Goal: Task Accomplishment & Management: Manage account settings

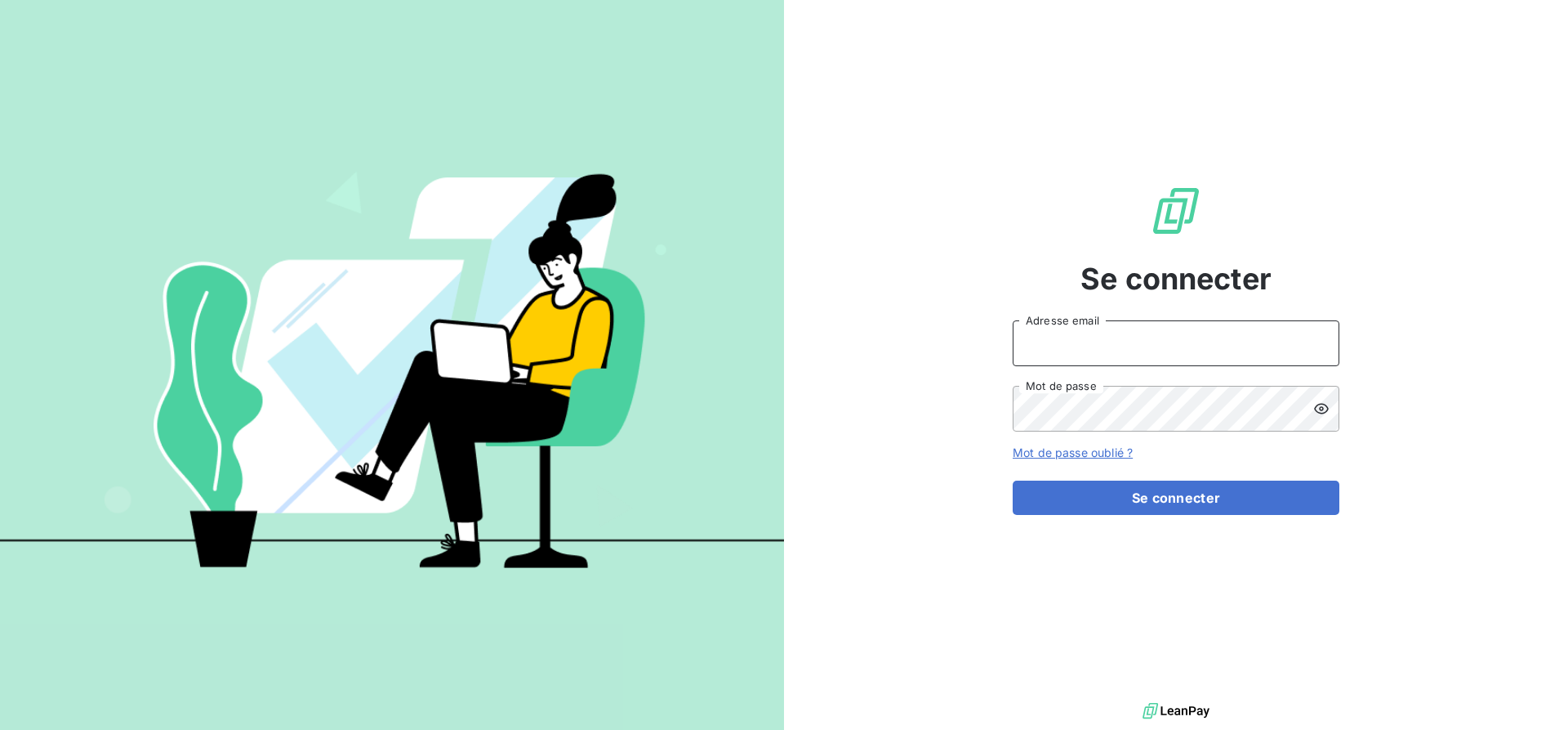
click at [1126, 347] on input "Adresse email" at bounding box center [1176, 343] width 327 height 46
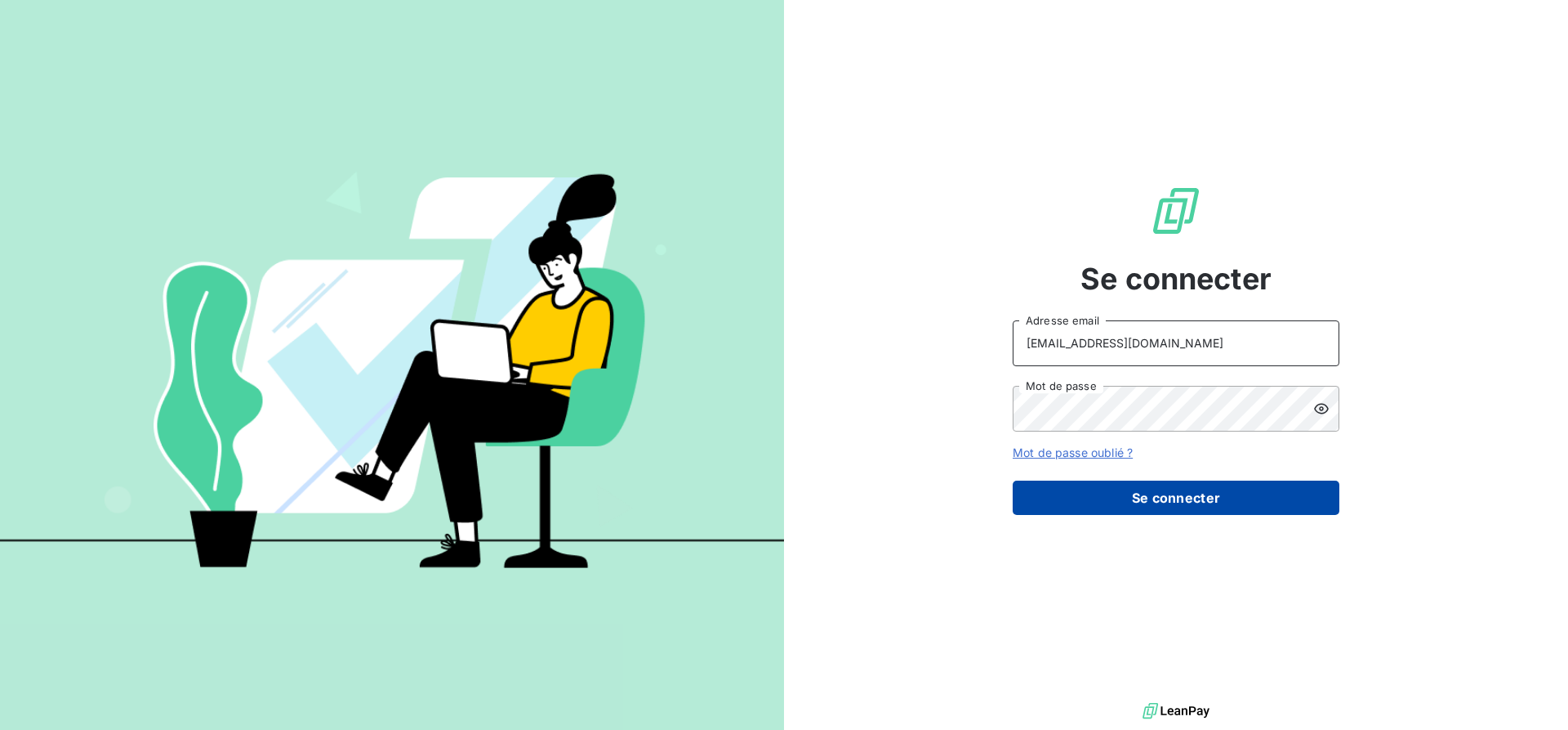
type input "[EMAIL_ADDRESS][DOMAIN_NAME]"
click at [1186, 495] on button "Se connecter" at bounding box center [1176, 498] width 327 height 34
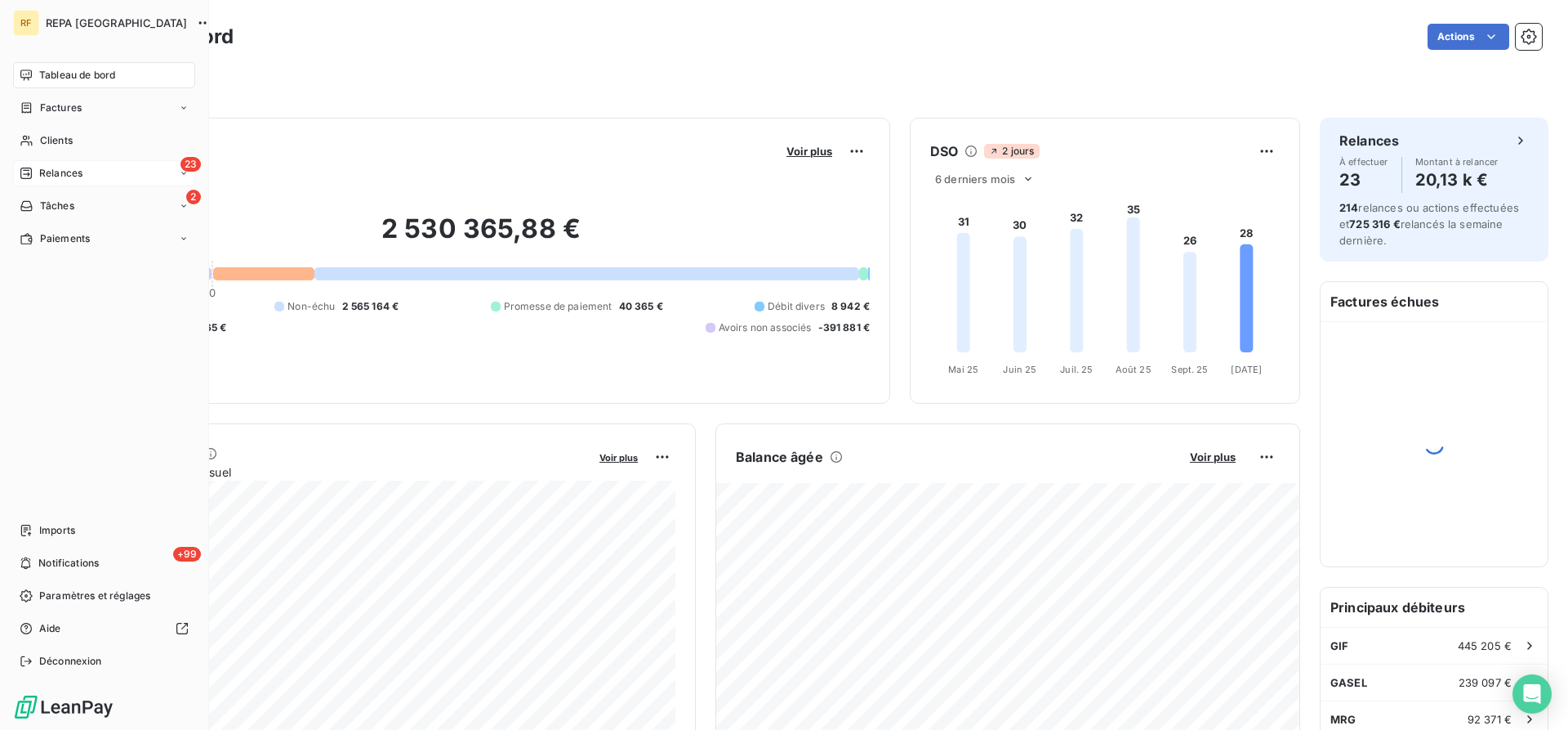
click at [51, 175] on span "Relances" at bounding box center [61, 173] width 43 height 15
click at [56, 171] on span "Relances" at bounding box center [61, 173] width 43 height 15
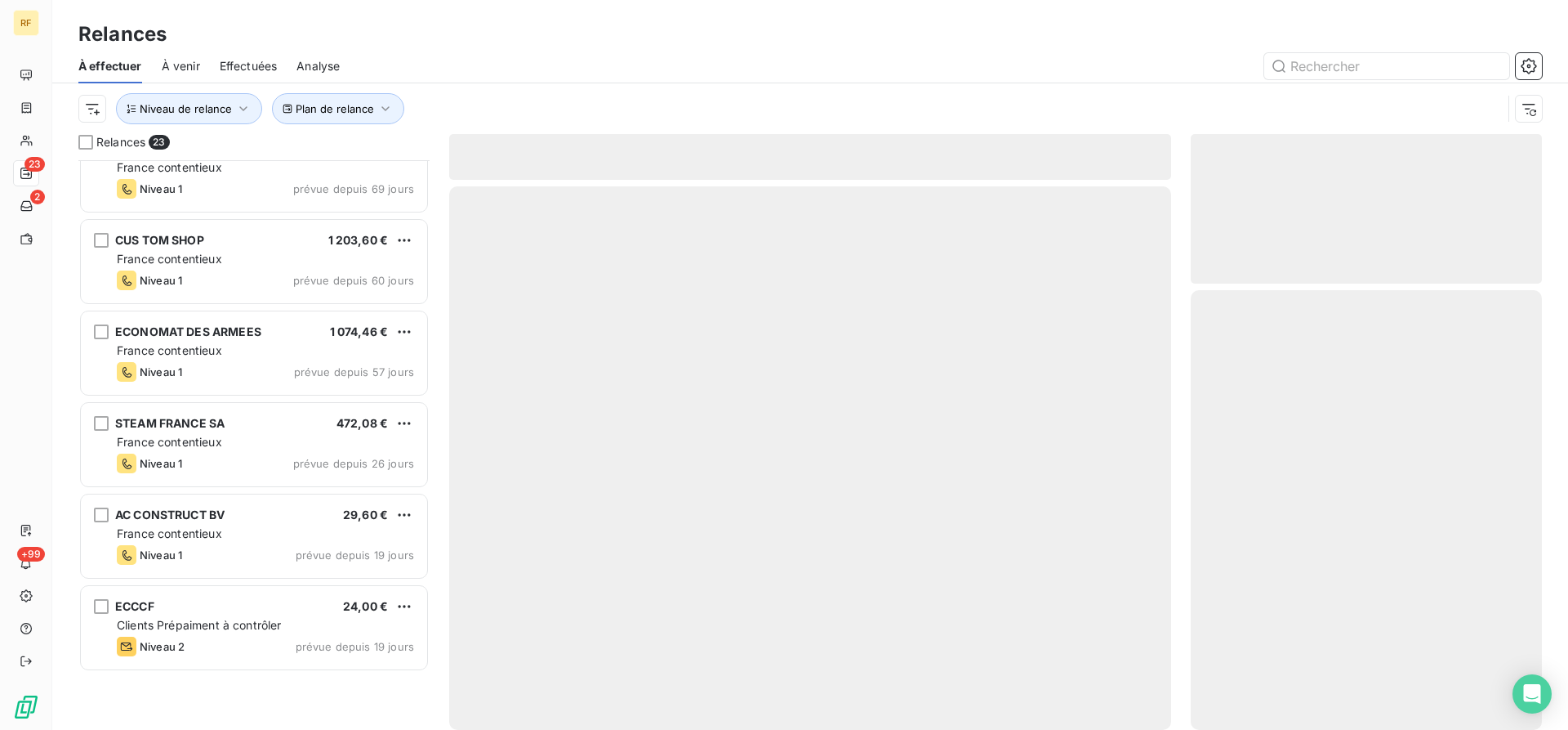
scroll to position [84, 0]
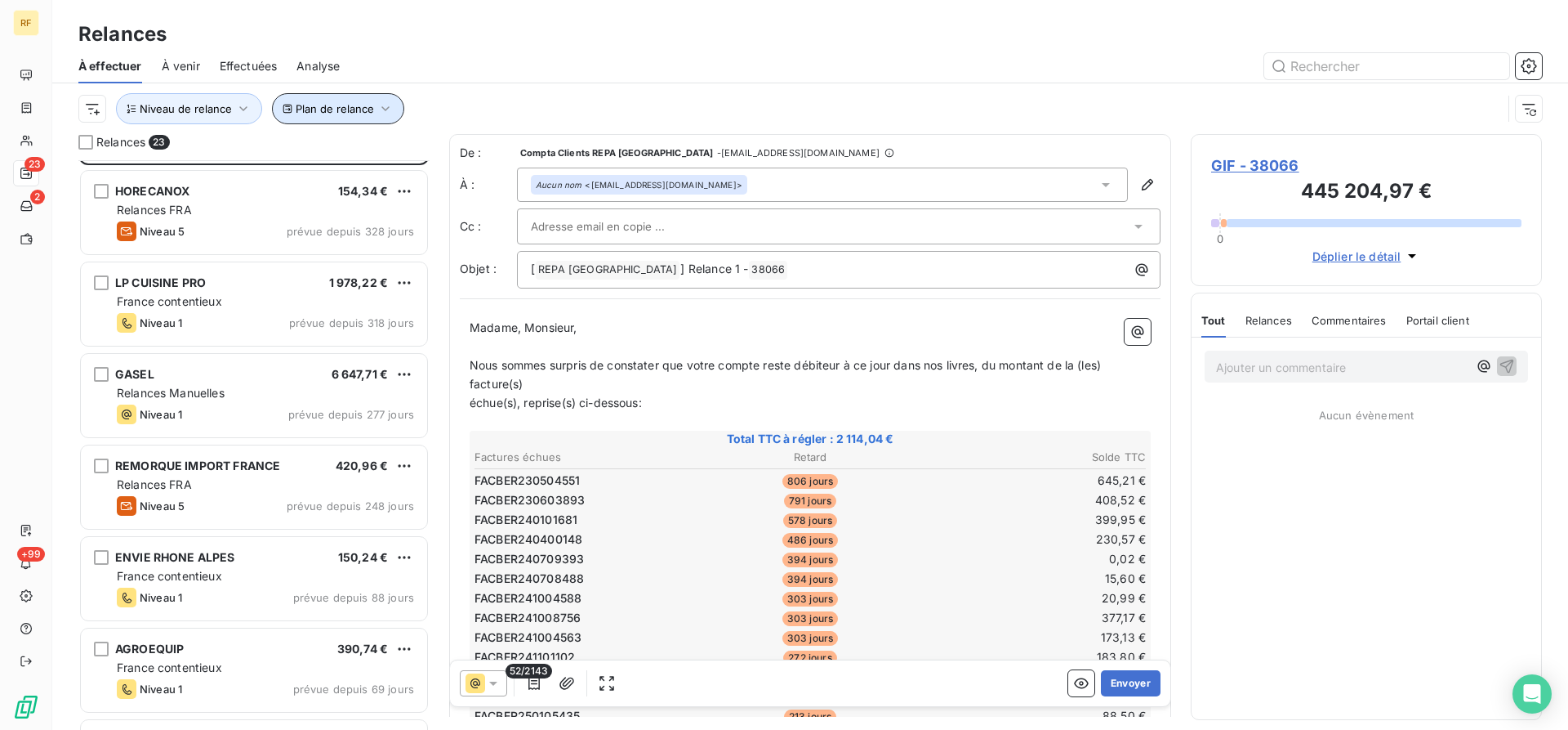
click at [362, 106] on span "Plan de relance" at bounding box center [335, 108] width 78 height 13
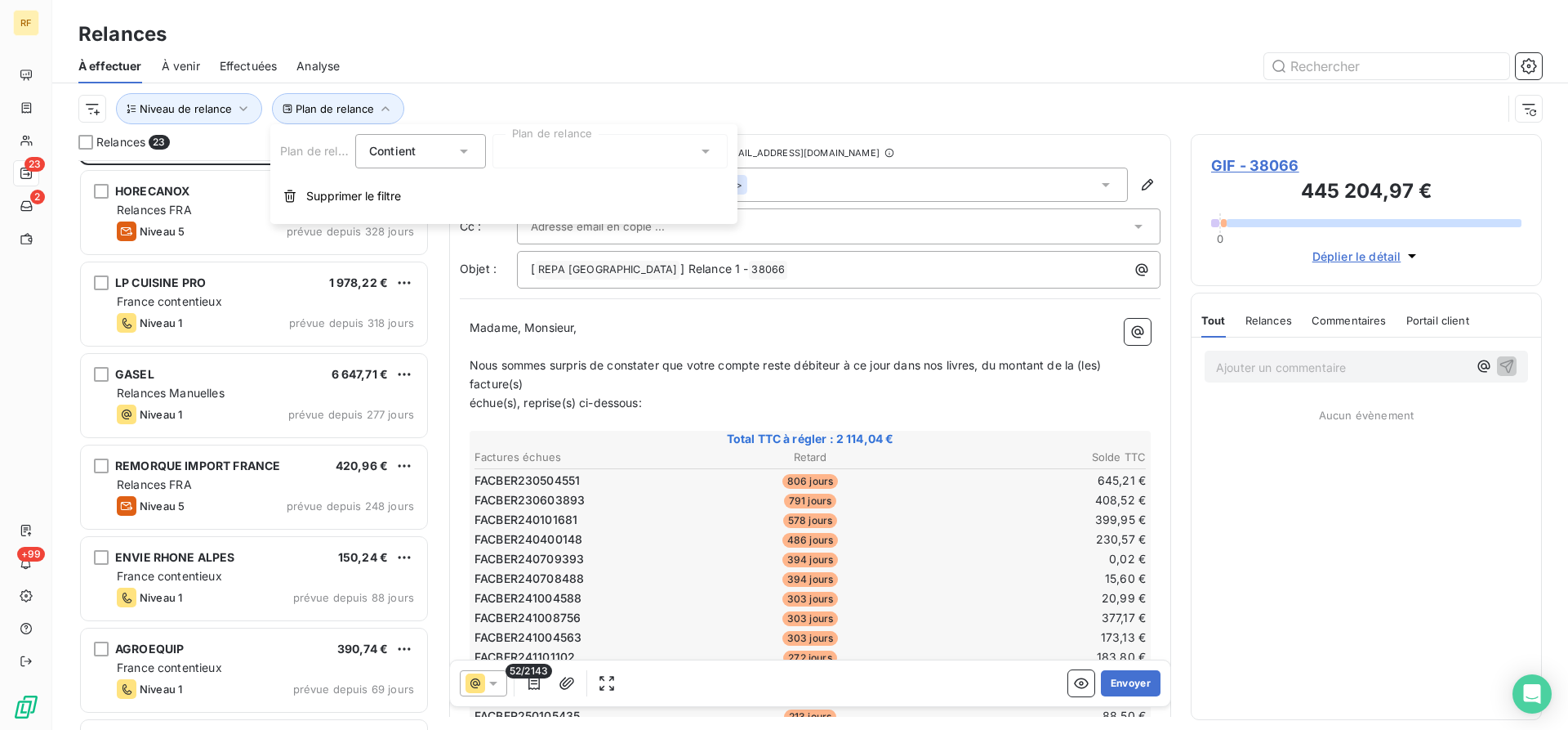
click at [522, 154] on div at bounding box center [610, 151] width 235 height 34
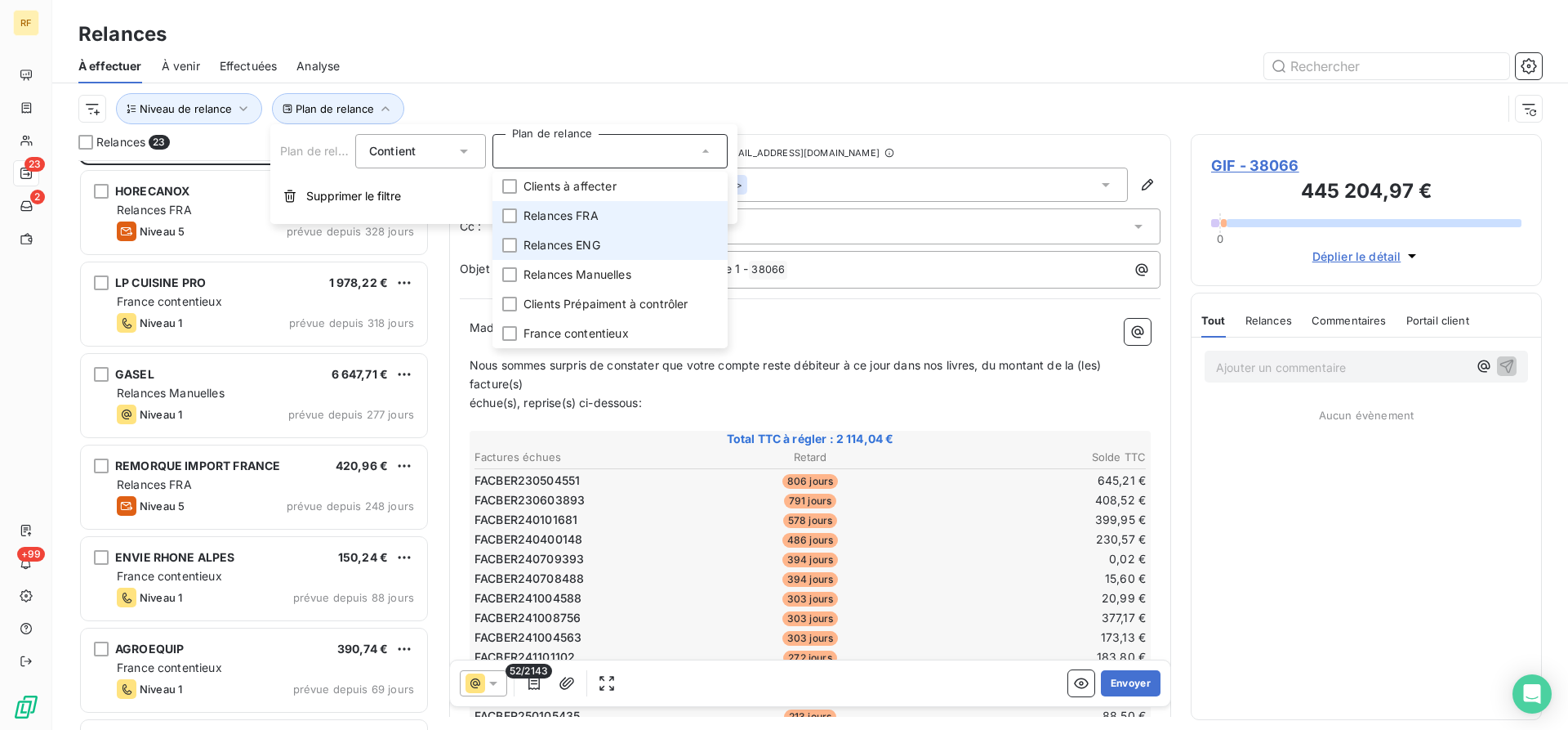
drag, startPoint x: 578, startPoint y: 240, endPoint x: 584, endPoint y: 227, distance: 14.3
click at [578, 241] on span "Relances ENG" at bounding box center [561, 245] width 76 height 16
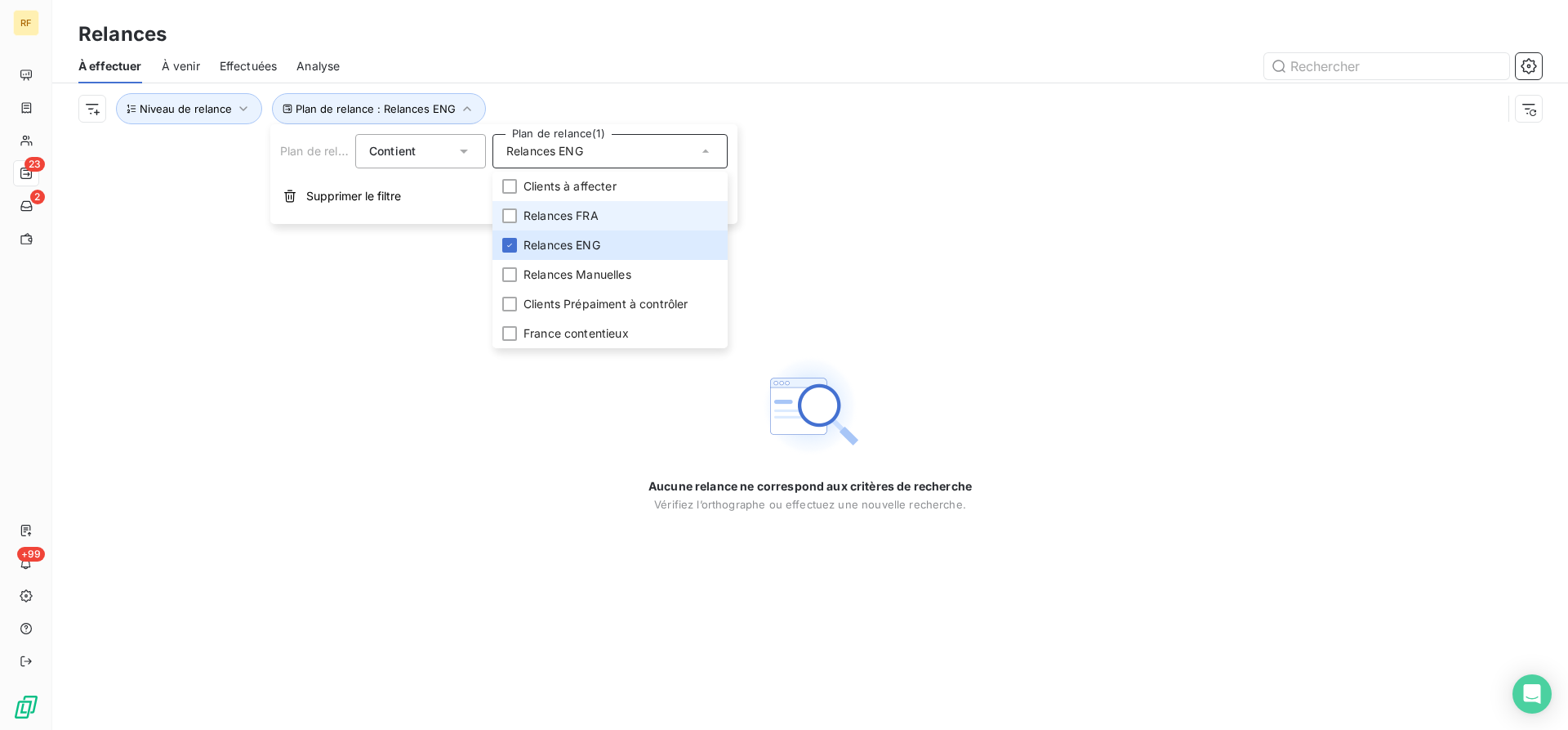
click at [584, 214] on span "Relances FRA" at bounding box center [561, 216] width 76 height 16
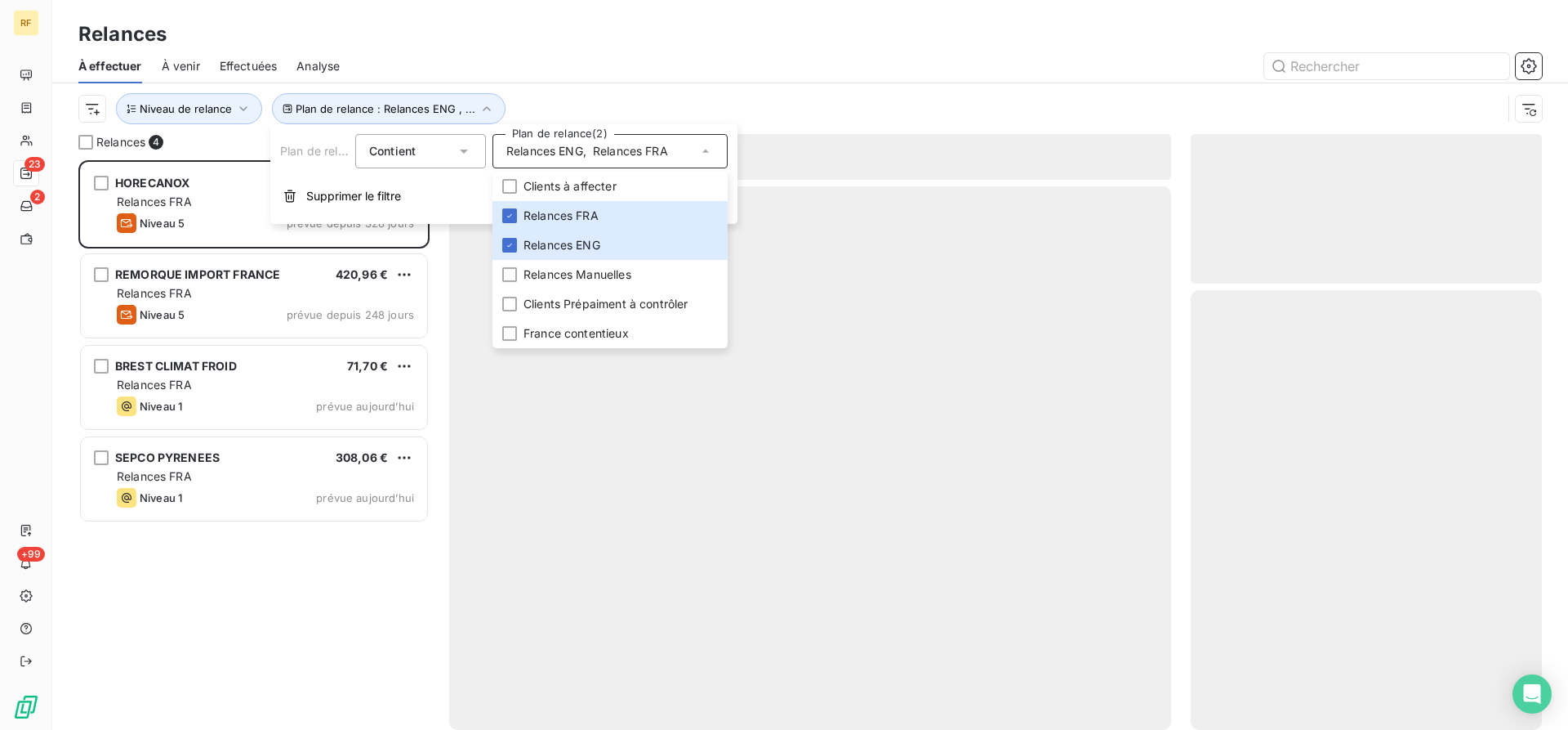
scroll to position [569, 351]
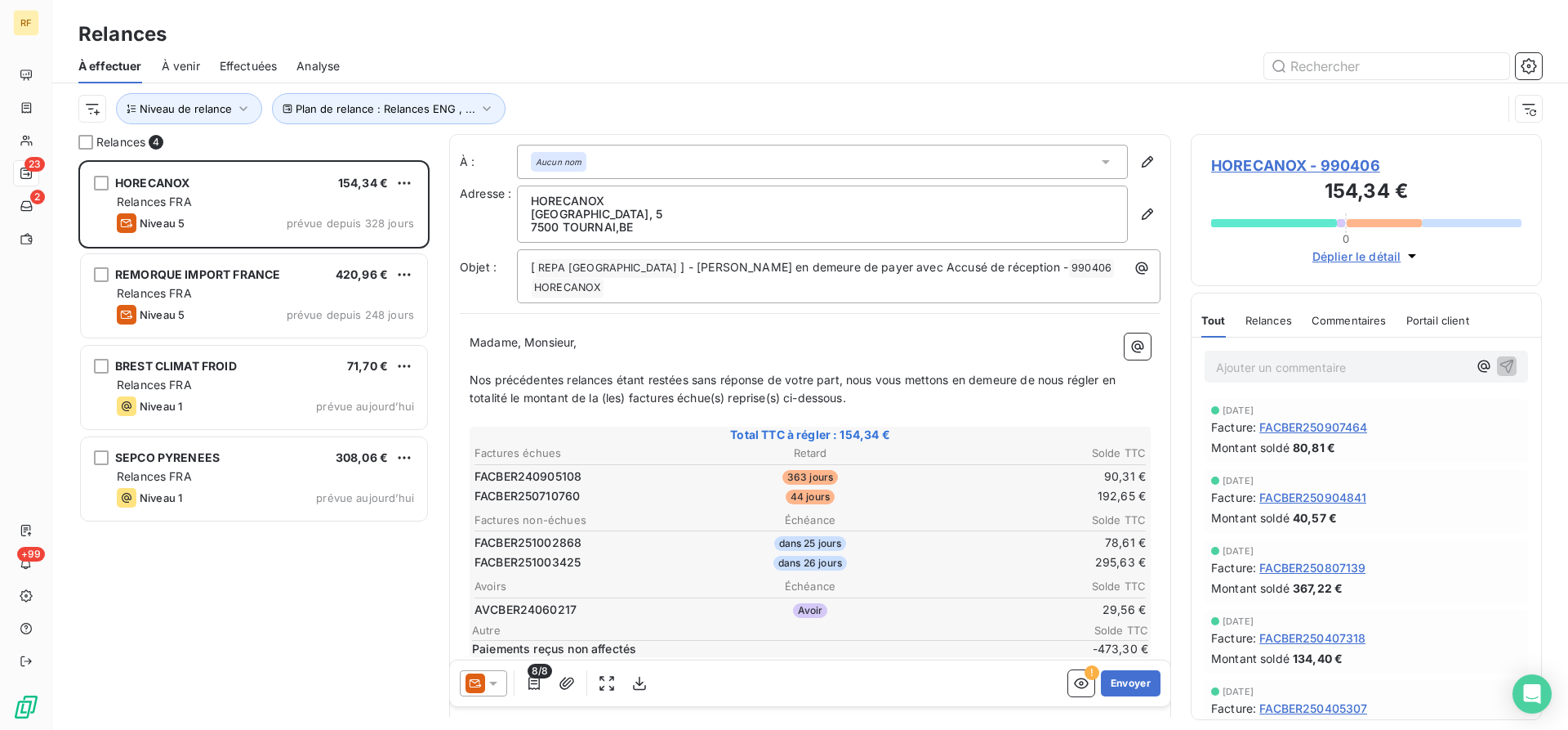
click at [808, 69] on div at bounding box center [951, 66] width 1183 height 26
click at [260, 62] on span "Effectuées" at bounding box center [249, 66] width 58 height 16
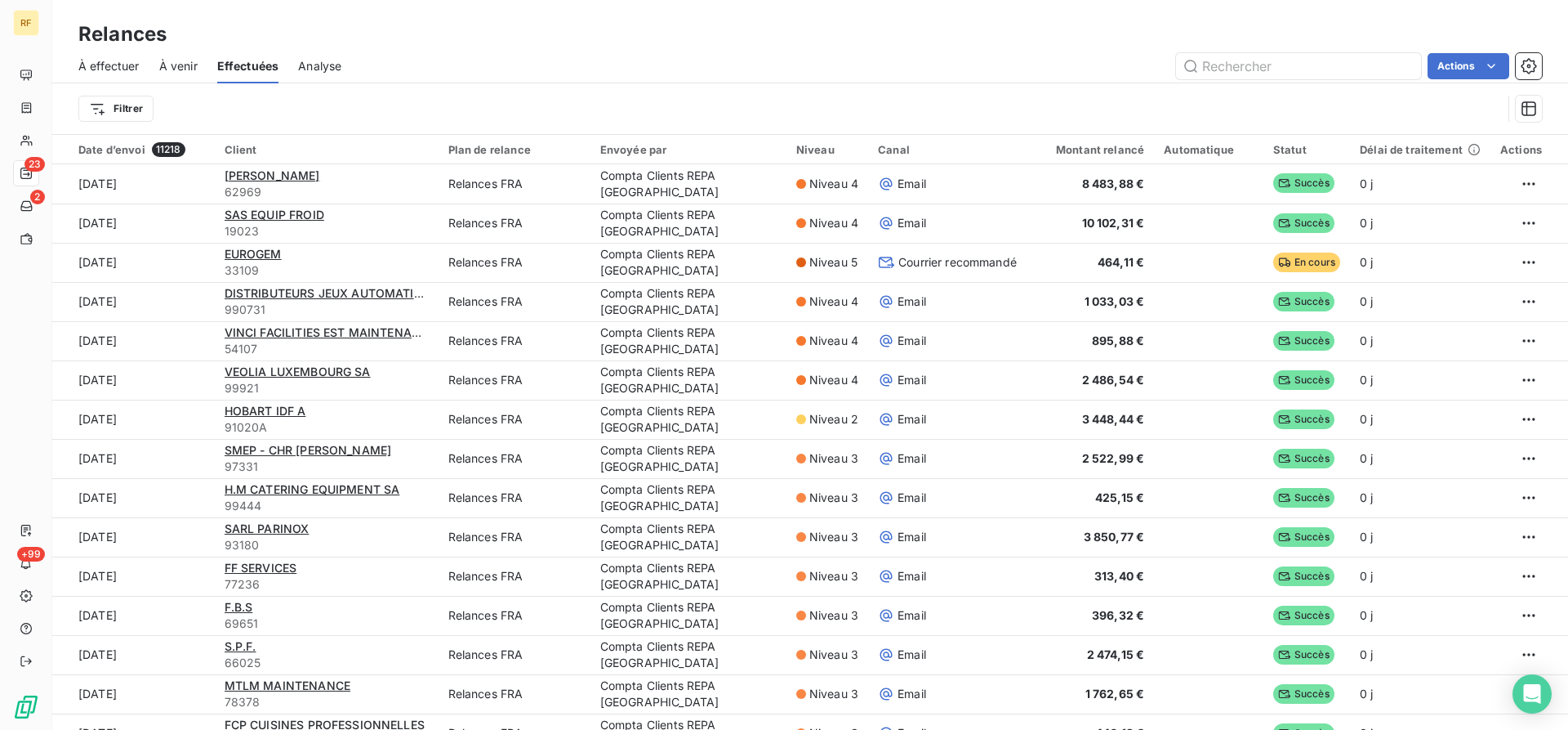
click at [126, 64] on span "À effectuer" at bounding box center [108, 66] width 61 height 16
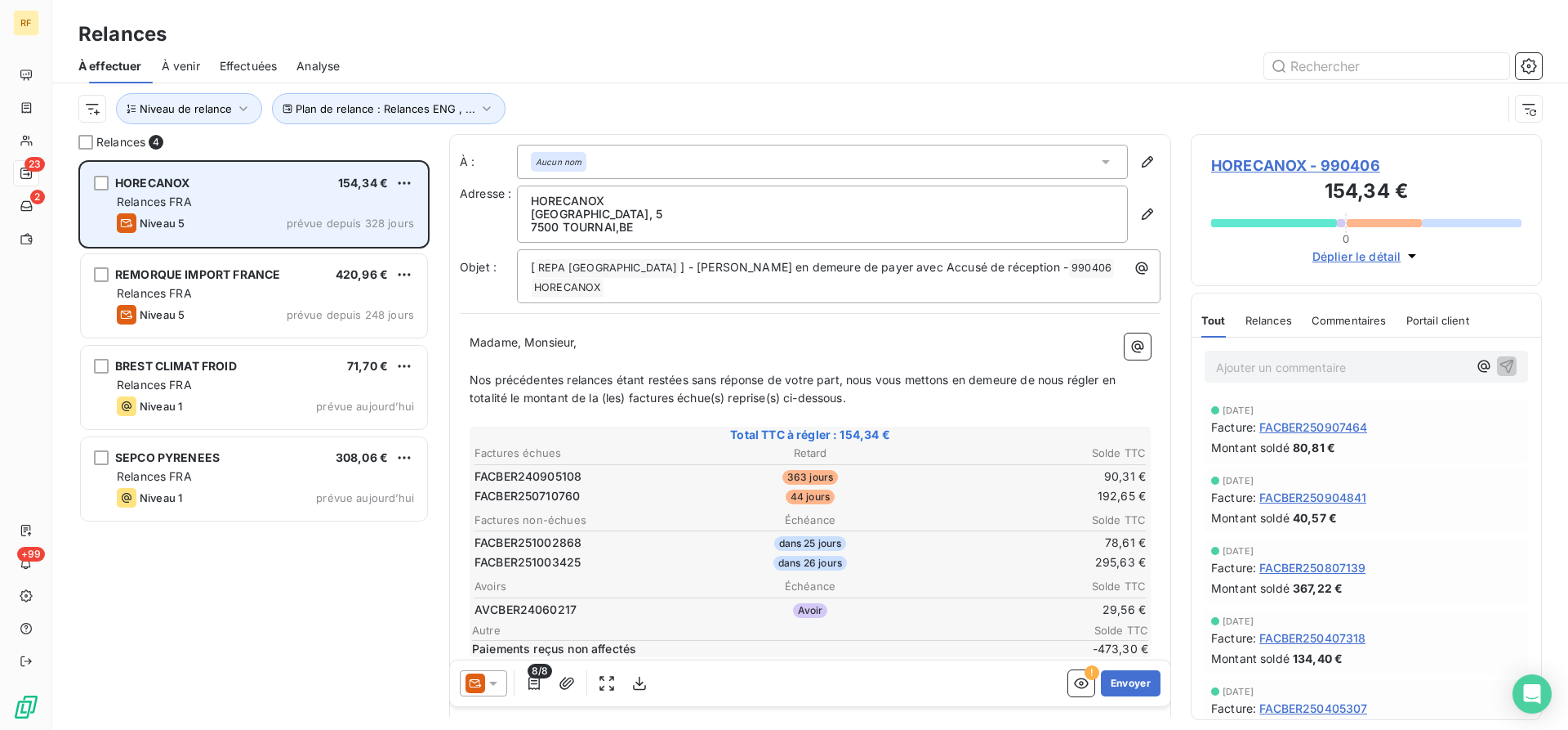
scroll to position [569, 351]
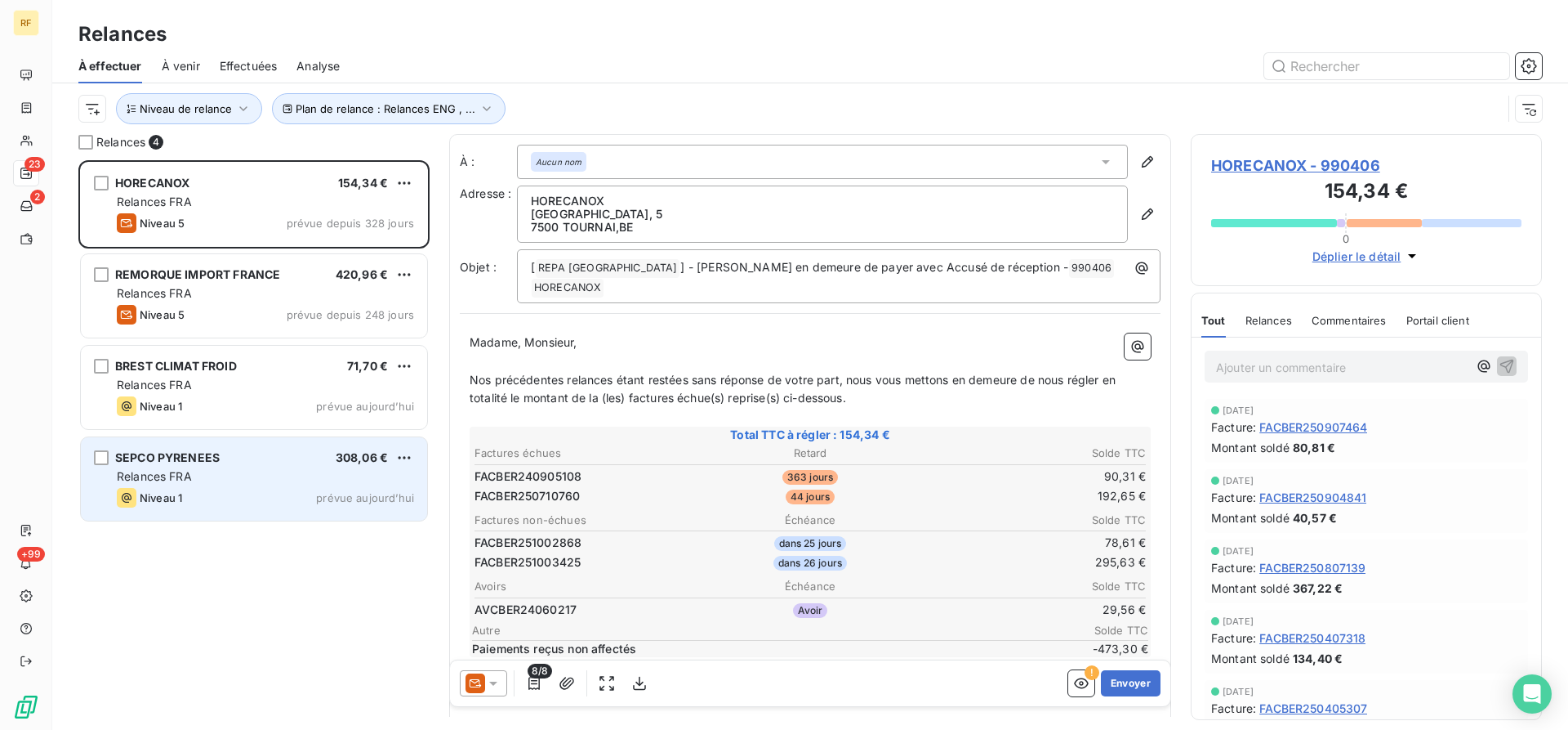
click at [265, 496] on div "Niveau 1 prévue aujourd’hui" at bounding box center [265, 497] width 297 height 20
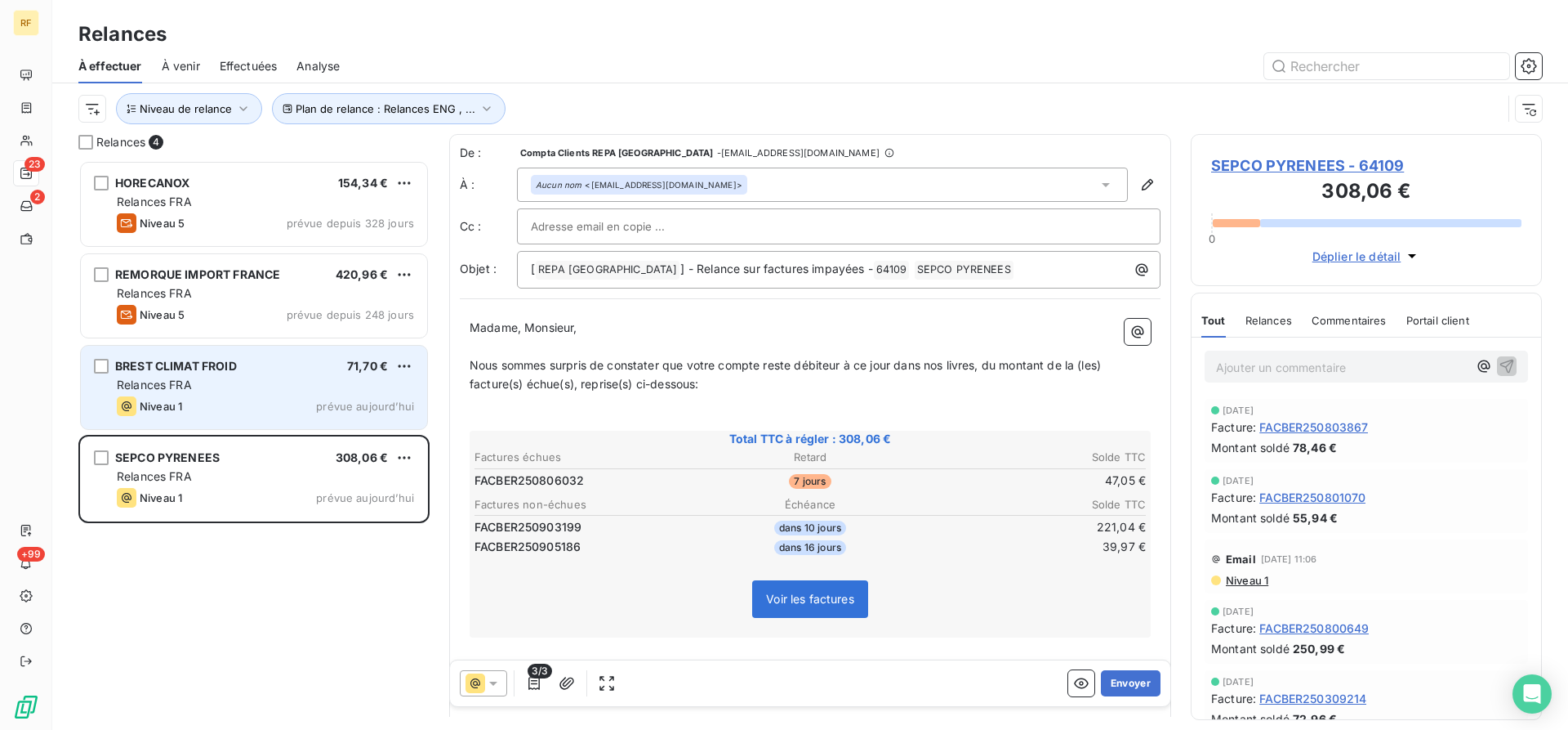
click at [304, 374] on div "BREST CLIMAT FROID 71,70 € Relances FRA Niveau 1 prévue [DATE]" at bounding box center [254, 387] width 347 height 83
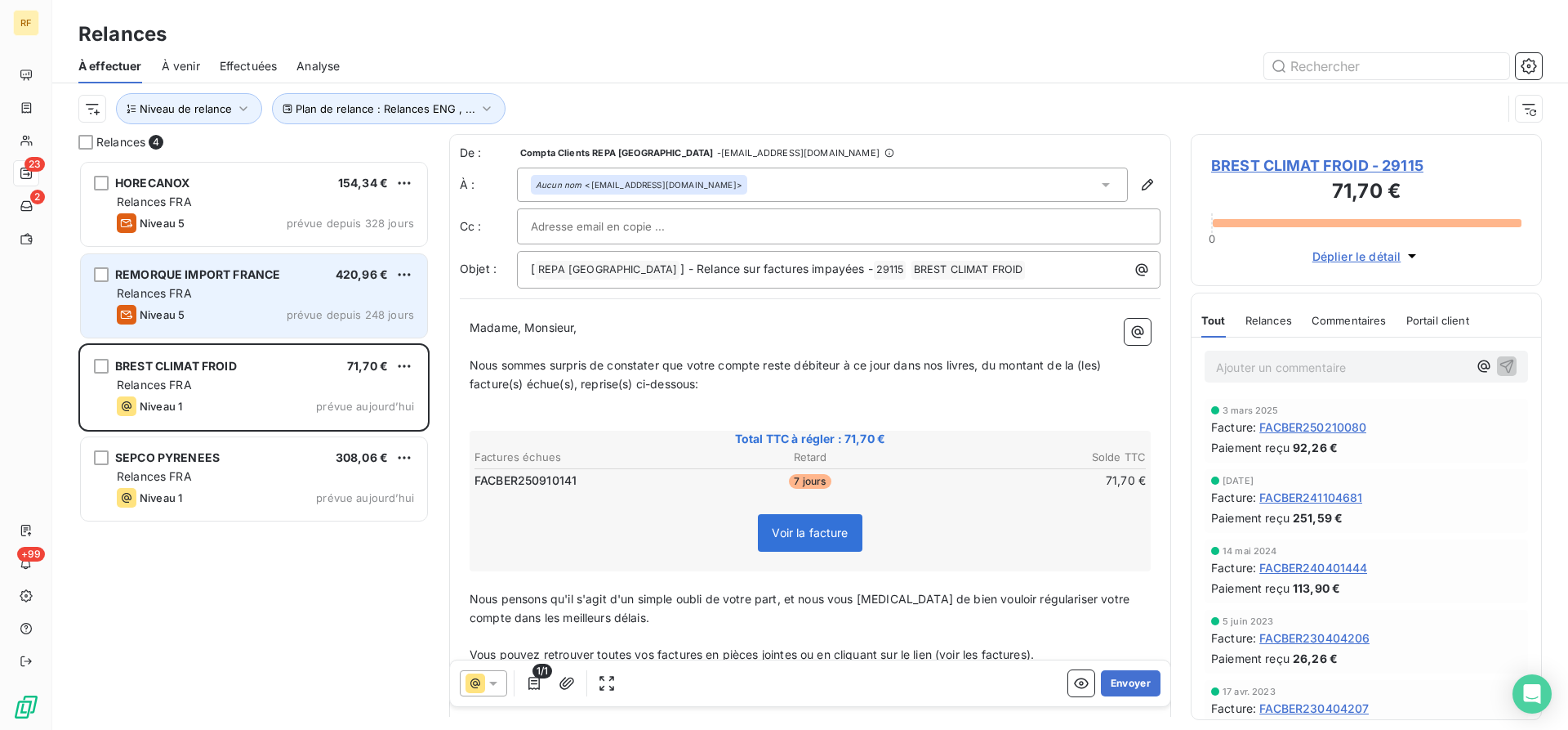
click at [294, 306] on div "Niveau 5 prévue depuis 248 jours" at bounding box center [265, 314] width 297 height 20
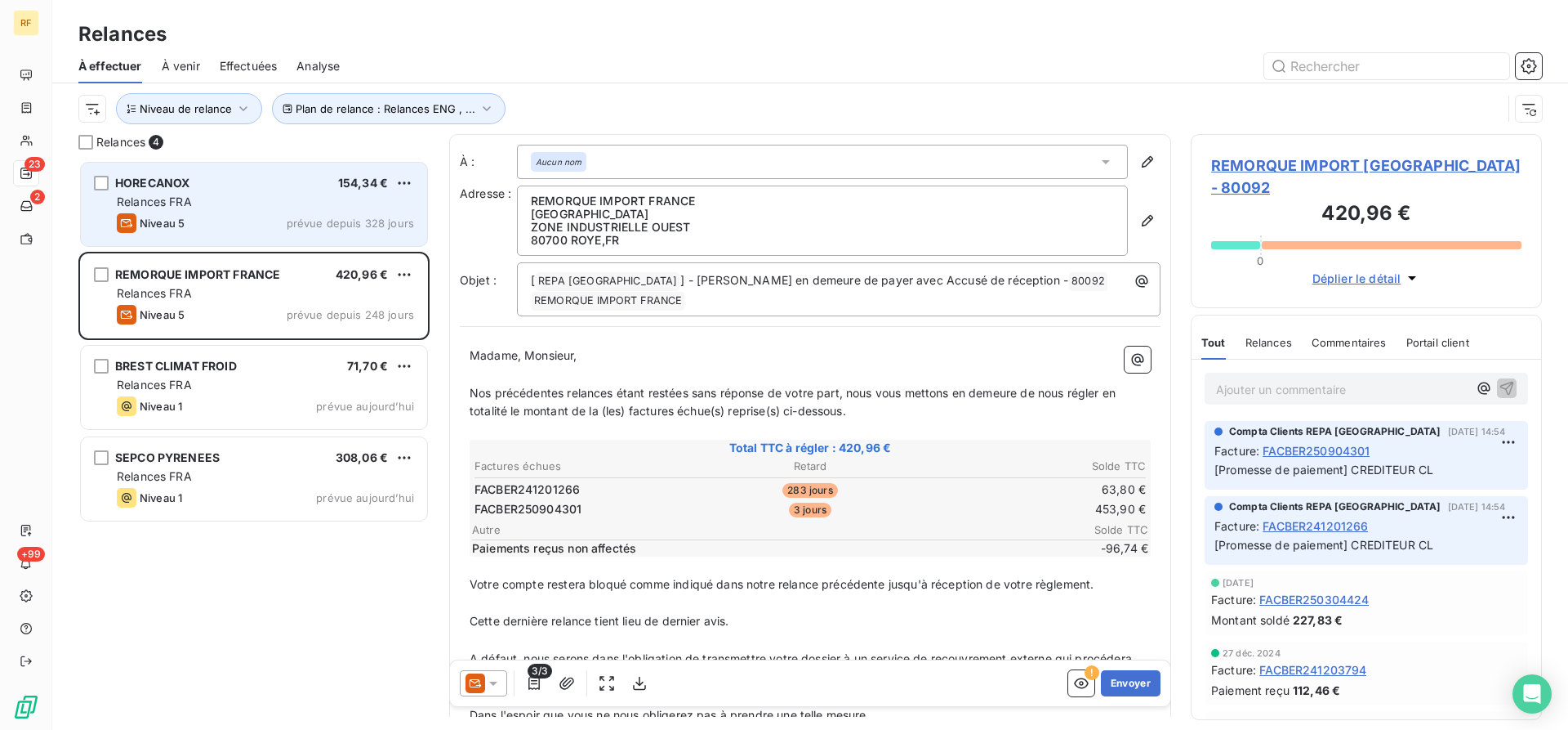
click at [297, 211] on div "HORECANOX 154,34 € Relances FRA Niveau 5 prévue depuis 328 jours" at bounding box center [254, 204] width 347 height 83
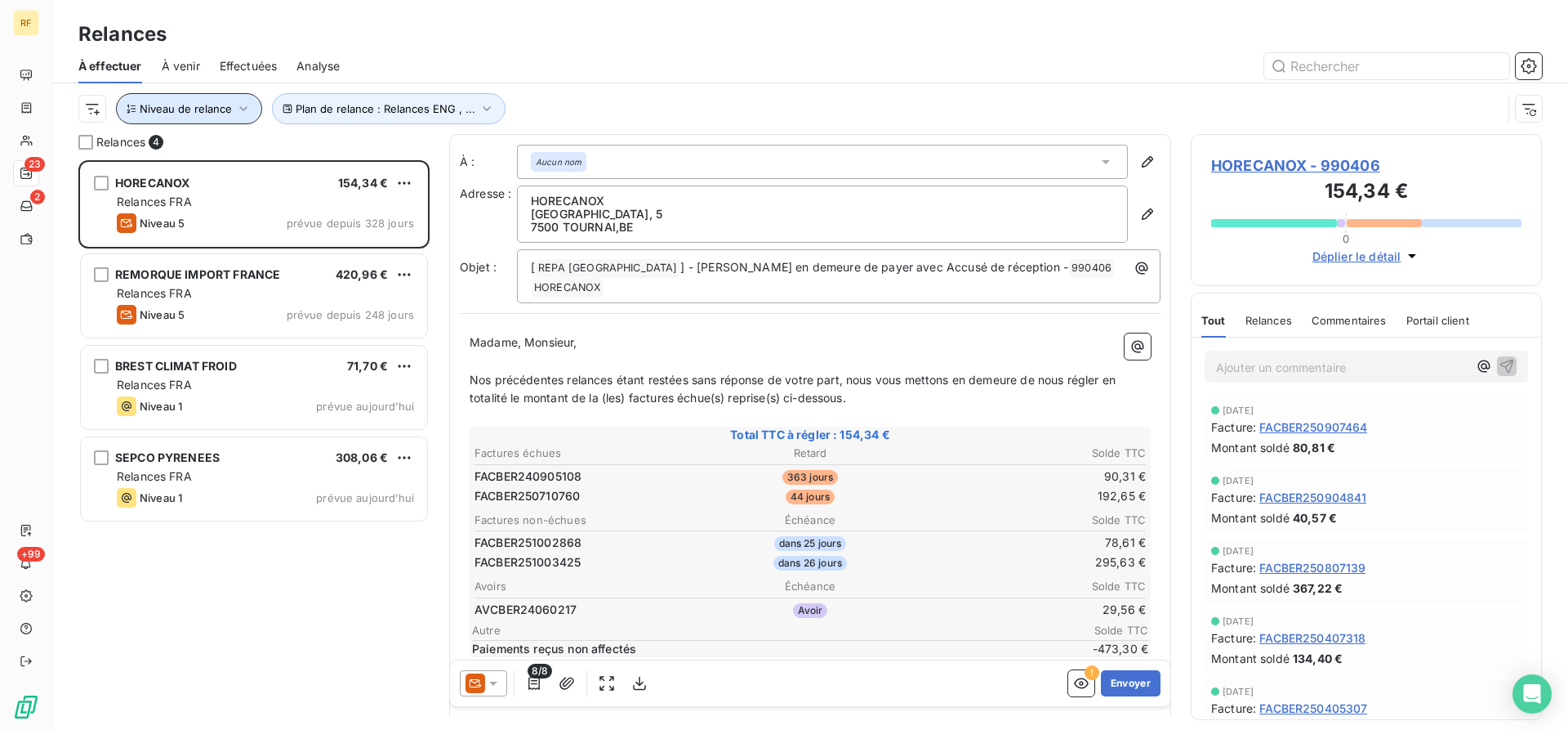
click at [247, 108] on icon "button" at bounding box center [243, 108] width 16 height 16
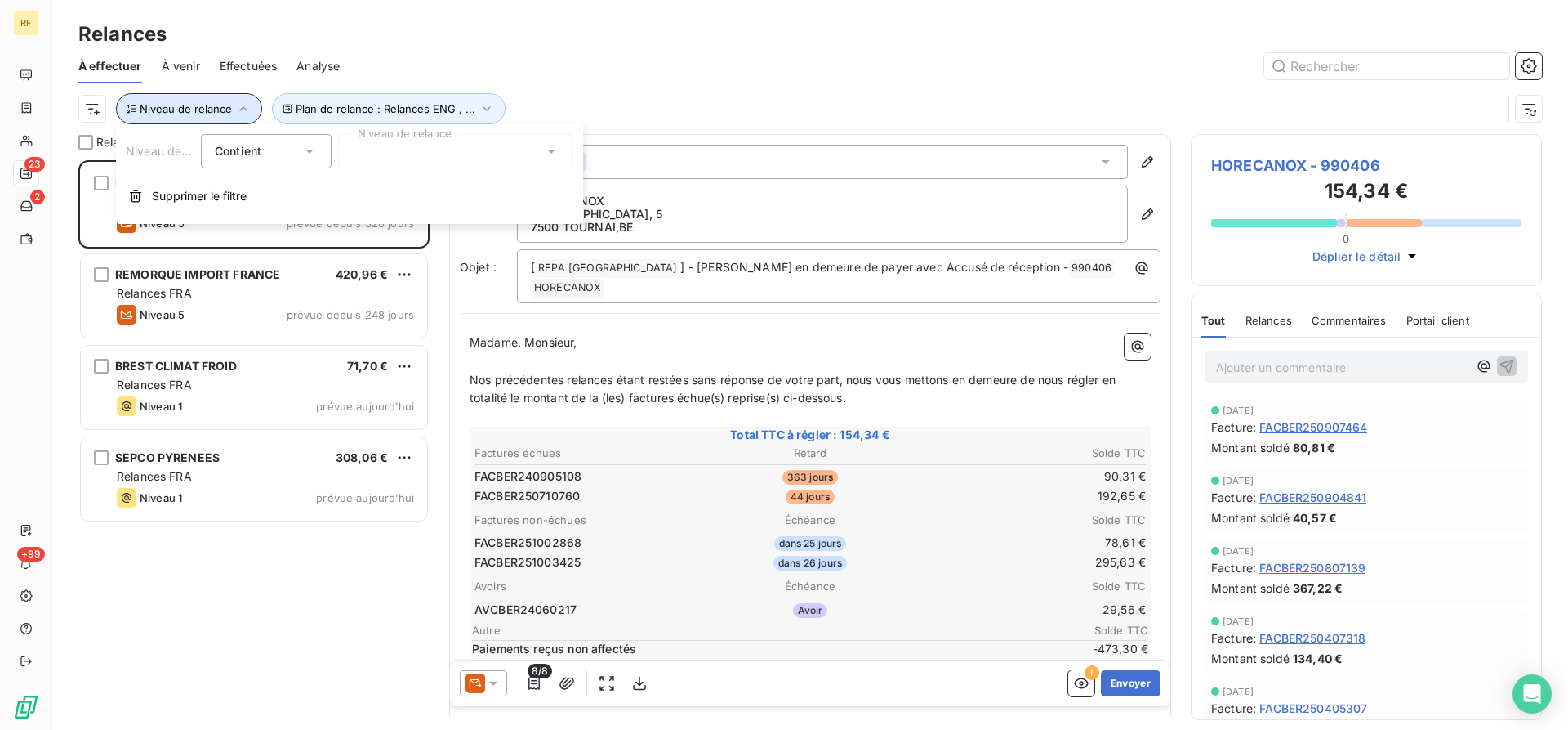
click at [247, 108] on icon "button" at bounding box center [243, 108] width 16 height 16
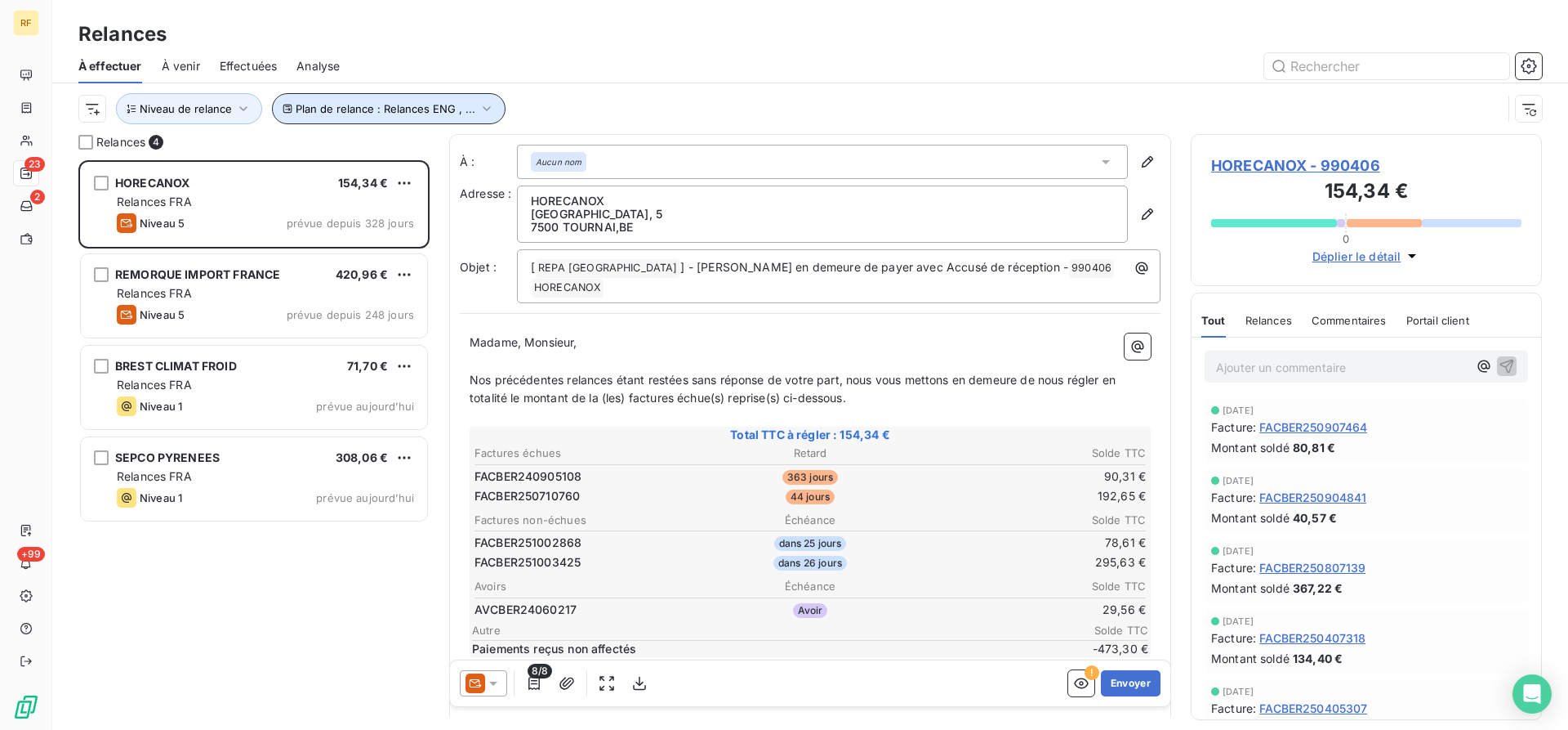
click at [378, 101] on button "Plan de relance : Relances ENG , ..." at bounding box center [389, 108] width 233 height 31
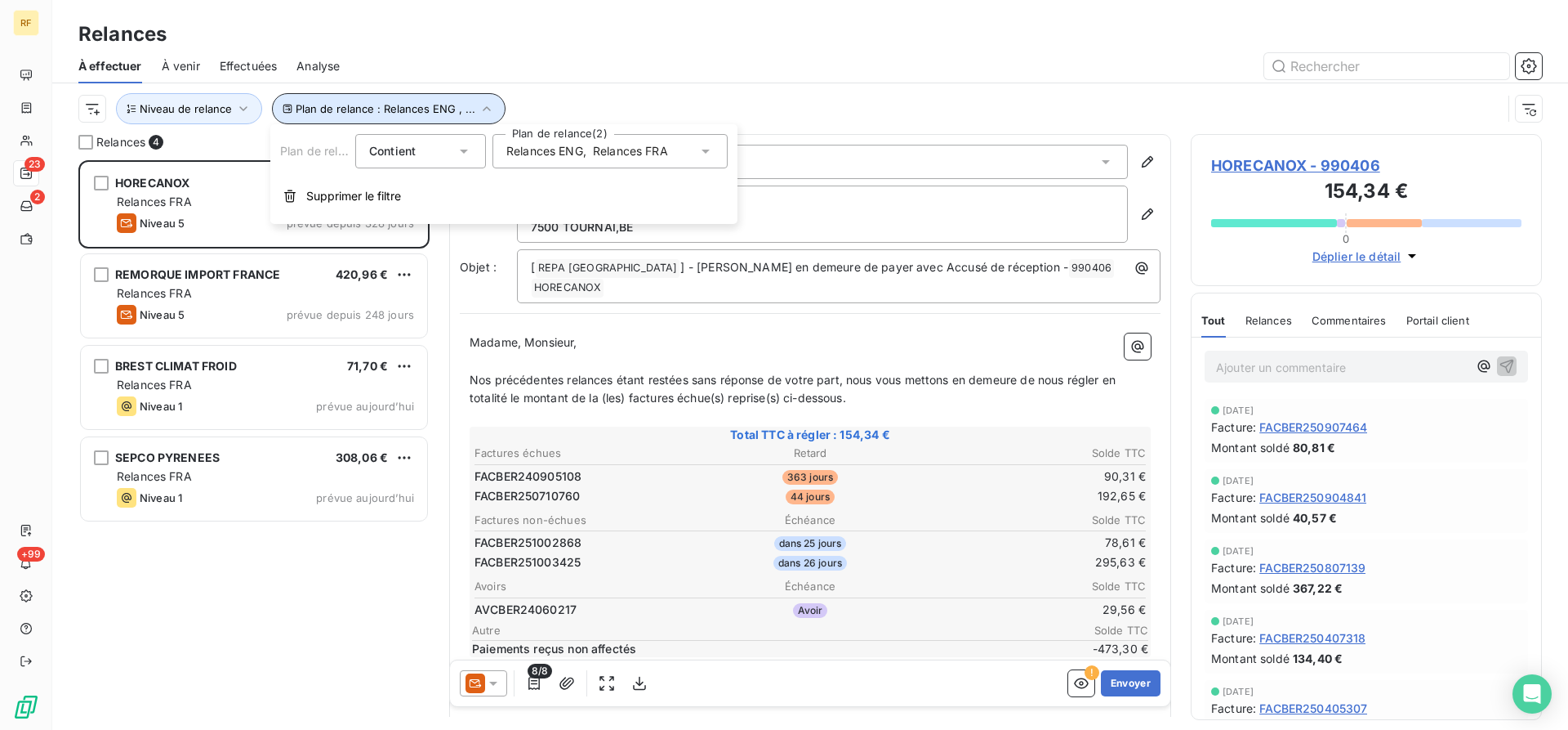
click at [378, 101] on button "Plan de relance : Relances ENG , ..." at bounding box center [389, 108] width 233 height 31
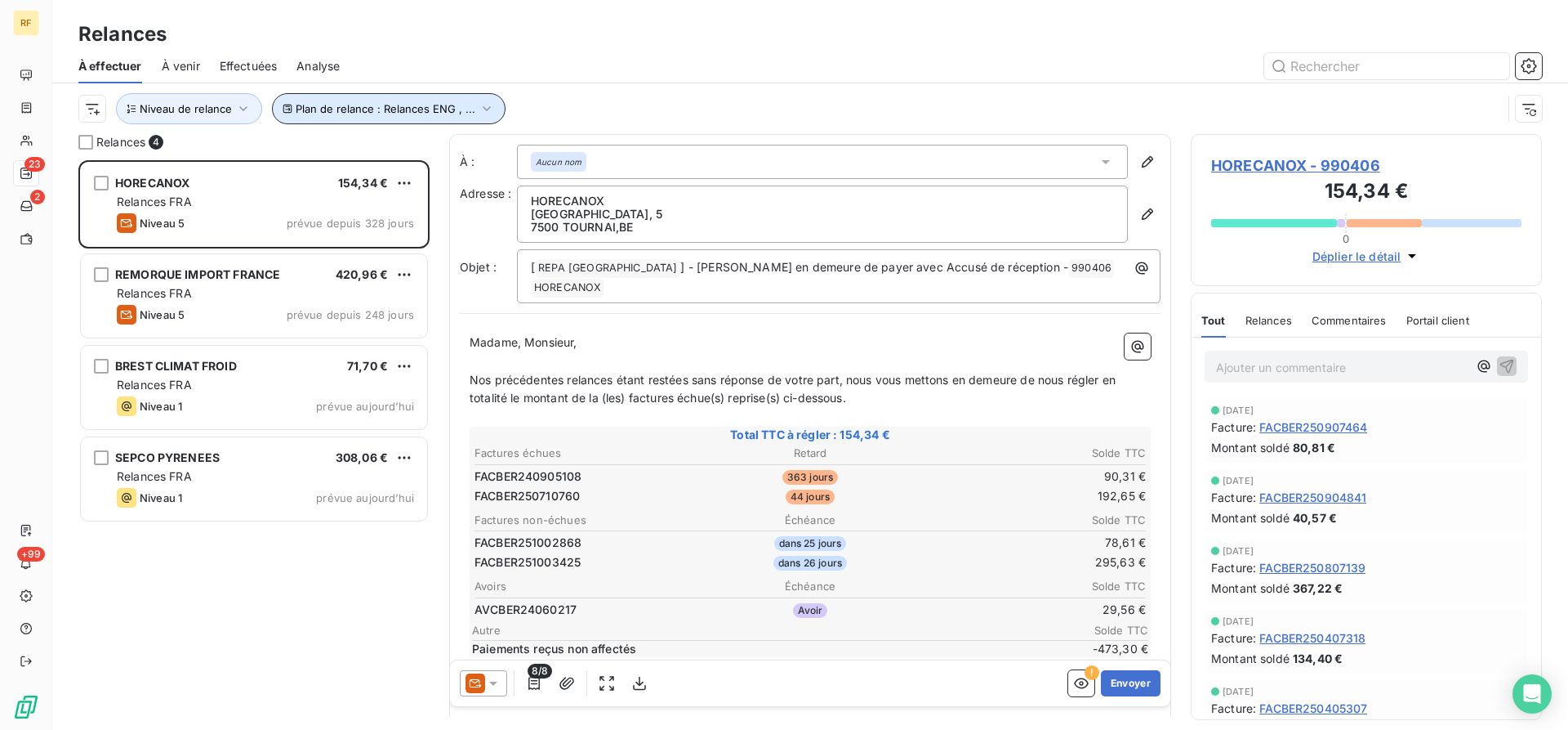
click at [254, 70] on span "Effectuées" at bounding box center [249, 66] width 58 height 16
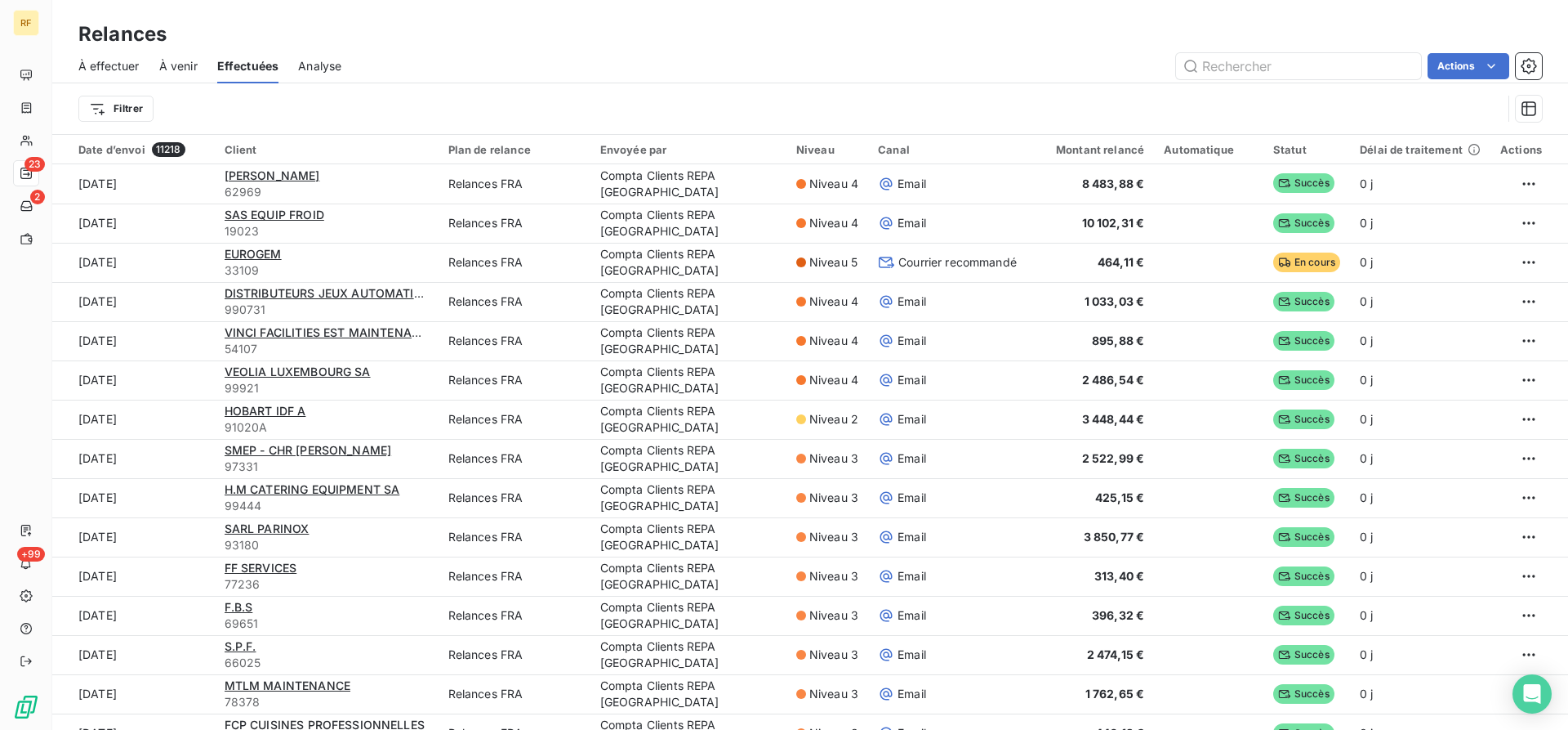
click at [118, 62] on span "À effectuer" at bounding box center [108, 66] width 61 height 16
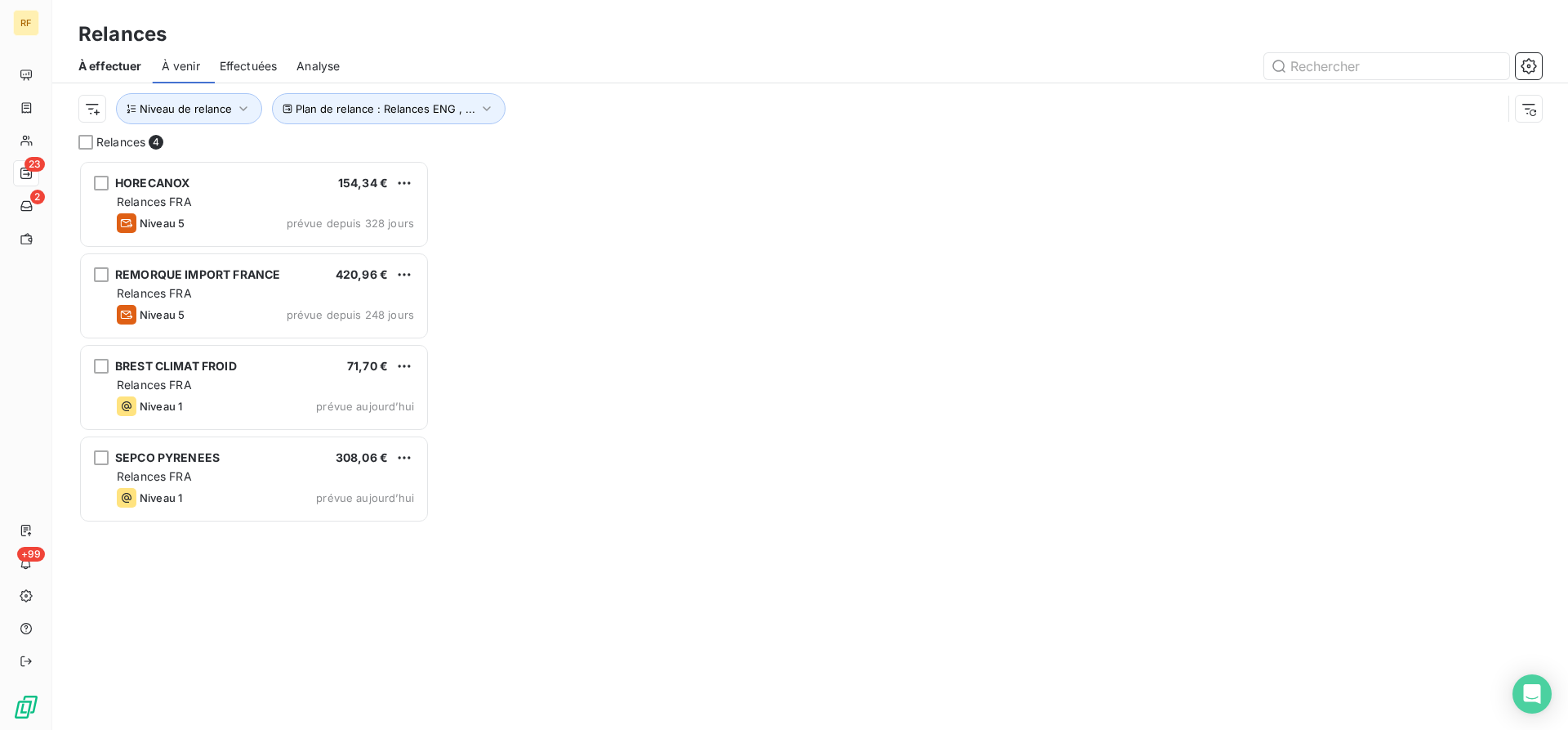
scroll to position [569, 351]
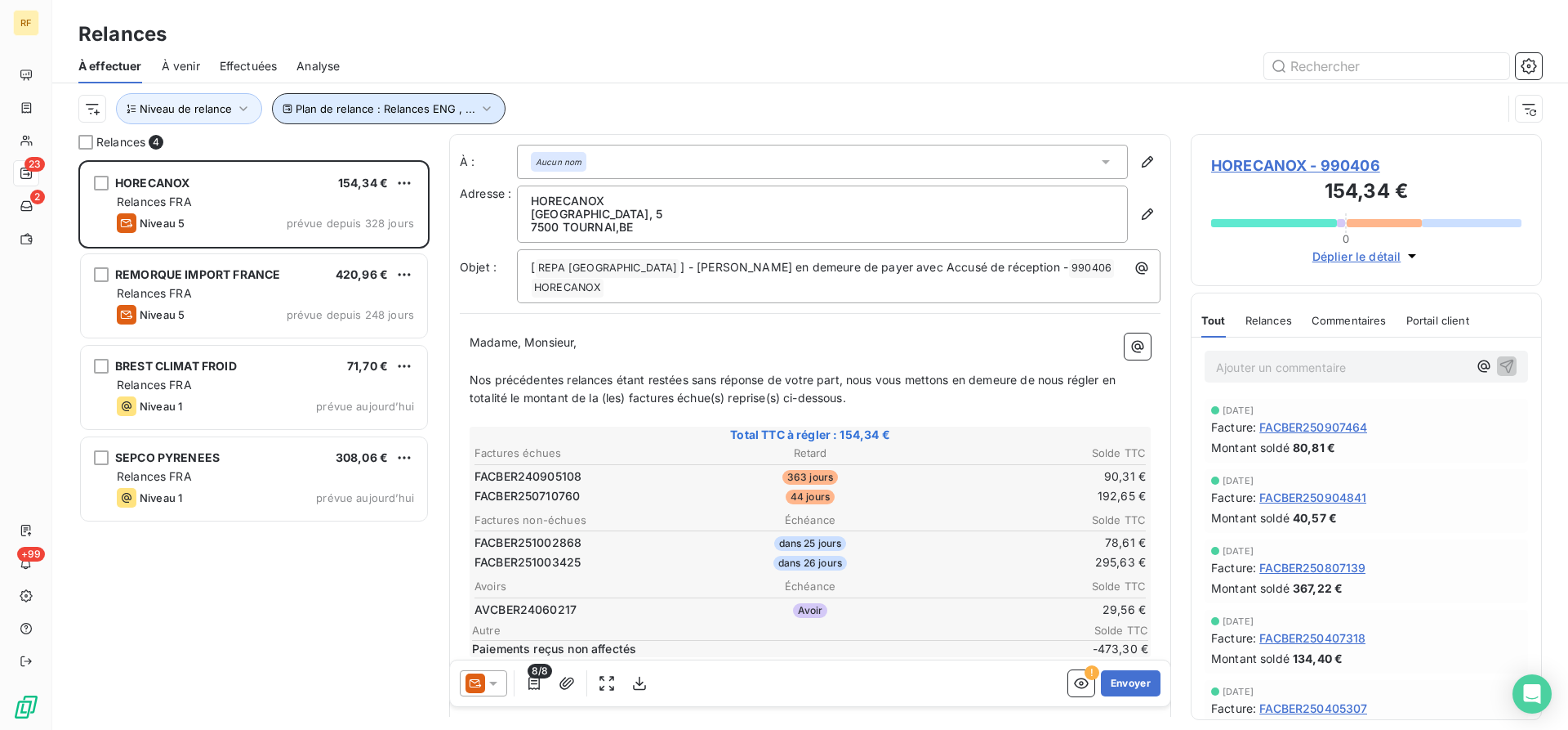
click at [385, 113] on span "Plan de relance : Relances ENG , ..." at bounding box center [385, 108] width 179 height 13
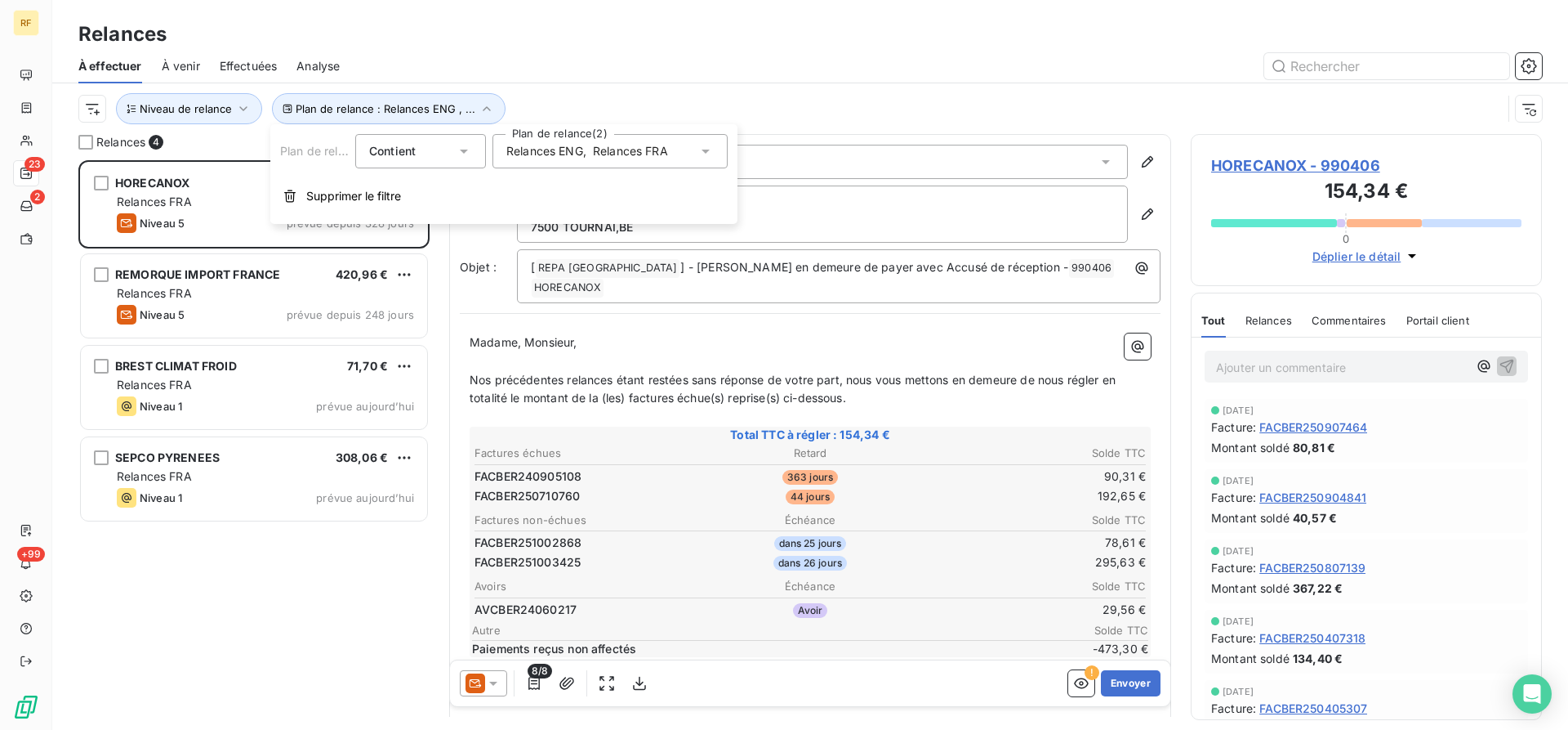
click at [549, 158] on span "Relances ENG" at bounding box center [544, 151] width 76 height 16
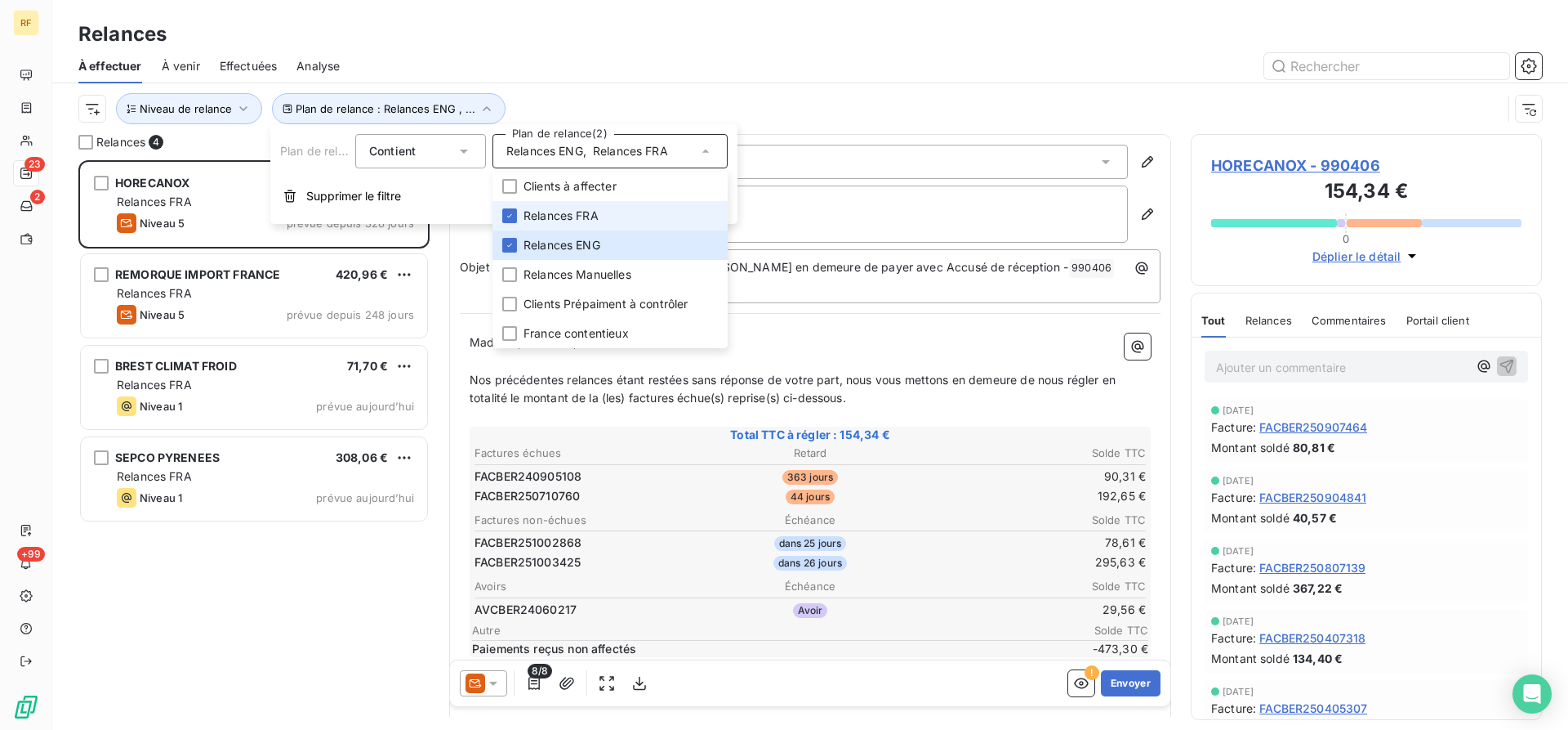
click at [549, 215] on span "Relances FRA" at bounding box center [561, 216] width 76 height 16
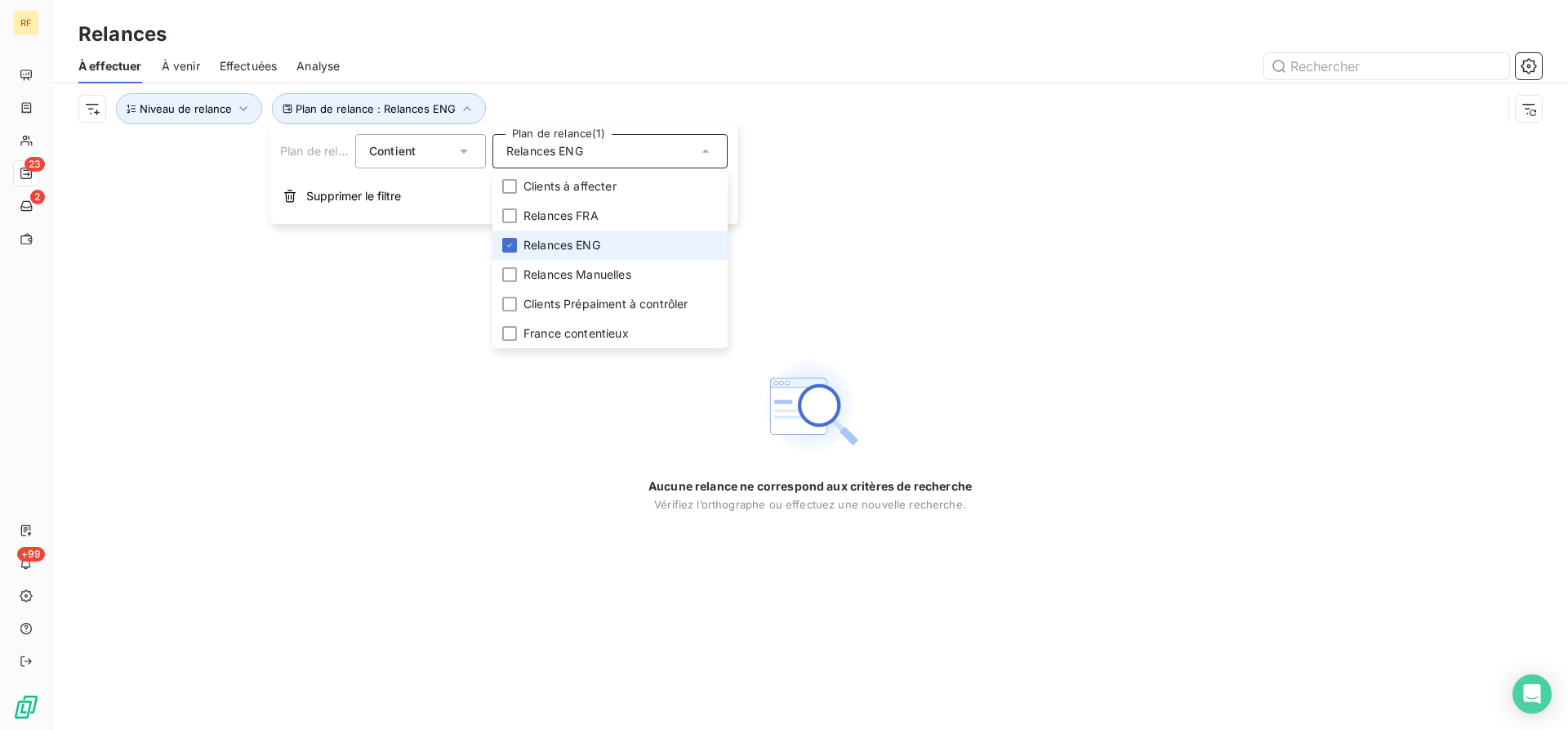
click at [547, 244] on span "Relances ENG" at bounding box center [561, 245] width 76 height 16
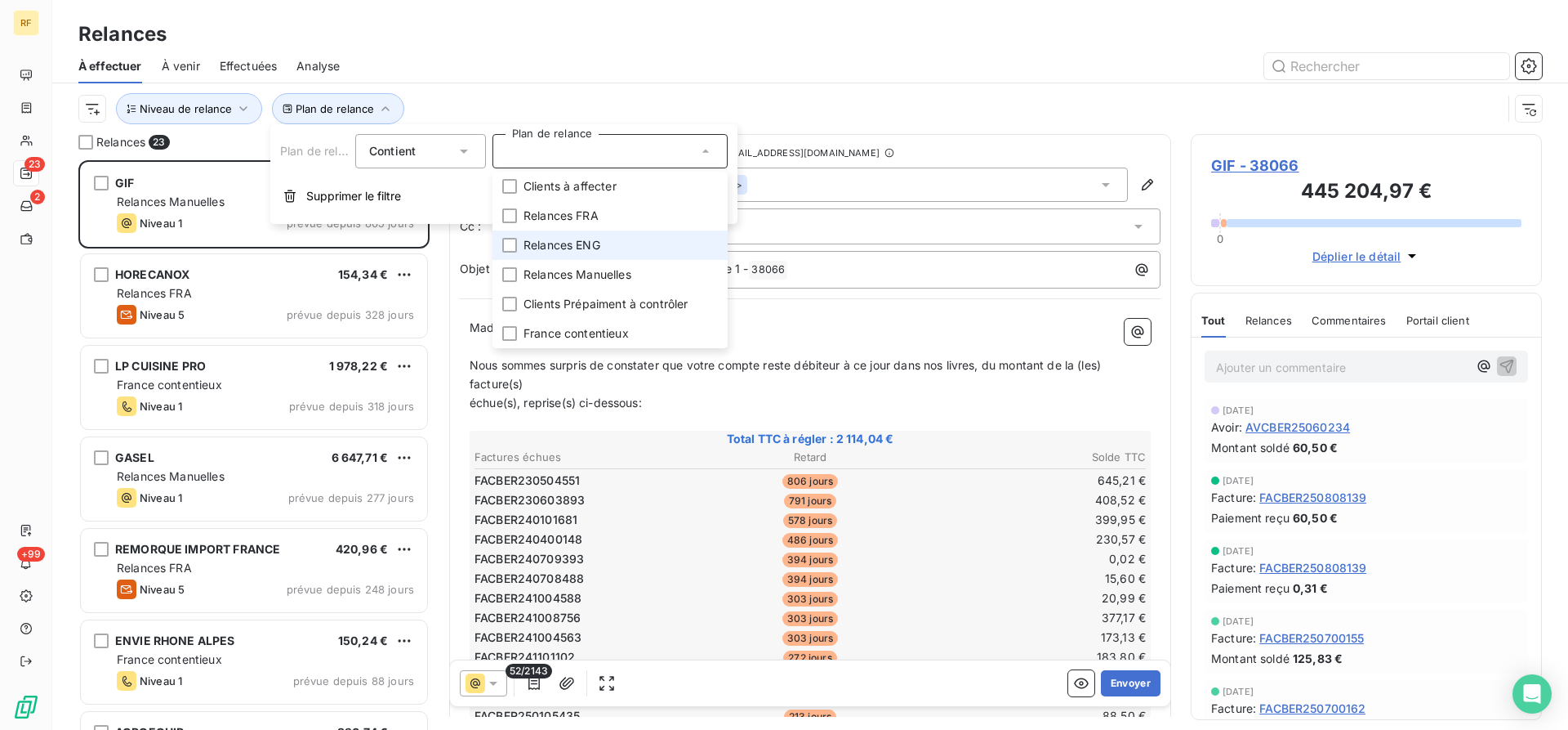
scroll to position [569, 351]
click at [508, 218] on div at bounding box center [509, 216] width 15 height 15
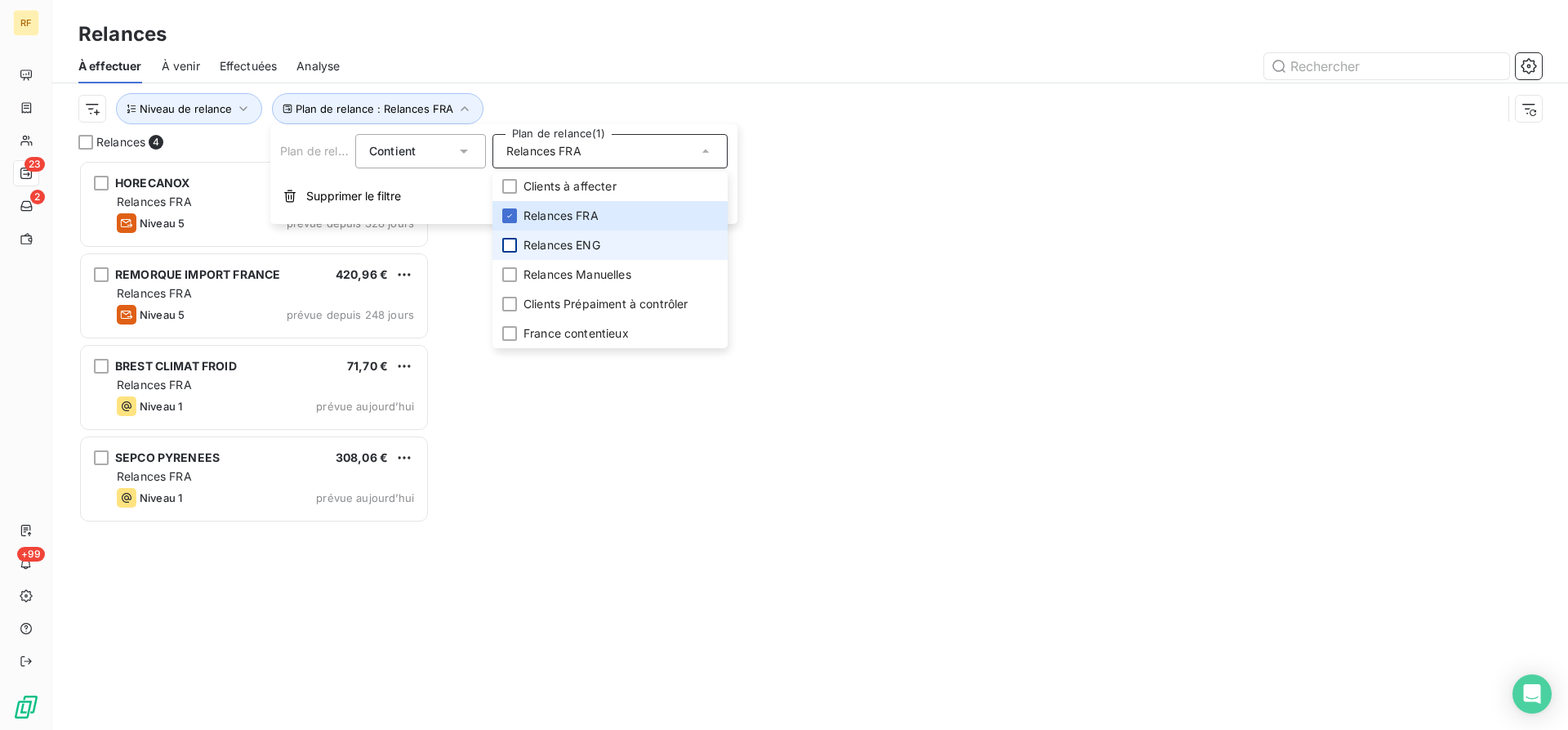
click at [516, 244] on div at bounding box center [509, 245] width 15 height 15
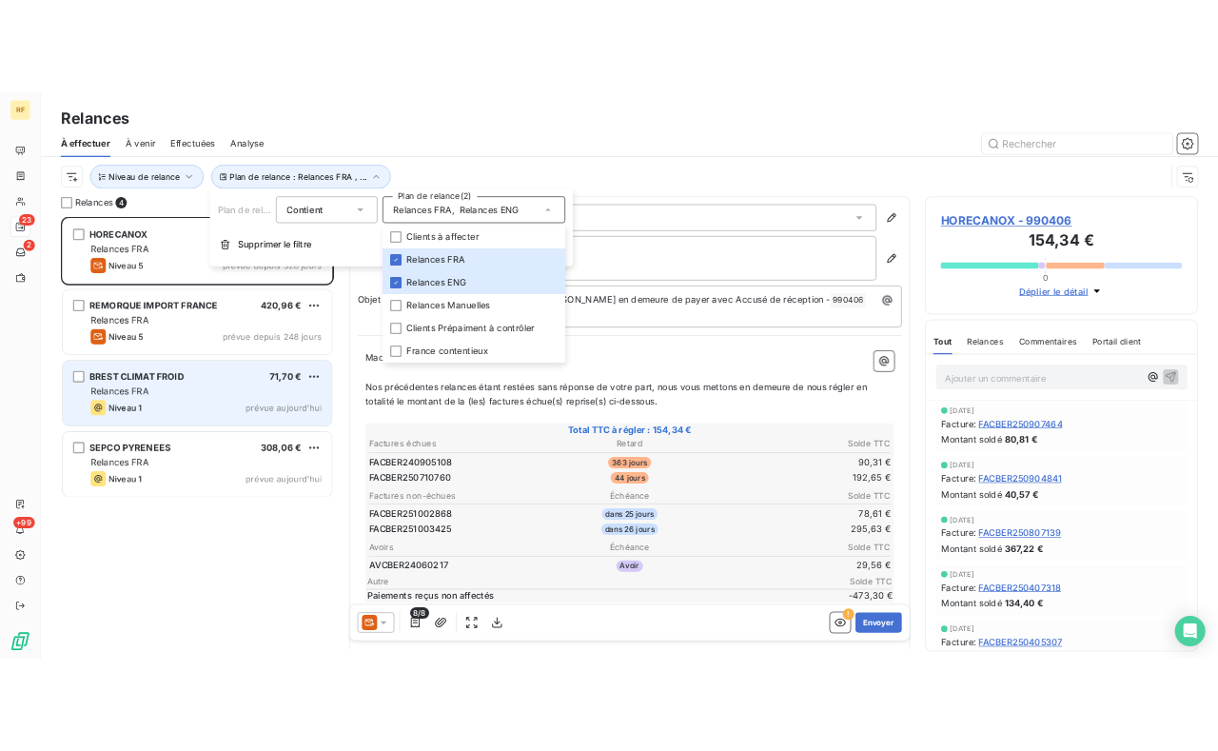
scroll to position [663, 409]
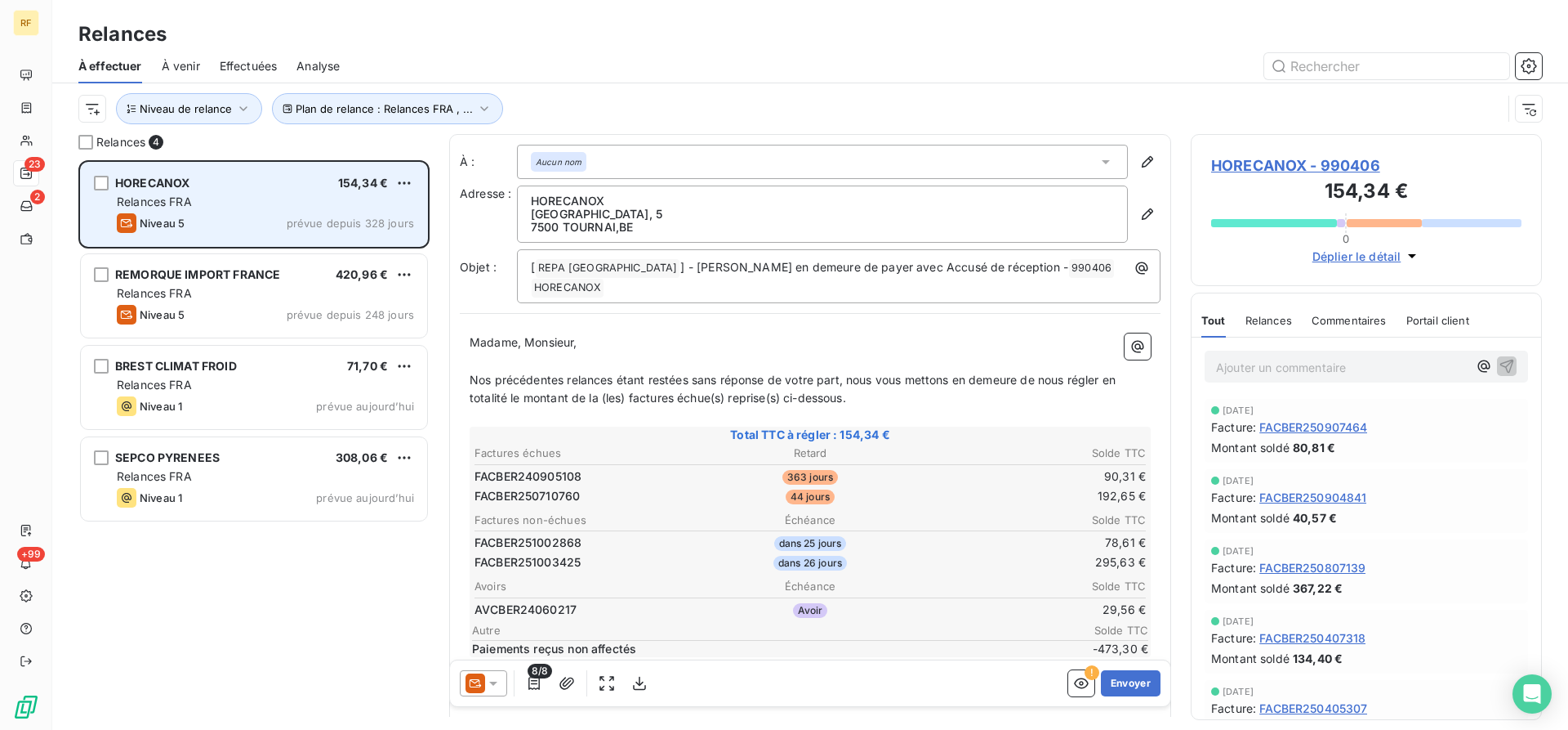
click at [234, 210] on div "HORECANOX 154,34 € Relances FRA Niveau 5 prévue depuis 328 jours" at bounding box center [254, 204] width 347 height 83
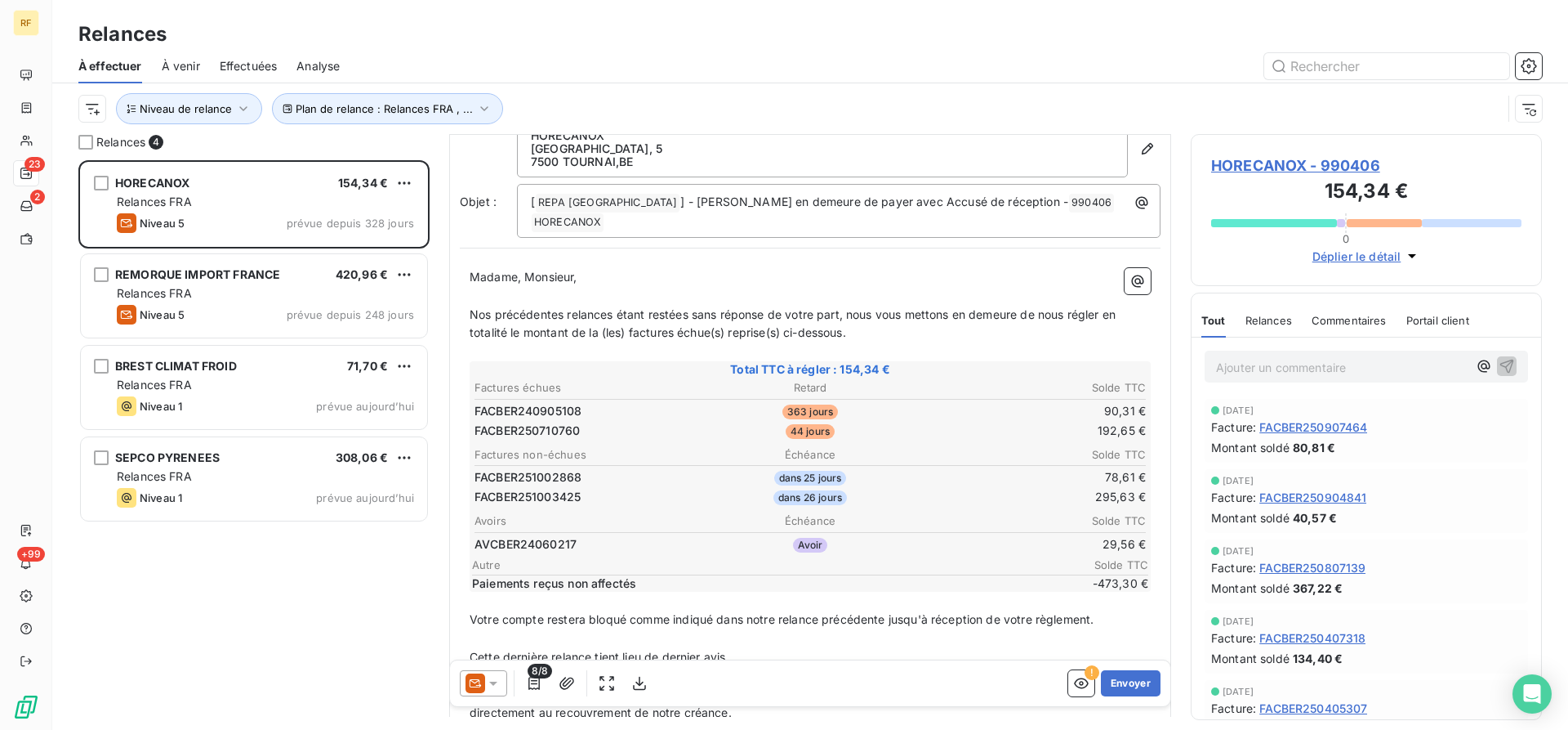
scroll to position [0, 0]
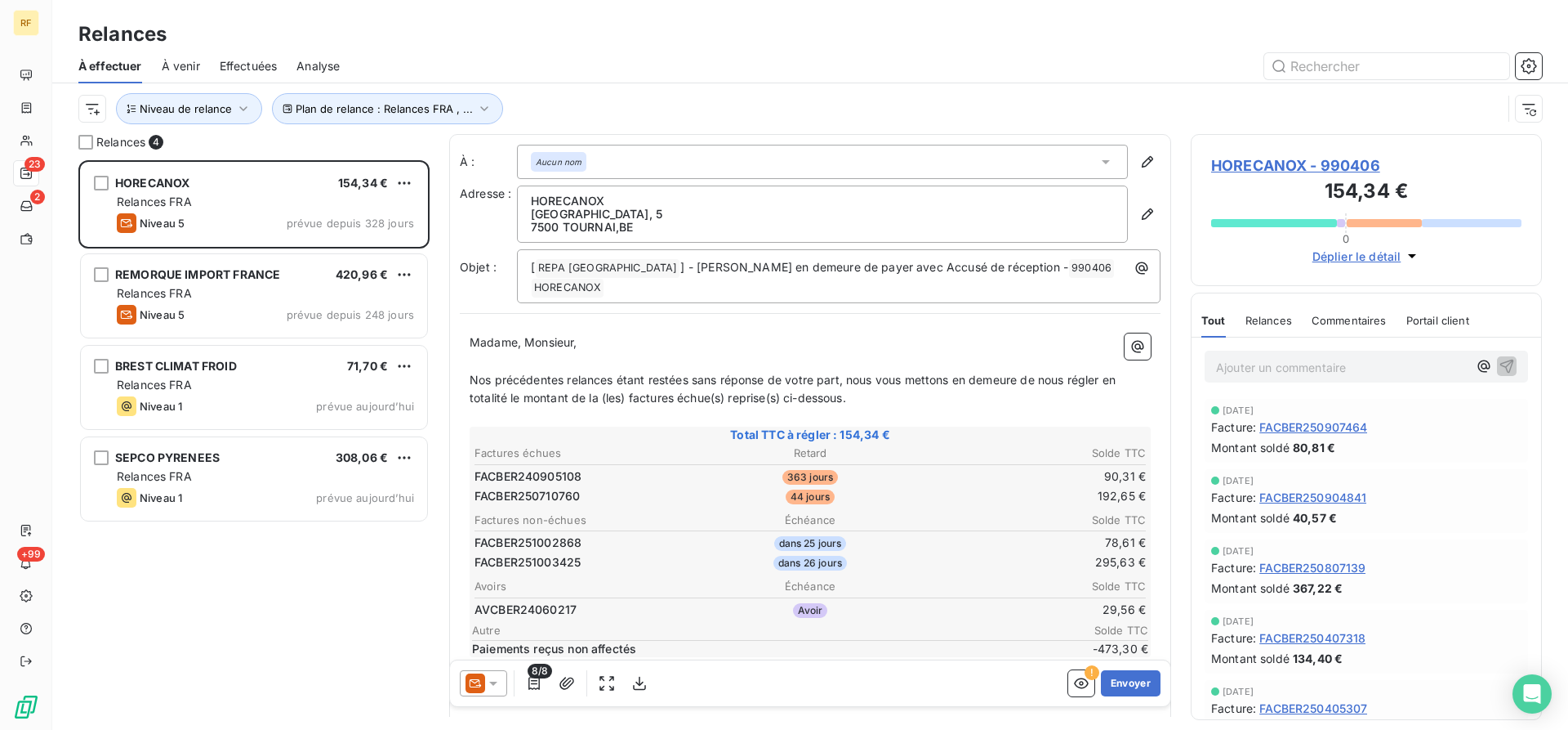
click at [496, 685] on icon at bounding box center [493, 683] width 16 height 16
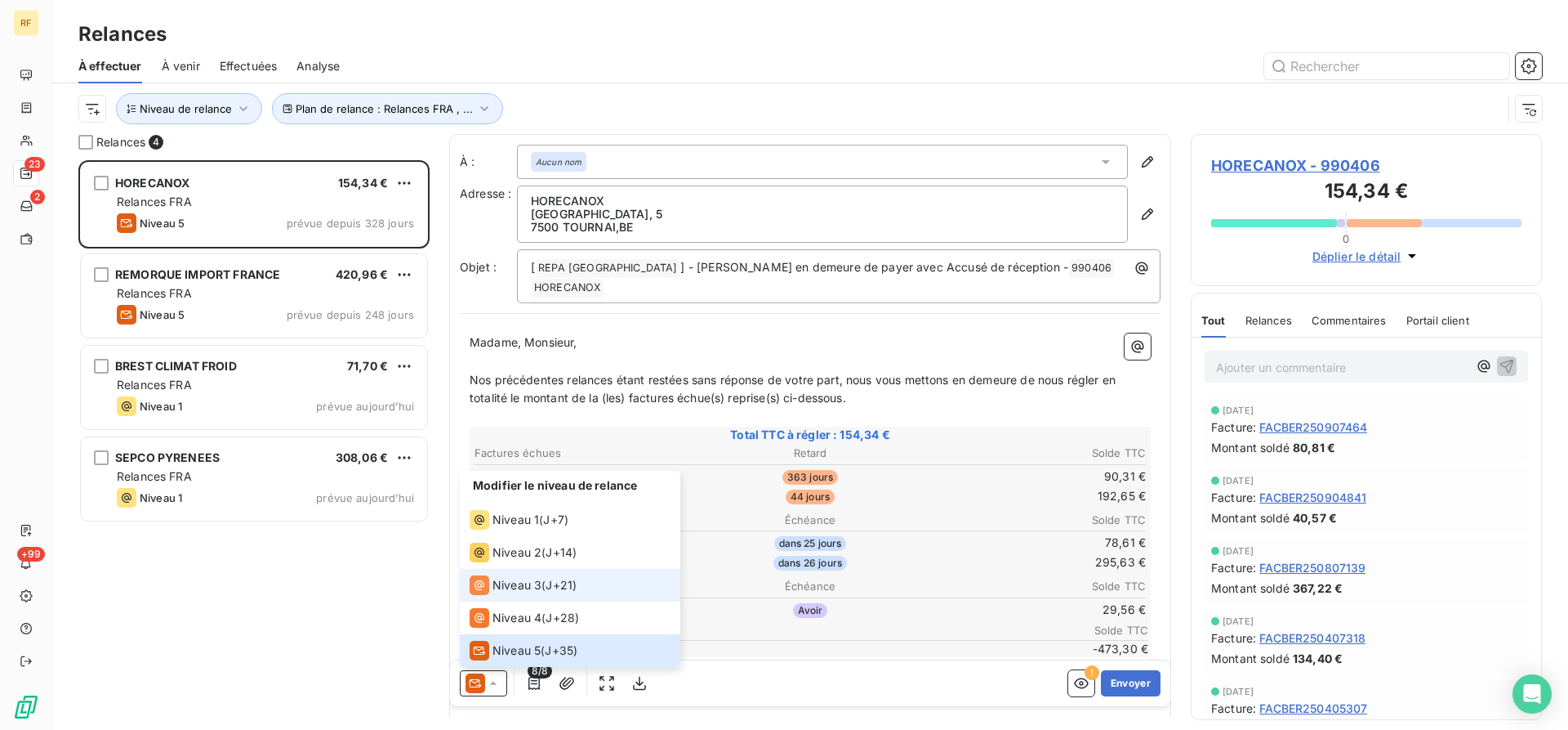
click at [523, 578] on span "Niveau 3" at bounding box center [517, 585] width 49 height 16
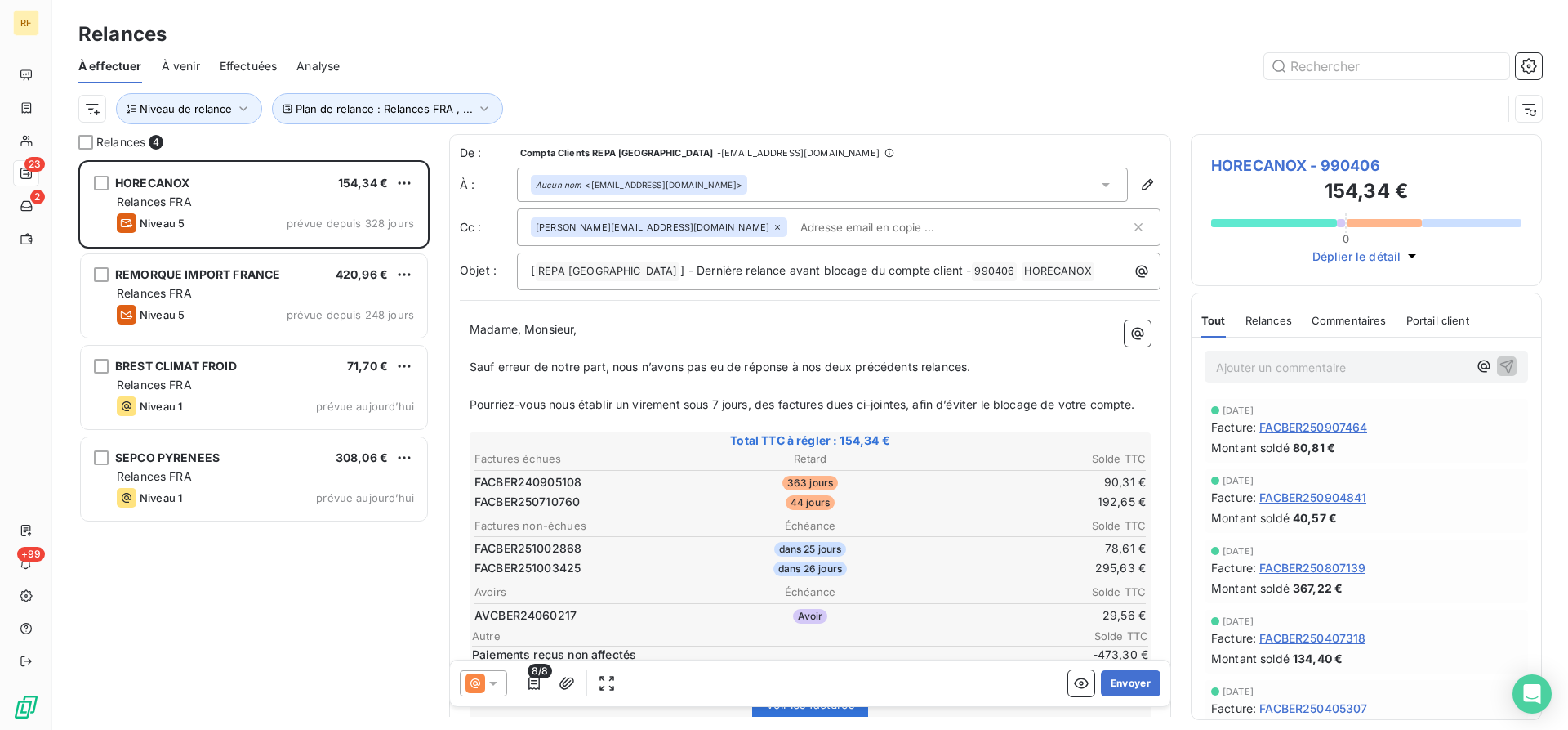
click at [494, 356] on p "﻿" at bounding box center [810, 349] width 681 height 19
click at [464, 367] on div "Madame, Monsieur, ﻿ Sauf erreur de notre part, nous n’avons pas eu de réponse à…" at bounding box center [810, 606] width 701 height 592
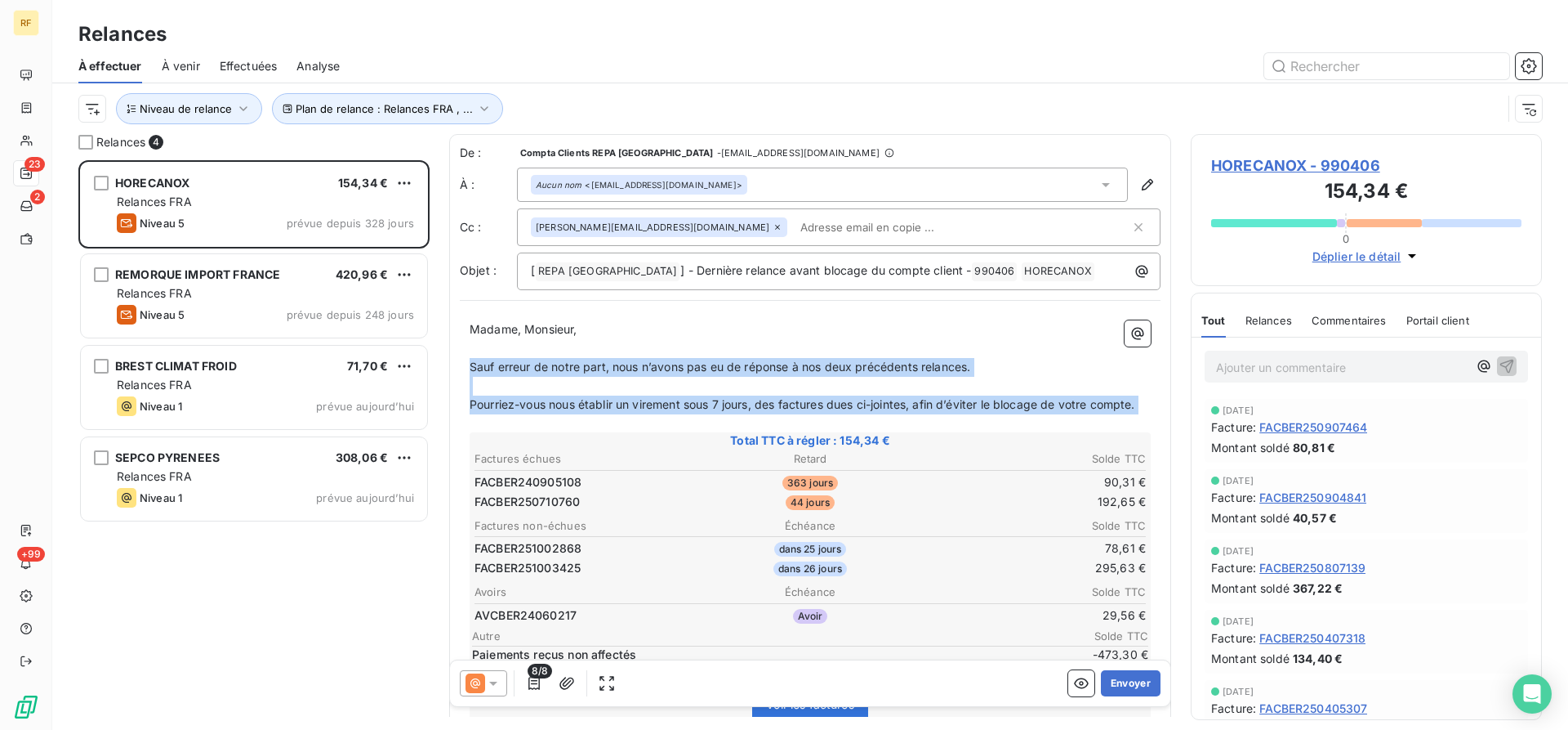
drag, startPoint x: 473, startPoint y: 363, endPoint x: 1160, endPoint y: 421, distance: 689.4
click at [1160, 421] on div "De : Compta Clients REPA France - [EMAIL_ADDRESS][DOMAIN_NAME] À : Aucun nom <[…" at bounding box center [809, 523] width 722 height 779
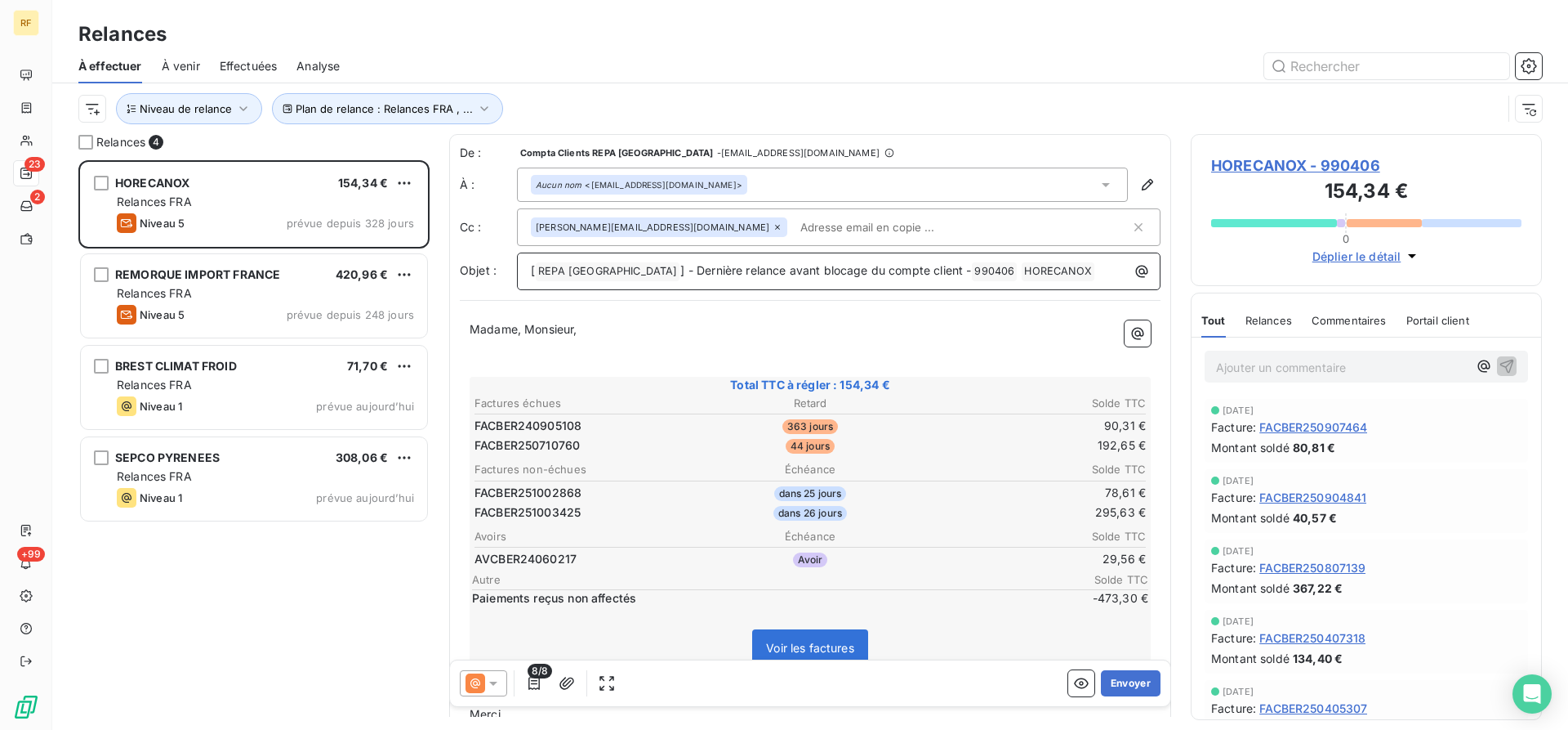
click at [908, 265] on span "] - Dernière relance avant blocage du compte client -" at bounding box center [826, 270] width 291 height 14
drag, startPoint x: 908, startPoint y: 265, endPoint x: 632, endPoint y: 268, distance: 276.0
click at [681, 268] on span "] - Dernière relance avant blocage du compte client -" at bounding box center [826, 270] width 291 height 14
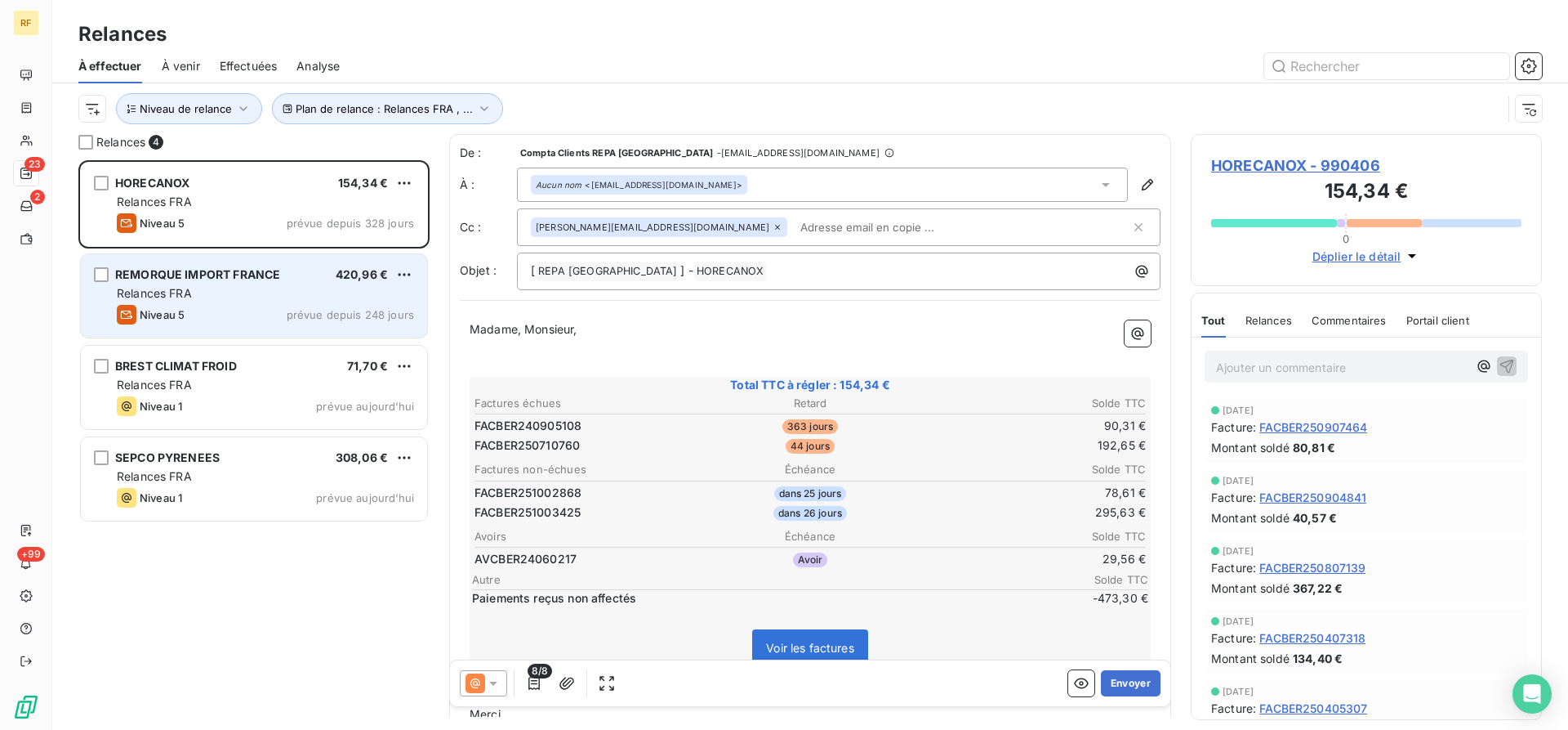
click at [369, 313] on span "prévue depuis 248 jours" at bounding box center [350, 314] width 127 height 13
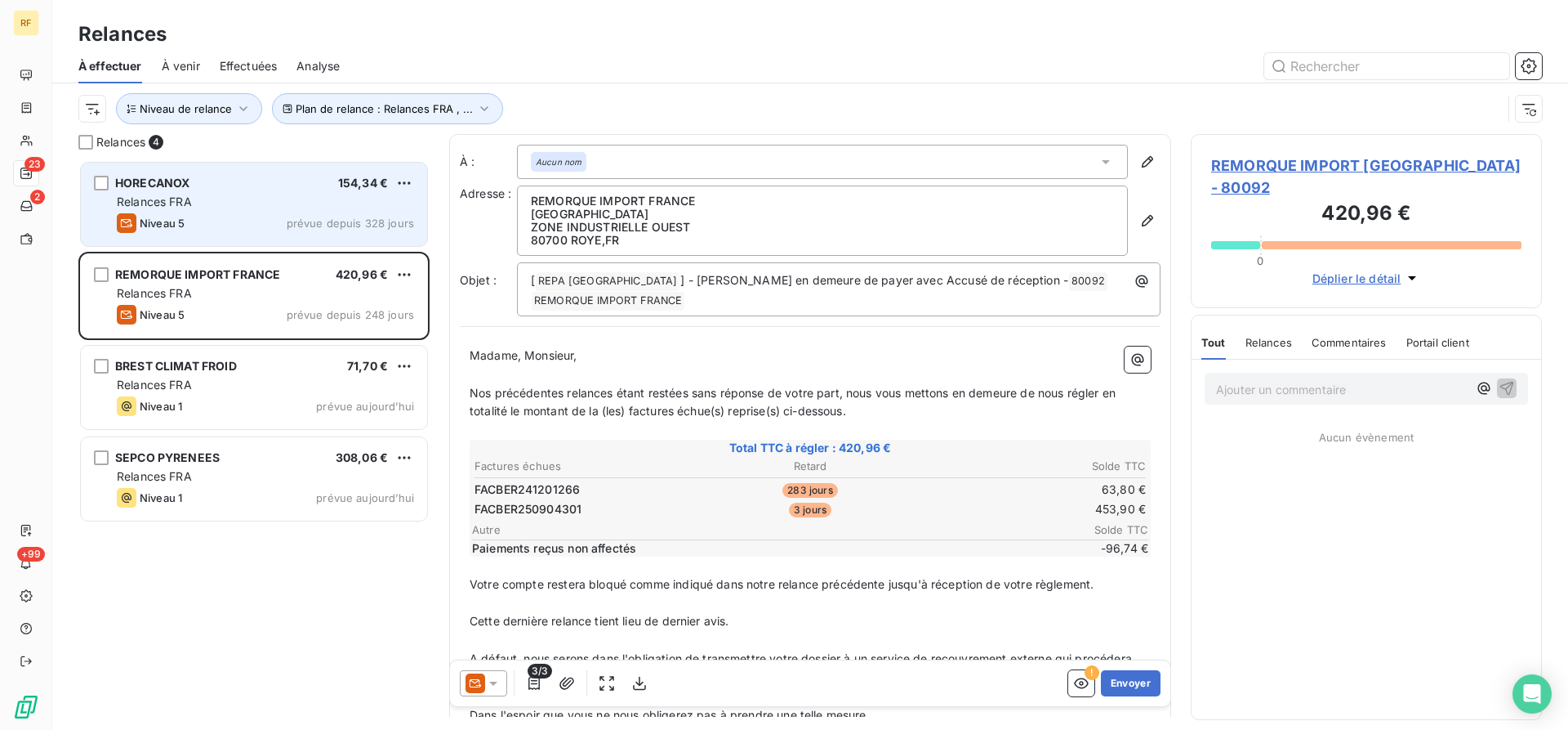
click at [279, 210] on div "Relances FRA" at bounding box center [265, 202] width 297 height 16
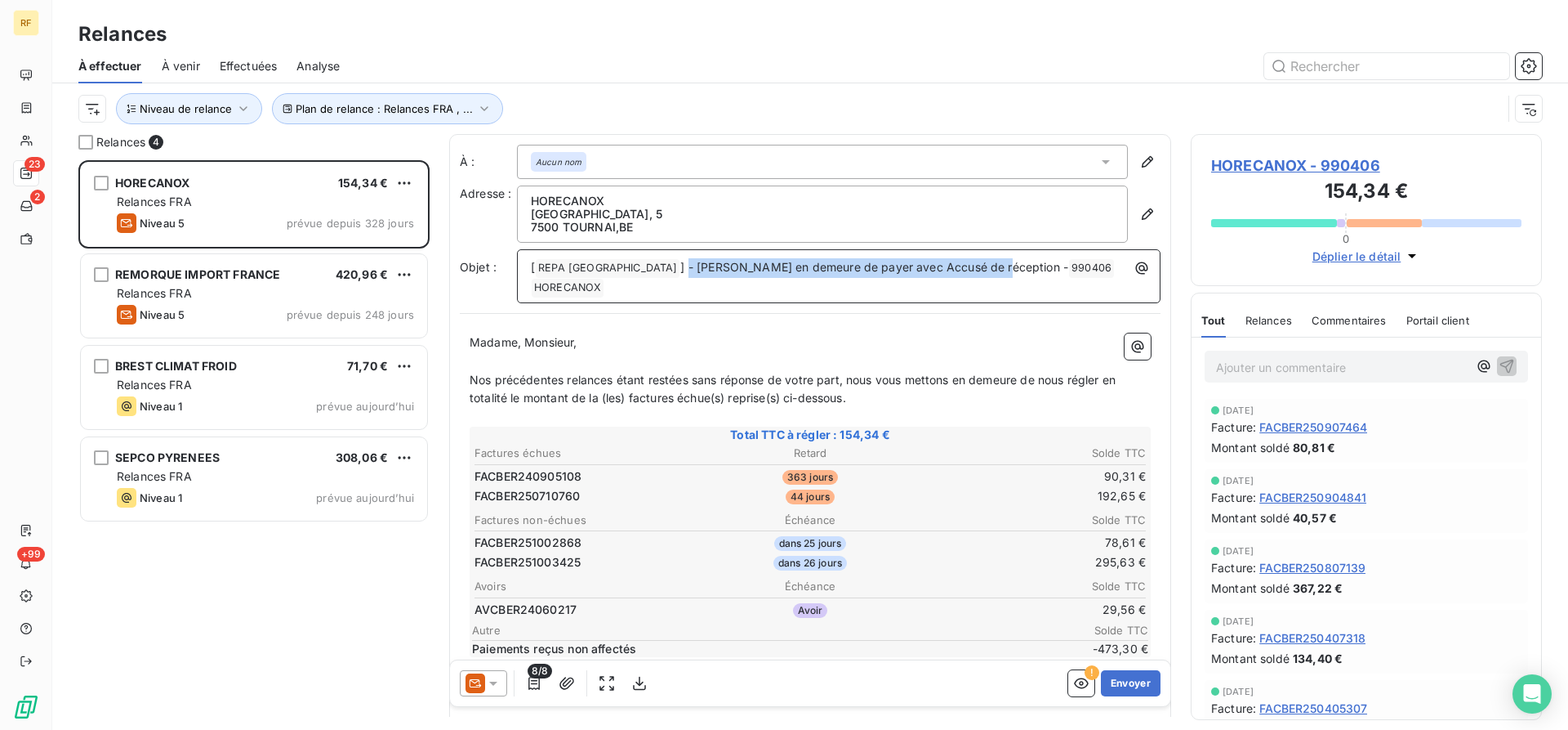
drag, startPoint x: 928, startPoint y: 267, endPoint x: 621, endPoint y: 290, distance: 307.9
click at [621, 290] on div "À : Aucun nom Adresse : [STREET_ADDRESS] , BE Objet : [ REPA FRANCE ﻿ ] - Mise …" at bounding box center [809, 546] width 722 height 824
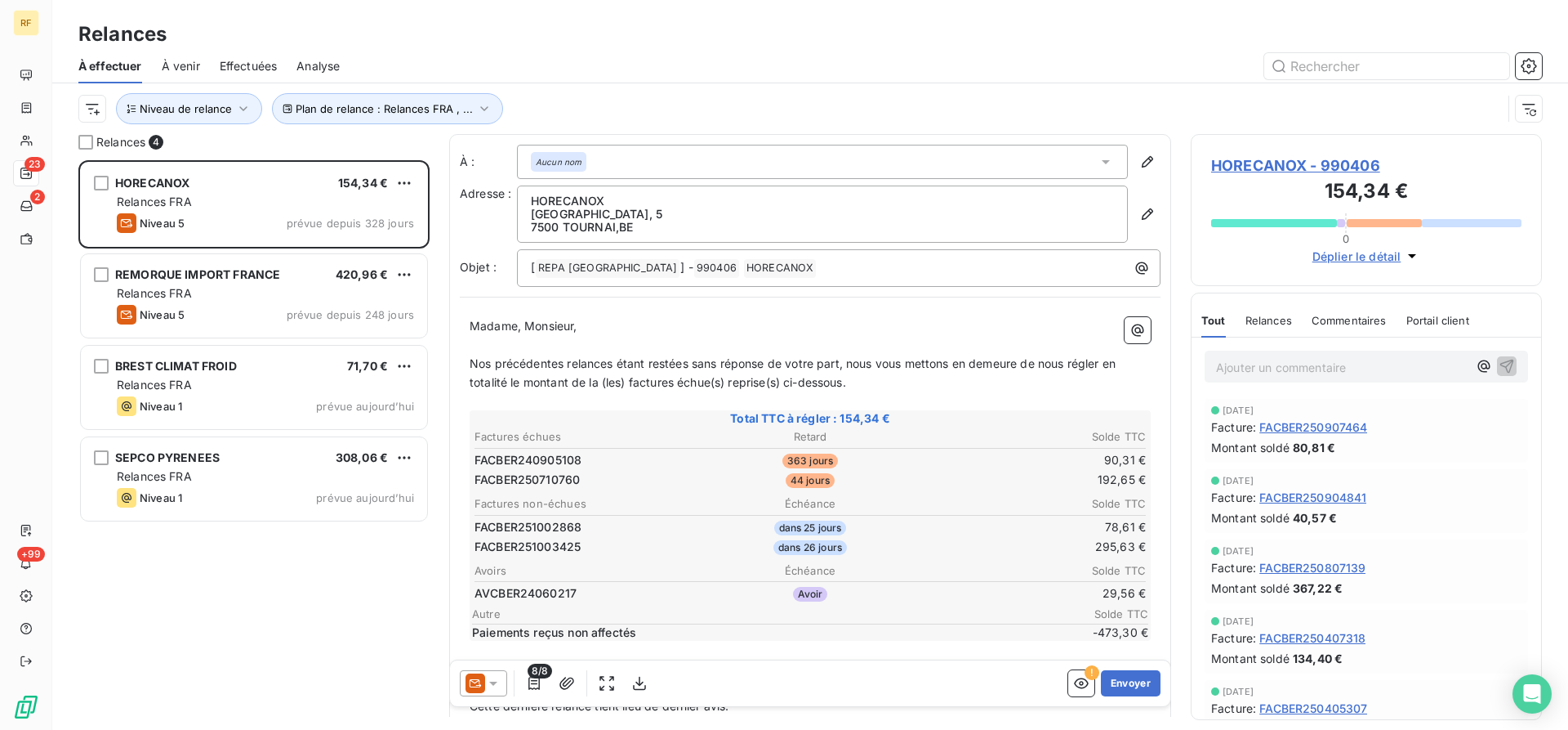
drag, startPoint x: 627, startPoint y: 324, endPoint x: 621, endPoint y: 331, distance: 9.2
click at [627, 325] on p "Madame, Monsieur," at bounding box center [810, 326] width 681 height 19
click at [499, 685] on icon at bounding box center [493, 683] width 16 height 16
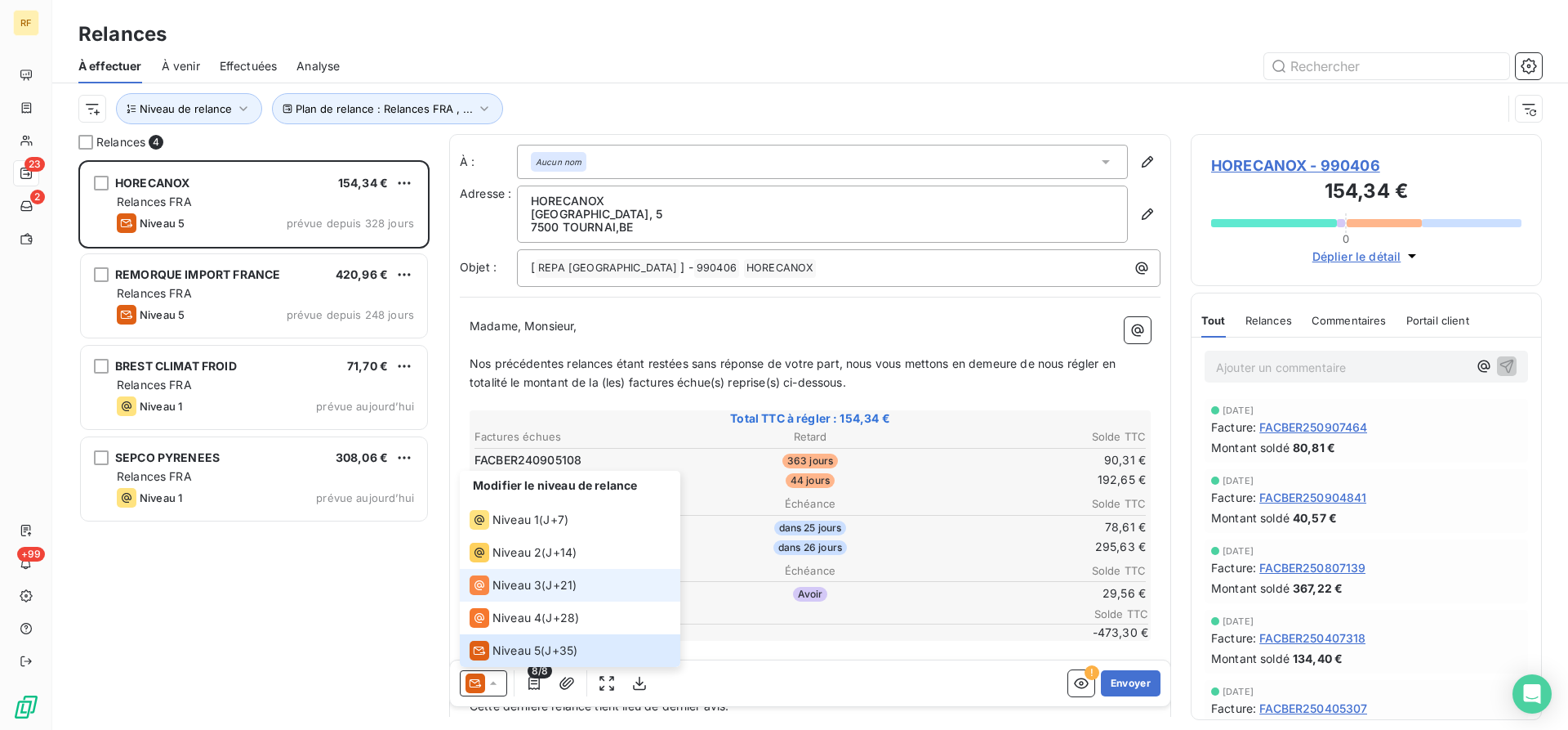
click at [530, 576] on div "Niveau 3" at bounding box center [506, 585] width 72 height 20
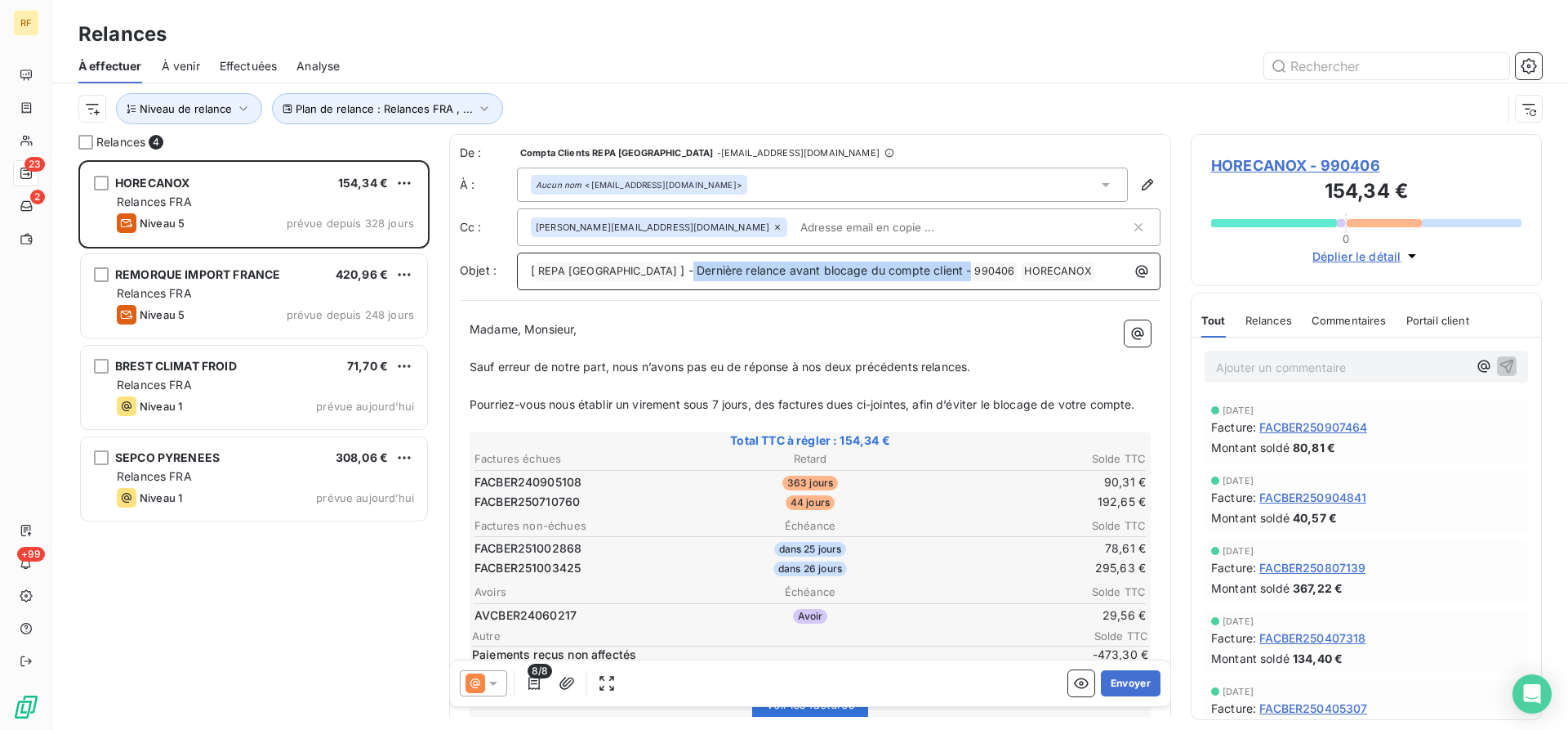
drag, startPoint x: 906, startPoint y: 271, endPoint x: 627, endPoint y: 273, distance: 279.0
click at [681, 273] on span "] - Dernière relance avant blocage du compte client -" at bounding box center [826, 270] width 291 height 14
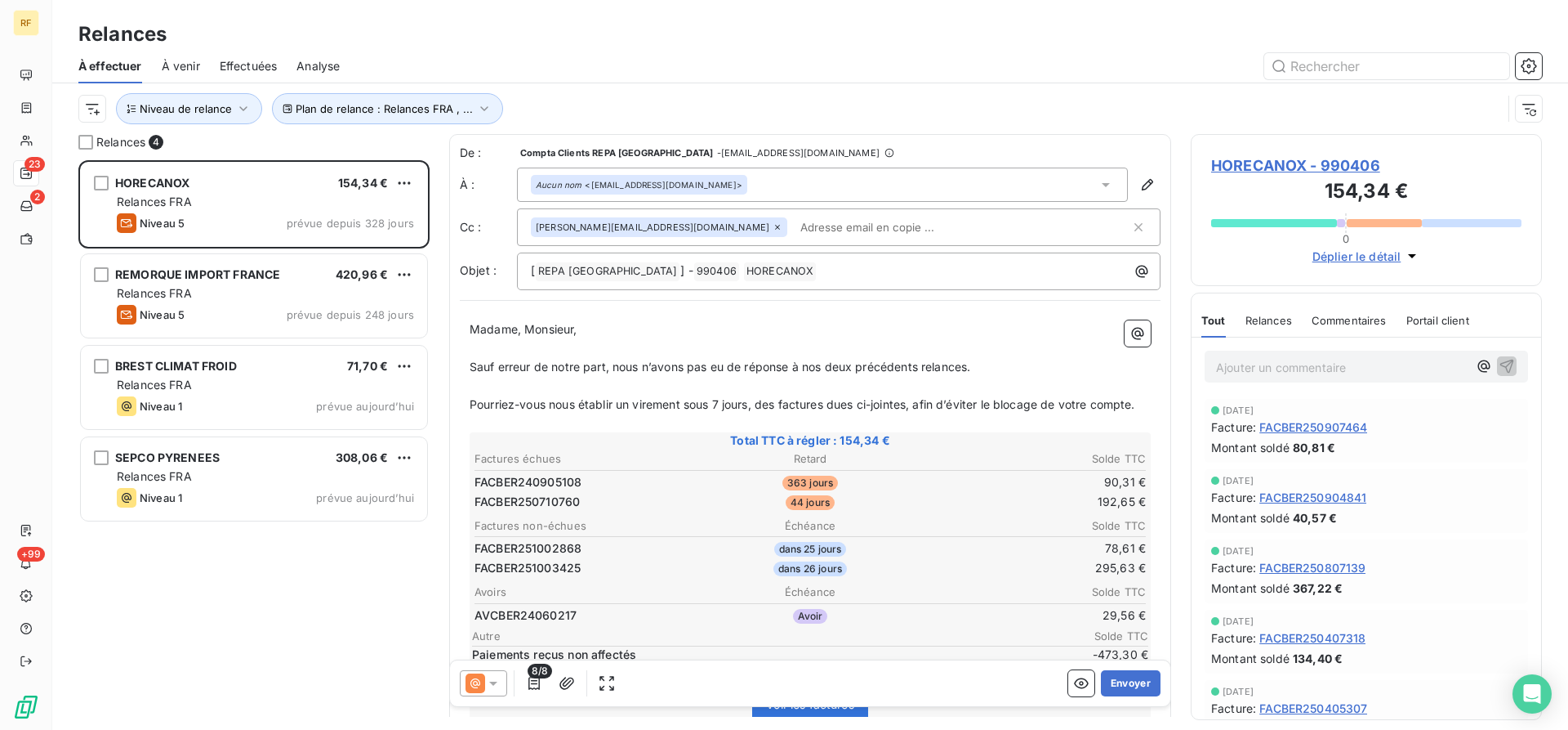
click at [607, 335] on p "Madame, Monsieur," at bounding box center [810, 330] width 681 height 19
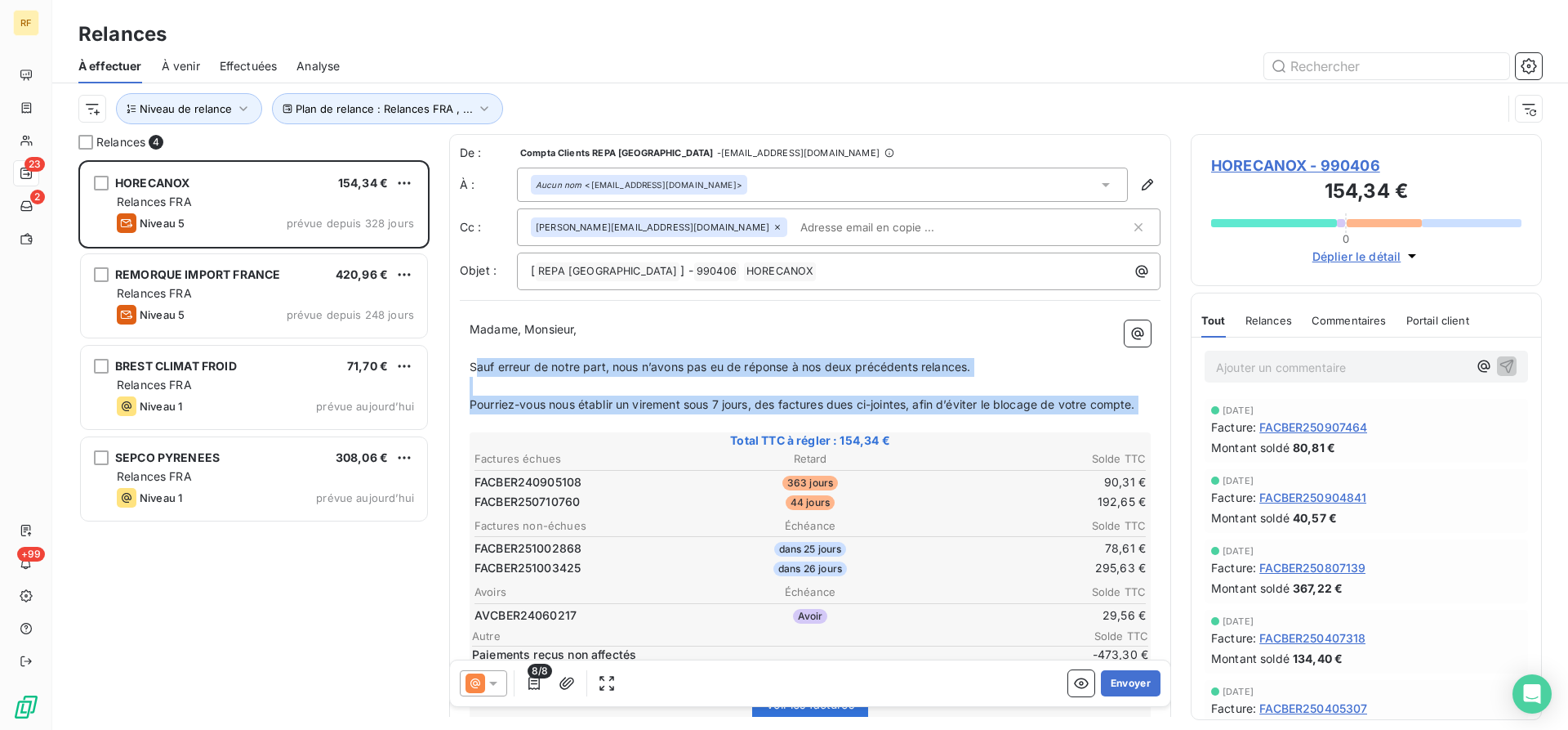
drag, startPoint x: 475, startPoint y: 367, endPoint x: 1230, endPoint y: 417, distance: 756.7
click at [1171, 417] on div "De : Compta Clients REPA France - [EMAIL_ADDRESS][DOMAIN_NAME] À : Aucun nom <[…" at bounding box center [809, 425] width 722 height 583
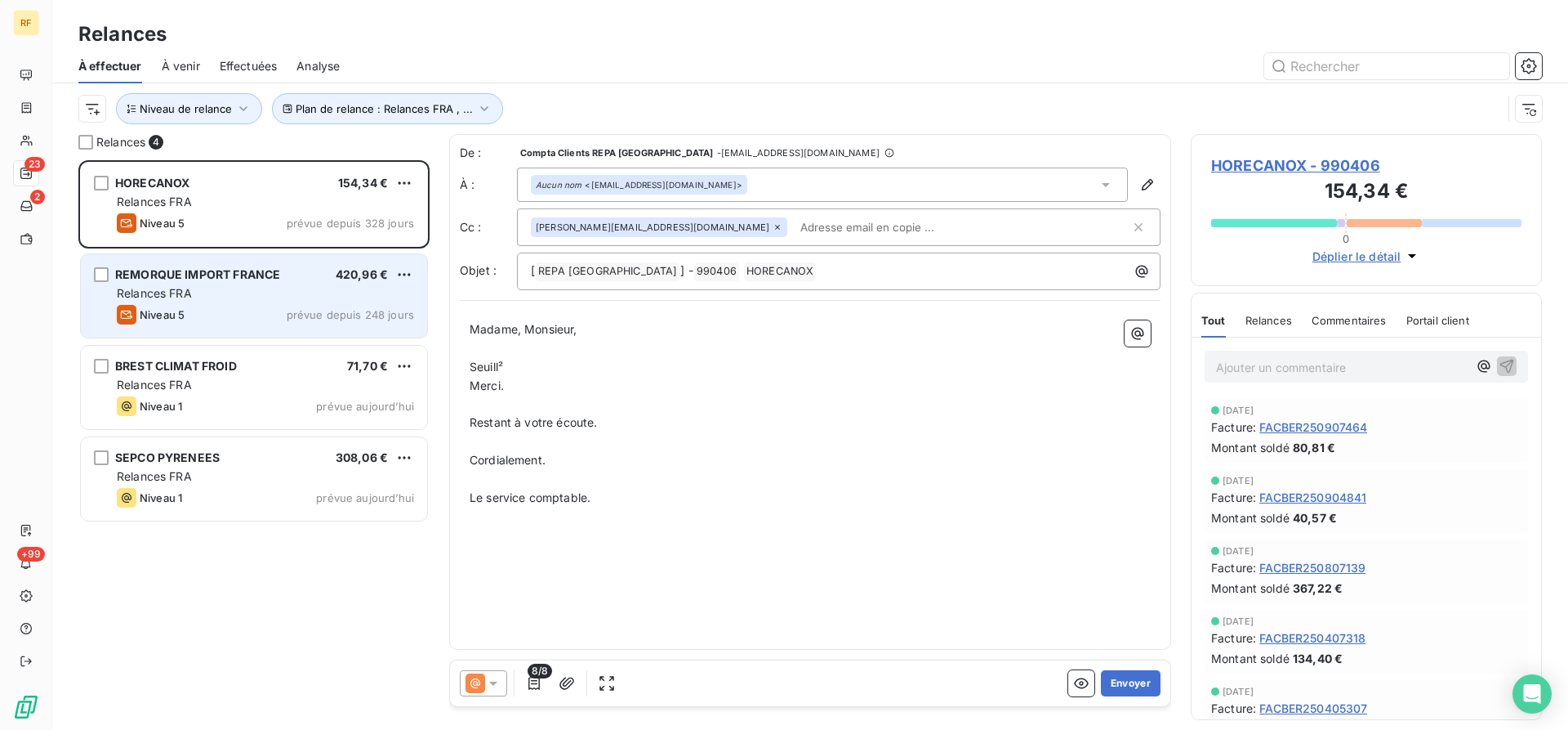
drag, startPoint x: 201, startPoint y: 296, endPoint x: 200, endPoint y: 271, distance: 25.0
click at [201, 294] on div "Relances FRA" at bounding box center [265, 293] width 297 height 16
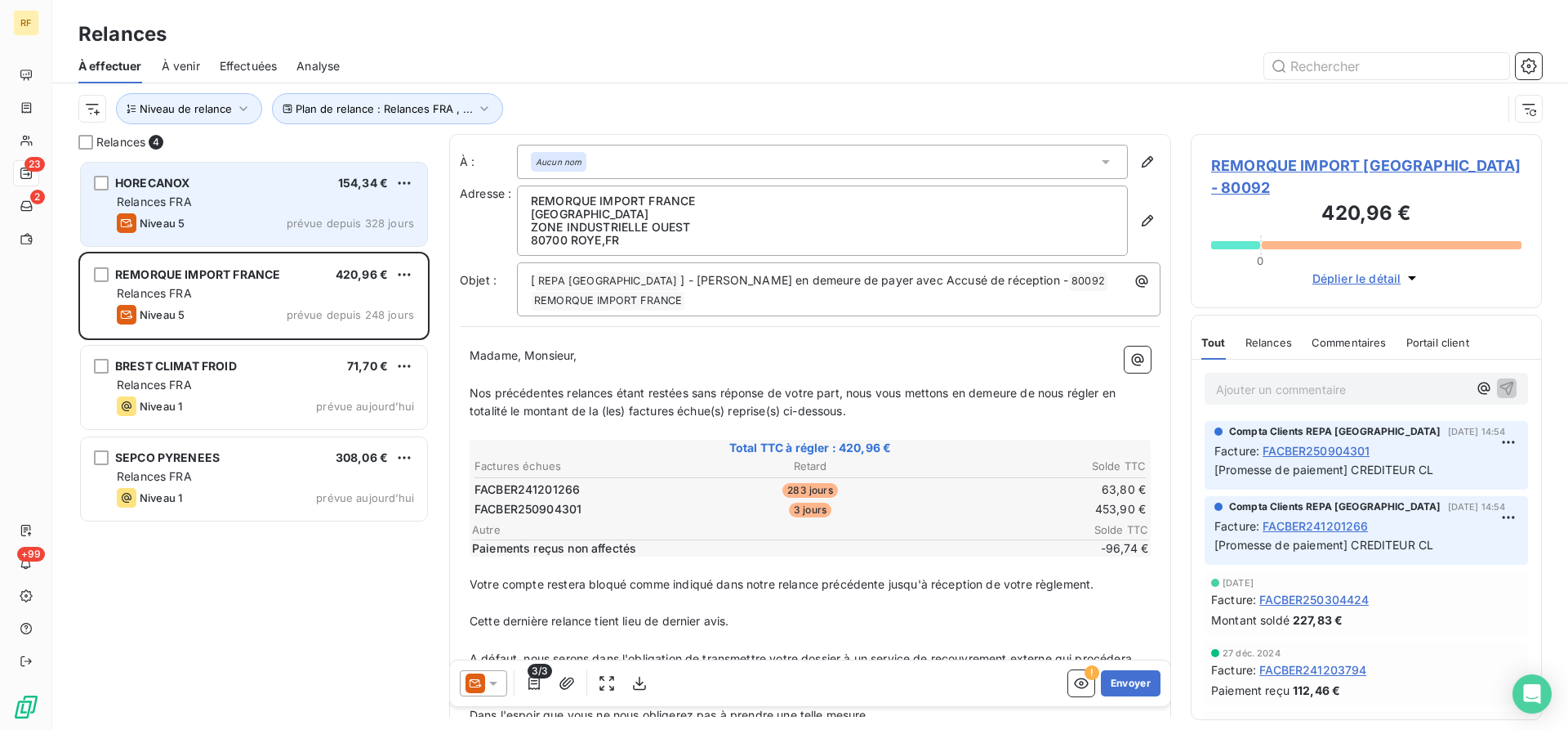
click at [211, 219] on div "Niveau 5 prévue depuis 328 jours" at bounding box center [265, 222] width 297 height 20
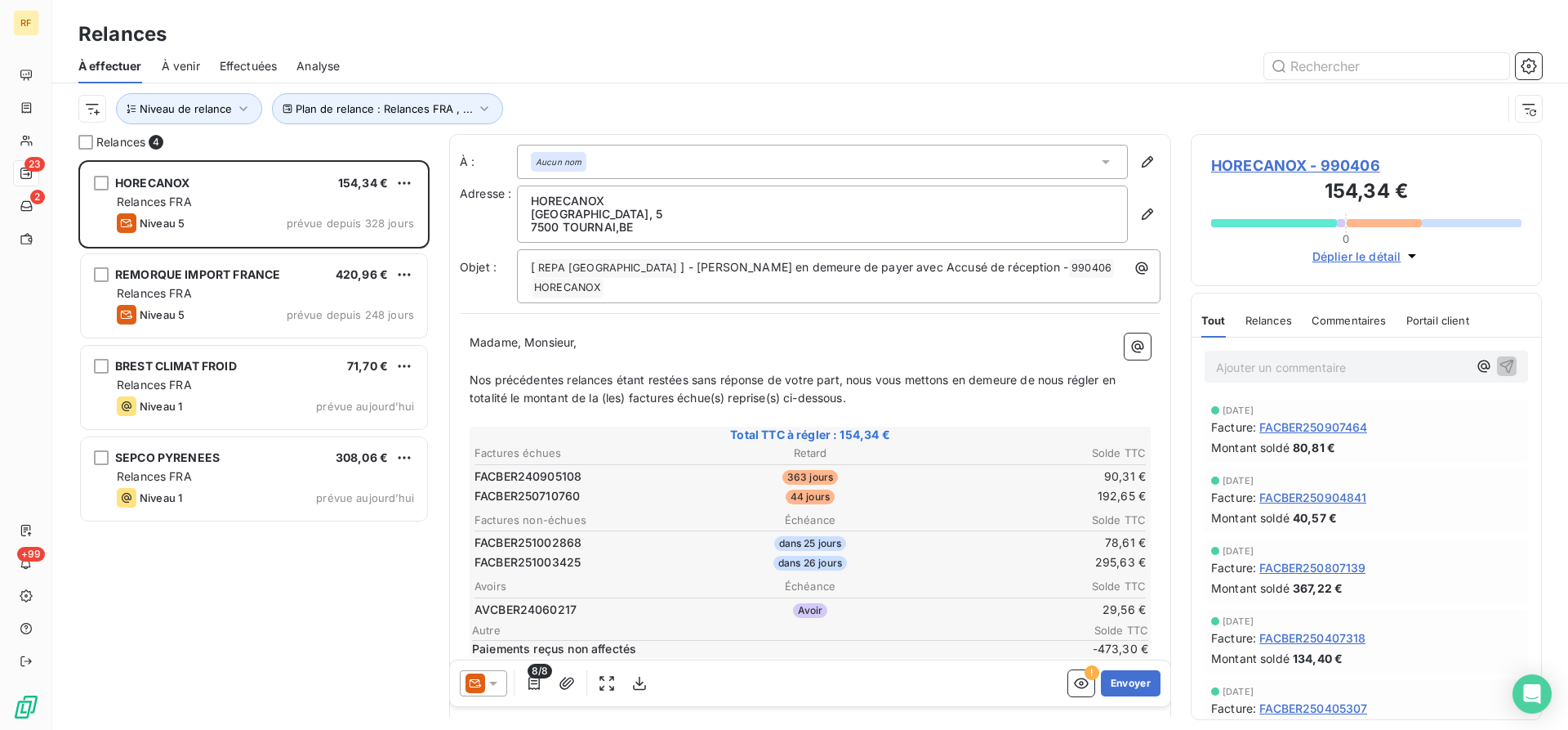
click at [500, 683] on icon at bounding box center [493, 683] width 16 height 16
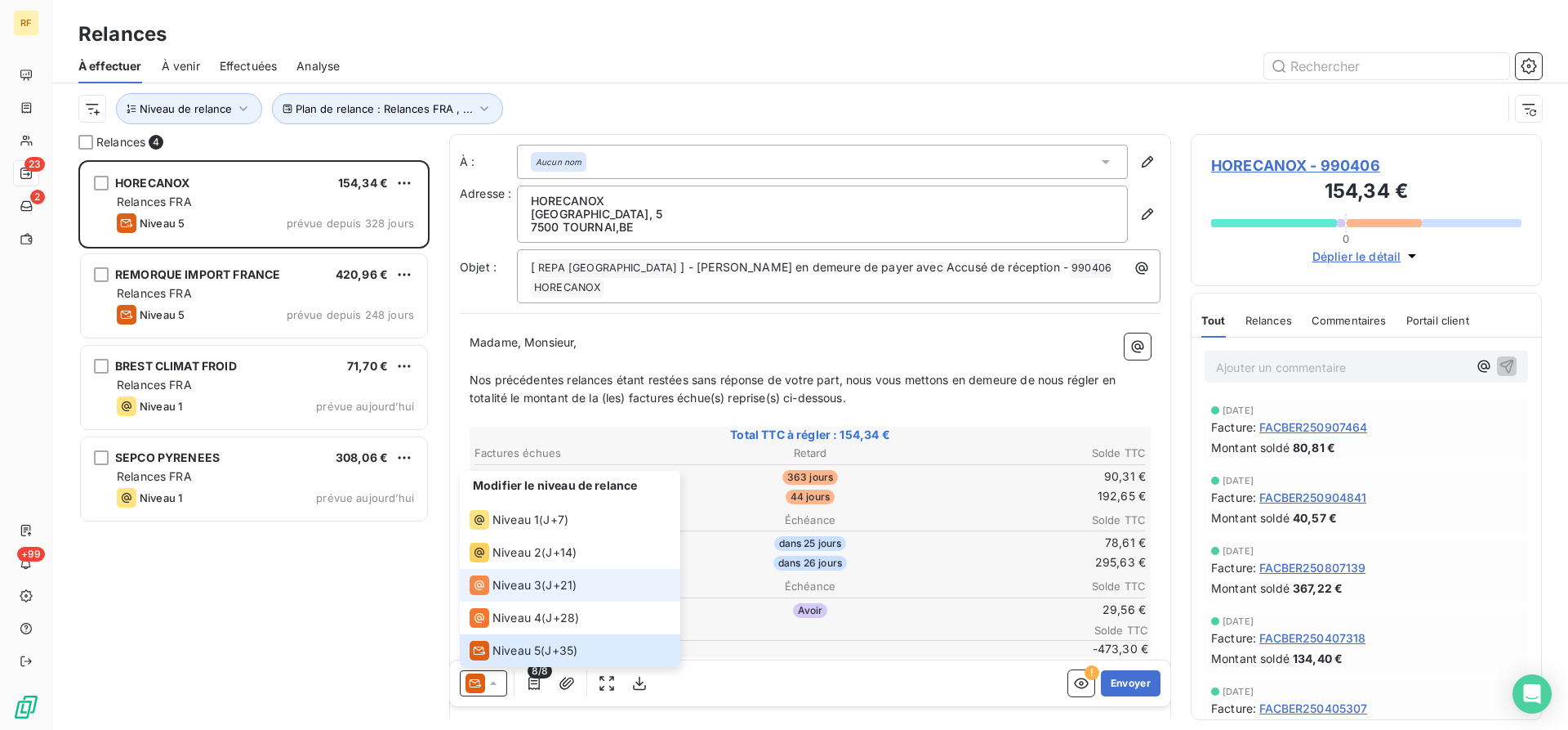
click at [534, 582] on span "Niveau 3" at bounding box center [517, 585] width 49 height 16
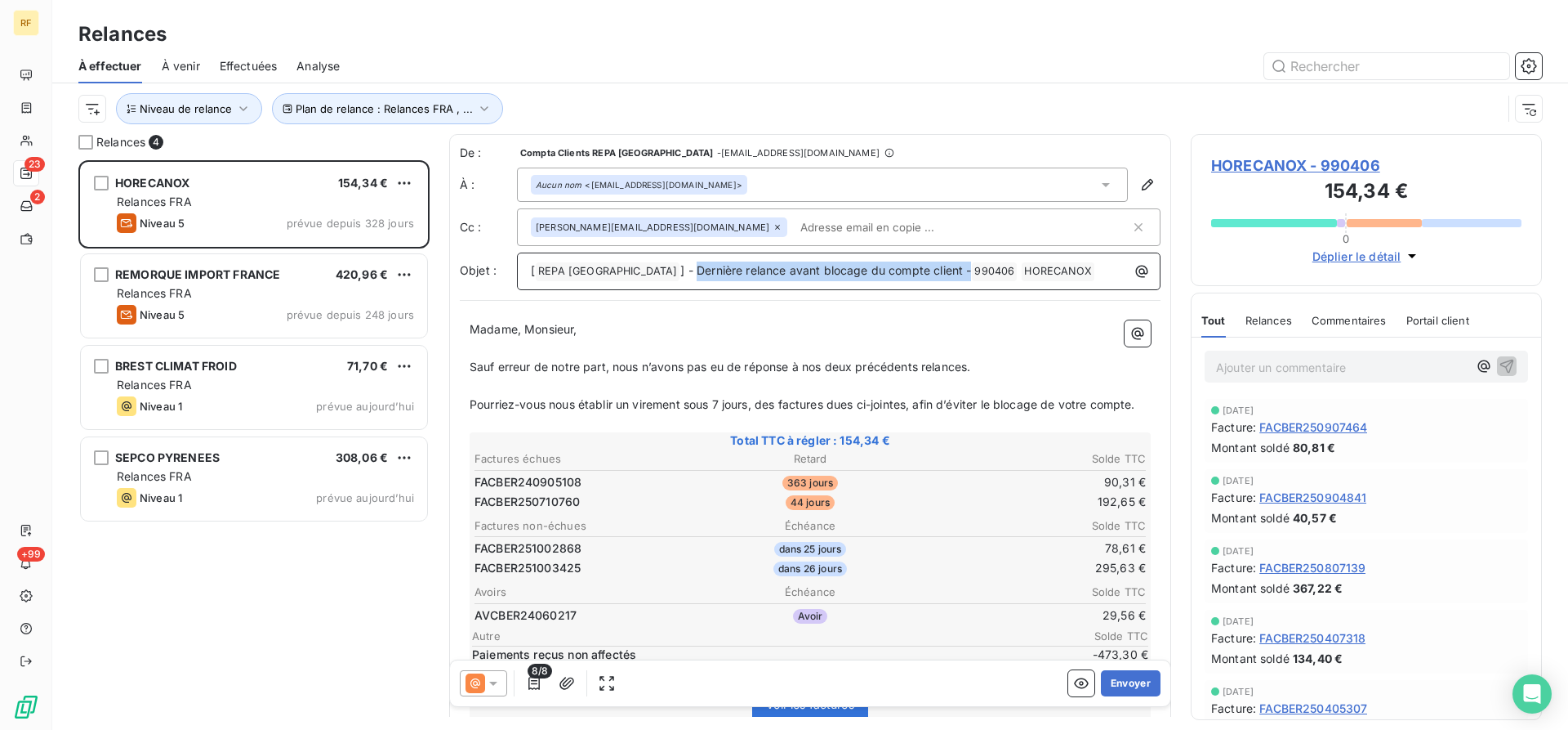
drag, startPoint x: 905, startPoint y: 273, endPoint x: 630, endPoint y: 270, distance: 275.0
click at [681, 270] on span "] - Dernière relance avant blocage du compte client -" at bounding box center [826, 270] width 291 height 14
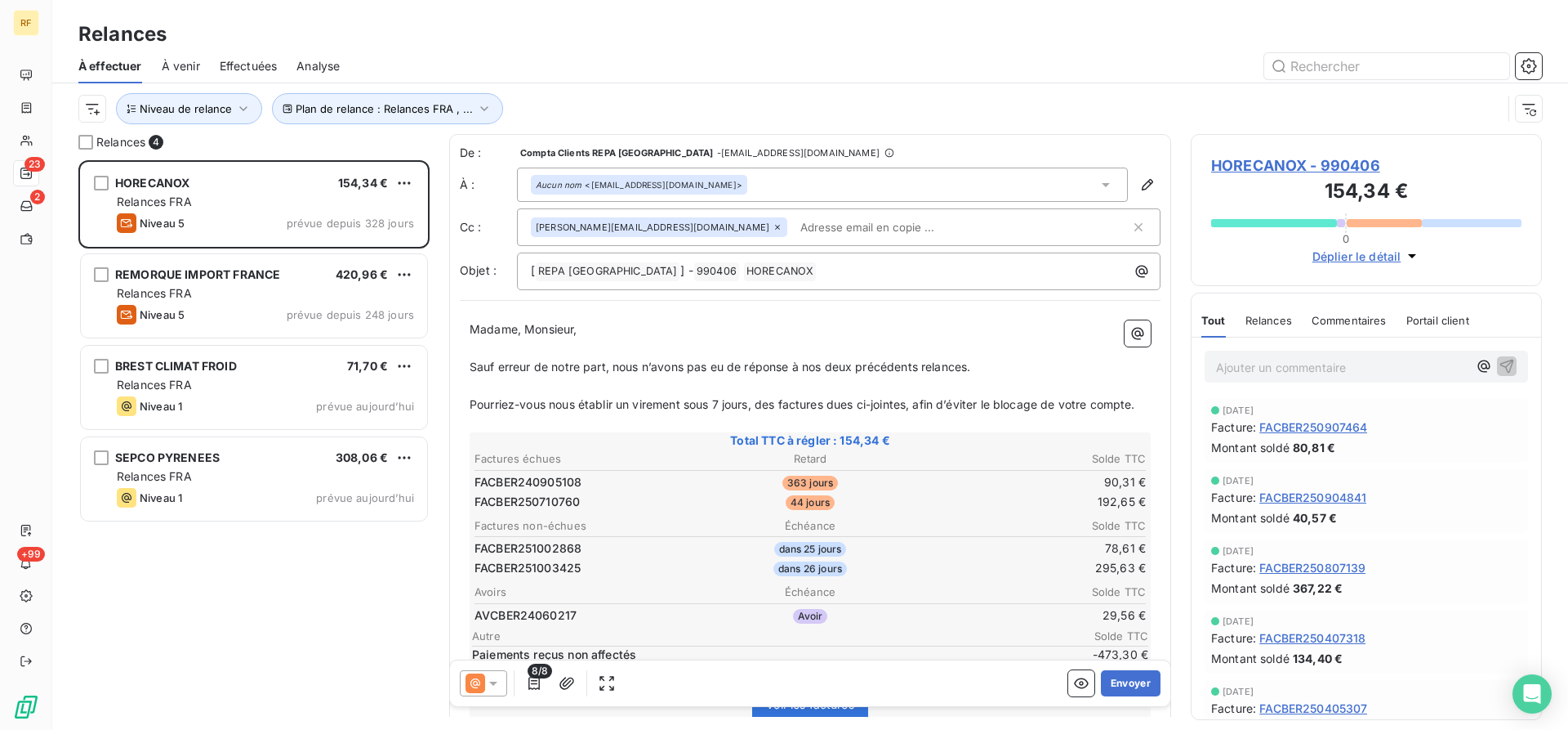
click at [633, 343] on p "﻿" at bounding box center [810, 349] width 681 height 19
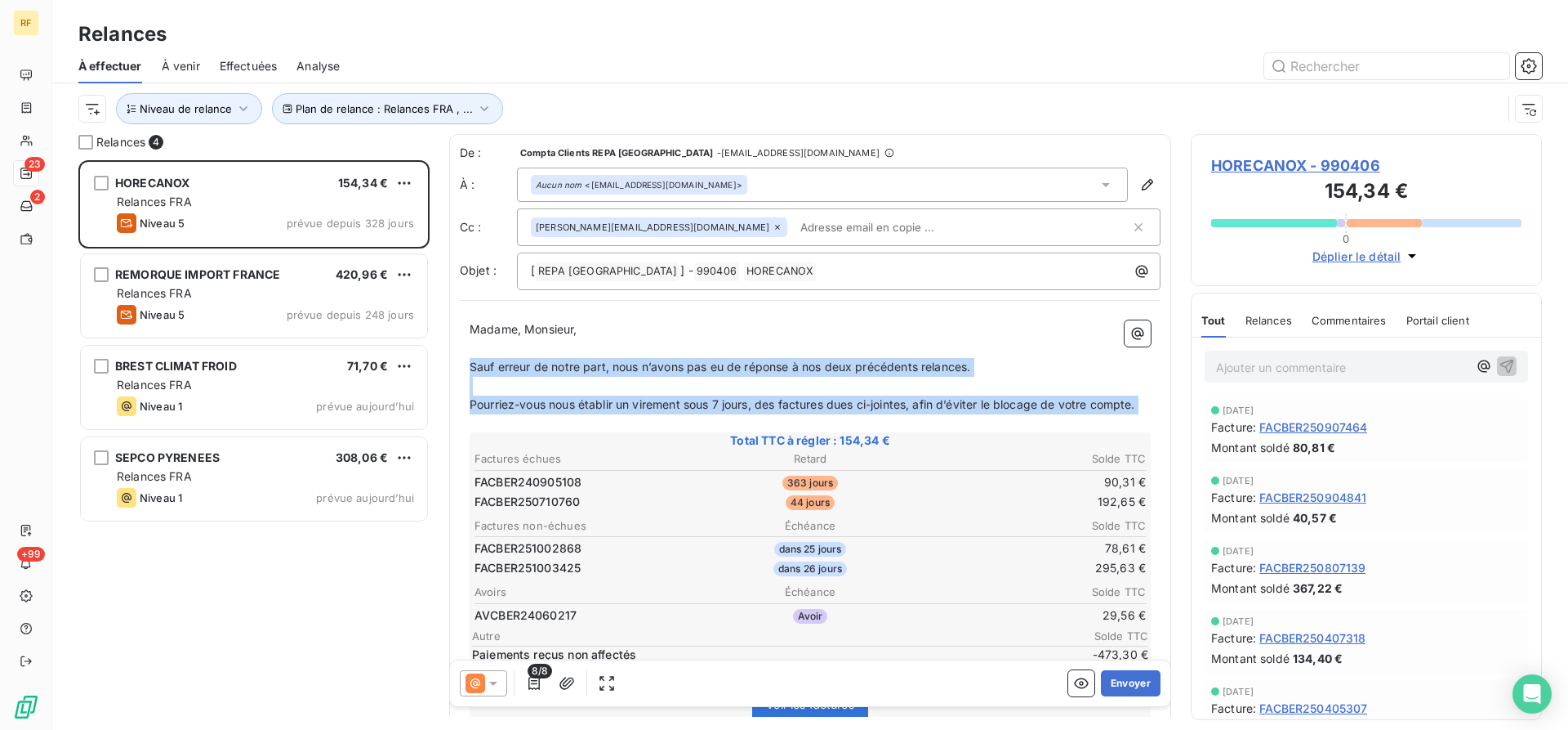
drag, startPoint x: 472, startPoint y: 362, endPoint x: 1052, endPoint y: 416, distance: 582.5
click at [1052, 416] on div "Madame, Monsieur, ﻿ Sauf erreur de notre part, nous n’avons pas eu de réponse à…" at bounding box center [810, 606] width 681 height 572
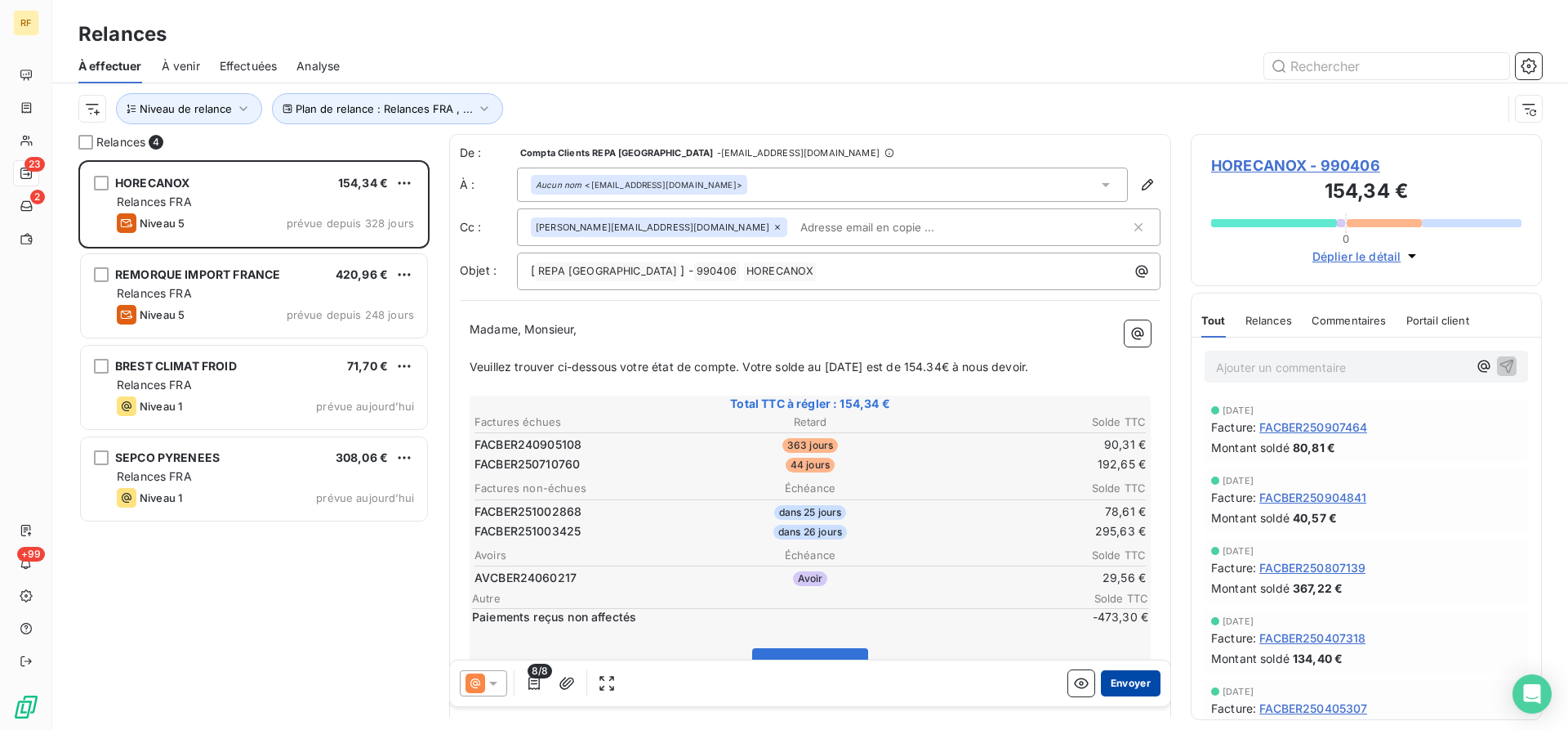
click at [1138, 689] on button "Envoyer" at bounding box center [1130, 683] width 59 height 26
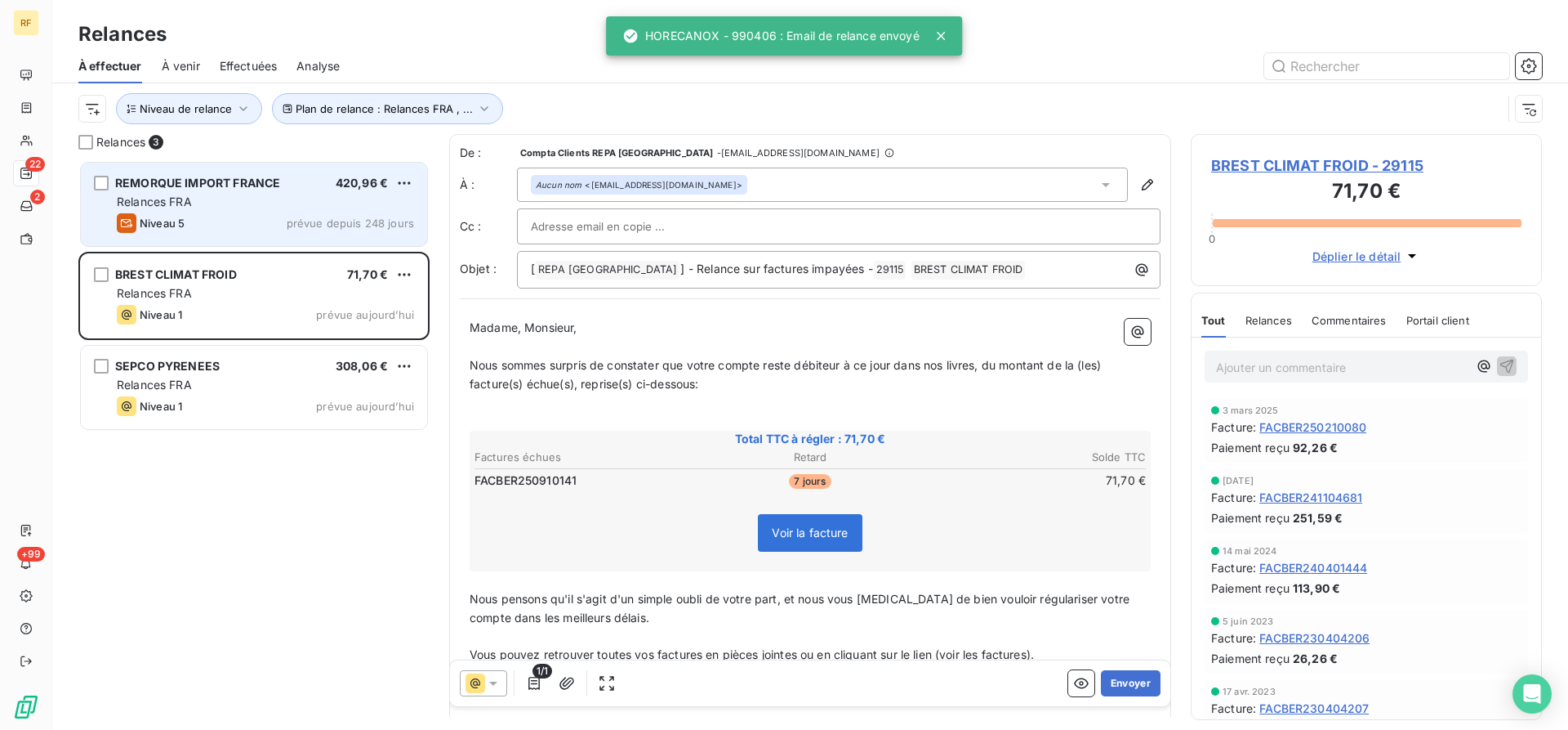
click at [212, 217] on div "Niveau 5 prévue depuis 248 jours" at bounding box center [265, 222] width 297 height 20
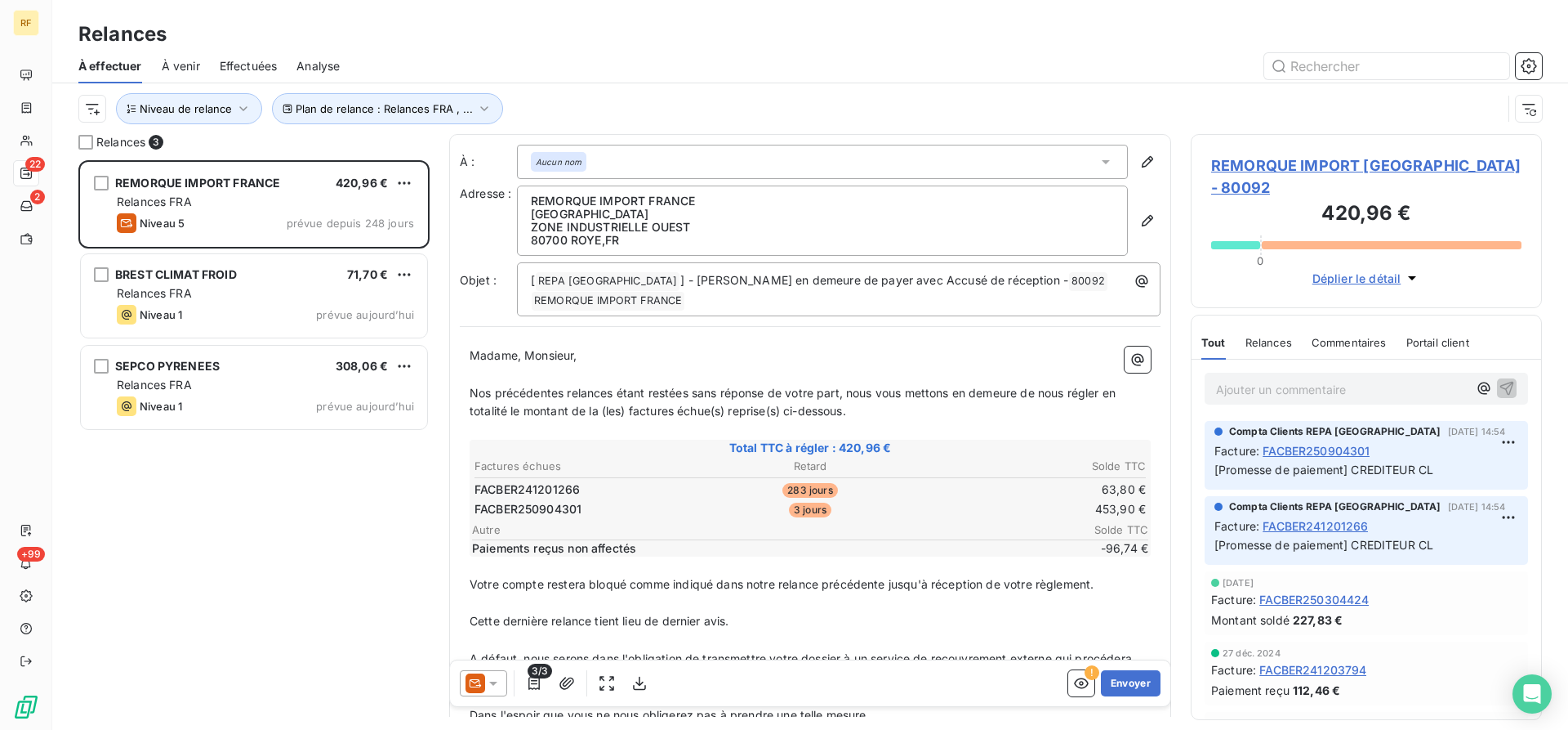
click at [493, 687] on icon at bounding box center [493, 683] width 16 height 16
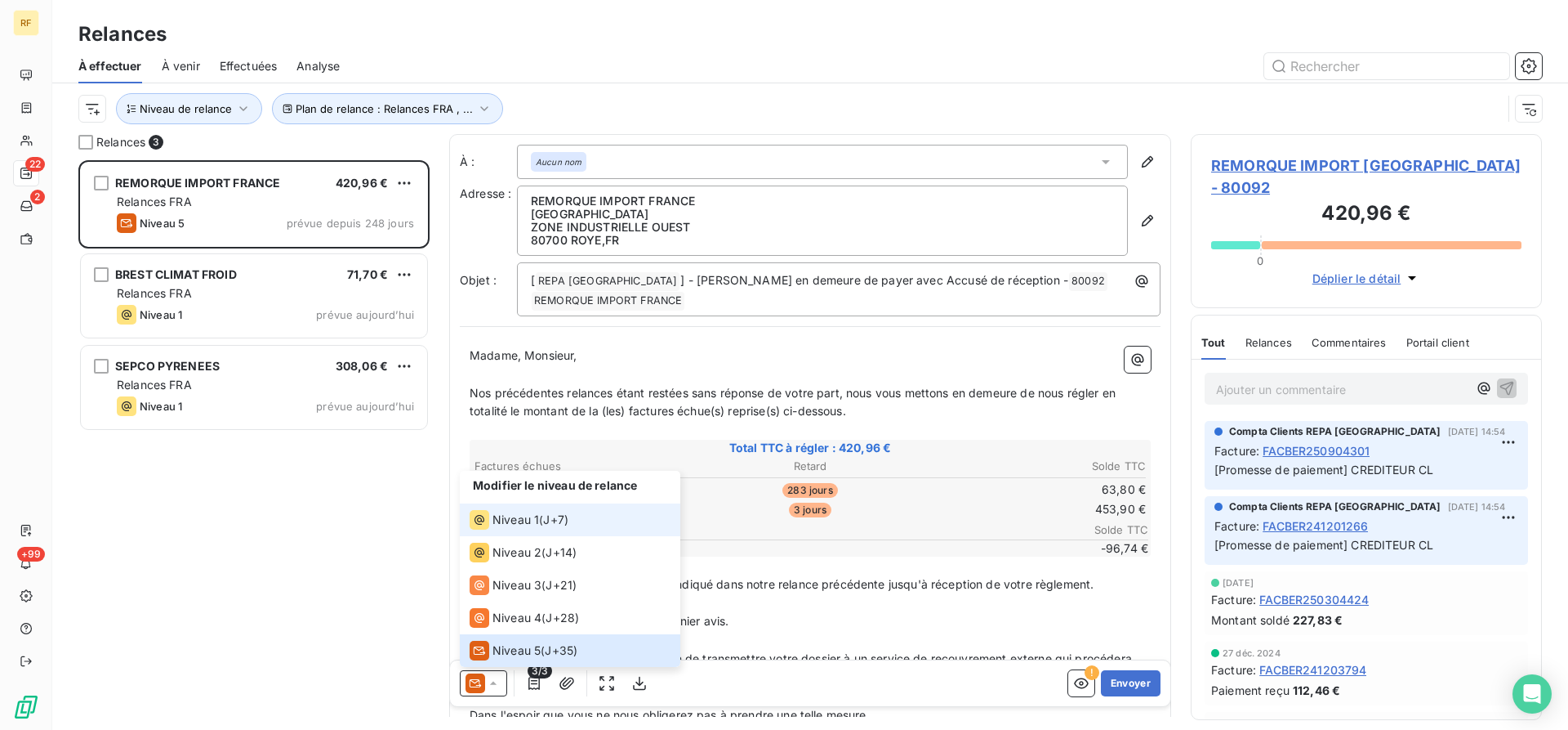
click at [540, 525] on div "Niveau 1 ( J+7 )" at bounding box center [518, 520] width 99 height 20
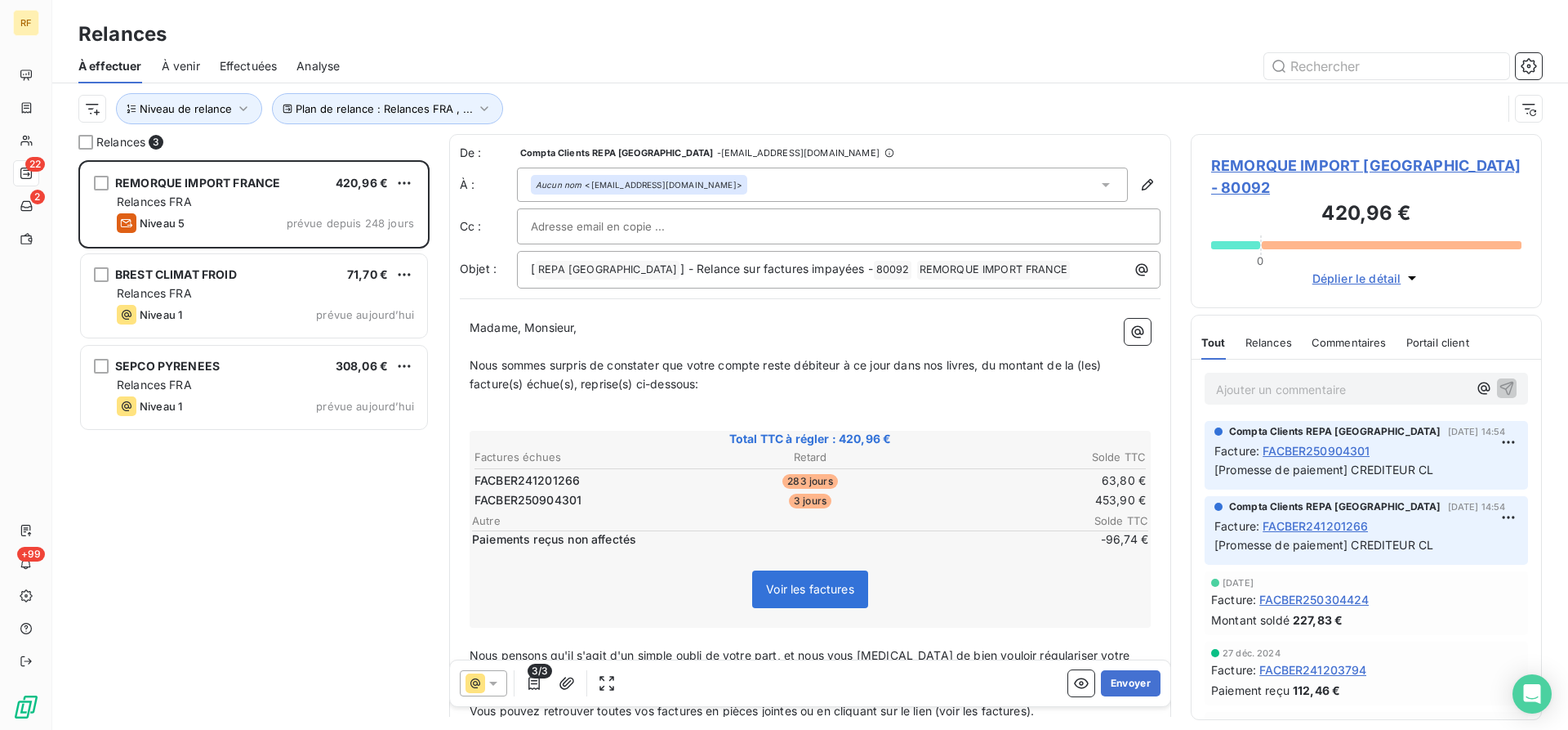
click at [936, 505] on td "453,90 €" at bounding box center [1035, 500] width 223 height 18
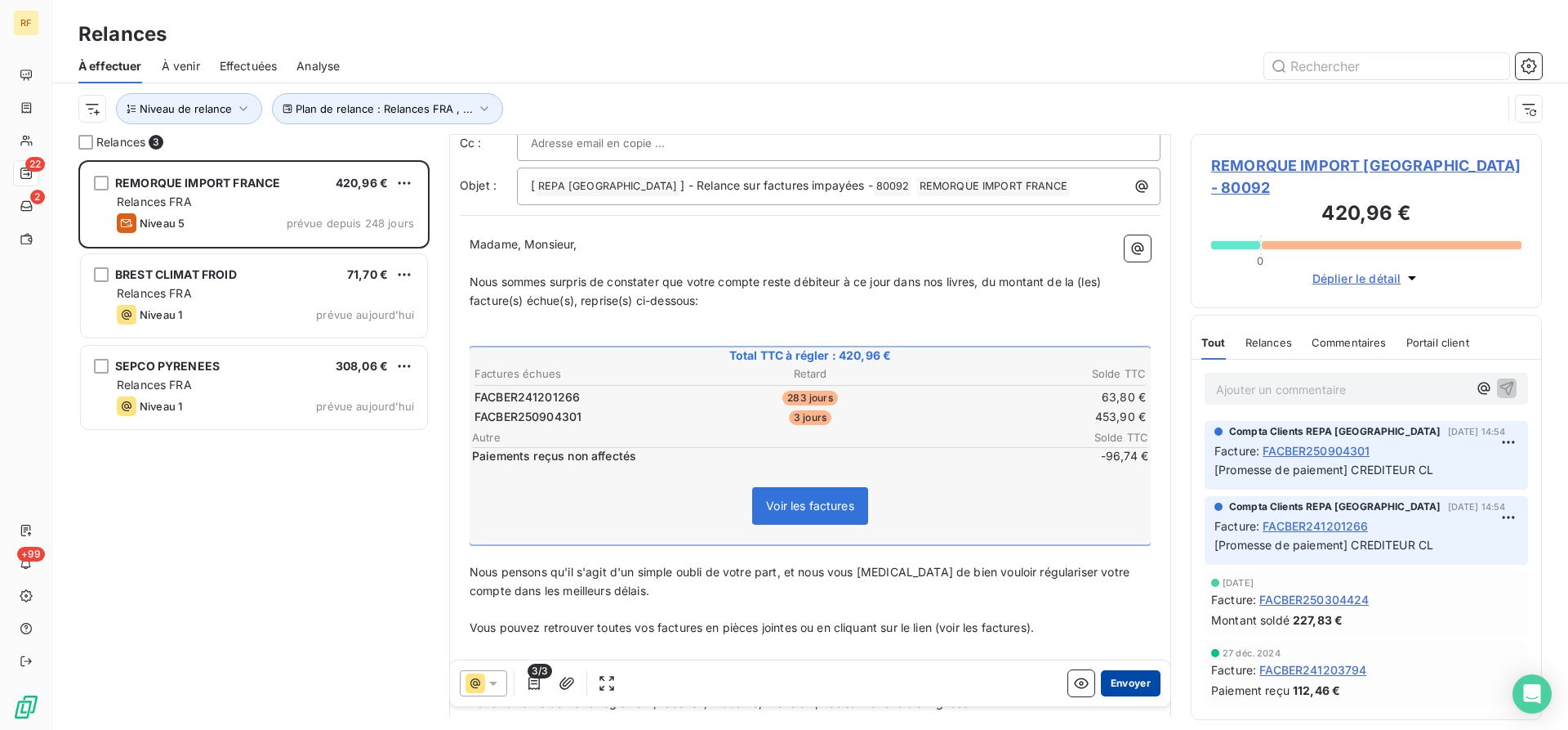
click at [1135, 673] on button "Envoyer" at bounding box center [1130, 683] width 59 height 26
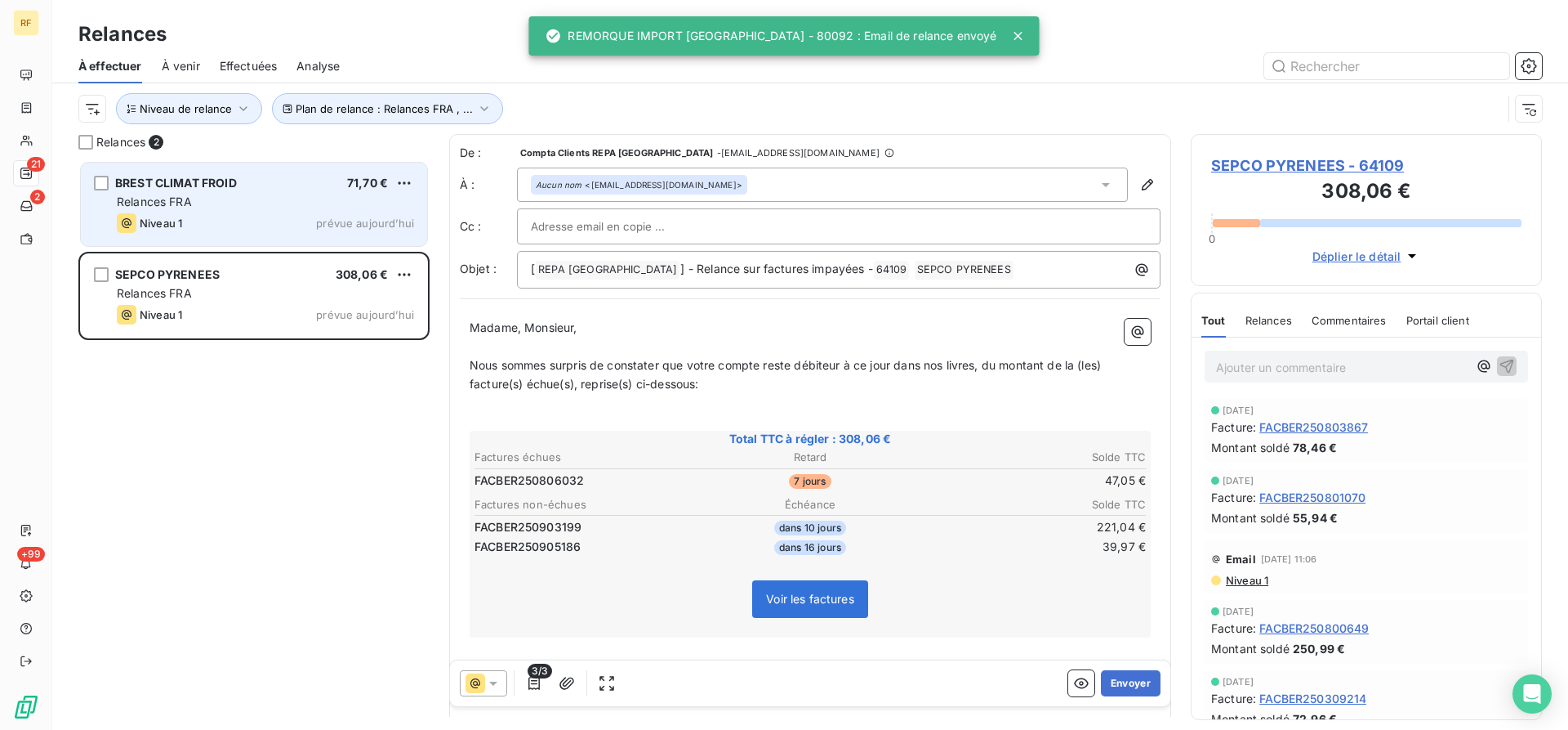
click at [209, 210] on div "BREST CLIMAT FROID 71,70 € Relances FRA Niveau 1 prévue [DATE]" at bounding box center [254, 204] width 347 height 83
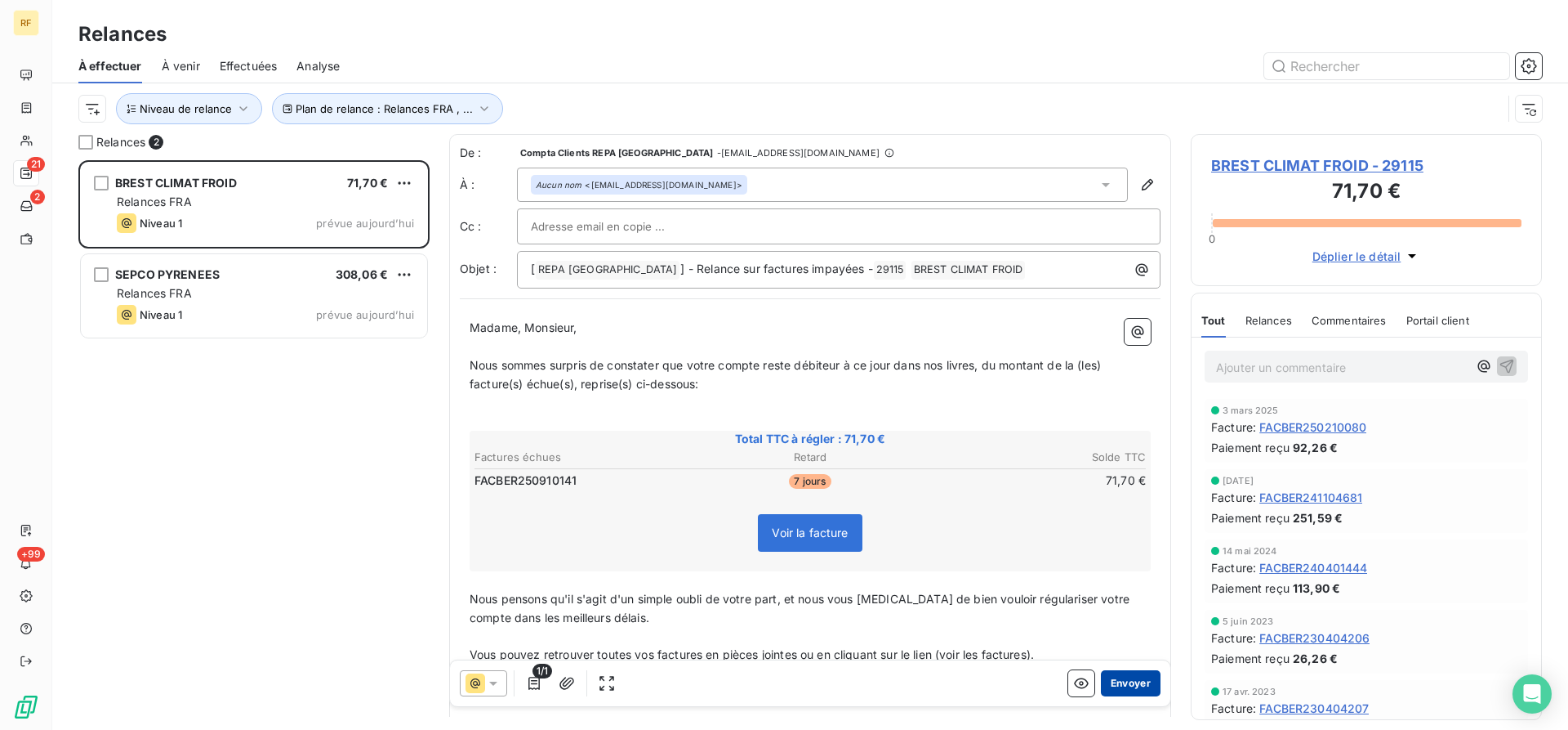
click at [1117, 677] on button "Envoyer" at bounding box center [1130, 683] width 59 height 26
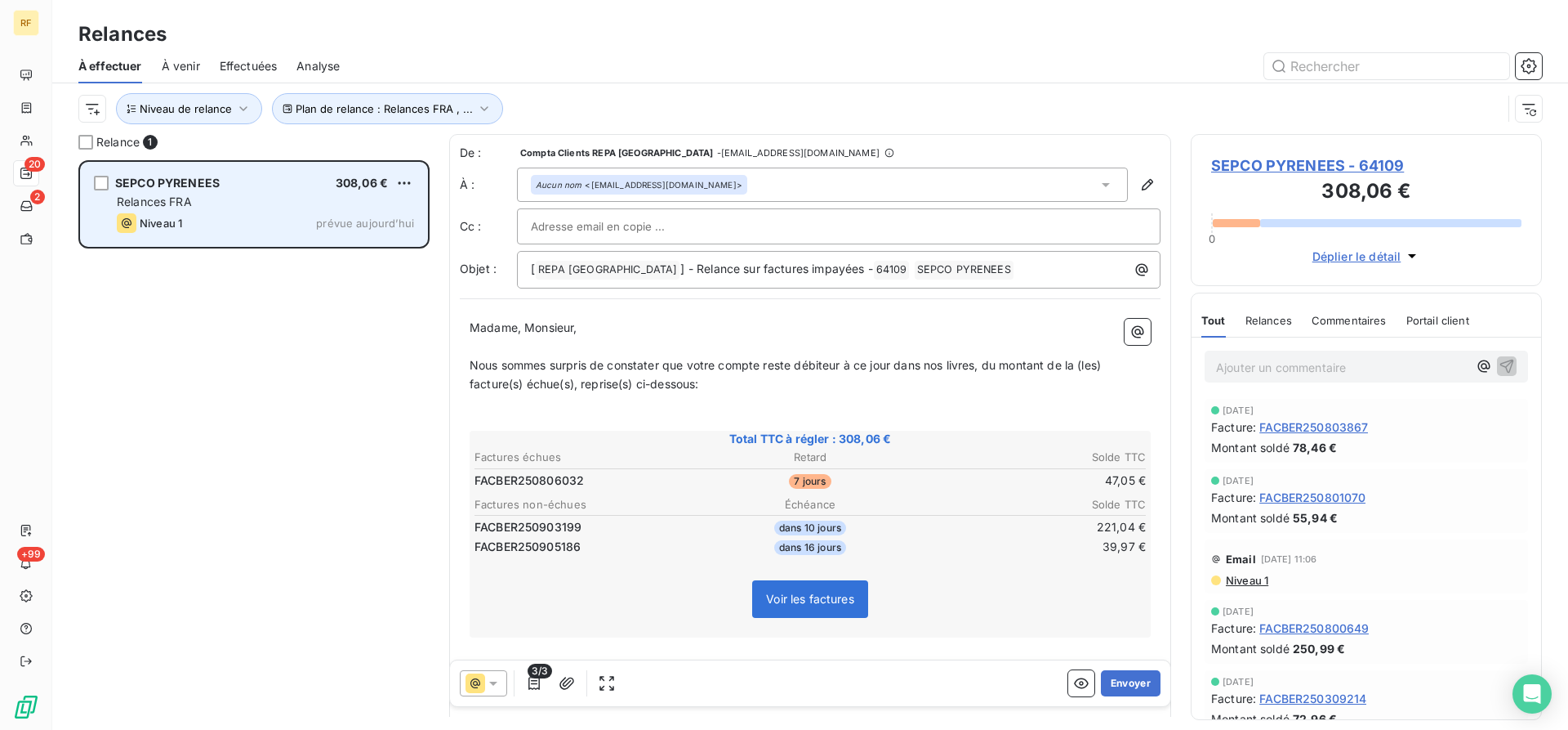
click at [203, 203] on div "Relances FRA" at bounding box center [265, 202] width 297 height 16
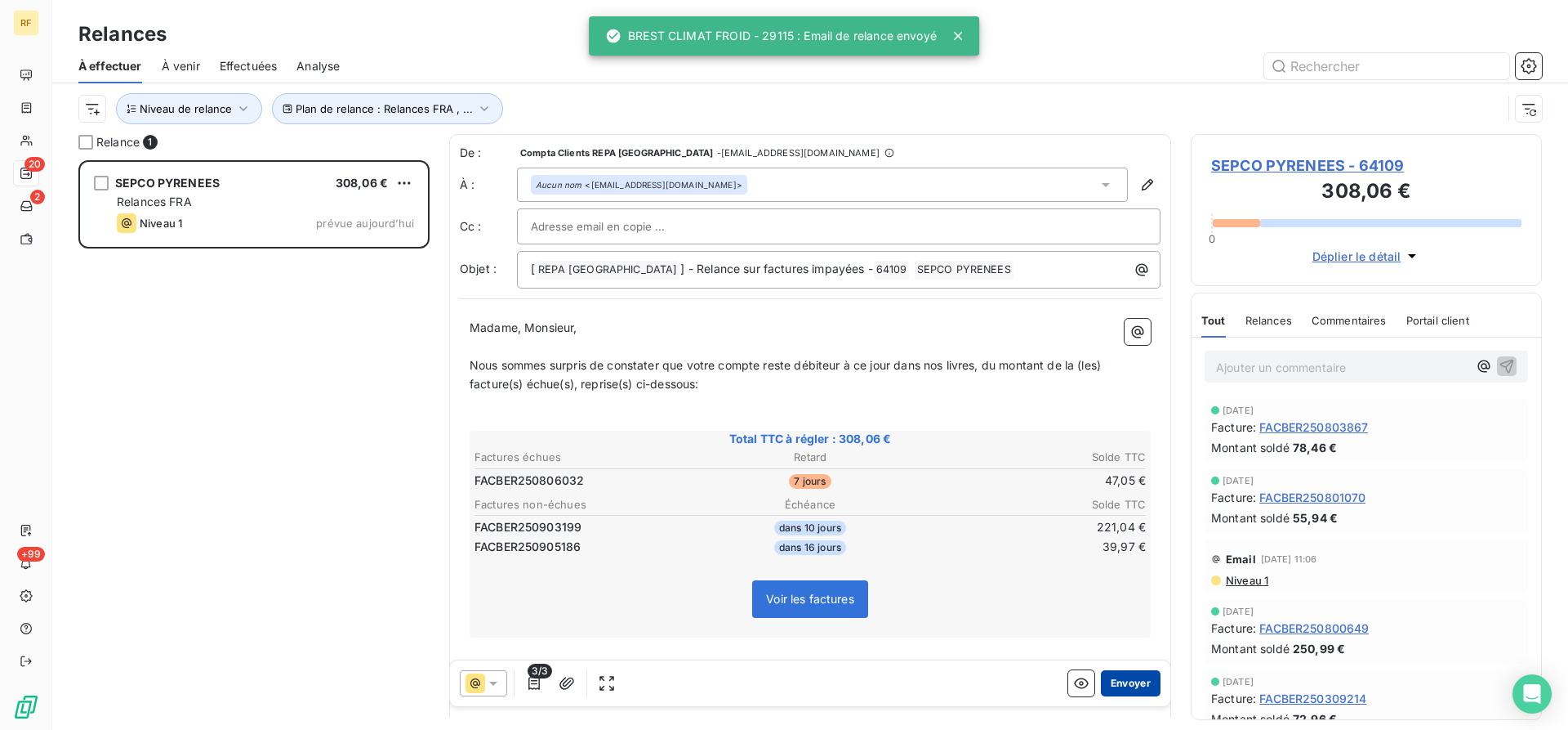
click at [1127, 678] on button "Envoyer" at bounding box center [1130, 683] width 59 height 26
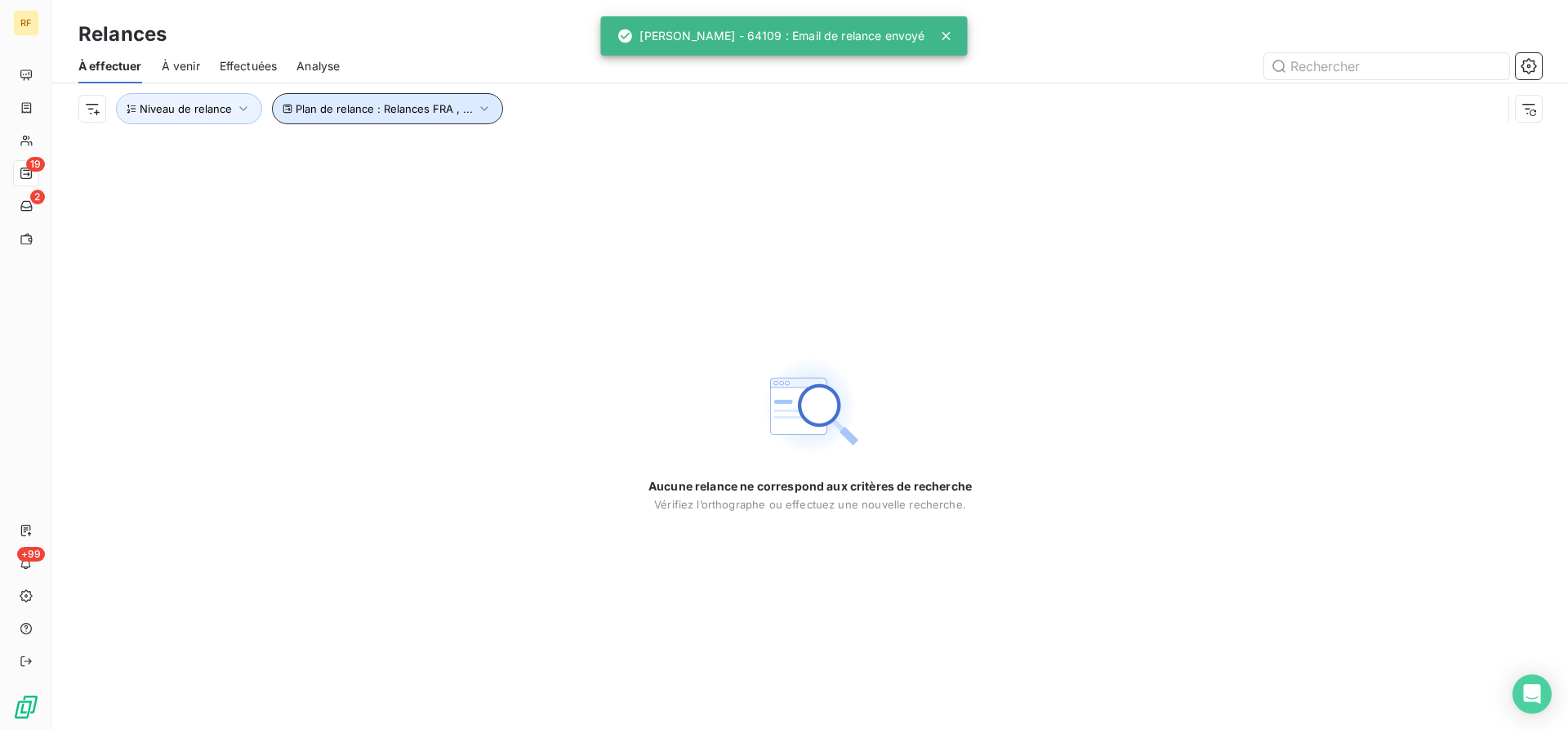
click at [418, 98] on button "Plan de relance : Relances FRA , ..." at bounding box center [387, 108] width 231 height 31
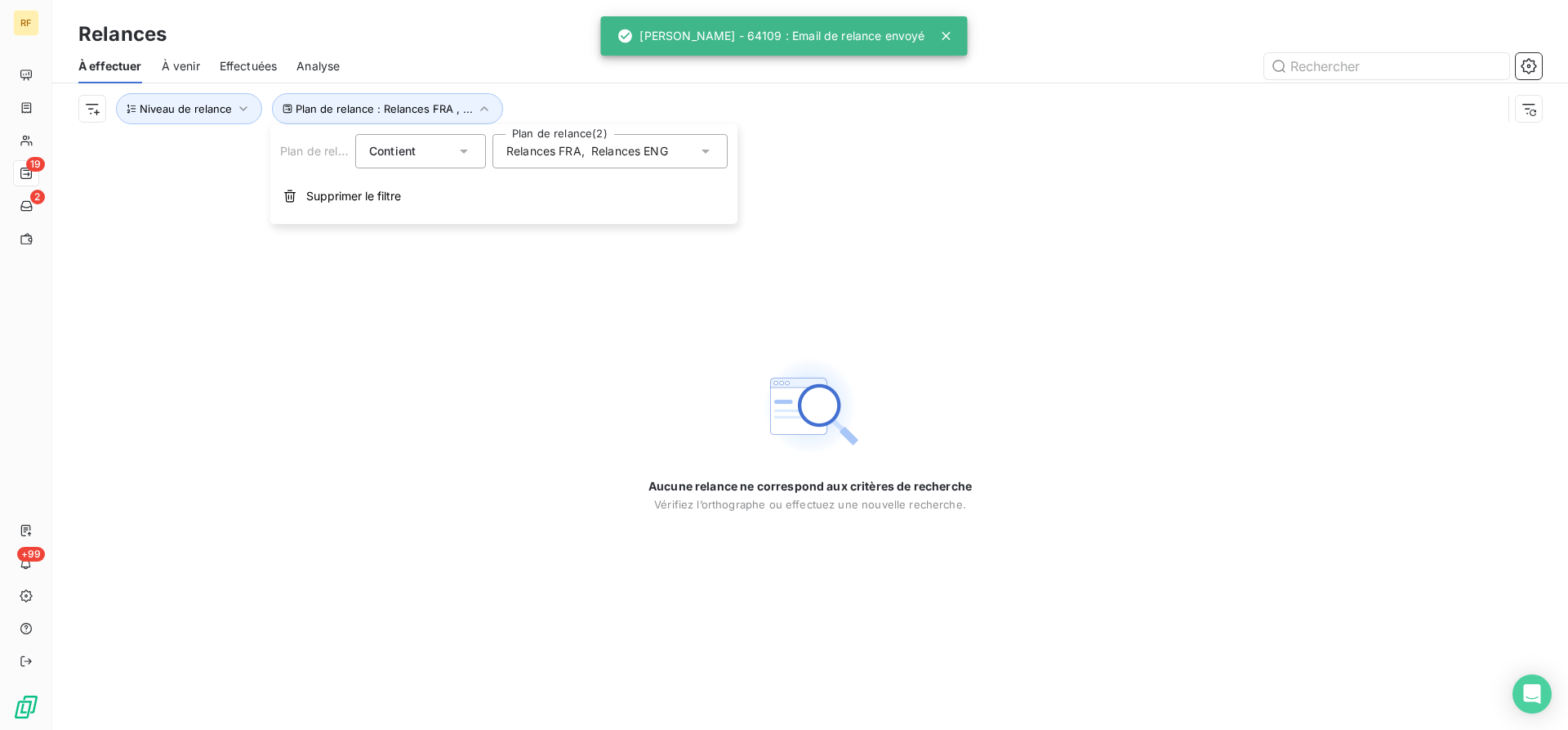
click at [584, 141] on div "Relances FRA , Relances ENG" at bounding box center [610, 151] width 235 height 34
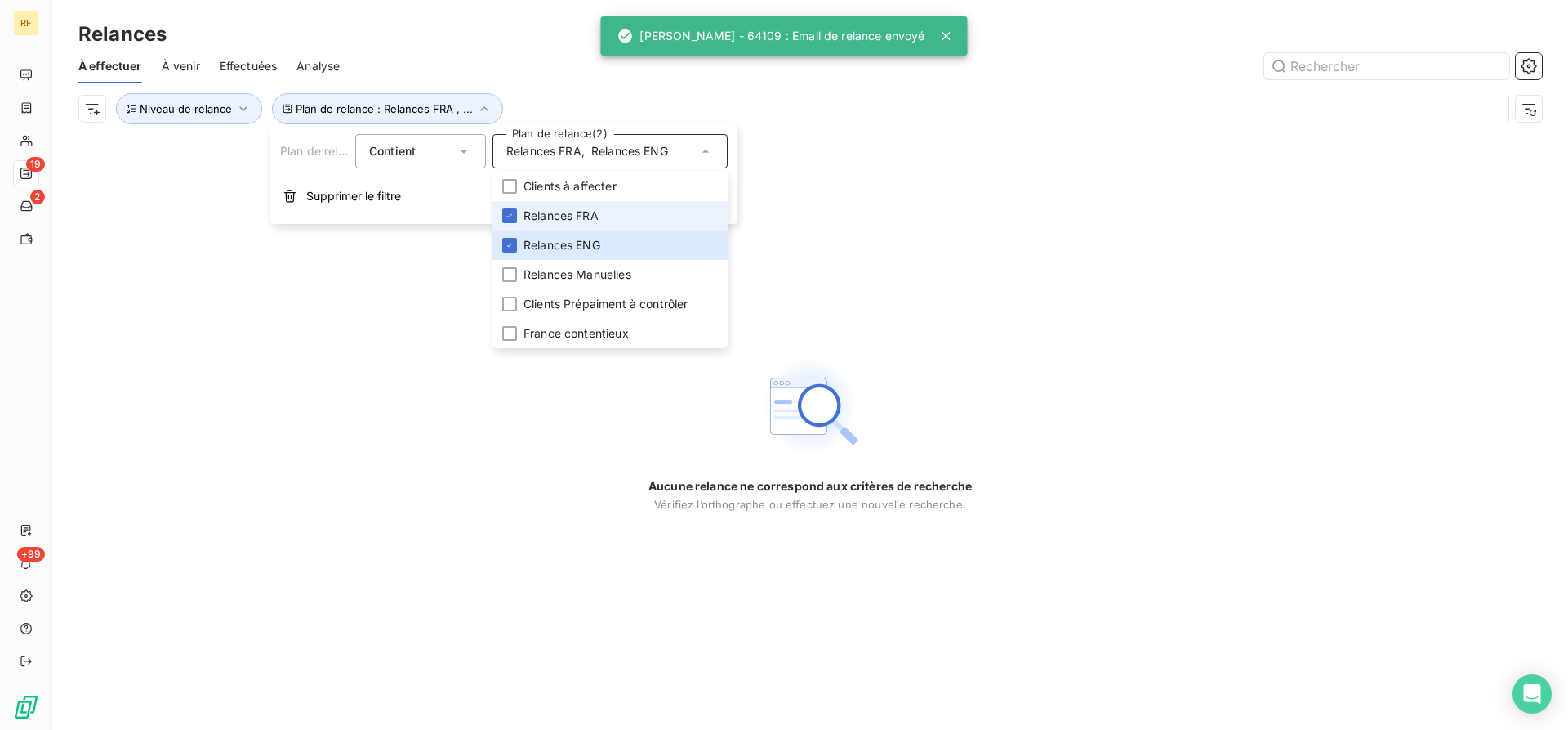
click at [597, 218] on li "Relances FRA" at bounding box center [610, 216] width 235 height 29
click at [596, 246] on span "Relances ENG" at bounding box center [561, 245] width 76 height 16
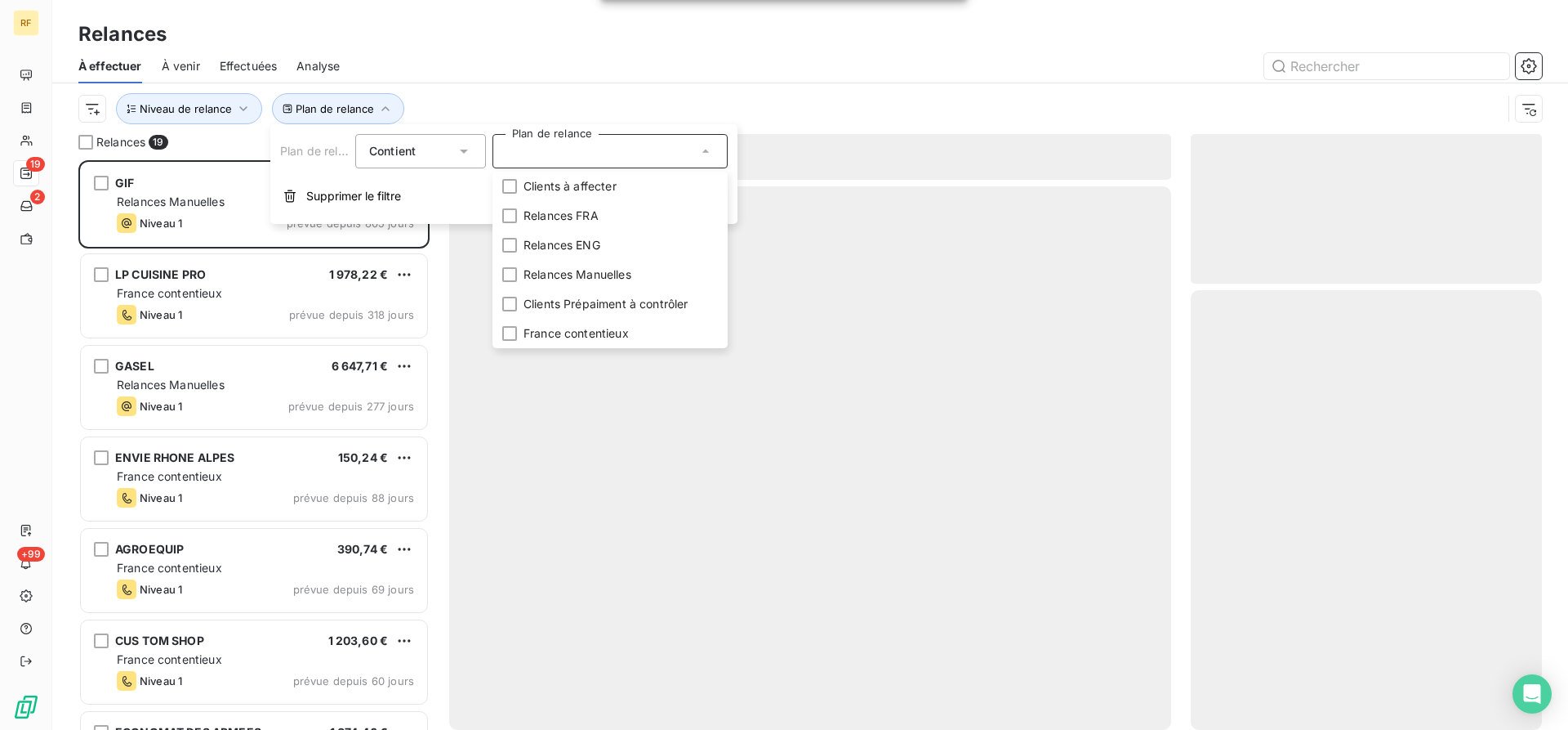
scroll to position [569, 351]
click at [490, 47] on div "Relances" at bounding box center [810, 34] width 1516 height 29
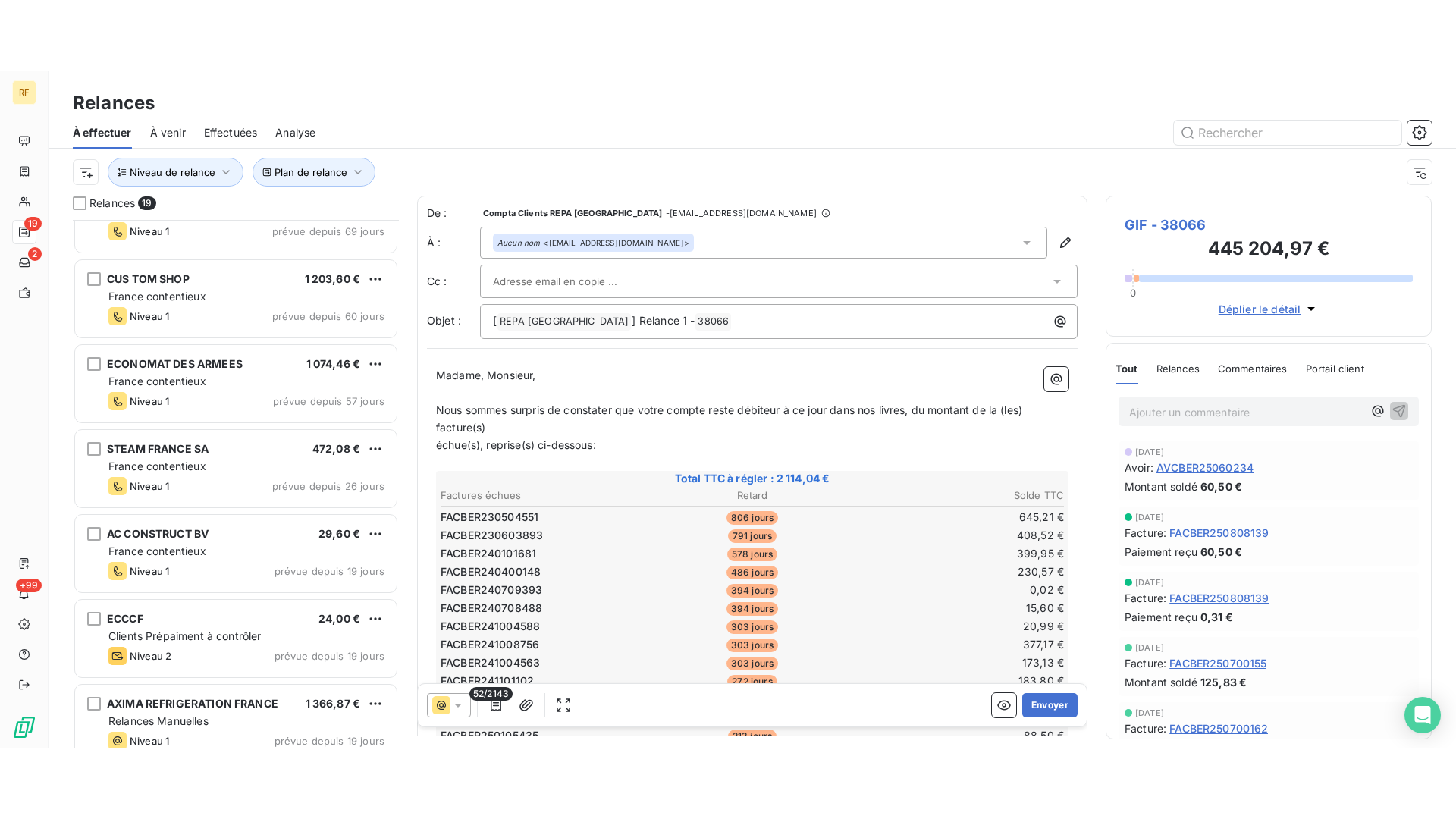
scroll to position [0, 0]
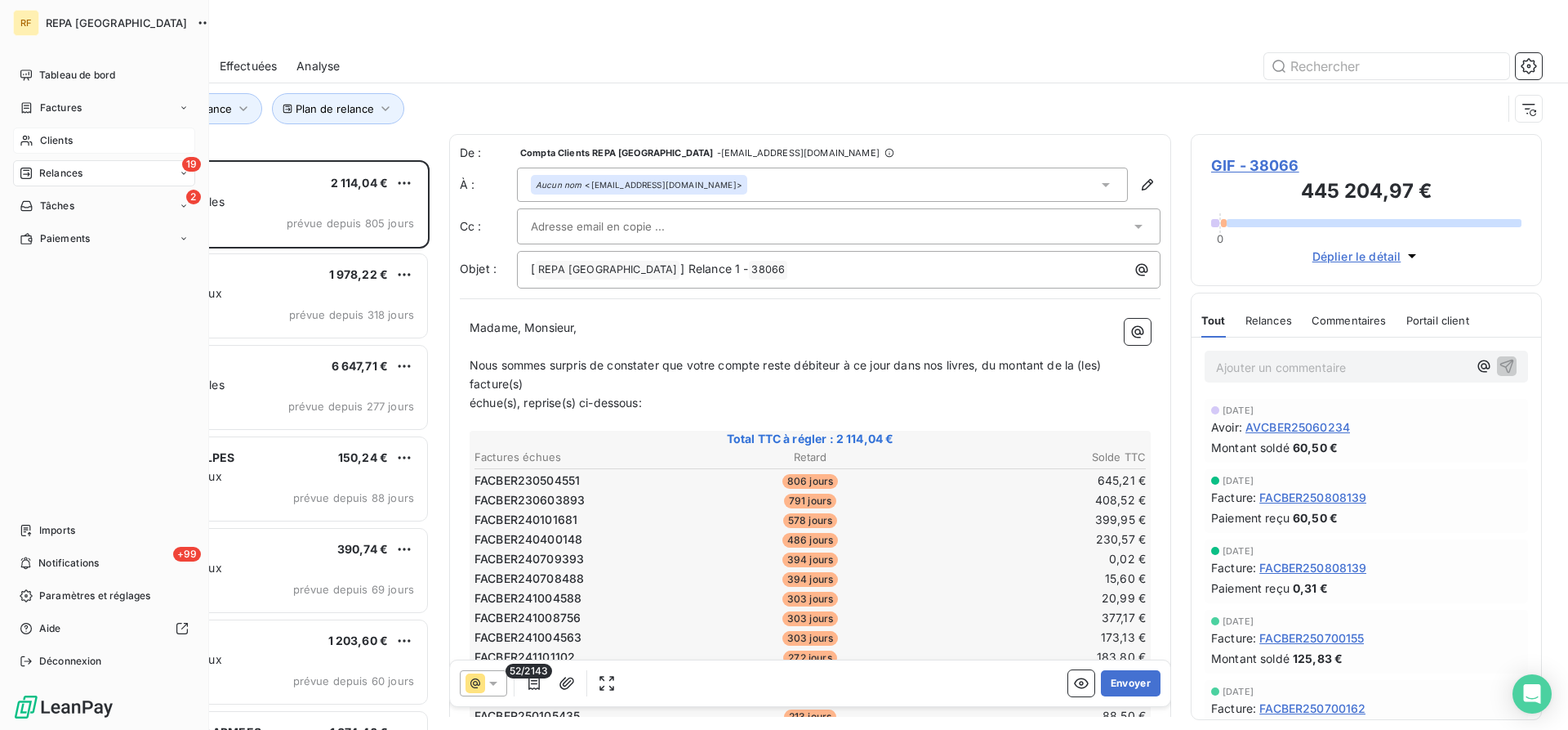
click at [40, 137] on span "Clients" at bounding box center [57, 140] width 33 height 15
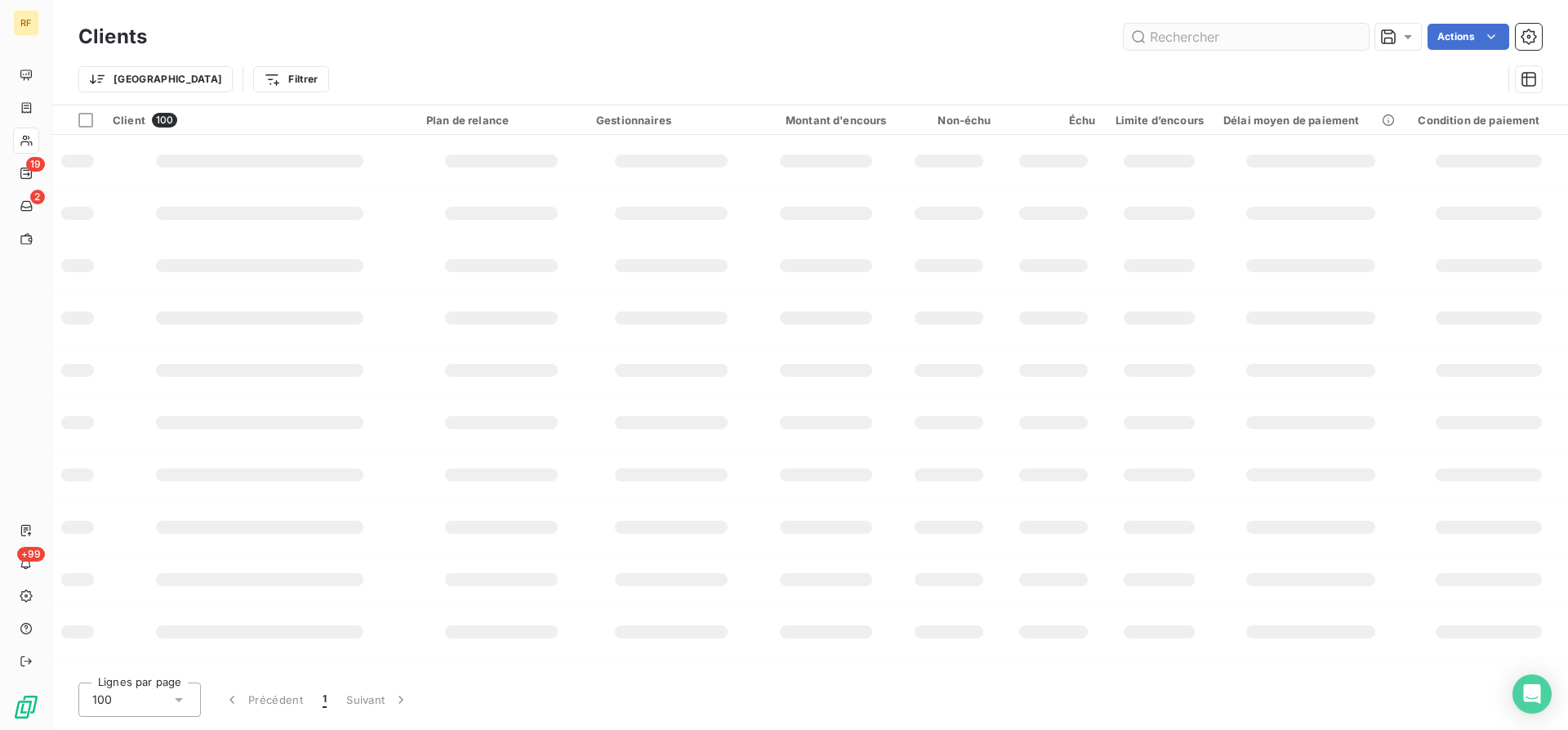
click at [1285, 44] on input "text" at bounding box center [1247, 37] width 245 height 26
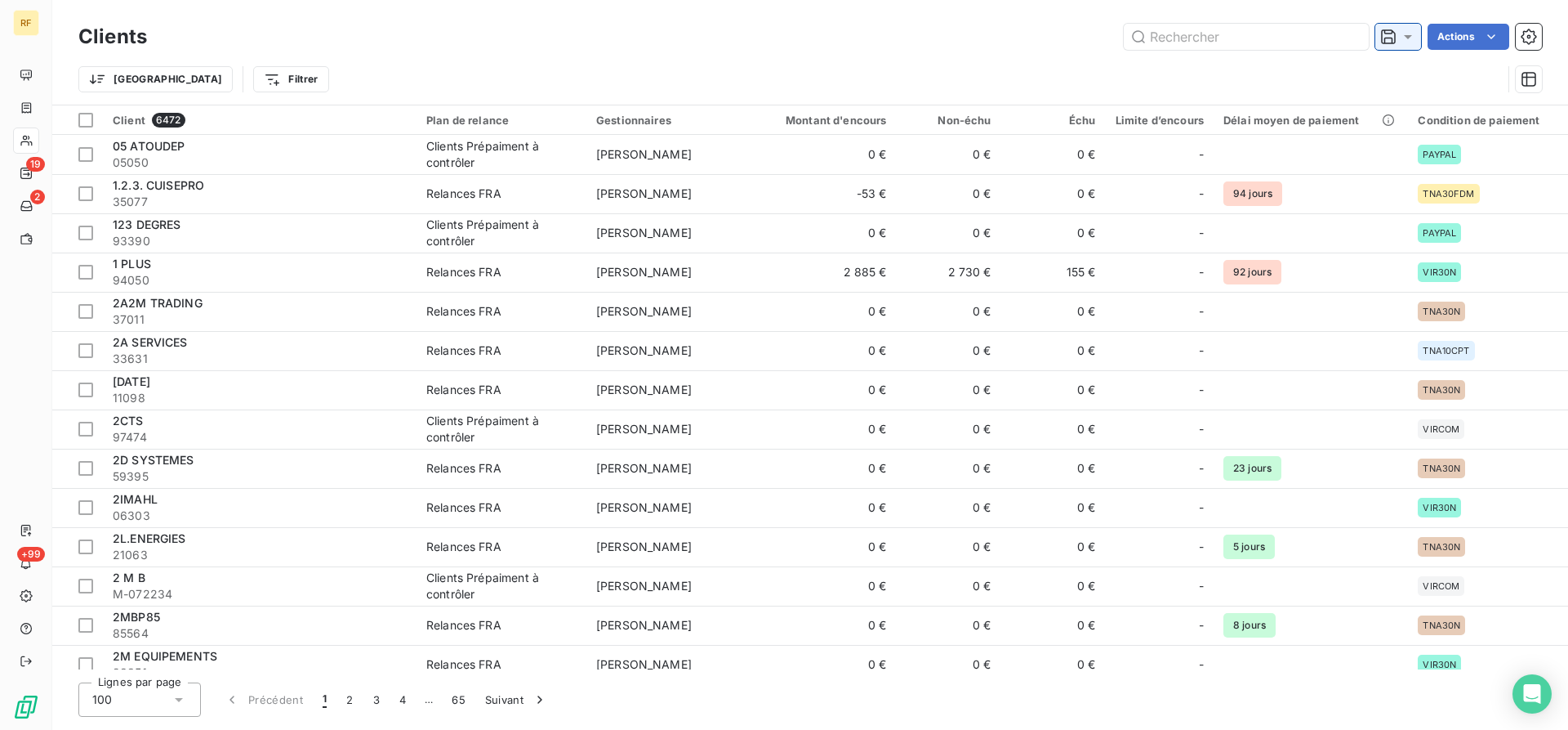
click at [1407, 34] on icon at bounding box center [1408, 36] width 16 height 16
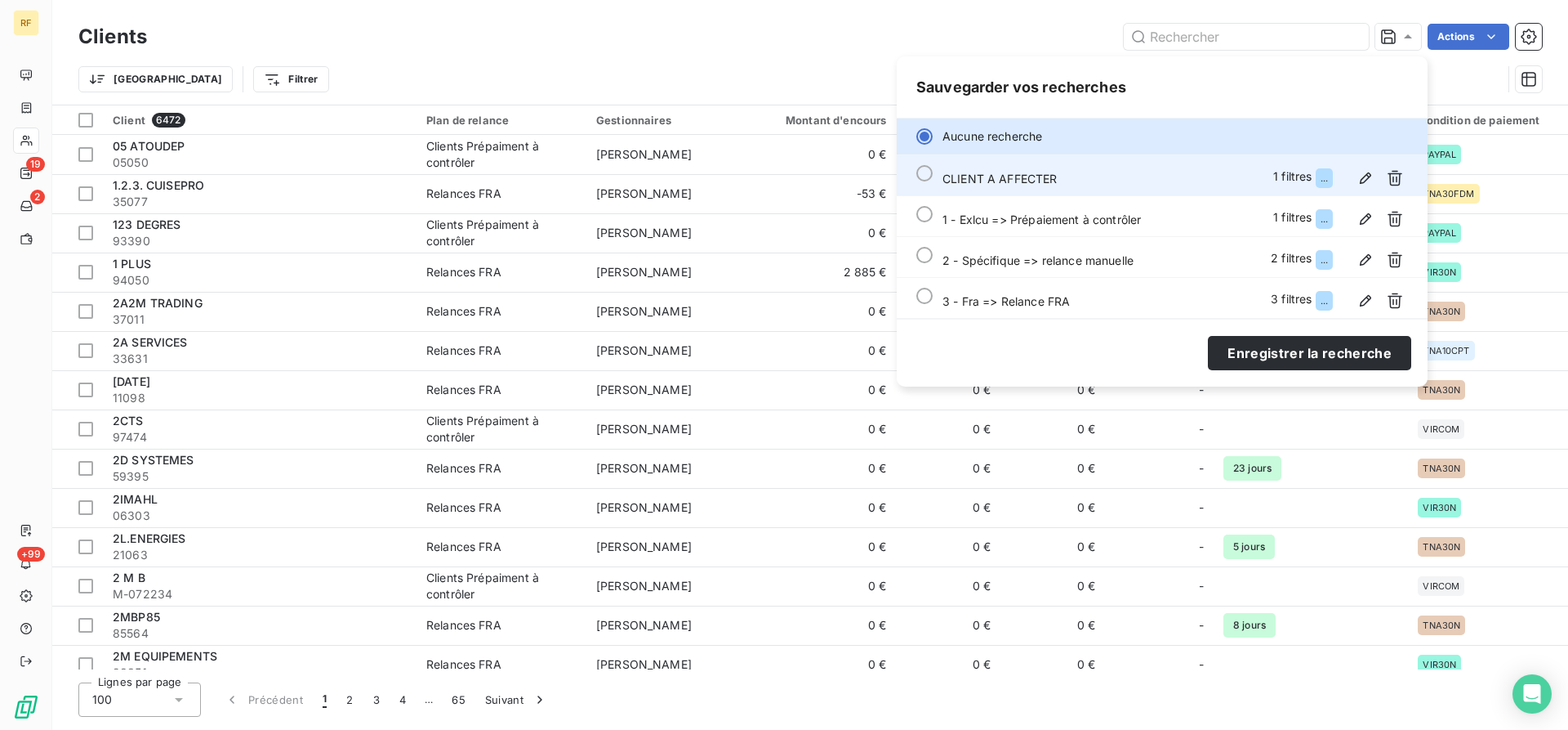
click at [1050, 183] on span "CLIENT A AFFECTER" at bounding box center [1000, 179] width 115 height 14
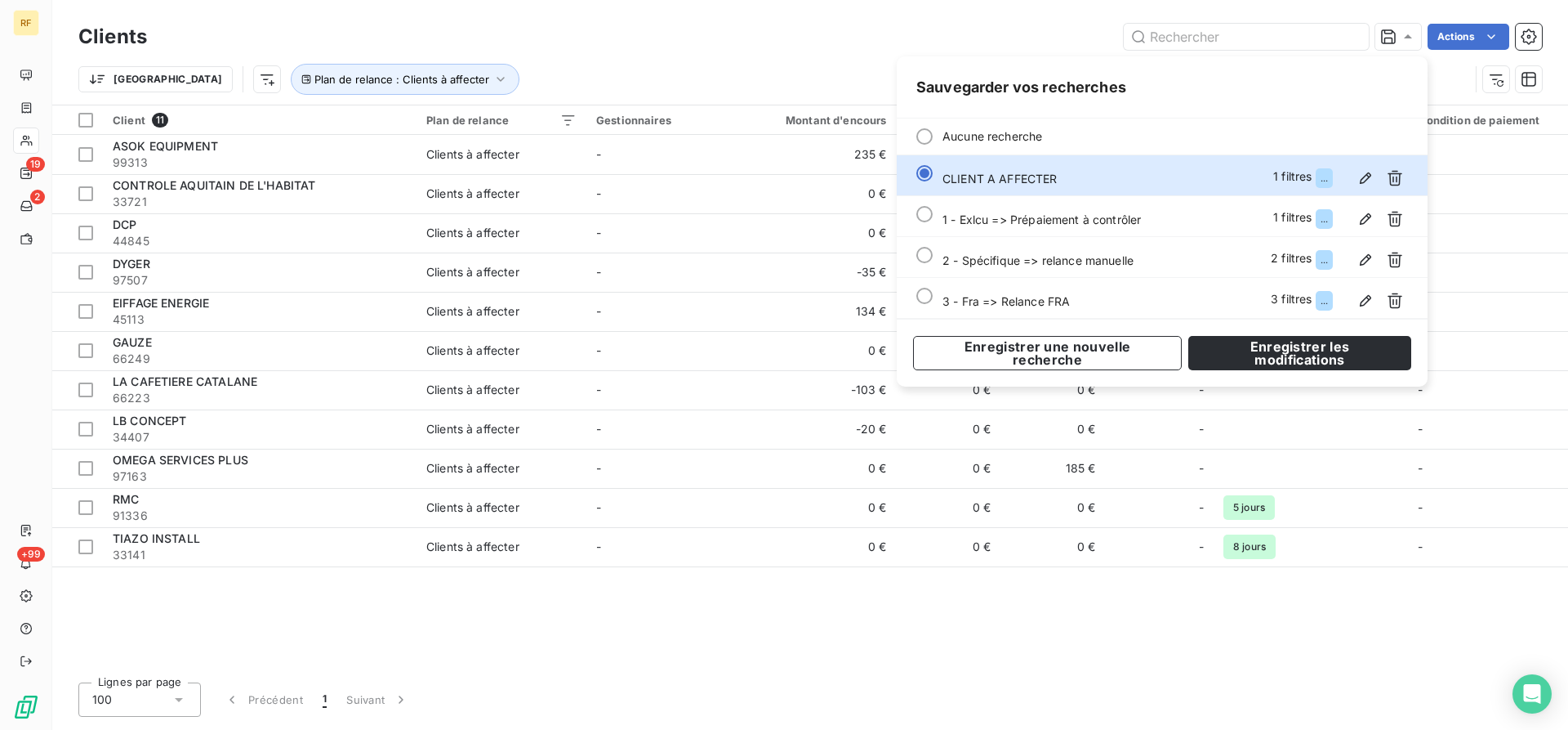
click at [726, 628] on div "Client 11 Plan de relance Gestionnaires Montant d'encours Non-échu Échu Limite …" at bounding box center [810, 387] width 1516 height 564
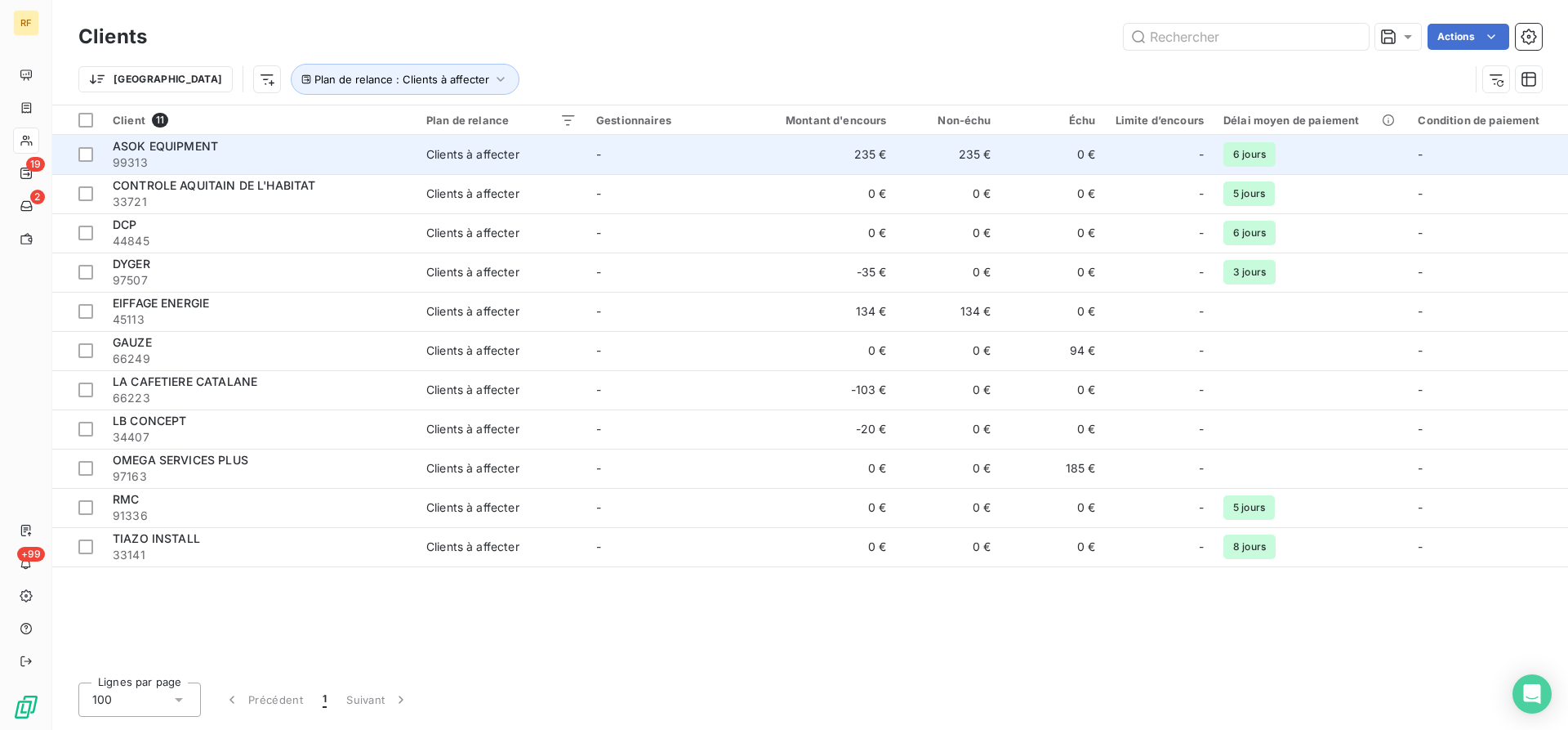
click at [198, 143] on span "ASOK EQUIPMENT" at bounding box center [165, 146] width 106 height 14
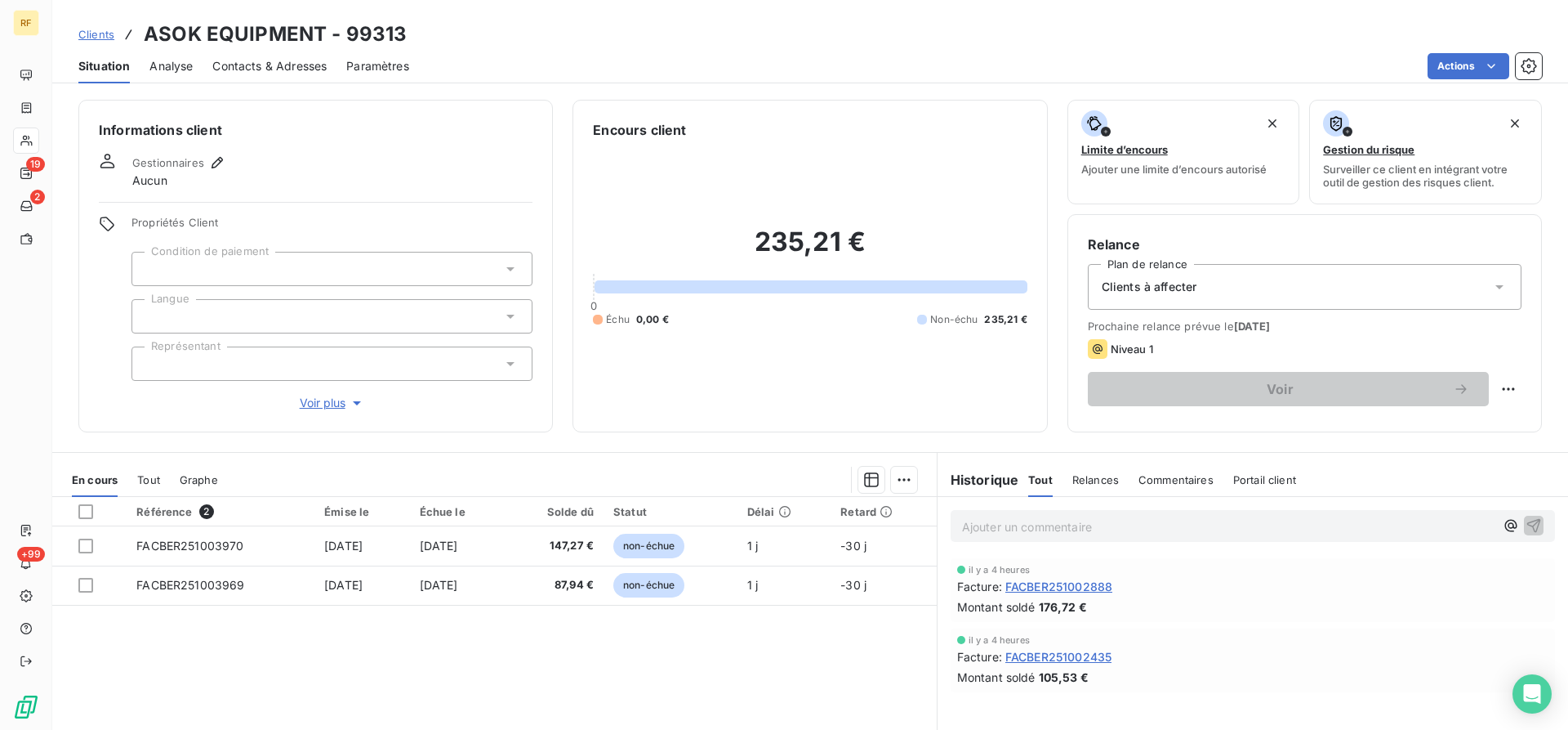
click at [300, 64] on span "Contacts & Adresses" at bounding box center [269, 66] width 114 height 16
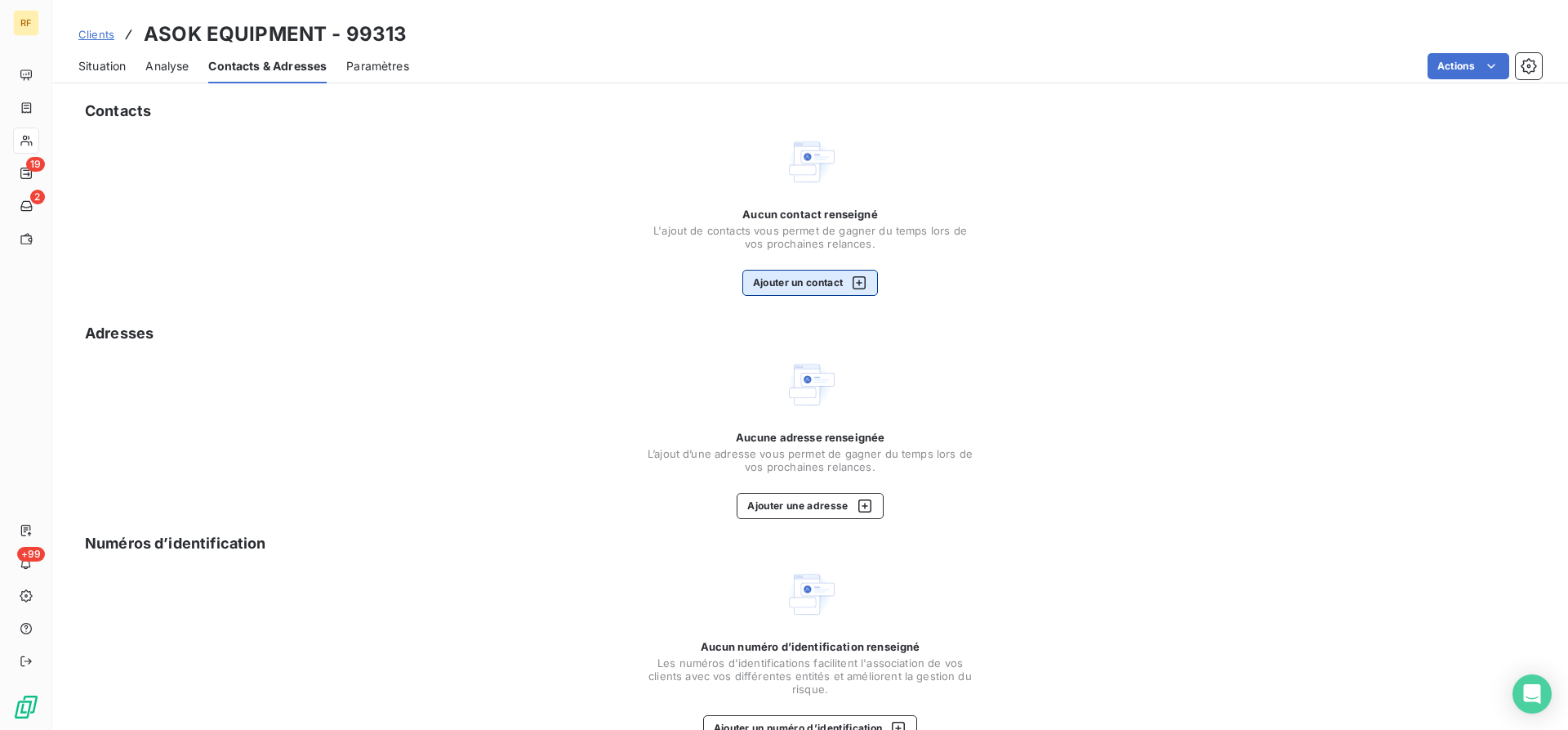
click at [803, 273] on button "Ajouter un contact" at bounding box center [810, 283] width 136 height 26
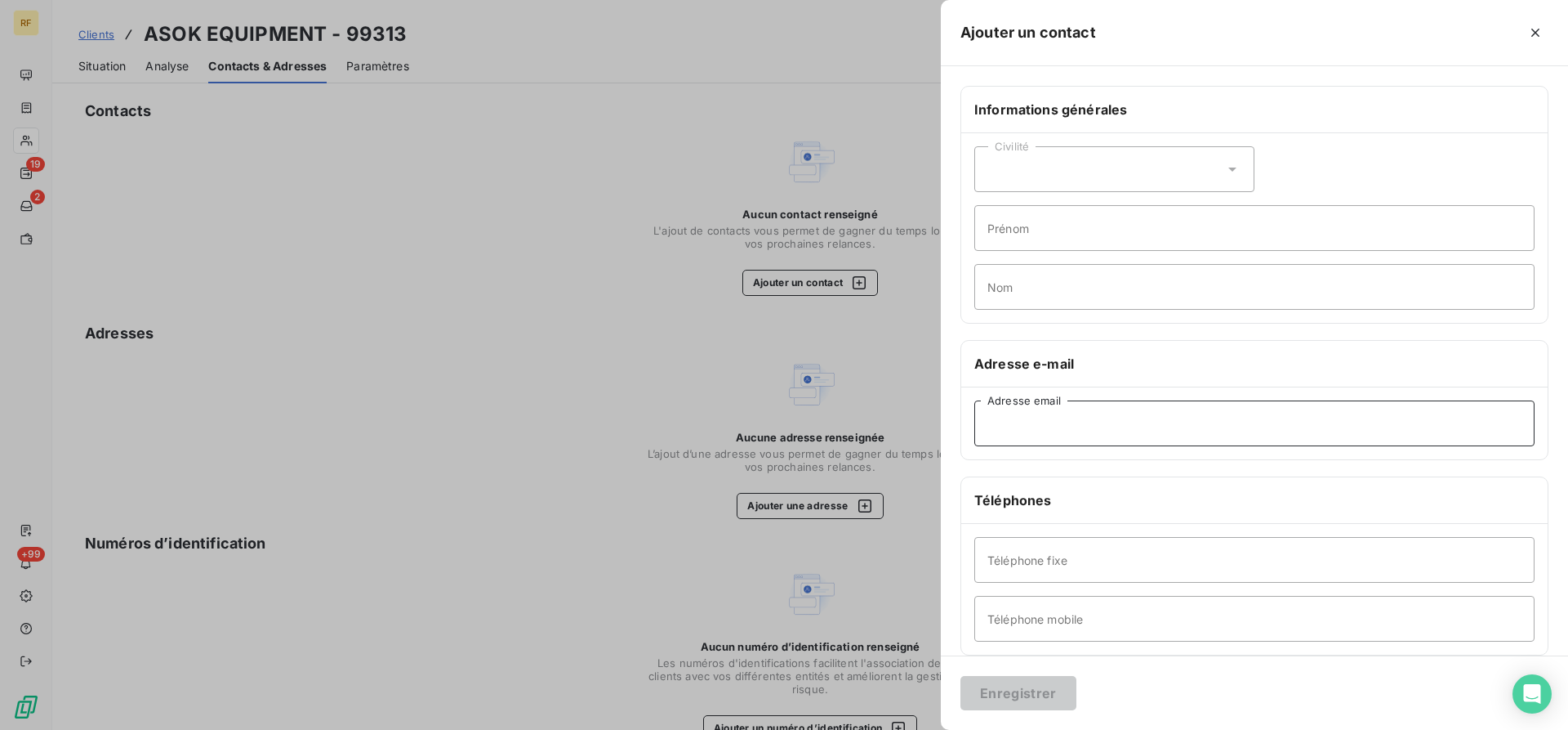
click at [1050, 422] on input "Adresse email" at bounding box center [1254, 423] width 560 height 46
paste input "[EMAIL_ADDRESS][DOMAIN_NAME]"
type input "[EMAIL_ADDRESS][DOMAIN_NAME]"
click at [1023, 689] on button "Enregistrer" at bounding box center [1018, 693] width 116 height 34
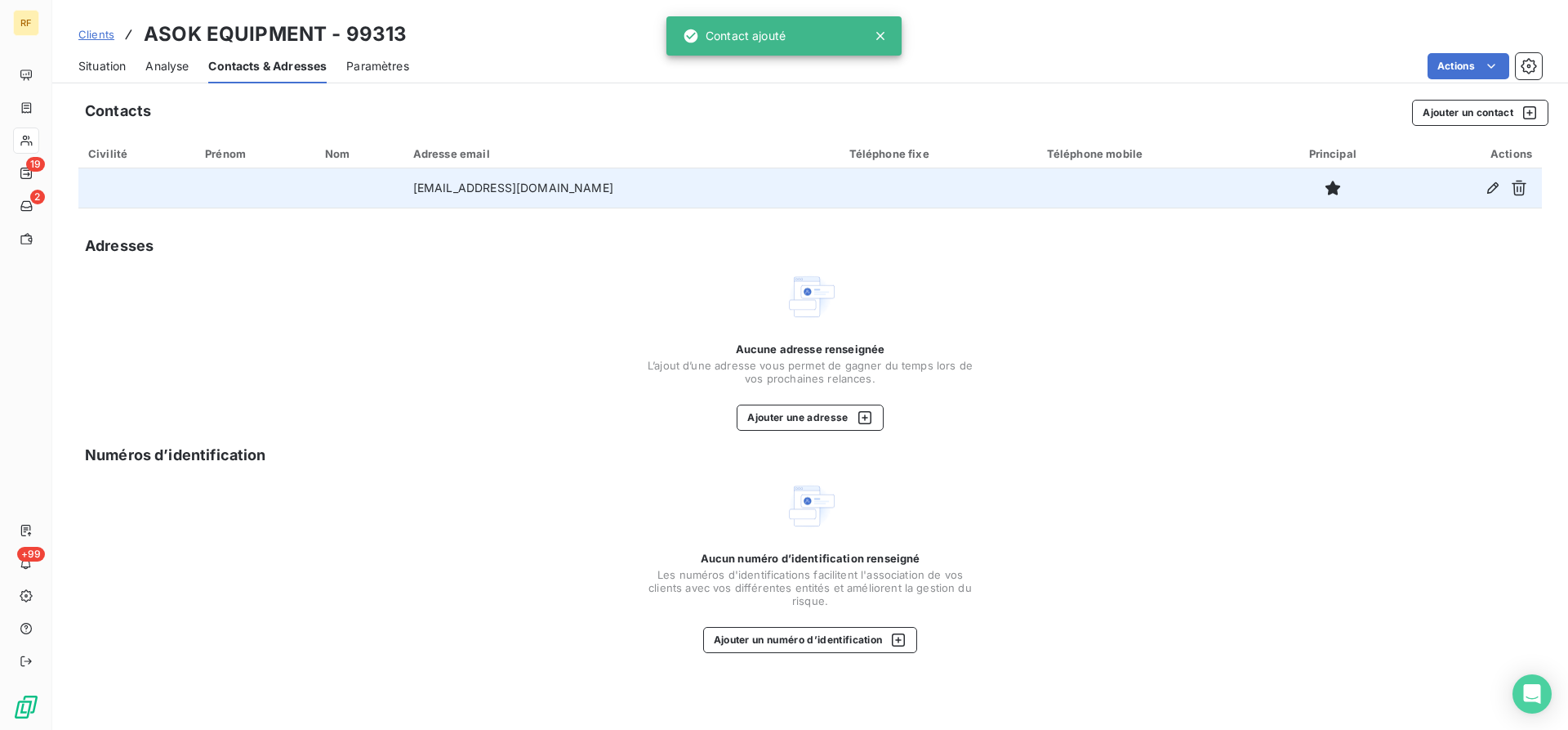
click at [449, 189] on td "[EMAIL_ADDRESS][DOMAIN_NAME]" at bounding box center [621, 188] width 436 height 40
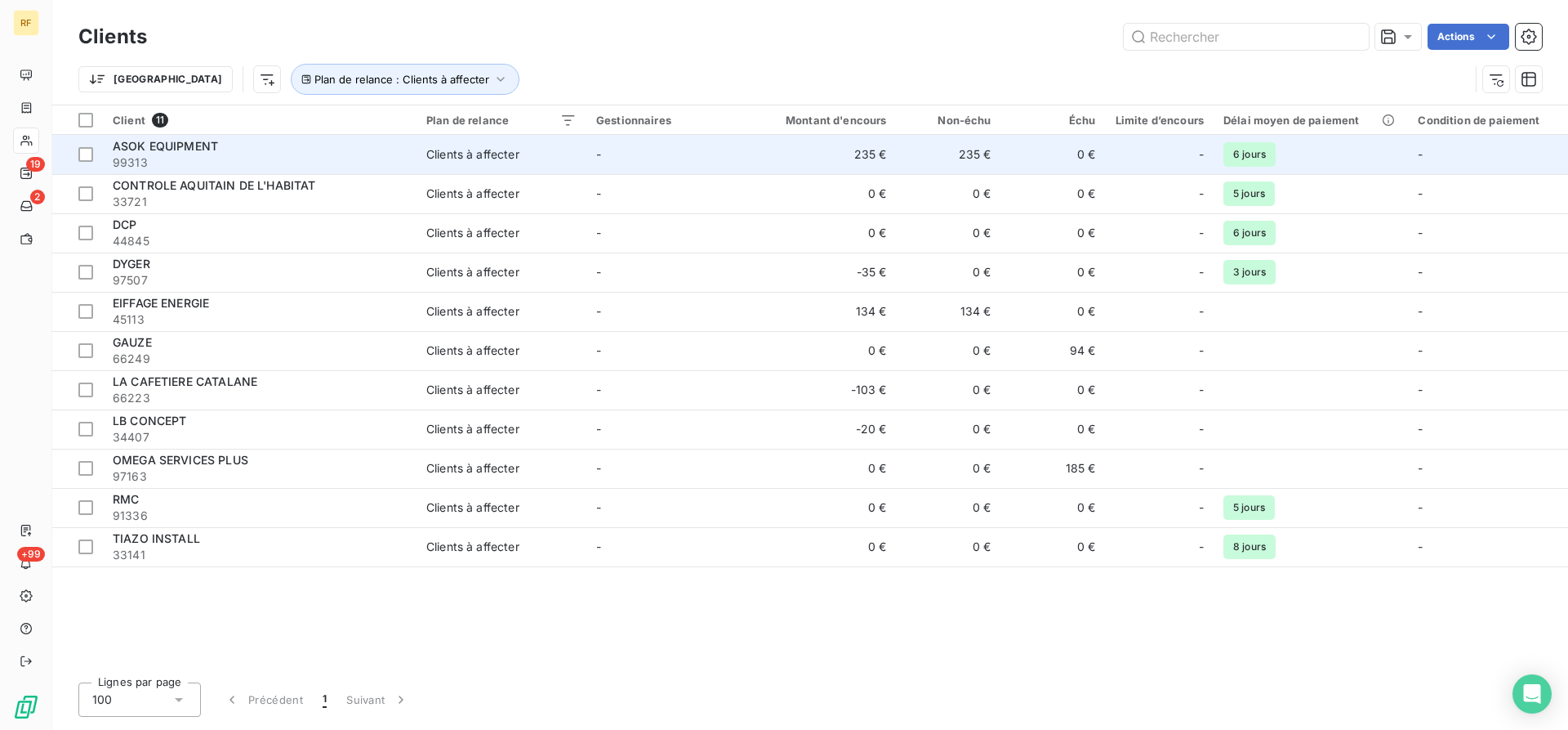
click at [262, 143] on div "ASOK EQUIPMENT" at bounding box center [259, 146] width 294 height 16
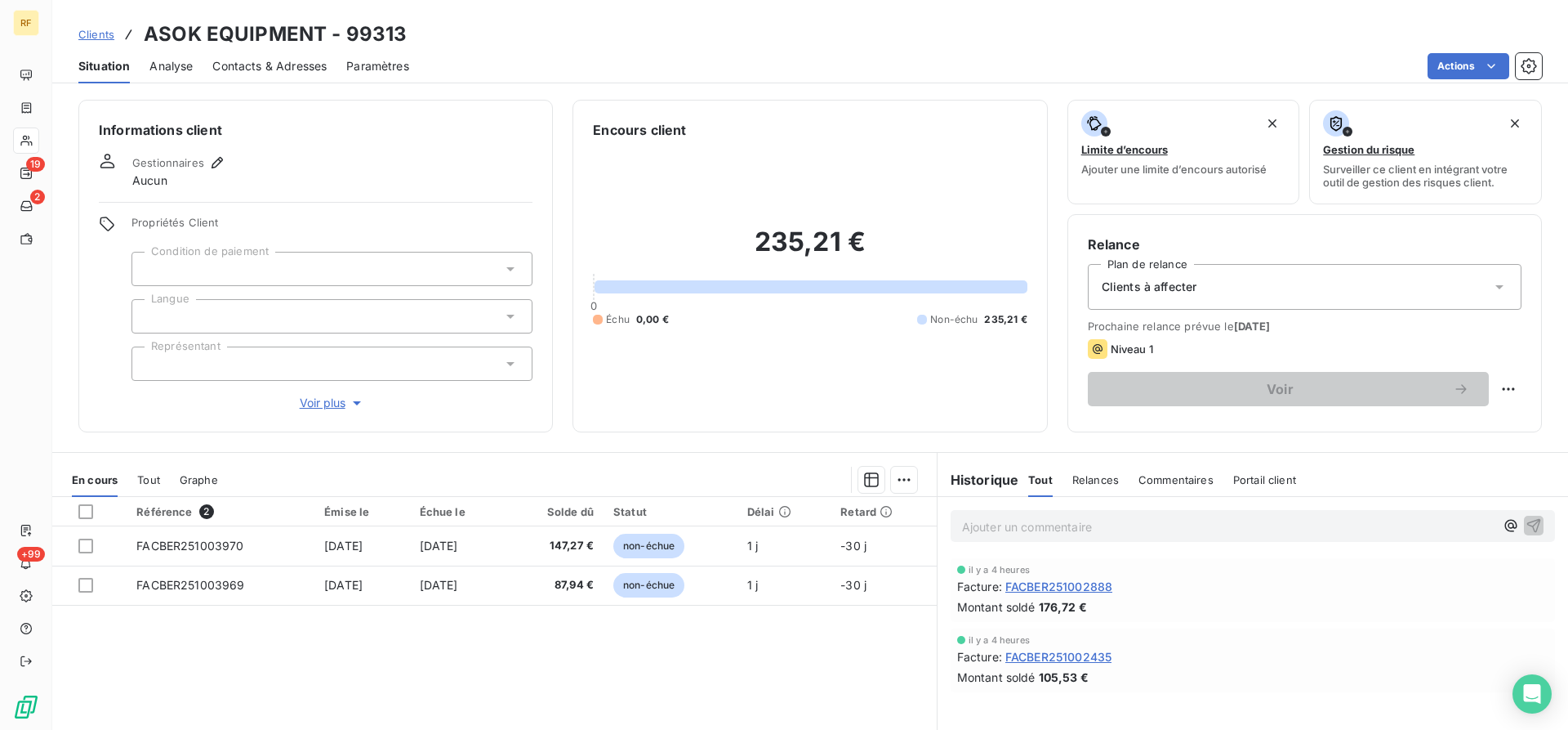
click at [221, 266] on div at bounding box center [331, 269] width 401 height 34
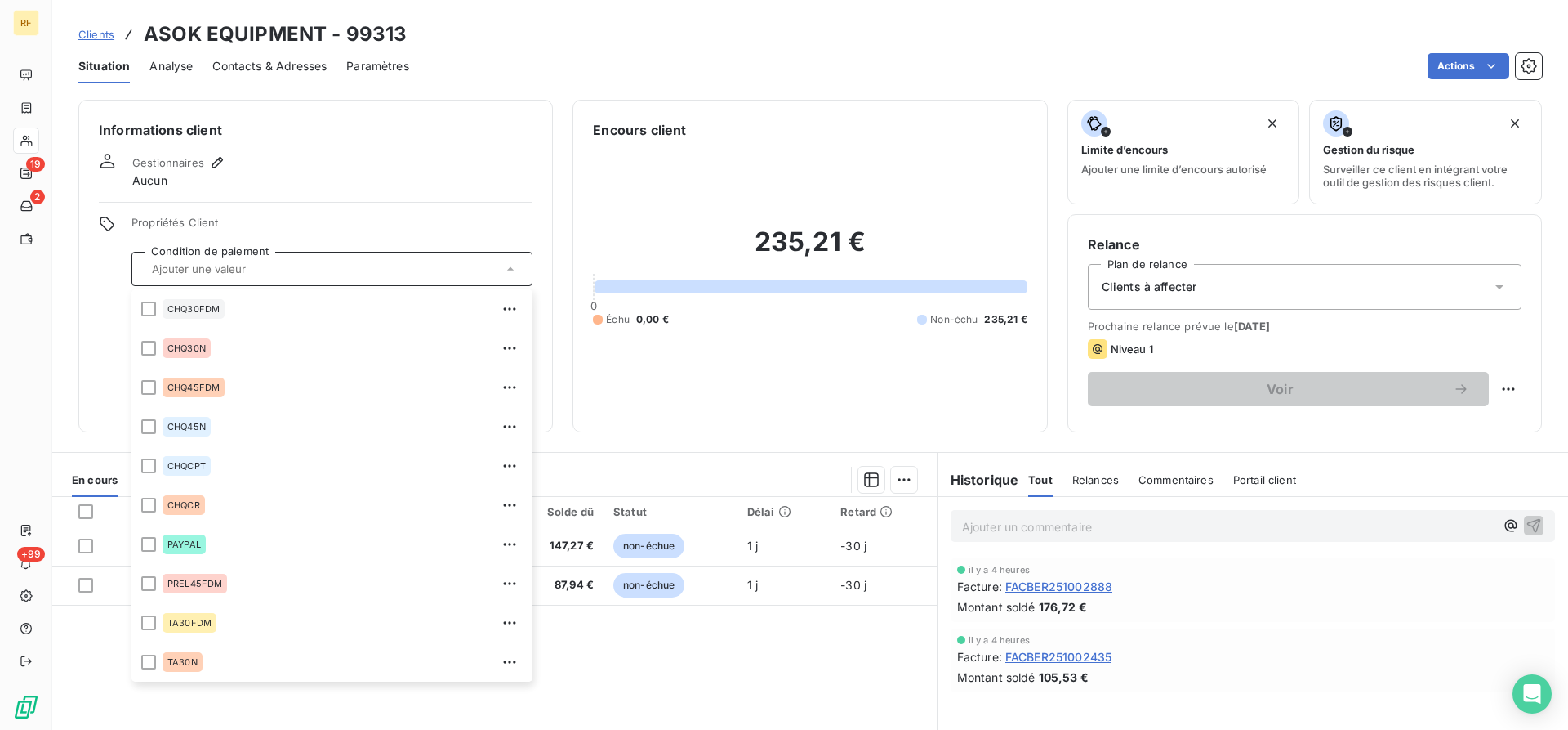
click at [254, 265] on input "text" at bounding box center [324, 269] width 357 height 15
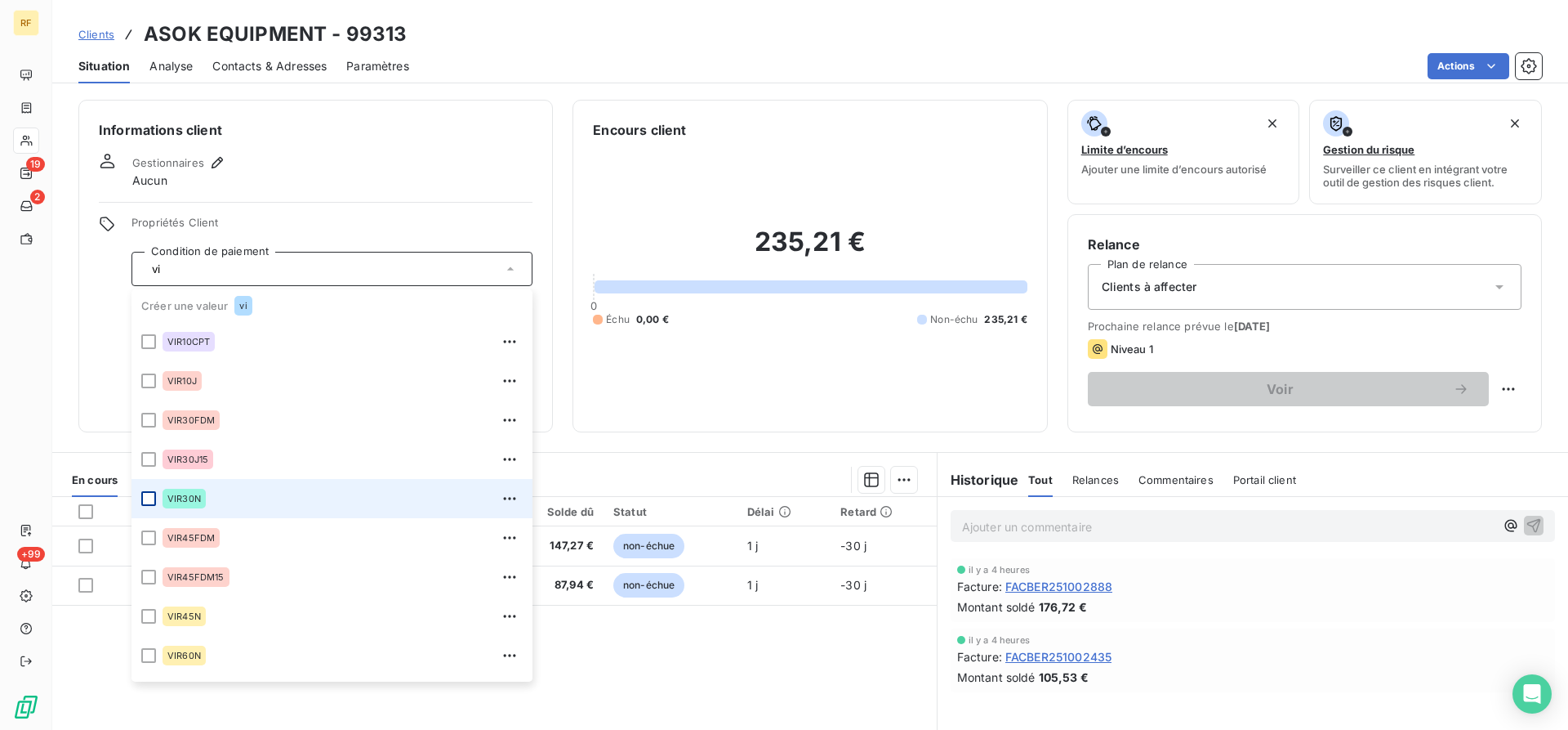
click at [148, 495] on div at bounding box center [148, 498] width 15 height 15
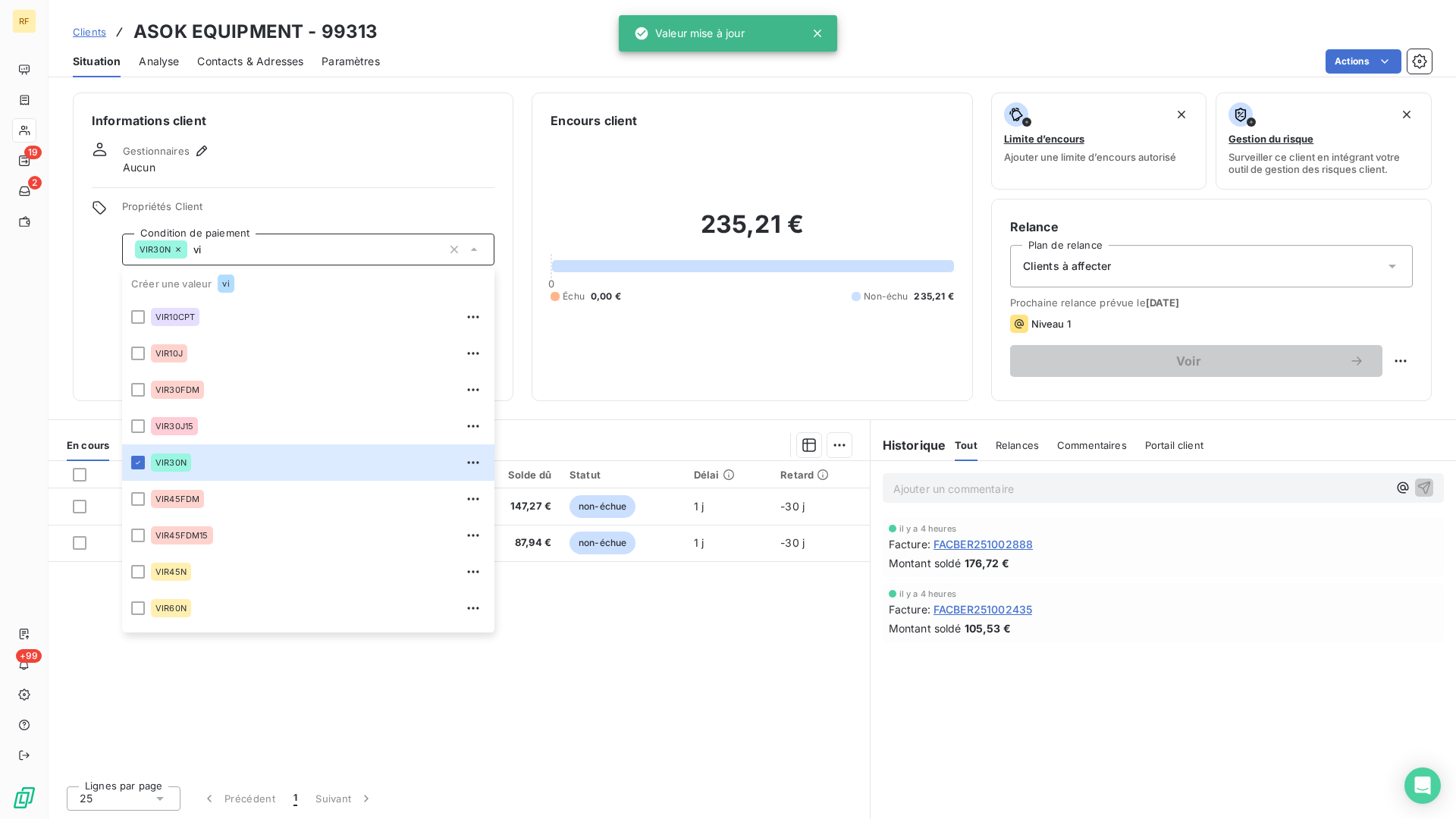
type input "v"
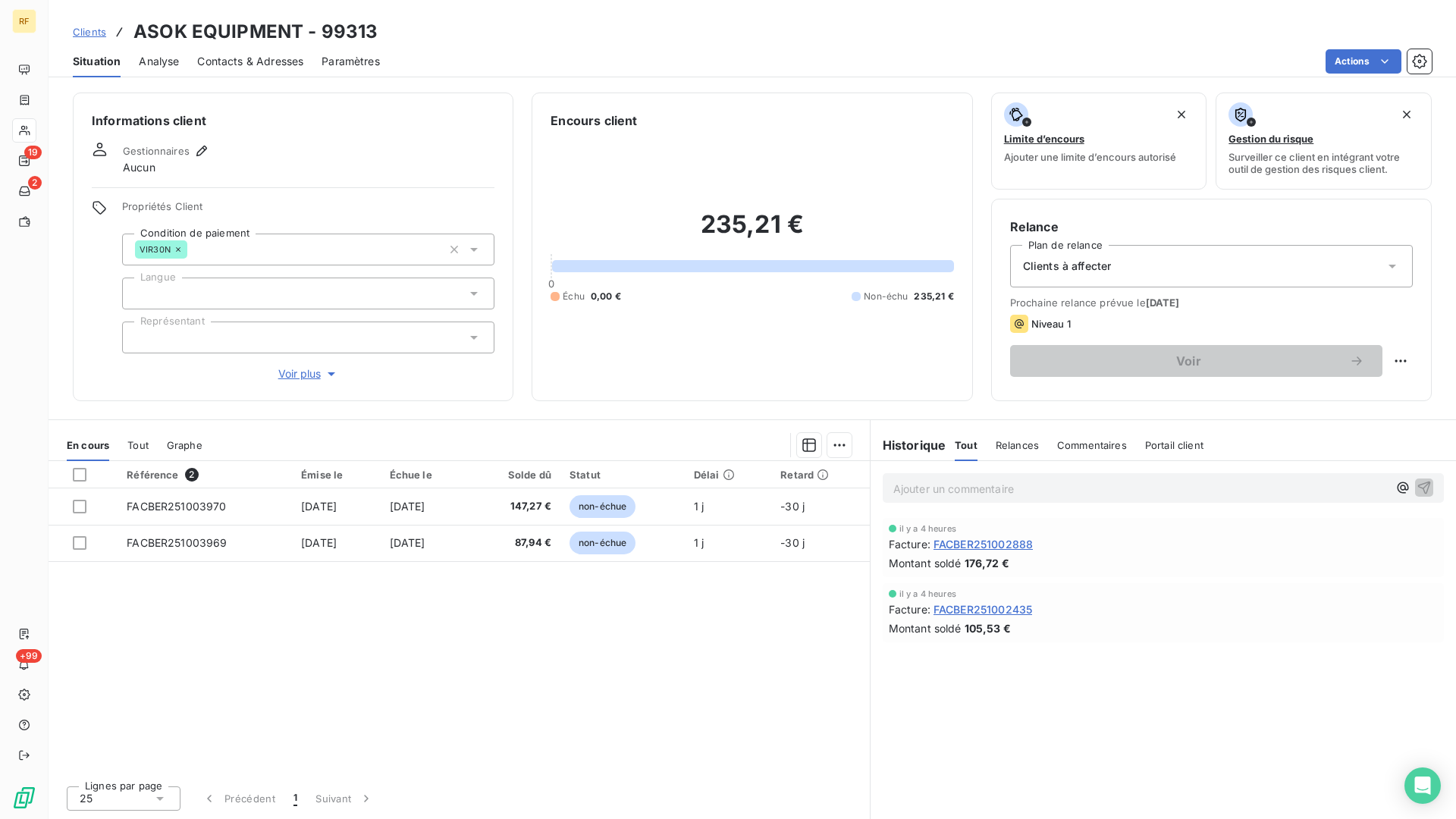
click at [402, 202] on span "Propriétés Client" at bounding box center [308, 210] width 372 height 22
click at [275, 290] on div at bounding box center [308, 293] width 372 height 32
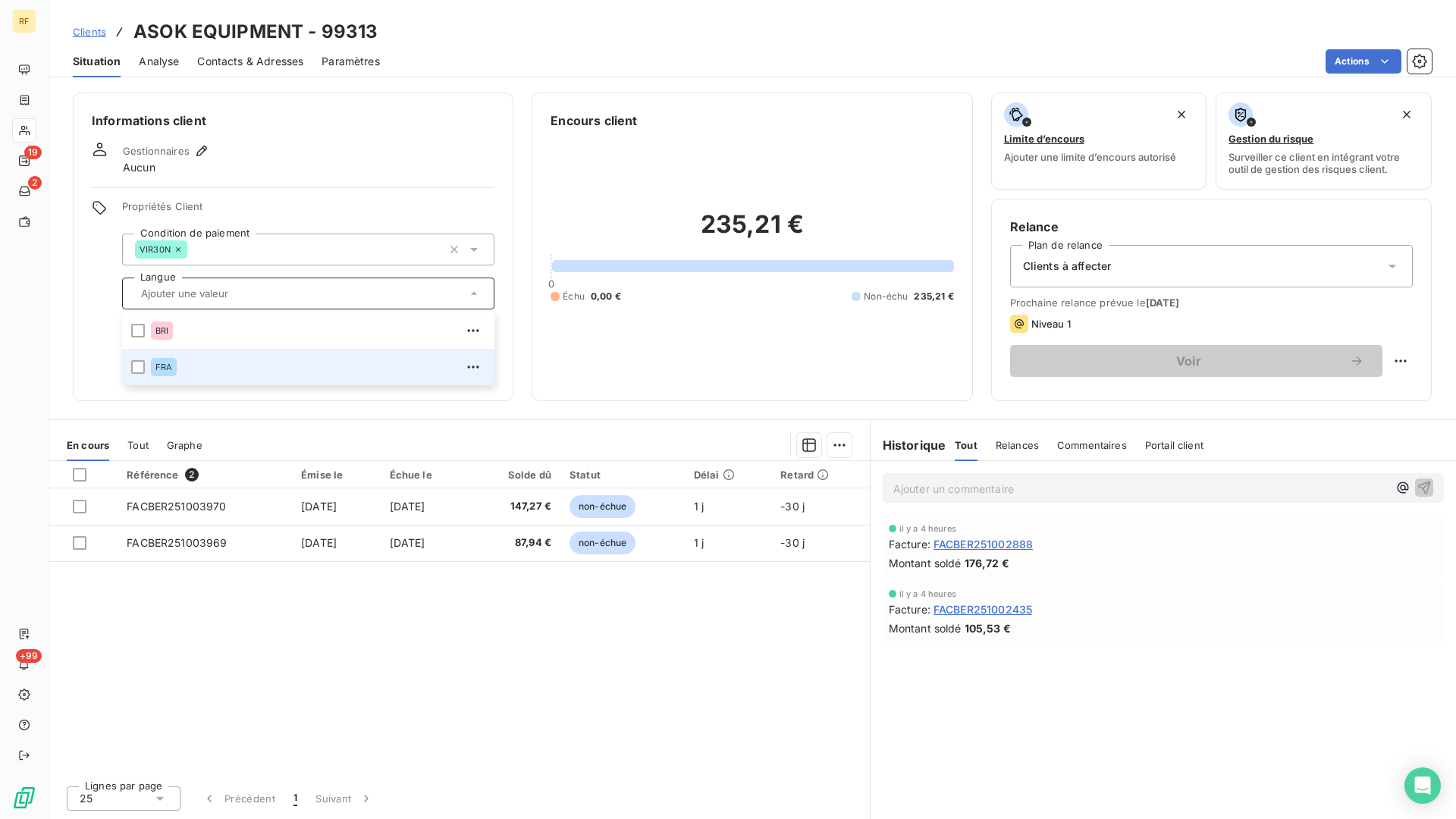
click at [174, 367] on div "FRA" at bounding box center [163, 366] width 26 height 18
click at [140, 366] on icon at bounding box center [137, 366] width 9 height 9
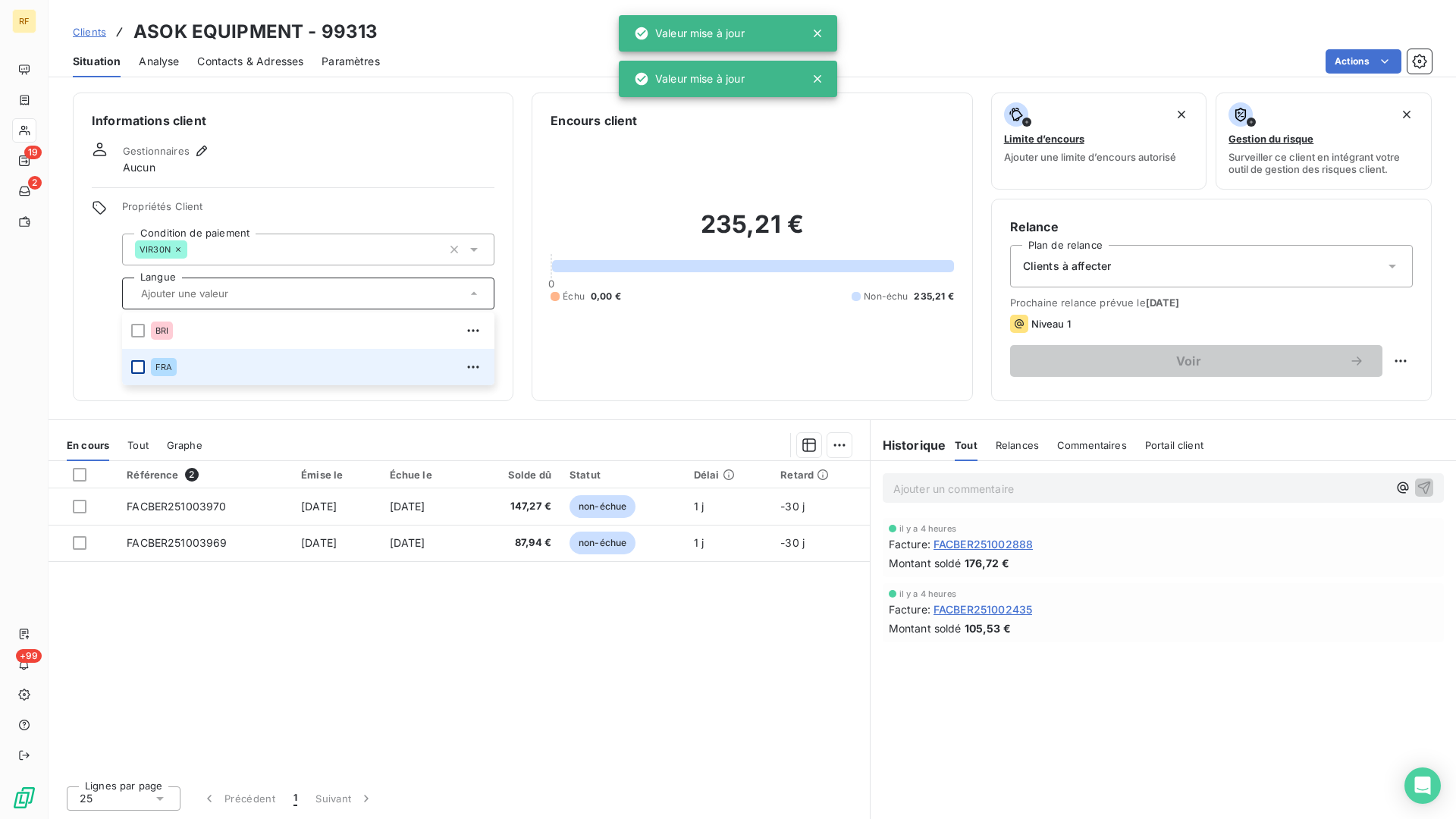
click at [143, 368] on div at bounding box center [138, 366] width 14 height 14
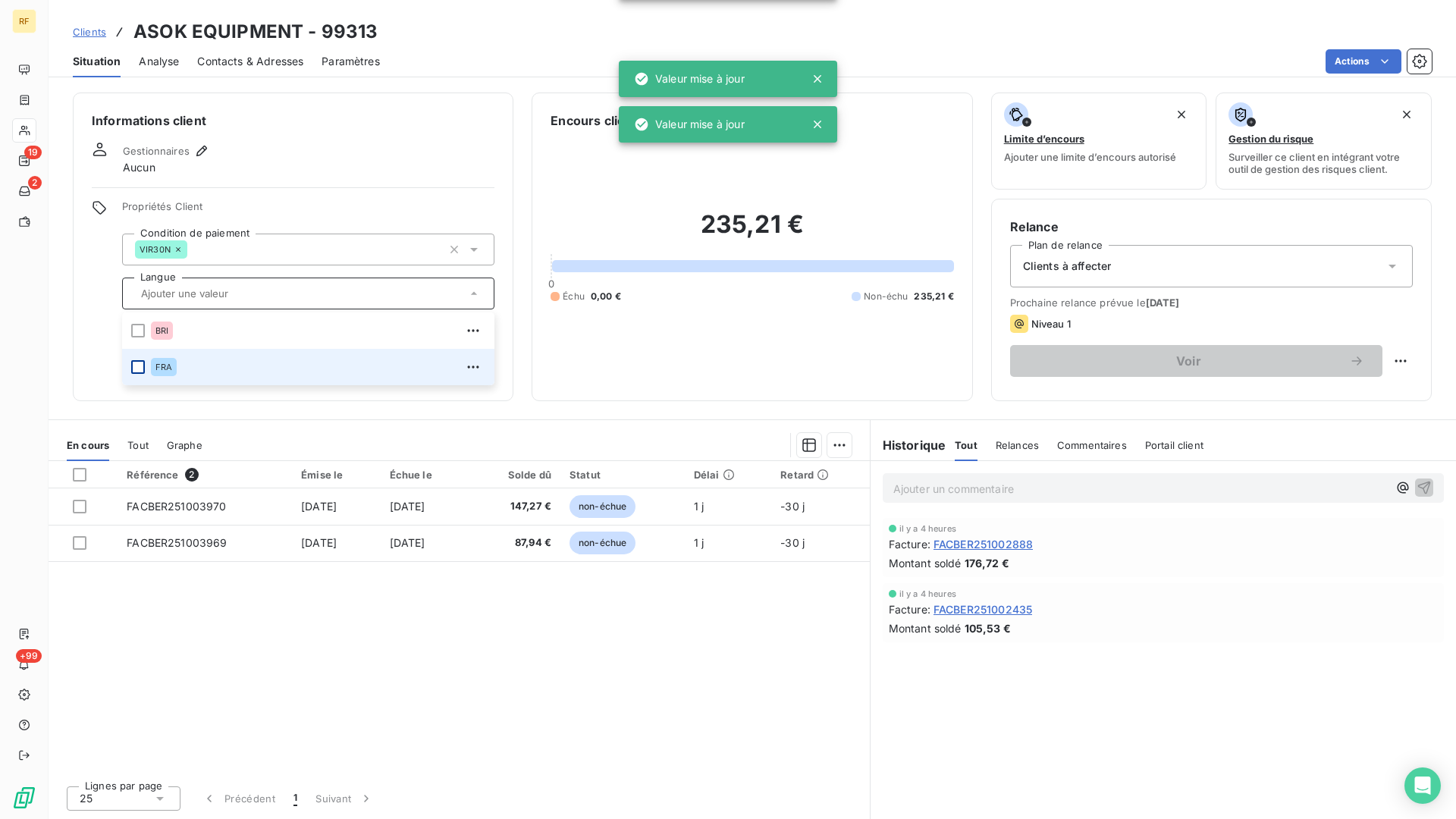
click at [143, 368] on div at bounding box center [138, 366] width 14 height 14
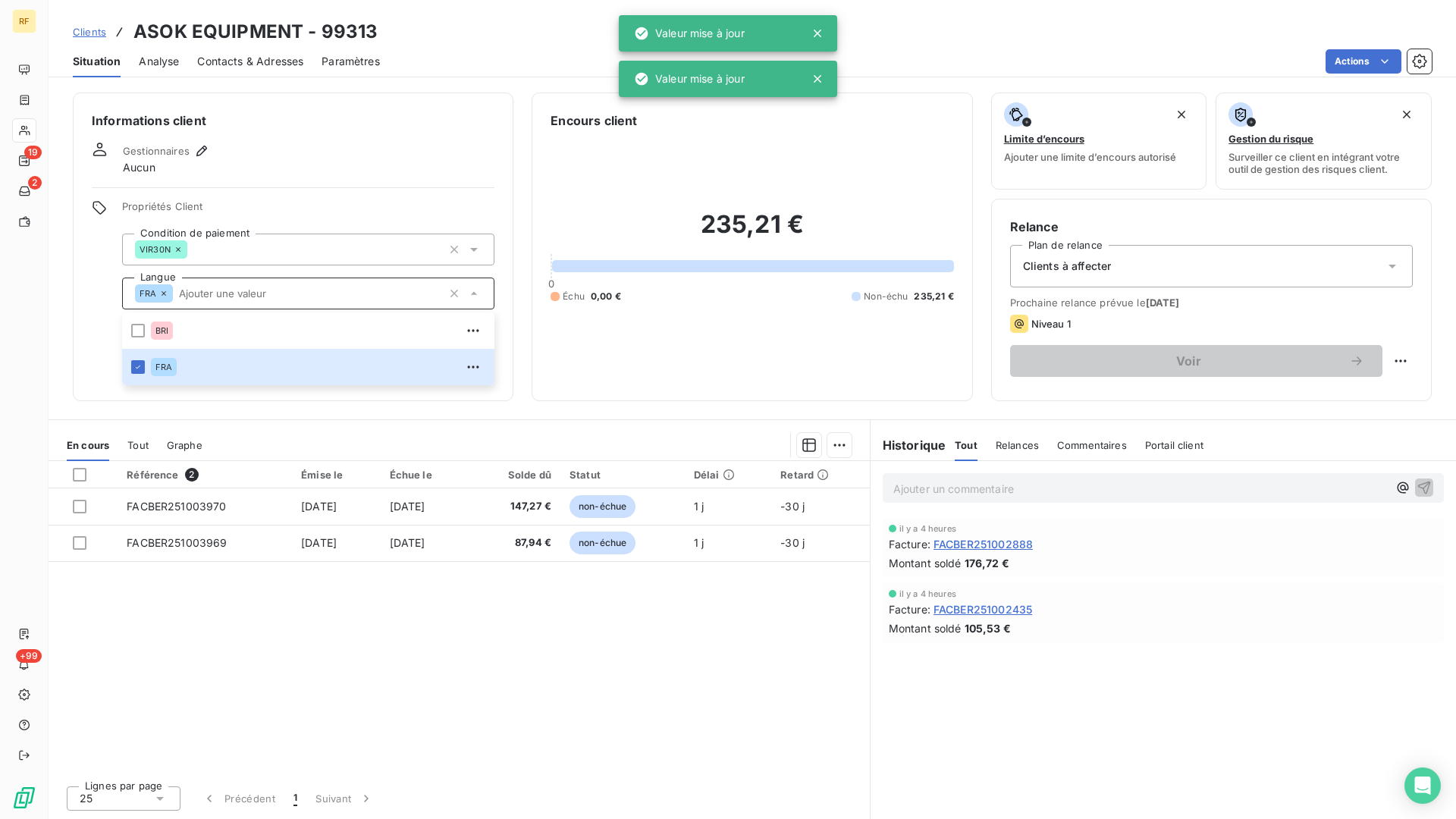
click at [269, 153] on div "Gestionnaires Aucun" at bounding box center [292, 159] width 402 height 33
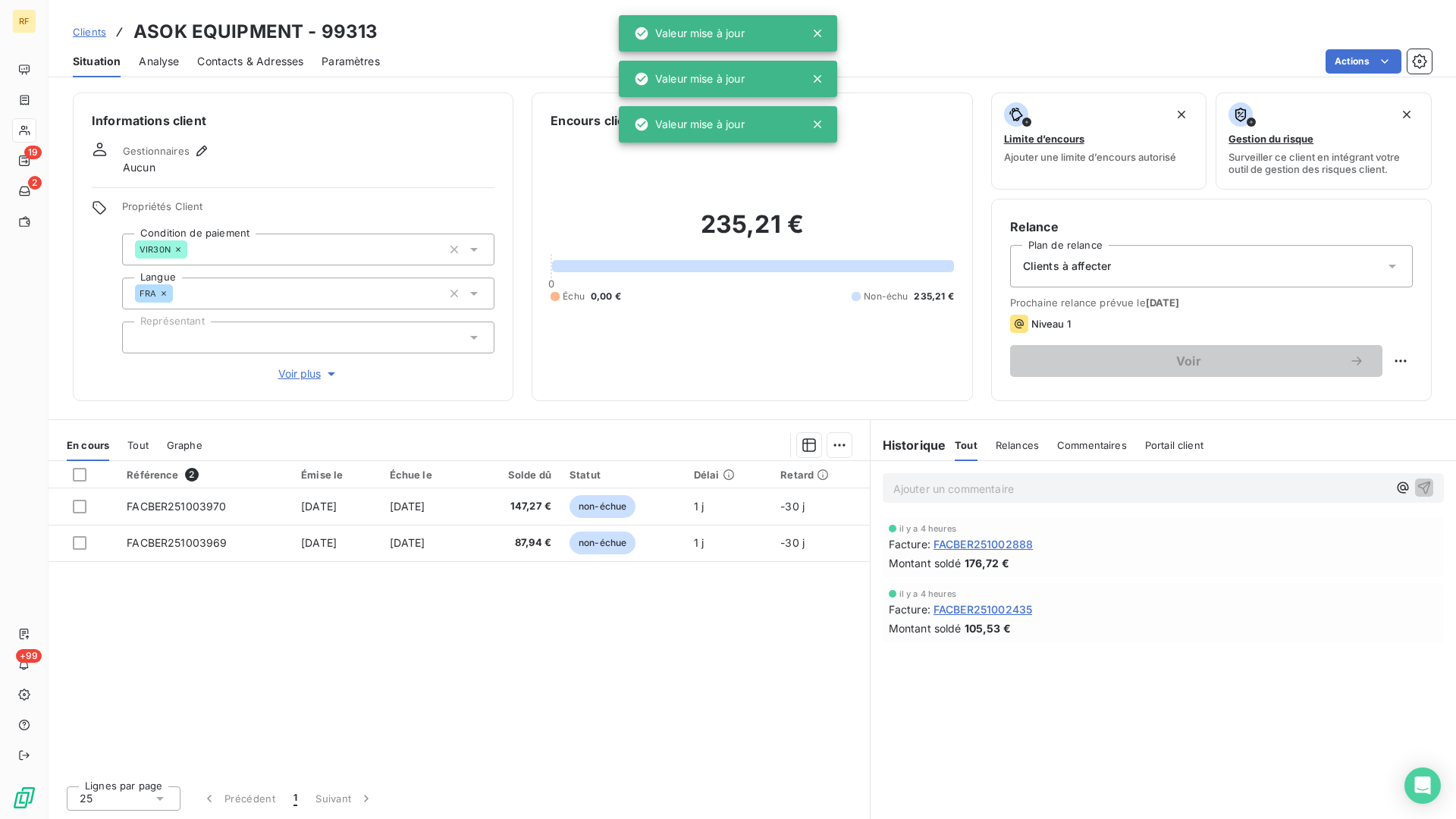
click at [245, 327] on div at bounding box center [308, 338] width 372 height 32
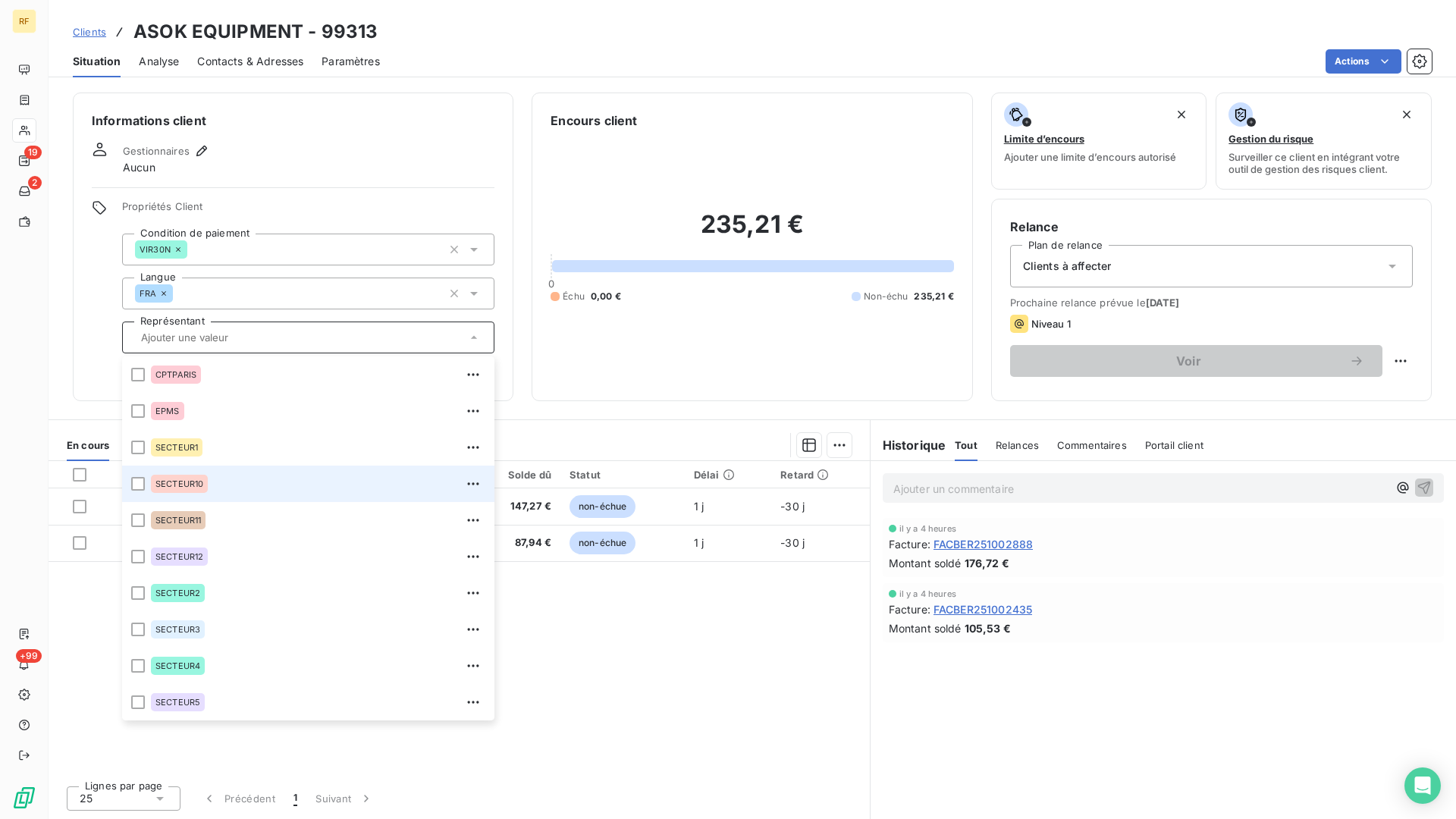
scroll to position [146, 0]
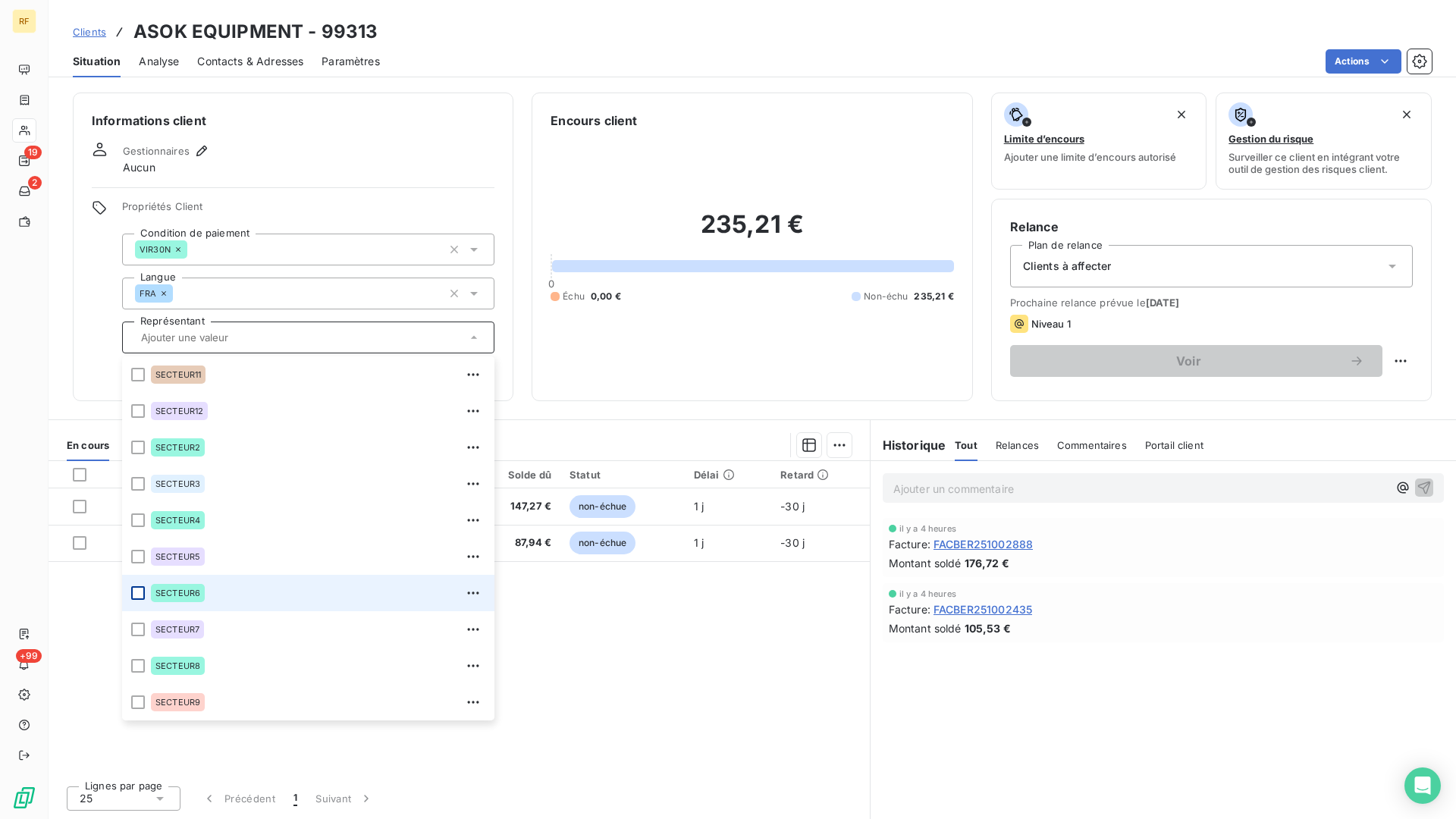
click at [136, 588] on div at bounding box center [138, 593] width 14 height 14
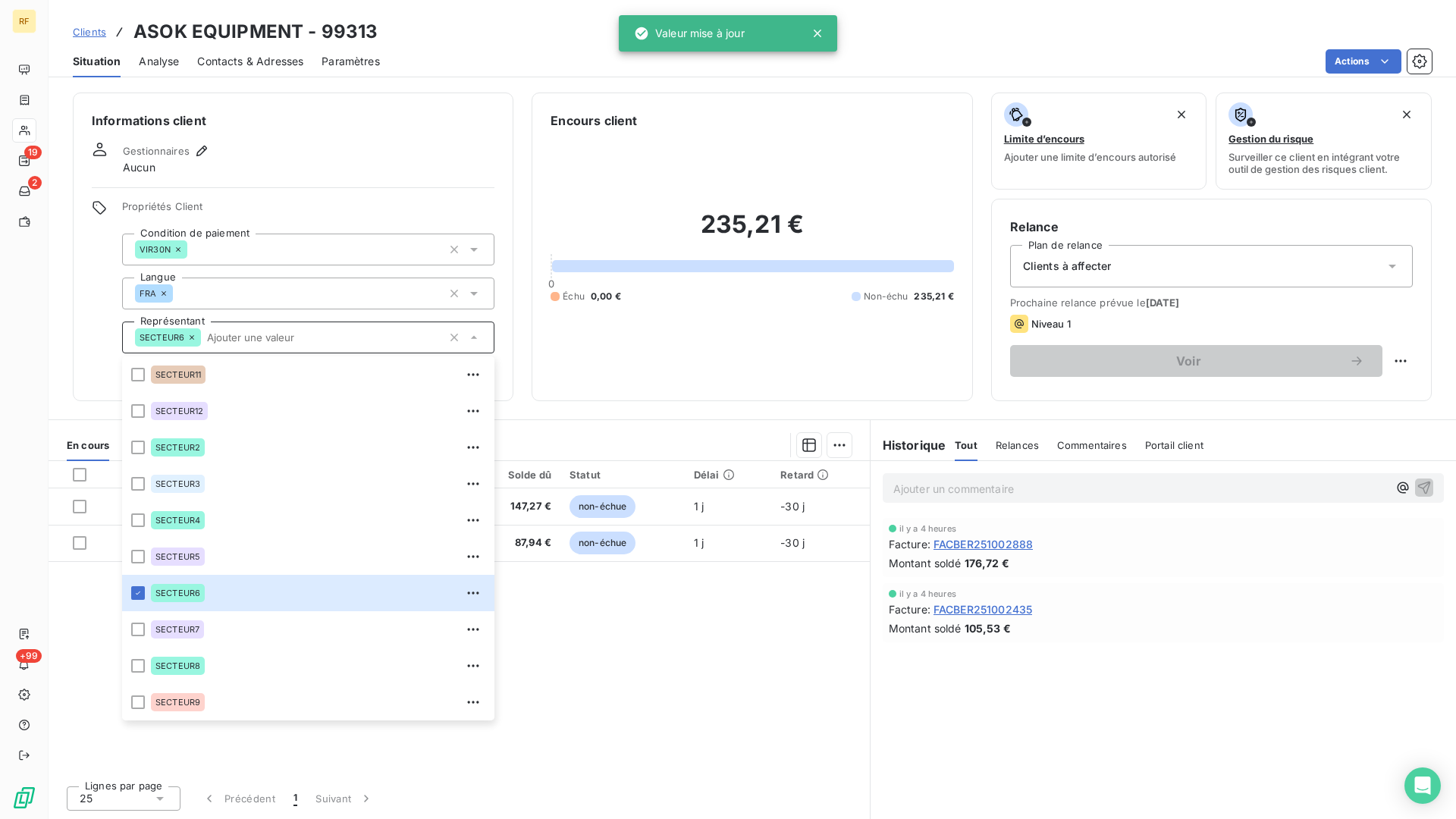
click at [300, 185] on div "Informations client Gestionnaires Aucun Propriétés Client Condition de paiement…" at bounding box center [292, 246] width 441 height 308
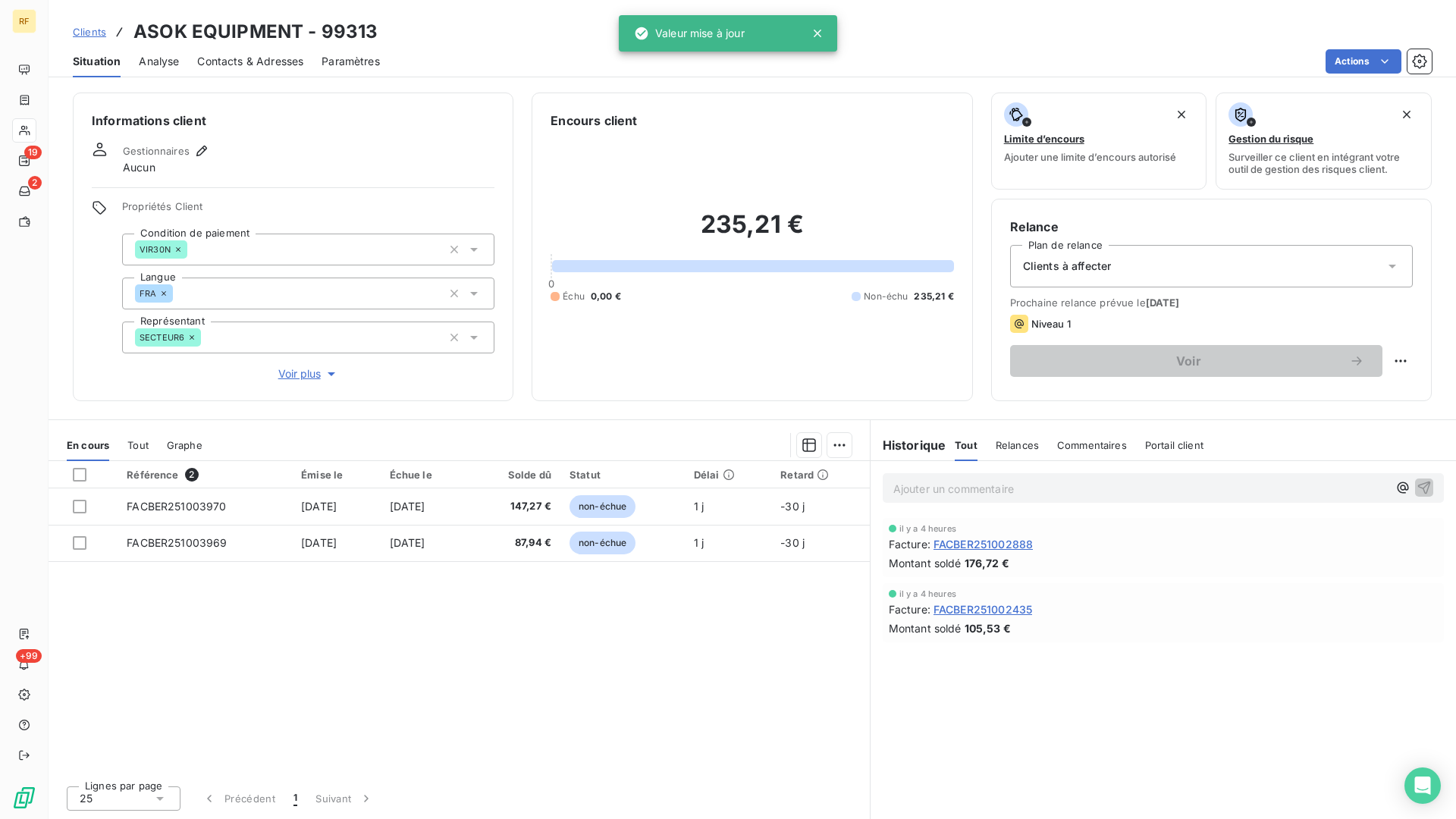
click at [190, 155] on div "Gestionnaires" at bounding box center [167, 151] width 88 height 18
click at [202, 150] on icon "button" at bounding box center [202, 151] width 15 height 15
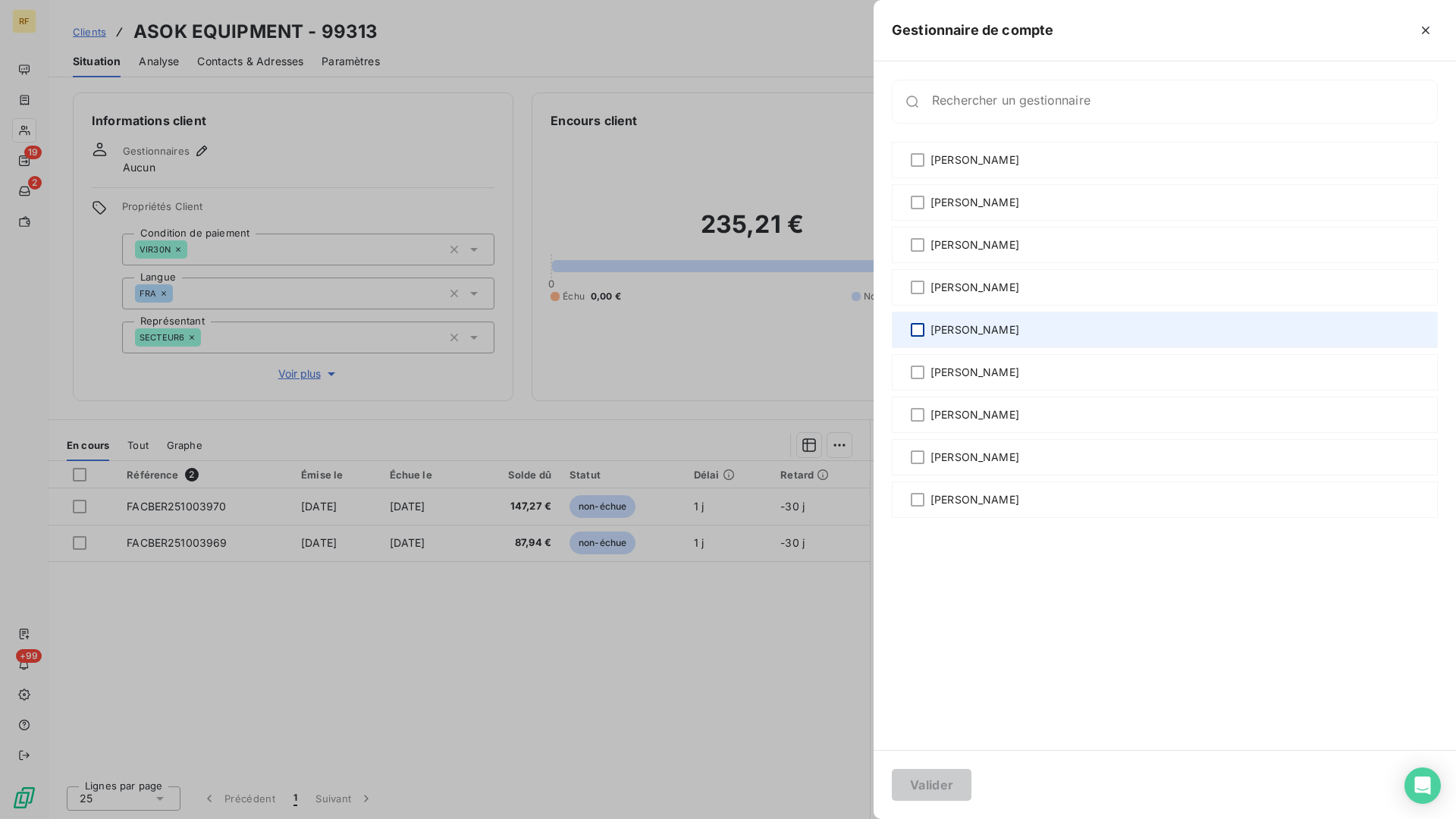
click at [916, 327] on div at bounding box center [917, 329] width 14 height 14
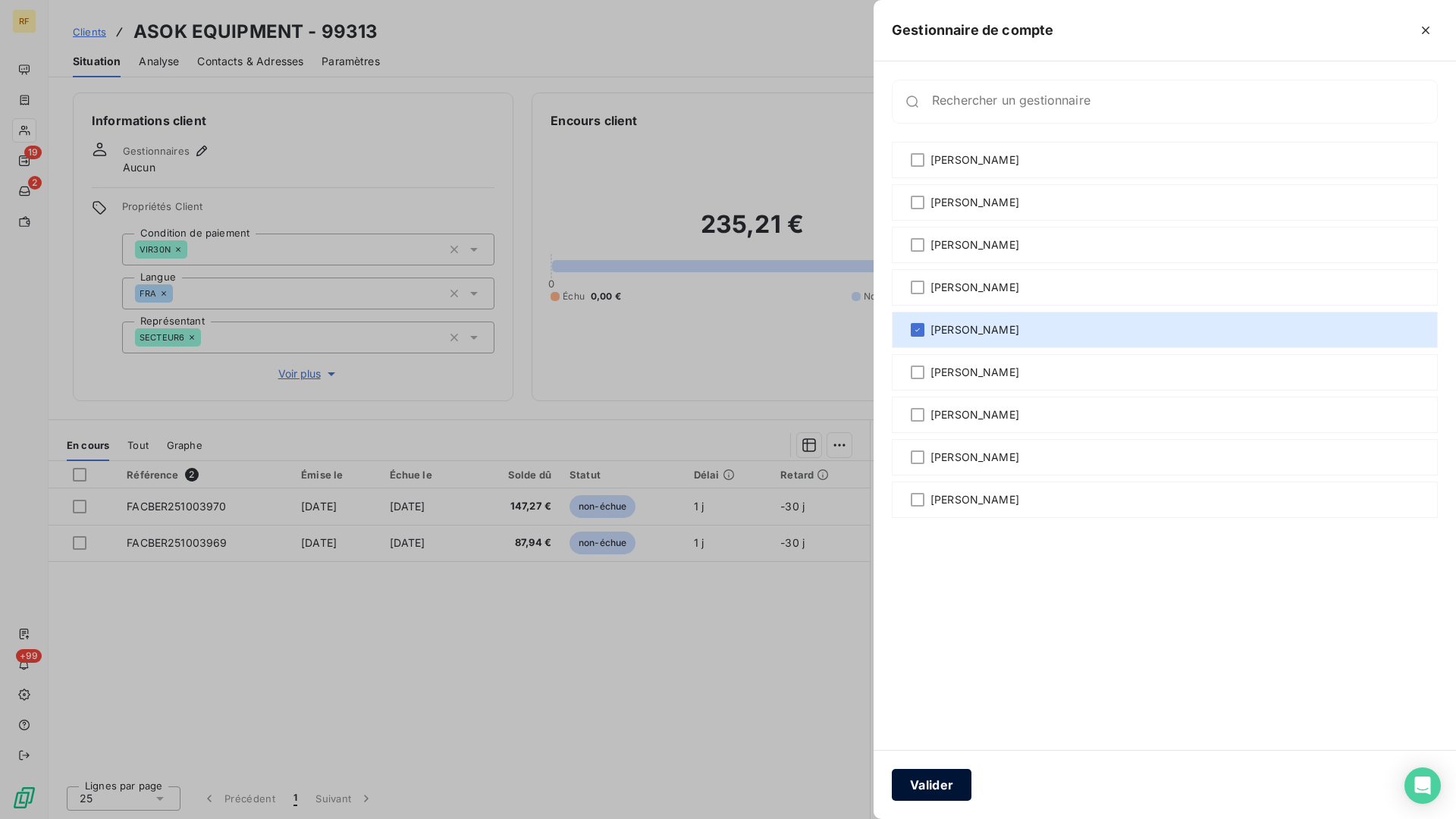
click at [930, 676] on button "Valider" at bounding box center [932, 785] width 80 height 32
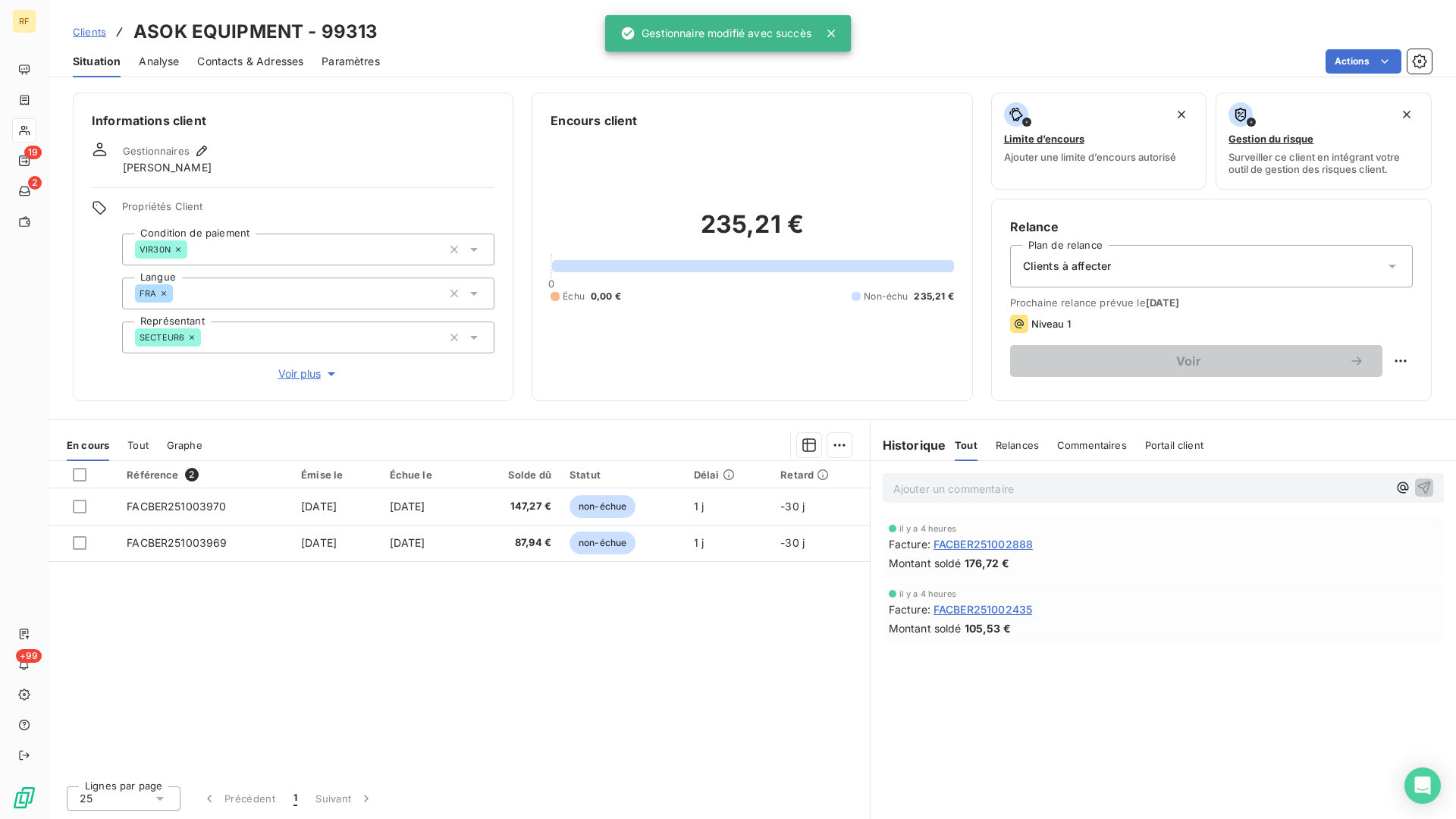
click at [1238, 267] on div "Clients à affecter" at bounding box center [1211, 265] width 402 height 42
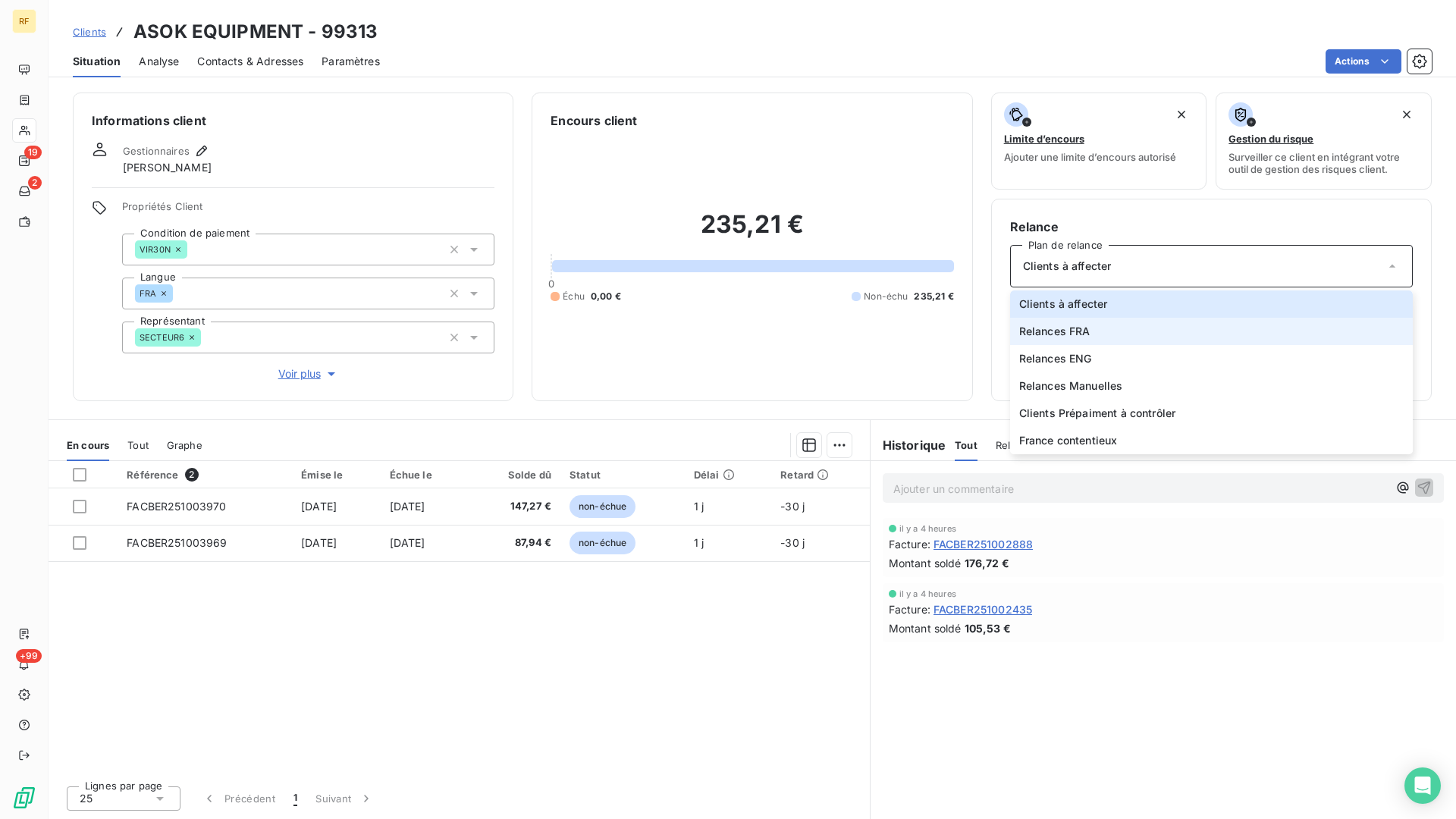
click at [1069, 335] on span "Relances FRA" at bounding box center [1054, 331] width 71 height 15
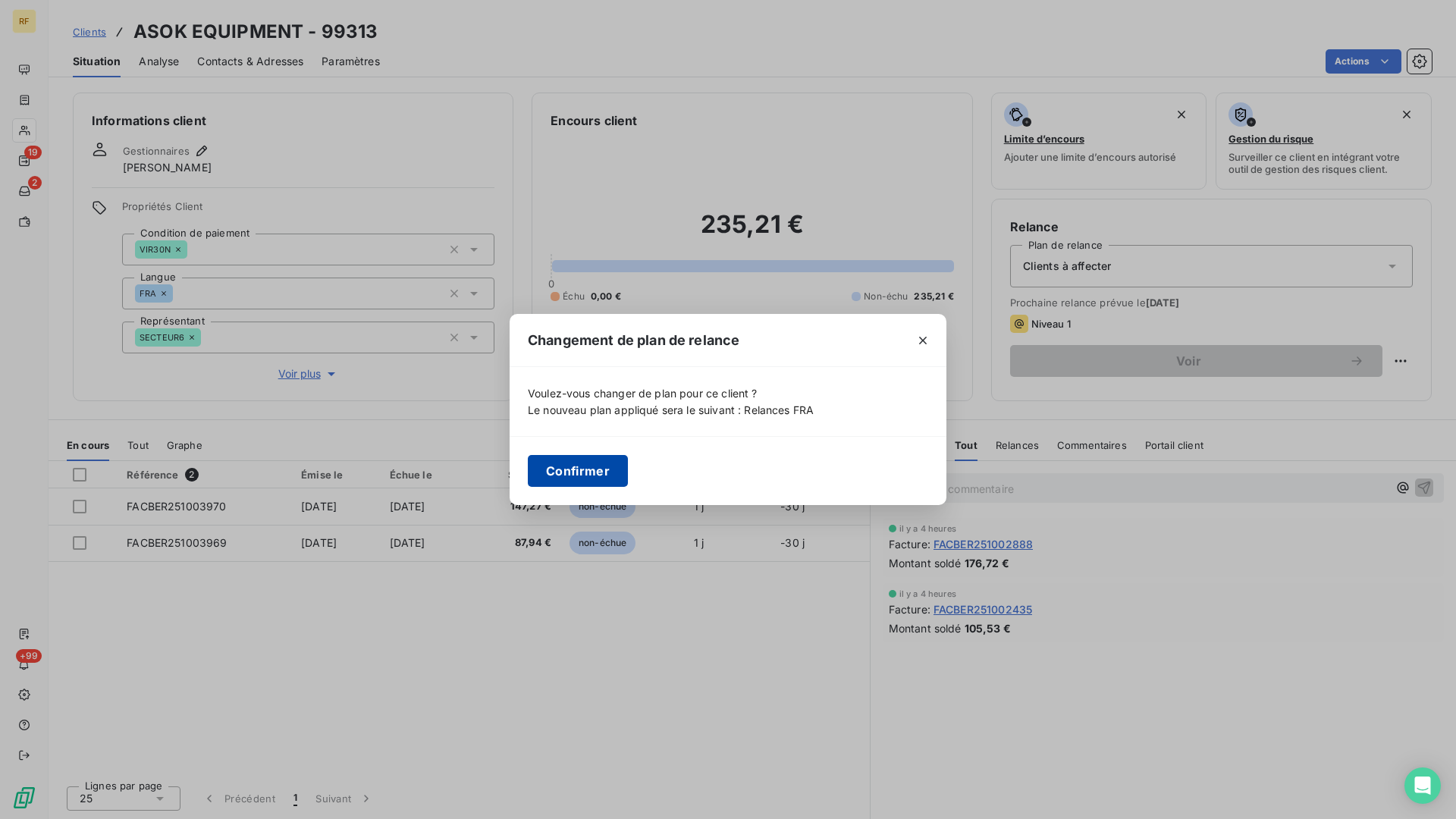
click at [604, 473] on button "Confirmer" at bounding box center [578, 471] width 100 height 32
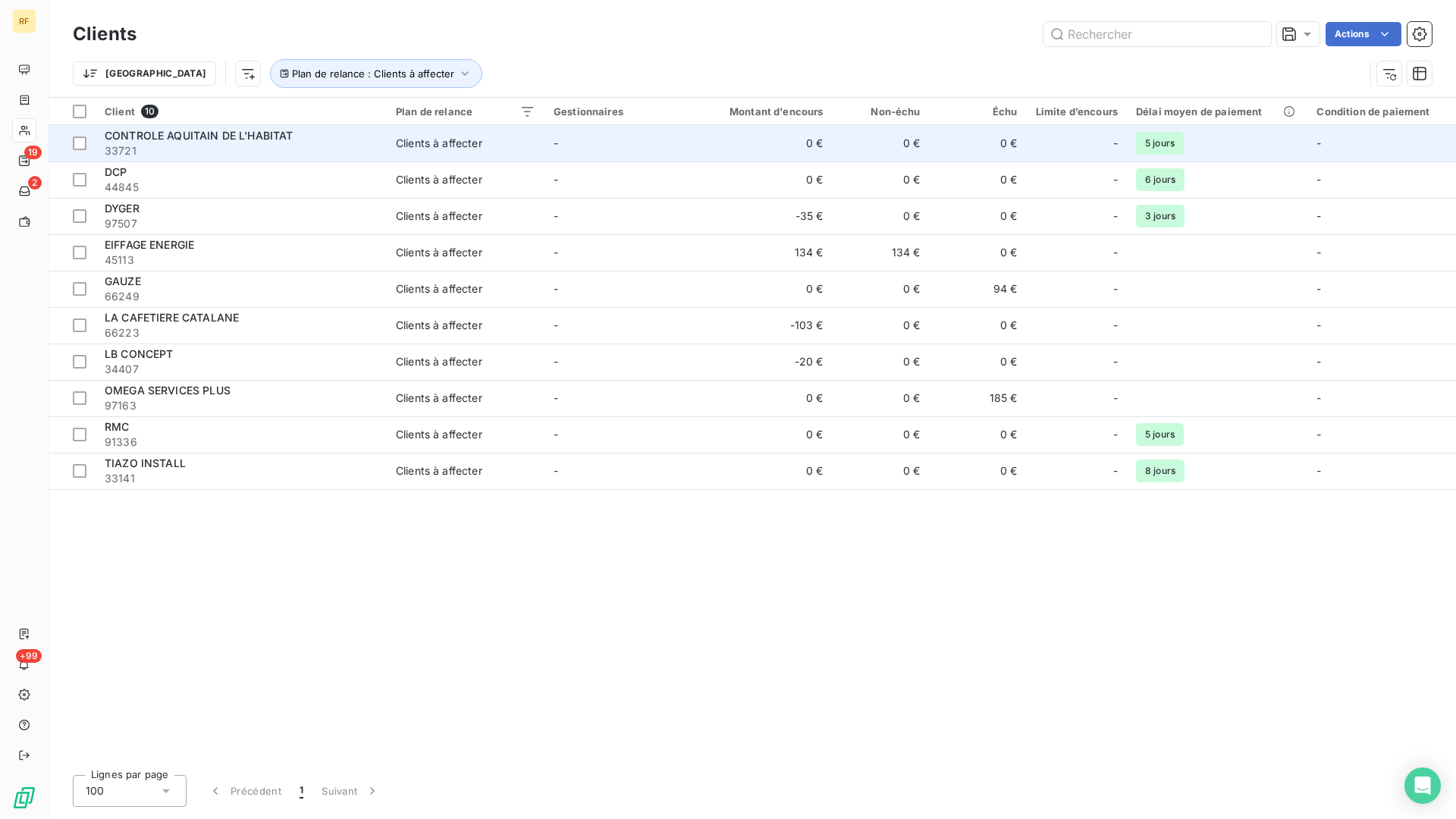
click at [196, 136] on span "CONTROLE AQUITAIN DE L'HABITAT" at bounding box center [198, 135] width 189 height 13
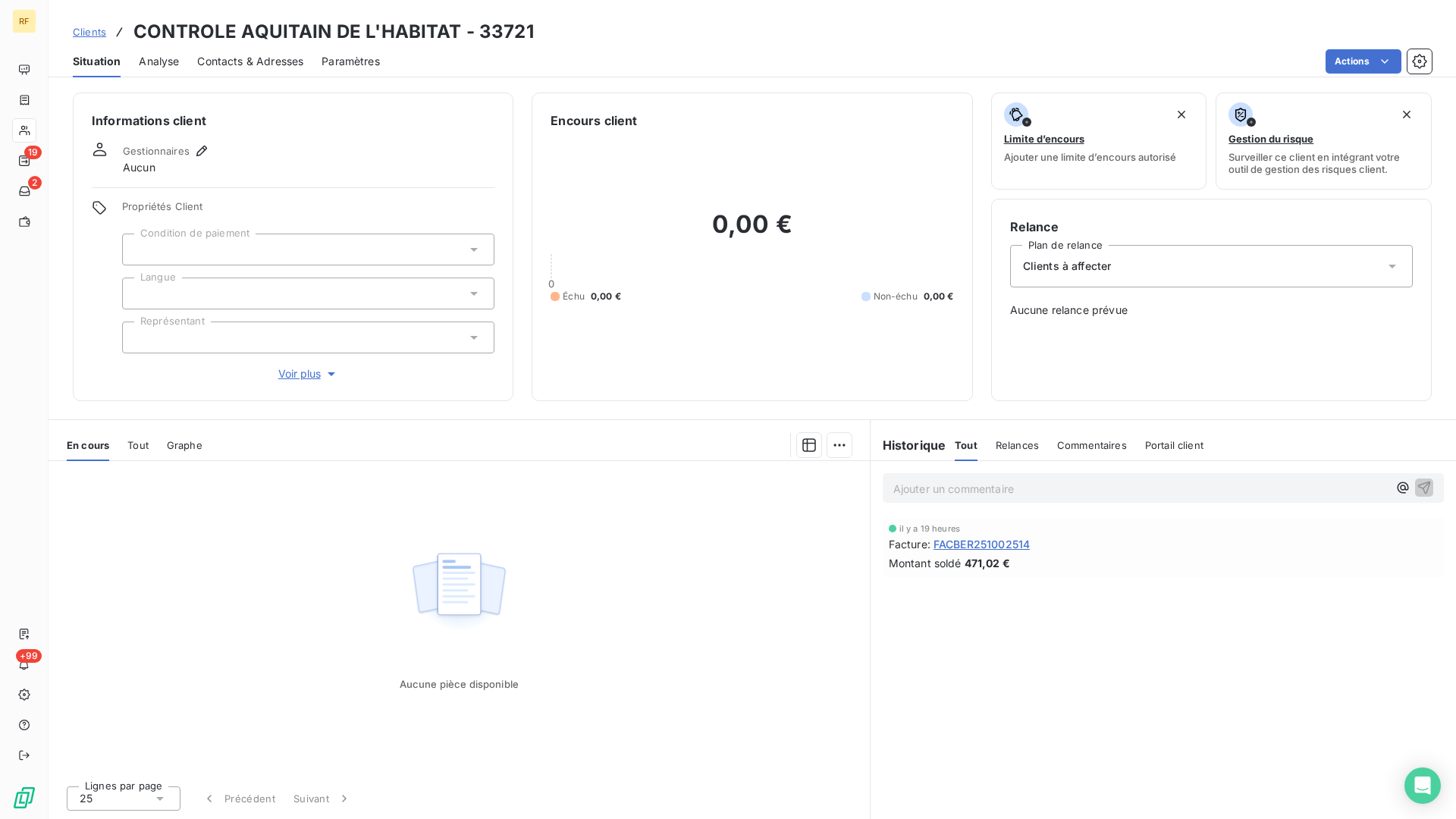
click at [240, 57] on span "Contacts & Adresses" at bounding box center [249, 61] width 106 height 15
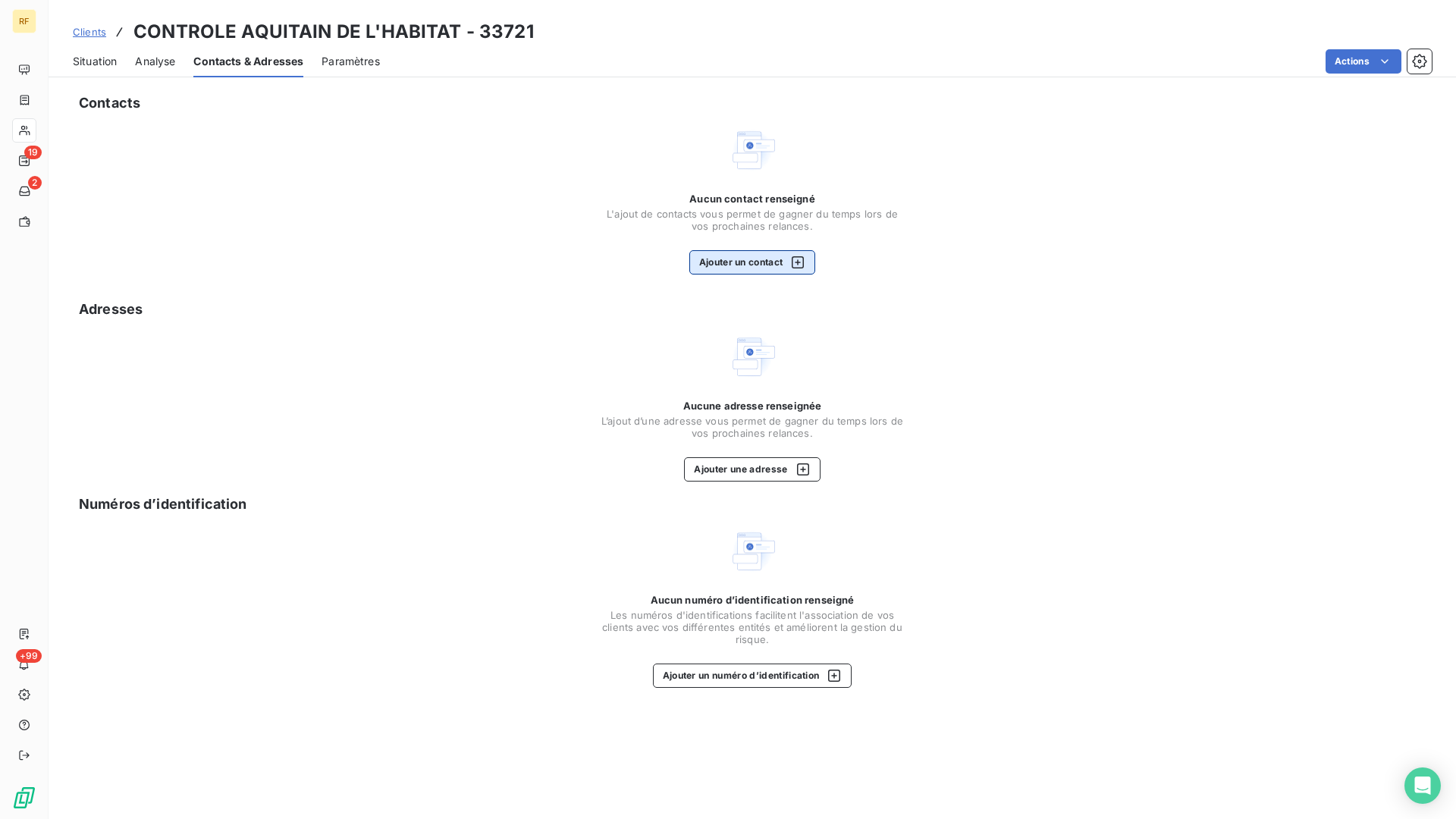
click at [801, 260] on icon "button" at bounding box center [798, 262] width 15 height 15
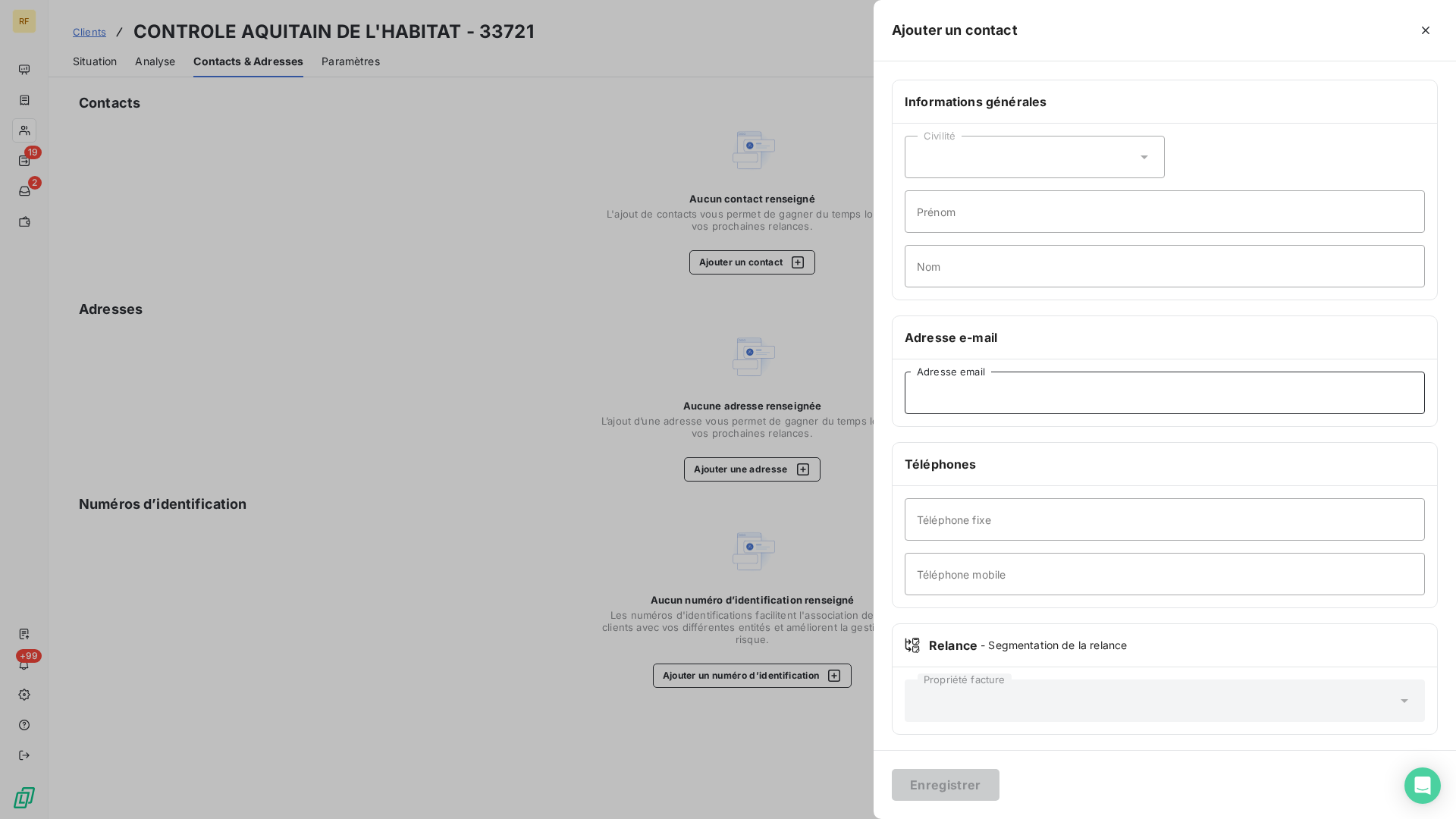
click at [1000, 394] on input "Adresse email" at bounding box center [1164, 392] width 520 height 42
paste input "[PERSON_NAME][EMAIL_ADDRESS][DOMAIN_NAME]"
type input "[PERSON_NAME][EMAIL_ADDRESS][DOMAIN_NAME]"
click at [932, 676] on button "Enregistrer" at bounding box center [945, 785] width 108 height 32
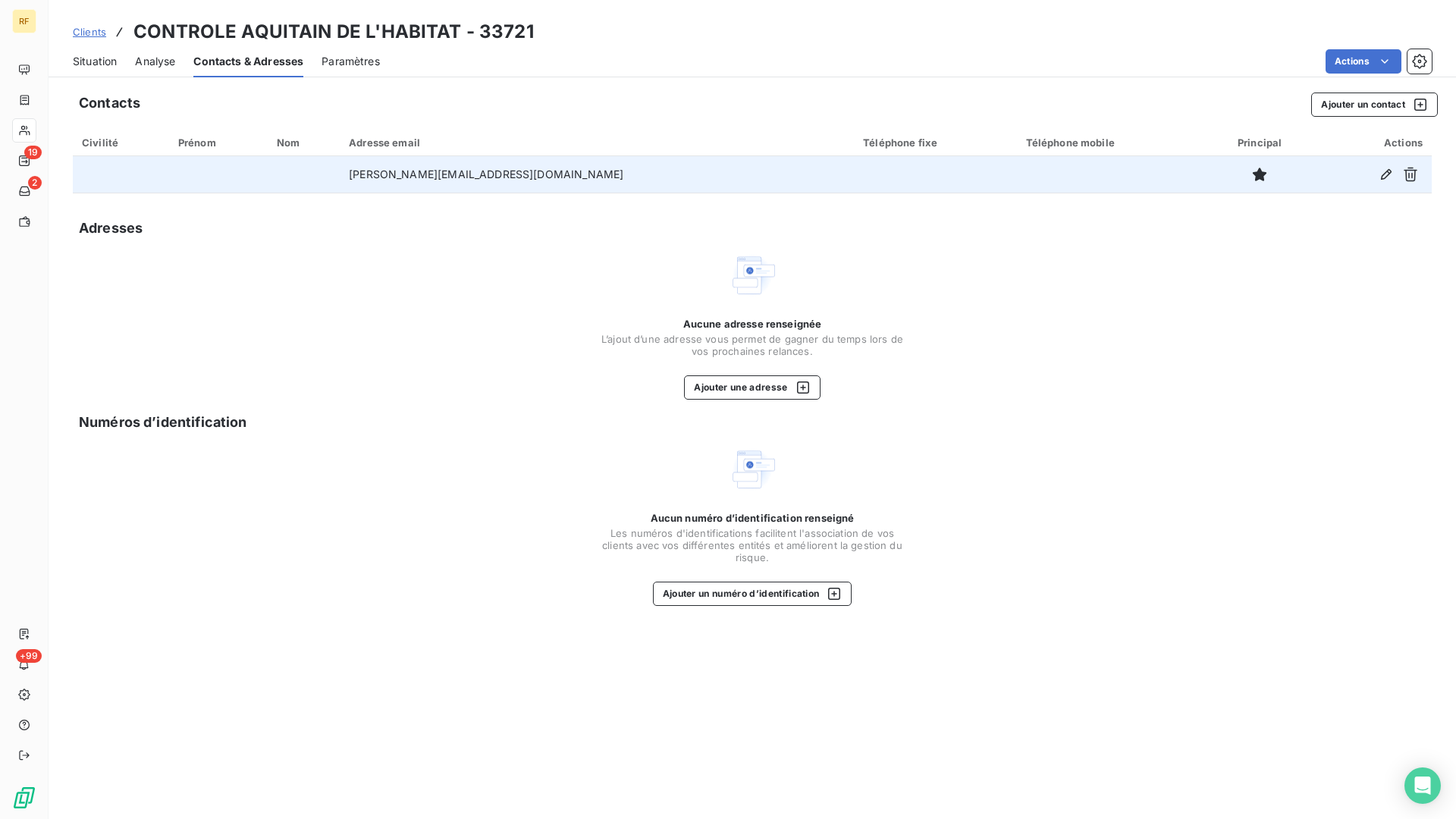
click at [454, 167] on td "[PERSON_NAME][EMAIL_ADDRESS][DOMAIN_NAME]" at bounding box center [596, 174] width 514 height 37
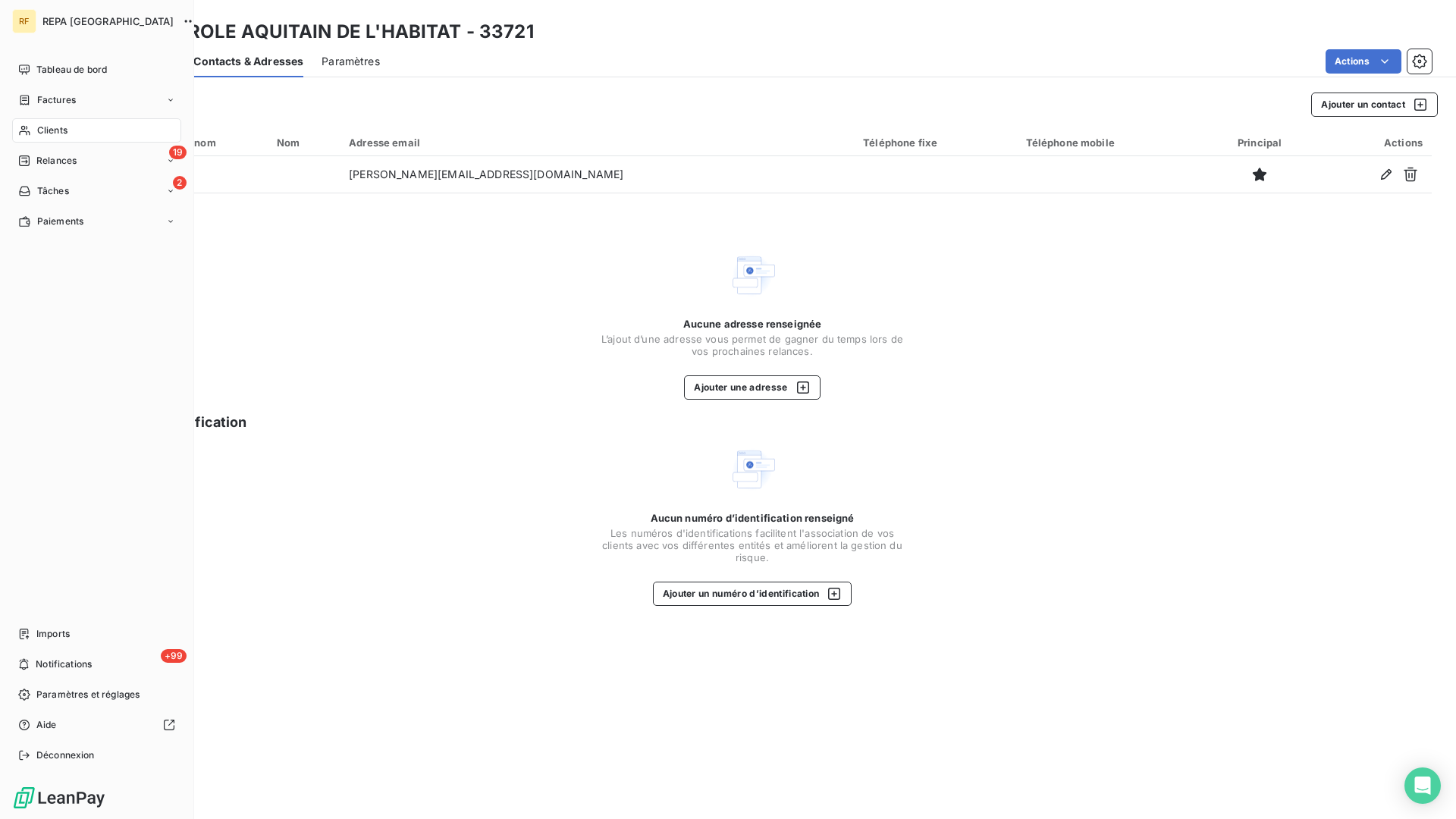
click at [37, 129] on span "Clients" at bounding box center [53, 130] width 30 height 14
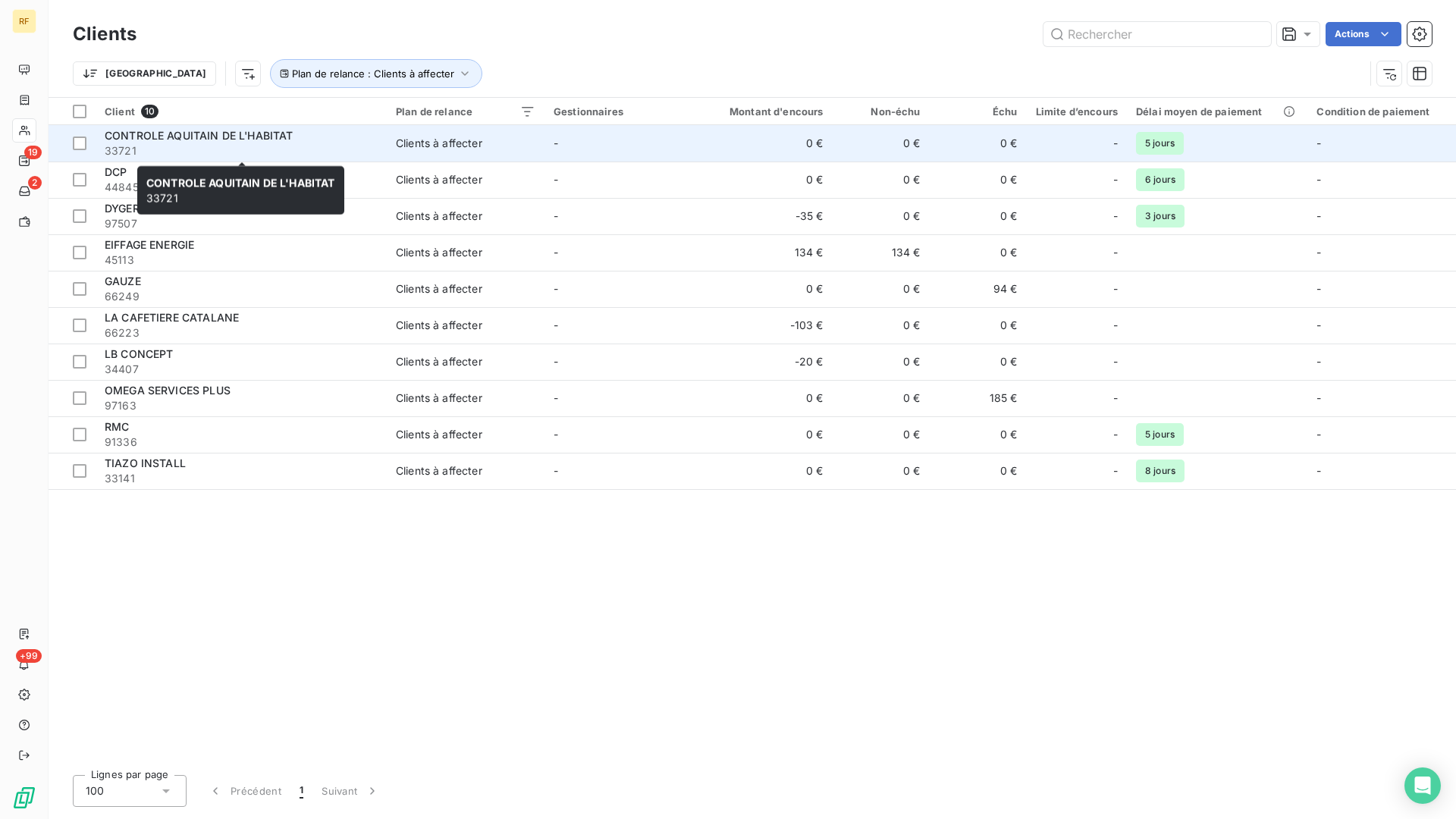
click at [208, 143] on span "33721" at bounding box center [241, 151] width 273 height 15
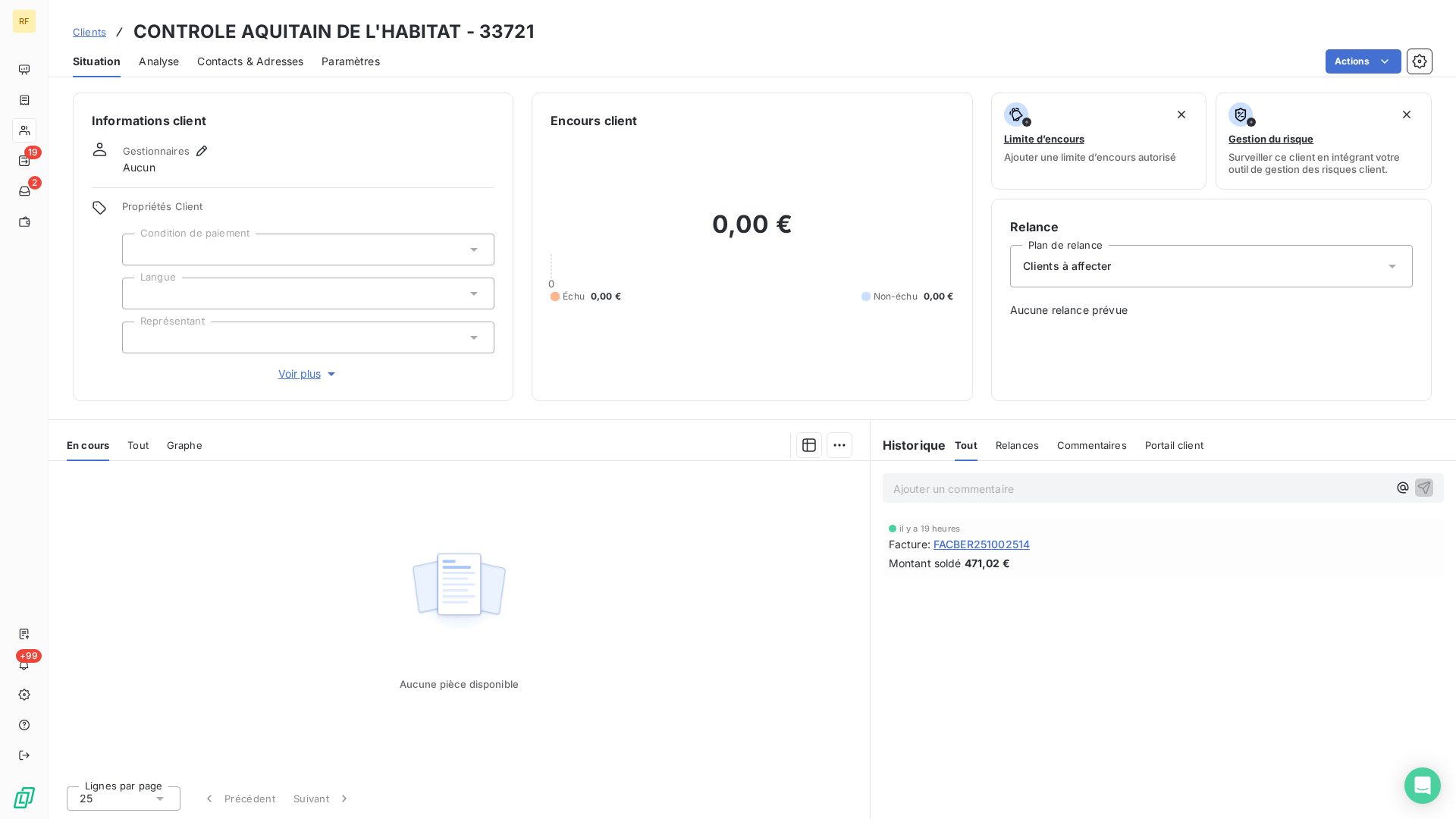
click at [277, 253] on div at bounding box center [308, 249] width 372 height 32
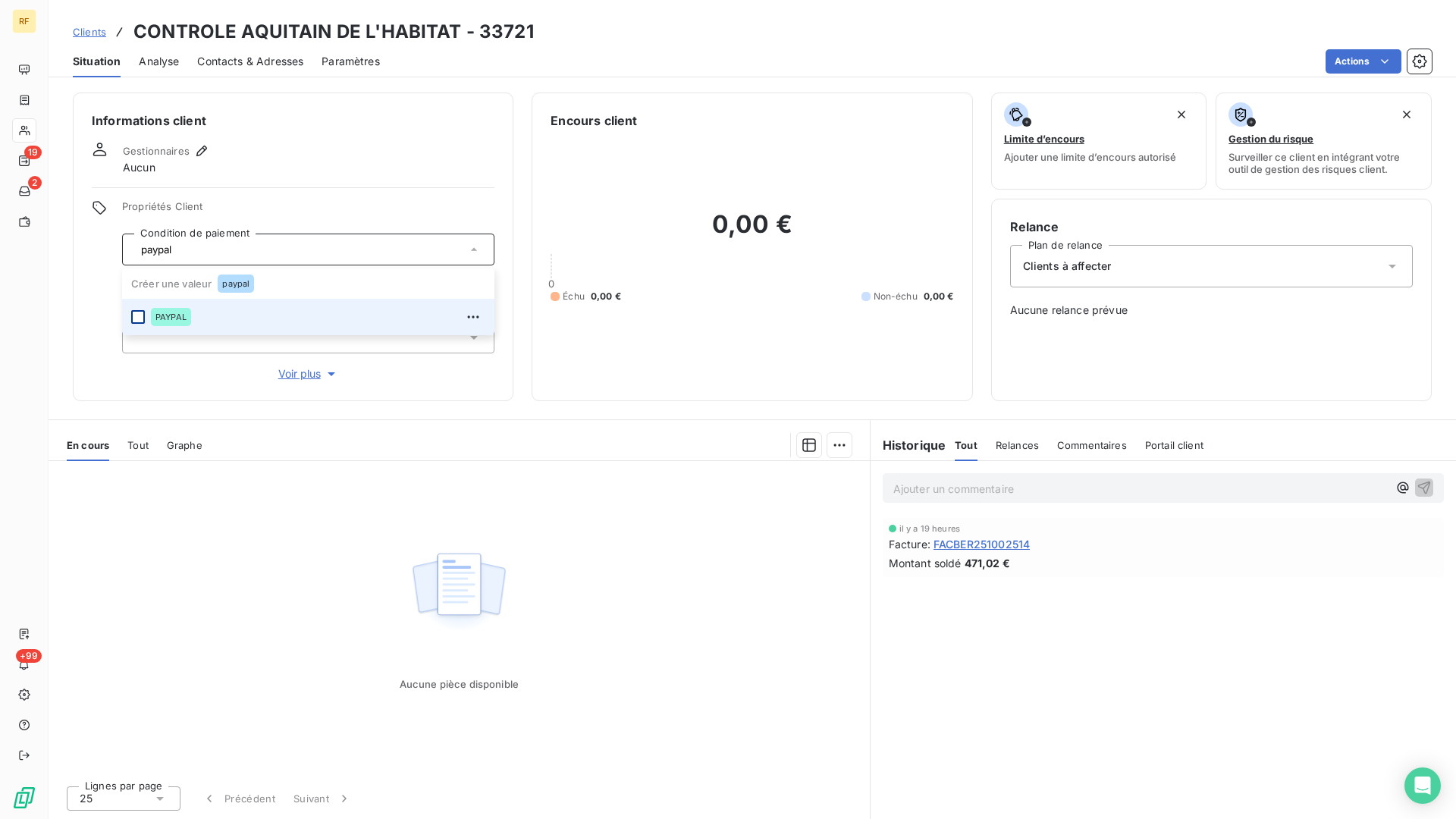
click at [133, 312] on div at bounding box center [138, 316] width 14 height 14
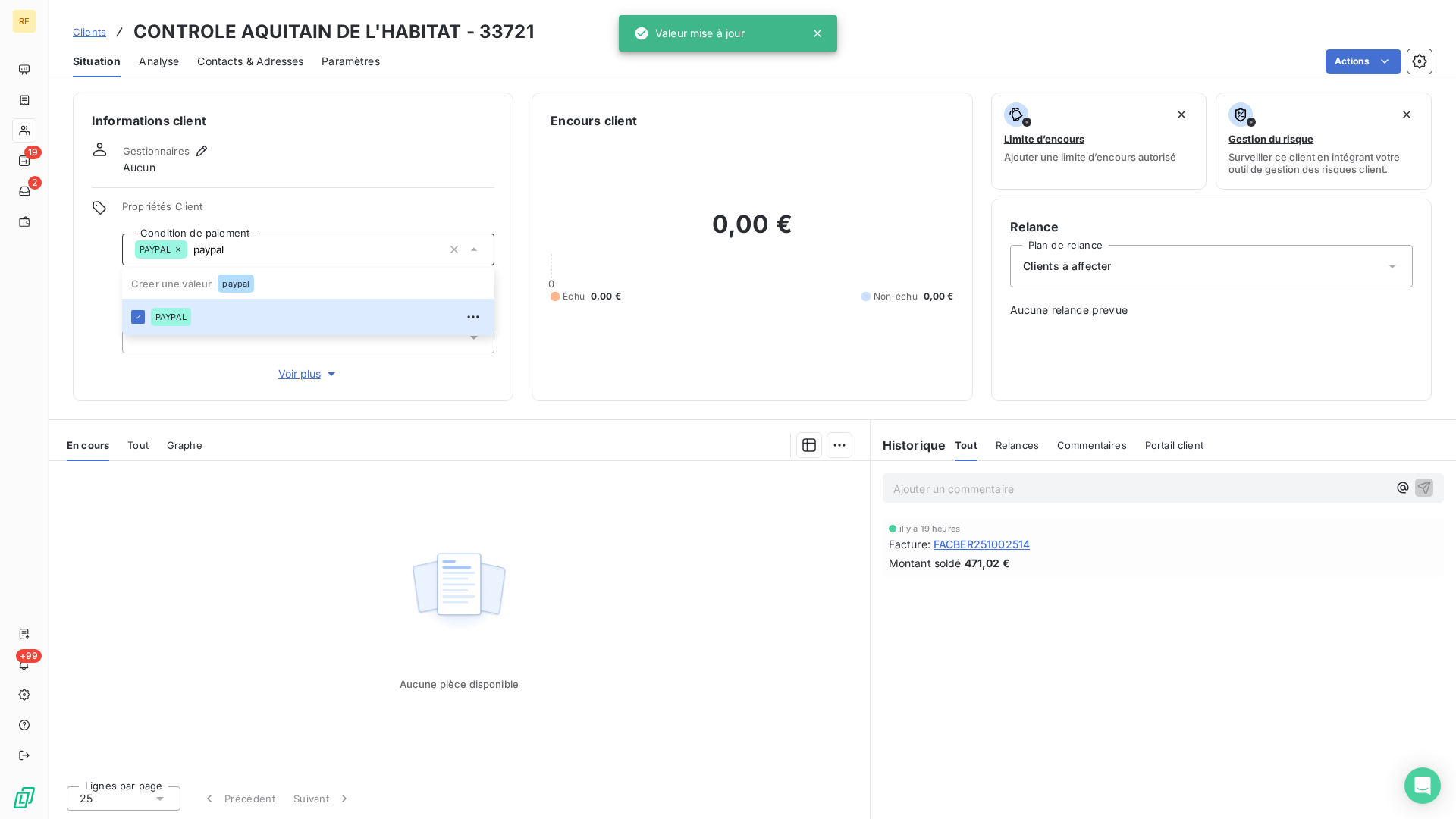
type input "paypal"
click at [311, 167] on div "Gestionnaires Aucun" at bounding box center [292, 159] width 402 height 33
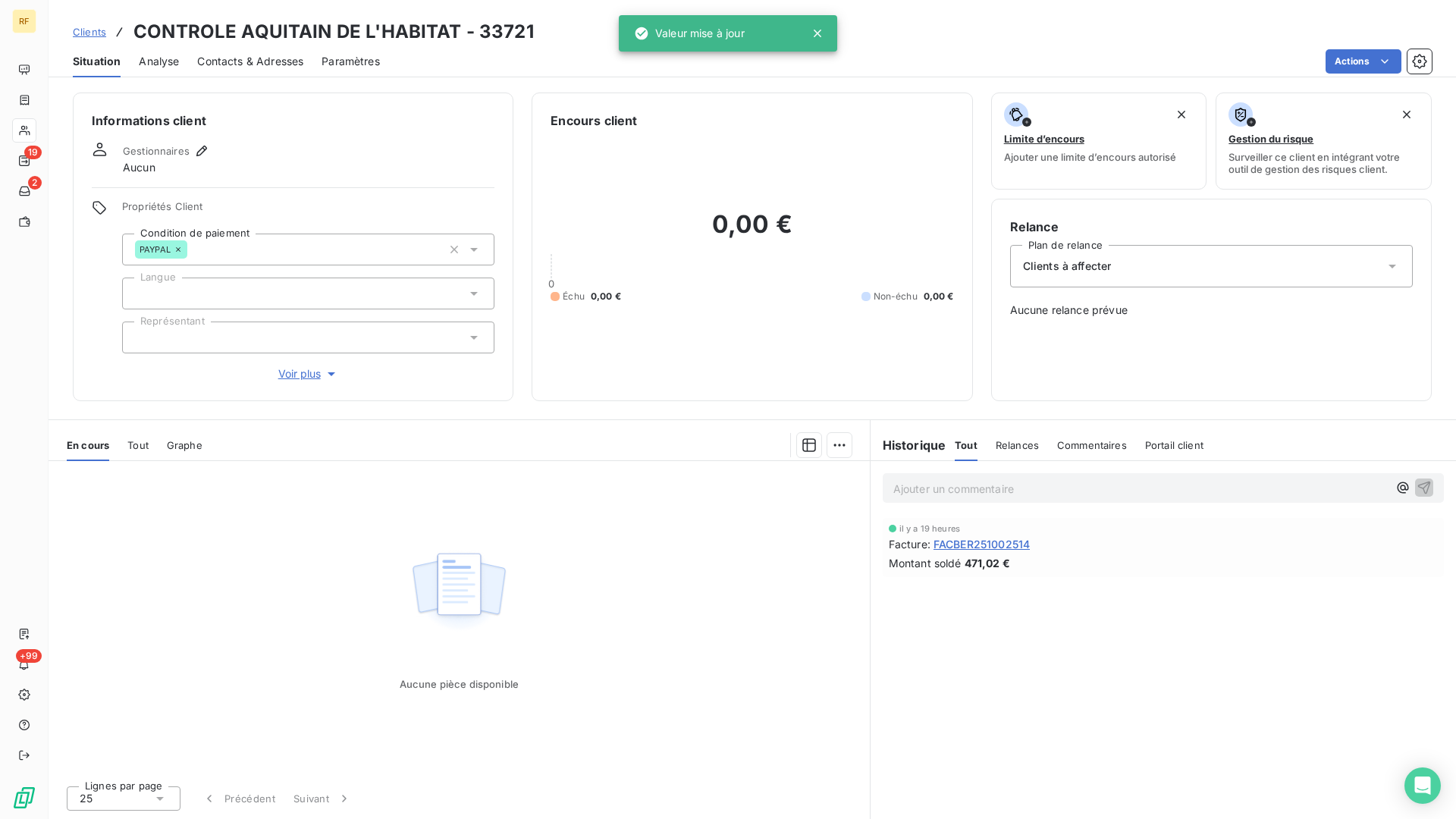
click at [276, 286] on div at bounding box center [308, 293] width 372 height 32
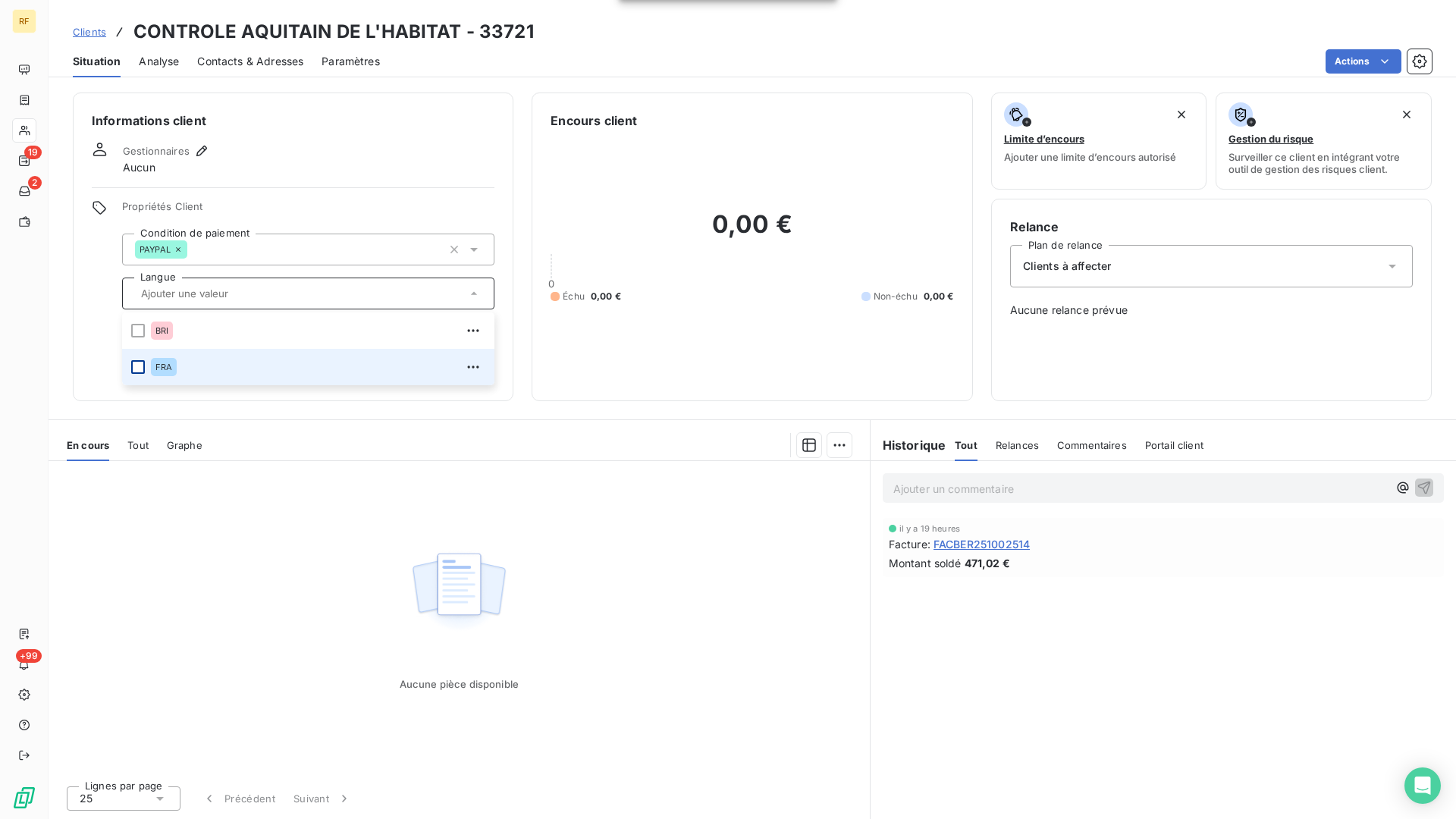
click at [139, 363] on div at bounding box center [138, 366] width 14 height 14
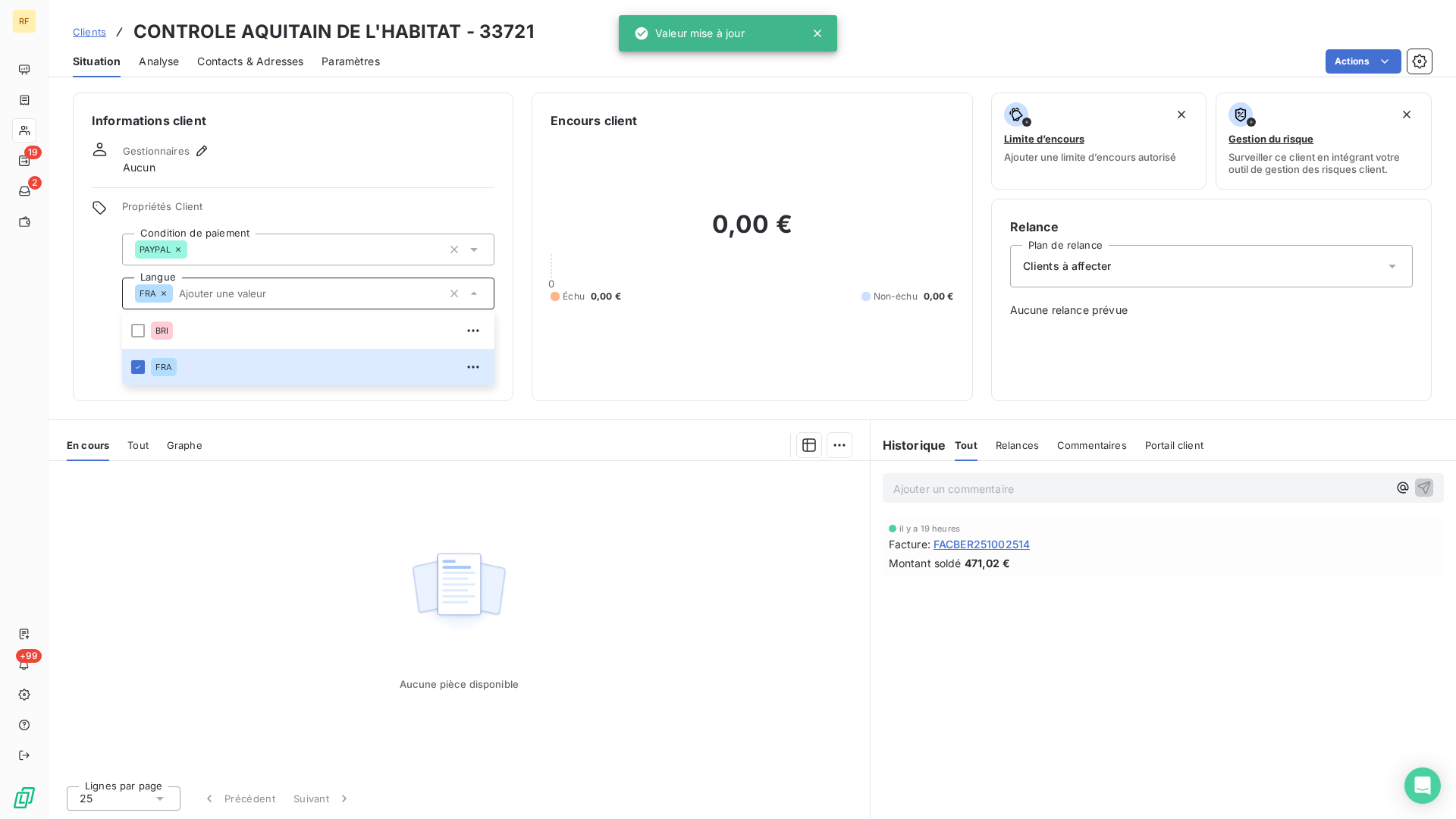
click at [295, 144] on div "Gestionnaires Aucun" at bounding box center [292, 159] width 402 height 33
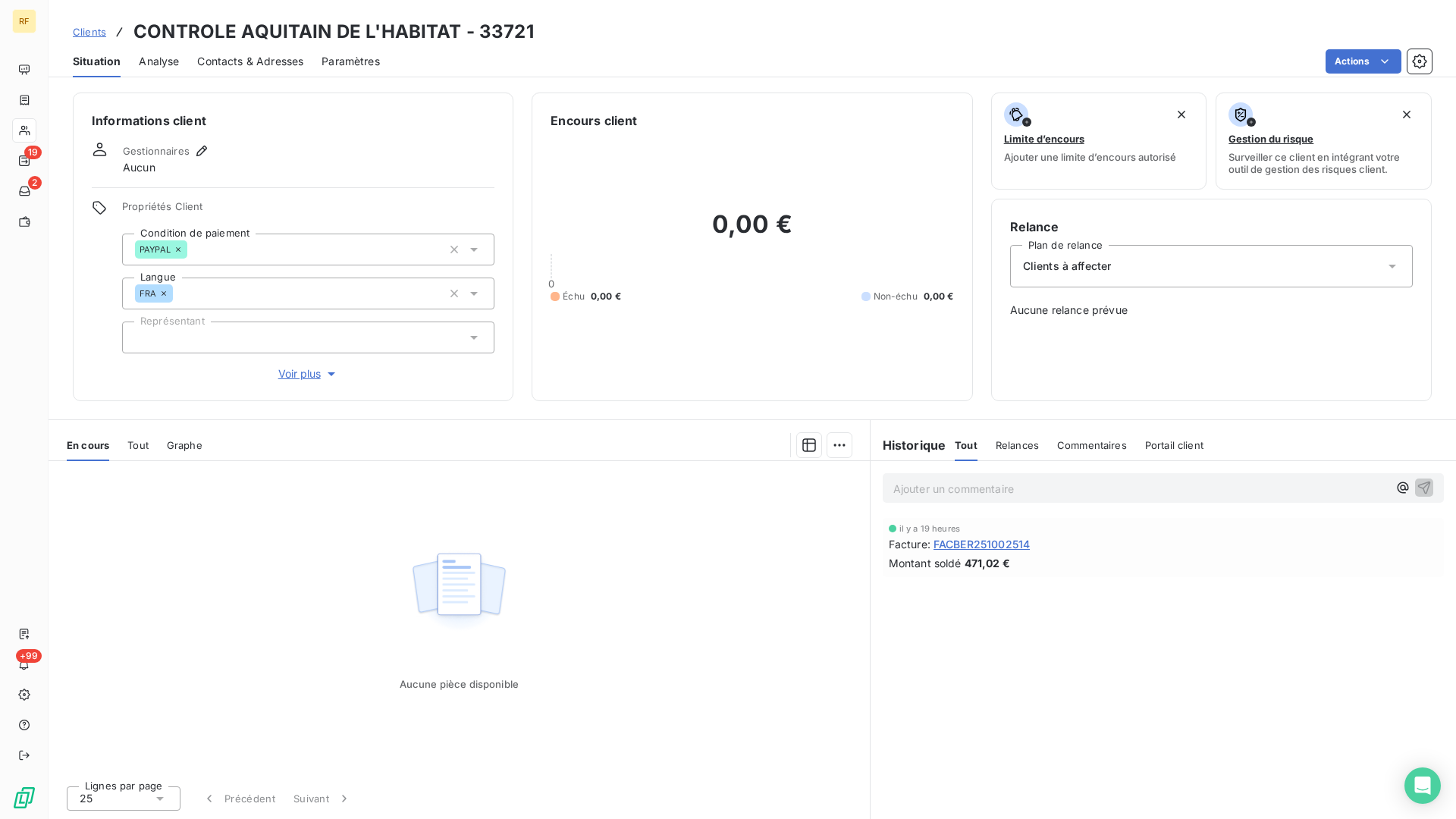
click at [200, 339] on div at bounding box center [308, 338] width 372 height 32
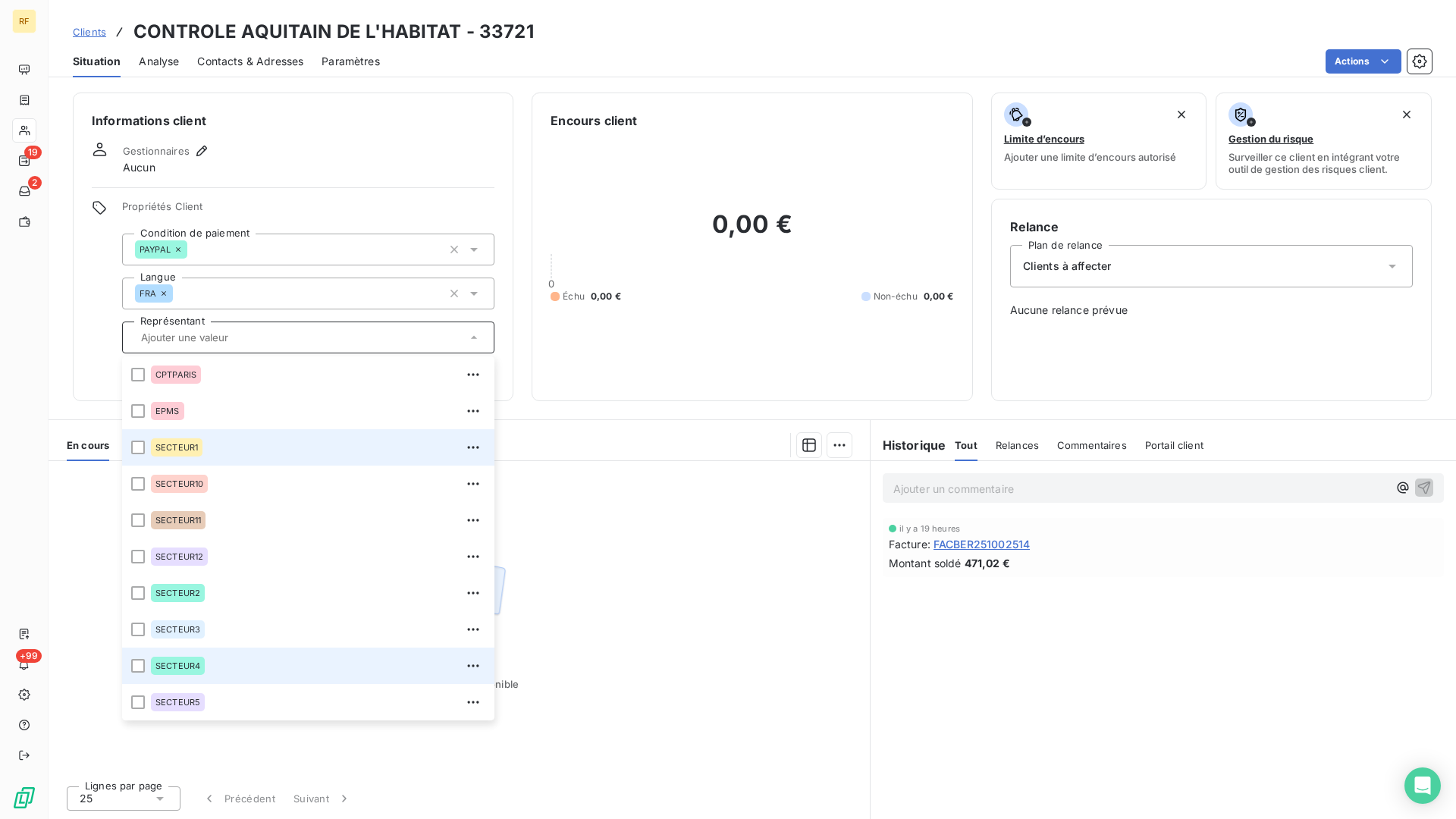
scroll to position [146, 0]
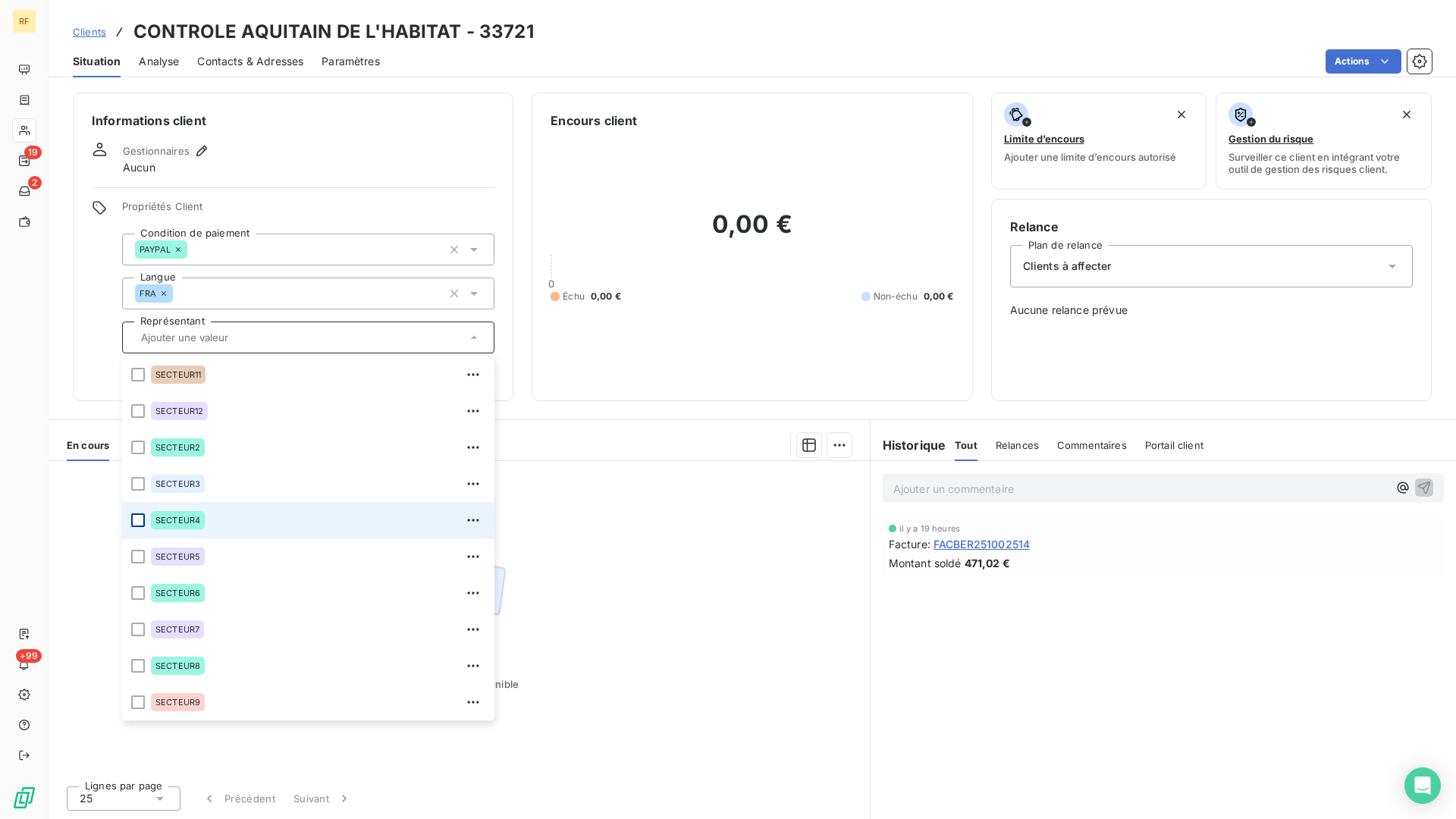
click at [135, 523] on div at bounding box center [138, 519] width 14 height 14
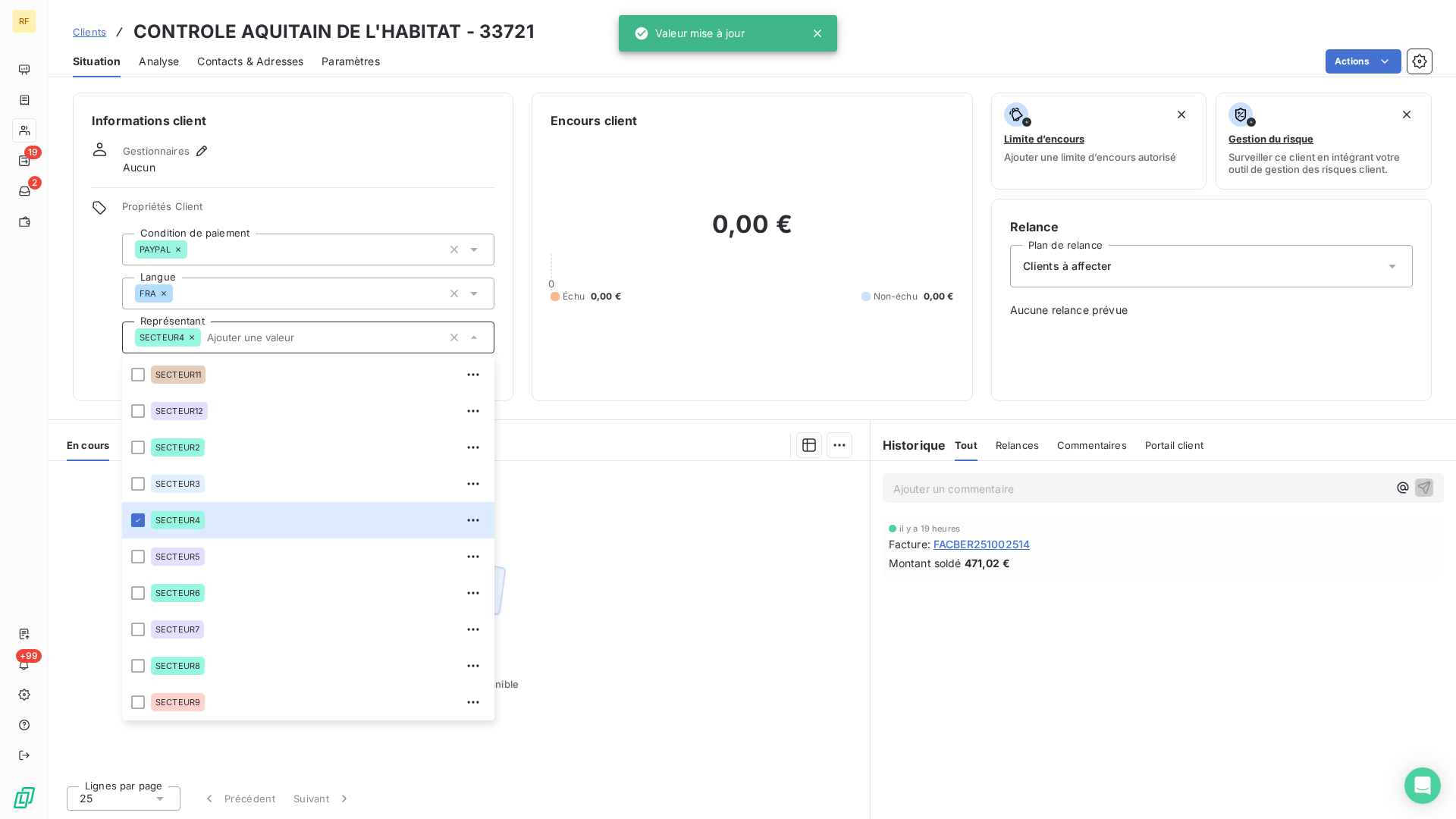
click at [285, 181] on div "Informations client Gestionnaires Aucun Propriétés Client Condition de paiement…" at bounding box center [292, 246] width 441 height 308
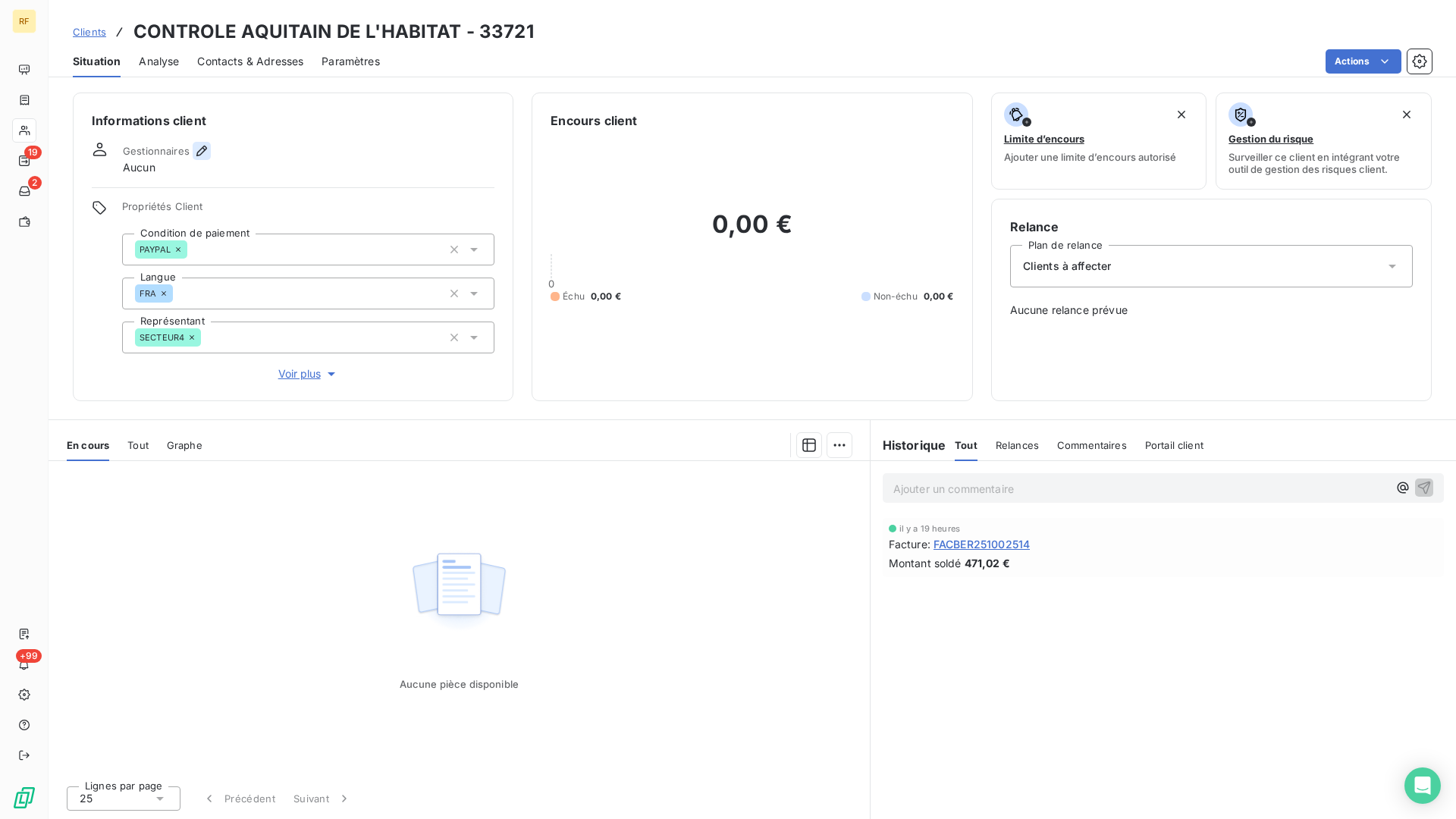
click at [197, 155] on icon "button" at bounding box center [202, 151] width 15 height 15
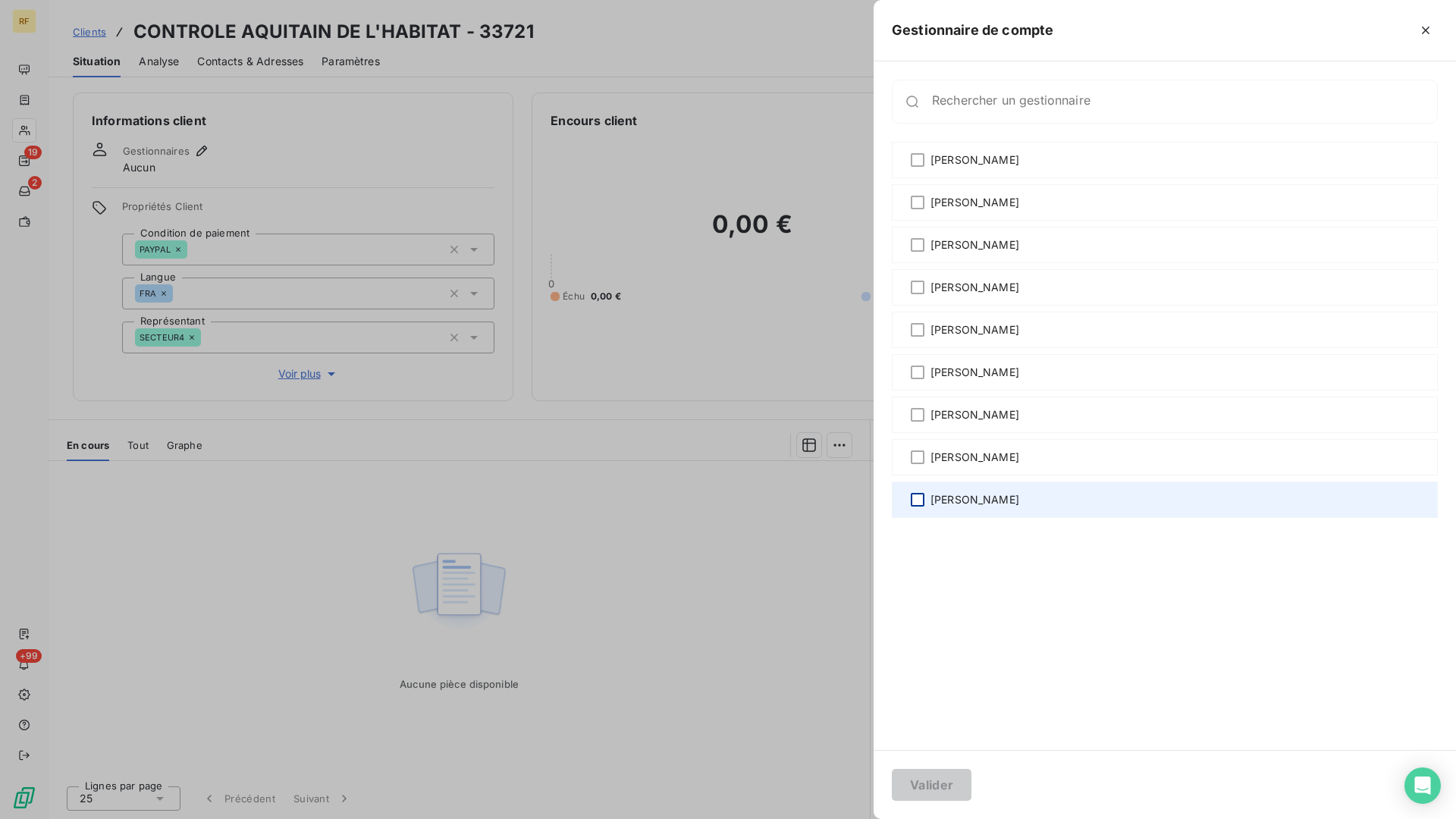
click at [921, 500] on div at bounding box center [917, 500] width 14 height 14
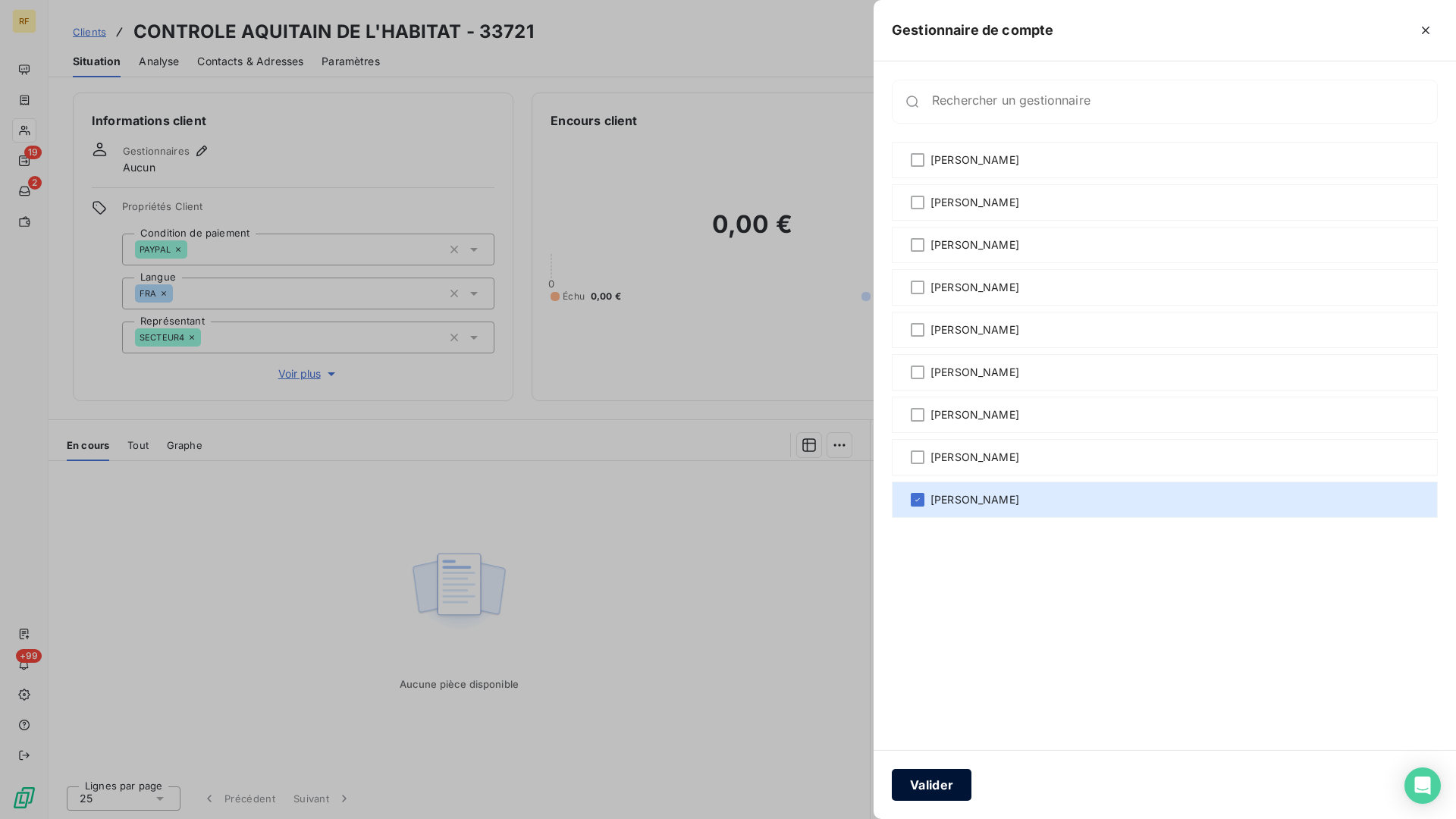
click at [932, 676] on button "Valider" at bounding box center [932, 785] width 80 height 32
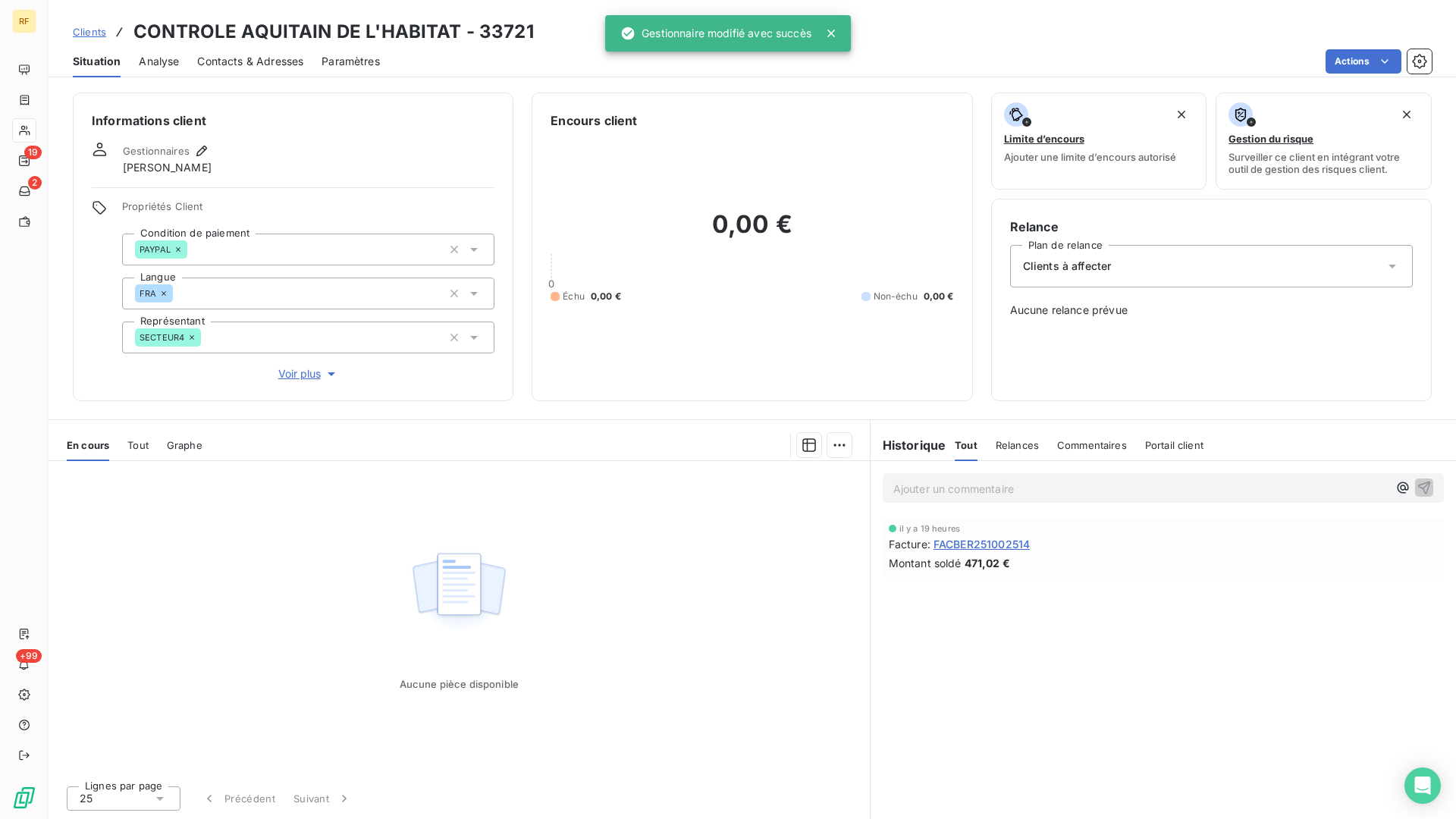
click at [1118, 259] on div "Clients à affecter" at bounding box center [1211, 265] width 402 height 42
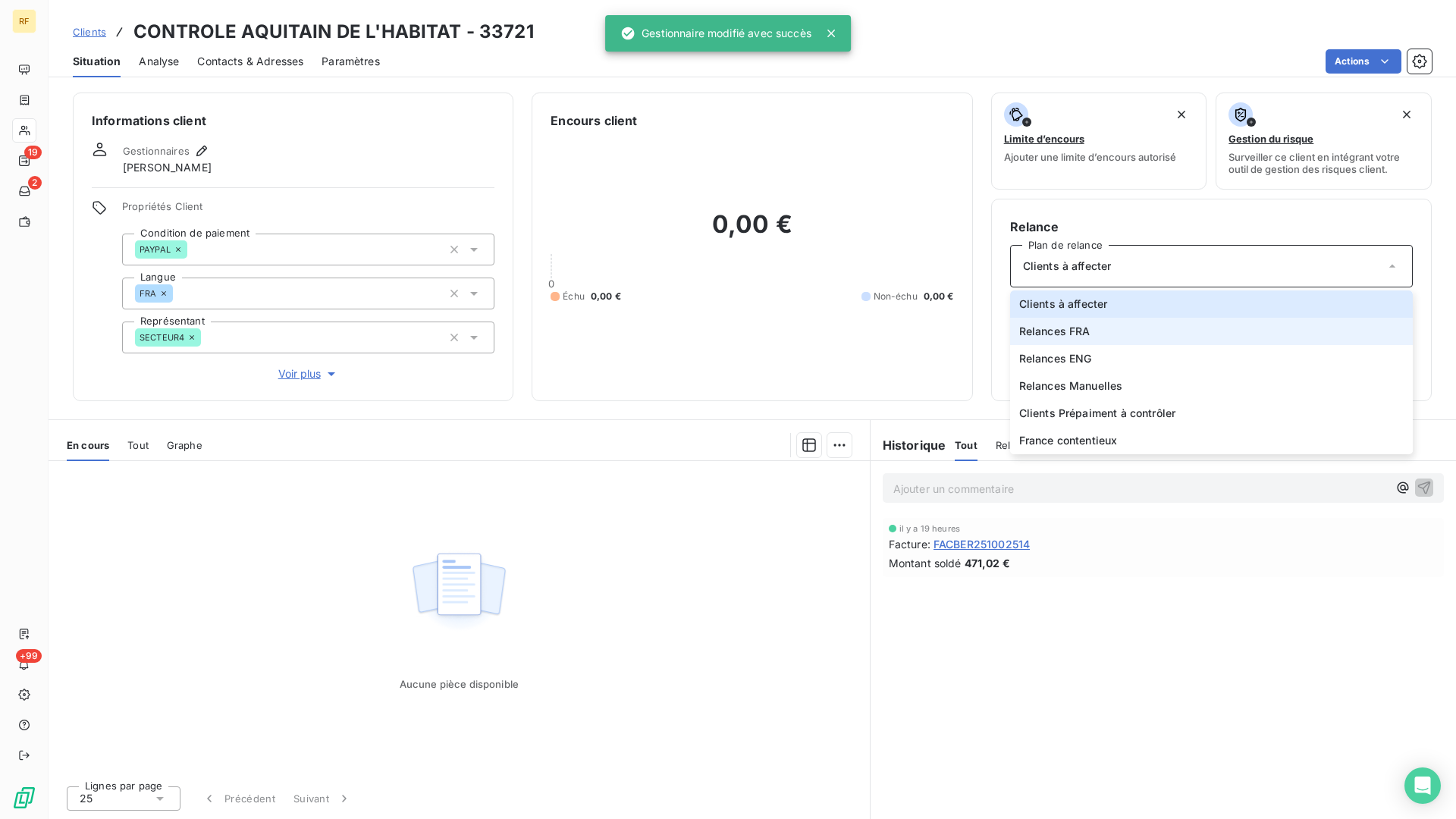
click at [1106, 331] on li "Relances FRA" at bounding box center [1211, 331] width 402 height 27
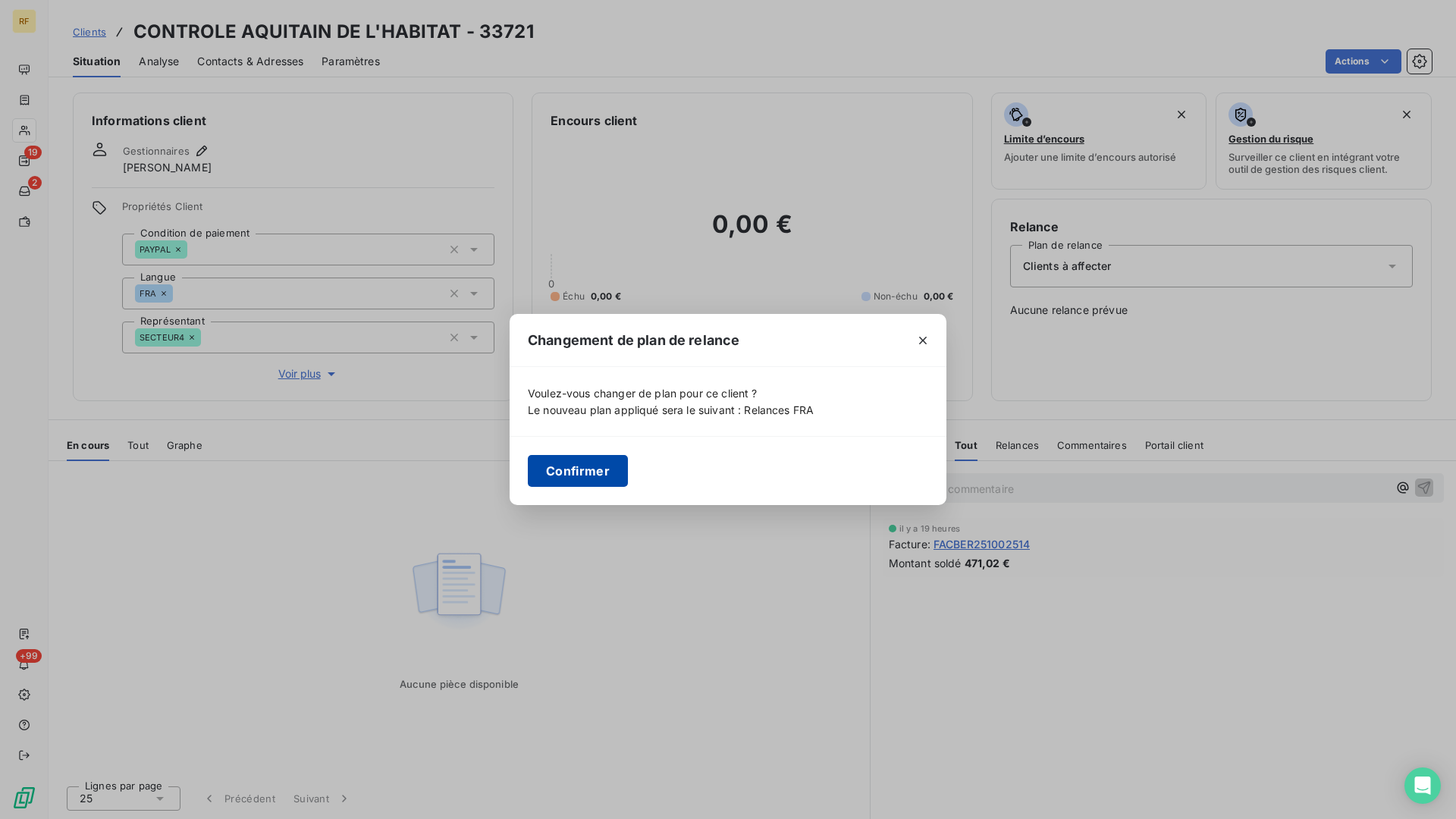
click at [579, 476] on button "Confirmer" at bounding box center [578, 471] width 100 height 32
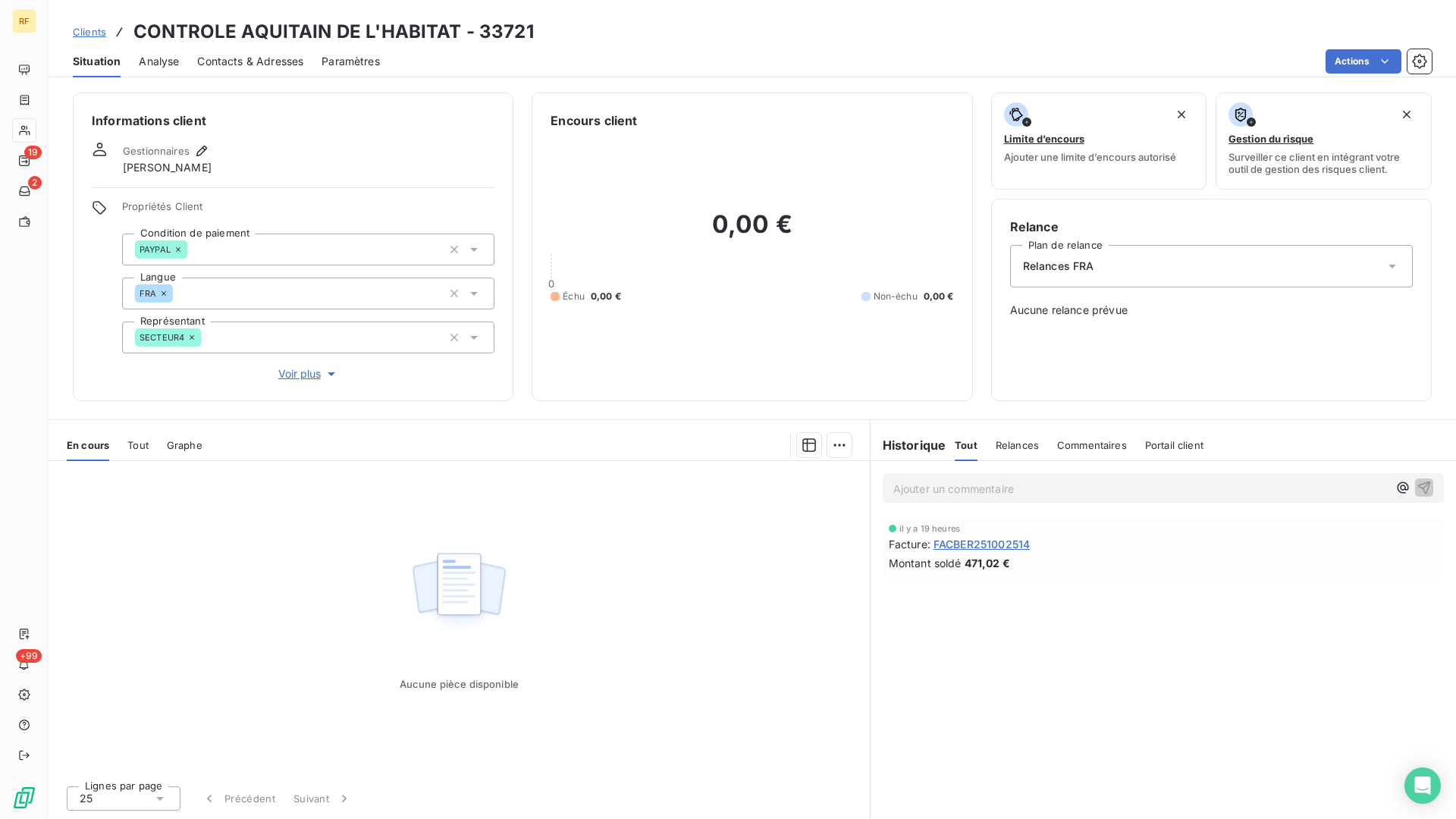
click at [303, 373] on span "Voir plus" at bounding box center [308, 374] width 61 height 15
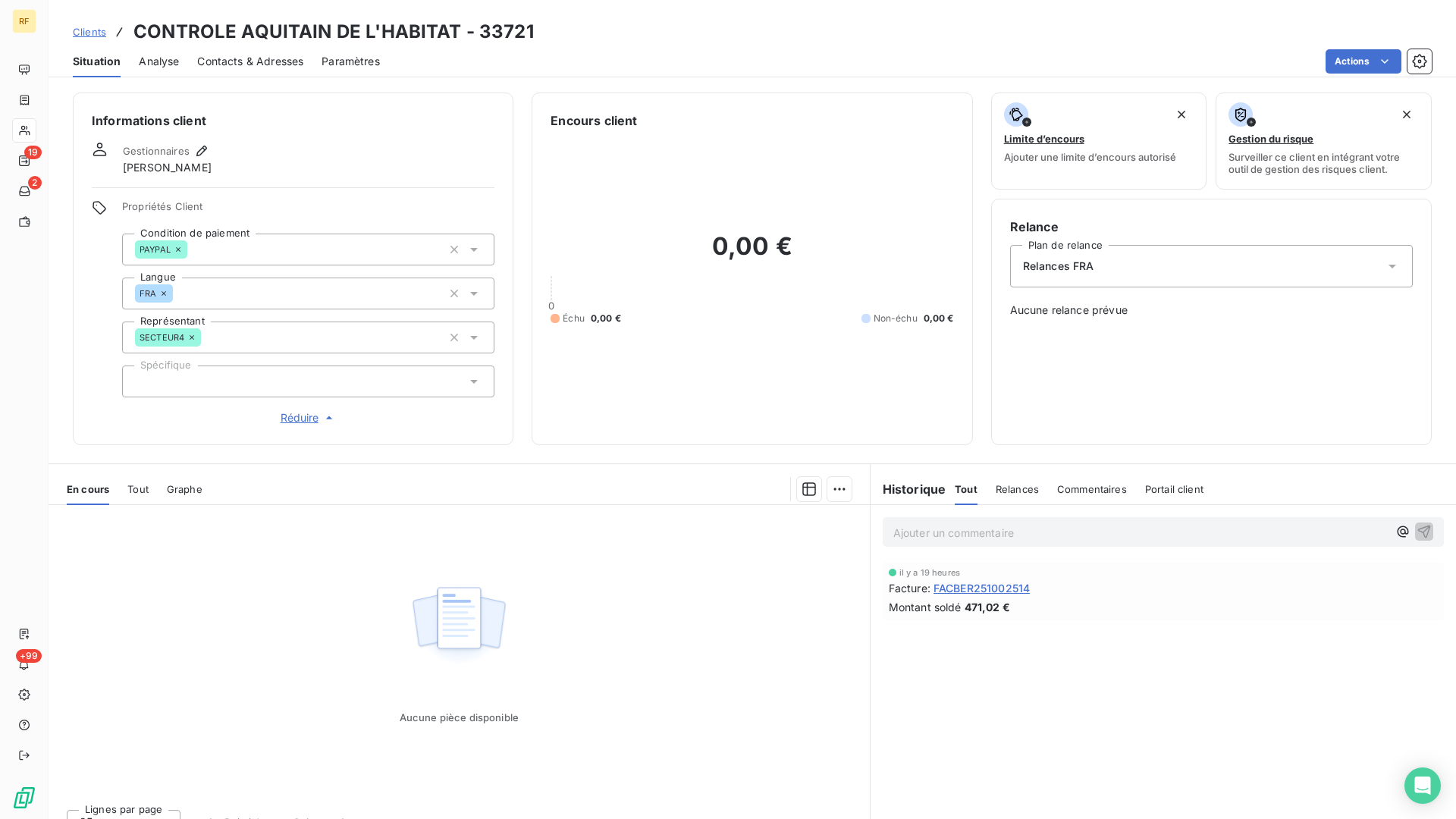
click at [391, 150] on div "Gestionnaires [PERSON_NAME]" at bounding box center [292, 159] width 402 height 33
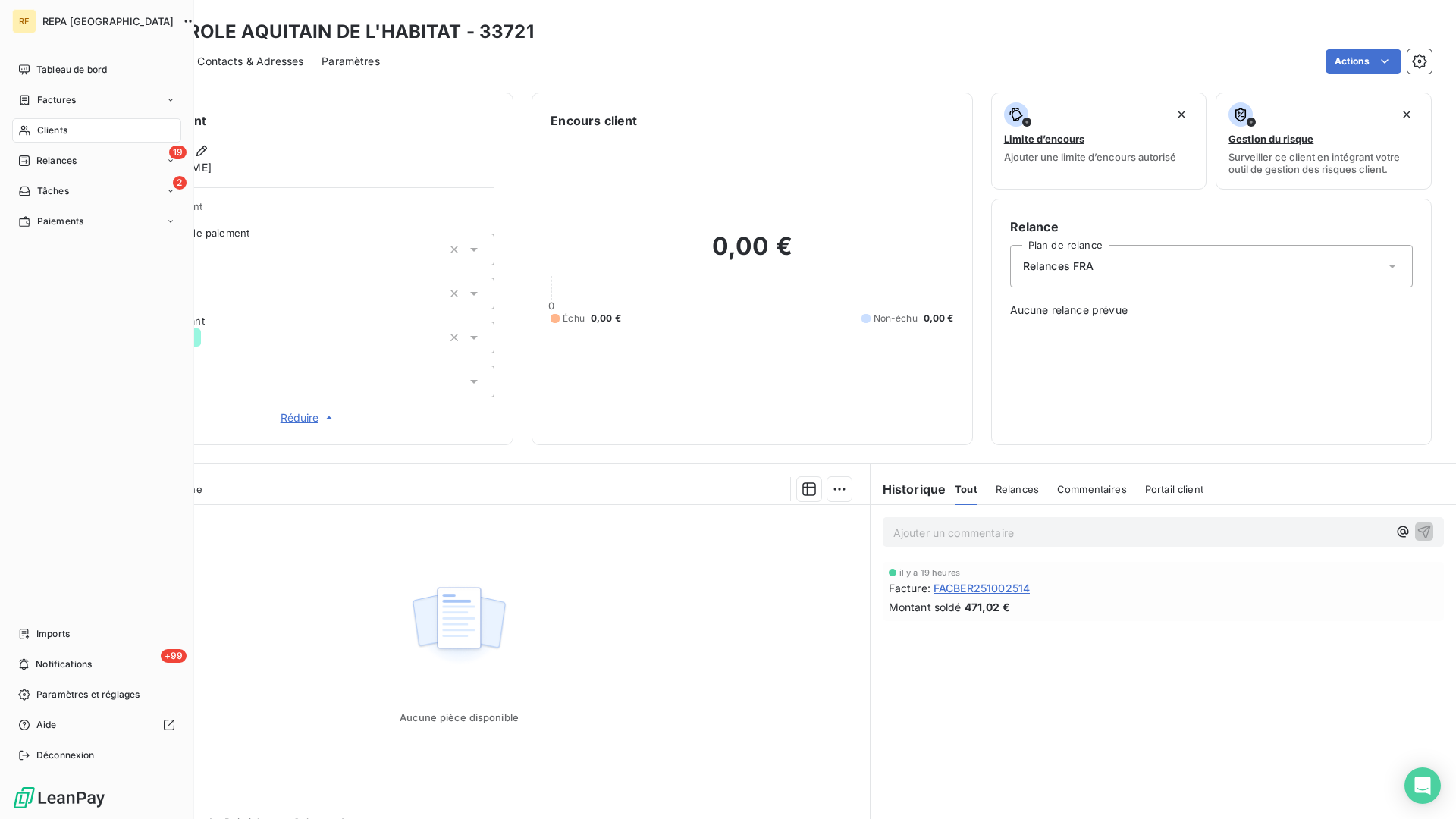
click at [50, 135] on span "Clients" at bounding box center [53, 130] width 30 height 14
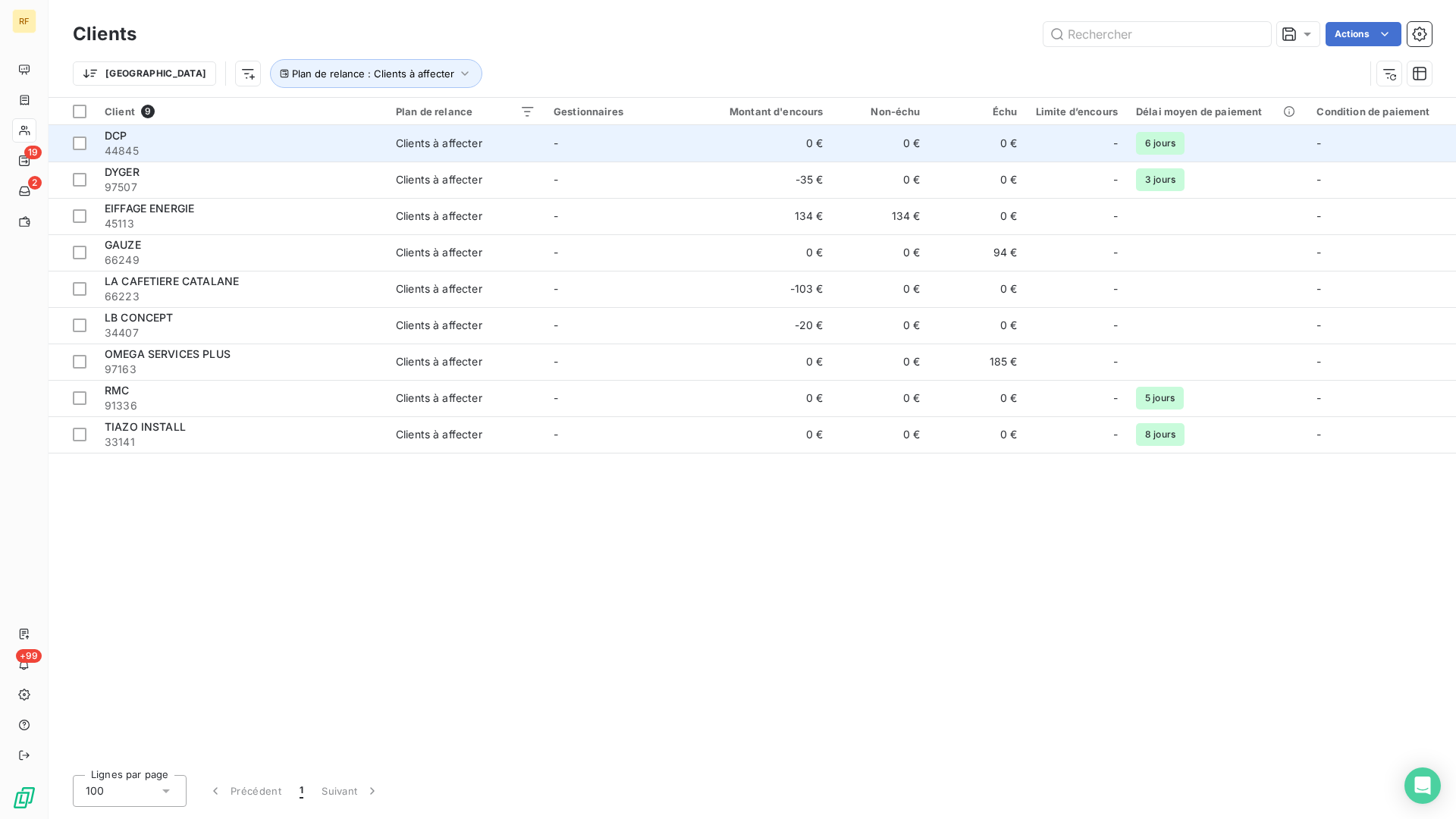
click at [133, 150] on span "44845" at bounding box center [241, 151] width 273 height 15
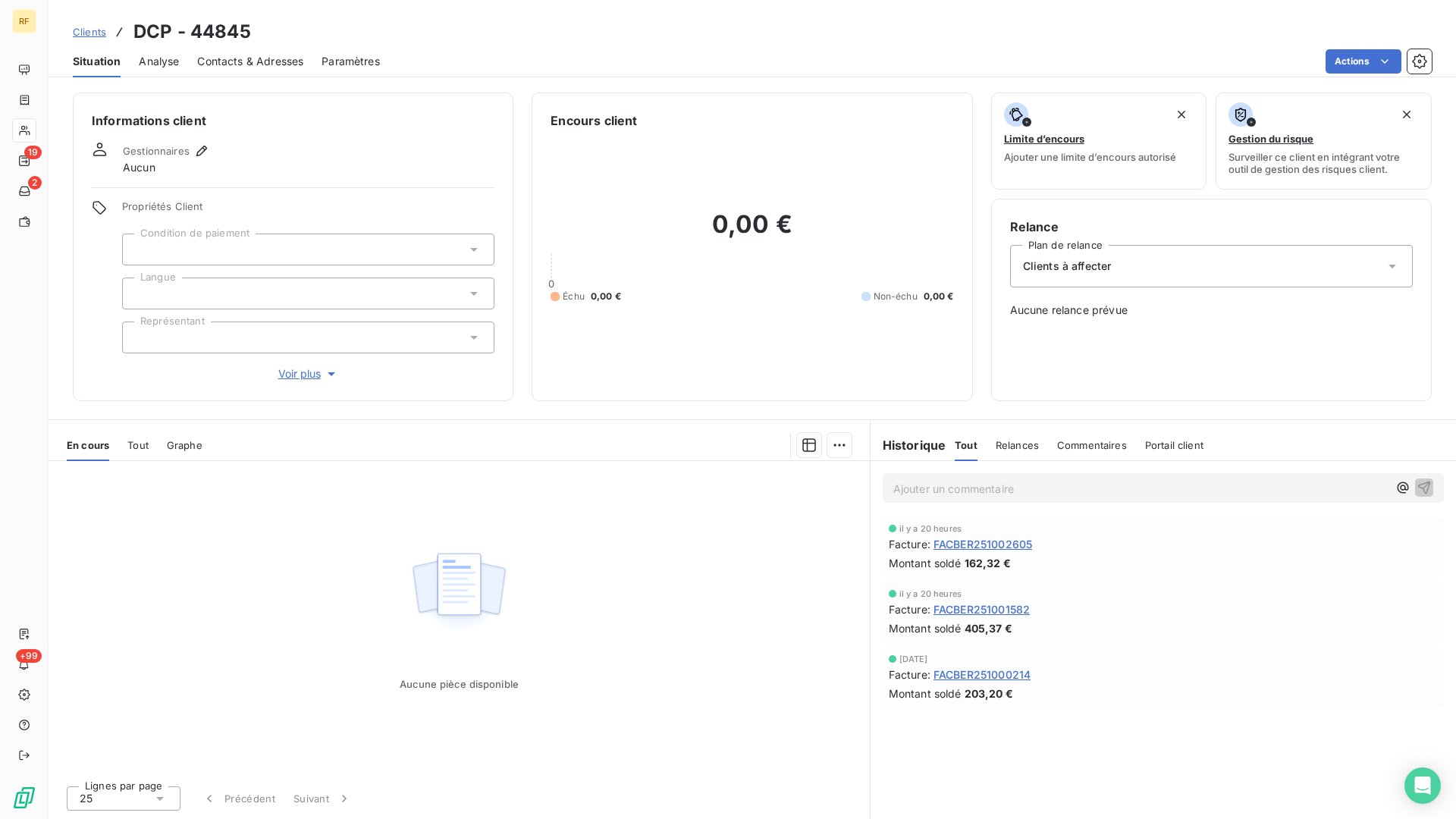
click at [184, 253] on div at bounding box center [308, 249] width 372 height 32
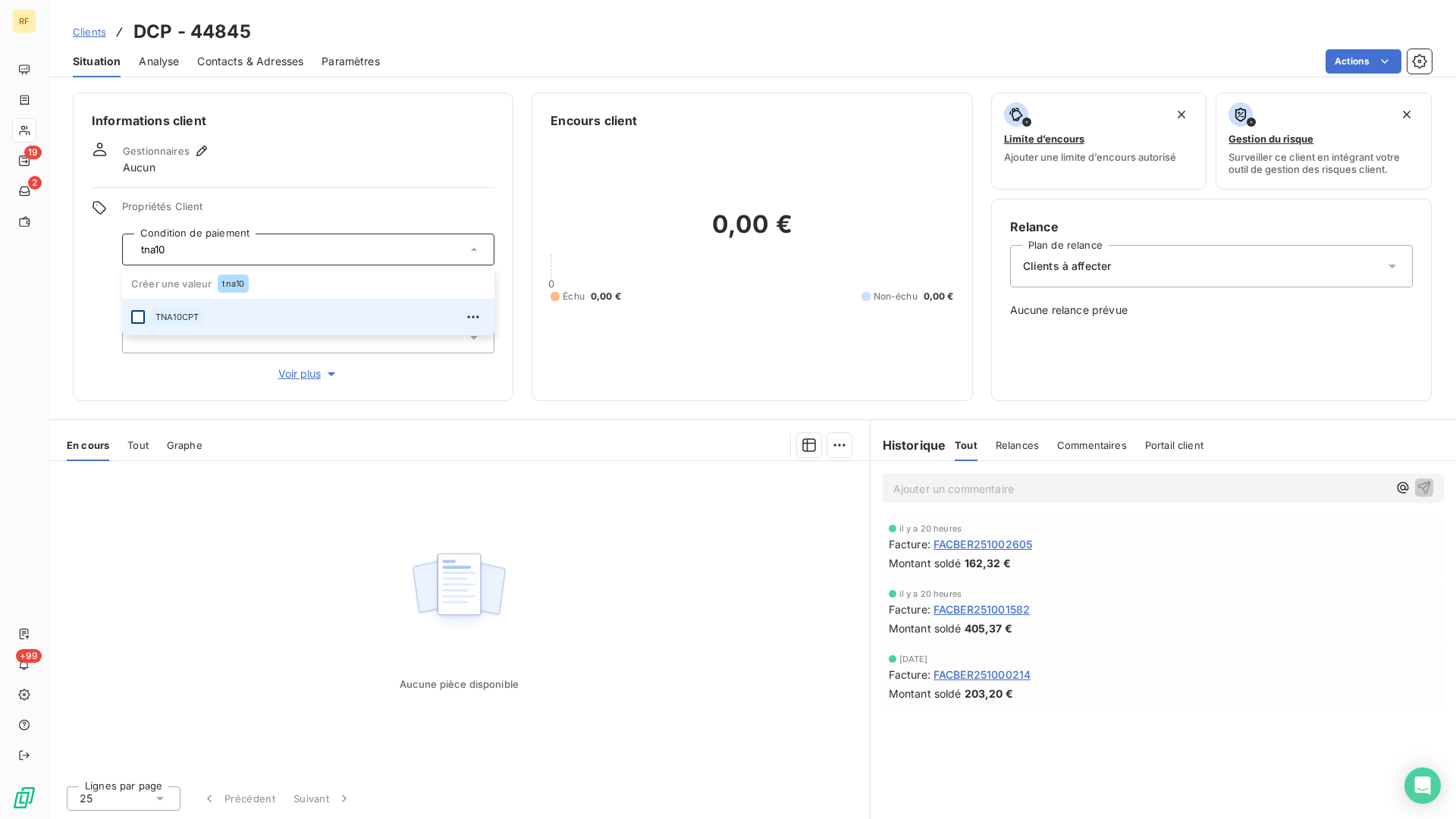
click at [137, 318] on div at bounding box center [138, 316] width 14 height 14
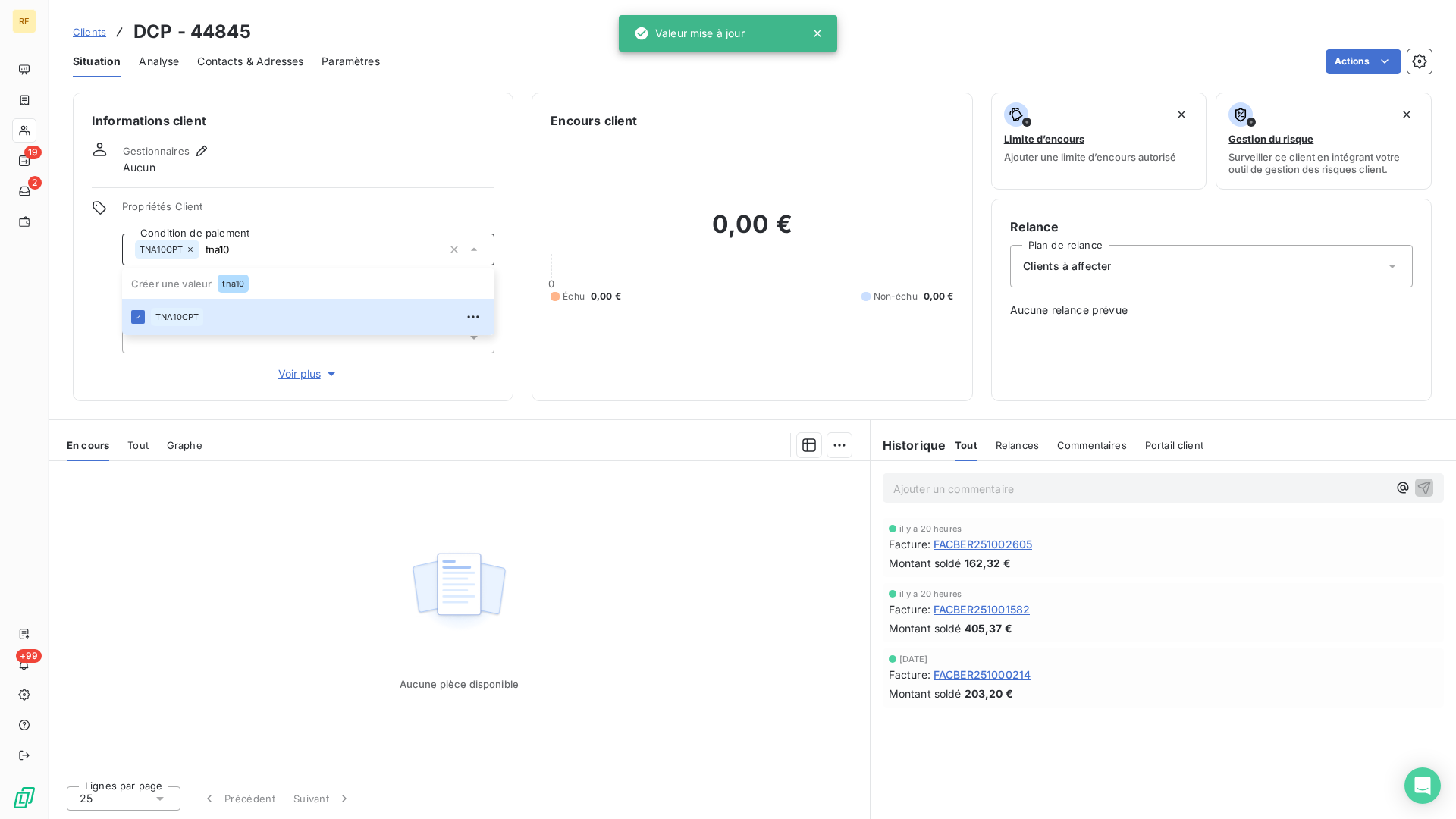
type input "tna10"
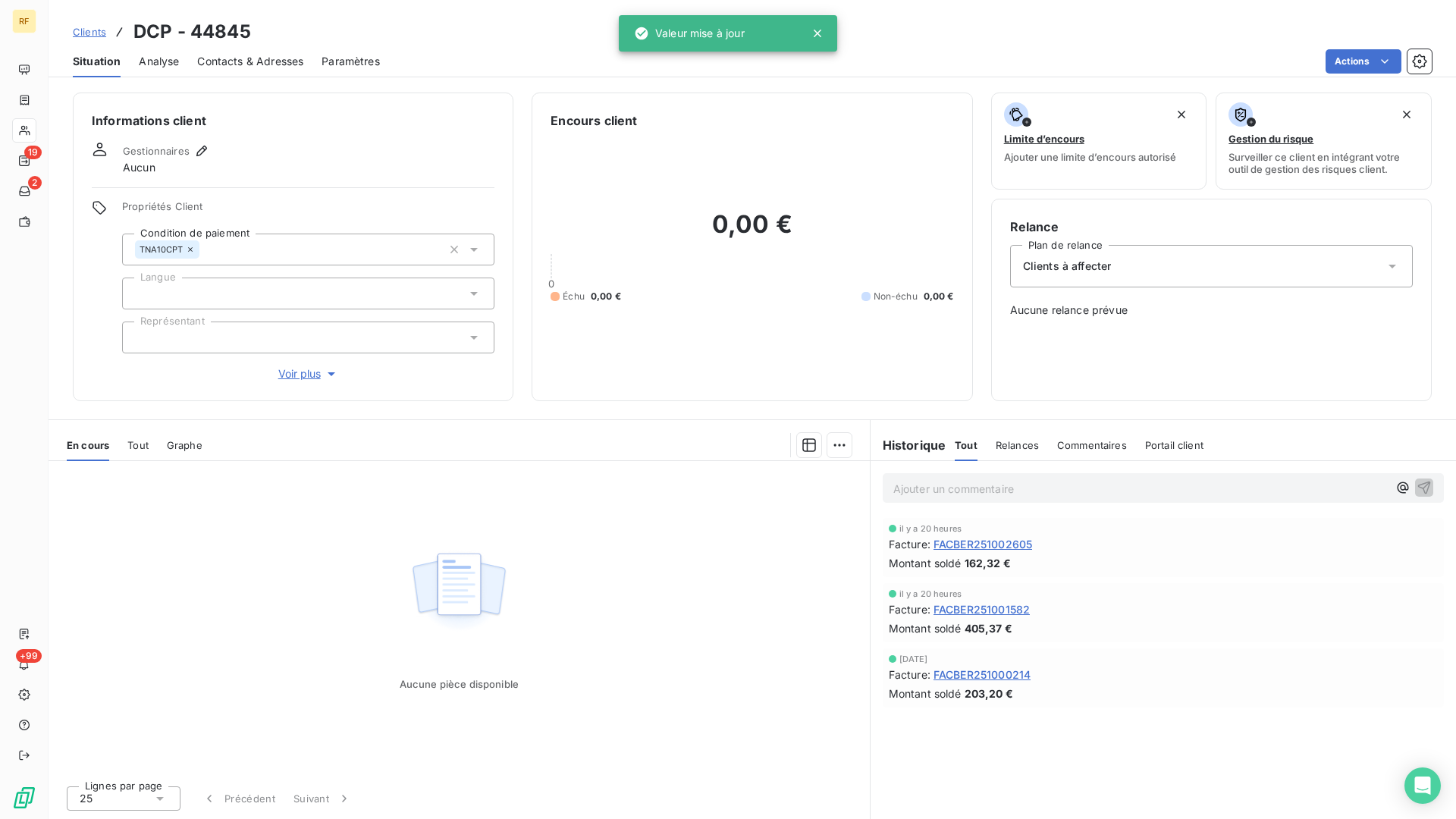
click at [323, 167] on div "Gestionnaires Aucun" at bounding box center [292, 159] width 402 height 33
click at [227, 288] on div at bounding box center [308, 293] width 372 height 32
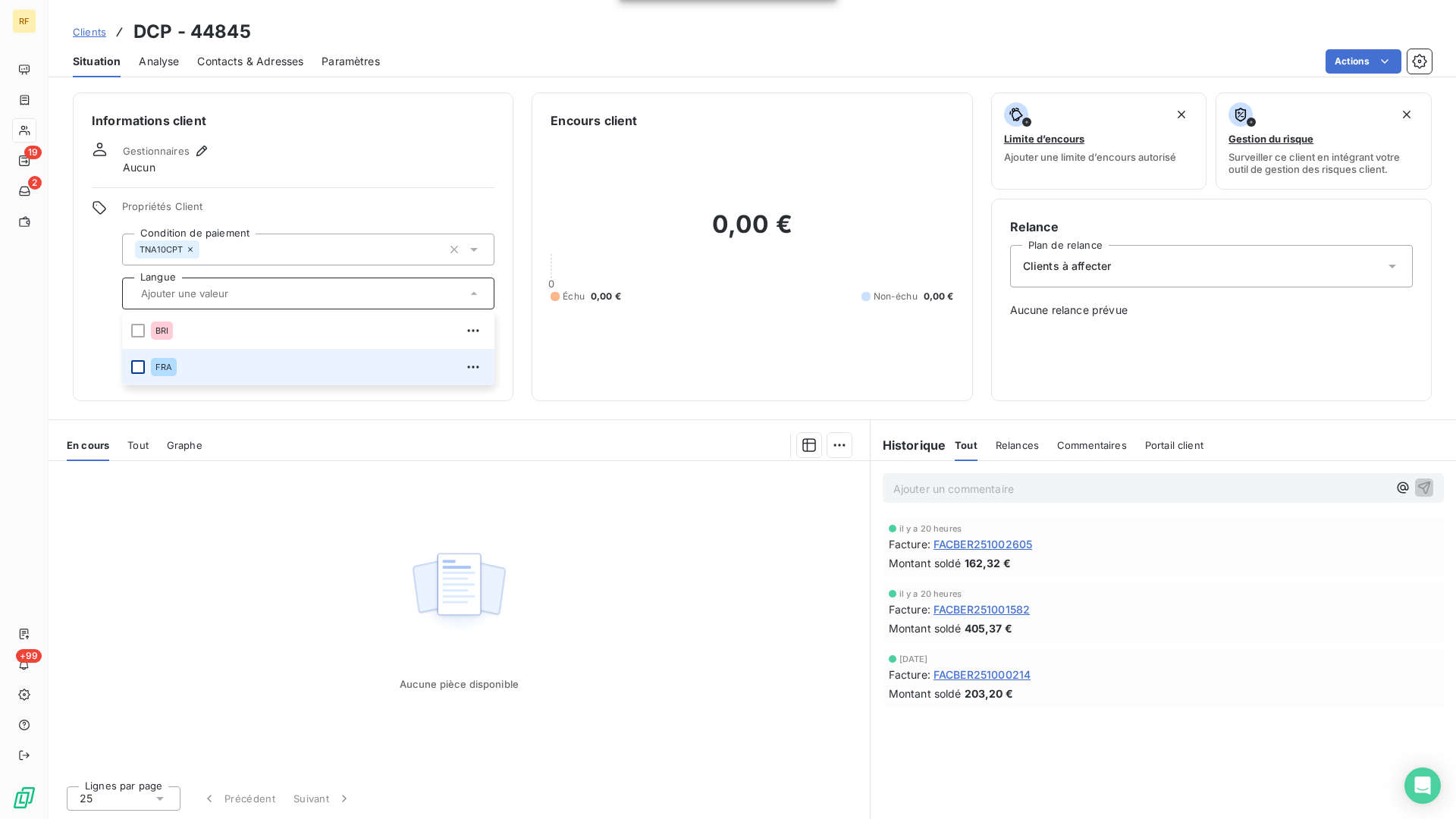
click at [134, 370] on div at bounding box center [138, 366] width 14 height 14
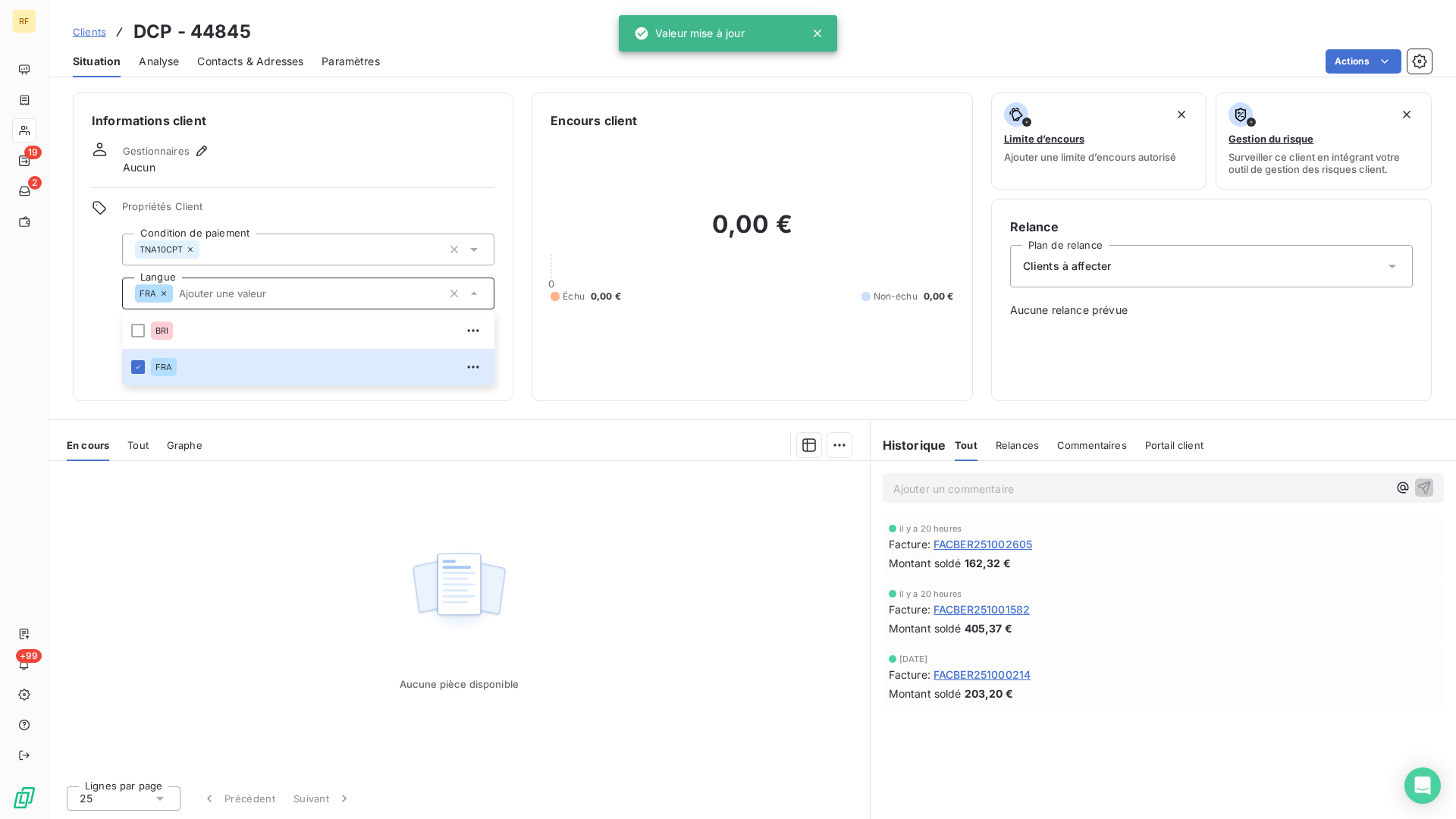
click at [327, 155] on div "Gestionnaires Aucun" at bounding box center [292, 159] width 402 height 33
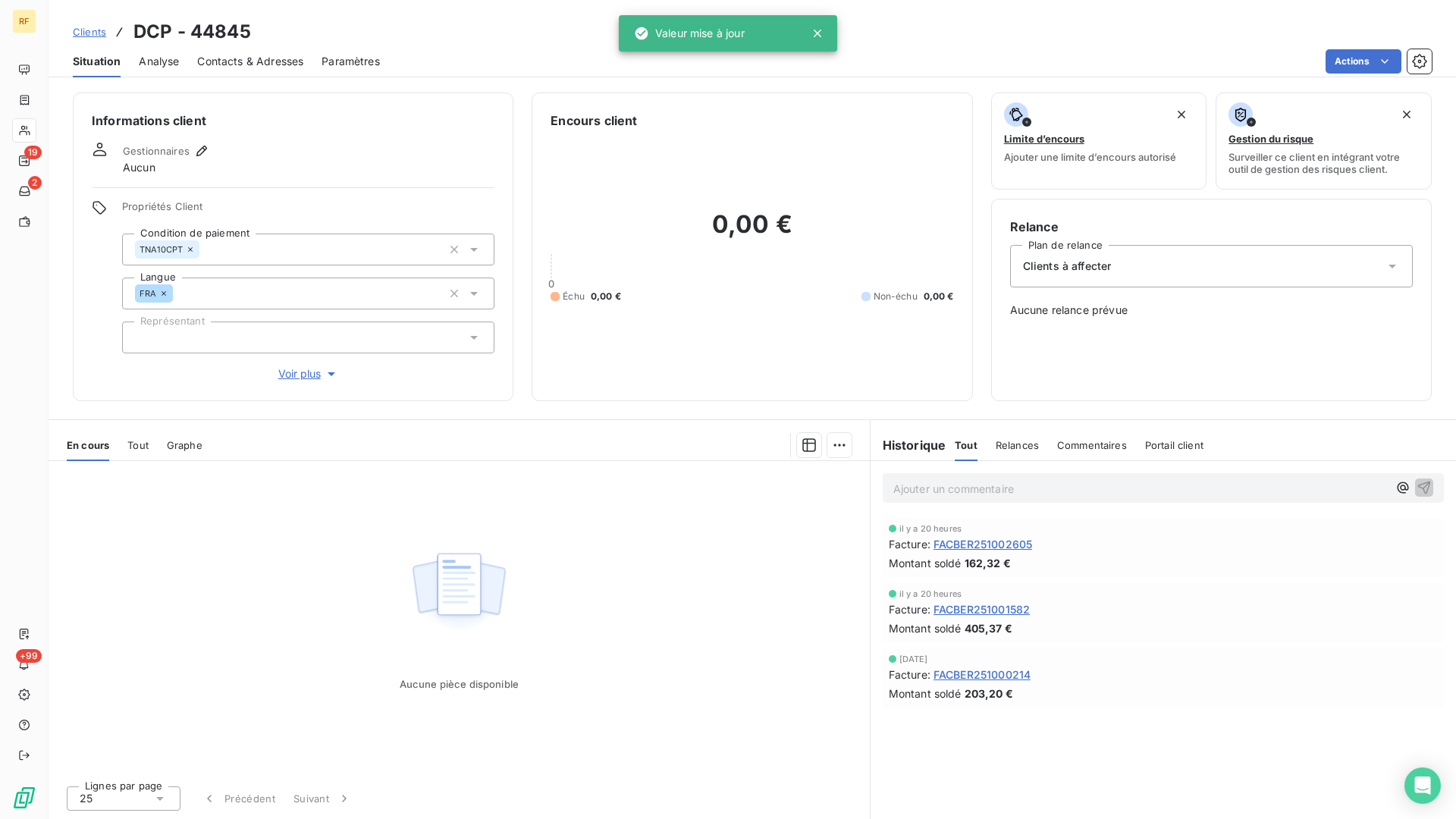
click at [279, 323] on div at bounding box center [308, 338] width 372 height 32
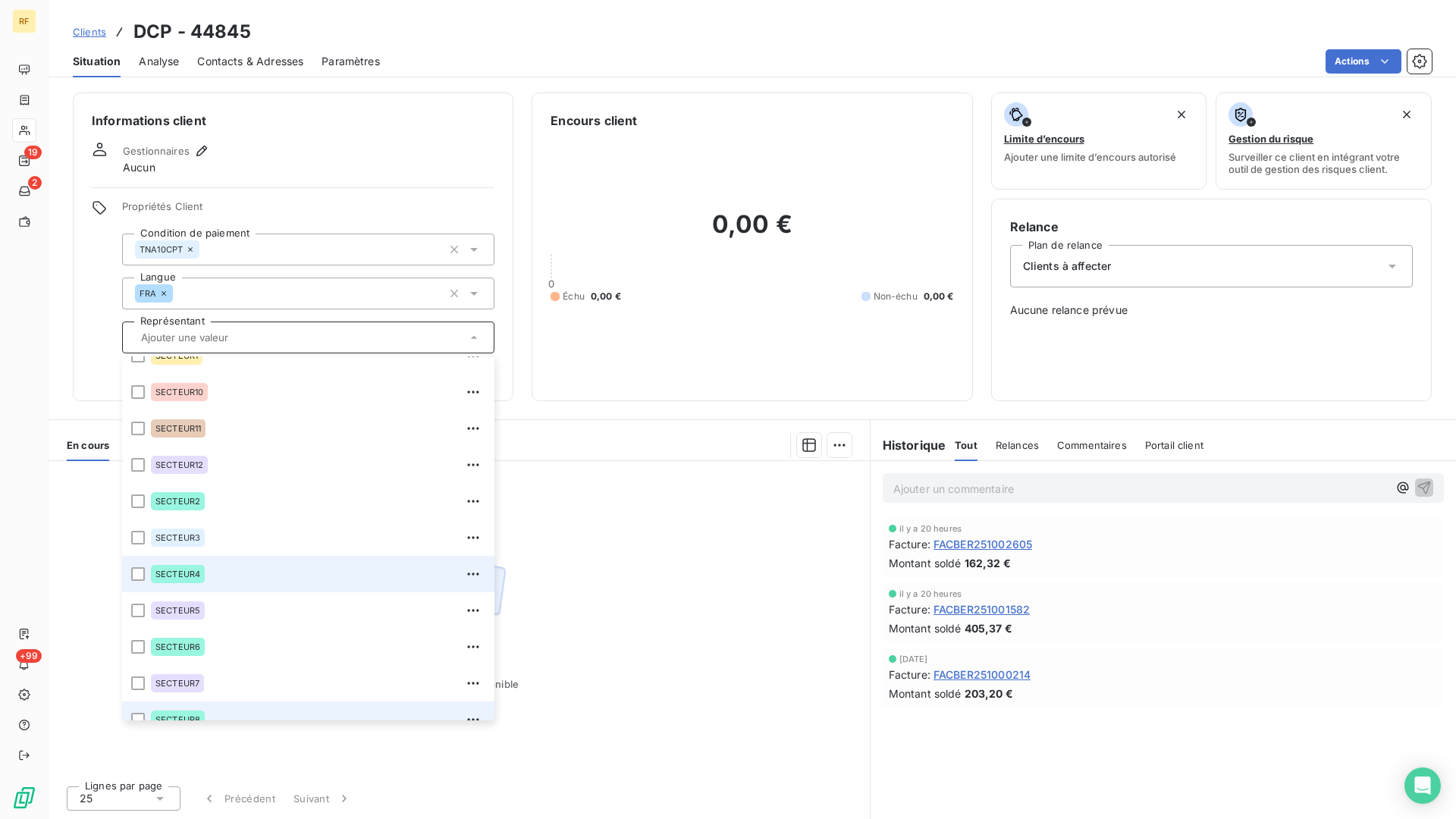
scroll to position [146, 0]
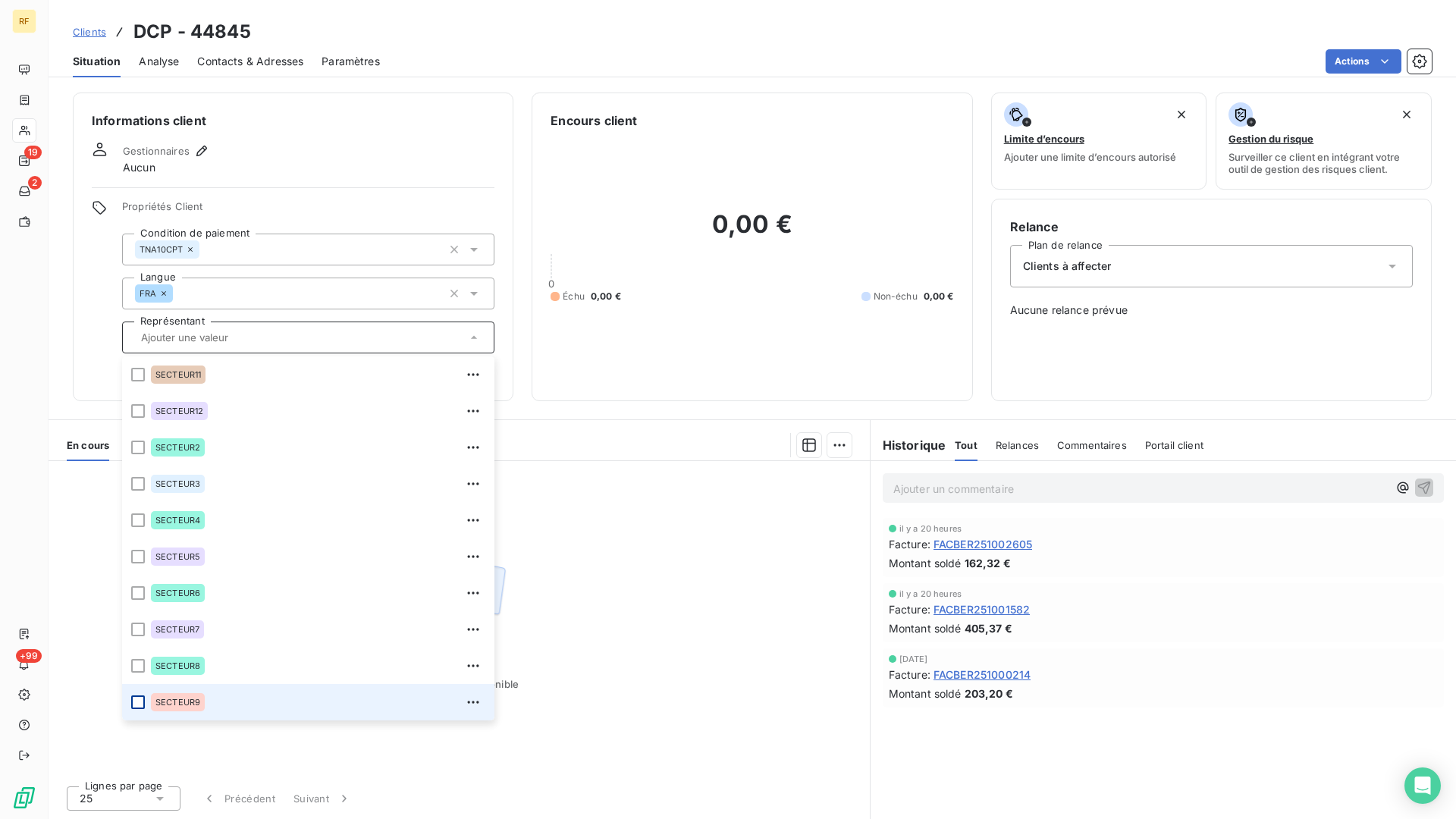
click at [143, 676] on div at bounding box center [138, 702] width 14 height 14
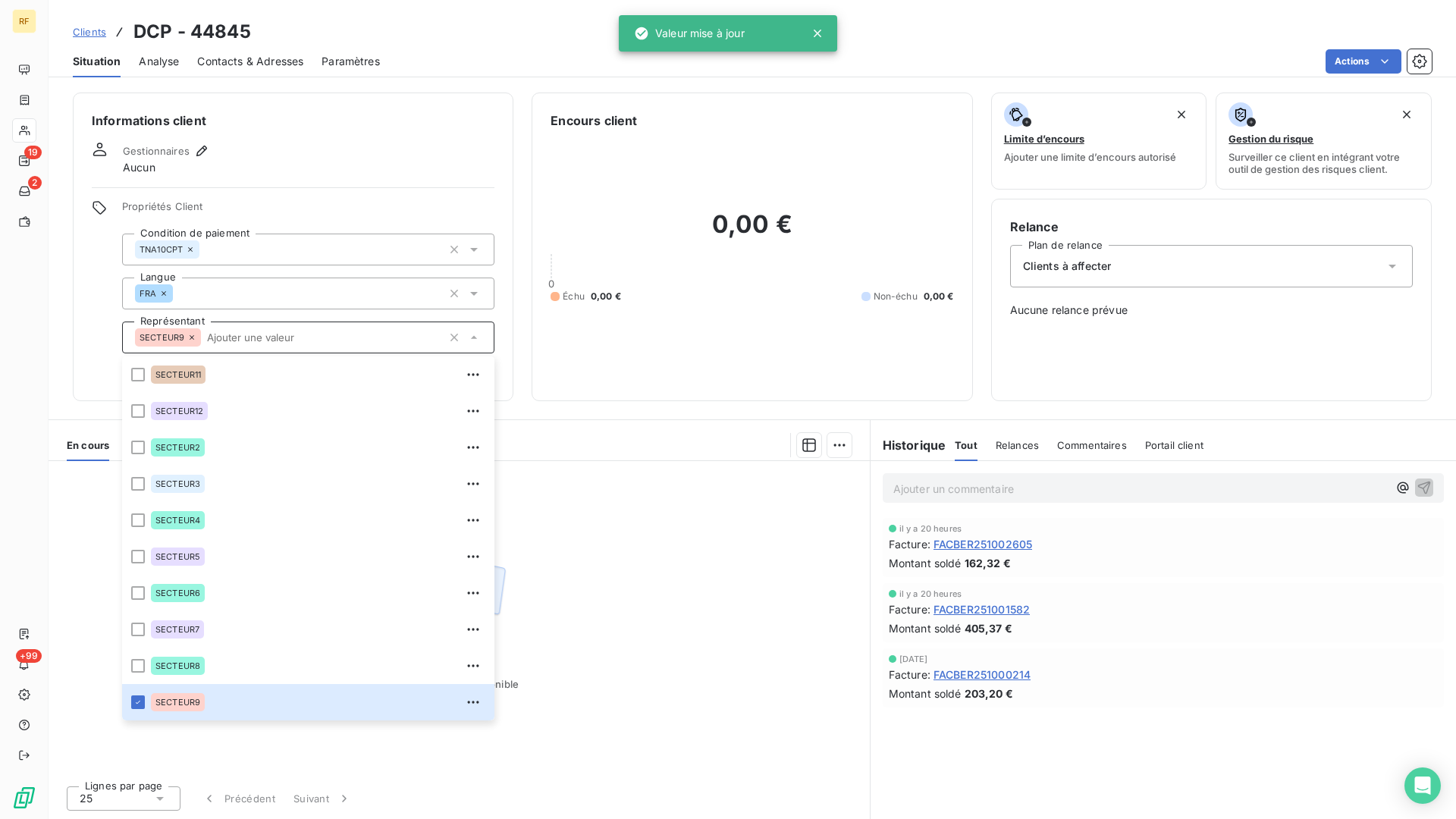
click at [363, 198] on div "Informations client Gestionnaires Aucun Propriétés Client Condition de paiement…" at bounding box center [292, 246] width 441 height 308
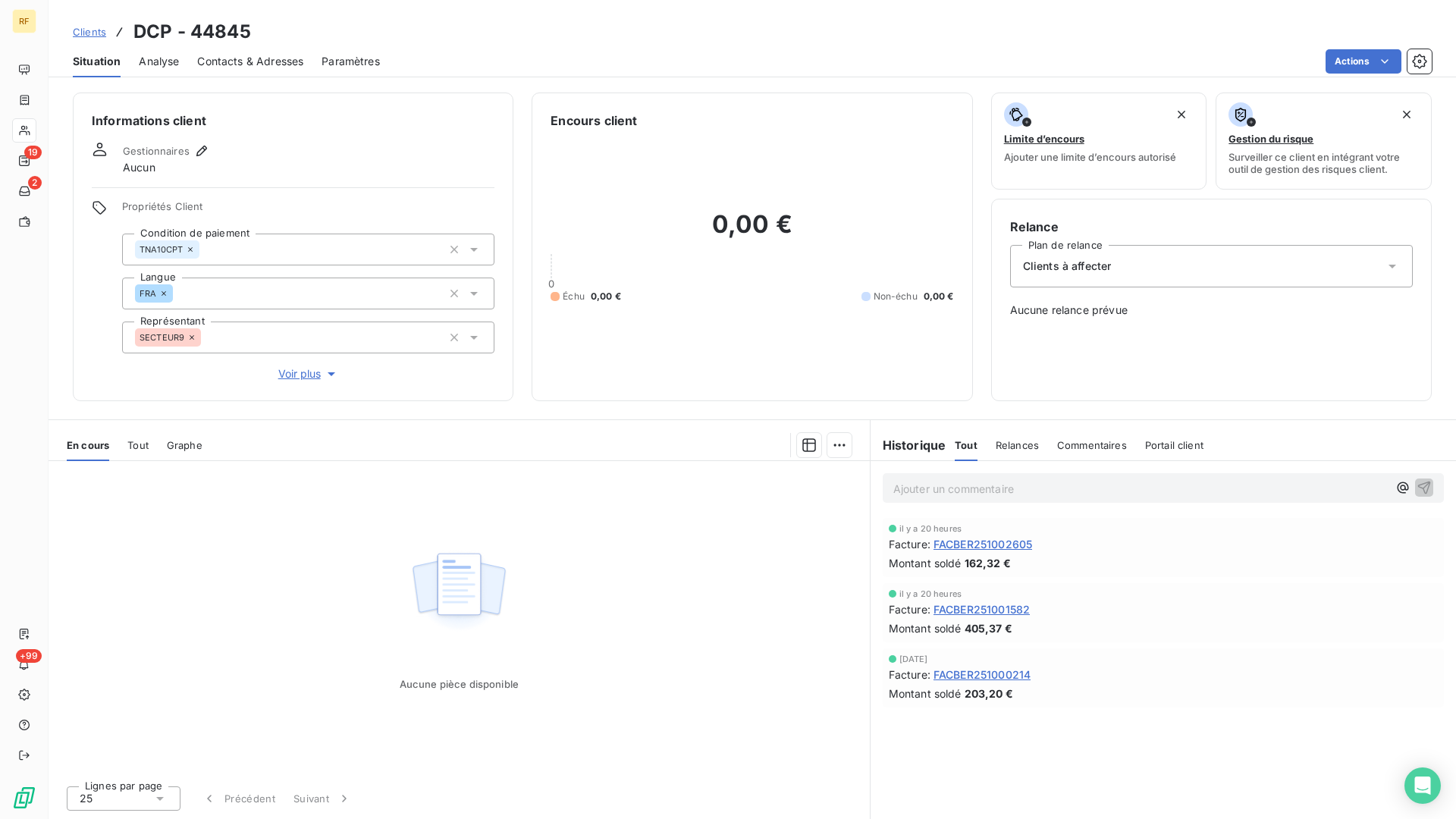
click at [172, 151] on span "Gestionnaires" at bounding box center [156, 151] width 67 height 12
click at [202, 146] on icon "button" at bounding box center [202, 151] width 15 height 15
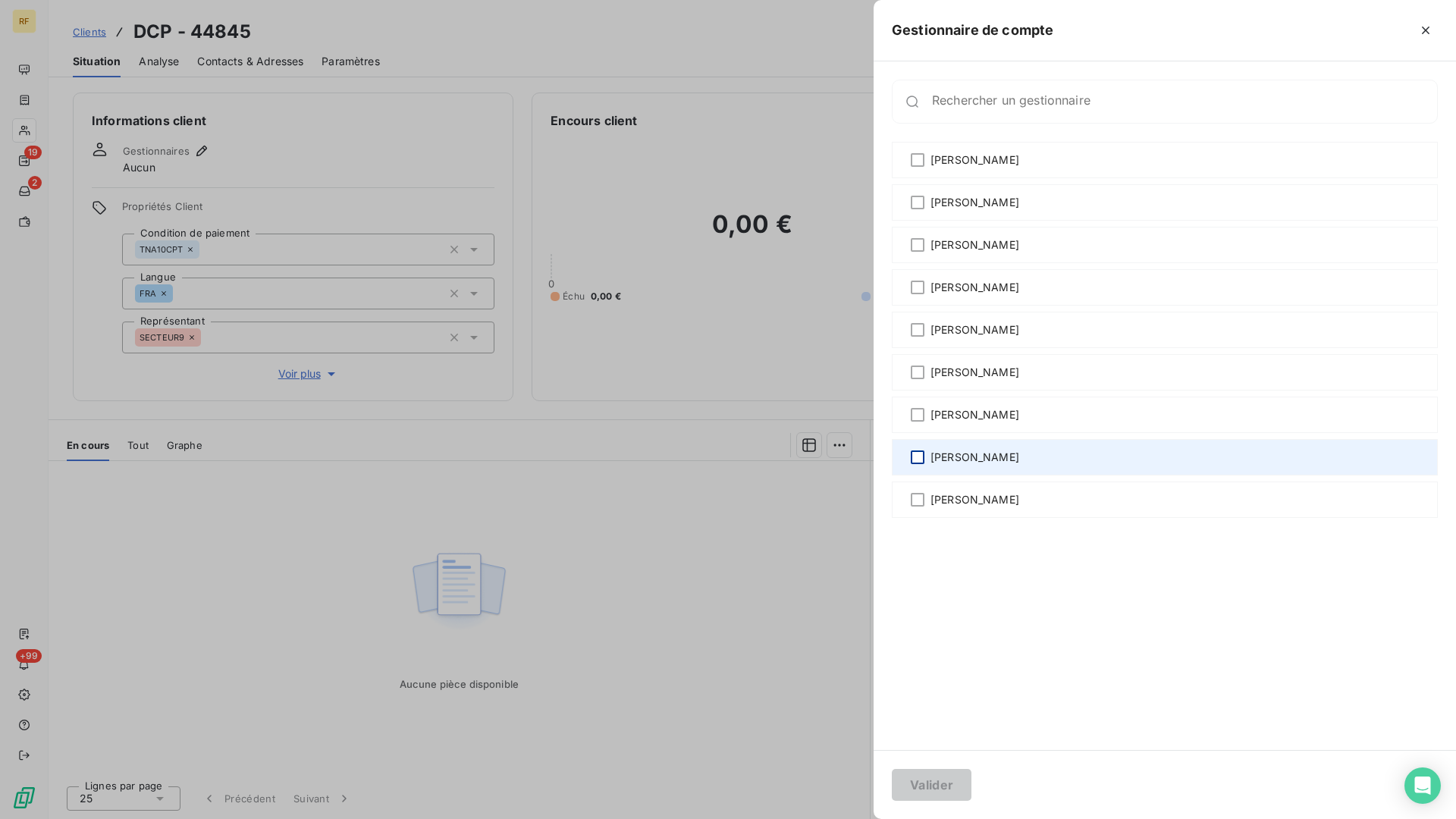
click at [916, 457] on div at bounding box center [917, 457] width 14 height 14
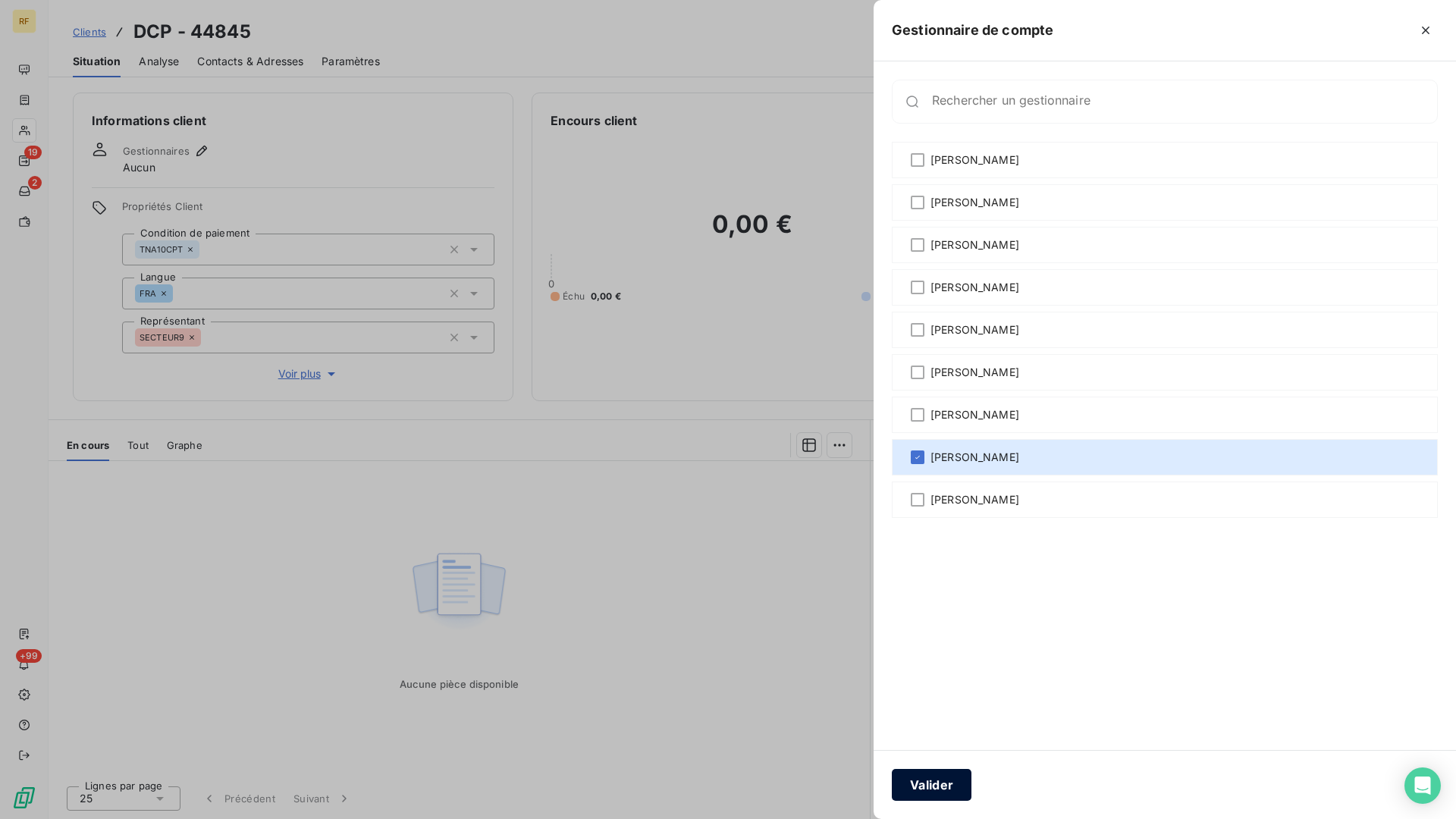
click at [934, 676] on button "Valider" at bounding box center [932, 785] width 80 height 32
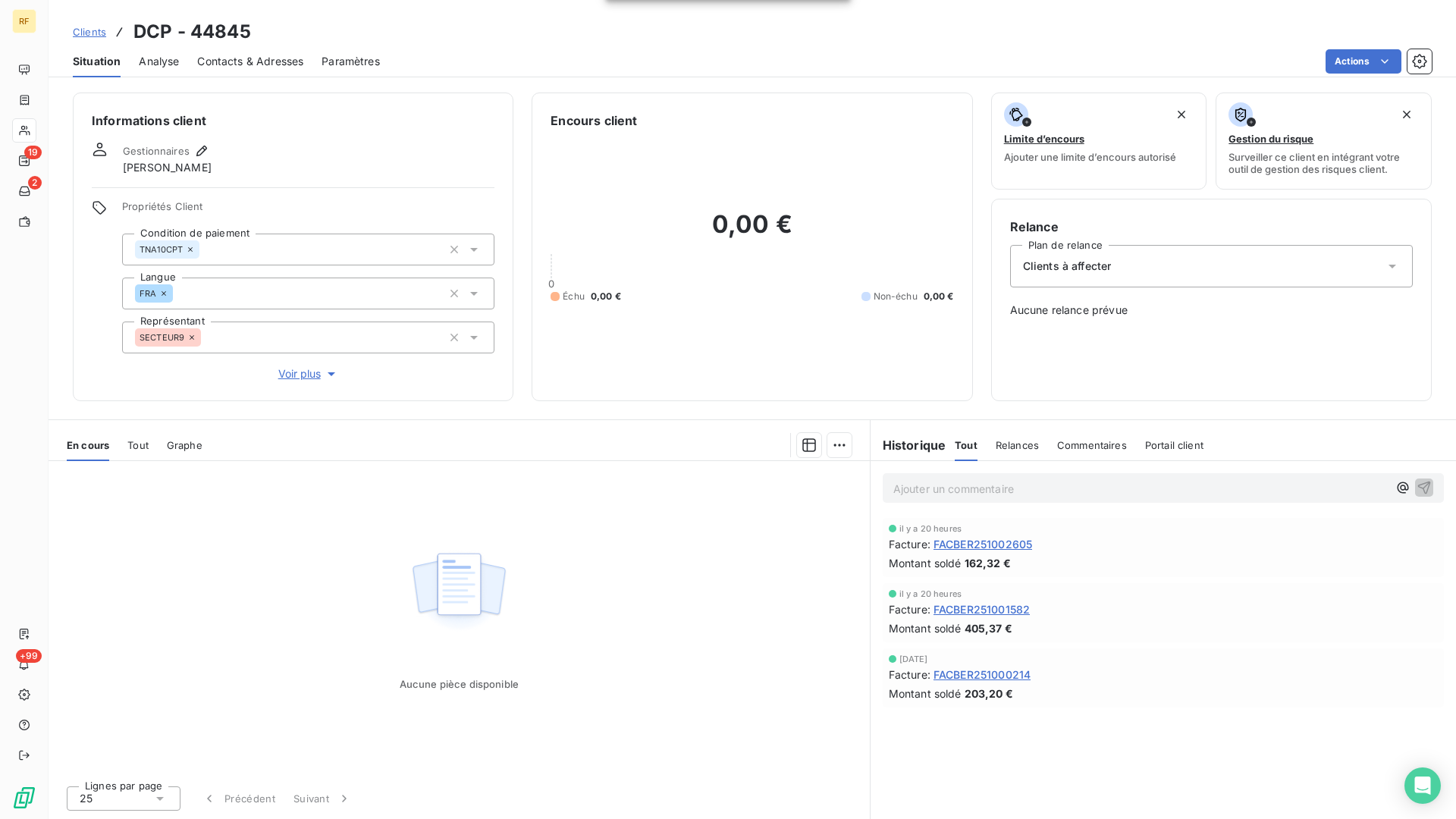
click at [1063, 253] on div "Clients à affecter" at bounding box center [1211, 265] width 402 height 42
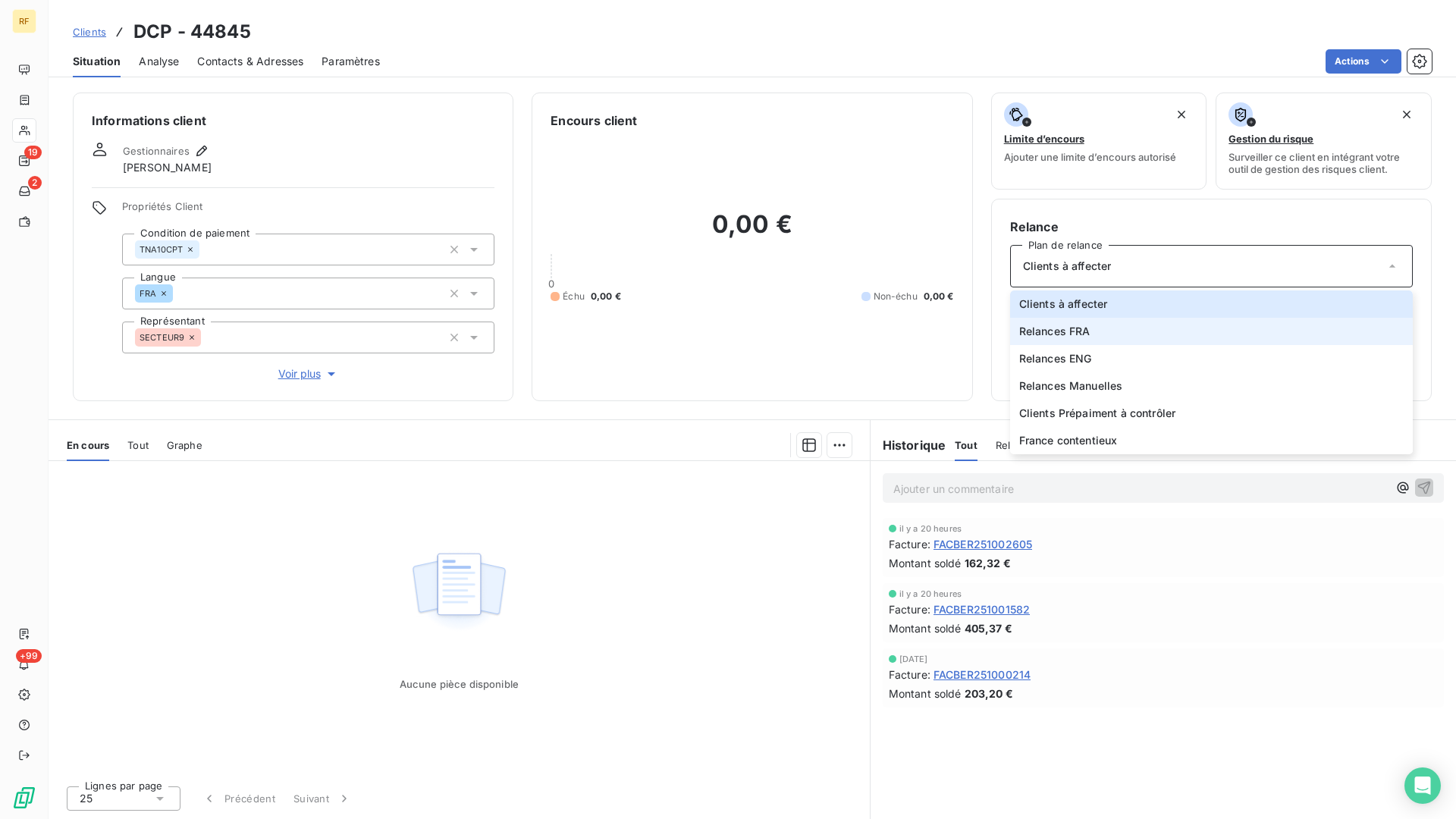
click at [1075, 330] on span "Relances FRA" at bounding box center [1054, 331] width 71 height 15
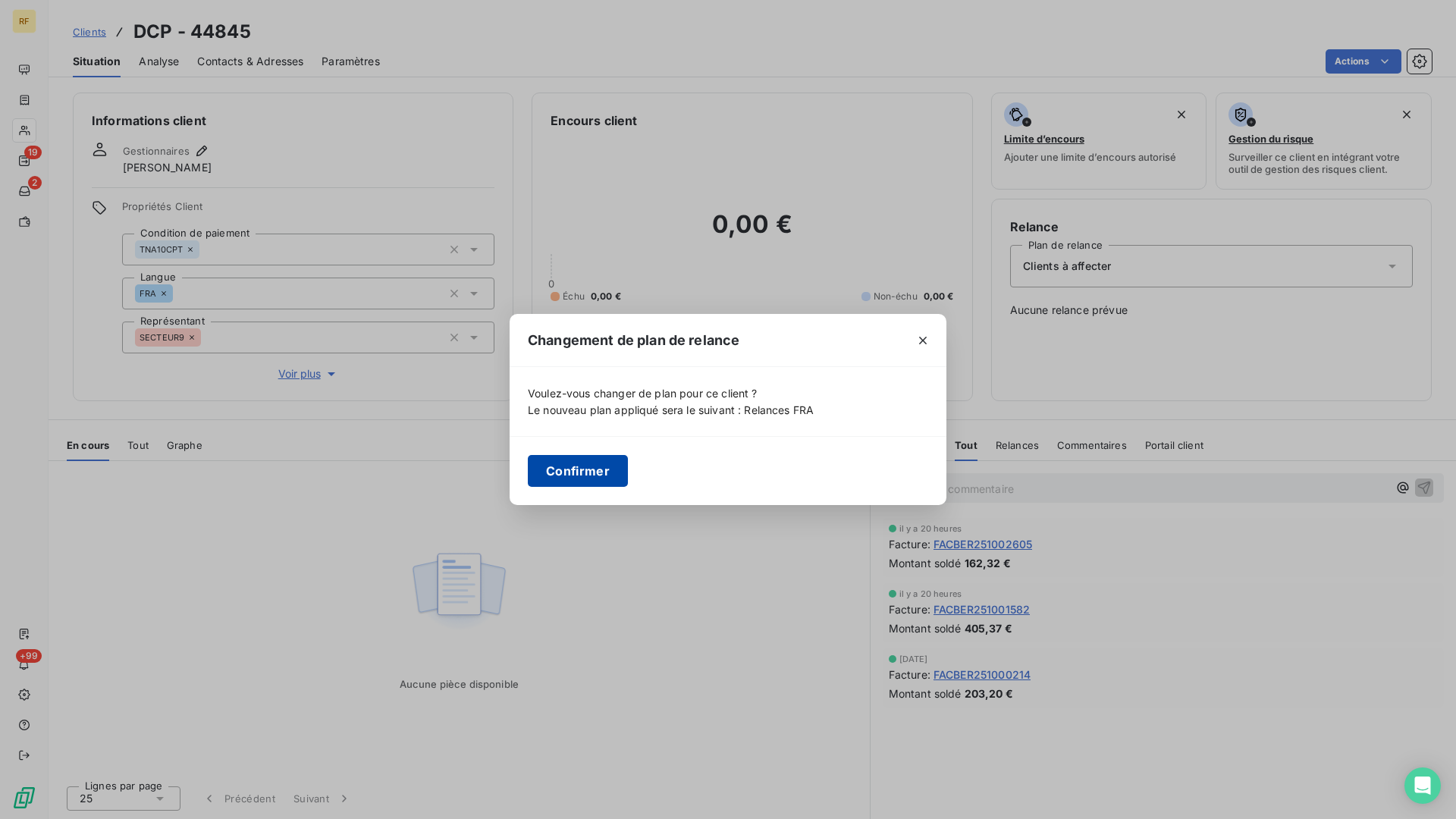
click at [557, 472] on button "Confirmer" at bounding box center [578, 471] width 100 height 32
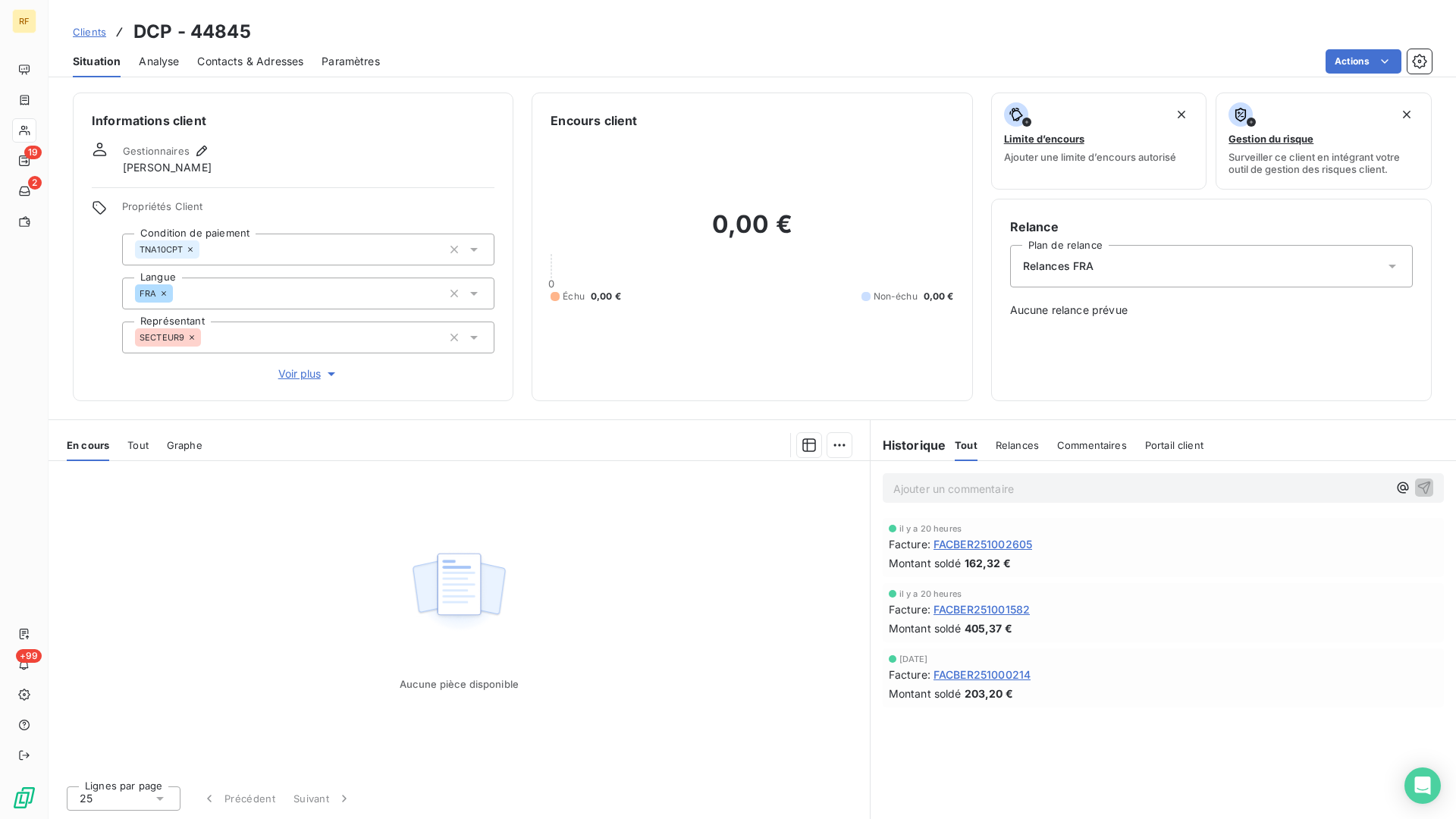
click at [281, 63] on span "Contacts & Adresses" at bounding box center [249, 61] width 106 height 15
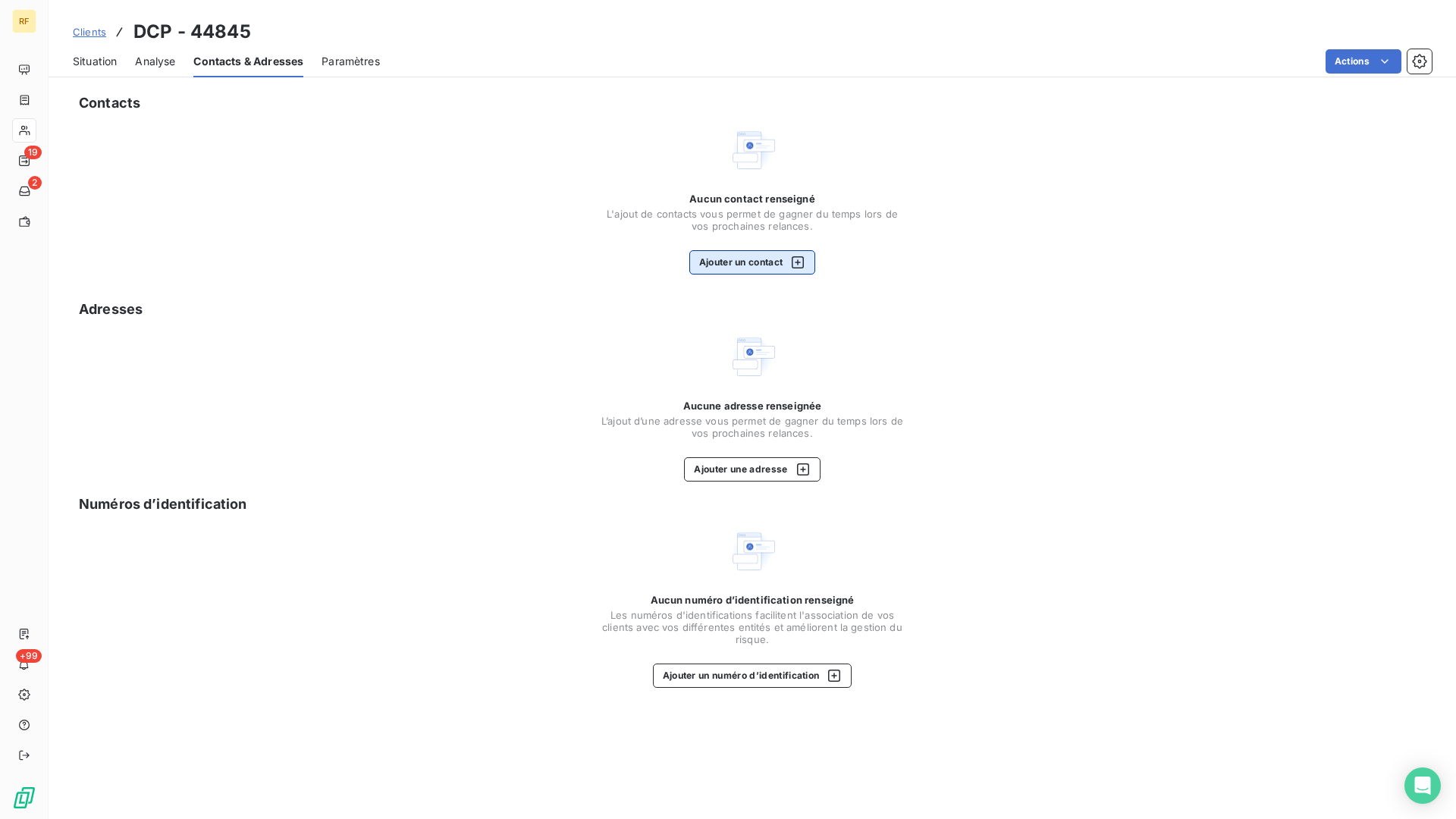
click at [724, 258] on button "Ajouter un contact" at bounding box center [752, 262] width 127 height 24
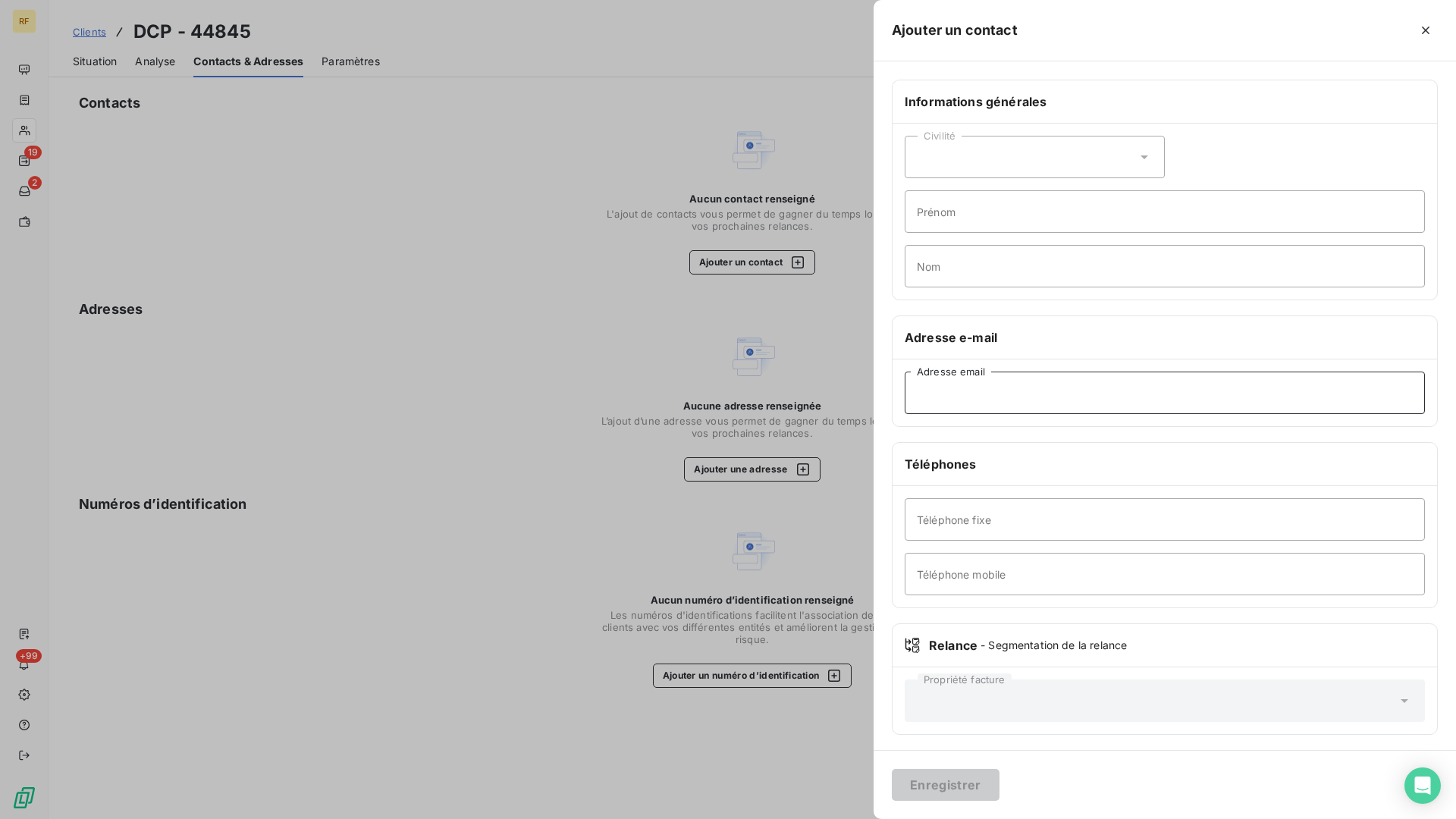
click at [1022, 386] on input "Adresse email" at bounding box center [1164, 392] width 520 height 42
paste input "[EMAIL_ADDRESS][DOMAIN_NAME]"
type input "[EMAIL_ADDRESS][DOMAIN_NAME]"
click at [975, 676] on button "Enregistrer" at bounding box center [945, 785] width 108 height 32
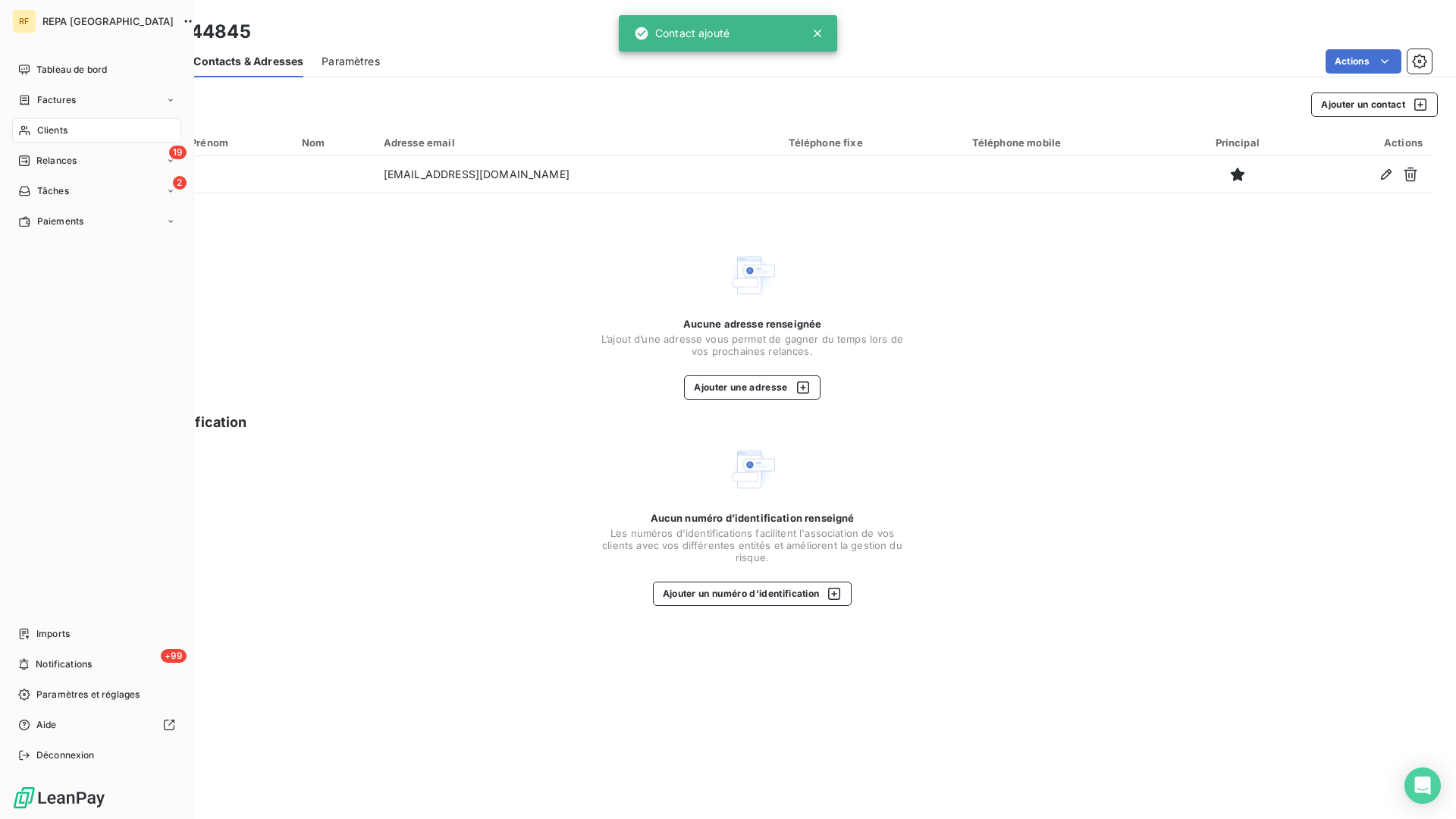
click at [54, 131] on span "Clients" at bounding box center [53, 130] width 30 height 14
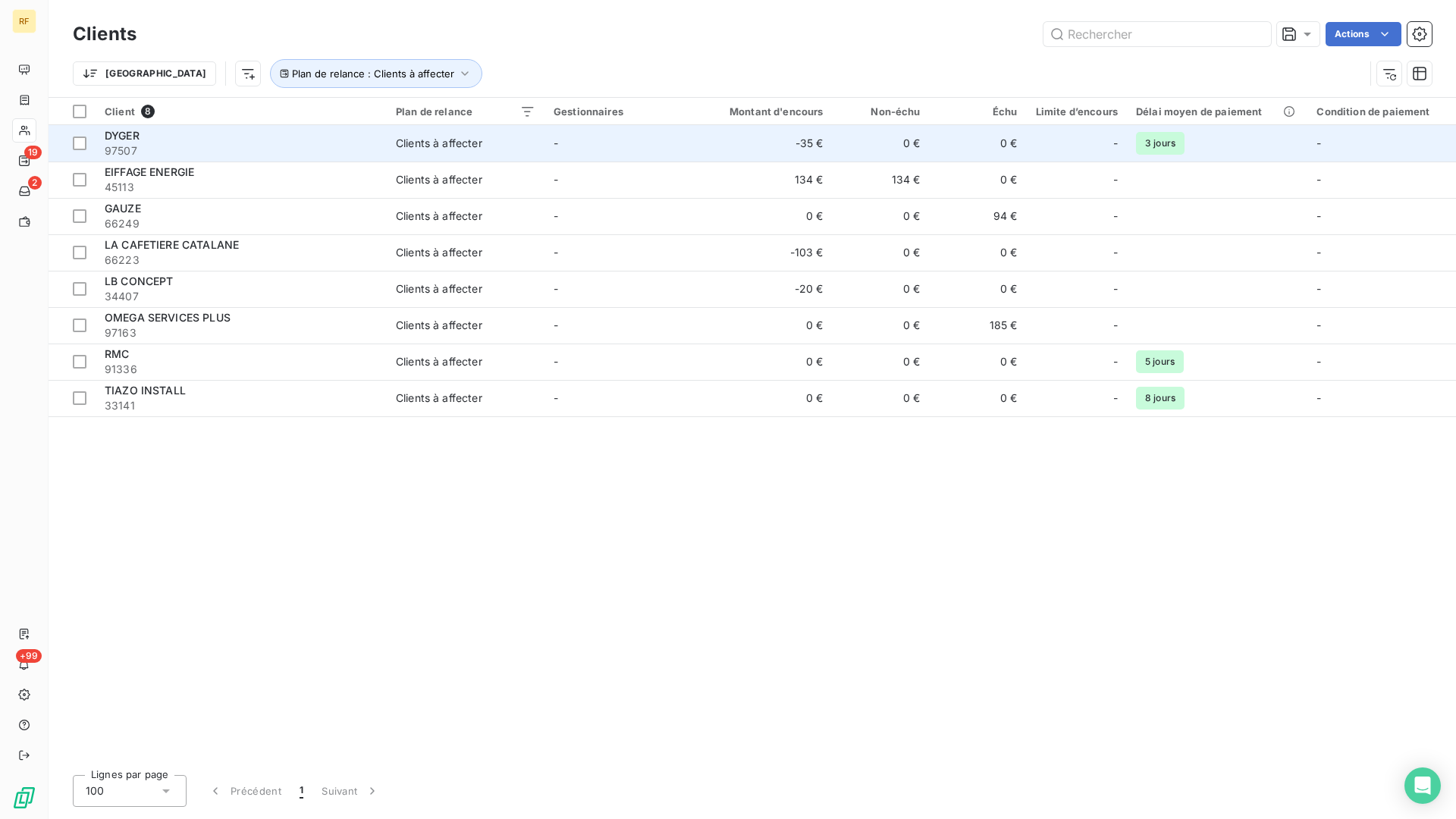
click at [151, 143] on div "DYGER" at bounding box center [241, 135] width 273 height 15
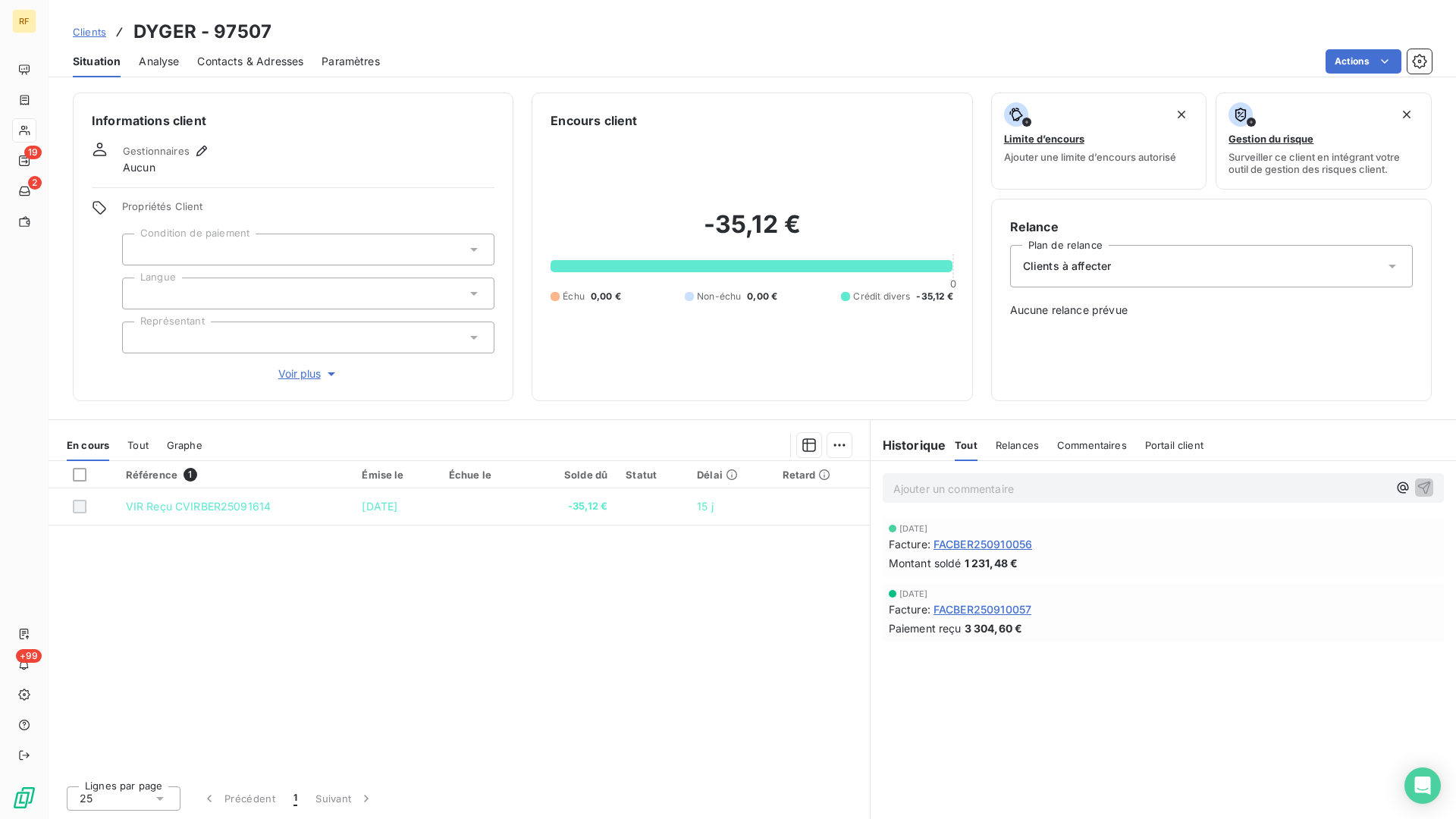
click at [251, 240] on div at bounding box center [308, 249] width 372 height 32
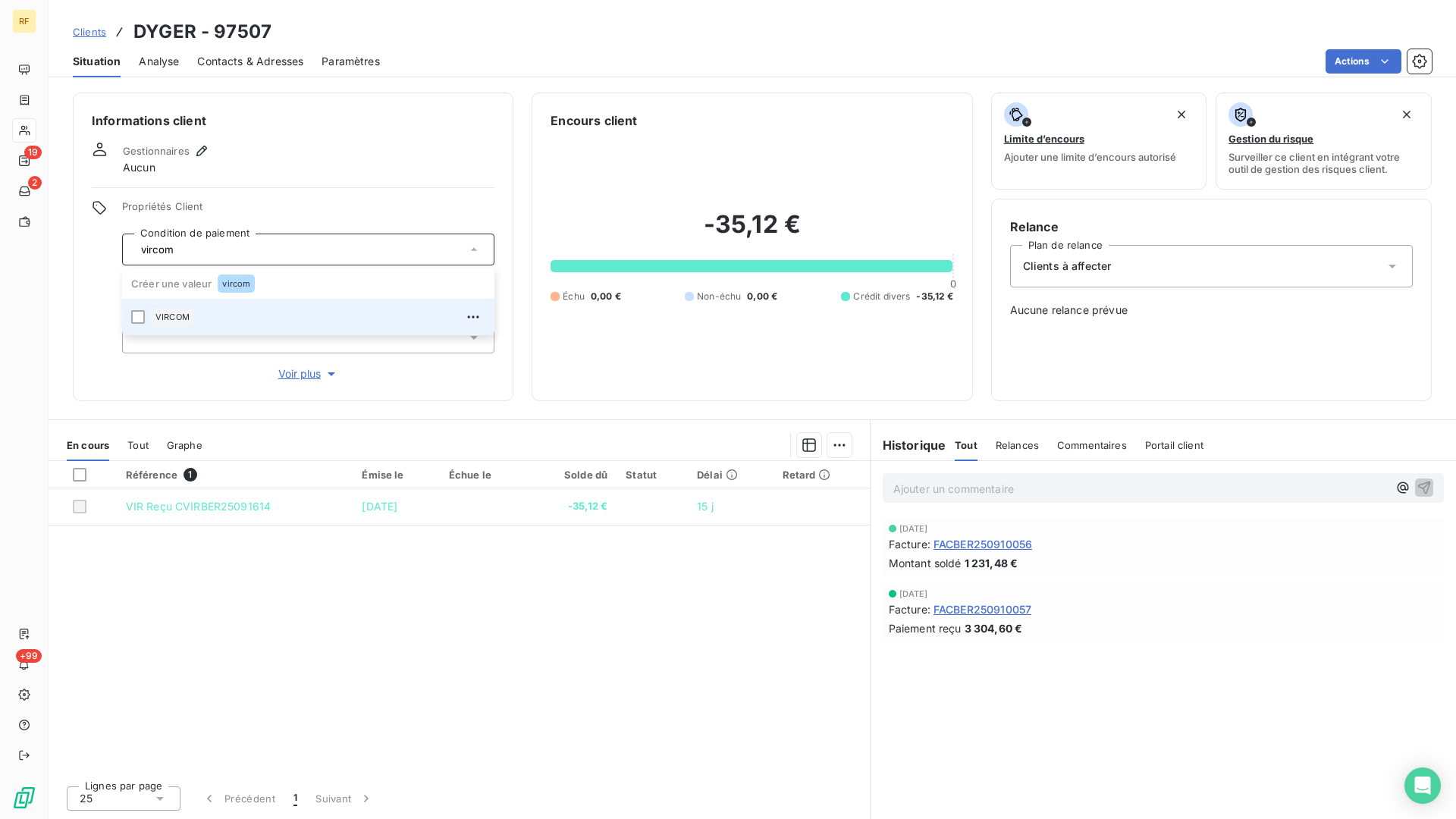
click at [147, 315] on li "VIRCOM" at bounding box center [308, 317] width 372 height 37
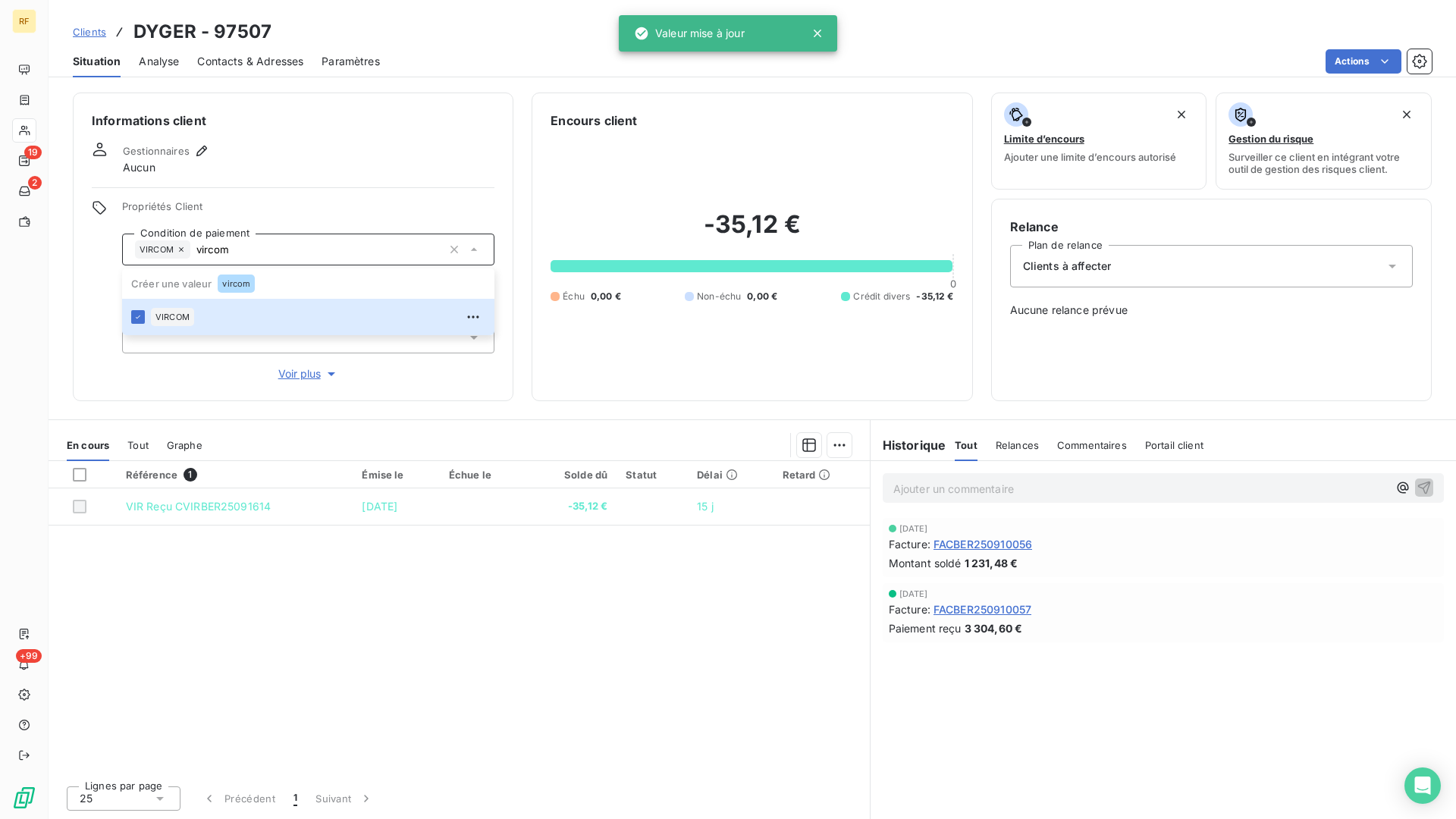
type input "vircom"
click at [327, 190] on div "Informations client Gestionnaires Aucun Propriétés Client Condition de paiement…" at bounding box center [292, 246] width 441 height 308
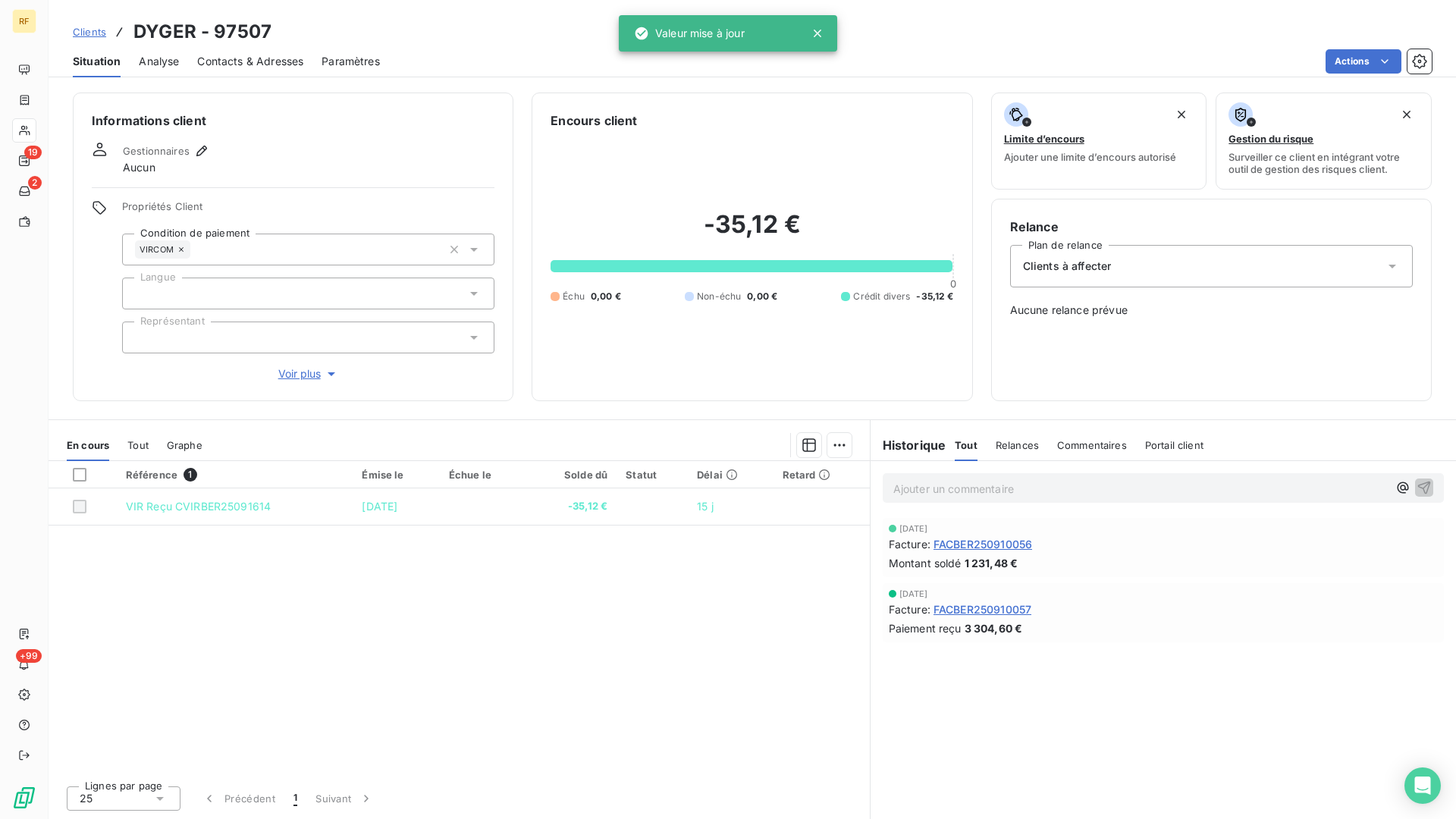
click at [226, 289] on div at bounding box center [308, 293] width 372 height 32
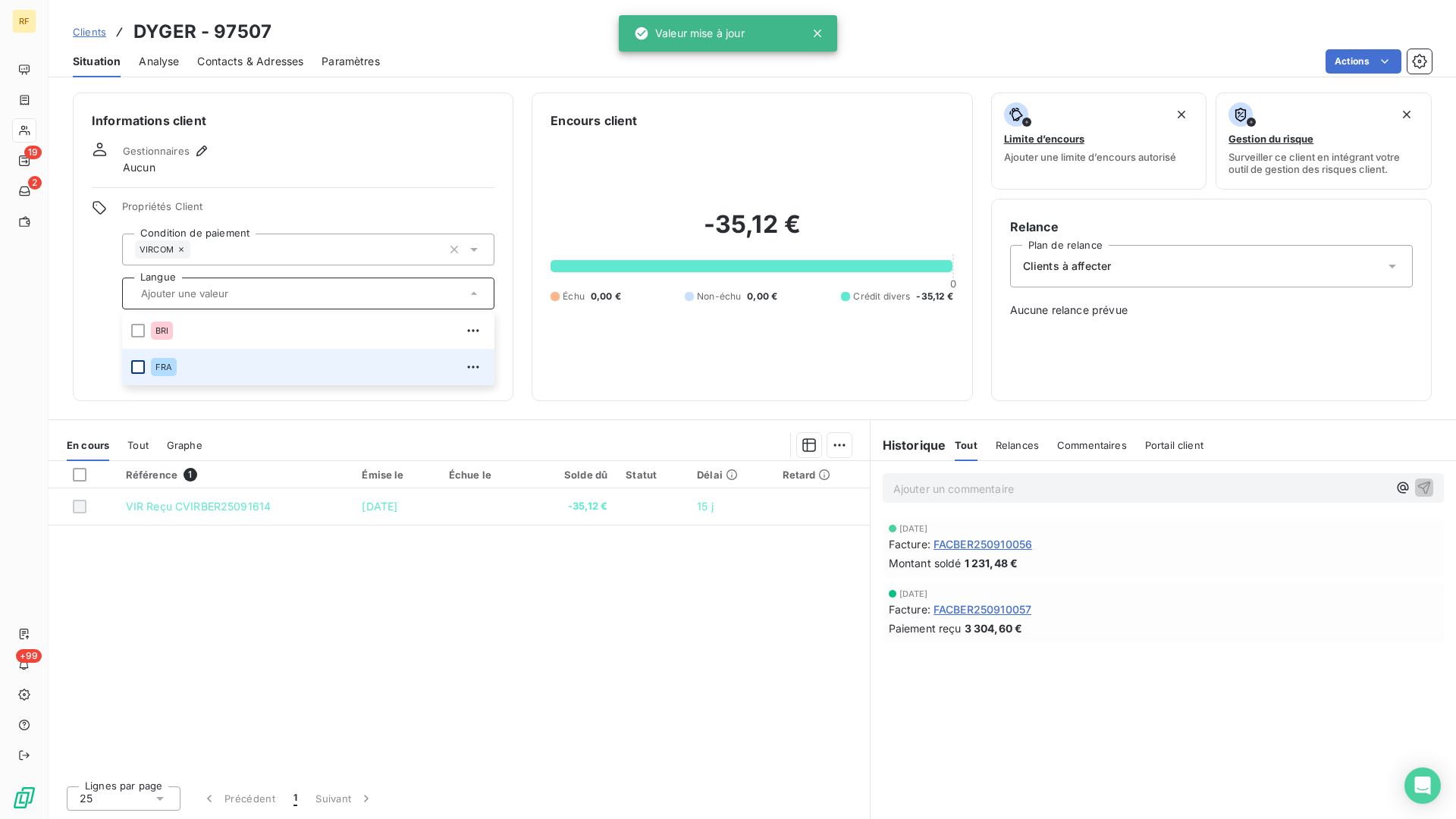
click at [132, 367] on div at bounding box center [138, 366] width 14 height 14
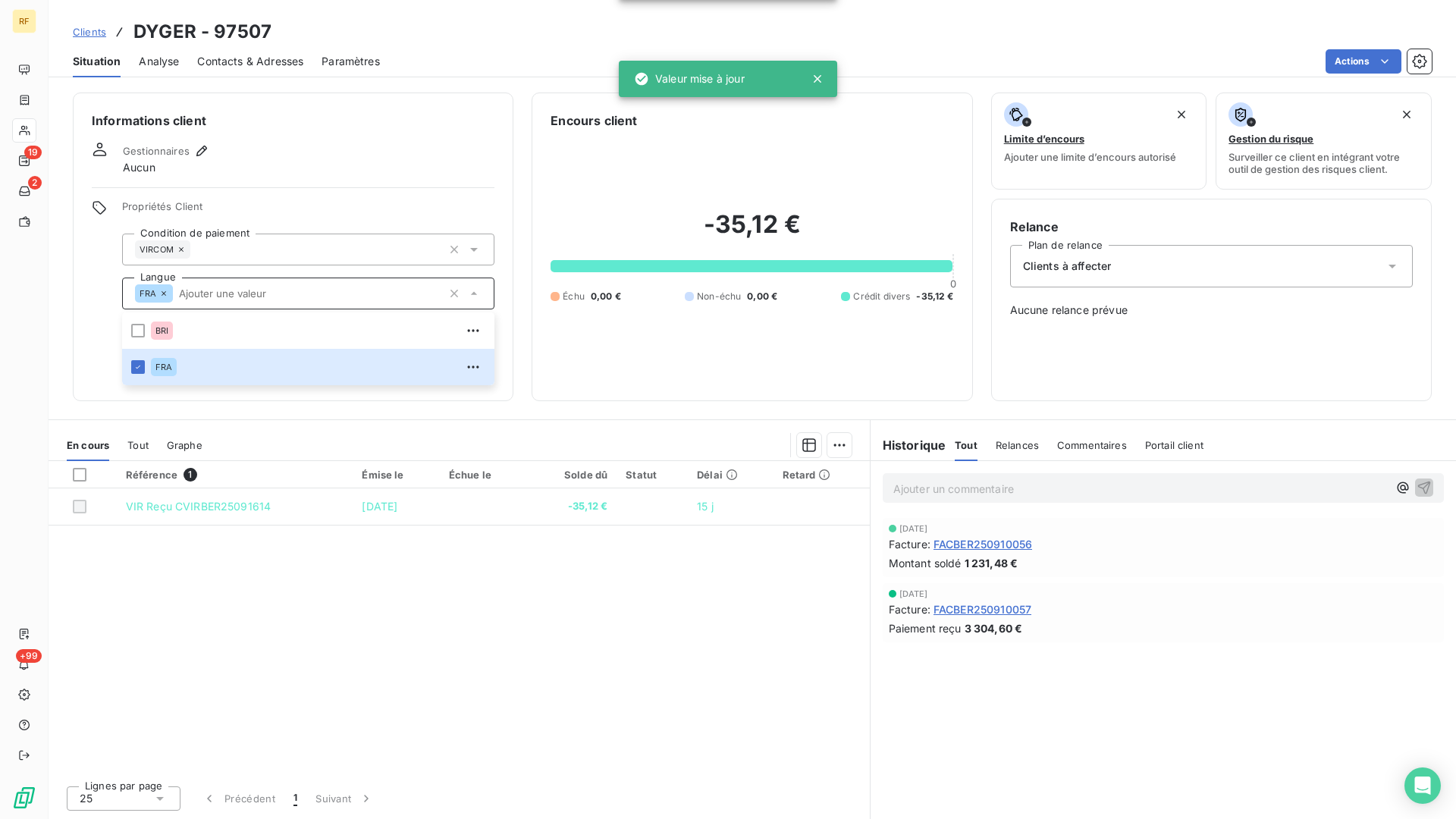
click at [324, 185] on div "Informations client Gestionnaires Aucun Propriétés Client Condition de paiement…" at bounding box center [292, 246] width 441 height 308
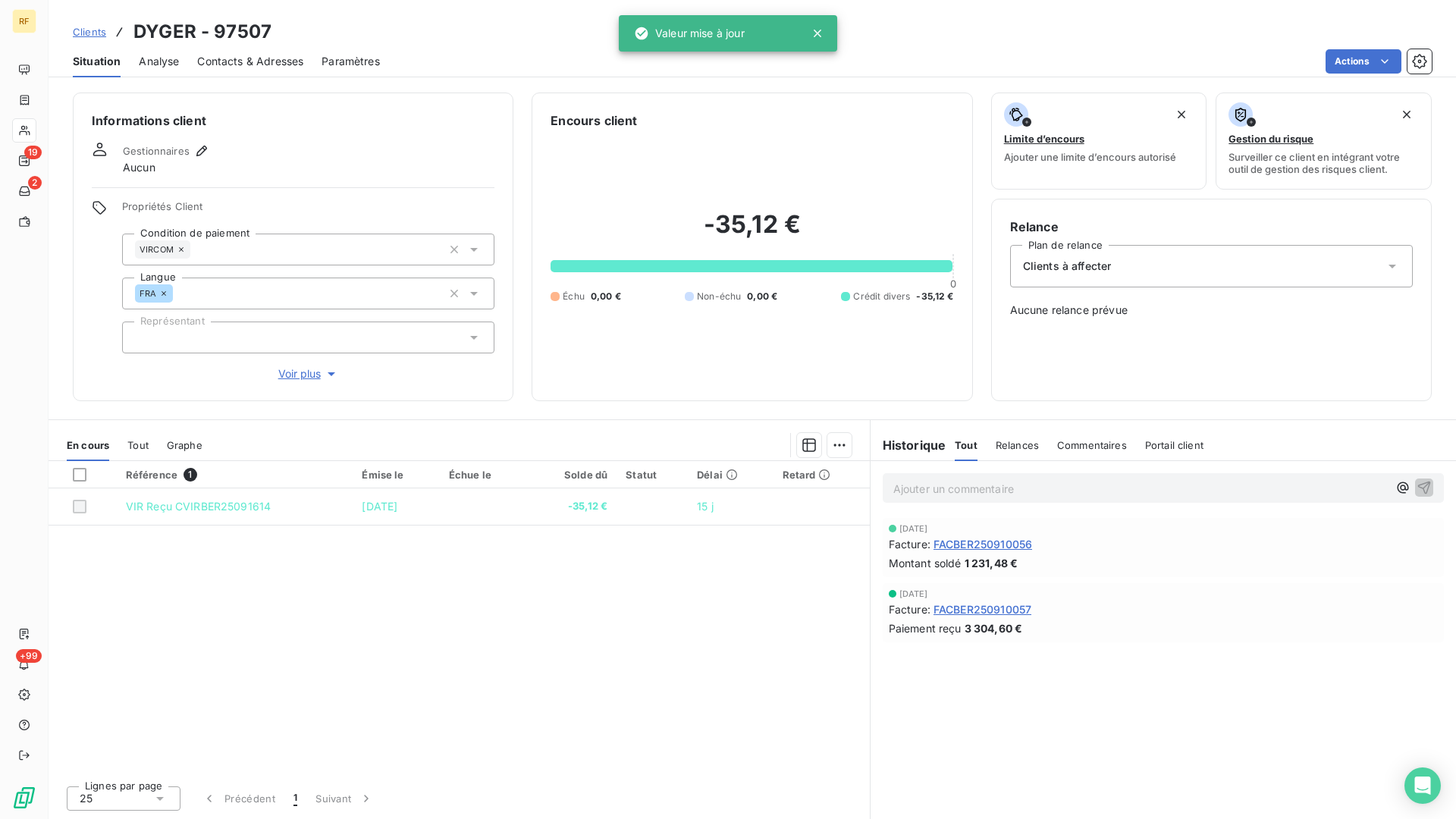
click at [264, 335] on div at bounding box center [308, 338] width 372 height 32
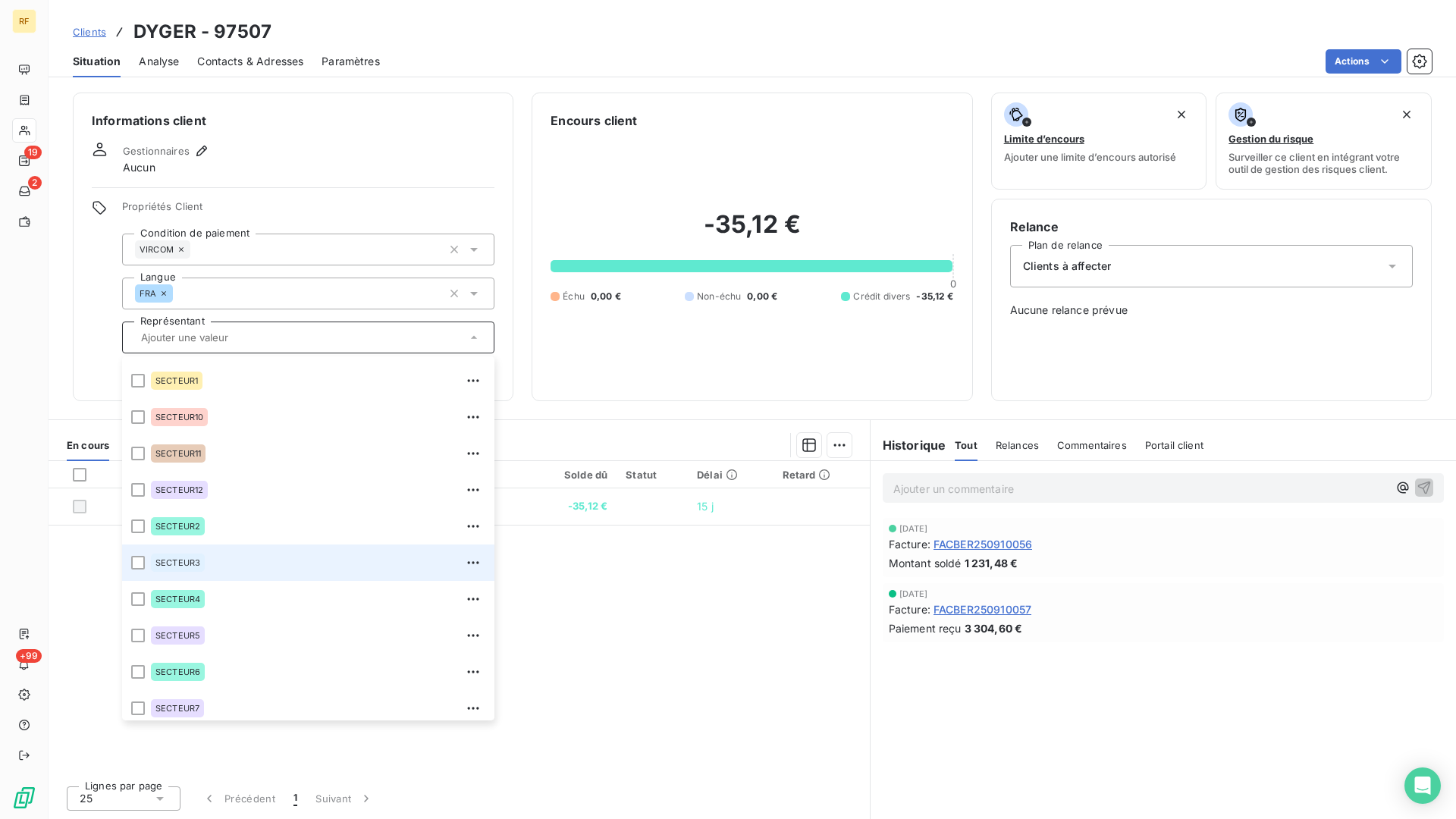
scroll to position [146, 0]
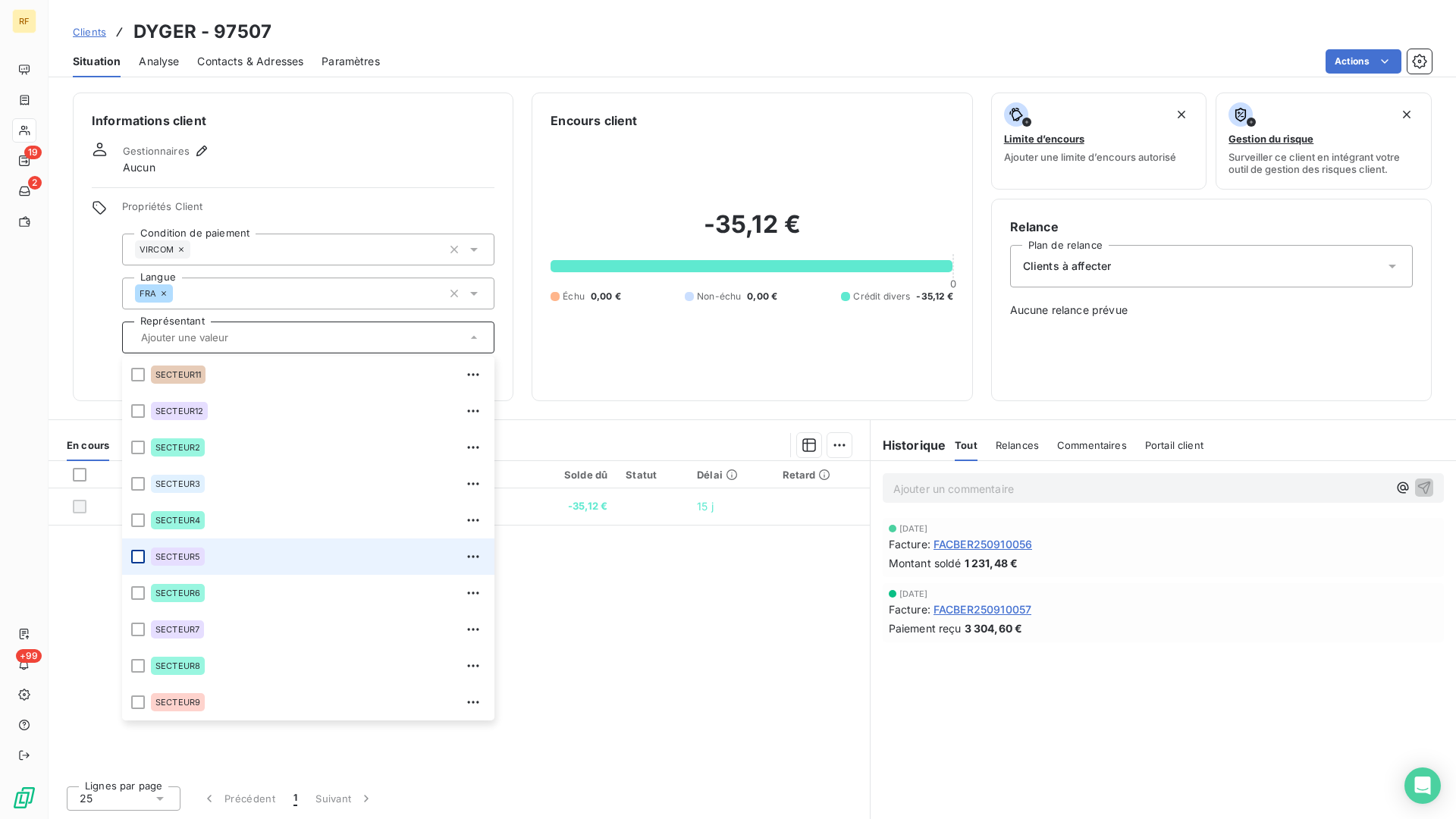
click at [136, 559] on div at bounding box center [138, 556] width 14 height 14
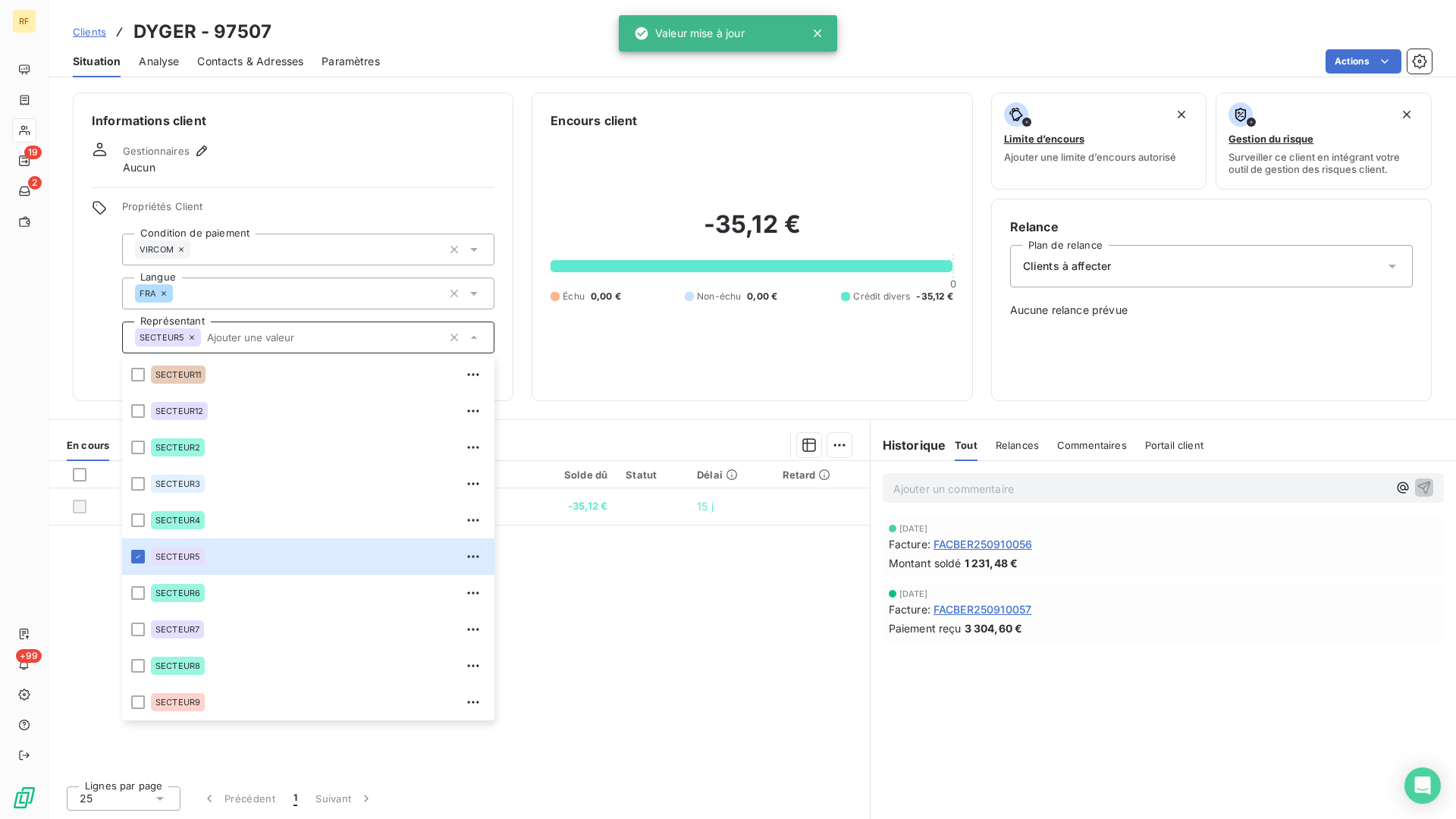
click at [332, 160] on div "Gestionnaires Aucun" at bounding box center [292, 159] width 402 height 33
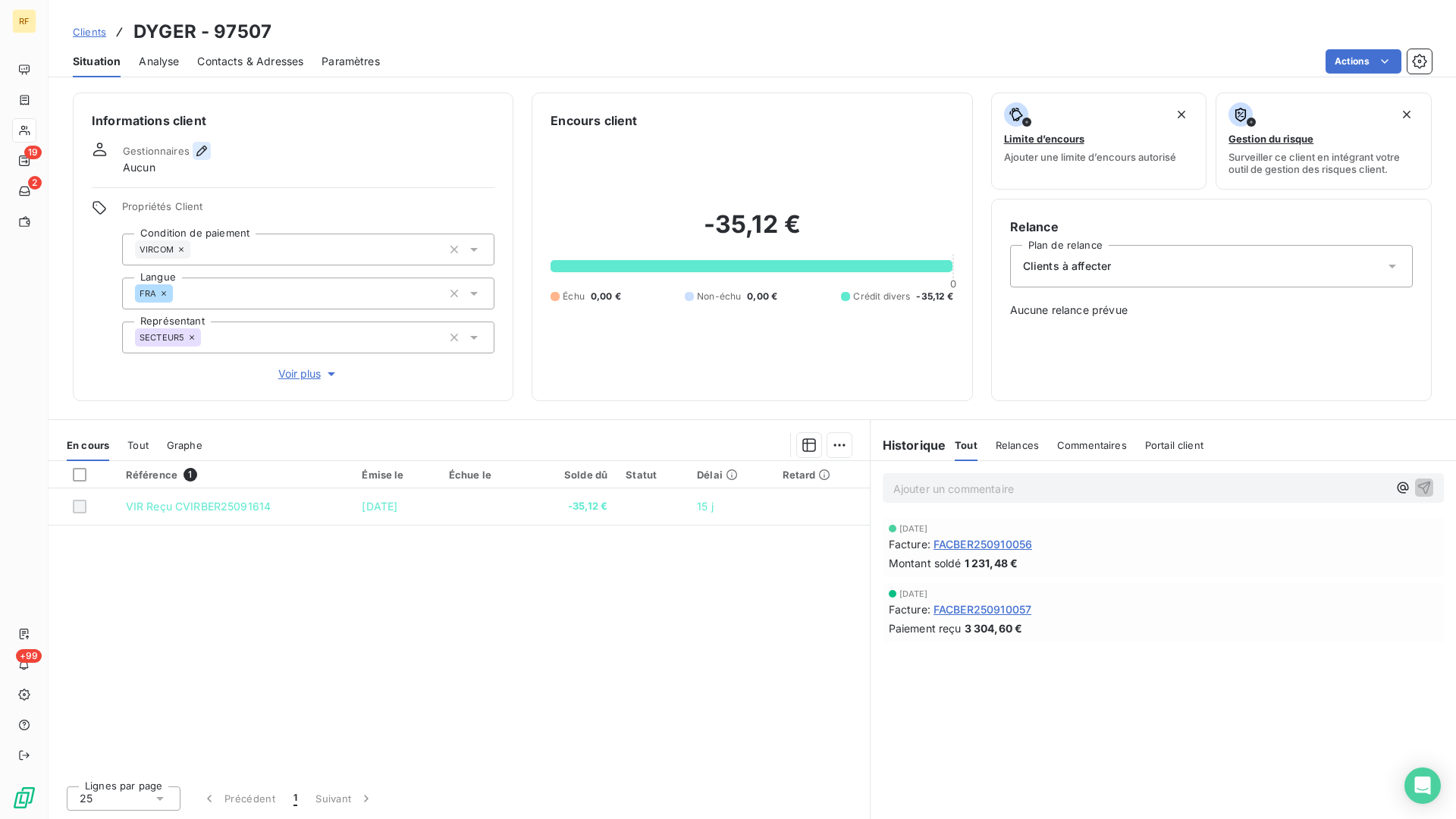
click at [197, 144] on icon "button" at bounding box center [202, 151] width 15 height 15
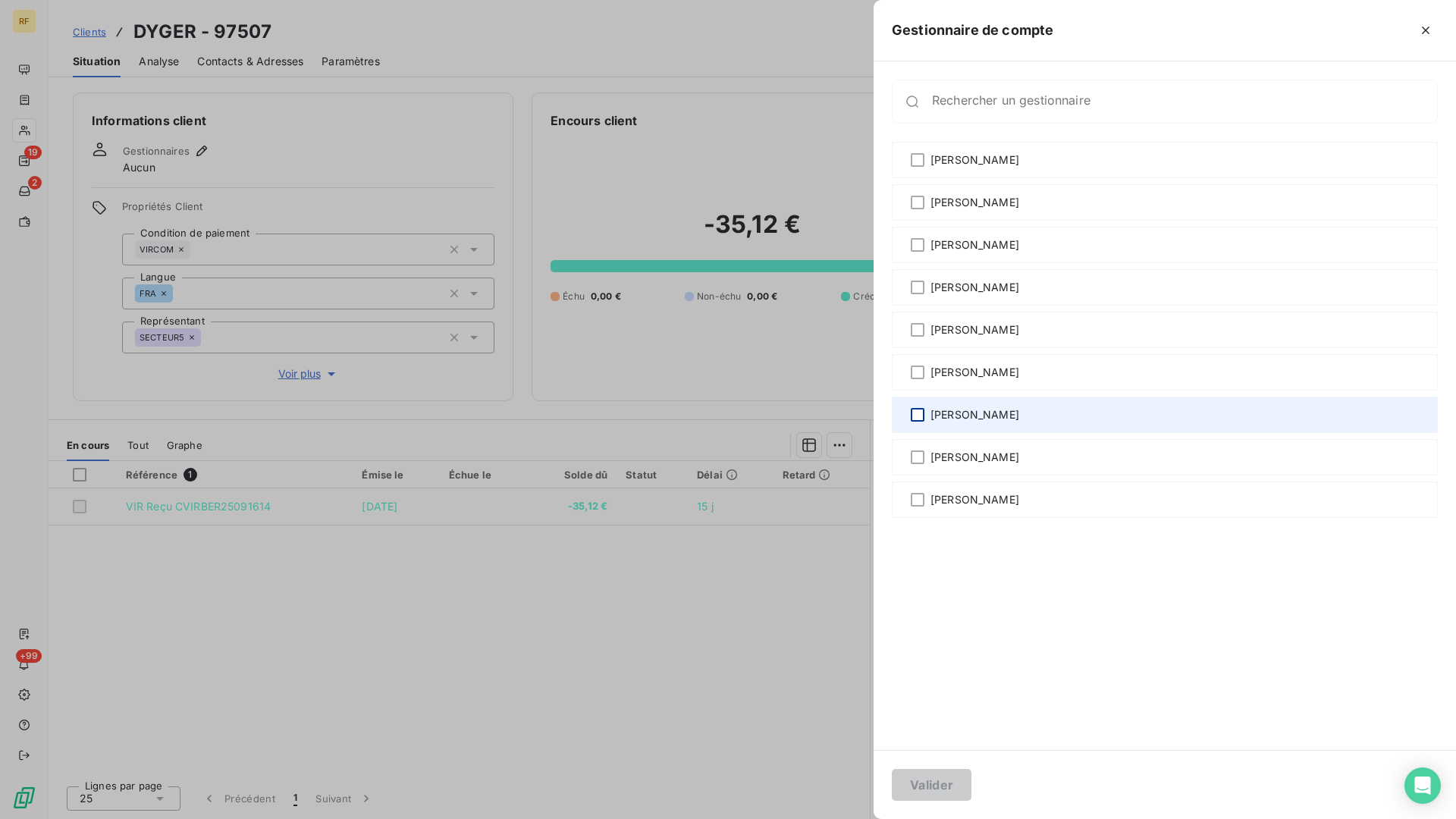
click at [918, 408] on div "[PERSON_NAME]" at bounding box center [1164, 415] width 546 height 37
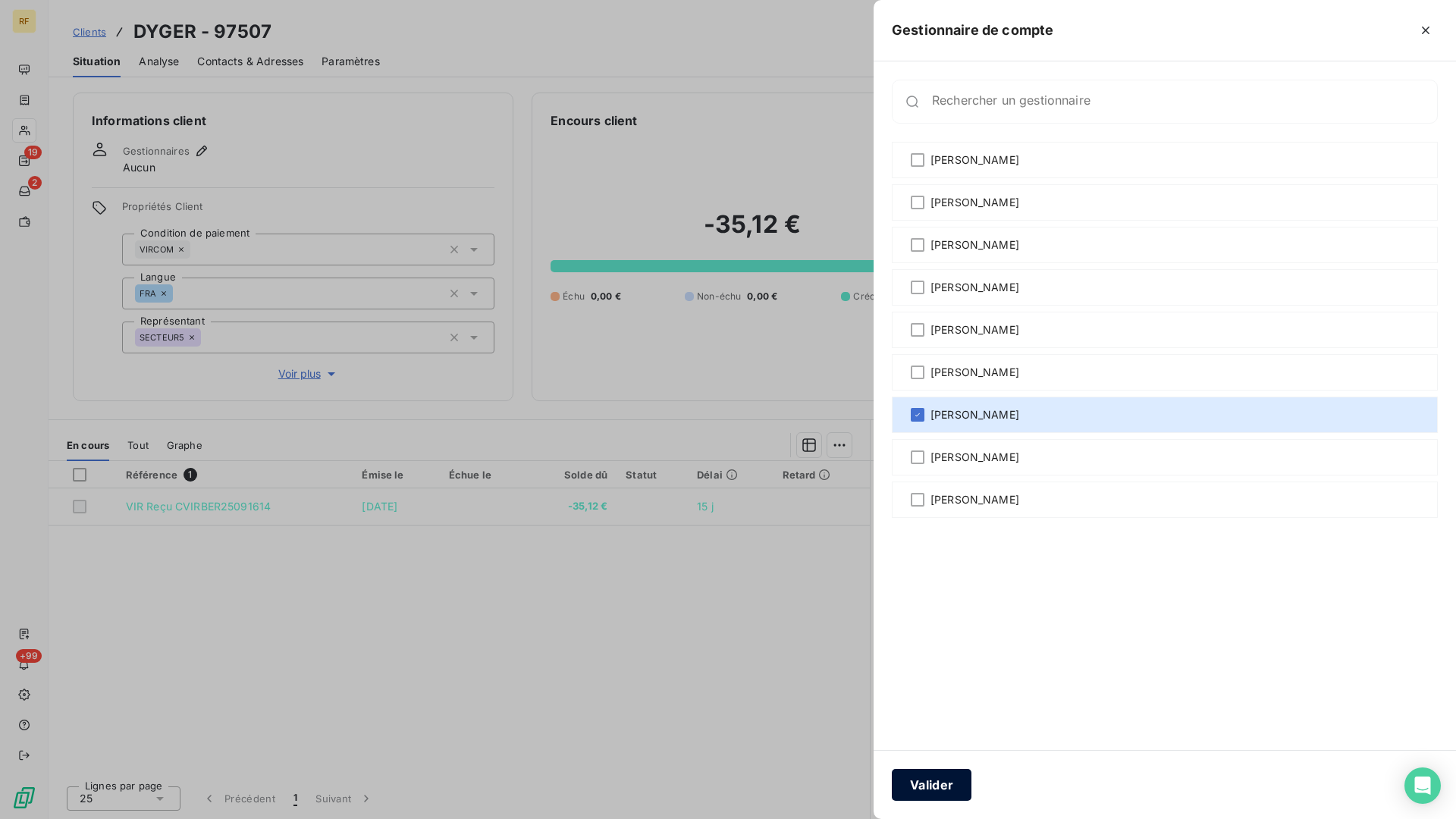
click at [927, 676] on button "Valider" at bounding box center [932, 785] width 80 height 32
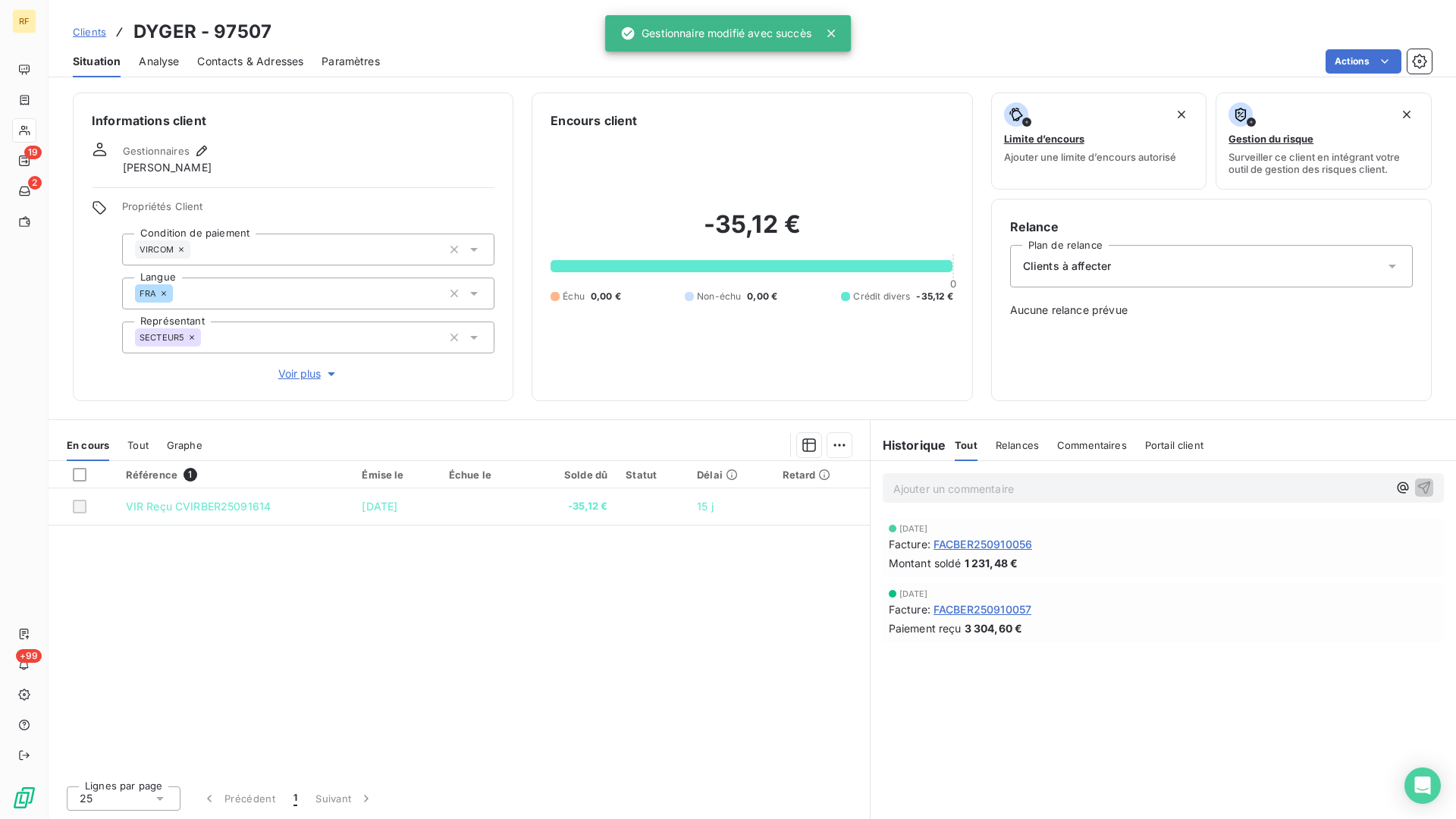
click at [271, 63] on span "Contacts & Adresses" at bounding box center [249, 61] width 106 height 15
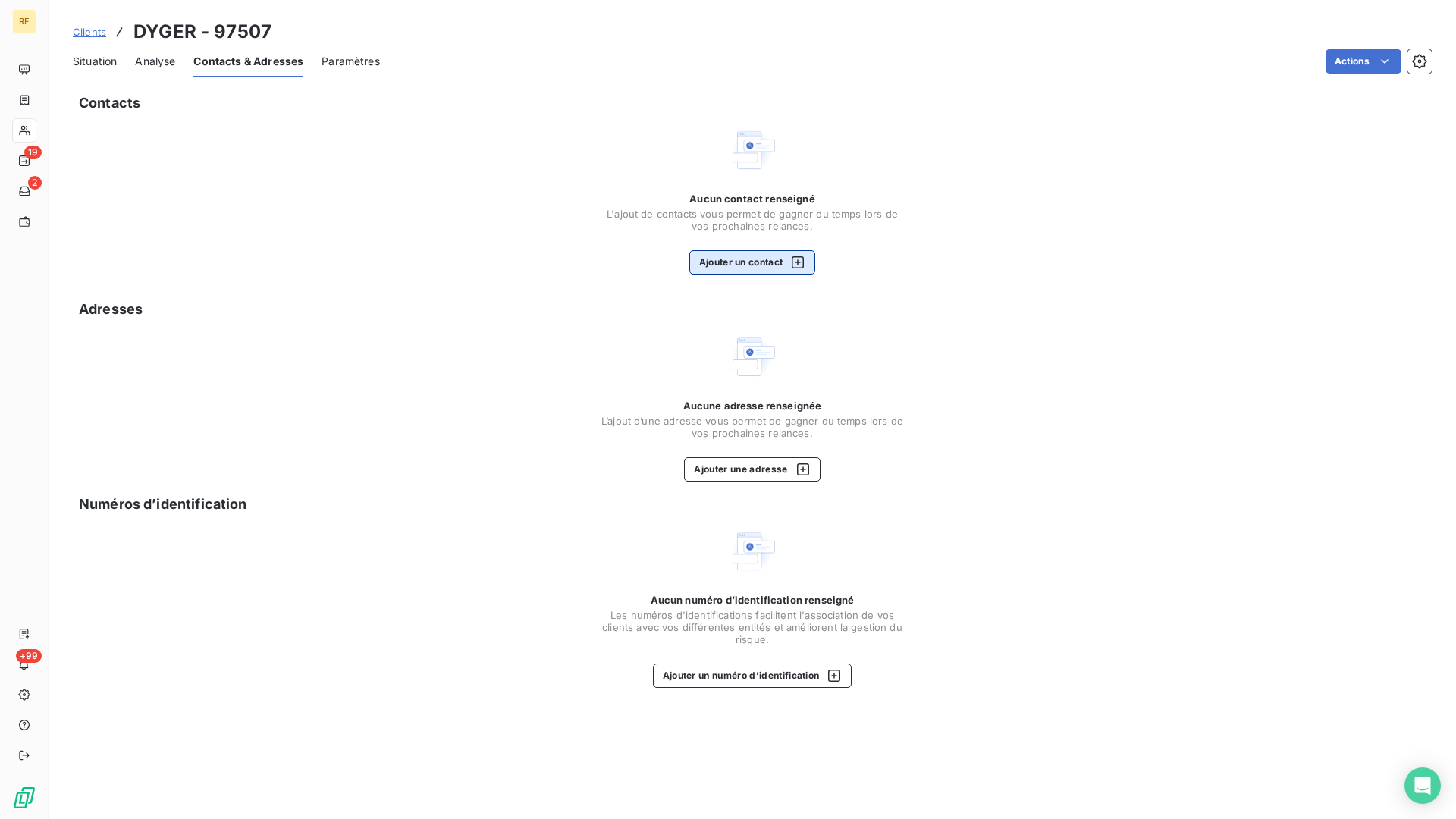
click at [726, 256] on button "Ajouter un contact" at bounding box center [752, 262] width 127 height 24
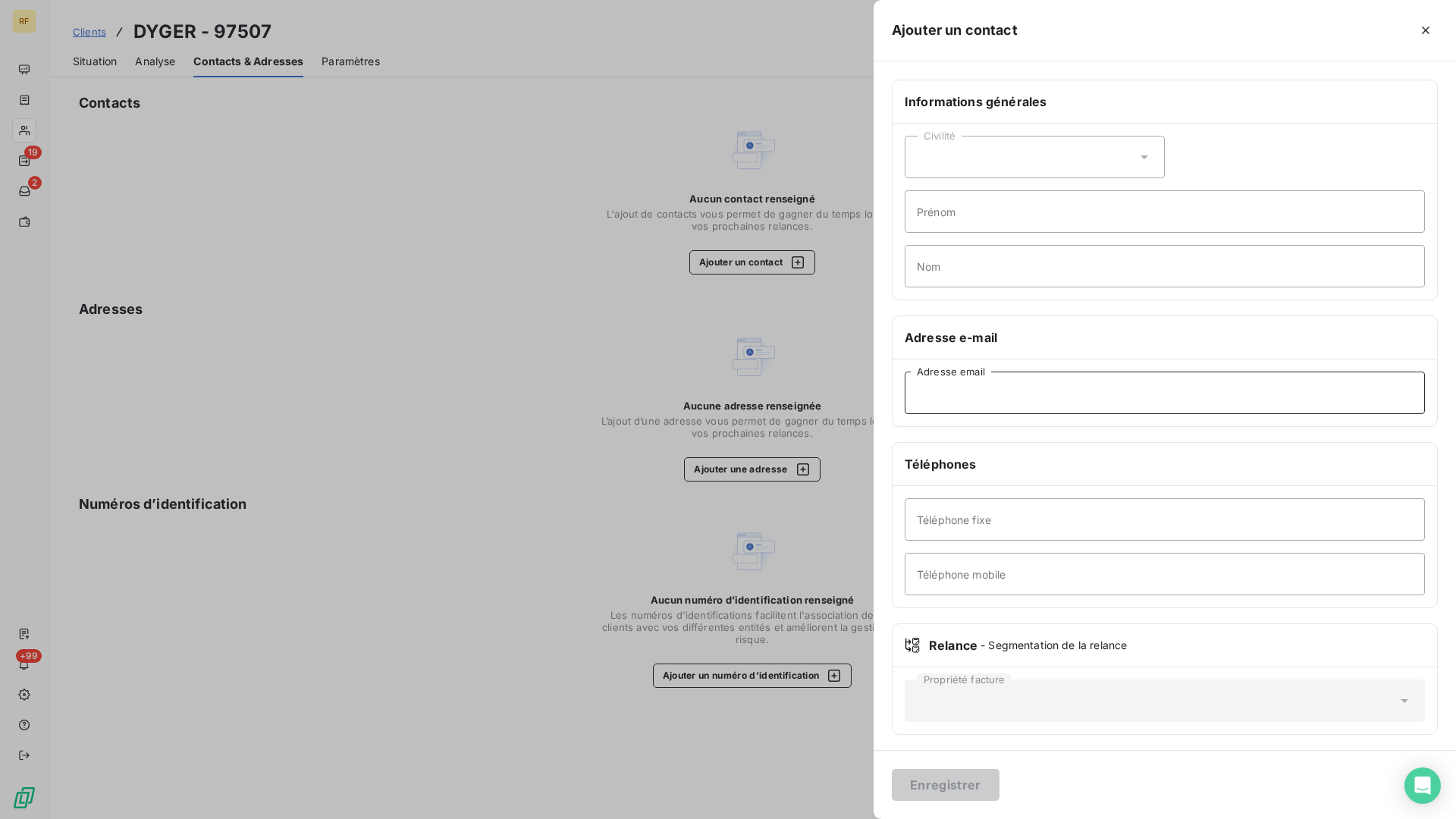
click at [1004, 378] on input "Adresse email" at bounding box center [1164, 392] width 520 height 42
paste input "[EMAIL_ADDRESS][DOMAIN_NAME]"
type input "[EMAIL_ADDRESS][DOMAIN_NAME]"
click at [932, 676] on button "Enregistrer" at bounding box center [945, 785] width 108 height 32
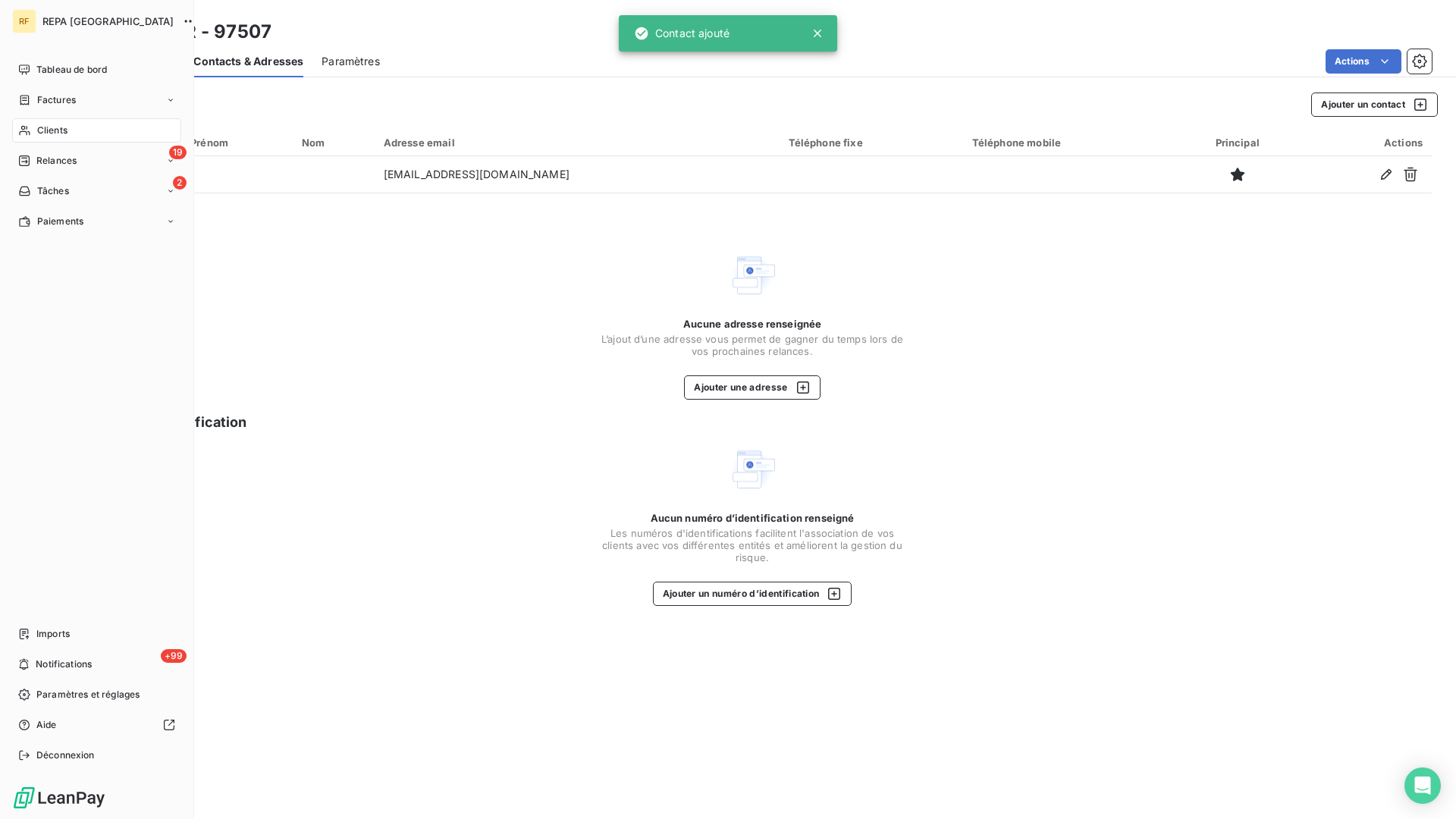
click at [57, 126] on span "Clients" at bounding box center [53, 130] width 30 height 14
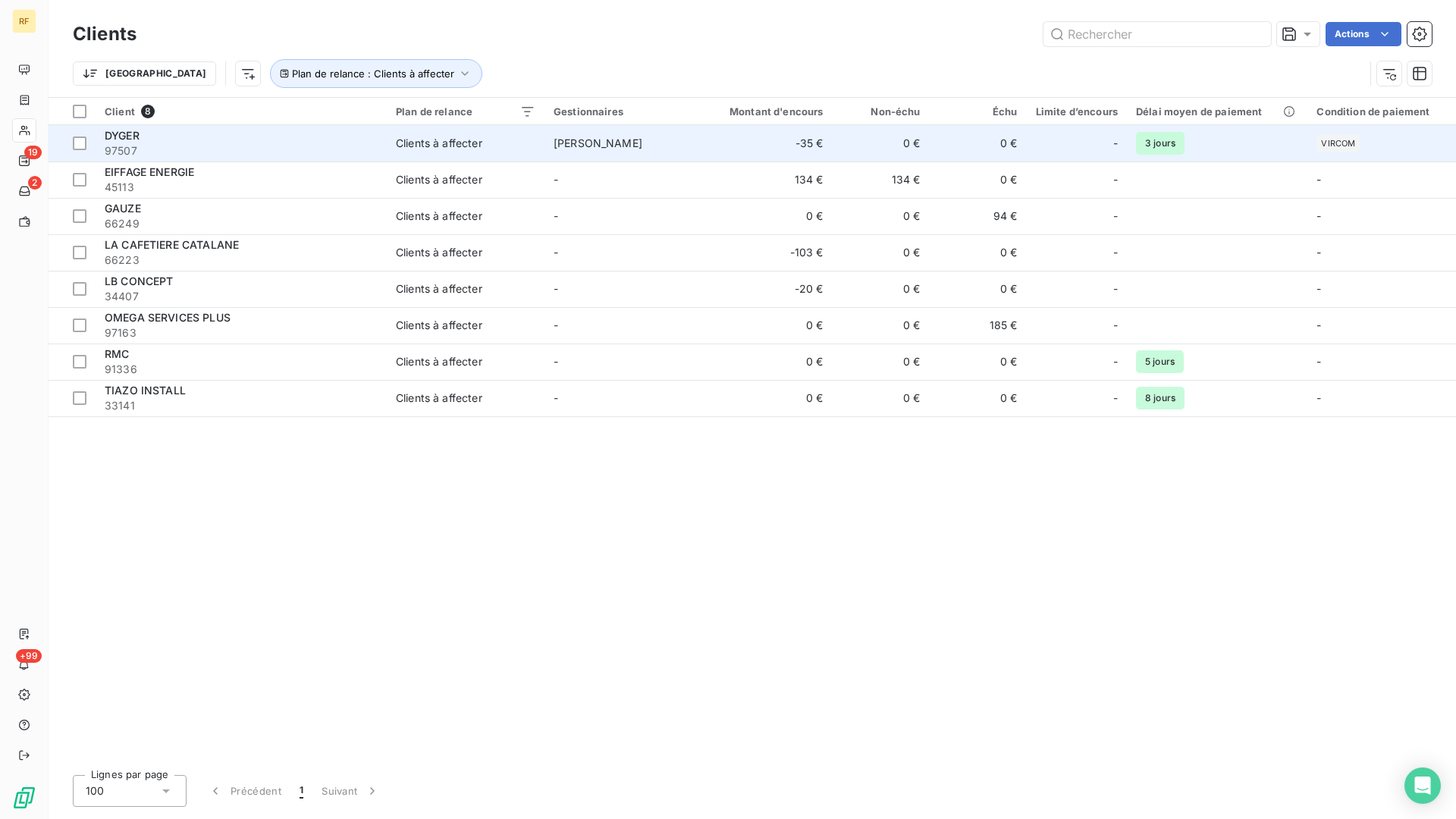
click at [118, 131] on span "DYGER" at bounding box center [122, 135] width 35 height 13
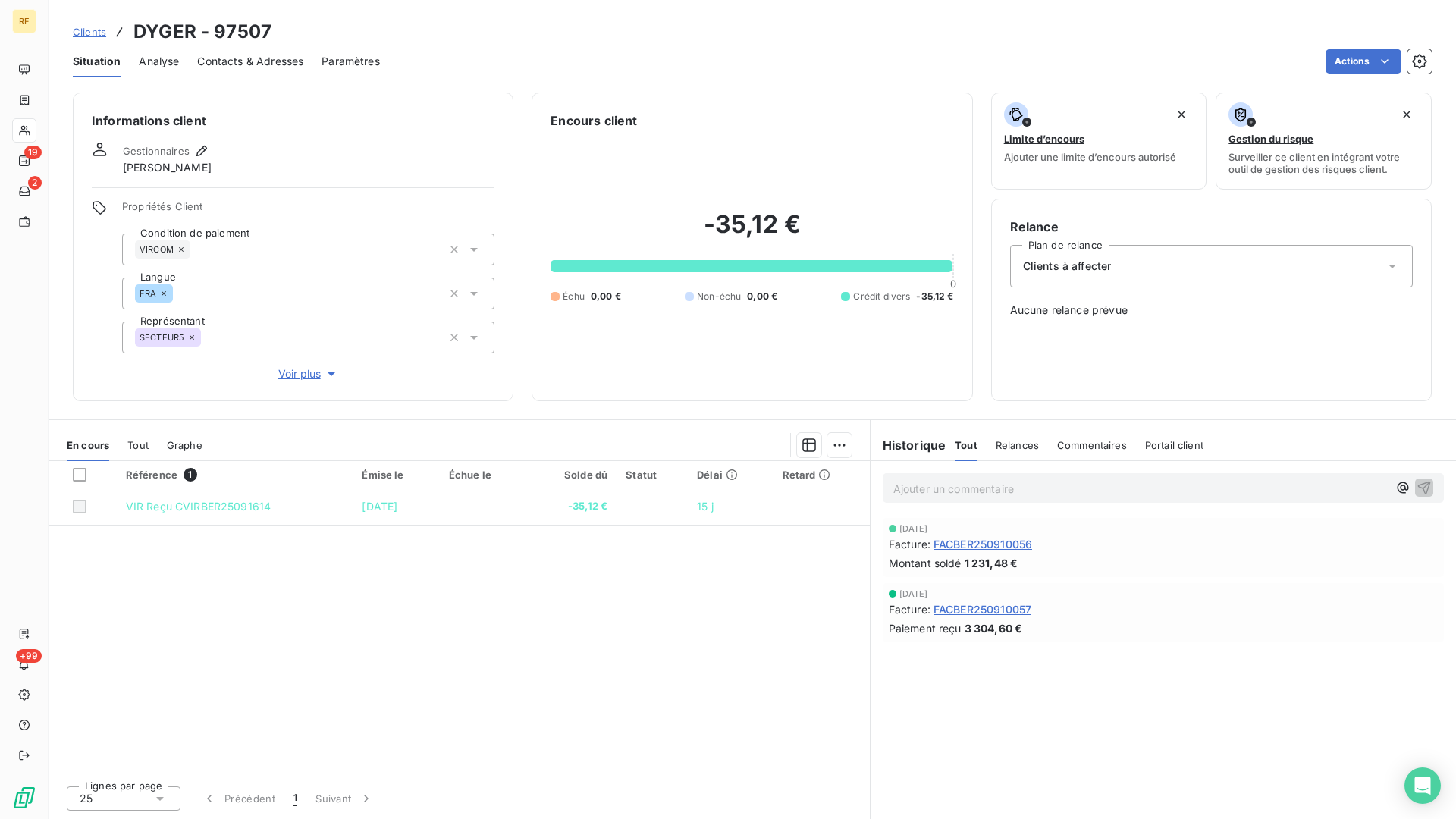
click at [1078, 259] on span "Clients à affecter" at bounding box center [1067, 266] width 88 height 15
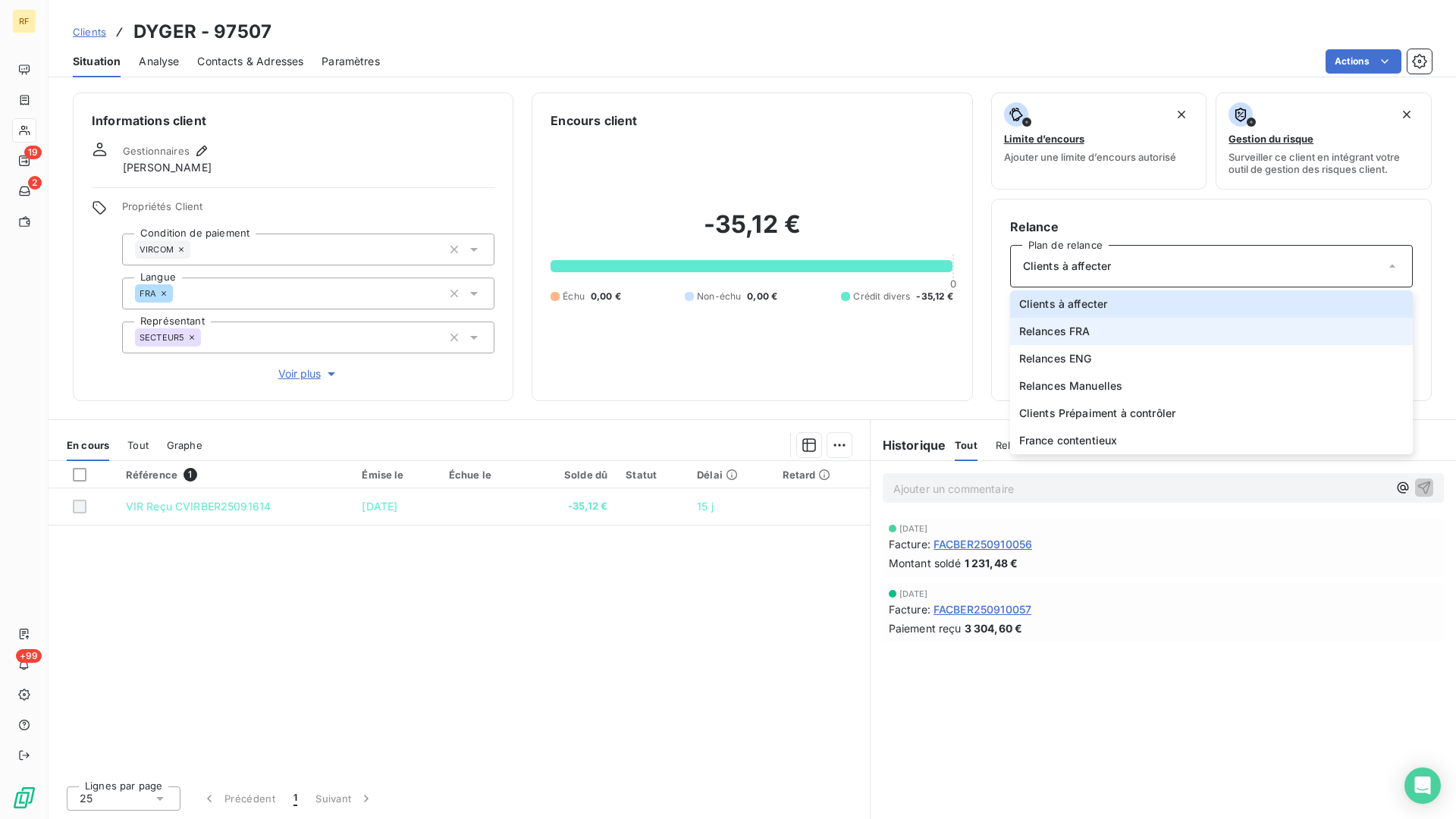
click at [1085, 334] on span "Relances FRA" at bounding box center [1054, 331] width 71 height 15
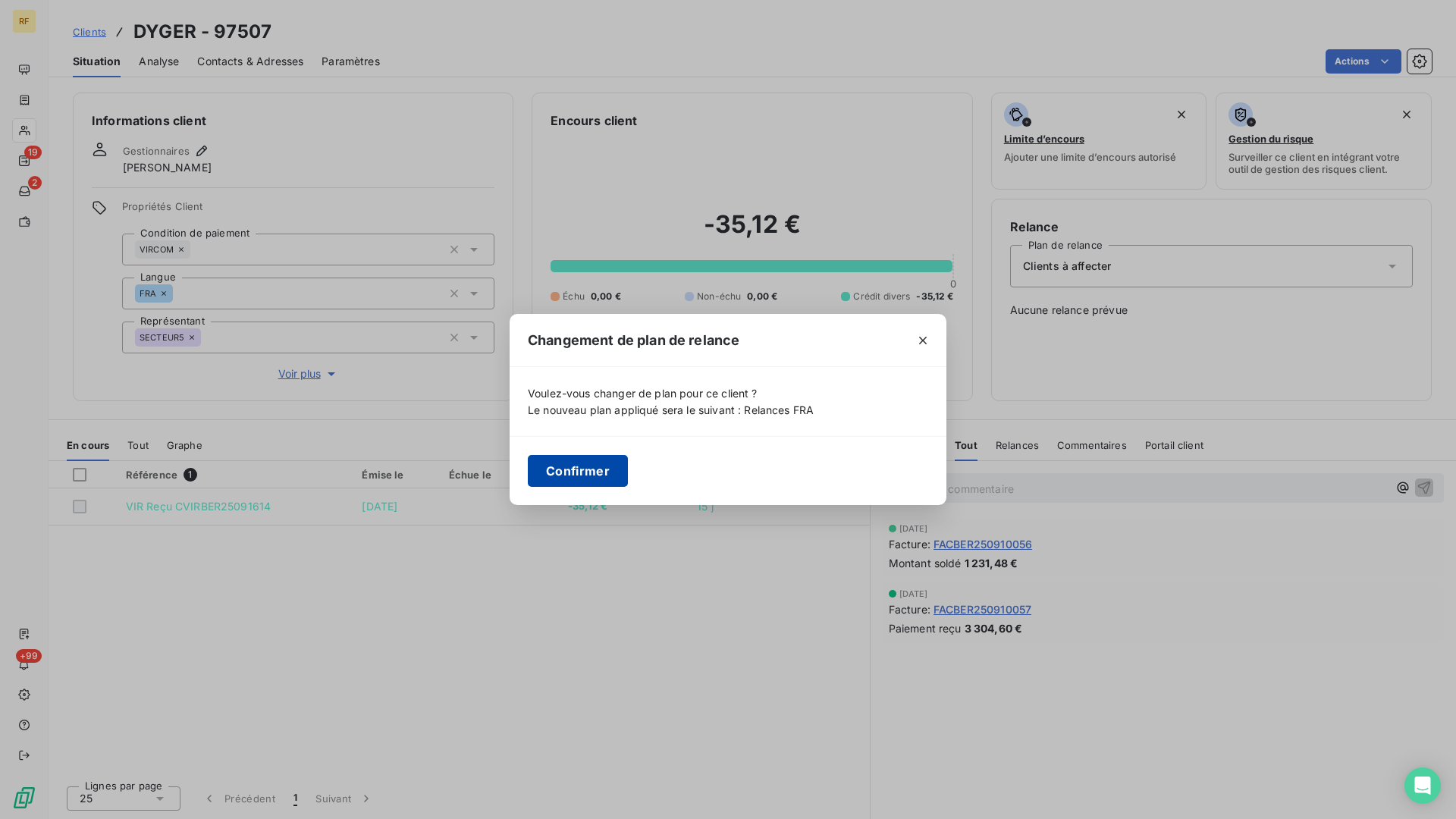
click at [567, 477] on button "Confirmer" at bounding box center [578, 471] width 100 height 32
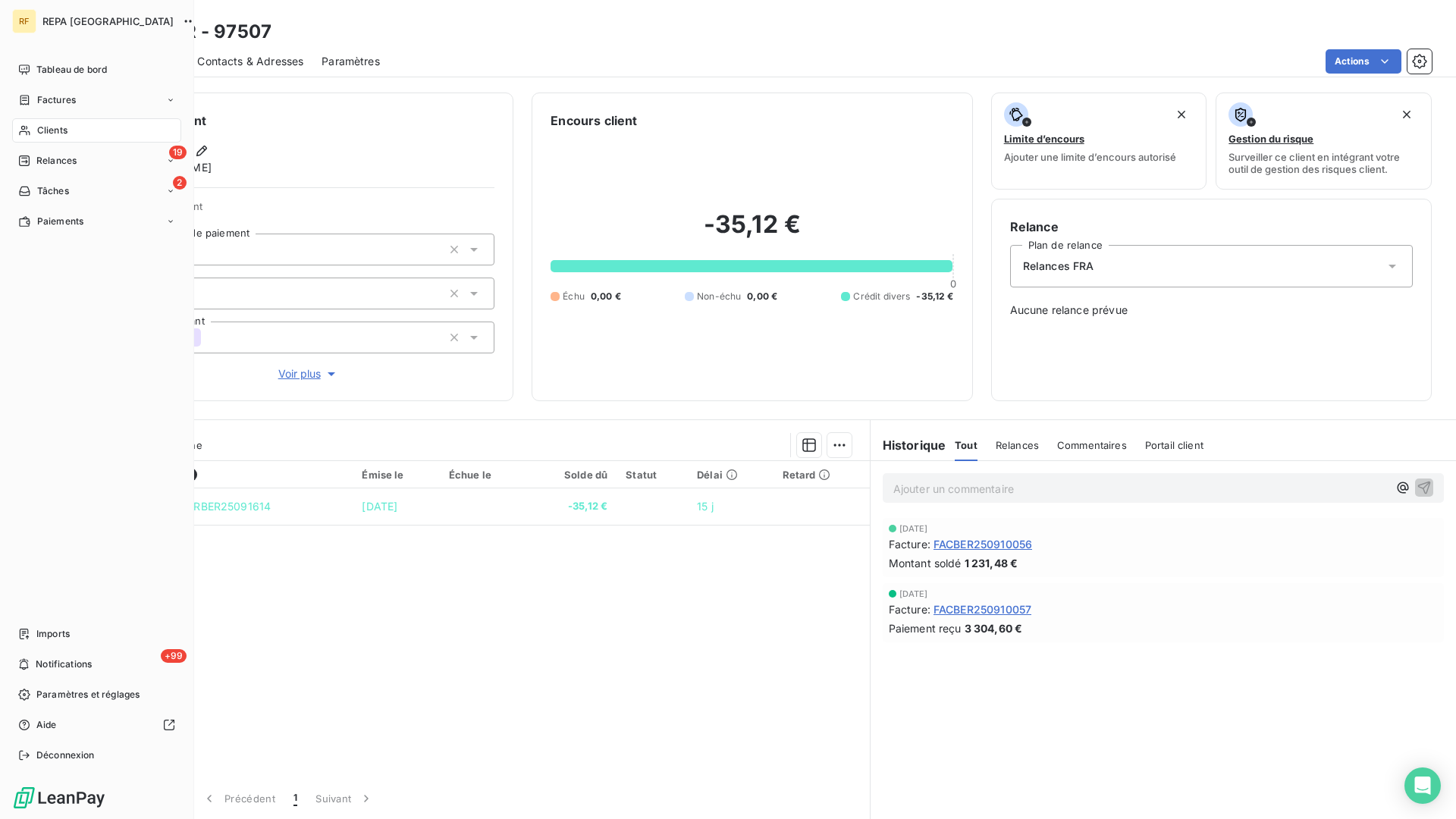
click at [63, 129] on span "Clients" at bounding box center [53, 130] width 30 height 14
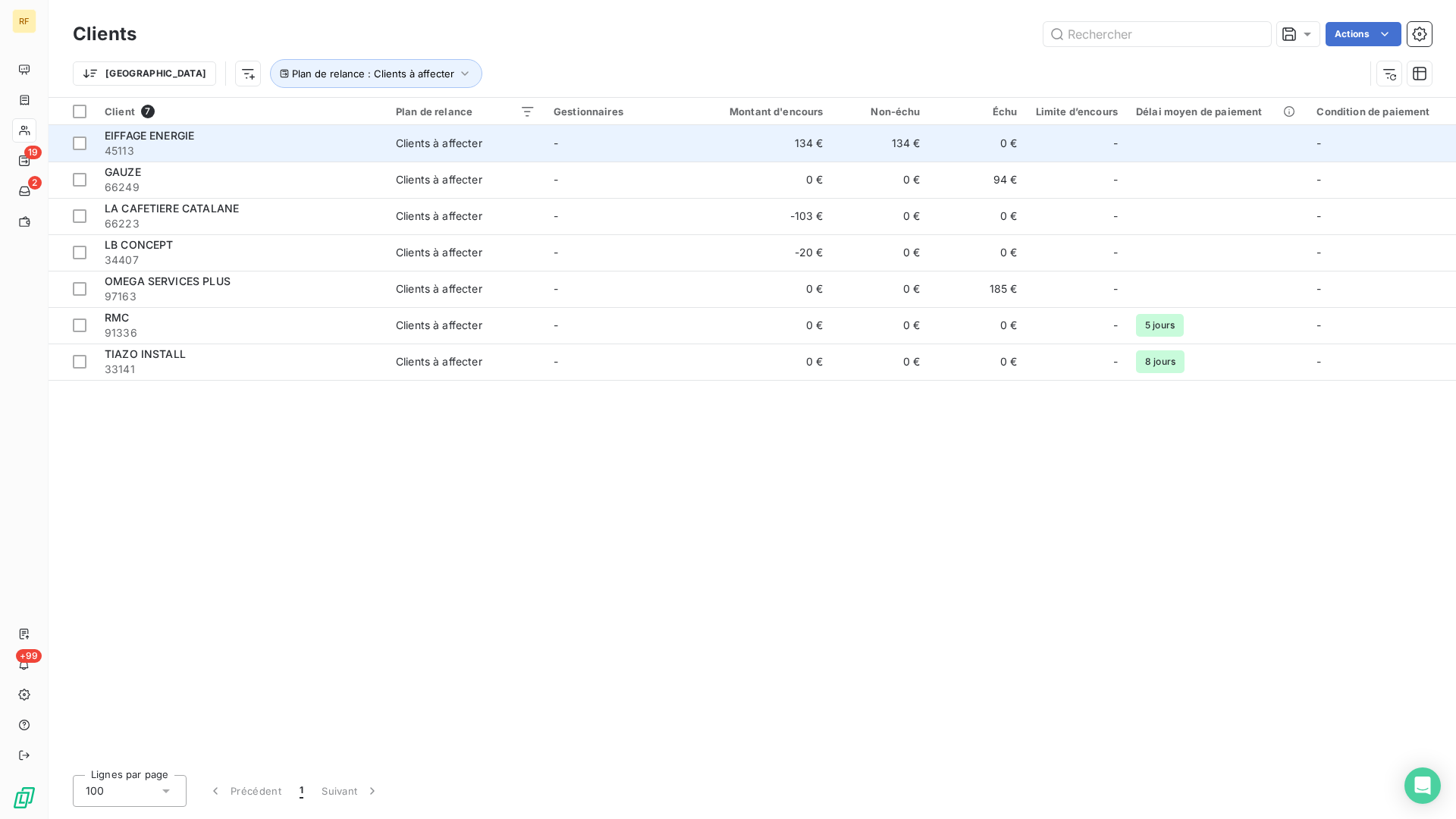
click at [172, 139] on span "EIFFAGE ENERGIE" at bounding box center [149, 135] width 89 height 13
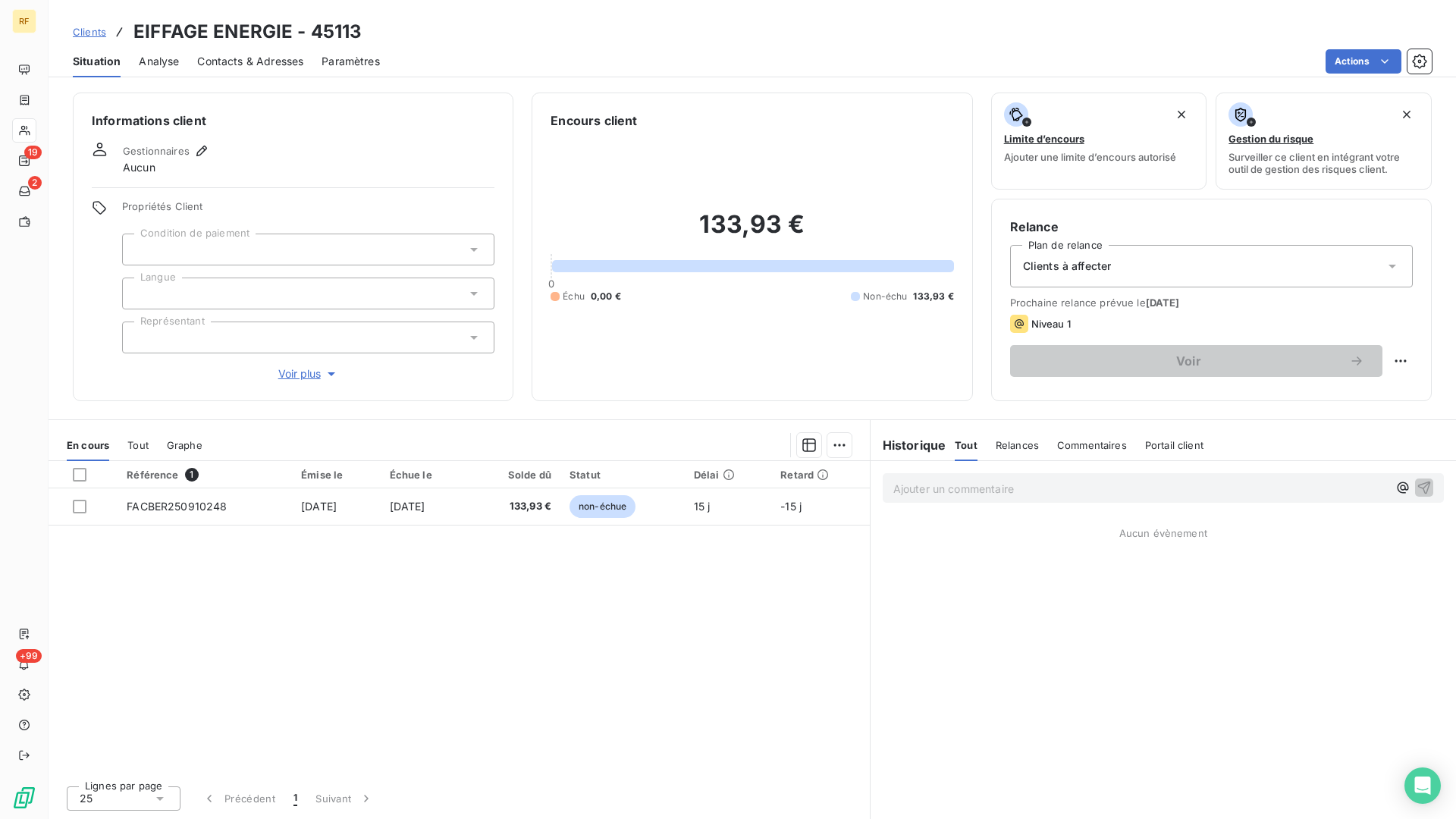
click at [292, 245] on div at bounding box center [308, 249] width 372 height 32
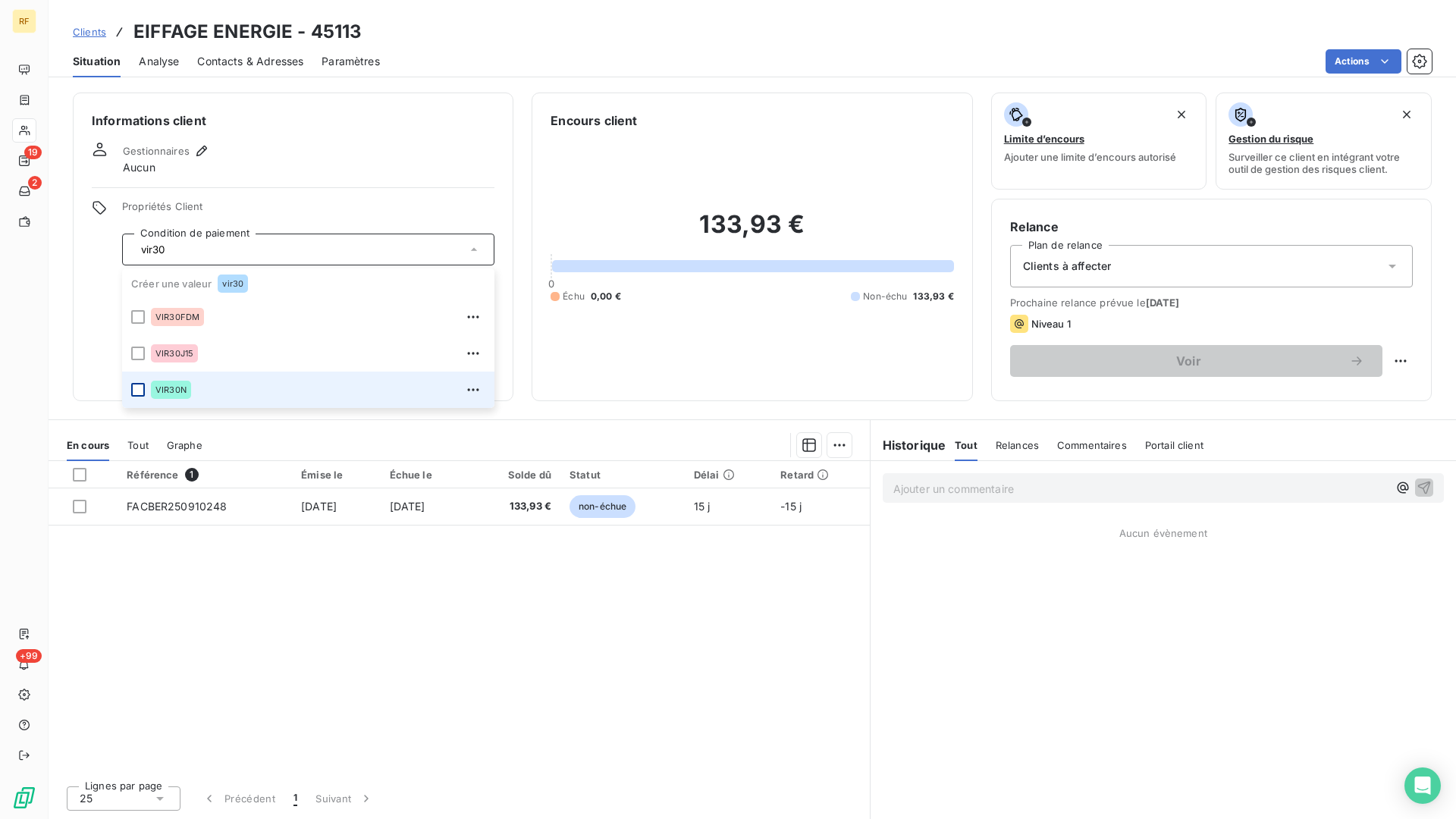
click at [137, 391] on div at bounding box center [138, 390] width 14 height 14
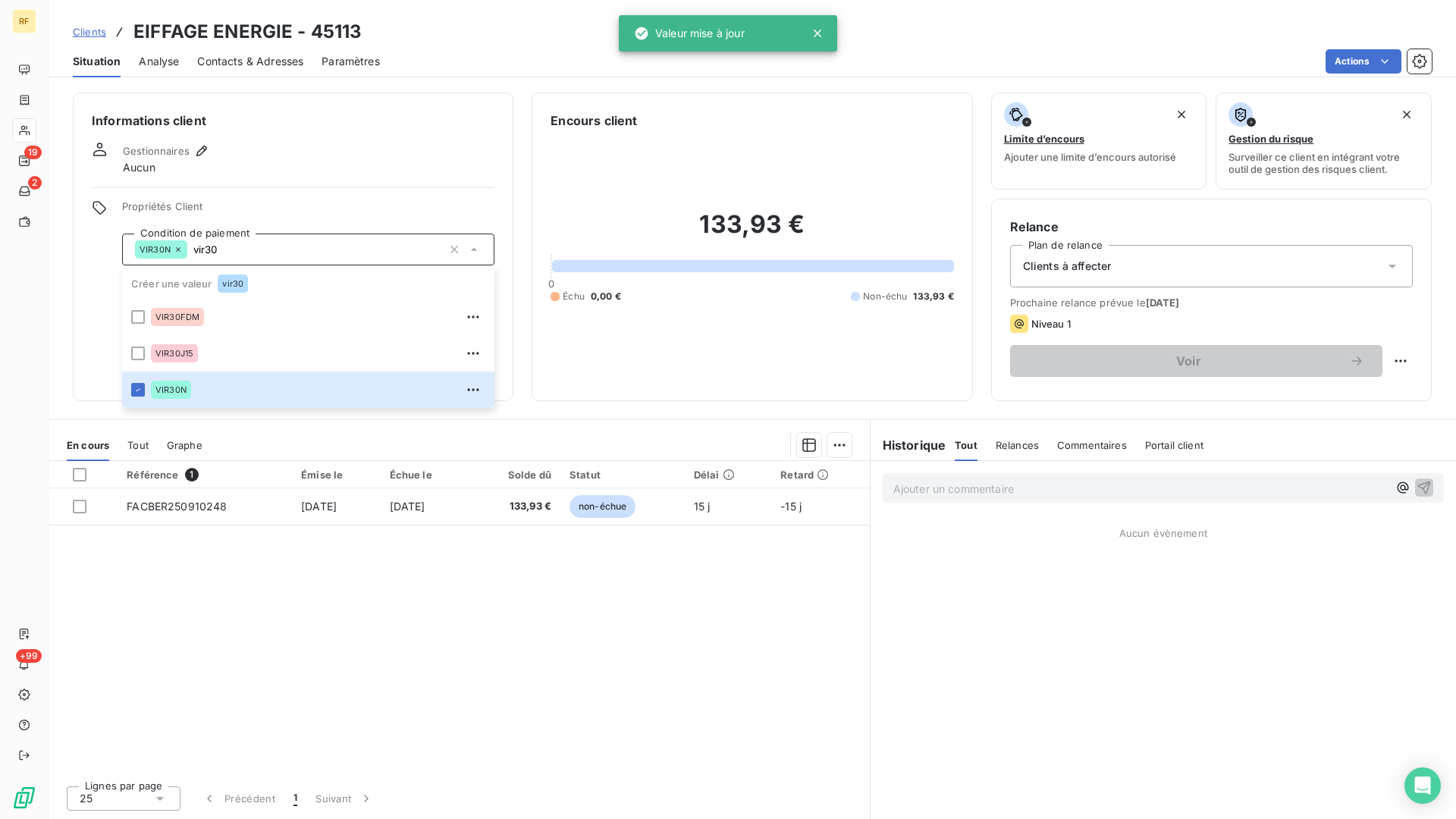
type input "vir30"
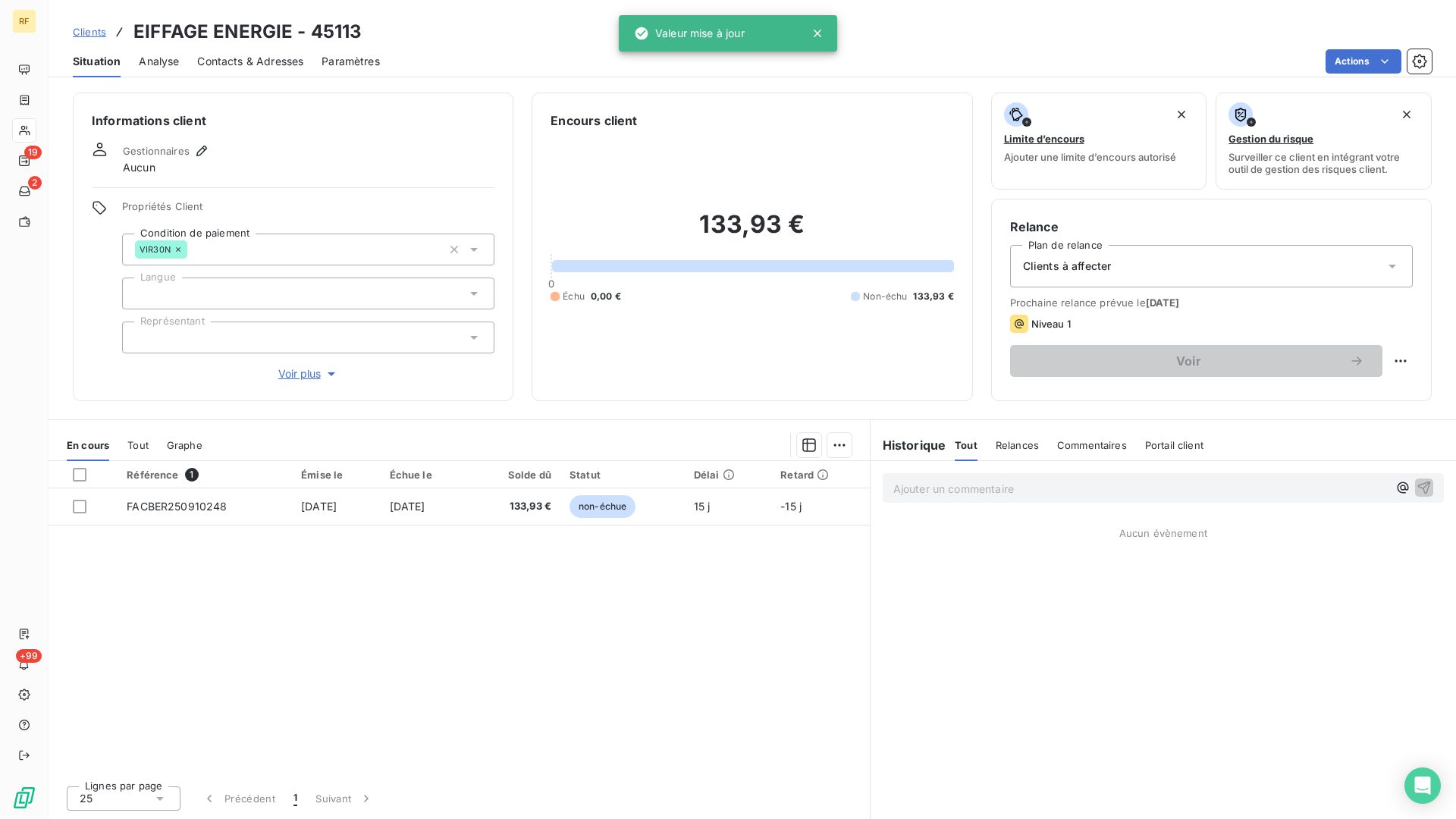
click at [332, 144] on div "Gestionnaires Aucun" at bounding box center [292, 159] width 402 height 33
click at [273, 299] on div at bounding box center [308, 293] width 372 height 32
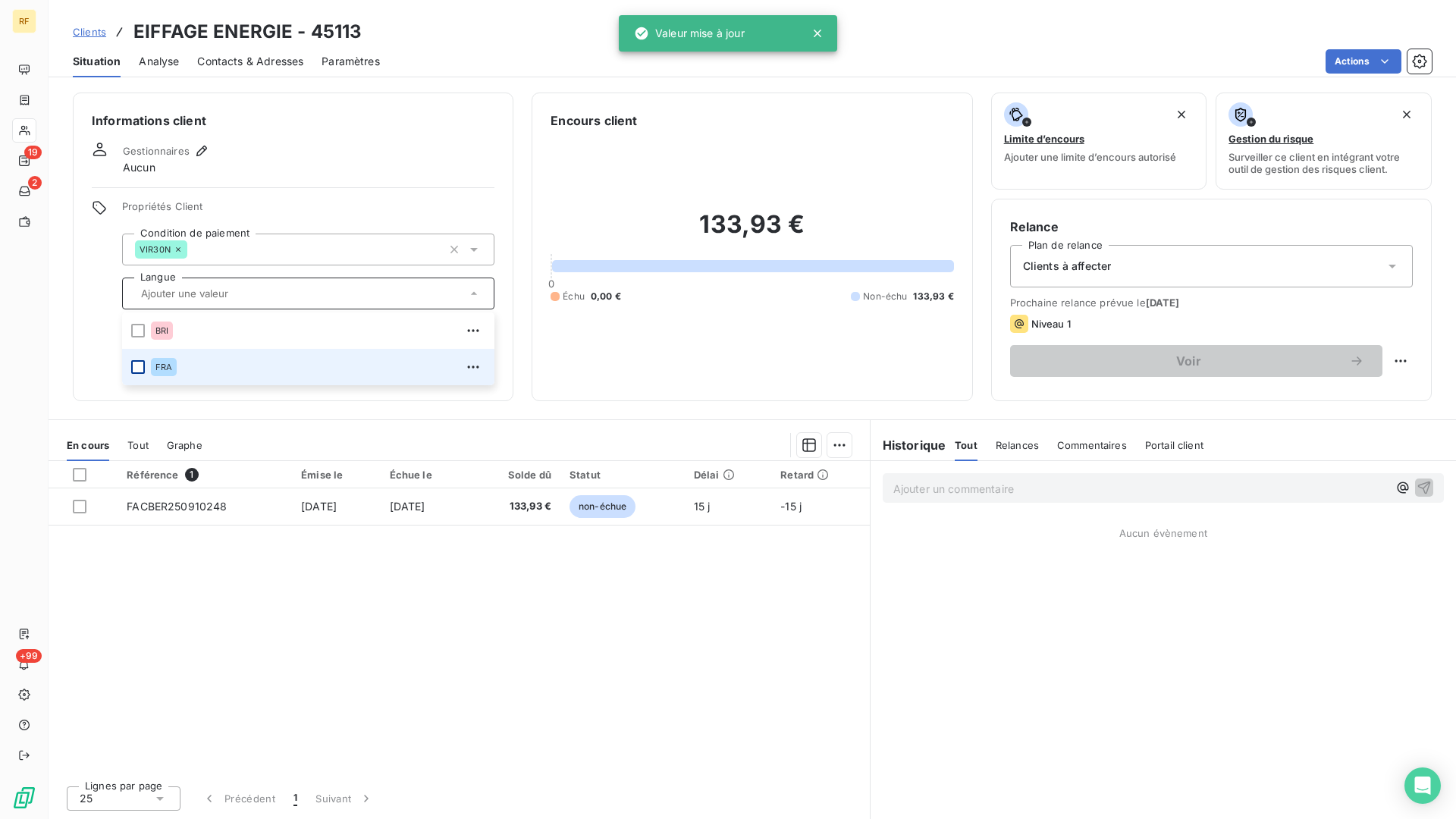
click at [139, 362] on div at bounding box center [138, 366] width 14 height 14
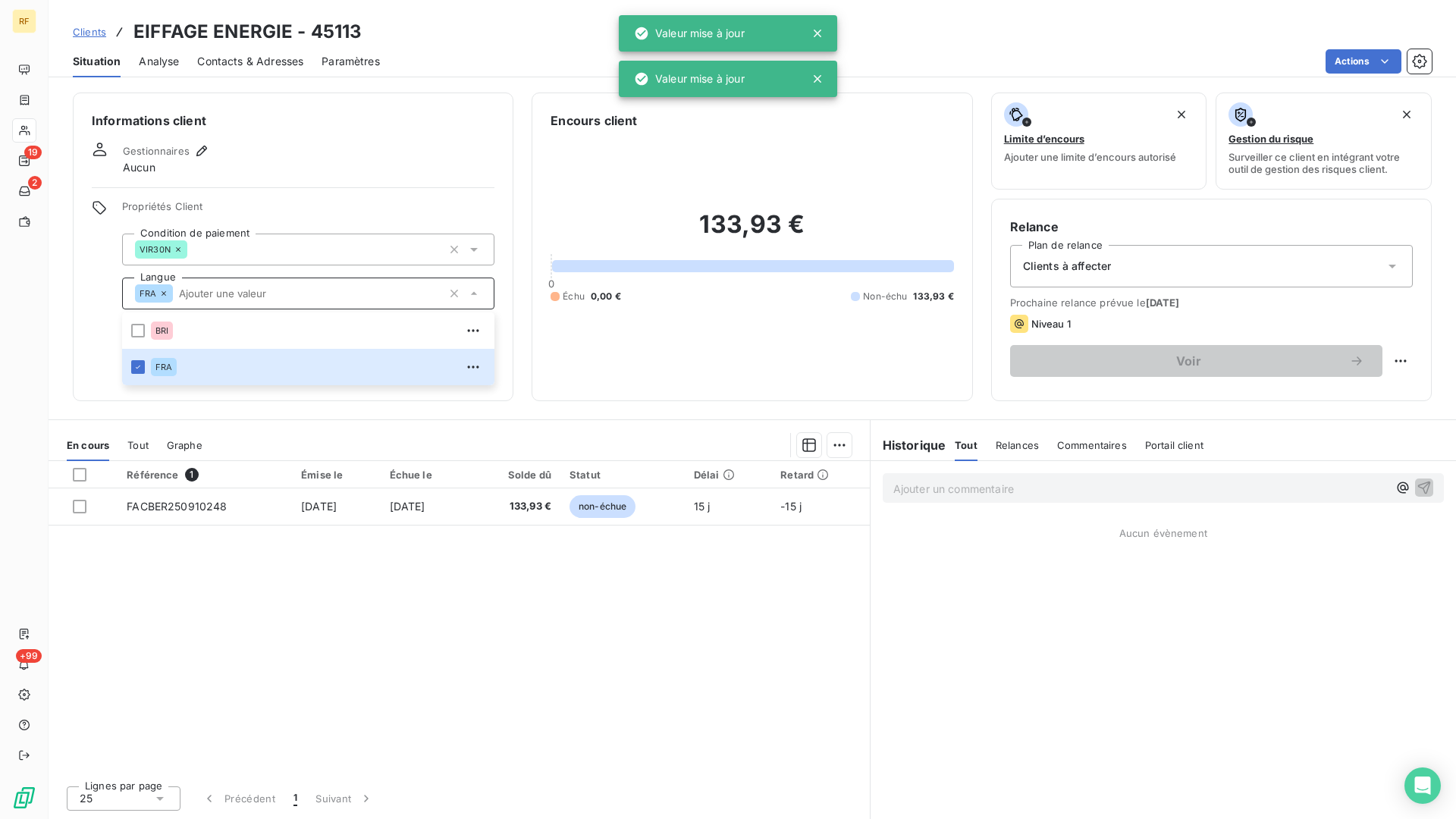
click at [348, 142] on div "Gestionnaires Aucun" at bounding box center [292, 159] width 402 height 33
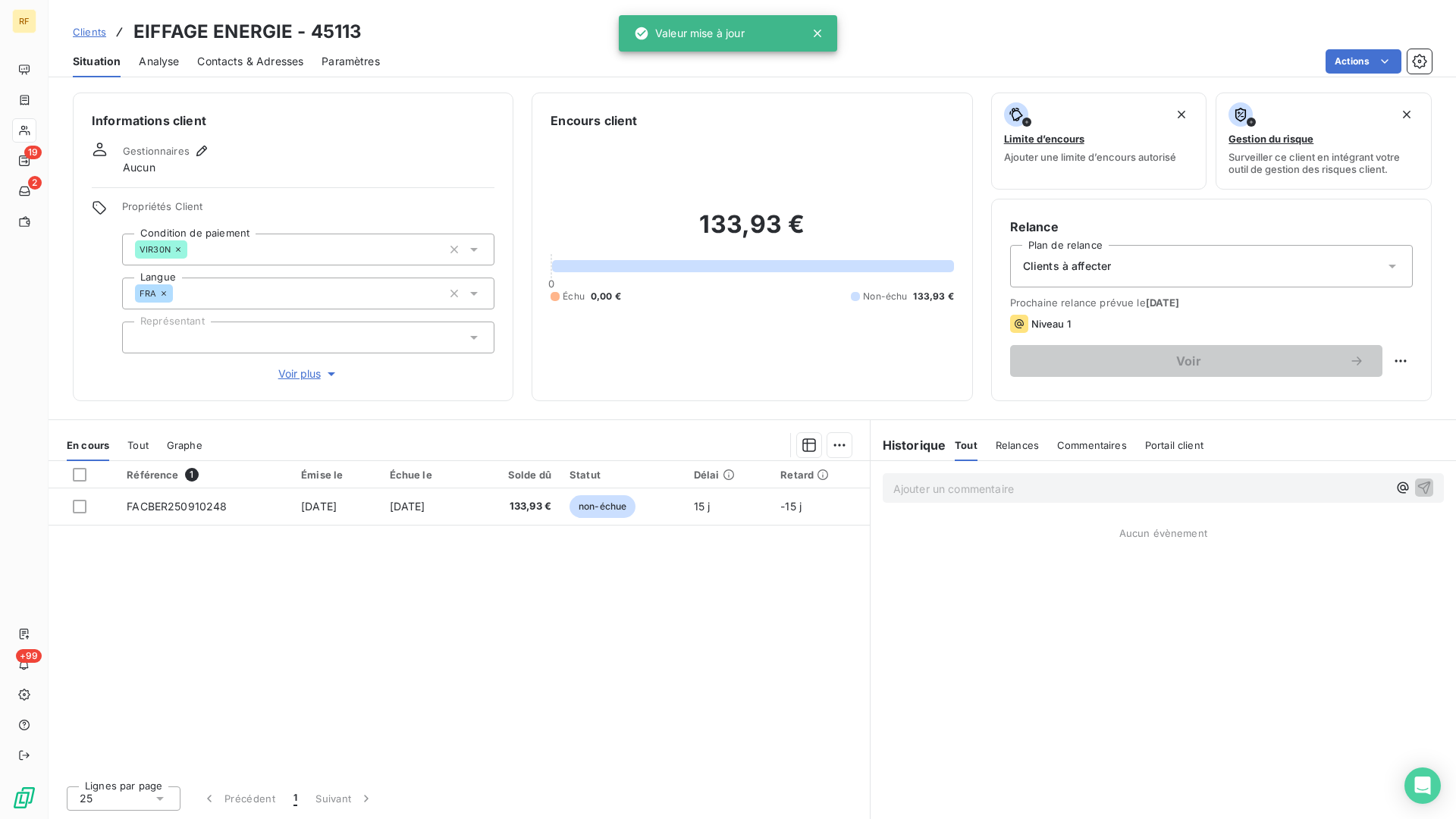
click at [273, 339] on div at bounding box center [308, 338] width 372 height 32
click at [202, 149] on icon "button" at bounding box center [201, 151] width 10 height 10
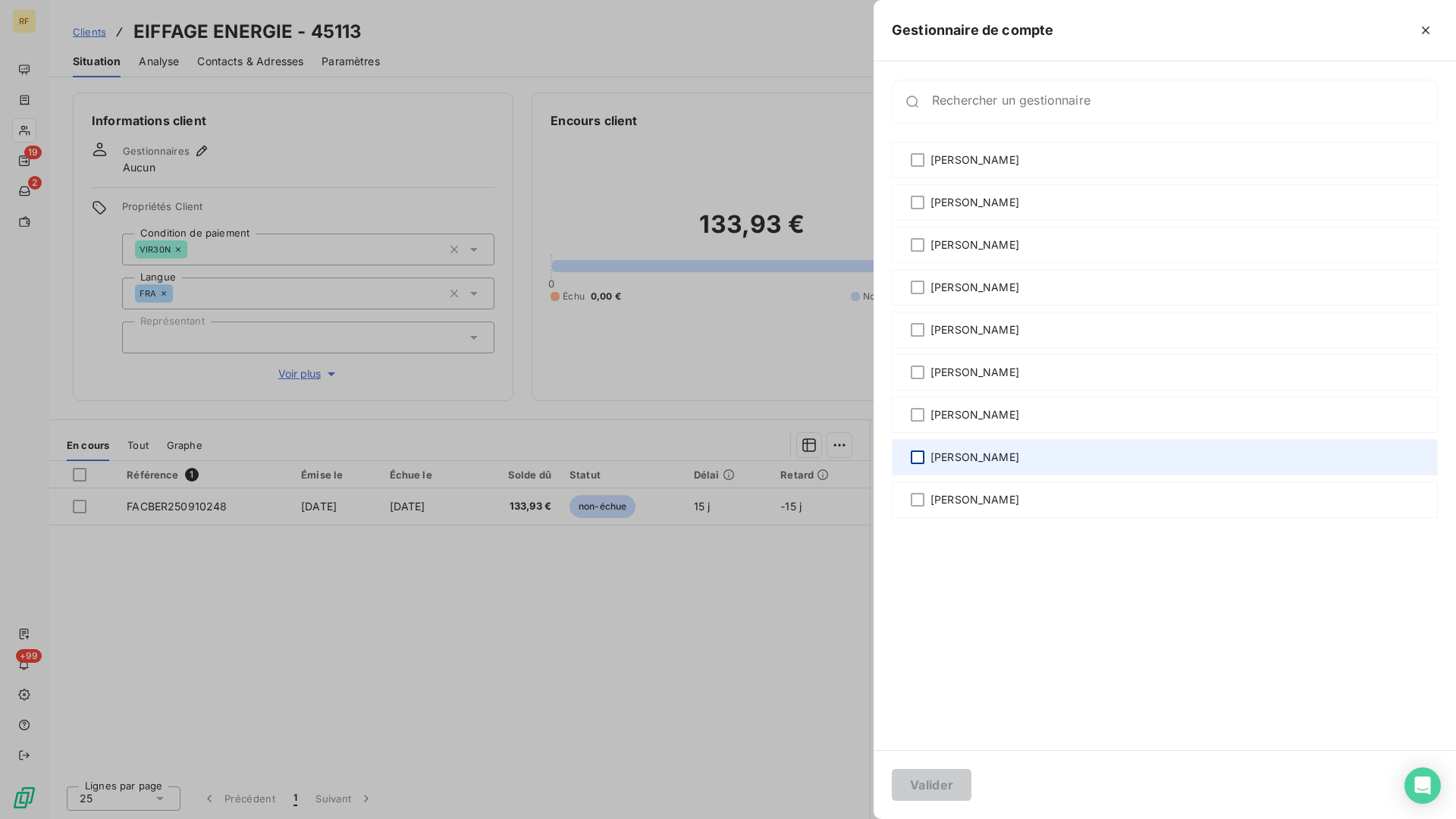
click at [920, 459] on div at bounding box center [917, 457] width 14 height 14
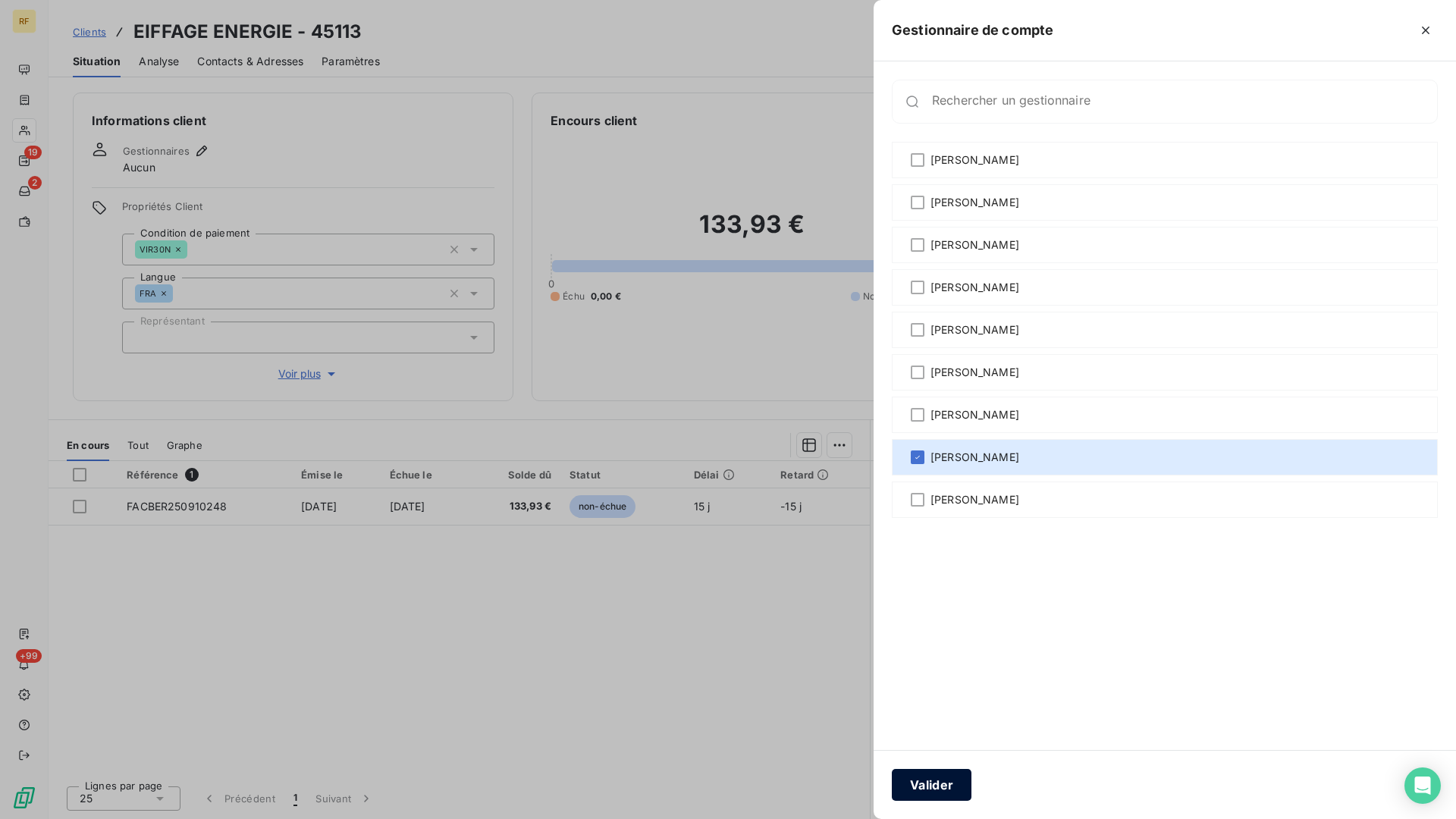
click at [898, 676] on button "Valider" at bounding box center [932, 785] width 80 height 32
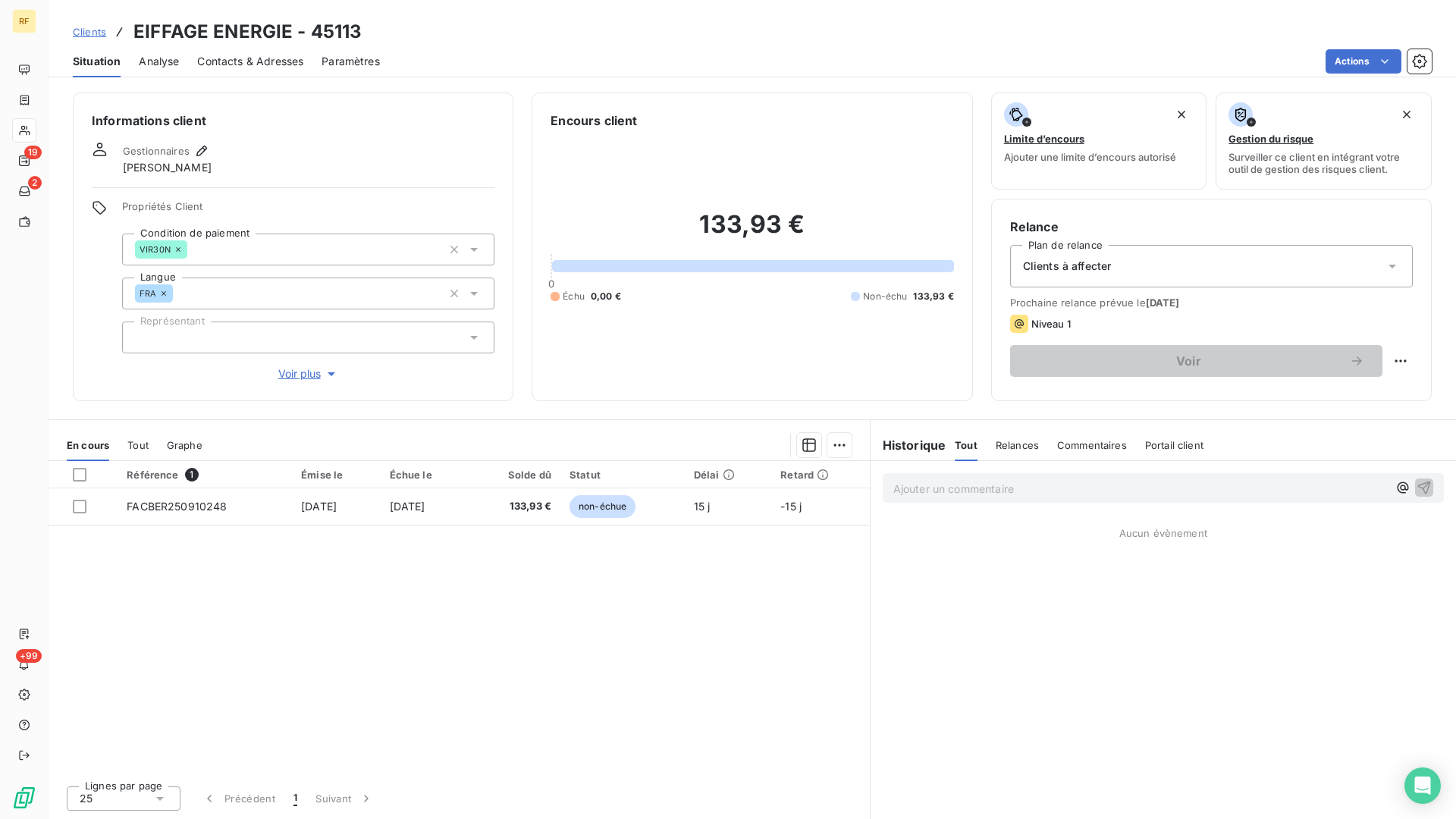
click at [236, 334] on div at bounding box center [308, 338] width 372 height 32
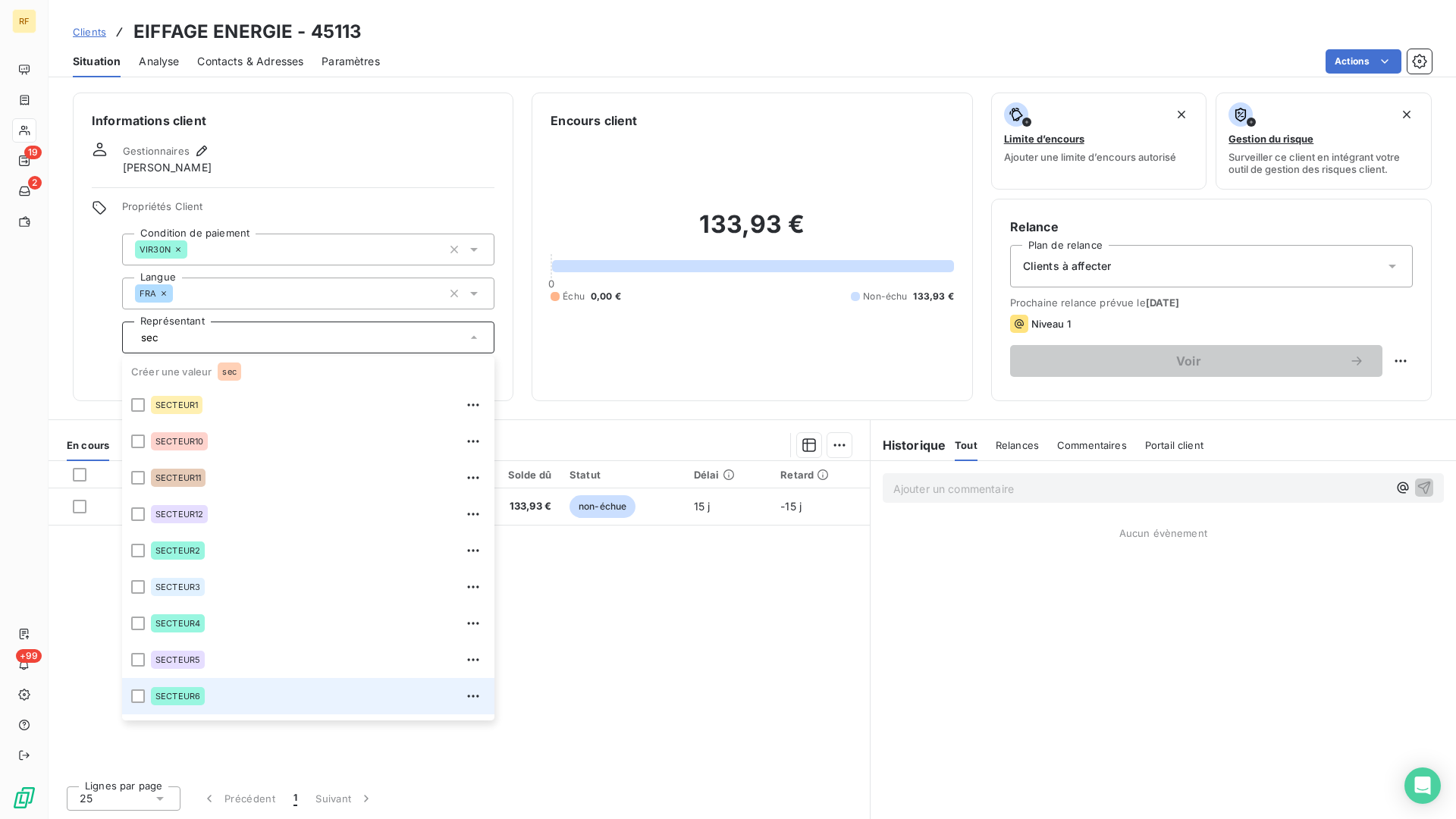
scroll to position [103, 0]
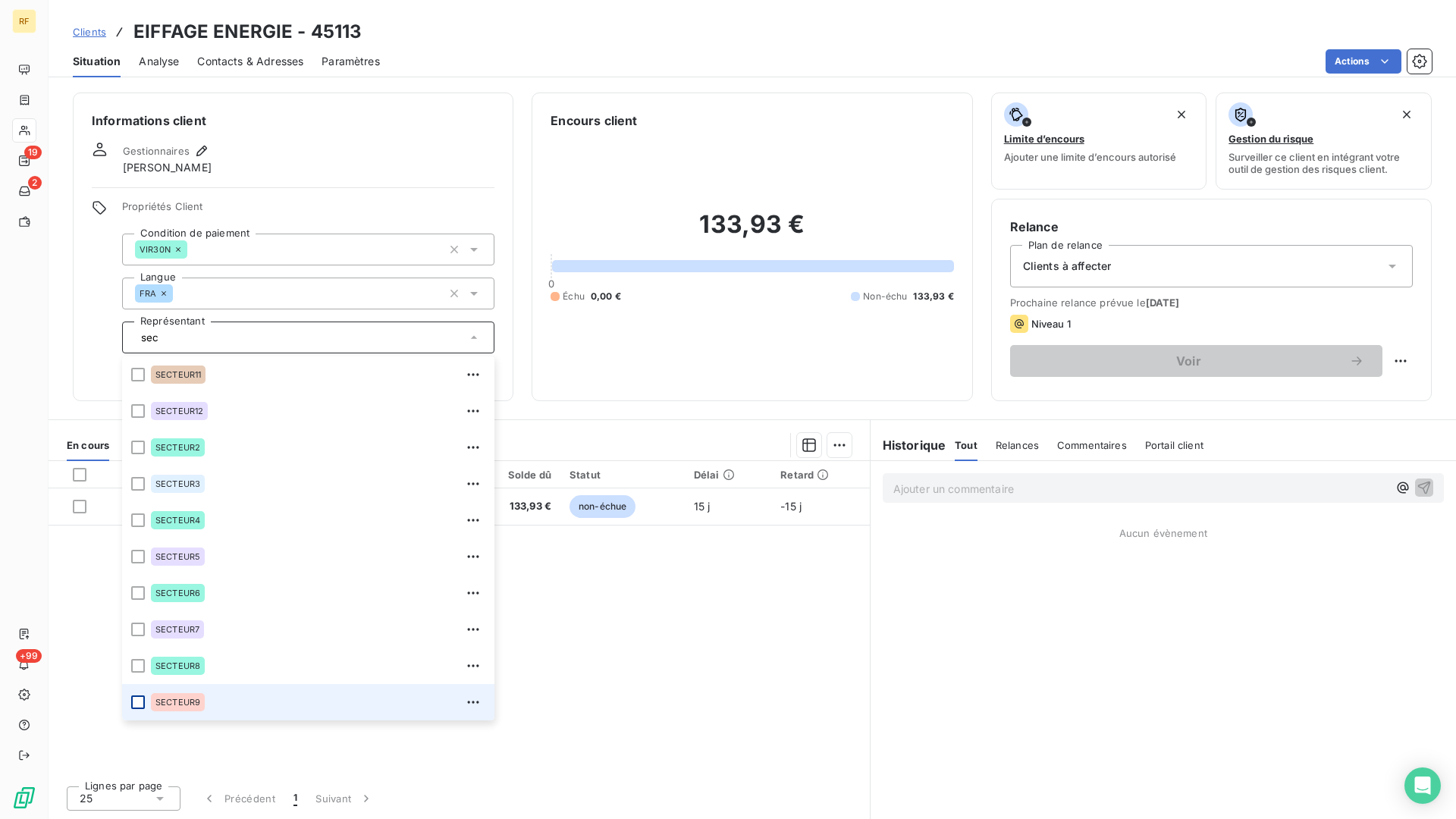
click at [133, 676] on div at bounding box center [138, 702] width 14 height 14
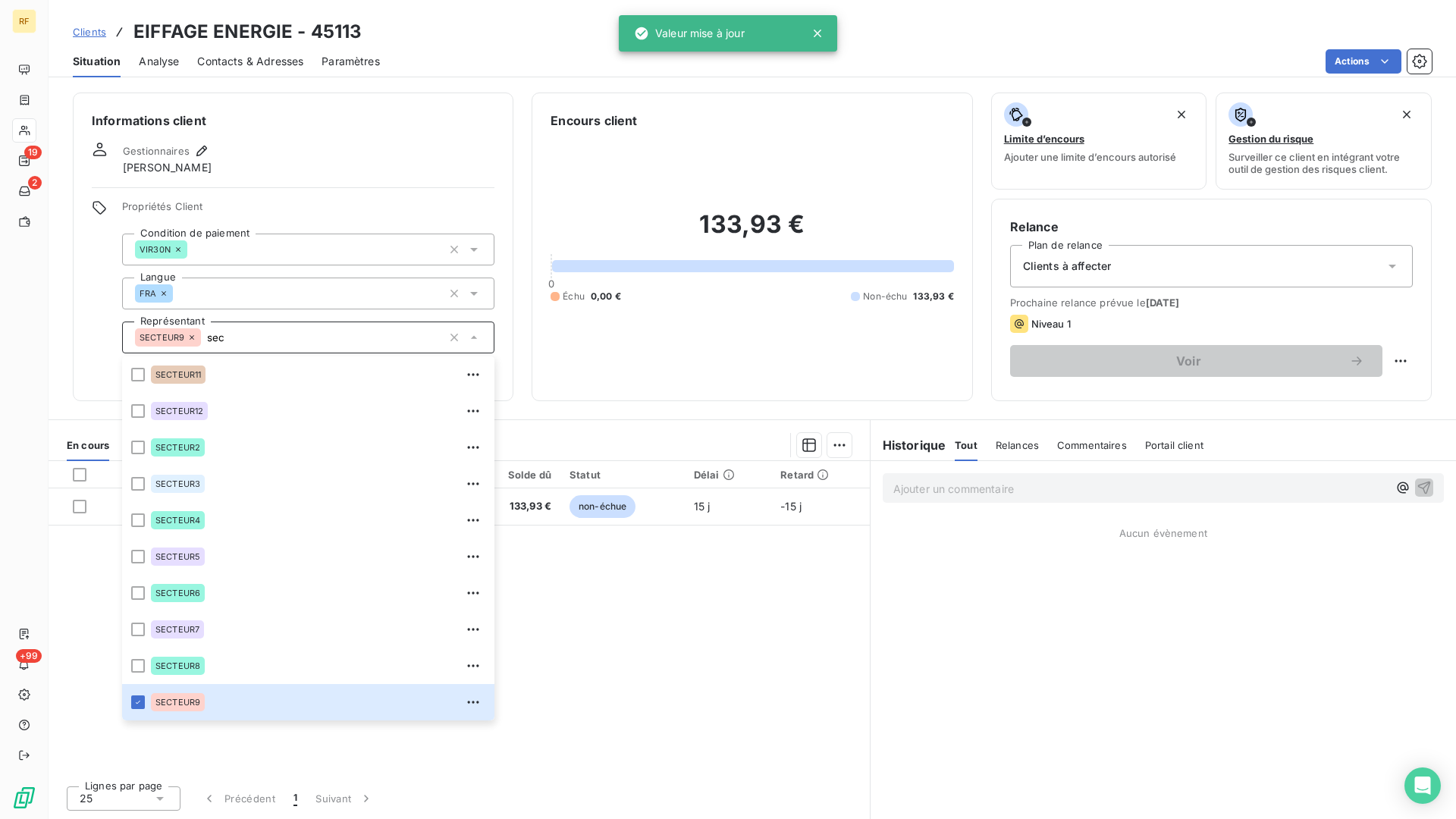
type input "sec"
click at [370, 147] on div "Gestionnaires [PERSON_NAME]" at bounding box center [292, 159] width 402 height 33
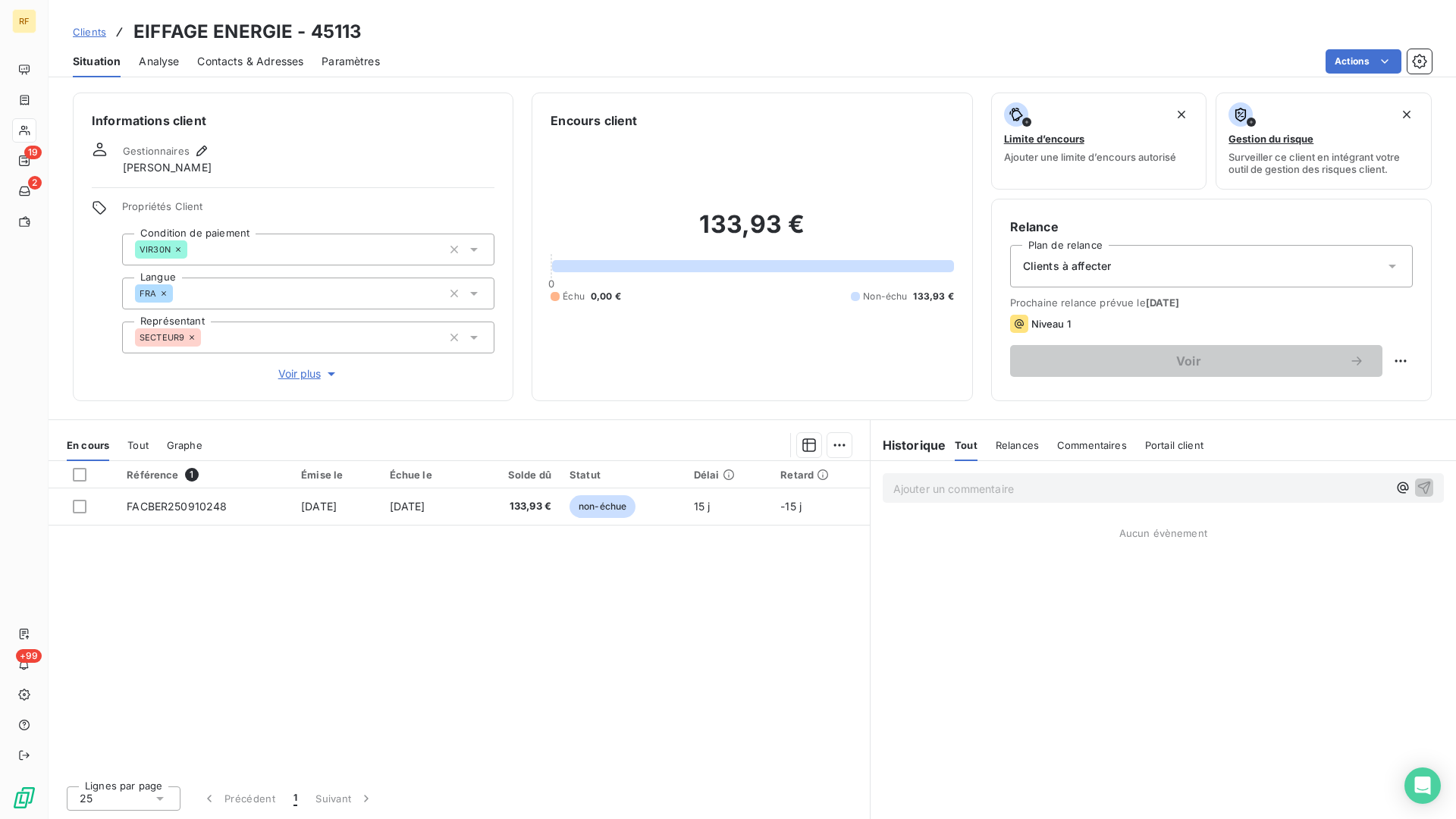
click at [255, 60] on span "Contacts & Adresses" at bounding box center [249, 61] width 106 height 15
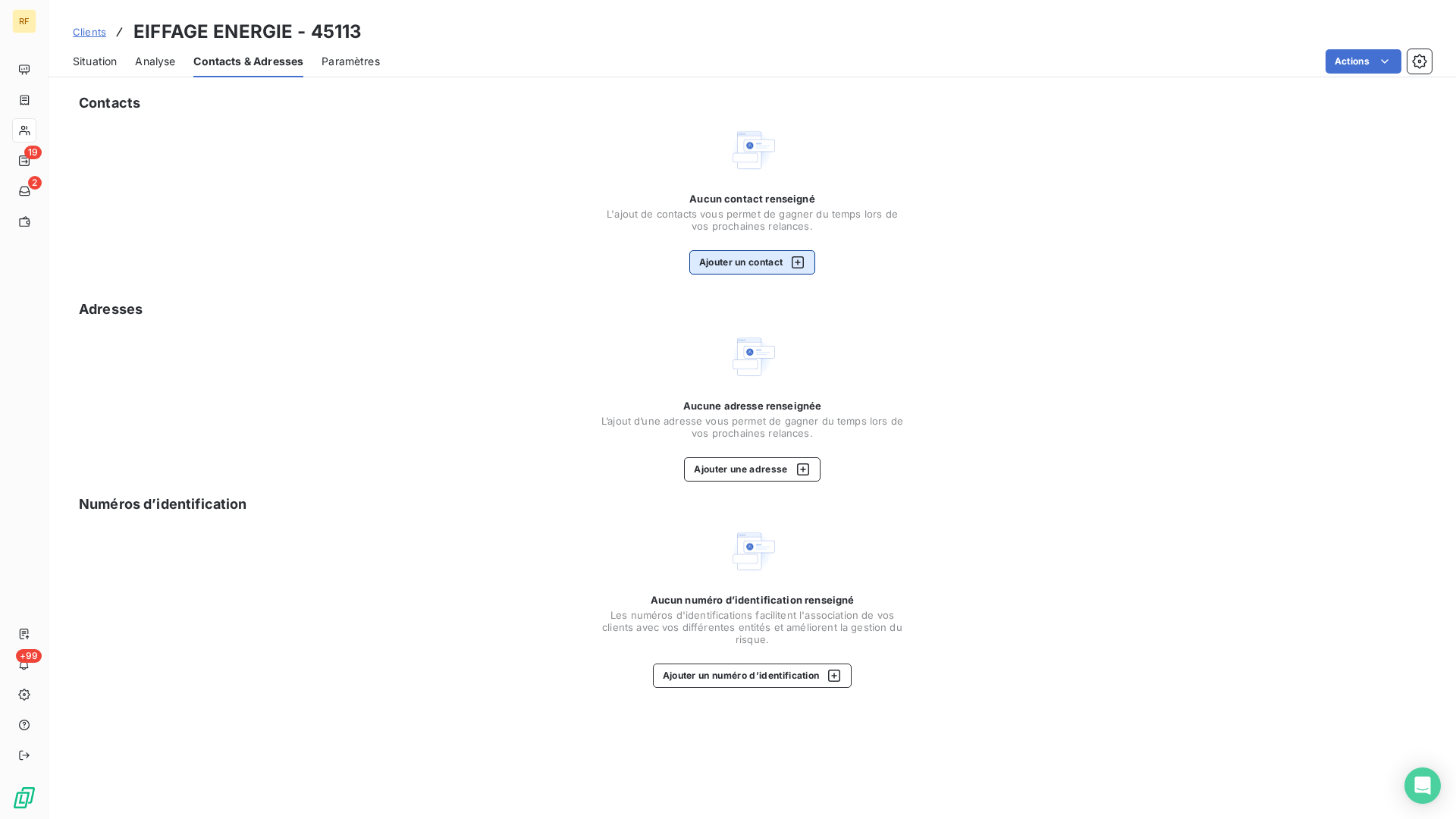
click at [751, 258] on button "Ajouter un contact" at bounding box center [752, 262] width 127 height 24
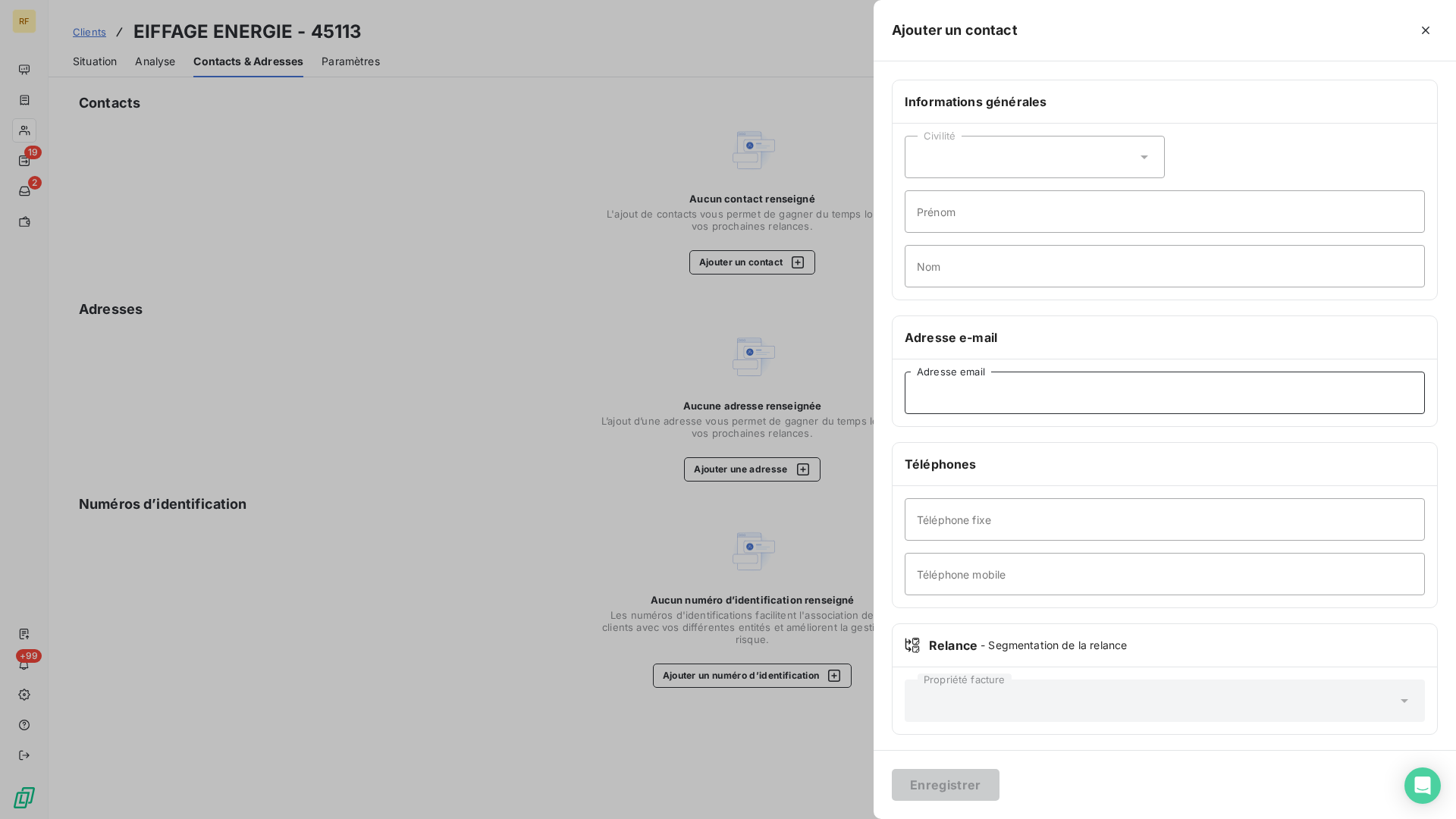
click at [1007, 397] on input "Adresse email" at bounding box center [1164, 392] width 520 height 42
paste input "[PERSON_NAME][EMAIL_ADDRESS][DOMAIN_NAME]"
type input "[PERSON_NAME][EMAIL_ADDRESS][DOMAIN_NAME]"
click at [965, 676] on button "Enregistrer" at bounding box center [945, 785] width 108 height 32
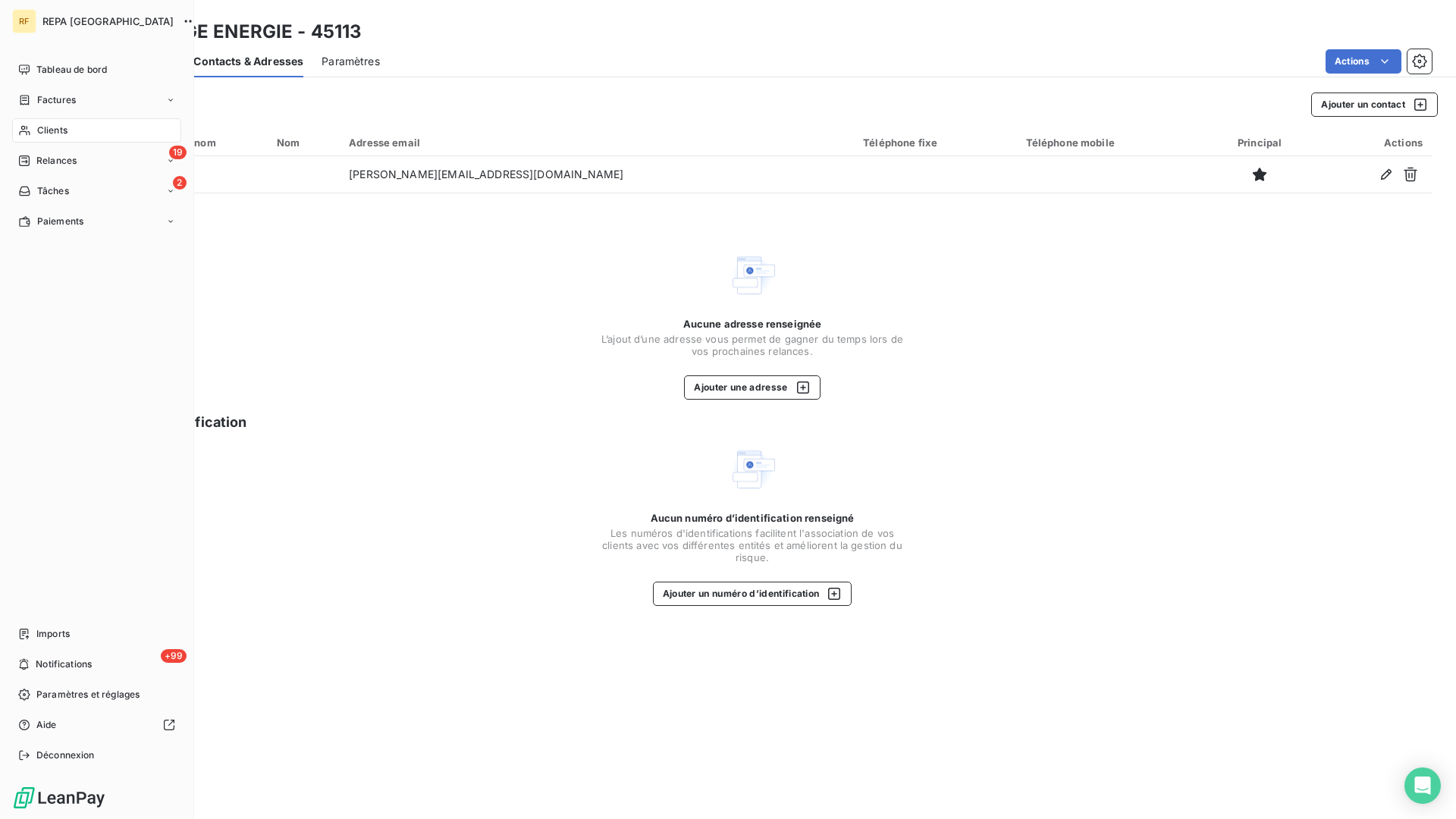
click at [49, 129] on span "Clients" at bounding box center [53, 130] width 30 height 14
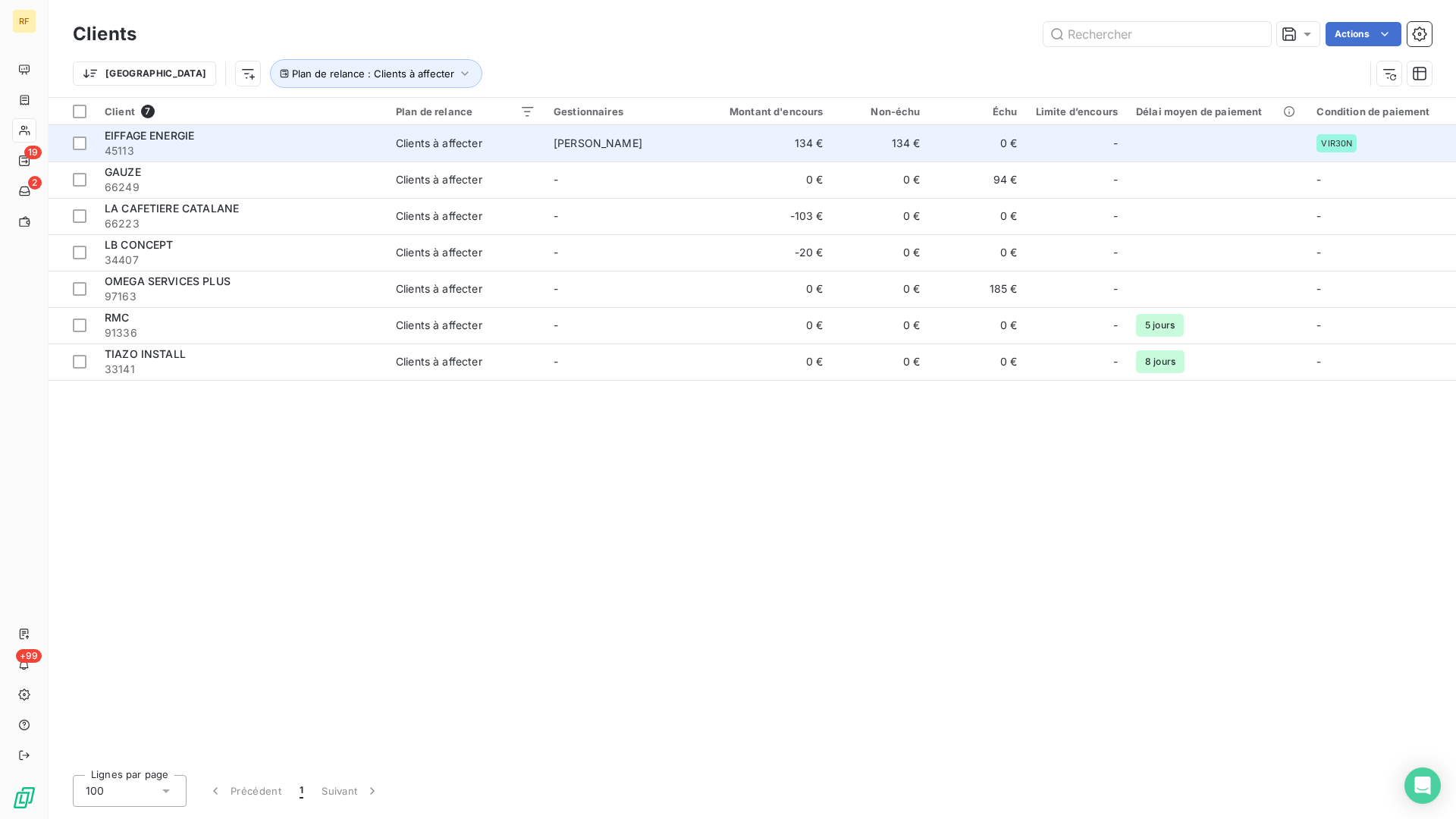
click at [143, 136] on span "EIFFAGE ENERGIE" at bounding box center [149, 135] width 89 height 13
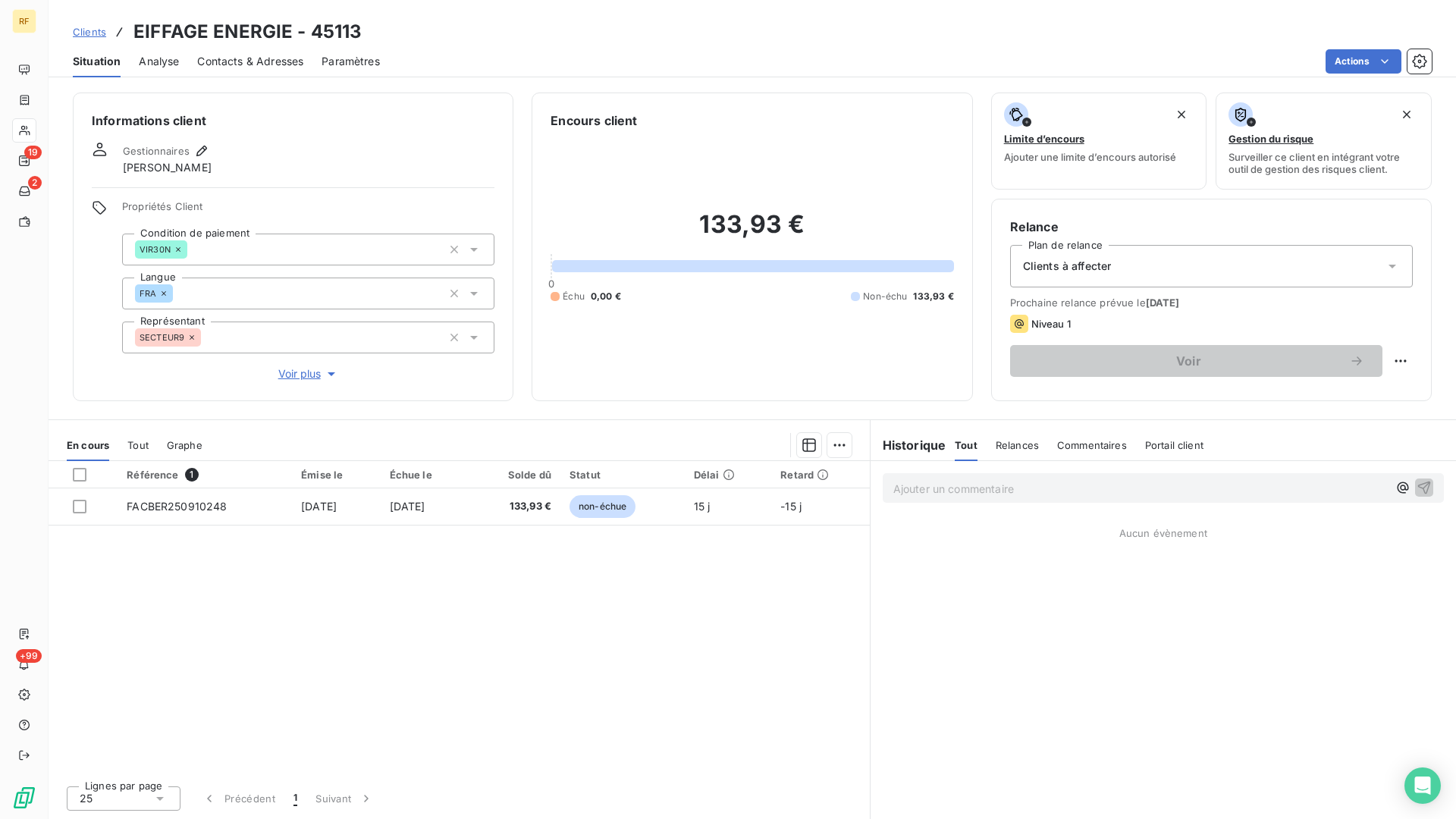
click at [1105, 257] on div "Clients à affecter" at bounding box center [1211, 265] width 402 height 42
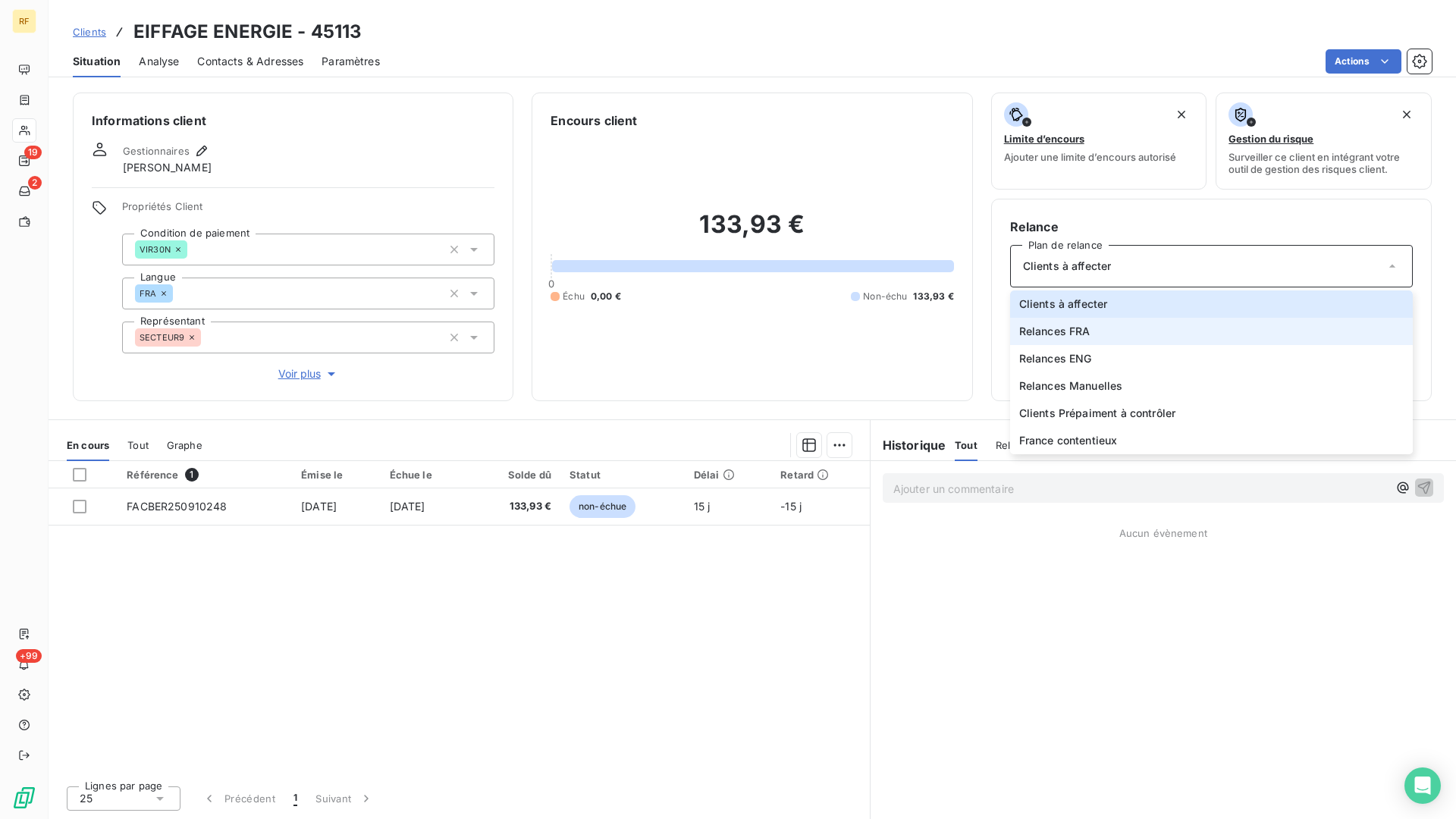
click at [1110, 332] on li "Relances FRA" at bounding box center [1211, 331] width 402 height 27
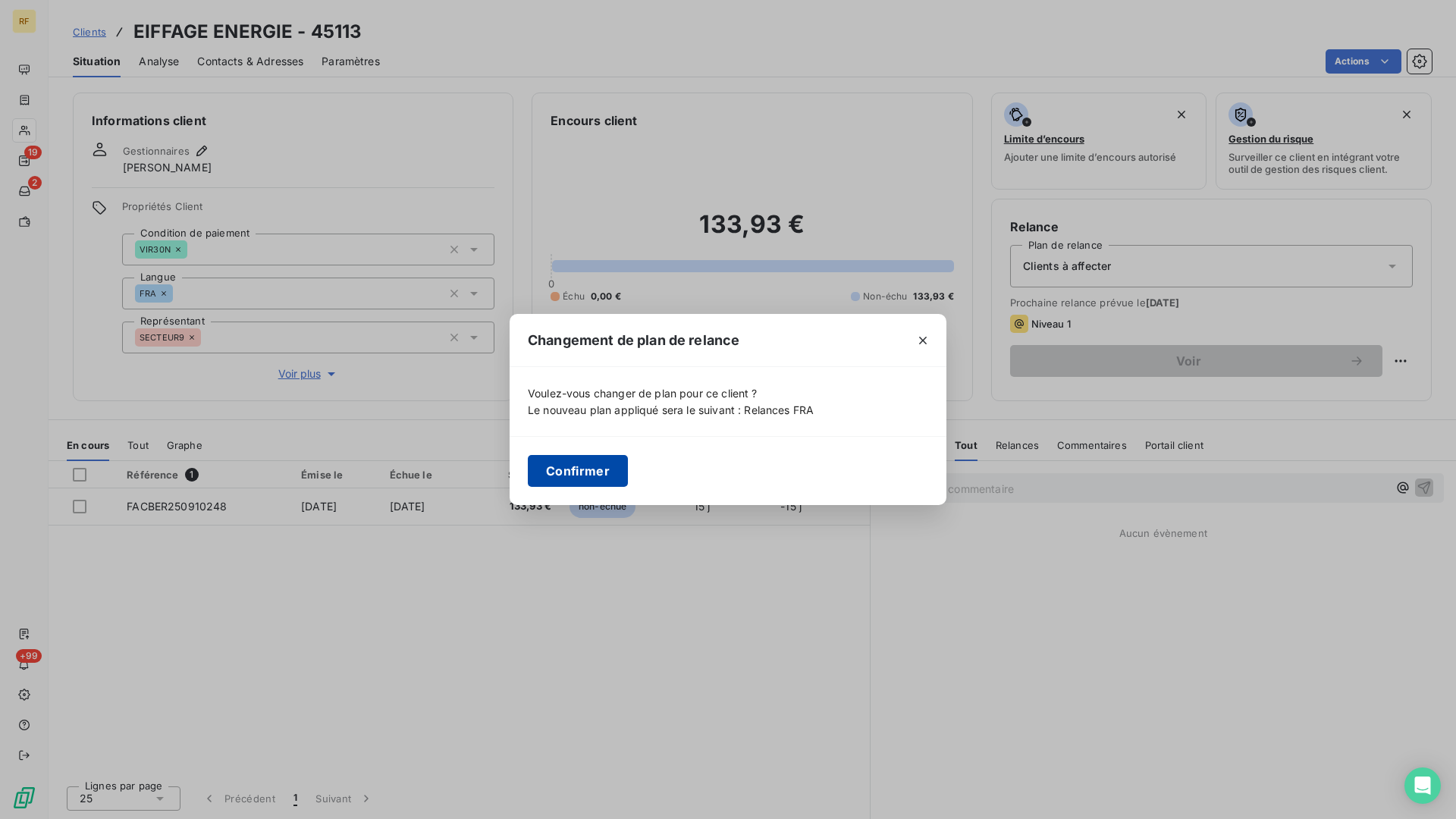
click at [555, 463] on button "Confirmer" at bounding box center [578, 471] width 100 height 32
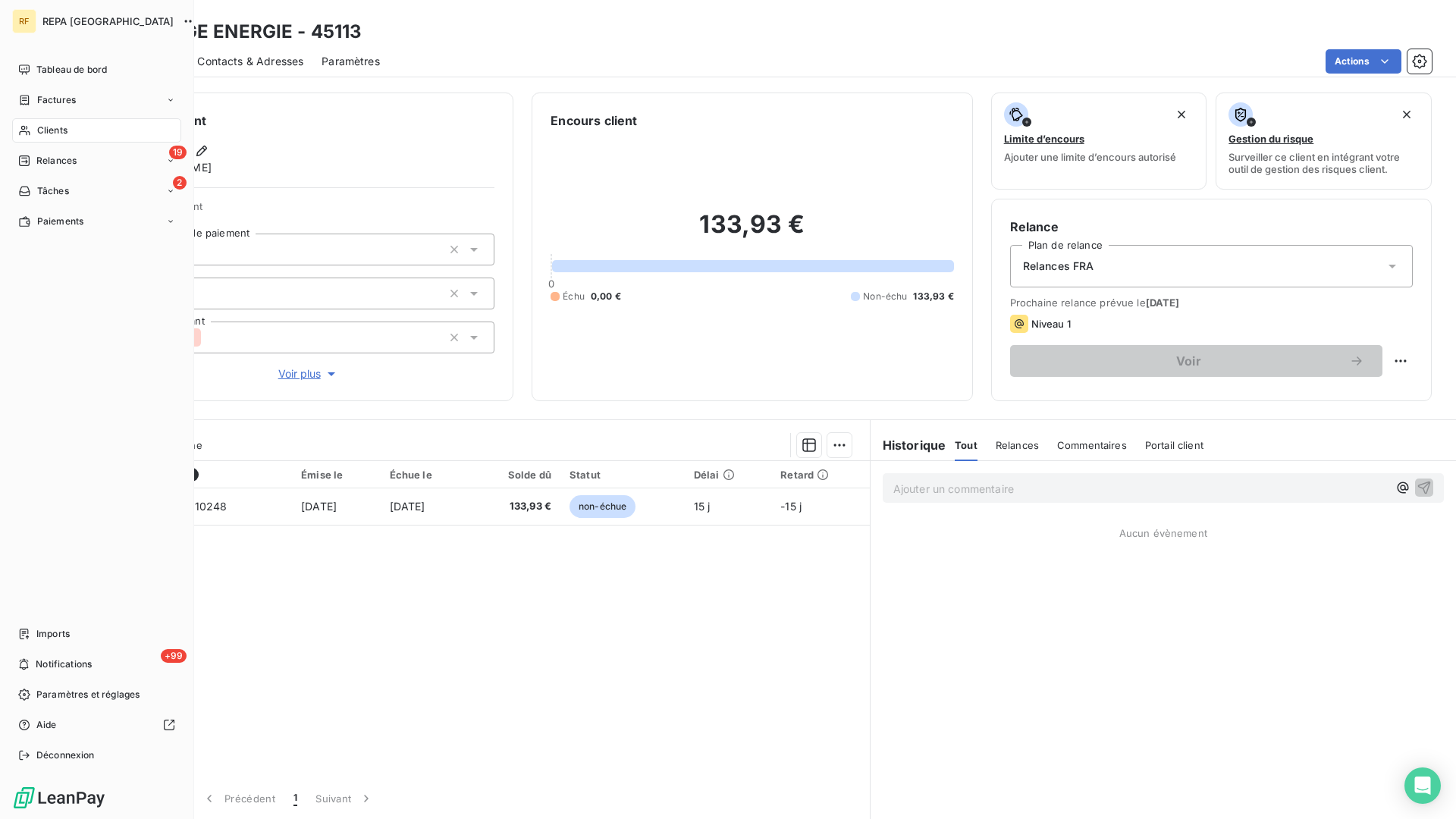
click at [52, 135] on span "Clients" at bounding box center [53, 130] width 30 height 14
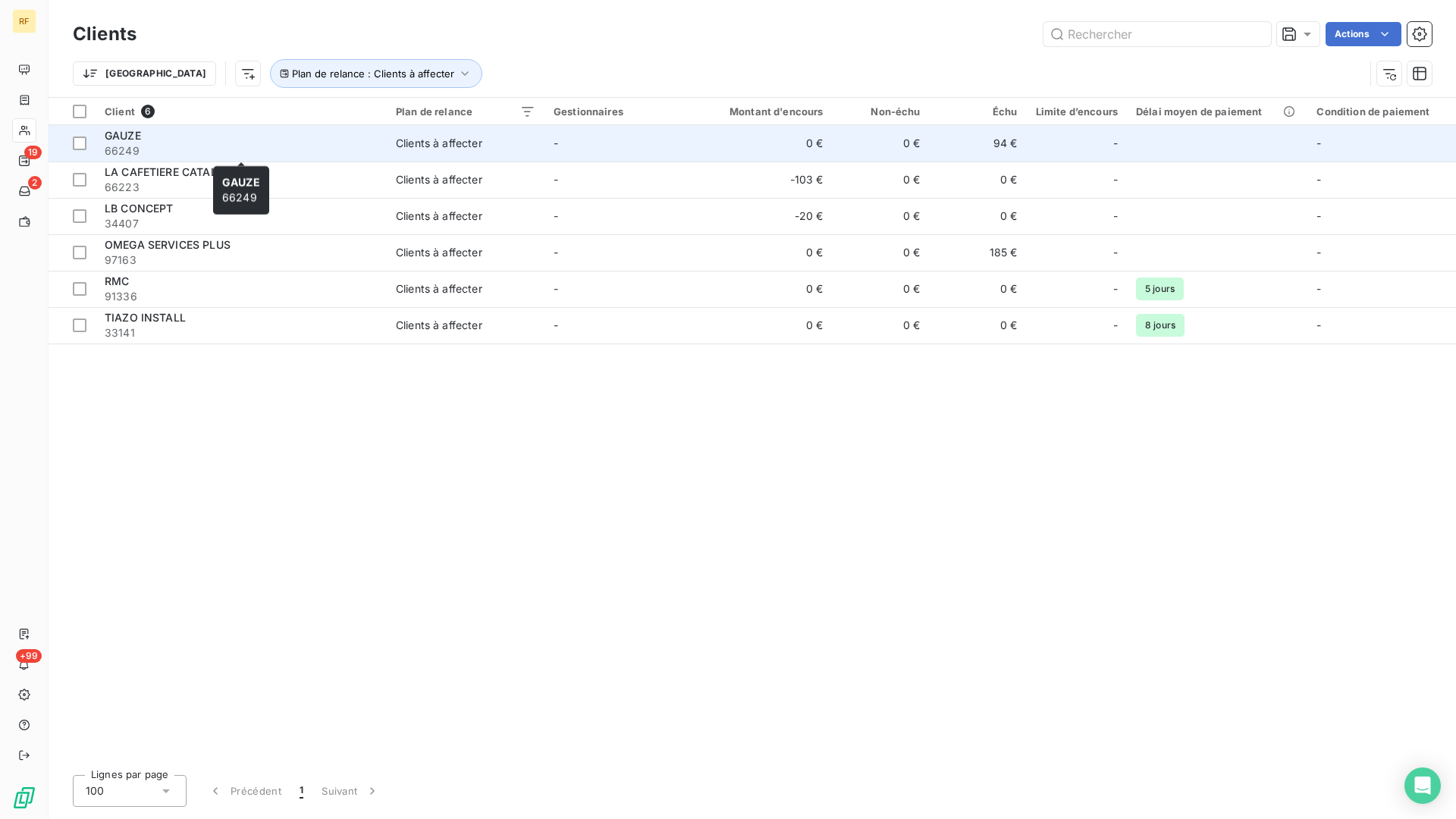
click at [161, 148] on span "66249" at bounding box center [241, 151] width 273 height 15
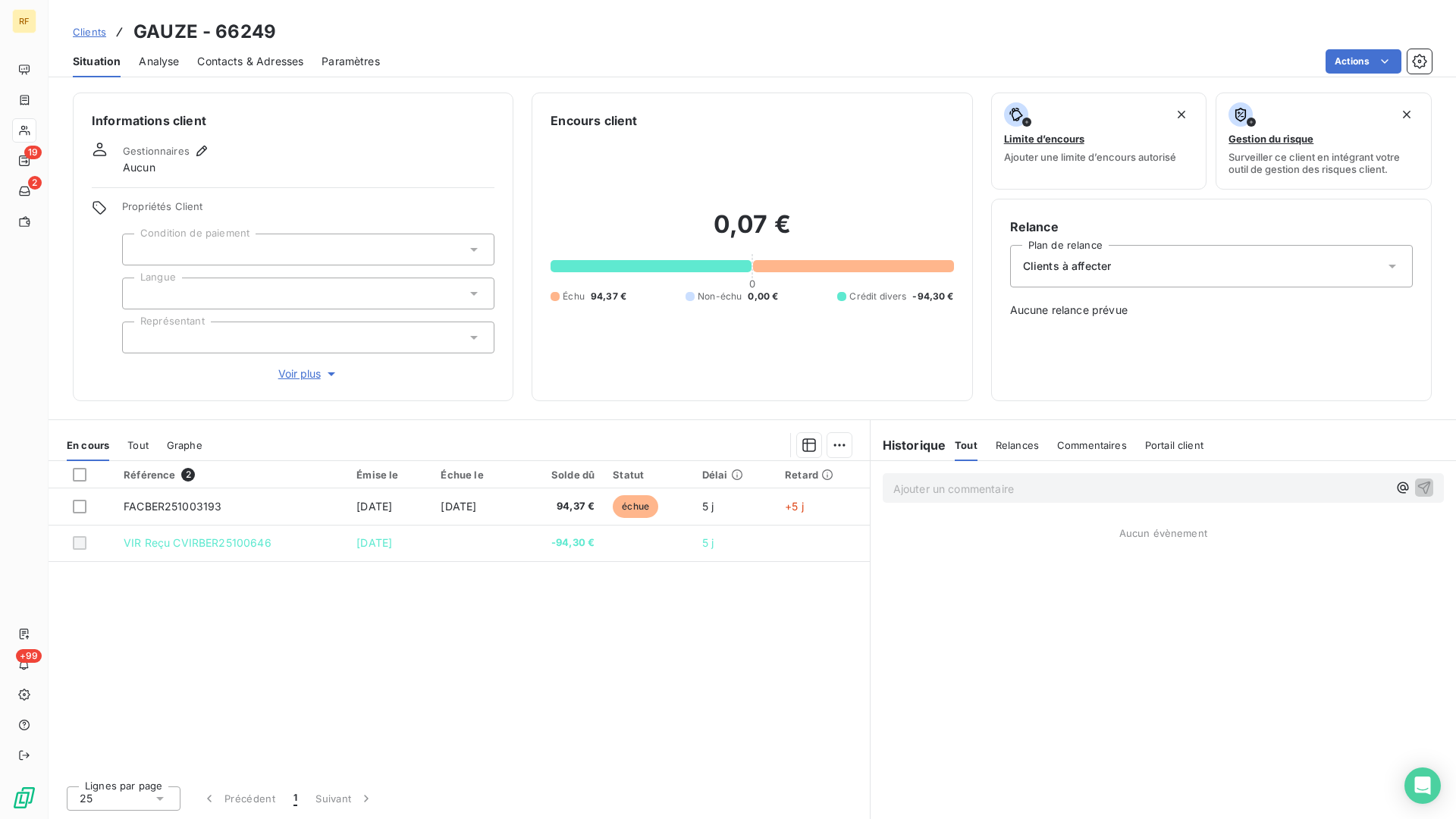
click at [275, 252] on div at bounding box center [308, 249] width 372 height 32
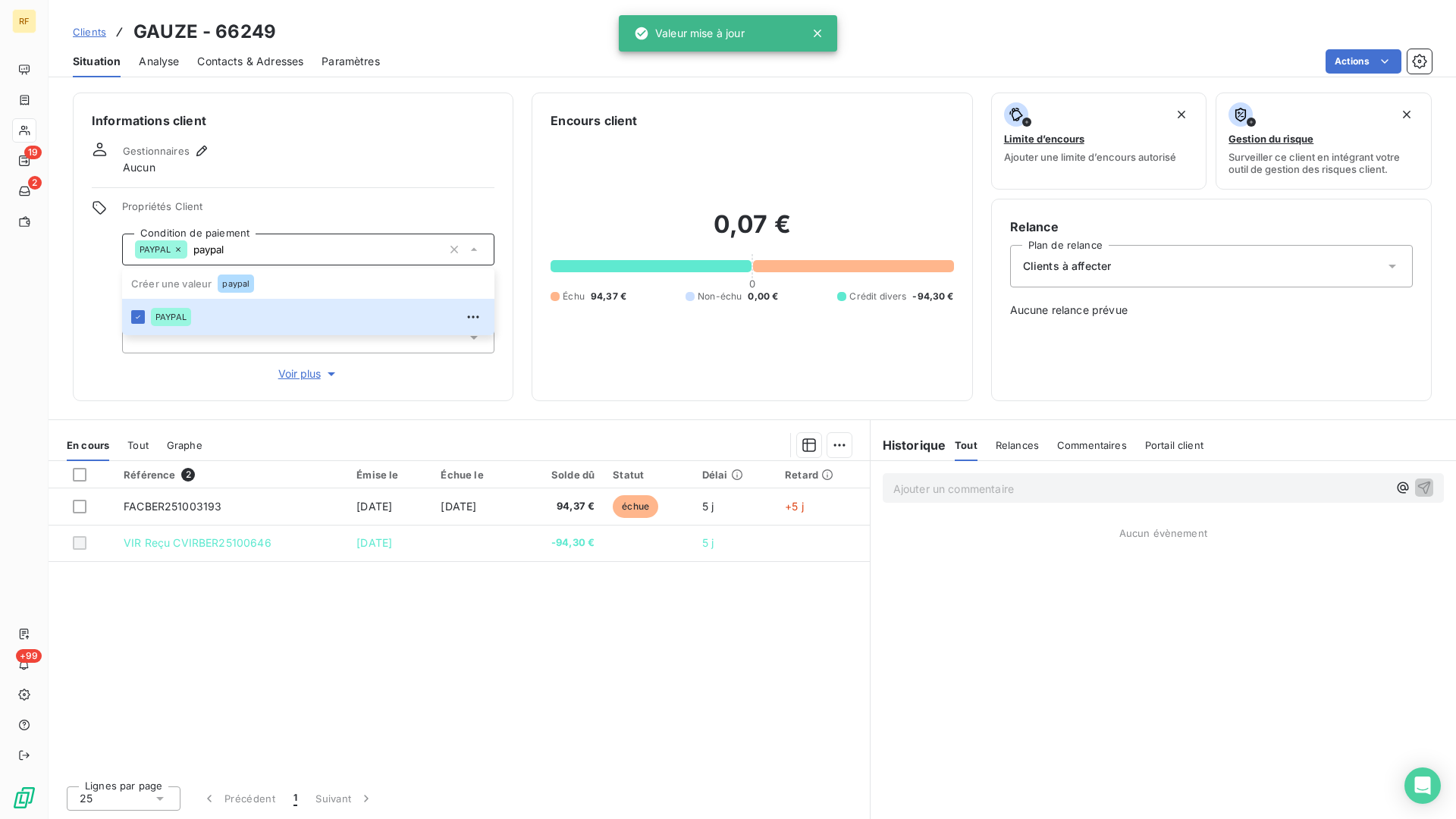
type input "paypal"
click at [343, 187] on div at bounding box center [292, 187] width 402 height 1
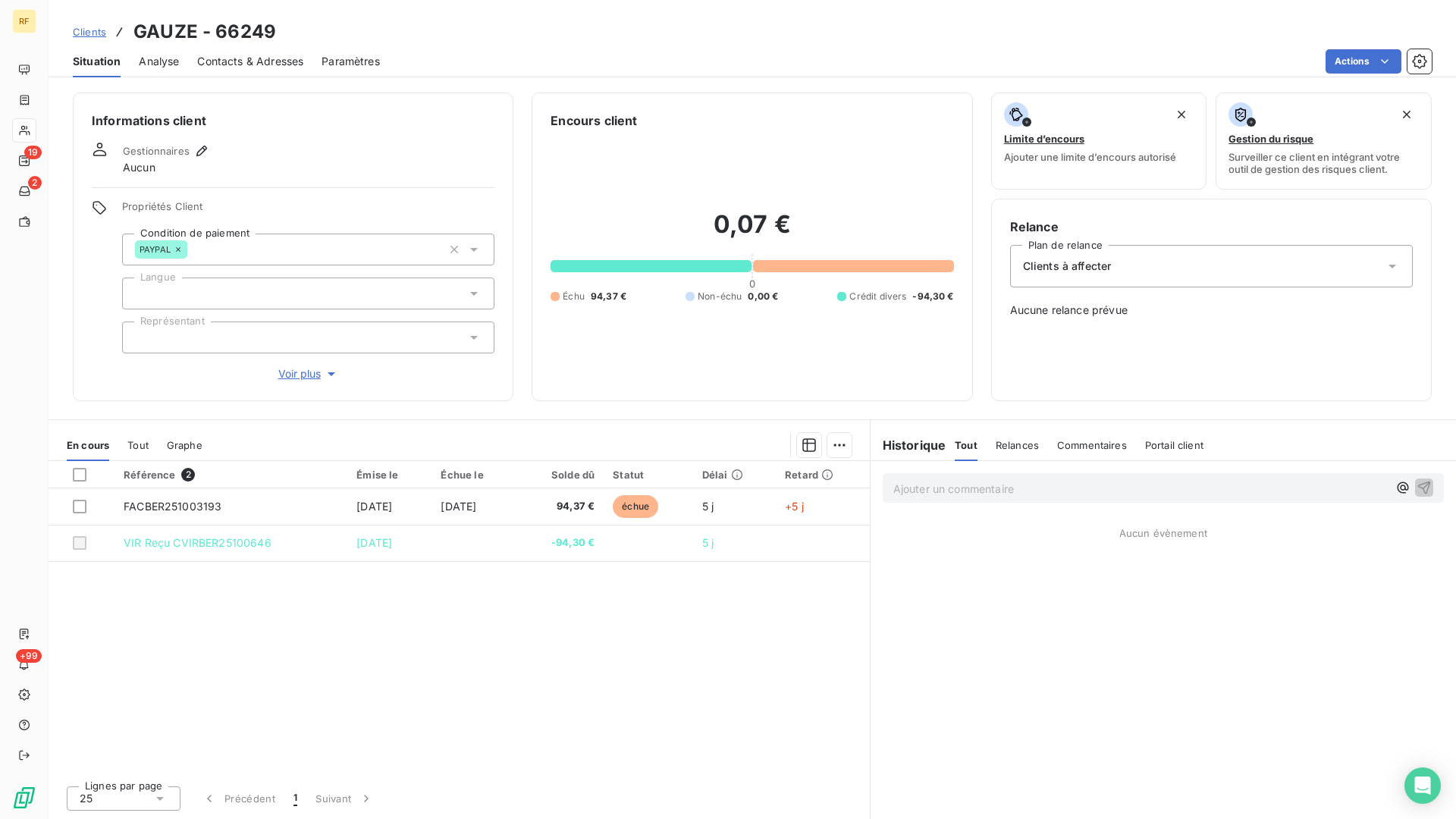
click at [217, 295] on div at bounding box center [308, 293] width 372 height 32
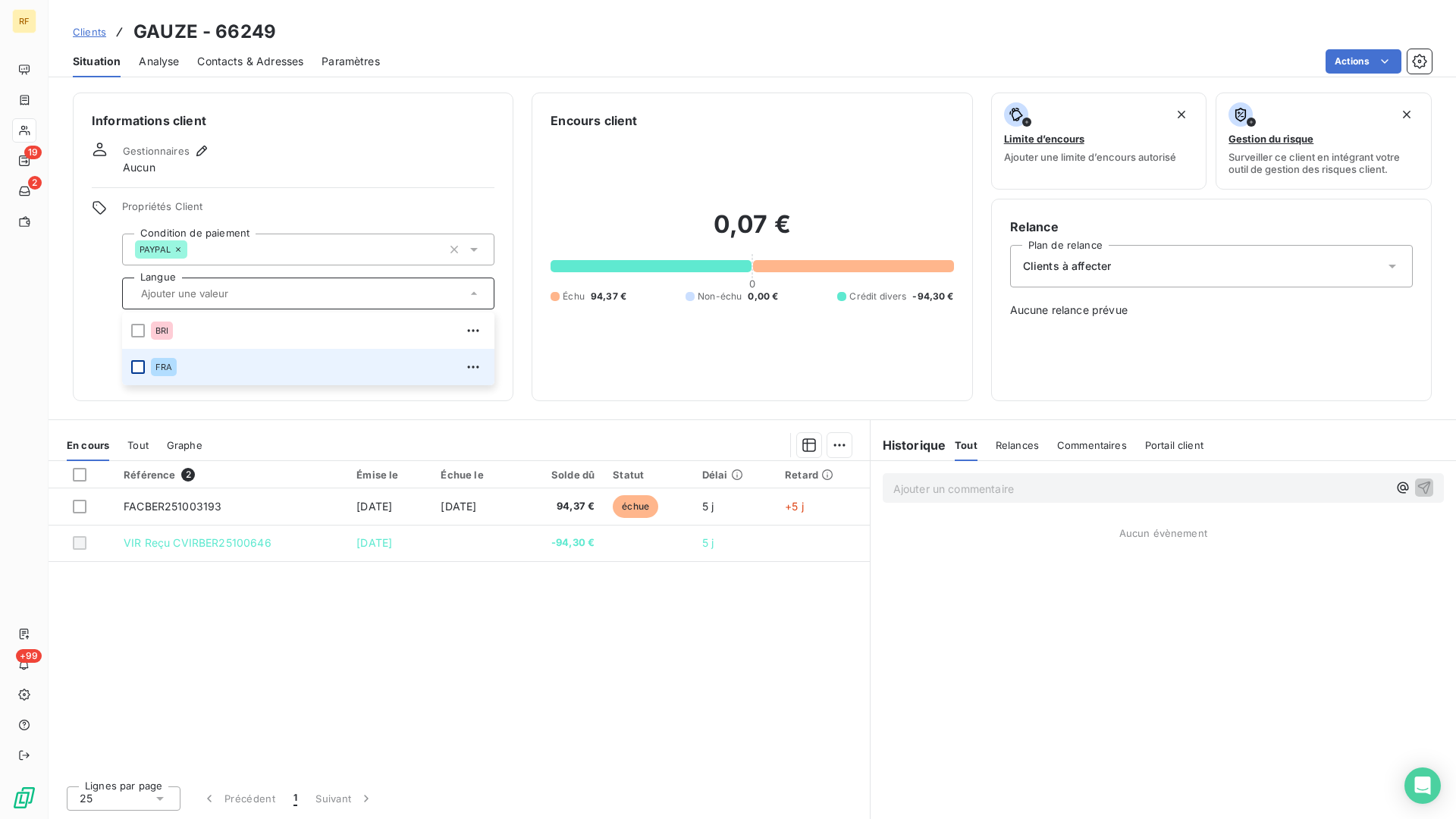
click at [143, 365] on div at bounding box center [138, 366] width 14 height 14
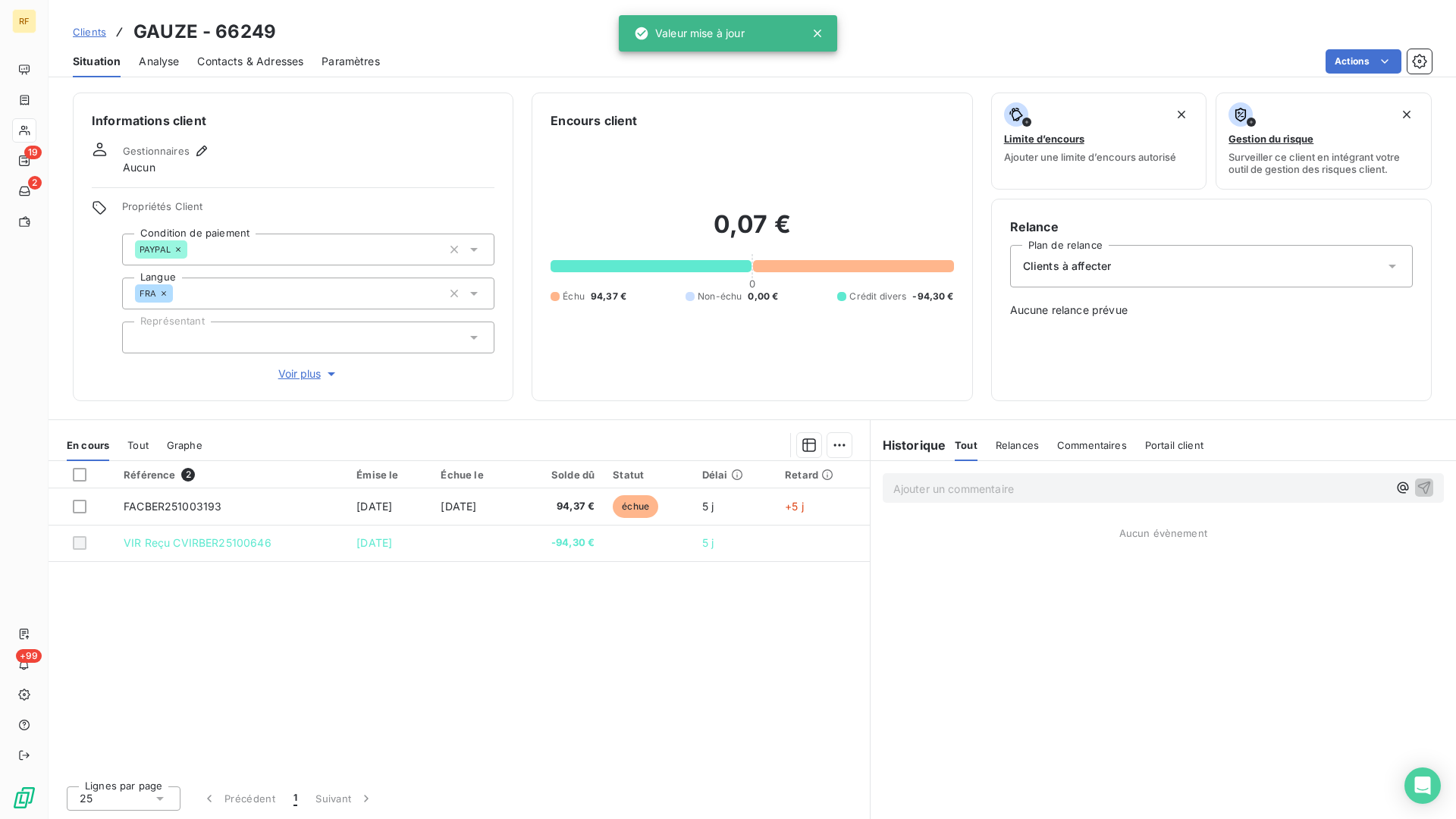
click at [354, 145] on div "Gestionnaires Aucun" at bounding box center [292, 159] width 402 height 33
click at [250, 341] on div at bounding box center [308, 338] width 372 height 32
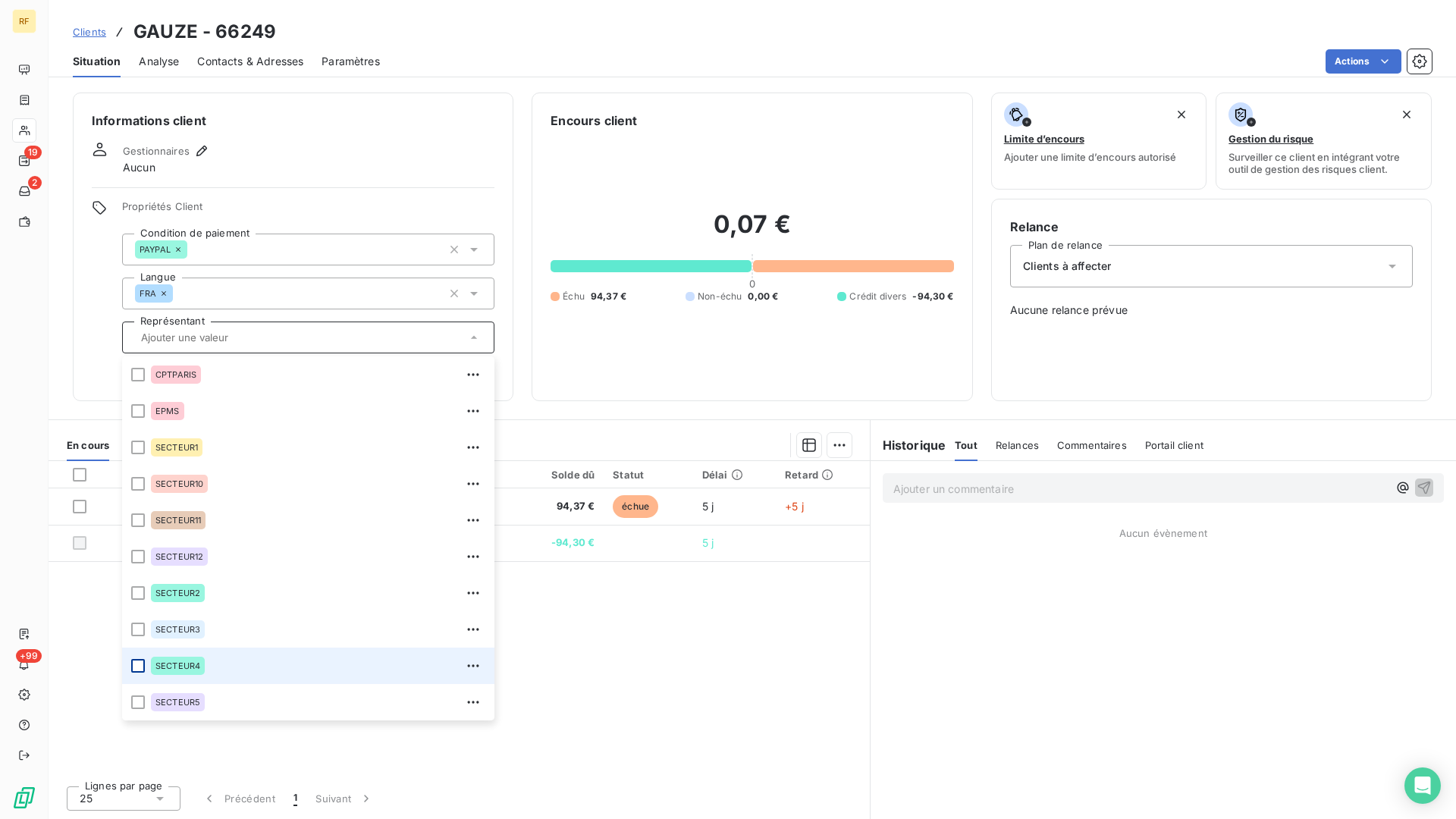
click at [137, 664] on div at bounding box center [138, 665] width 14 height 14
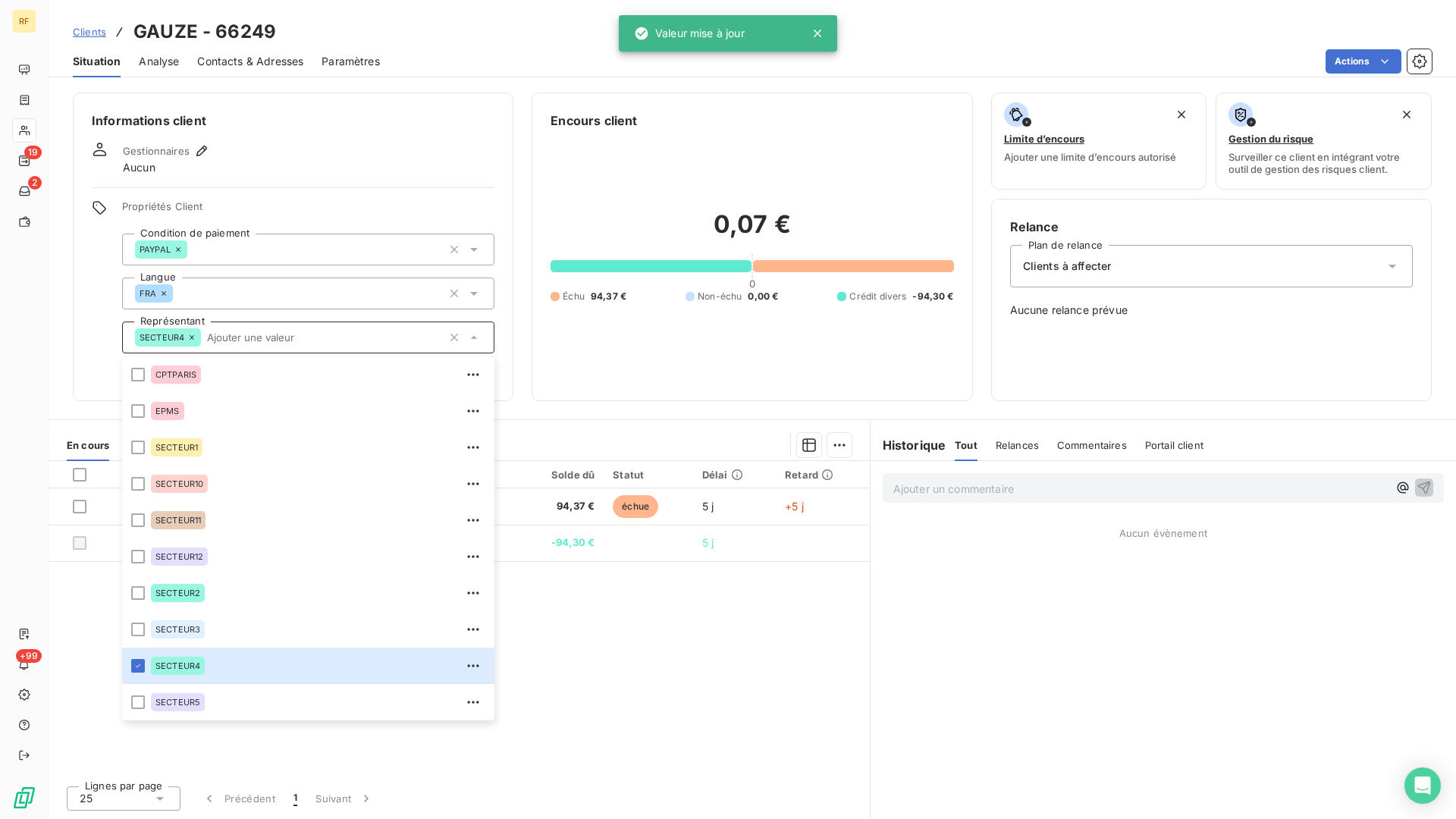
click at [367, 167] on div "Gestionnaires Aucun" at bounding box center [292, 159] width 402 height 33
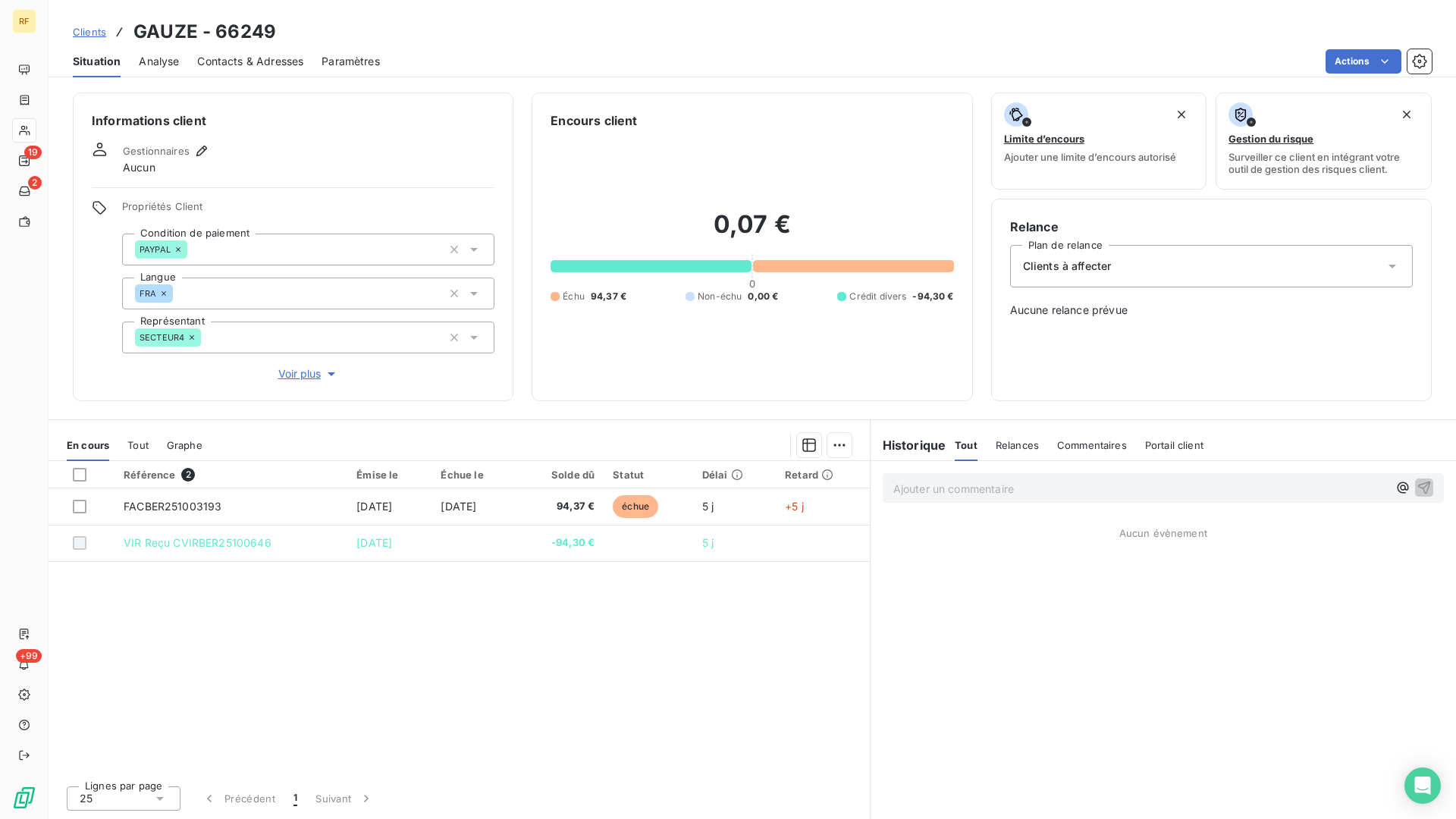
click at [274, 55] on span "Contacts & Adresses" at bounding box center [249, 61] width 106 height 15
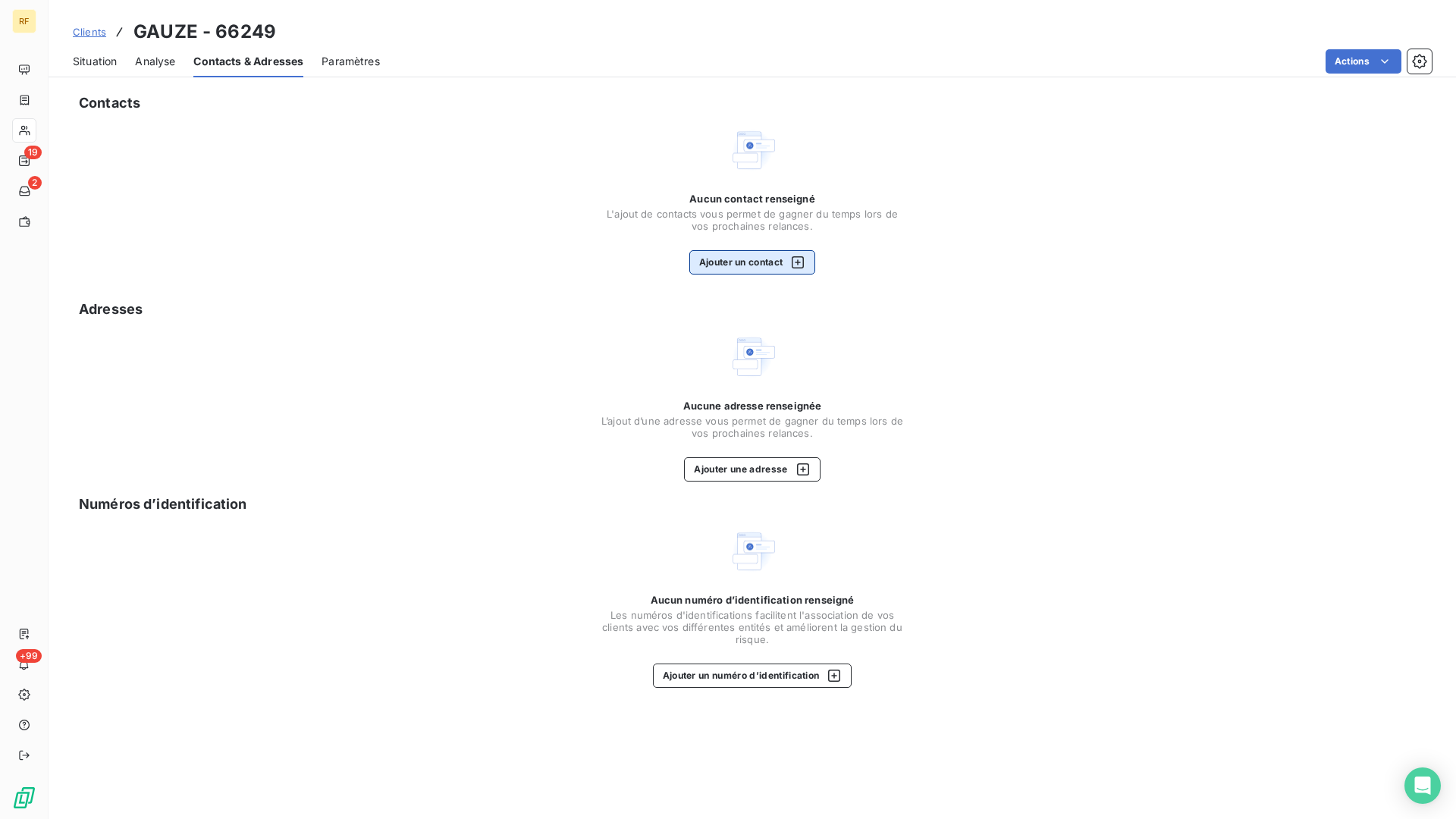
click at [778, 266] on button "Ajouter un contact" at bounding box center [752, 262] width 127 height 24
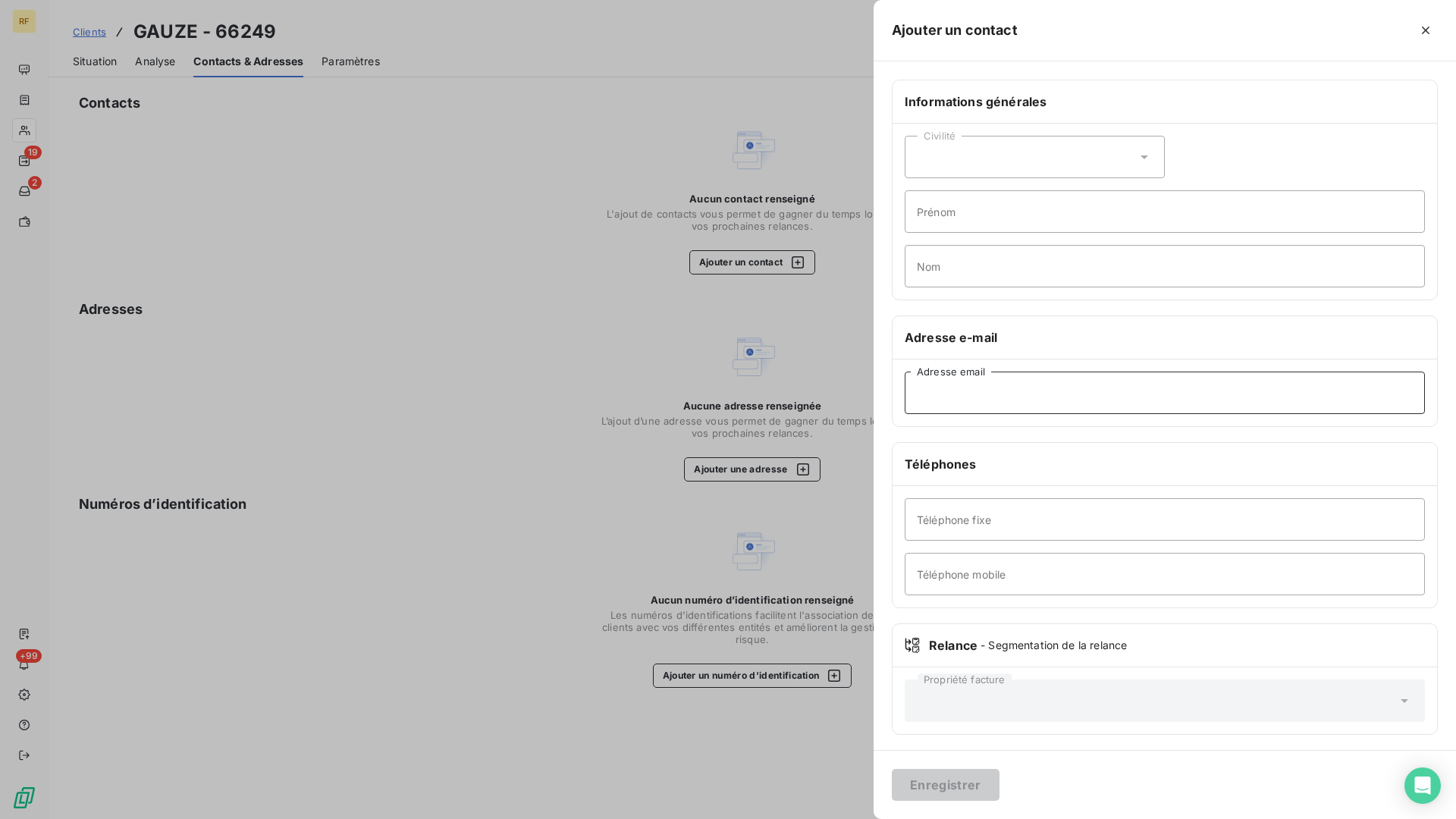
click at [975, 388] on input "Adresse email" at bounding box center [1164, 392] width 520 height 42
paste input "[EMAIL_ADDRESS][DOMAIN_NAME]"
type input "[EMAIL_ADDRESS][DOMAIN_NAME]"
click at [958, 676] on button "Enregistrer" at bounding box center [945, 785] width 108 height 32
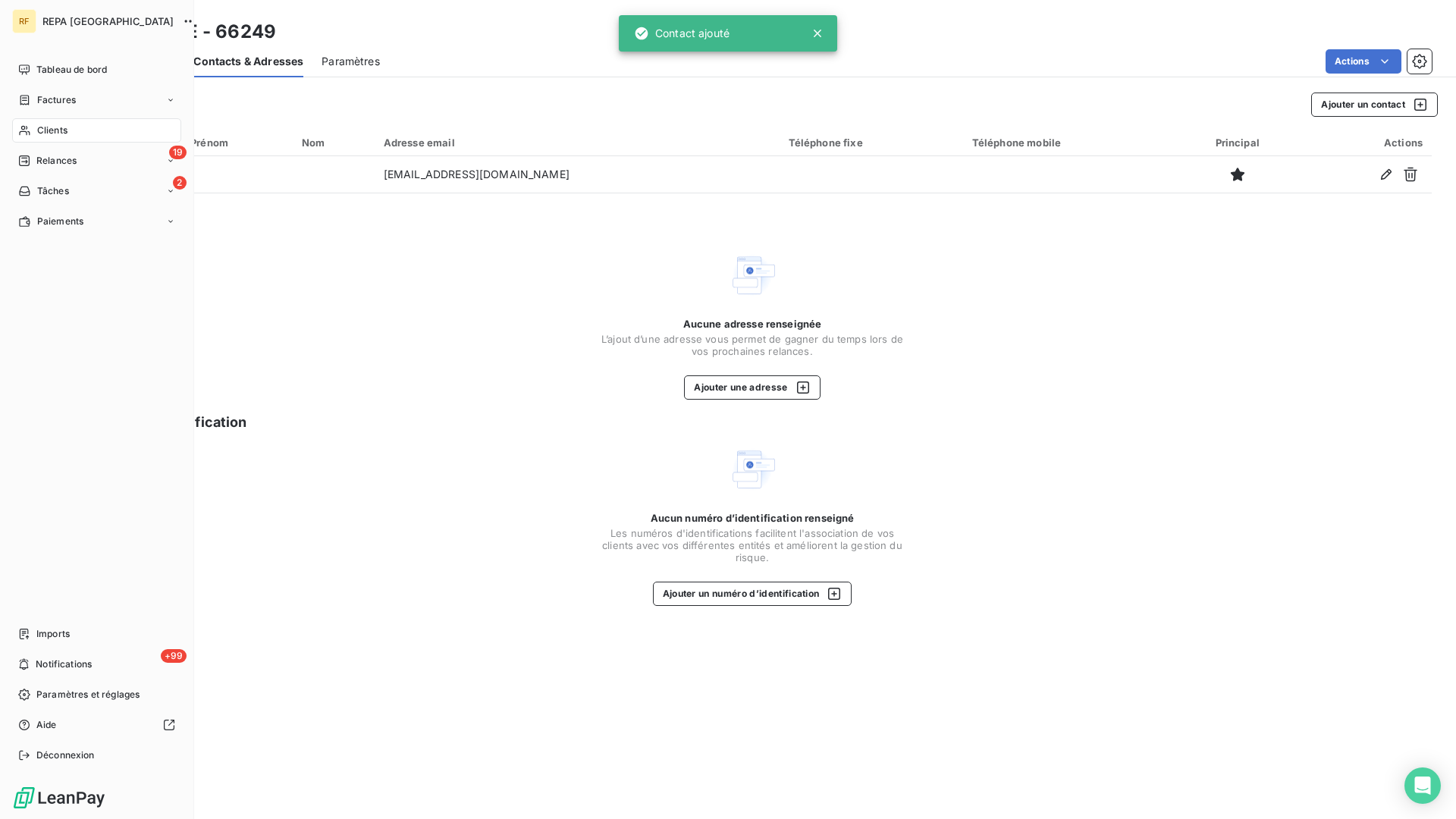
click at [53, 125] on span "Clients" at bounding box center [53, 130] width 30 height 14
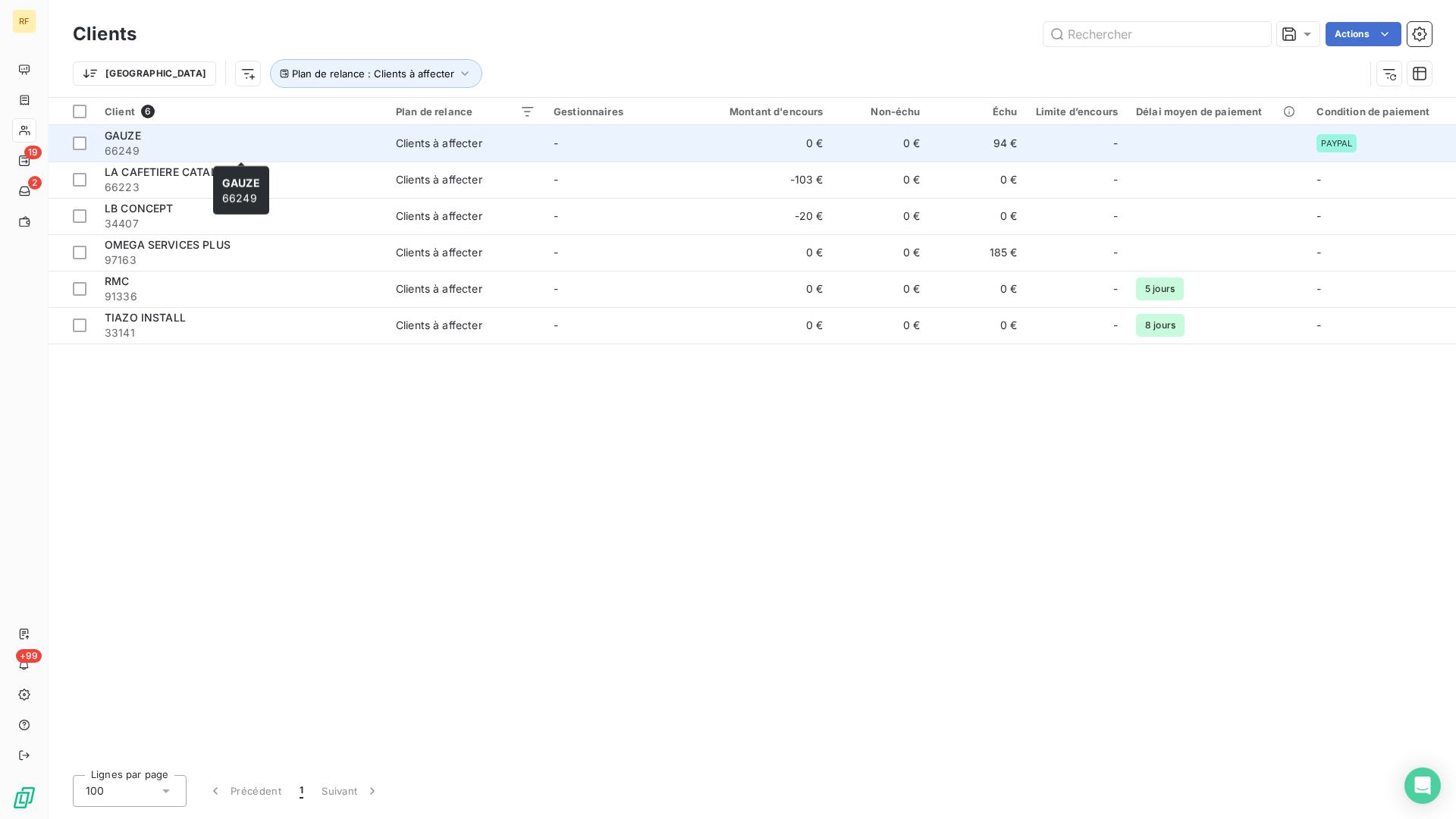
click at [116, 151] on span "66249" at bounding box center [241, 151] width 273 height 15
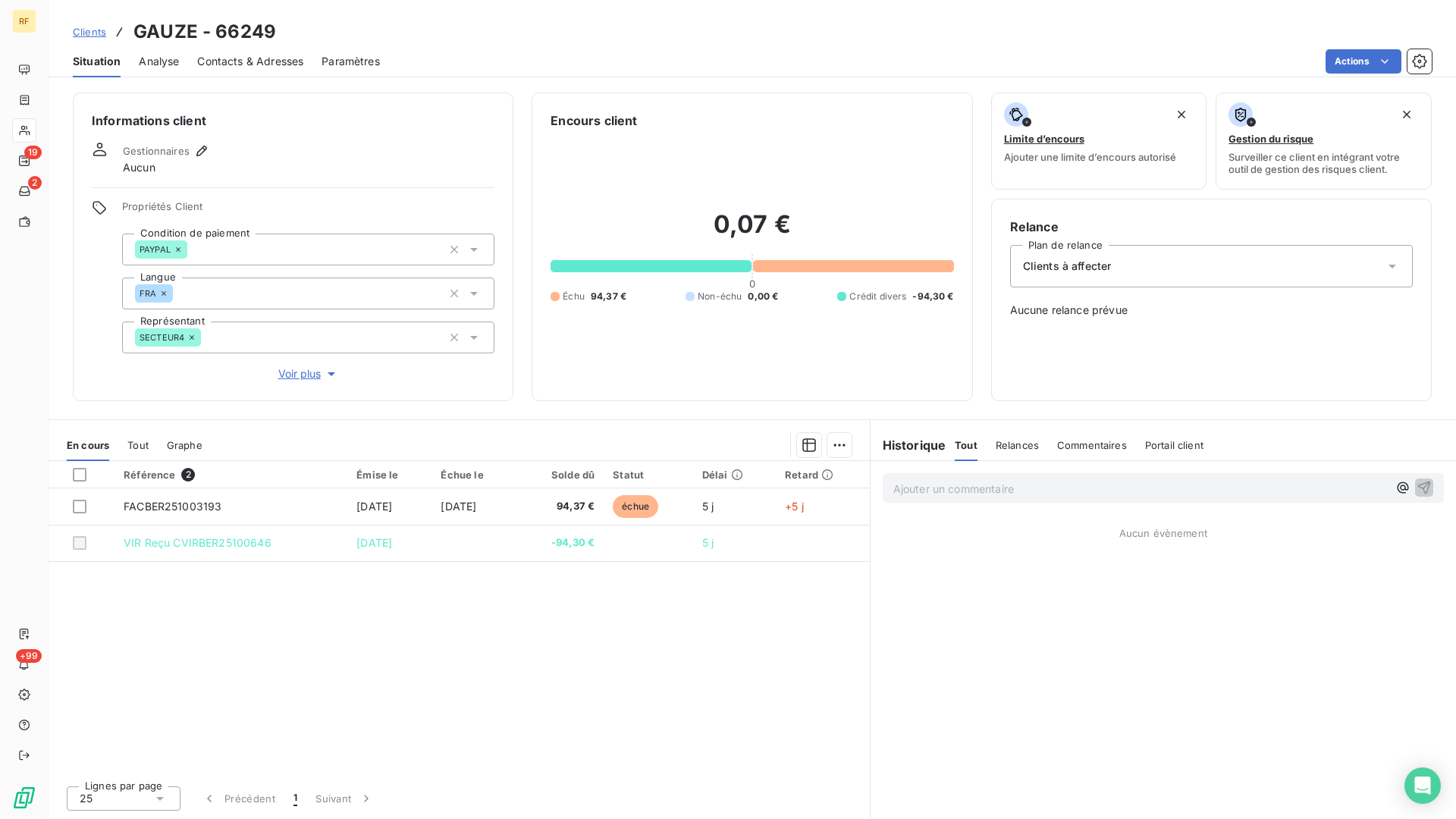
click at [1085, 273] on span "Clients à affecter" at bounding box center [1067, 266] width 88 height 15
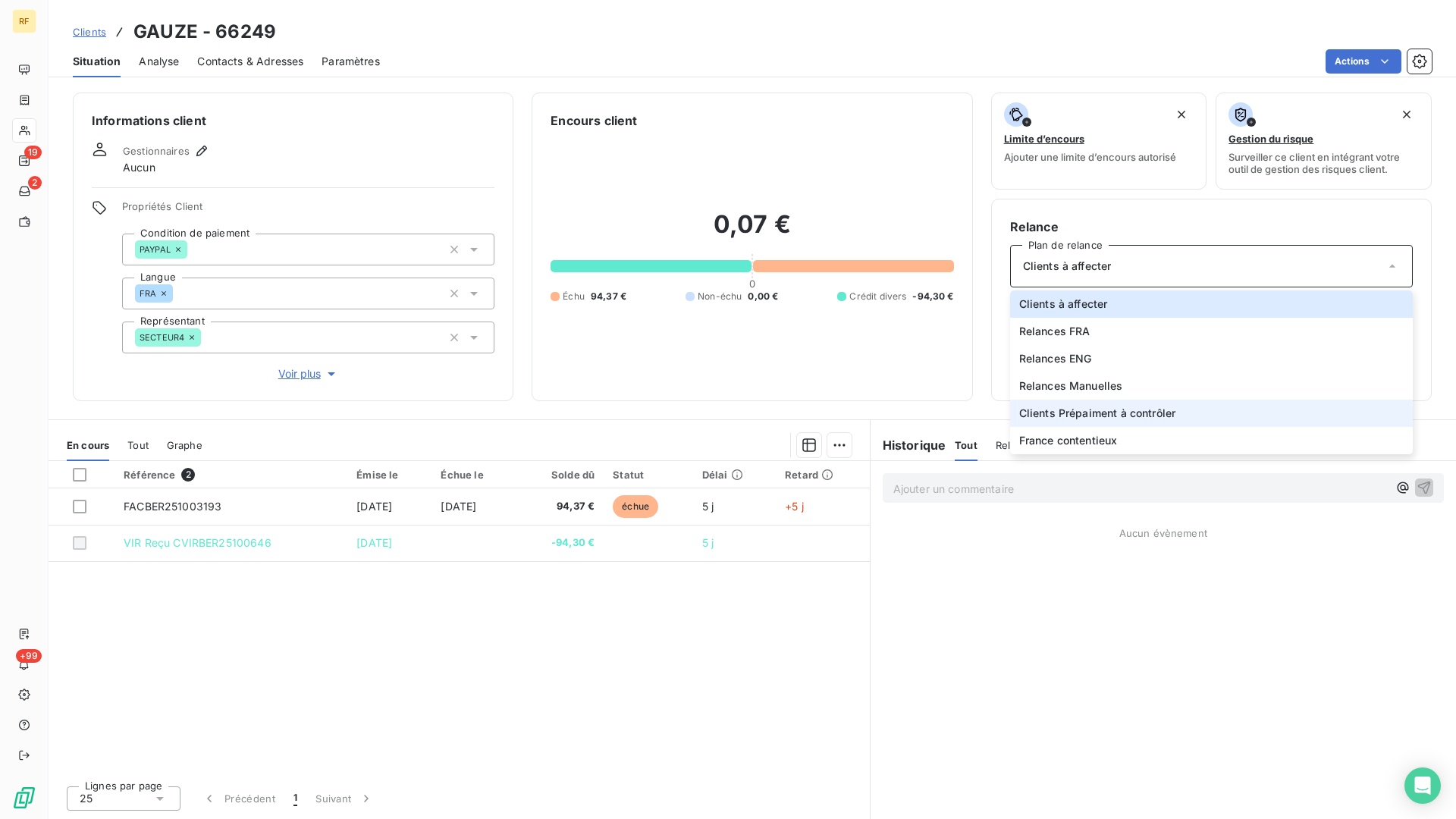
click at [1117, 413] on span "Clients Prépaiment à contrôler" at bounding box center [1097, 413] width 157 height 15
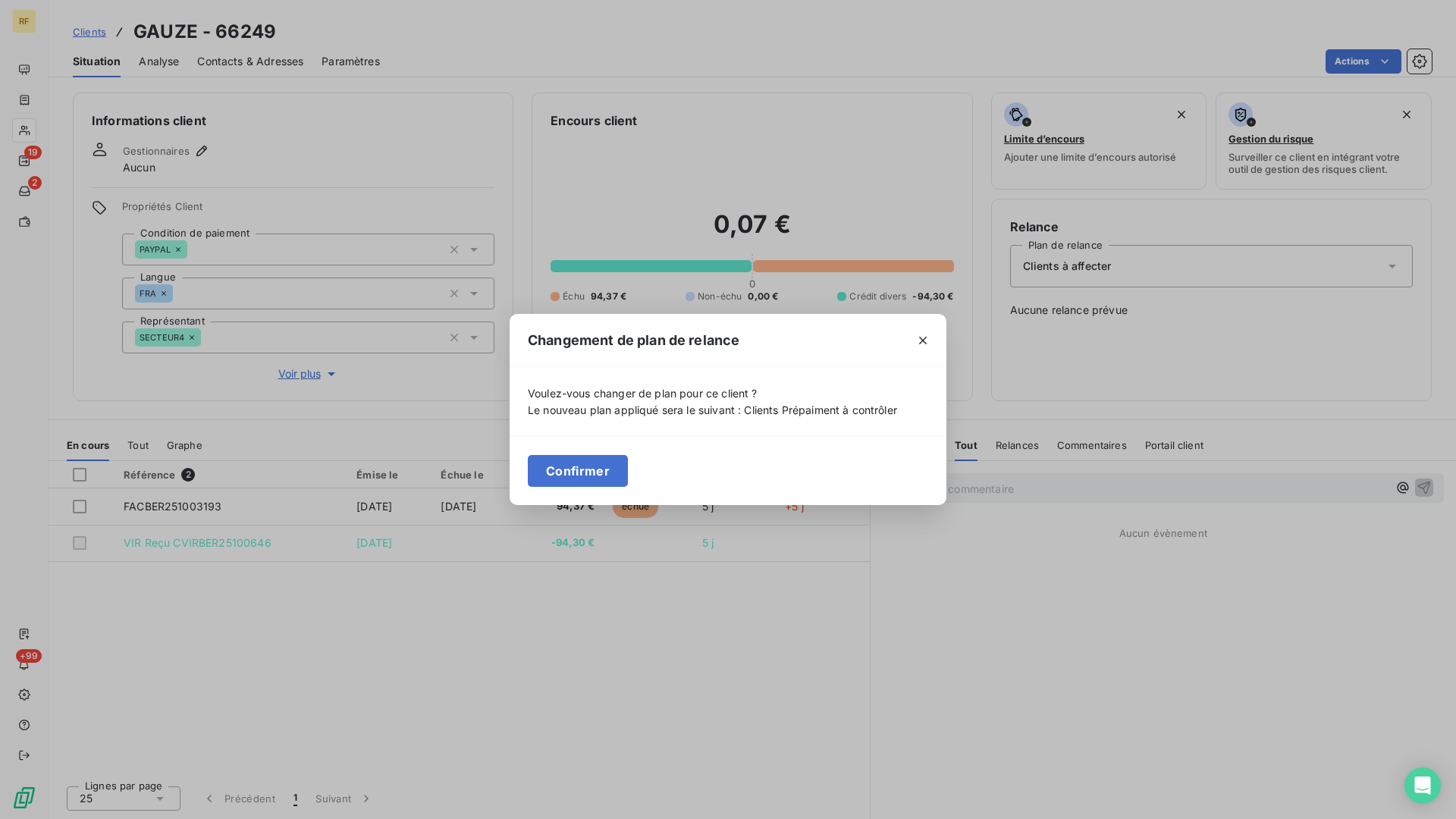
click at [604, 464] on button "Confirmer" at bounding box center [578, 471] width 100 height 32
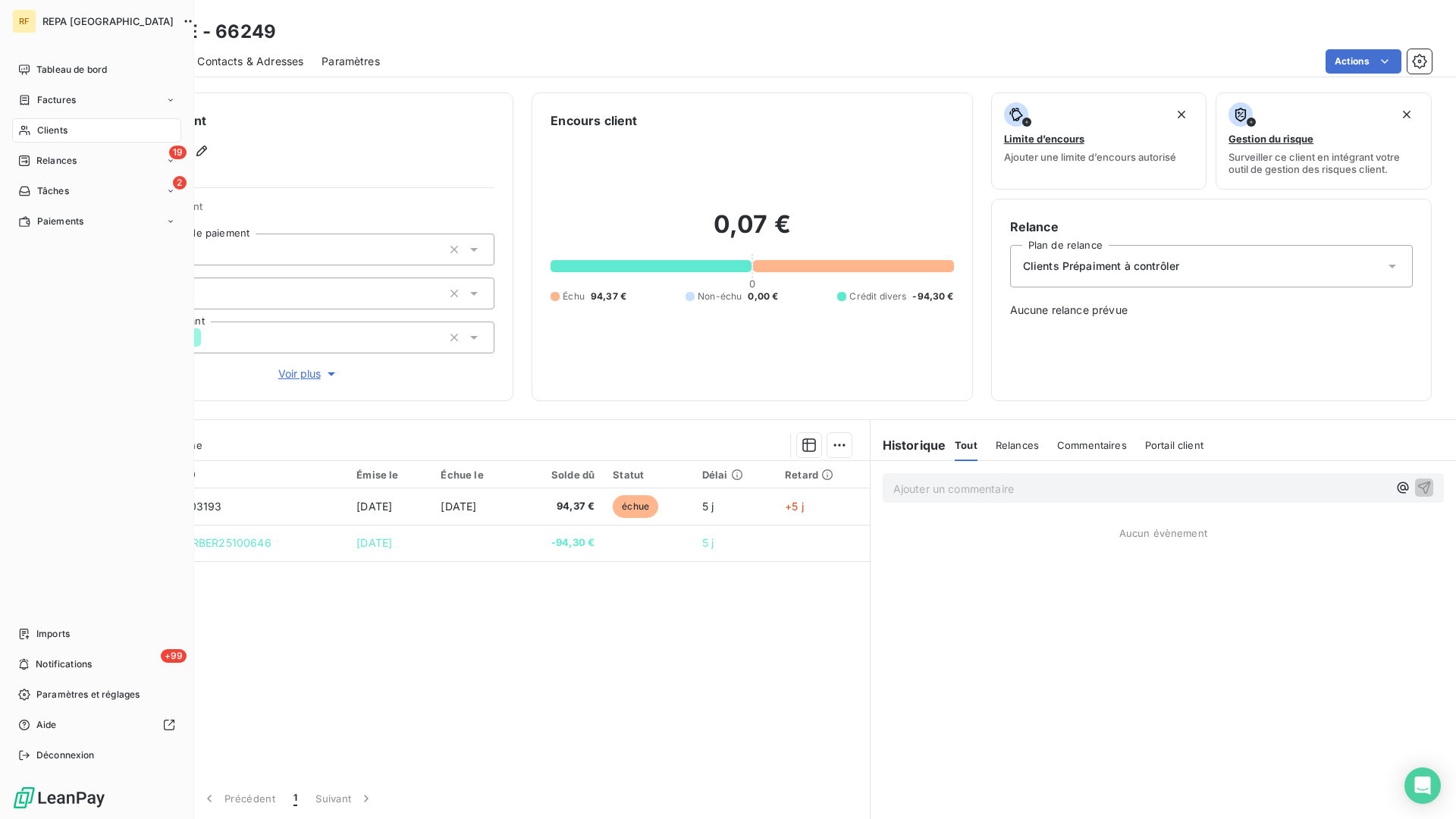
click at [53, 133] on span "Clients" at bounding box center [53, 130] width 30 height 14
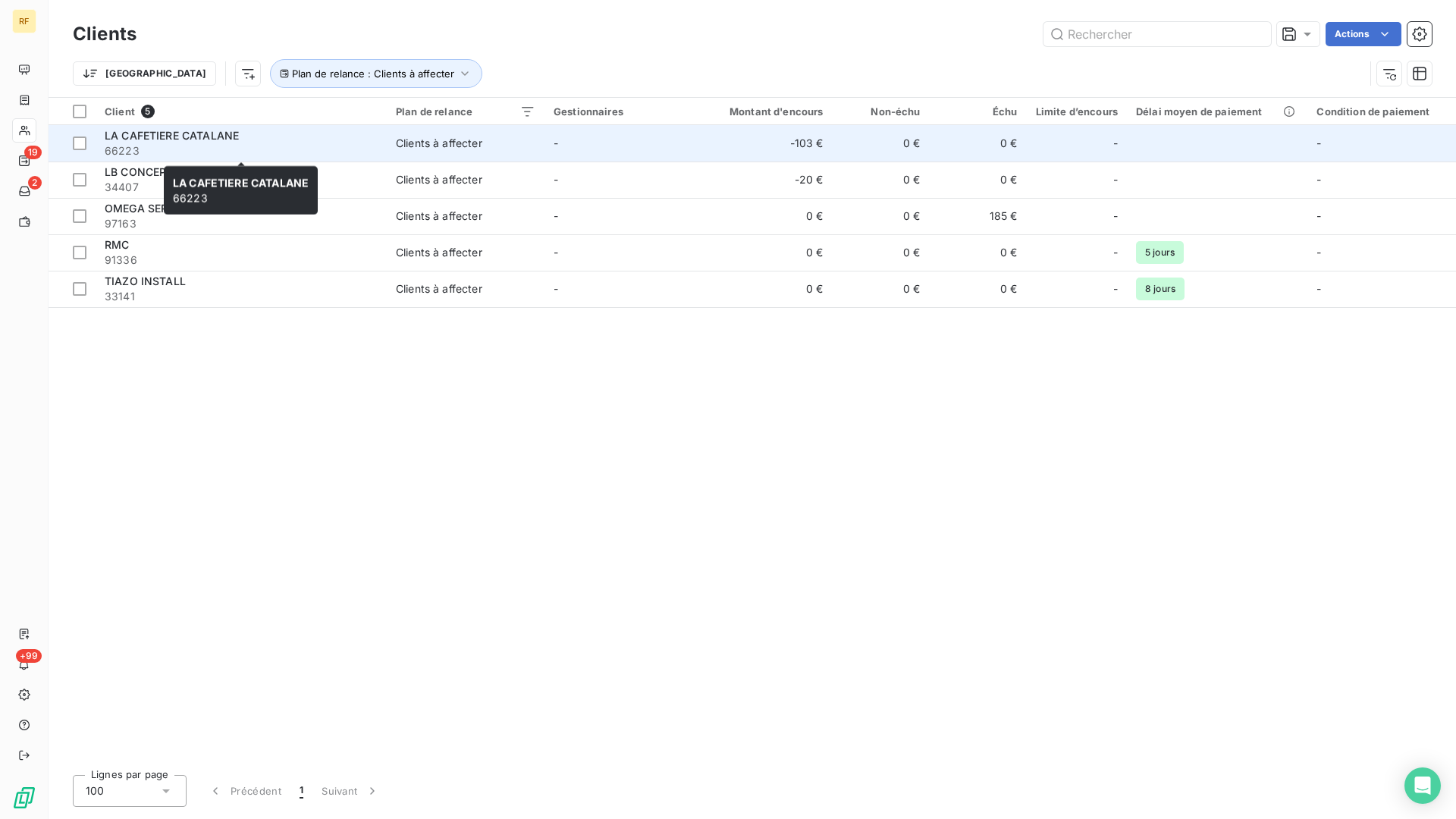
click at [186, 143] on span "66223" at bounding box center [241, 151] width 273 height 15
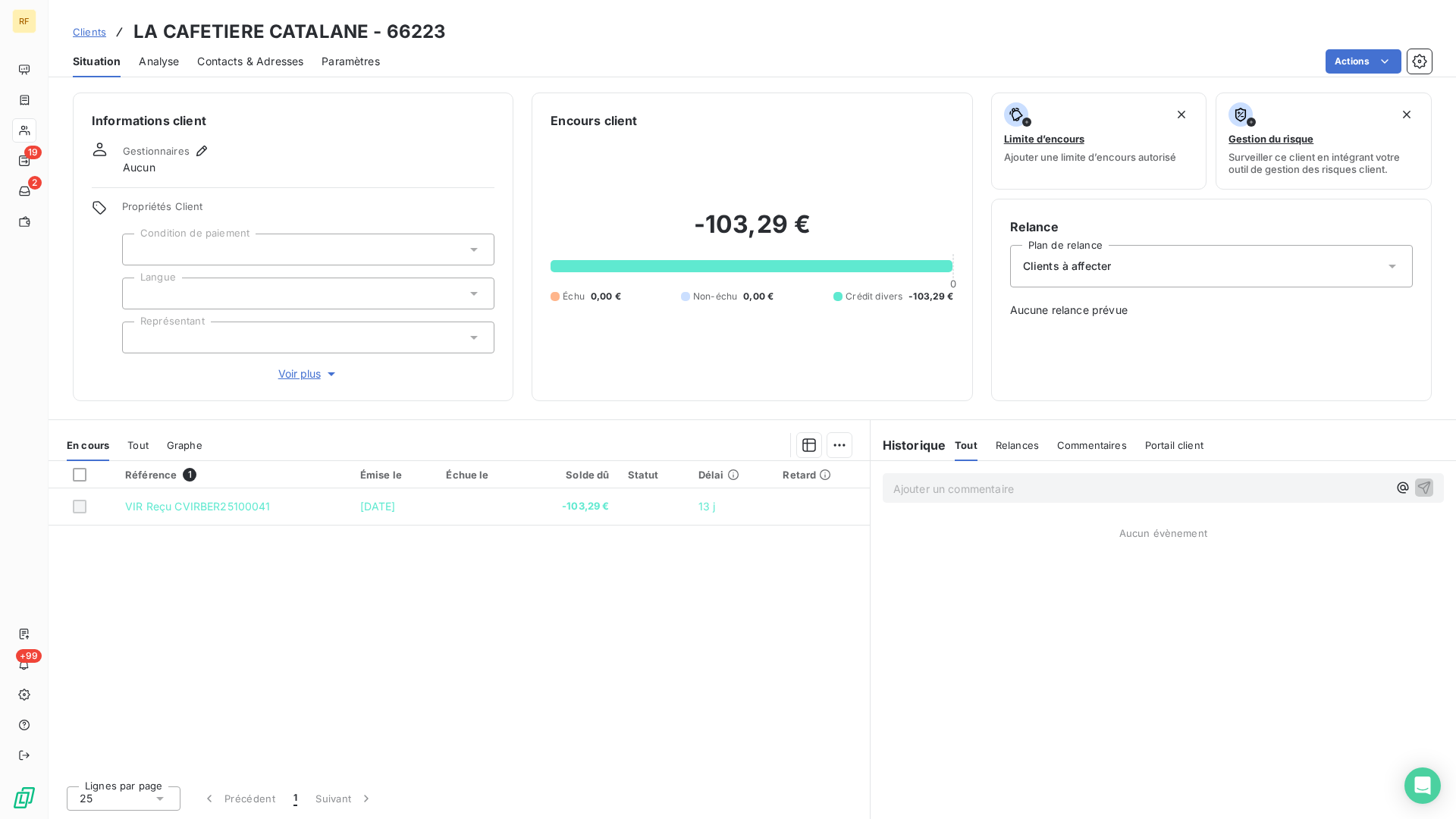
click at [259, 244] on div at bounding box center [308, 249] width 372 height 32
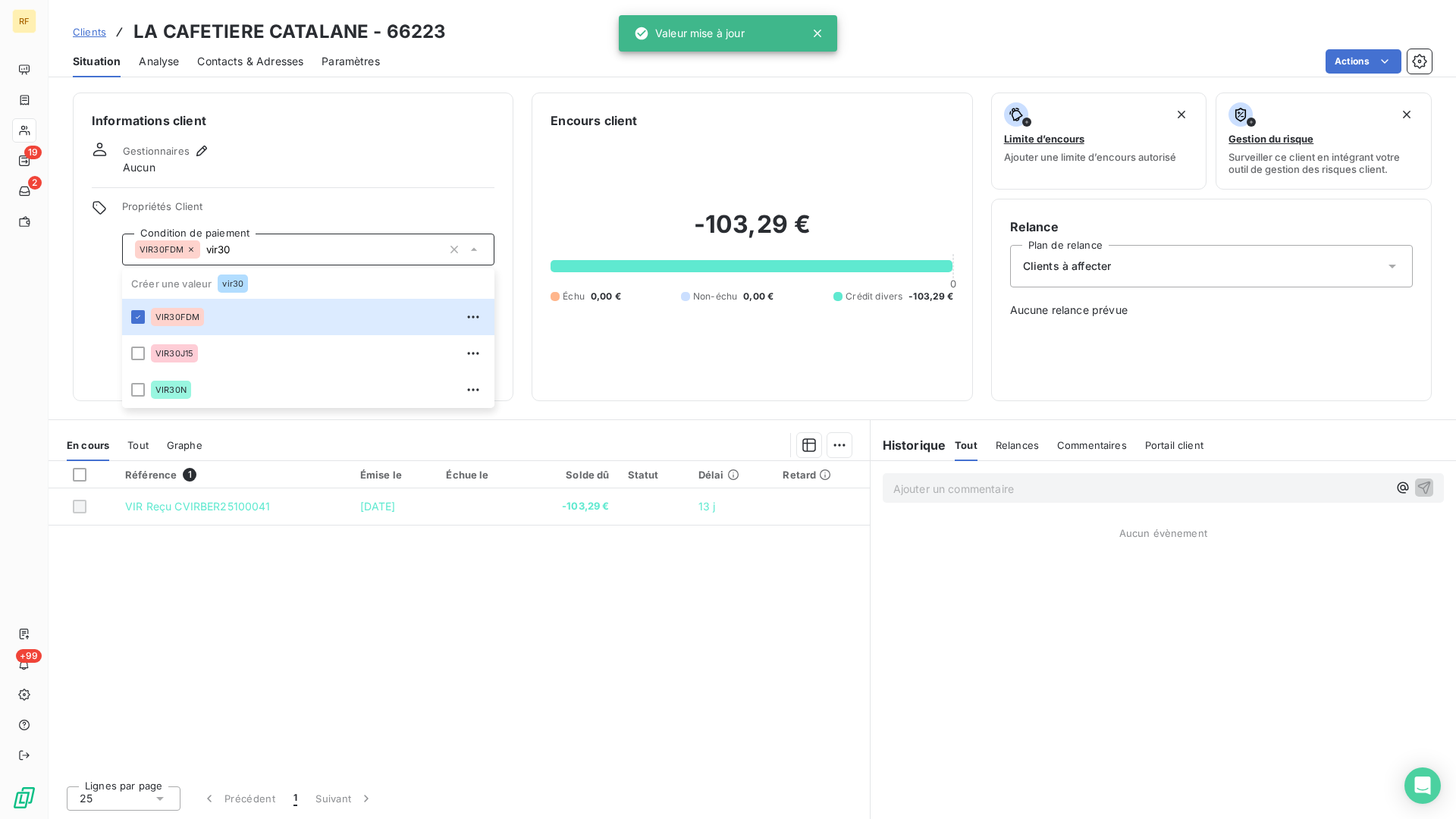
click at [283, 237] on div "VIR30FDM vir30" at bounding box center [308, 249] width 372 height 32
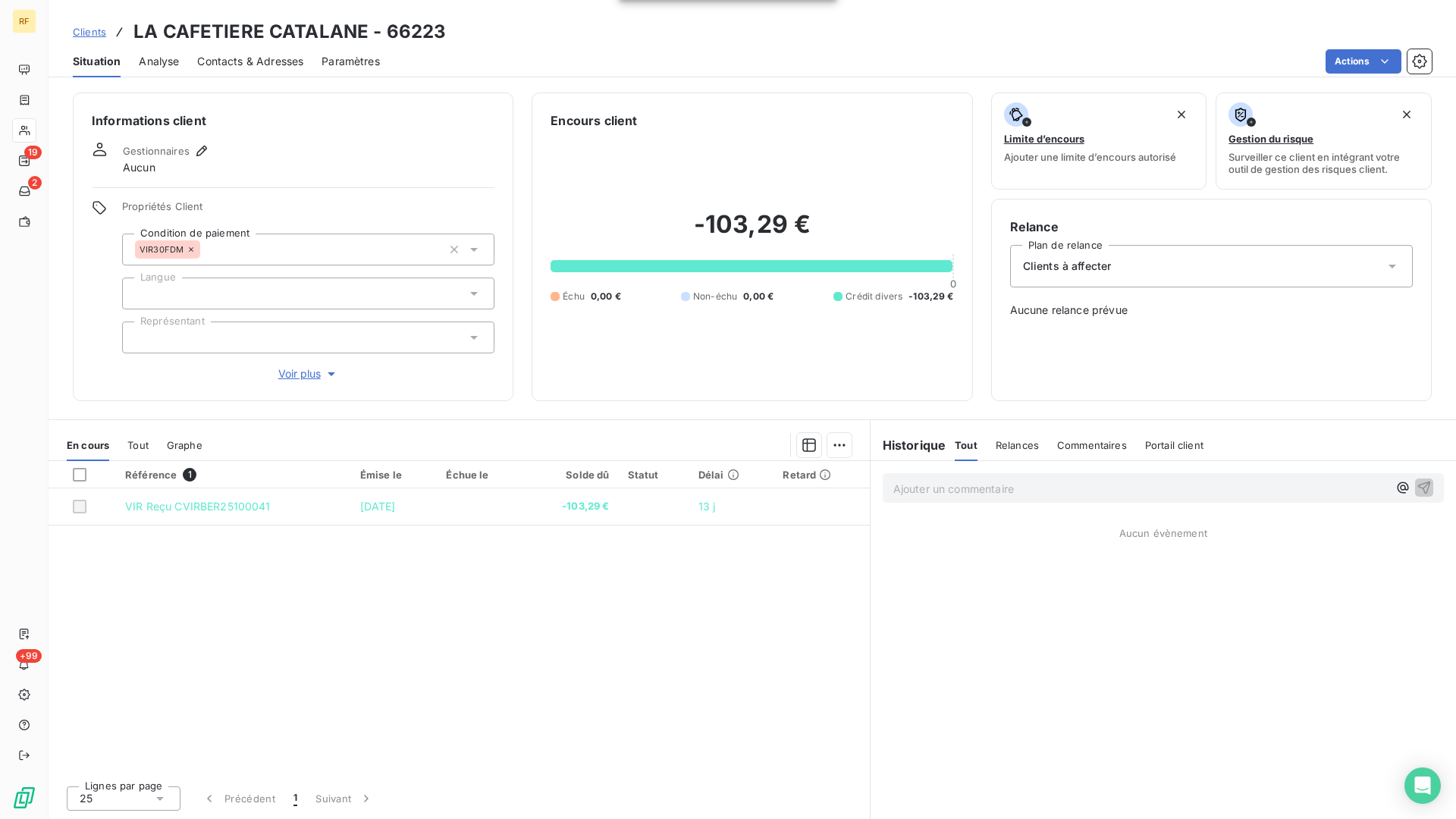
click at [186, 248] on div "VIR30FDM" at bounding box center [167, 249] width 65 height 18
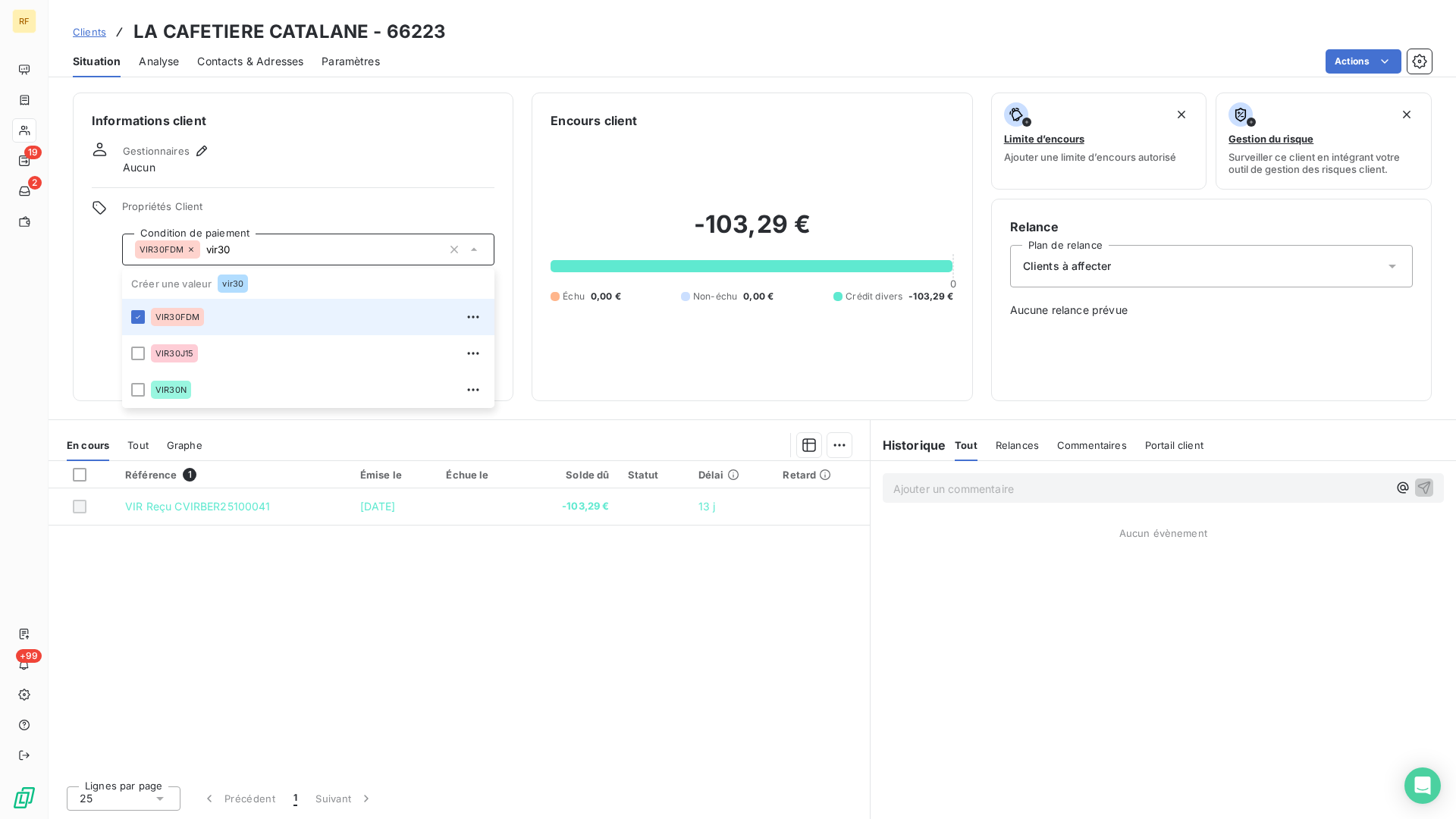
click at [190, 248] on icon at bounding box center [190, 249] width 9 height 9
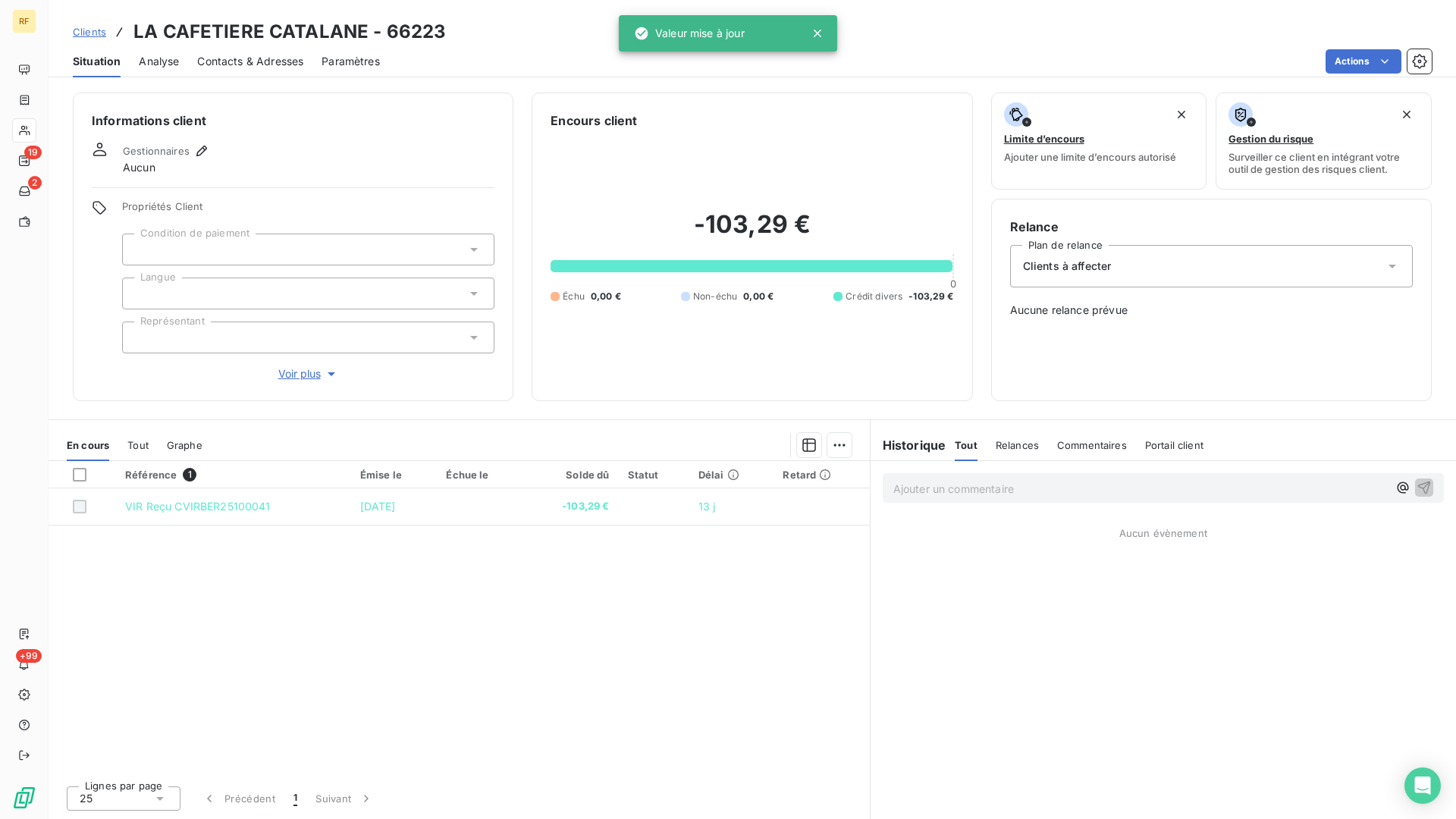
click at [186, 251] on div "vir30" at bounding box center [308, 249] width 372 height 32
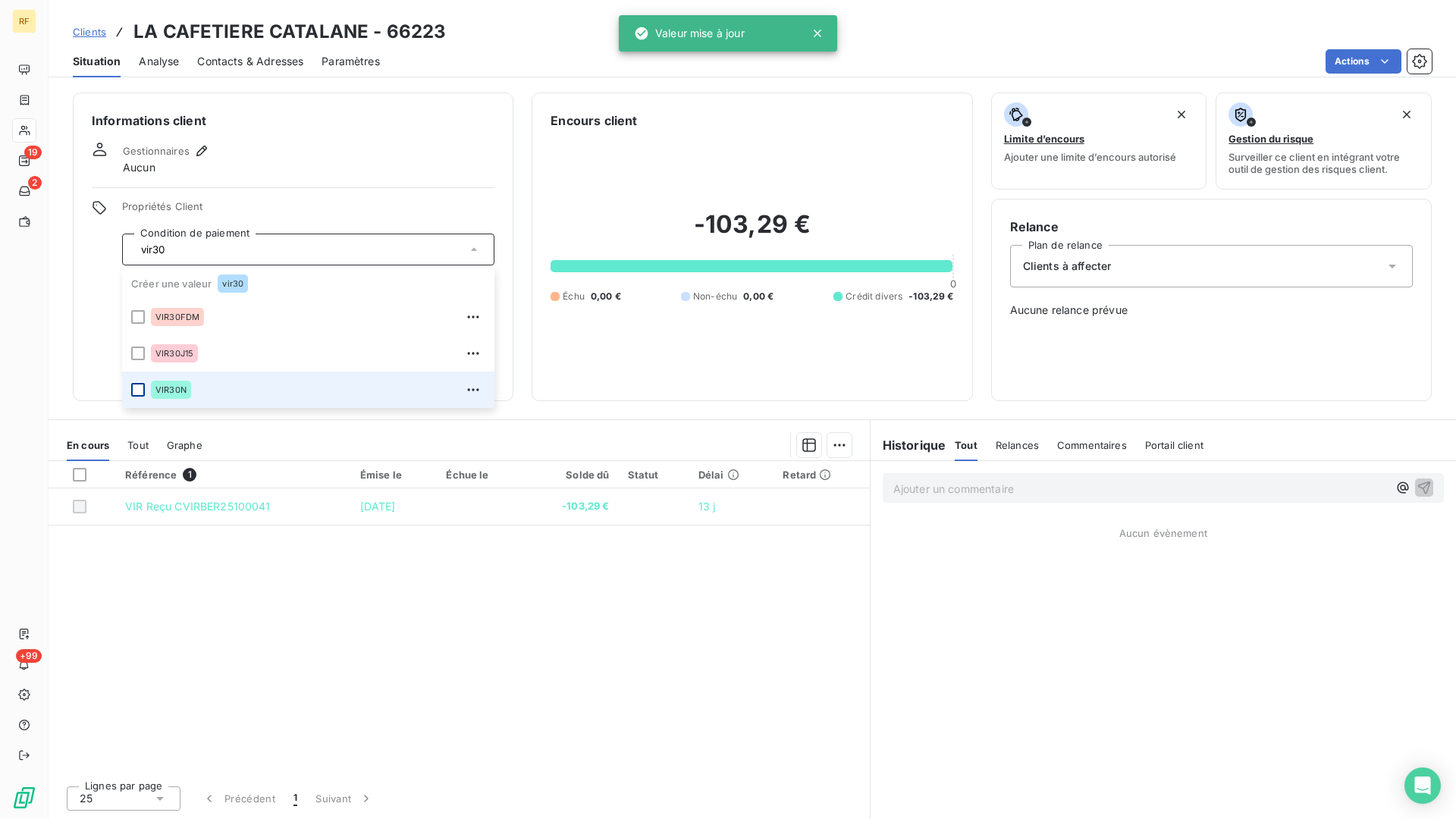
click at [135, 388] on div at bounding box center [138, 390] width 14 height 14
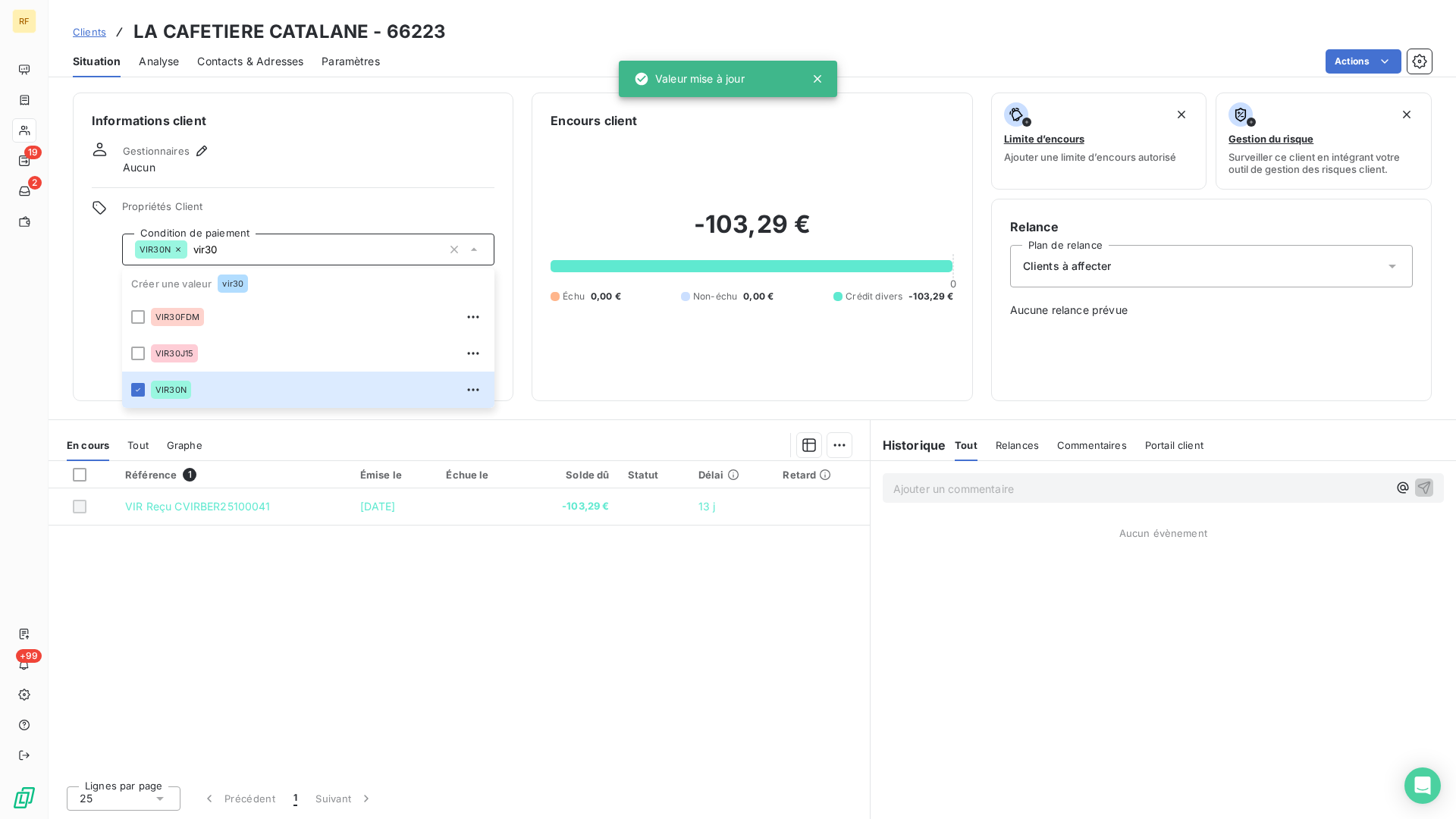
type input "vir30"
drag, startPoint x: 348, startPoint y: 100, endPoint x: 345, endPoint y: 119, distance: 19.2
click at [349, 100] on div "Informations client Gestionnaires Aucun Propriétés Client Condition de paiement…" at bounding box center [292, 246] width 441 height 308
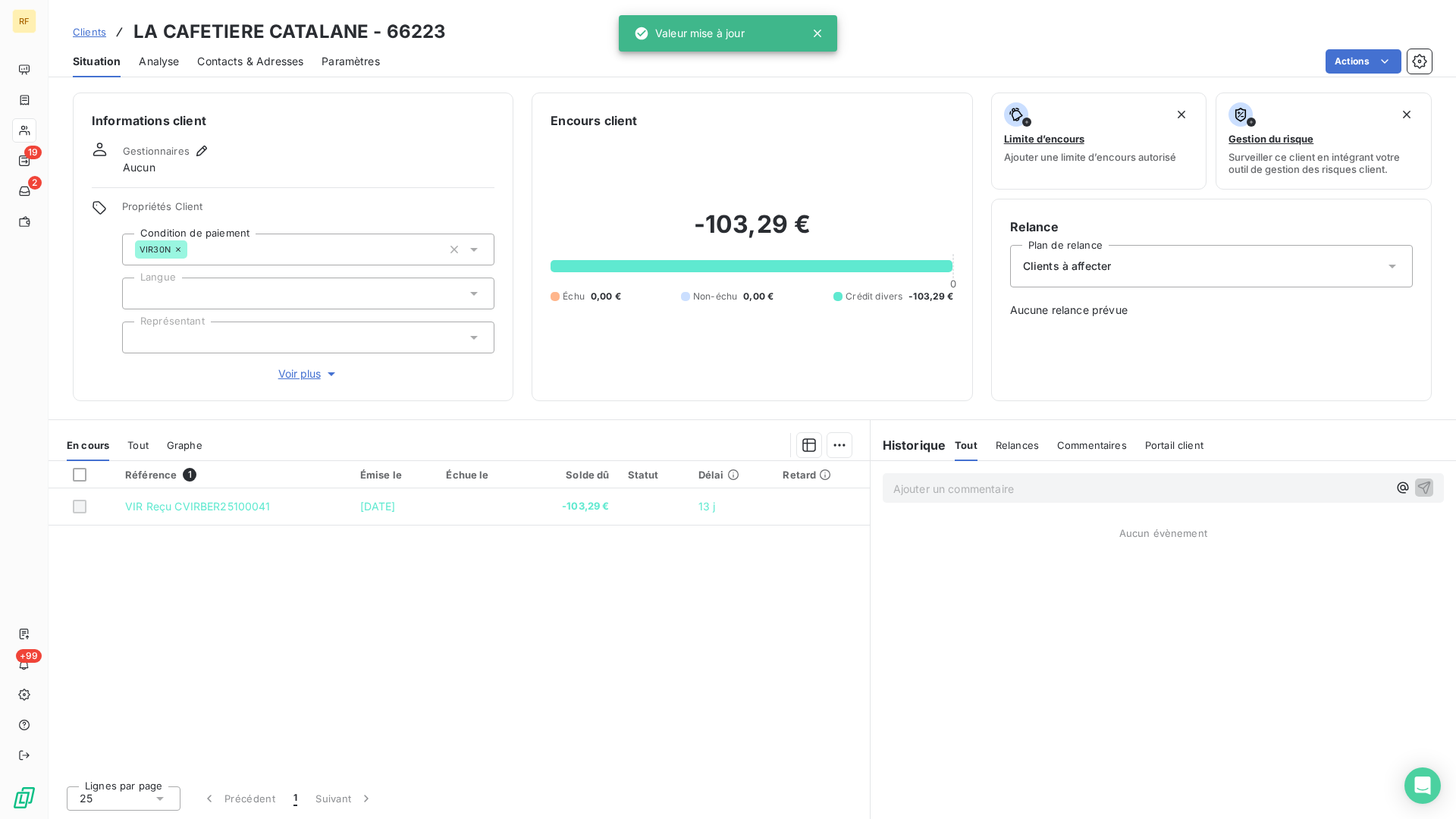
click at [272, 291] on div at bounding box center [308, 293] width 372 height 32
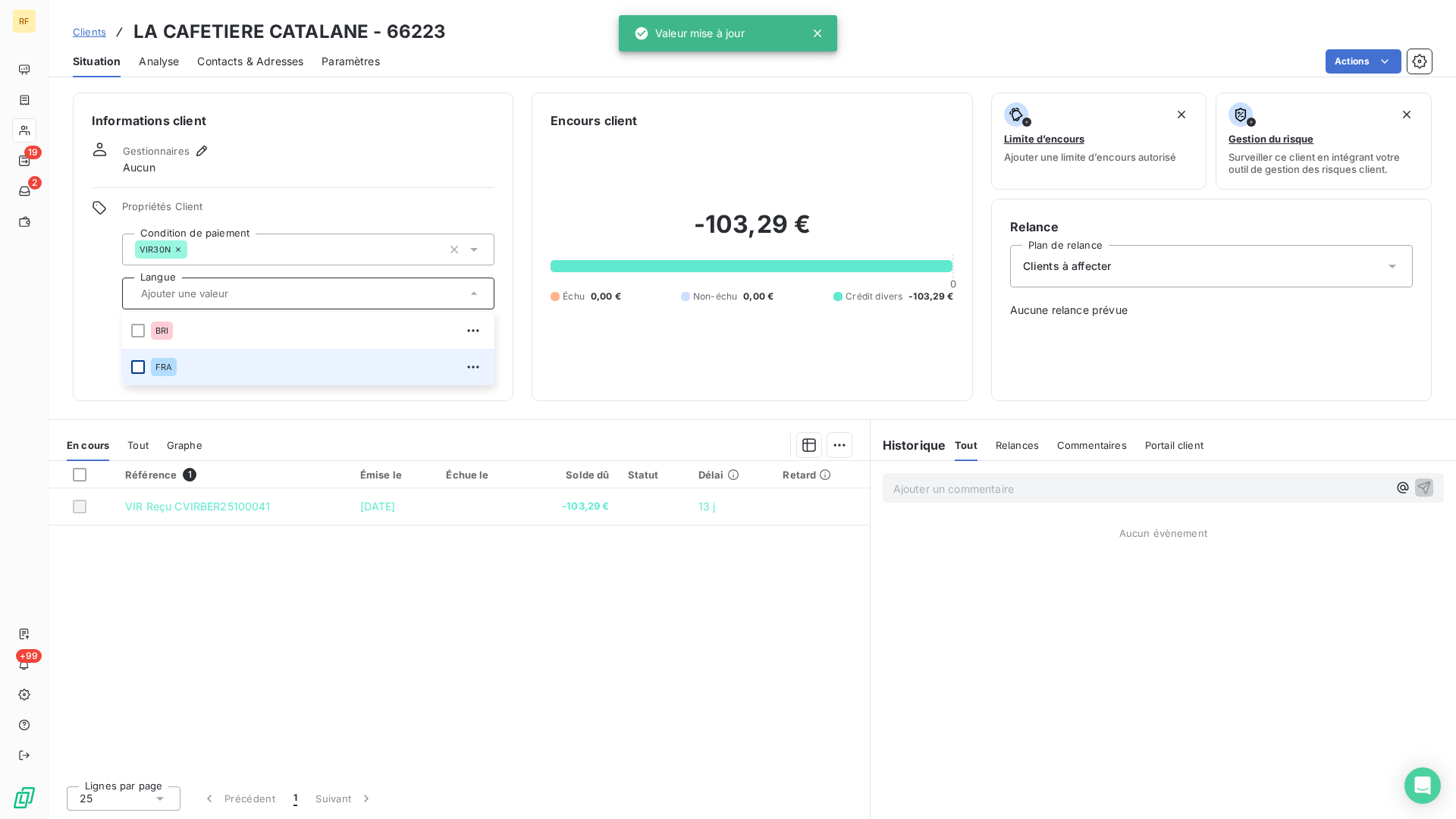
click at [141, 366] on div at bounding box center [138, 366] width 14 height 14
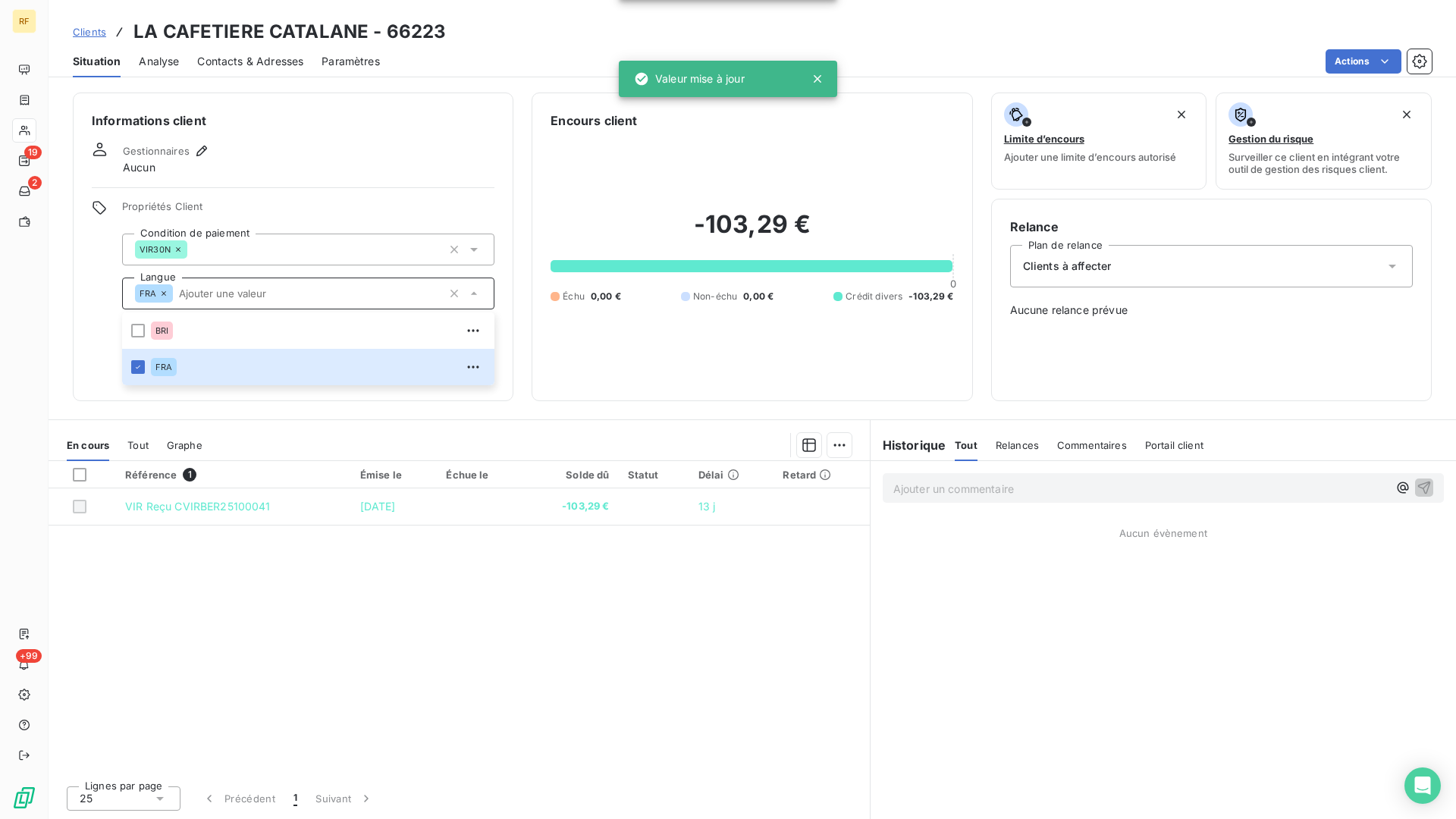
click at [306, 160] on div "Gestionnaires Aucun" at bounding box center [292, 159] width 402 height 33
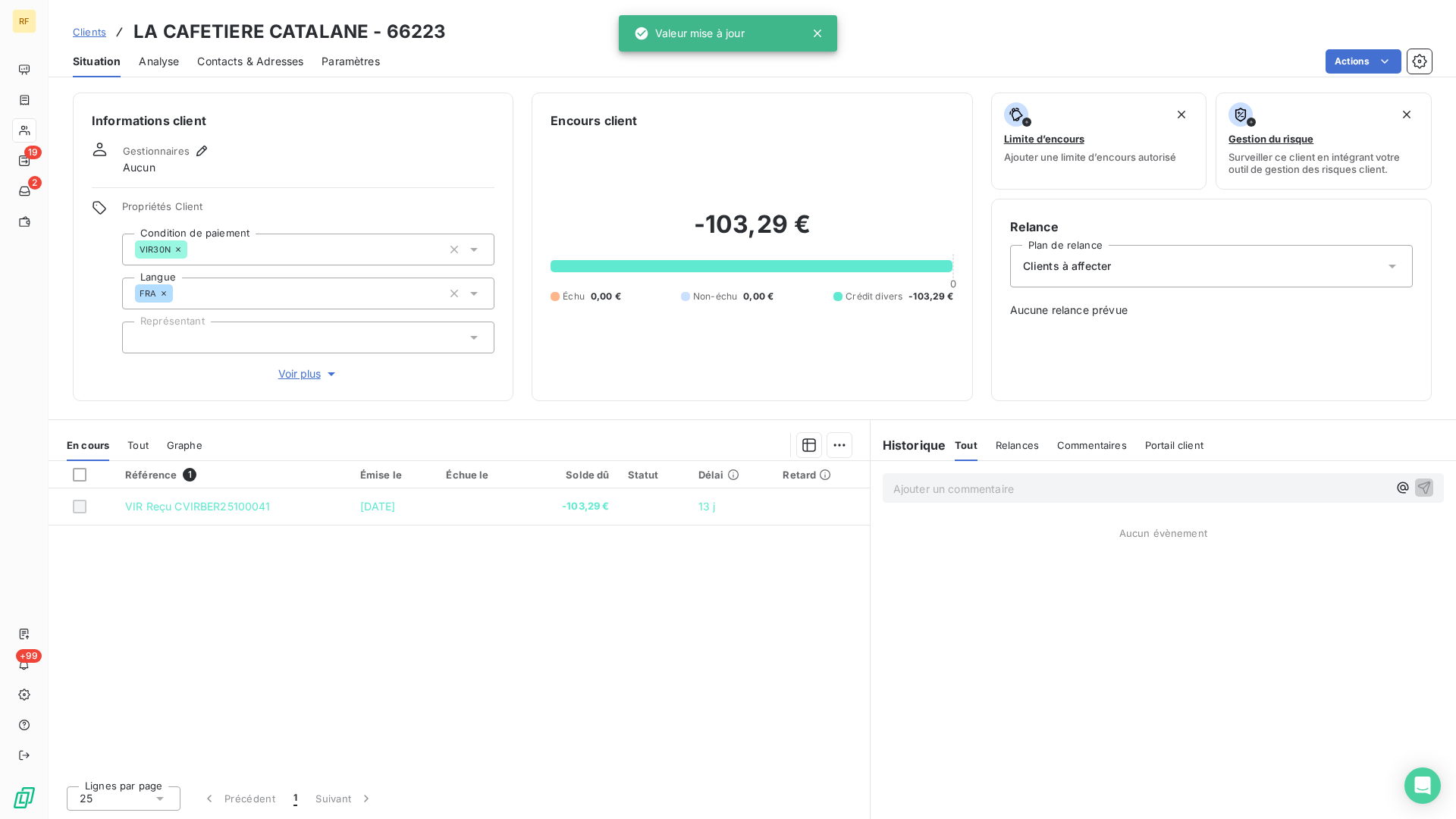
click at [171, 336] on div at bounding box center [308, 338] width 372 height 32
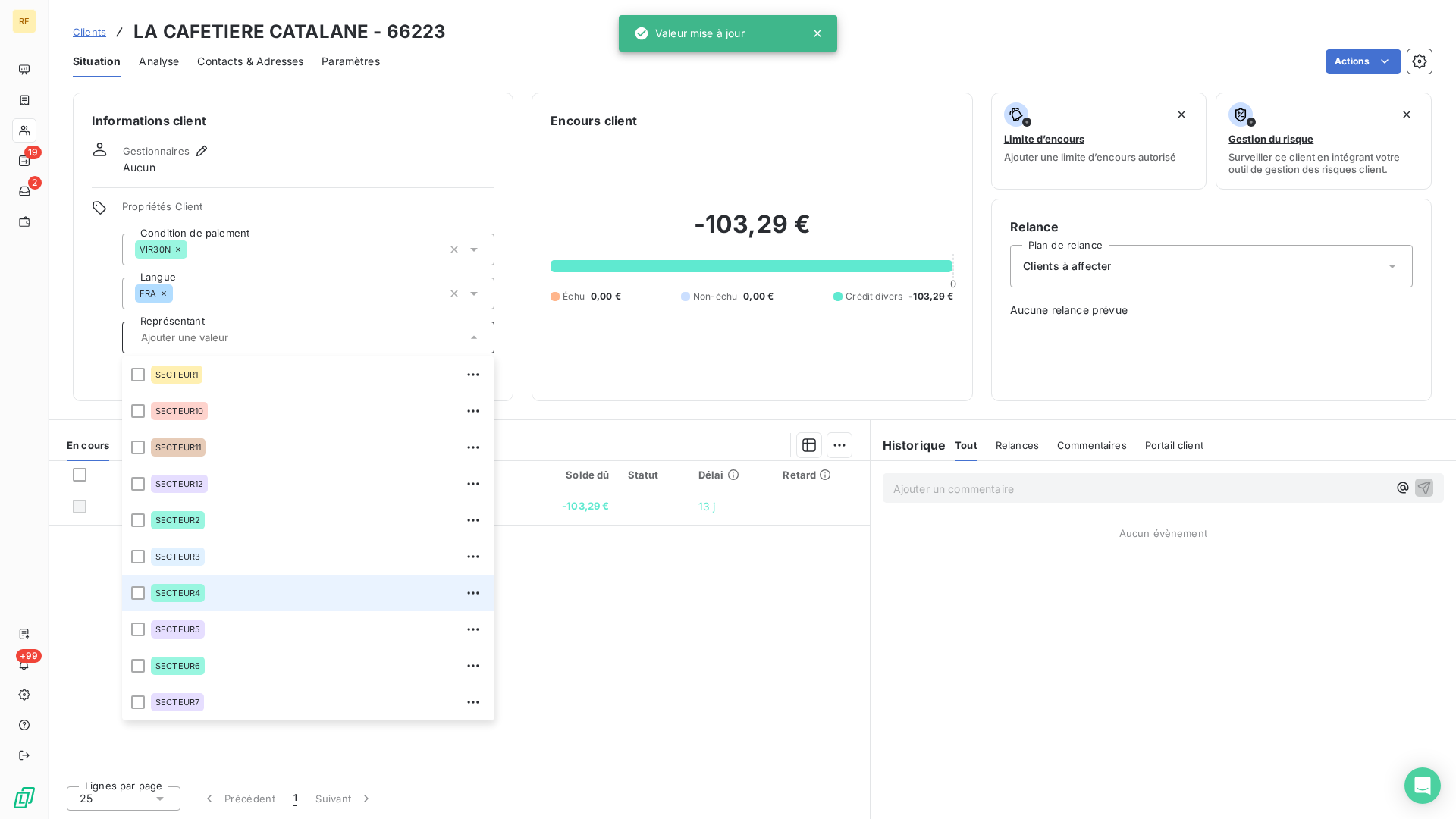
scroll to position [146, 0]
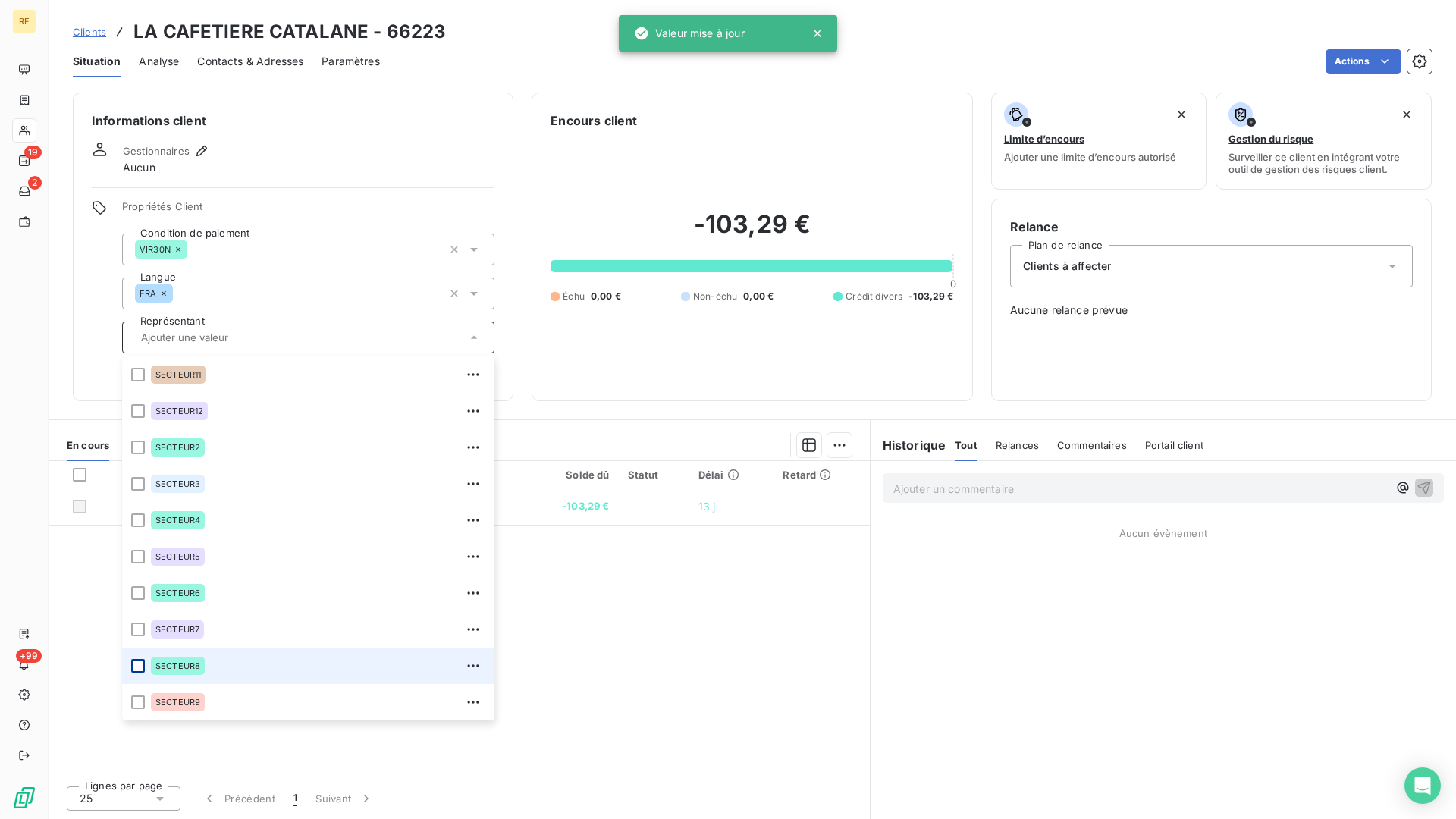
click at [142, 662] on div at bounding box center [138, 665] width 14 height 14
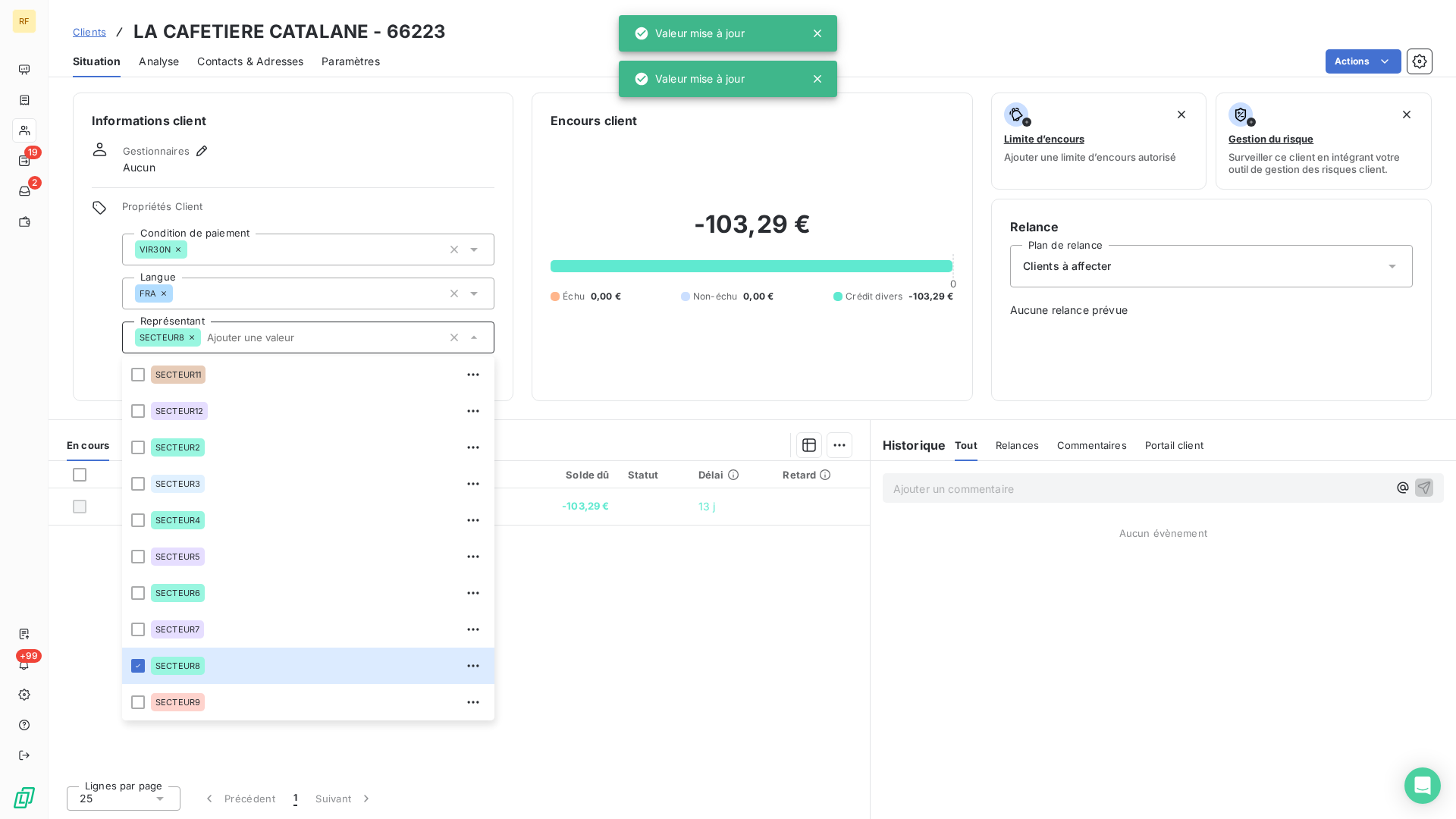
click at [384, 172] on div "Gestionnaires Aucun" at bounding box center [292, 159] width 402 height 33
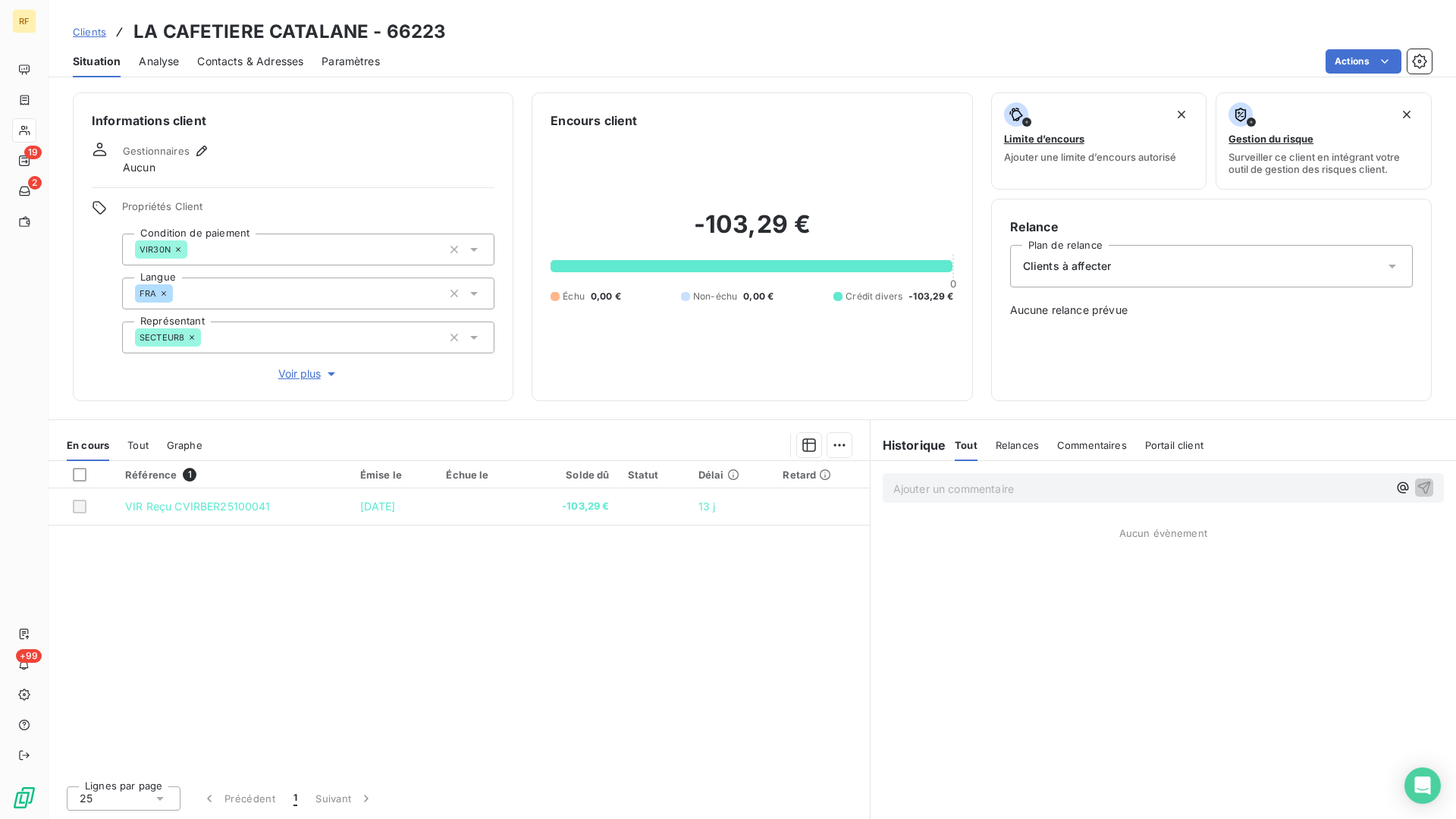
click at [278, 64] on span "Contacts & Adresses" at bounding box center [249, 61] width 106 height 15
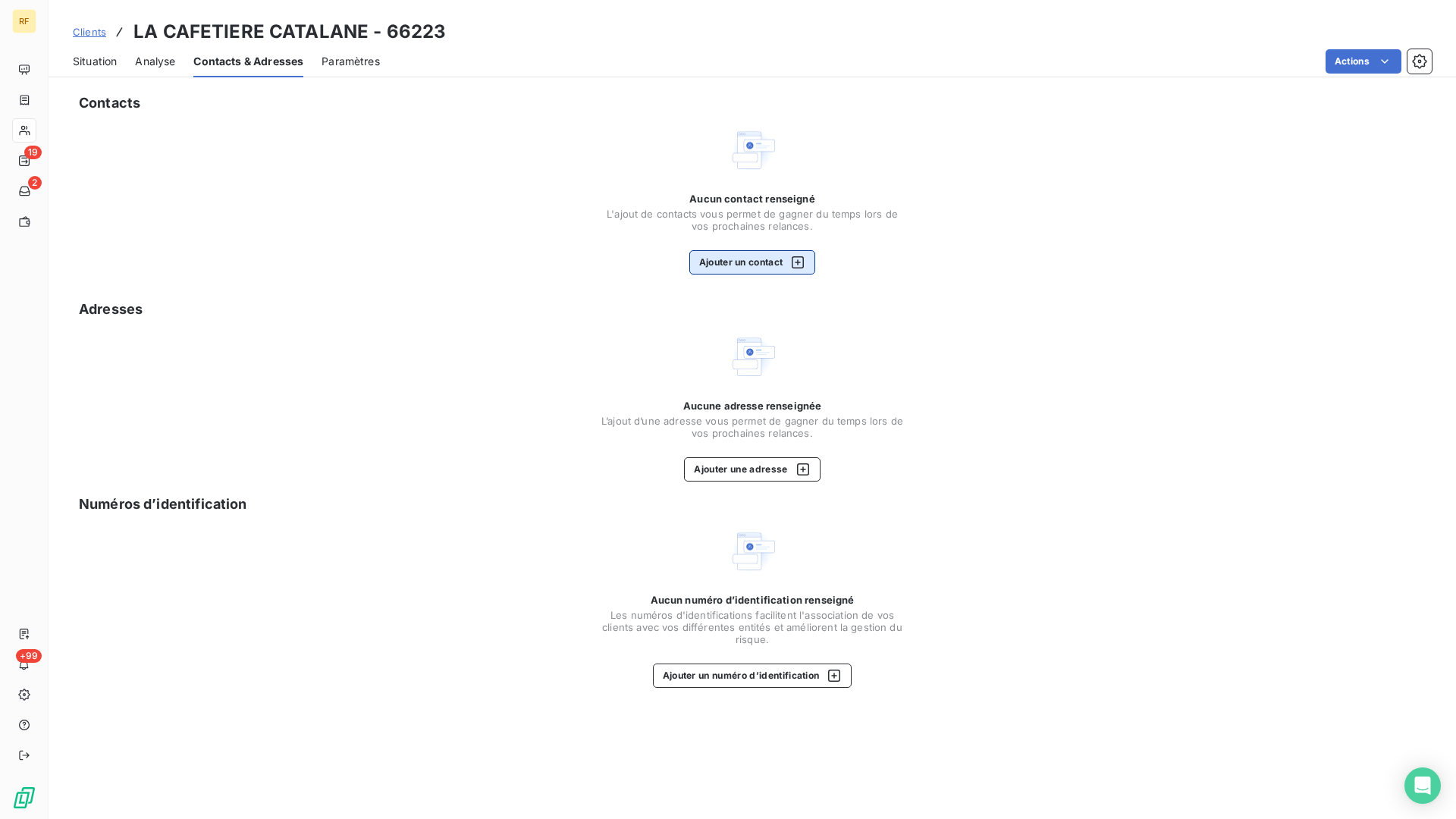
click at [755, 263] on button "Ajouter un contact" at bounding box center [752, 262] width 127 height 24
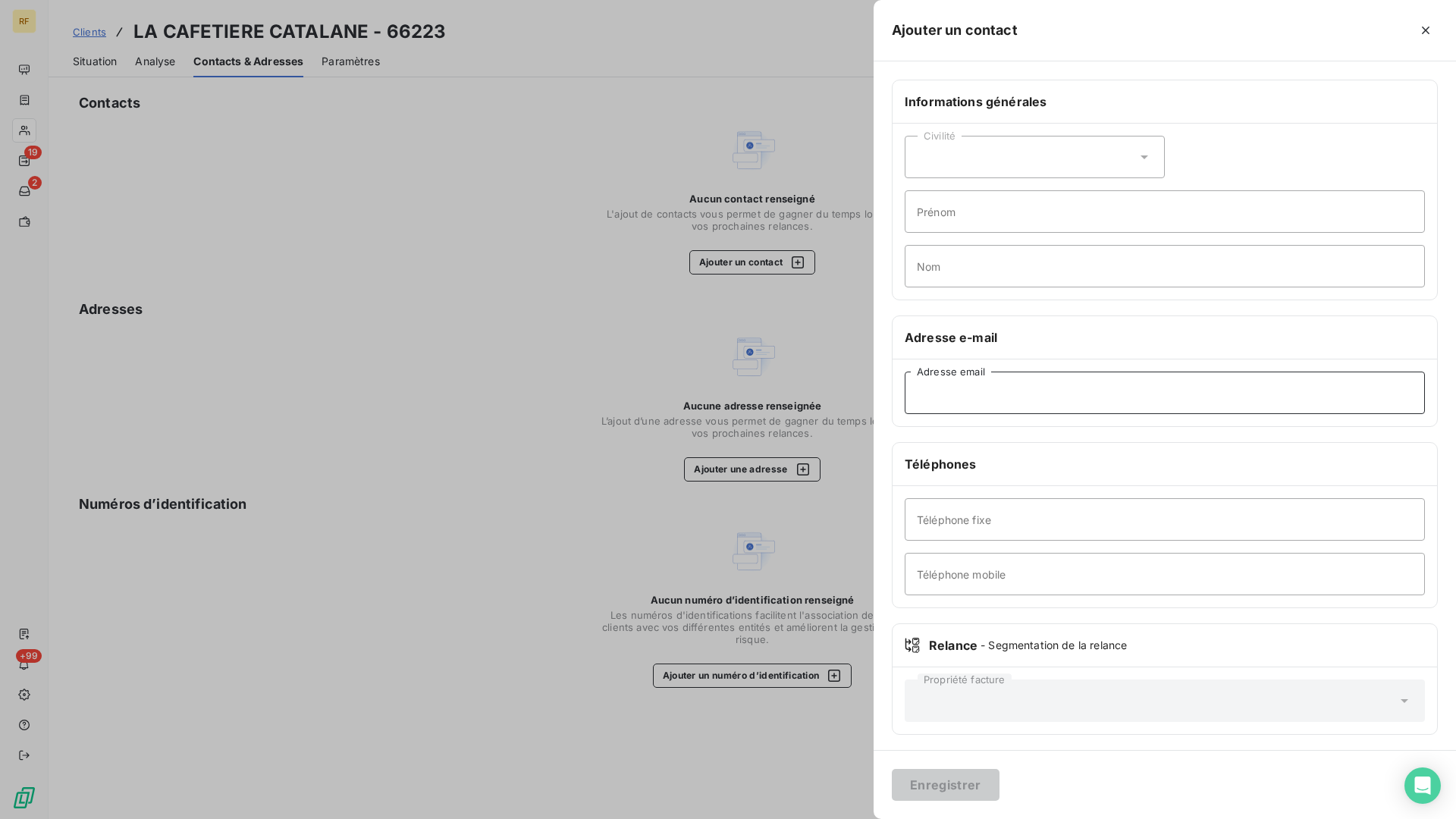
click at [957, 376] on input "Adresse email" at bounding box center [1164, 392] width 520 height 42
paste input "[EMAIL_ADDRESS][DOMAIN_NAME]"
type input "[EMAIL_ADDRESS][DOMAIN_NAME]"
click at [954, 676] on button "Enregistrer" at bounding box center [945, 785] width 108 height 32
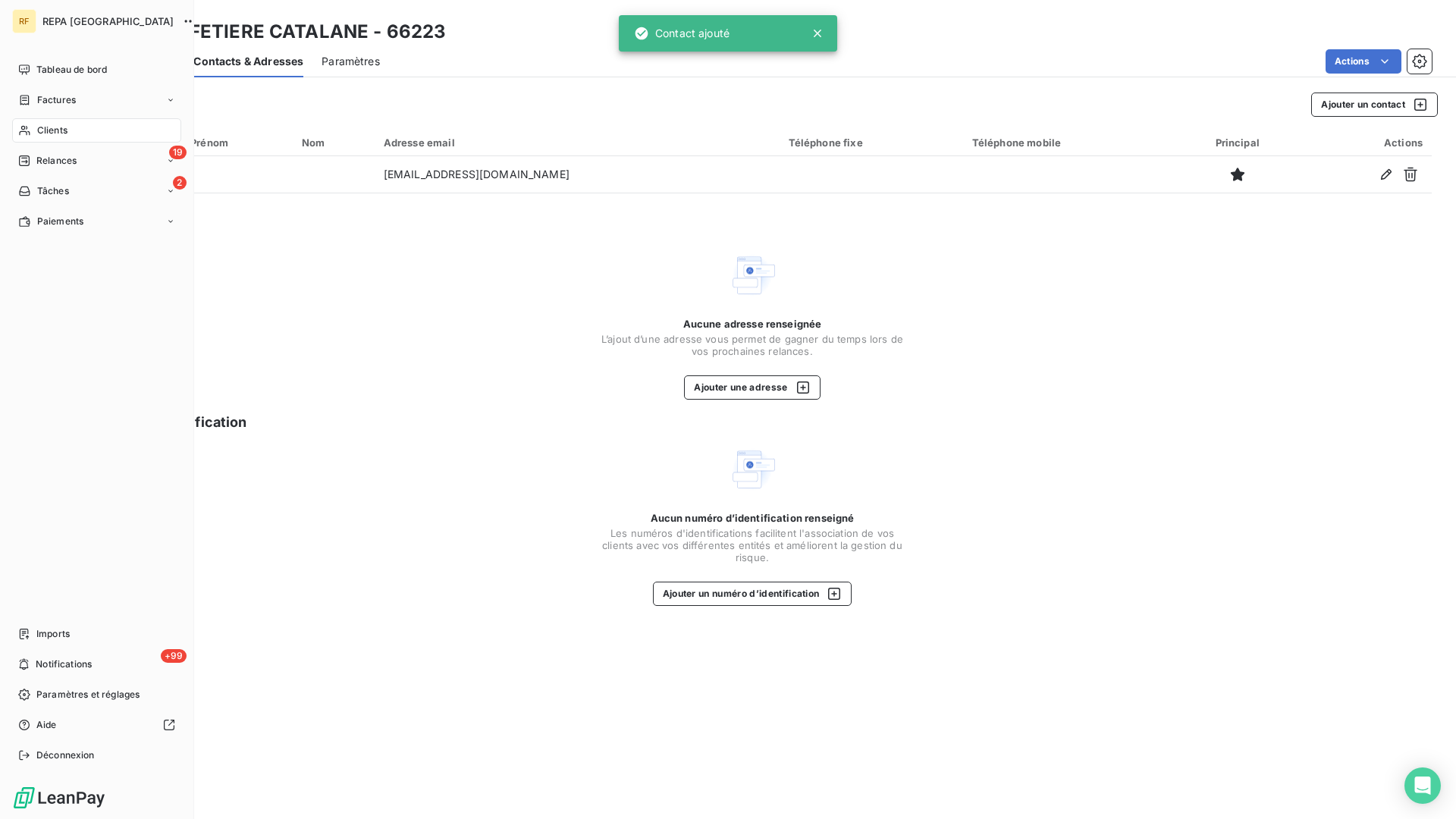
click at [55, 131] on span "Clients" at bounding box center [53, 130] width 30 height 14
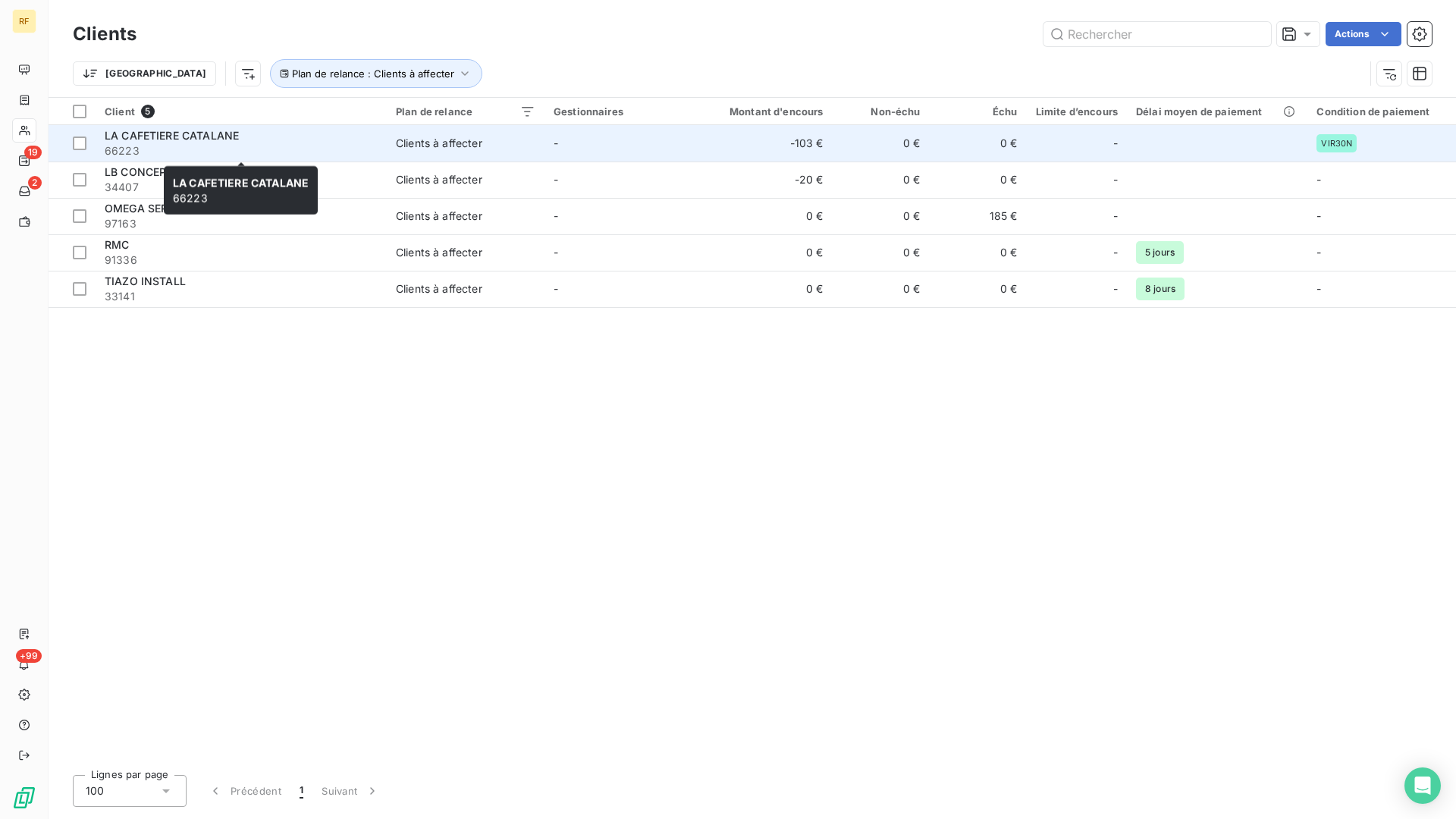
click at [313, 142] on div "LA CAFETIERE CATALANE" at bounding box center [241, 135] width 273 height 15
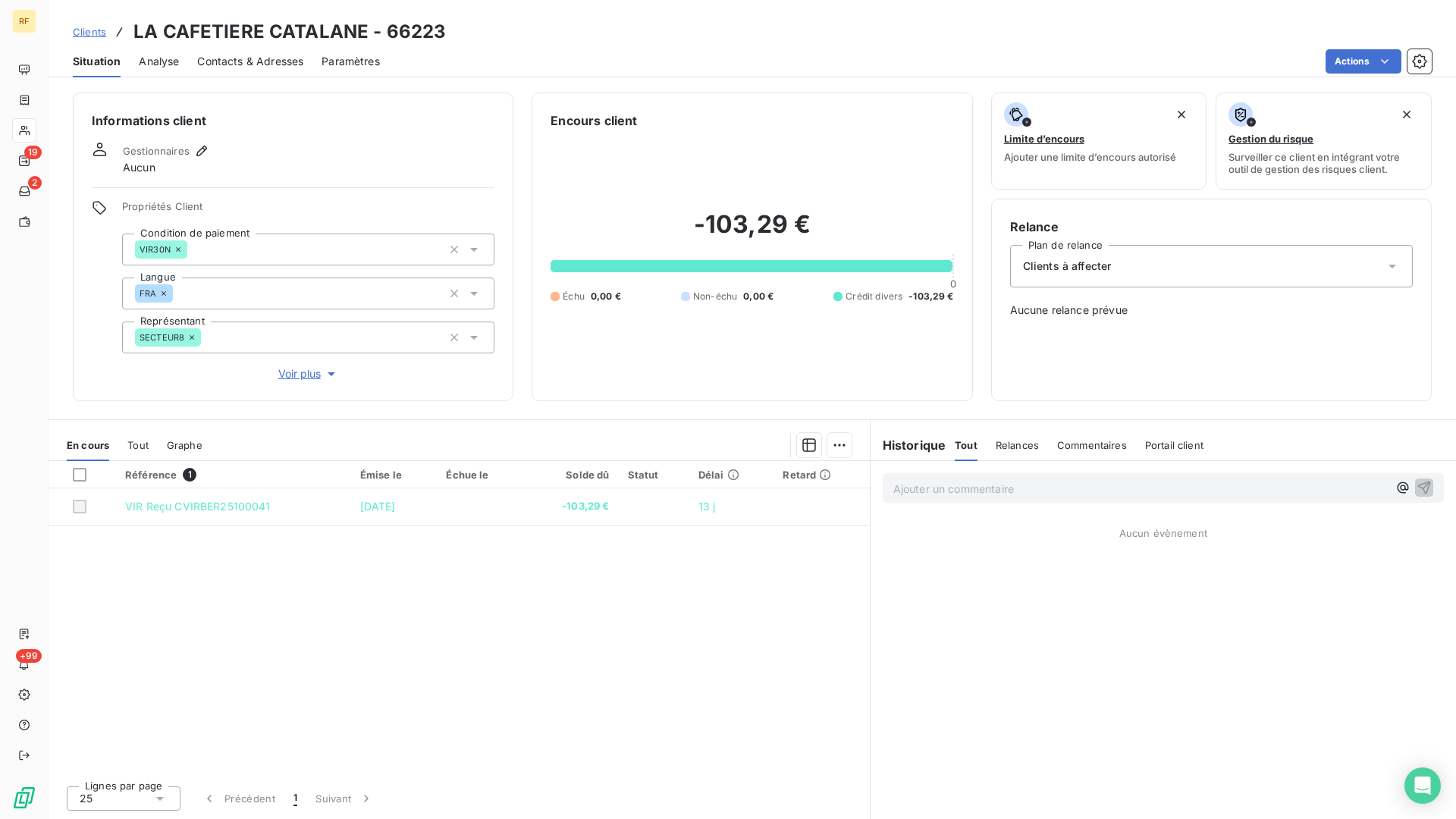
click at [1125, 263] on div "Clients à affecter" at bounding box center [1211, 265] width 402 height 42
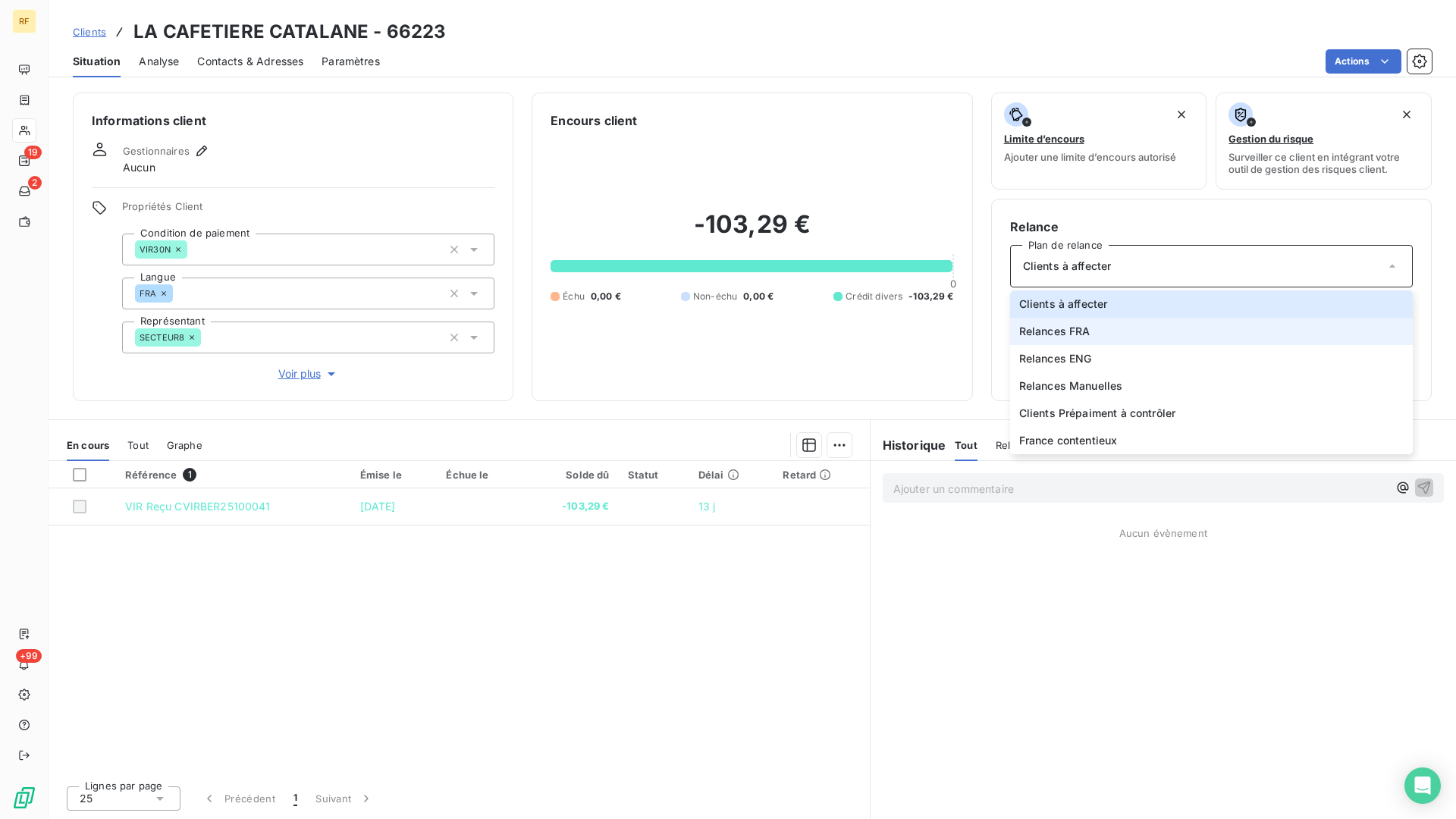
click at [1120, 339] on li "Relances FRA" at bounding box center [1211, 331] width 402 height 27
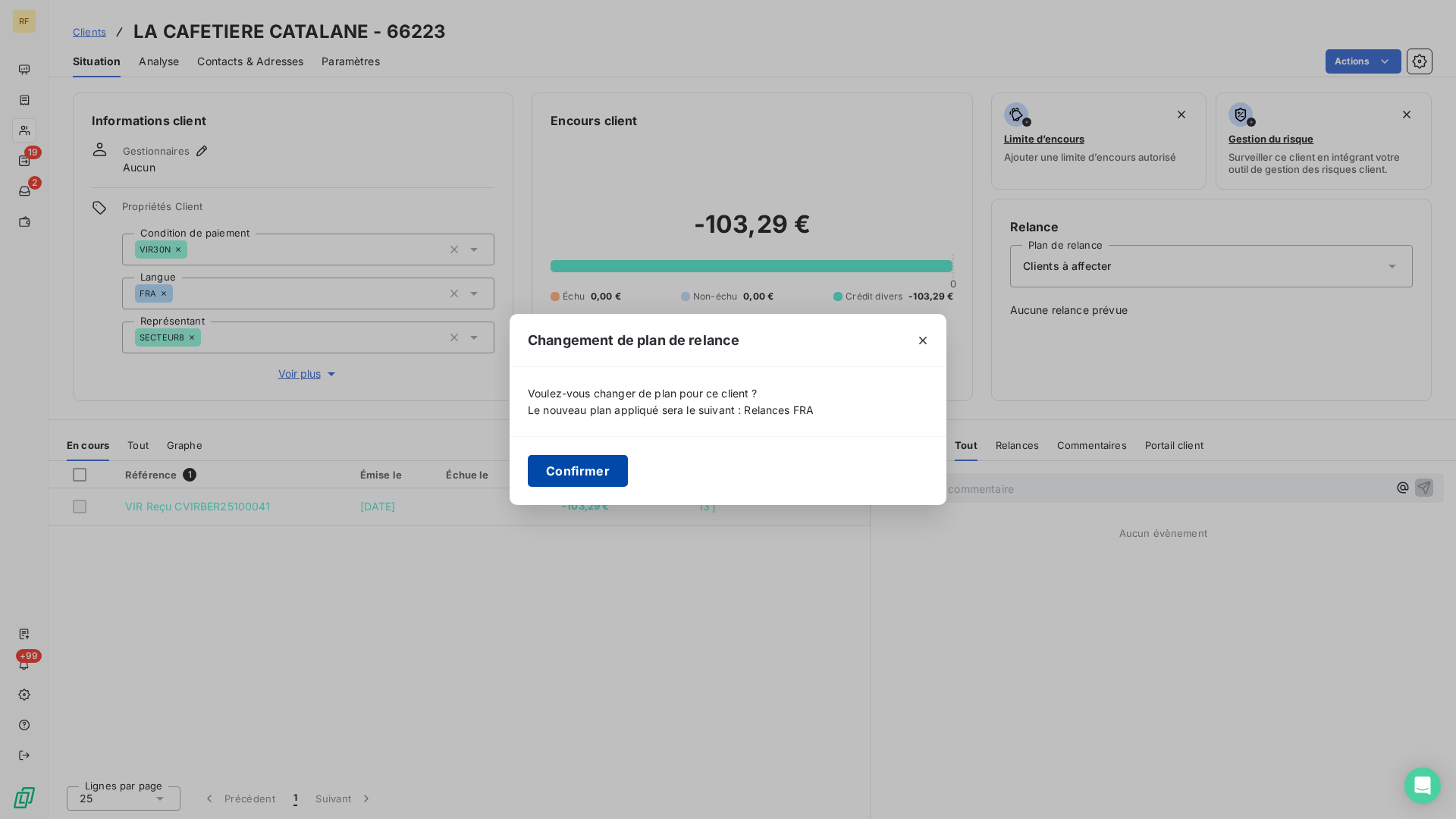
click at [611, 459] on button "Confirmer" at bounding box center [578, 471] width 100 height 32
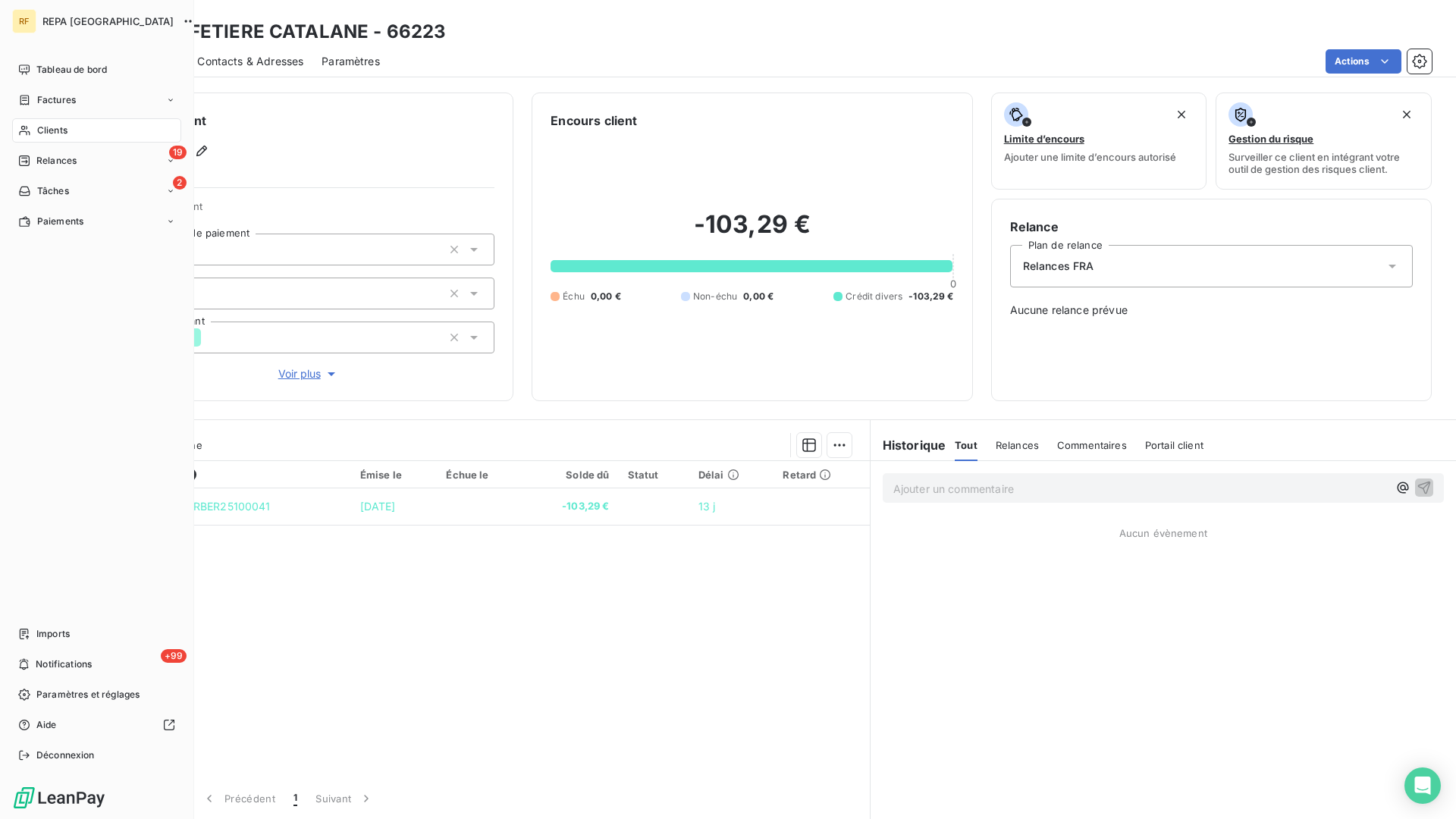
click at [59, 133] on span "Clients" at bounding box center [53, 130] width 30 height 14
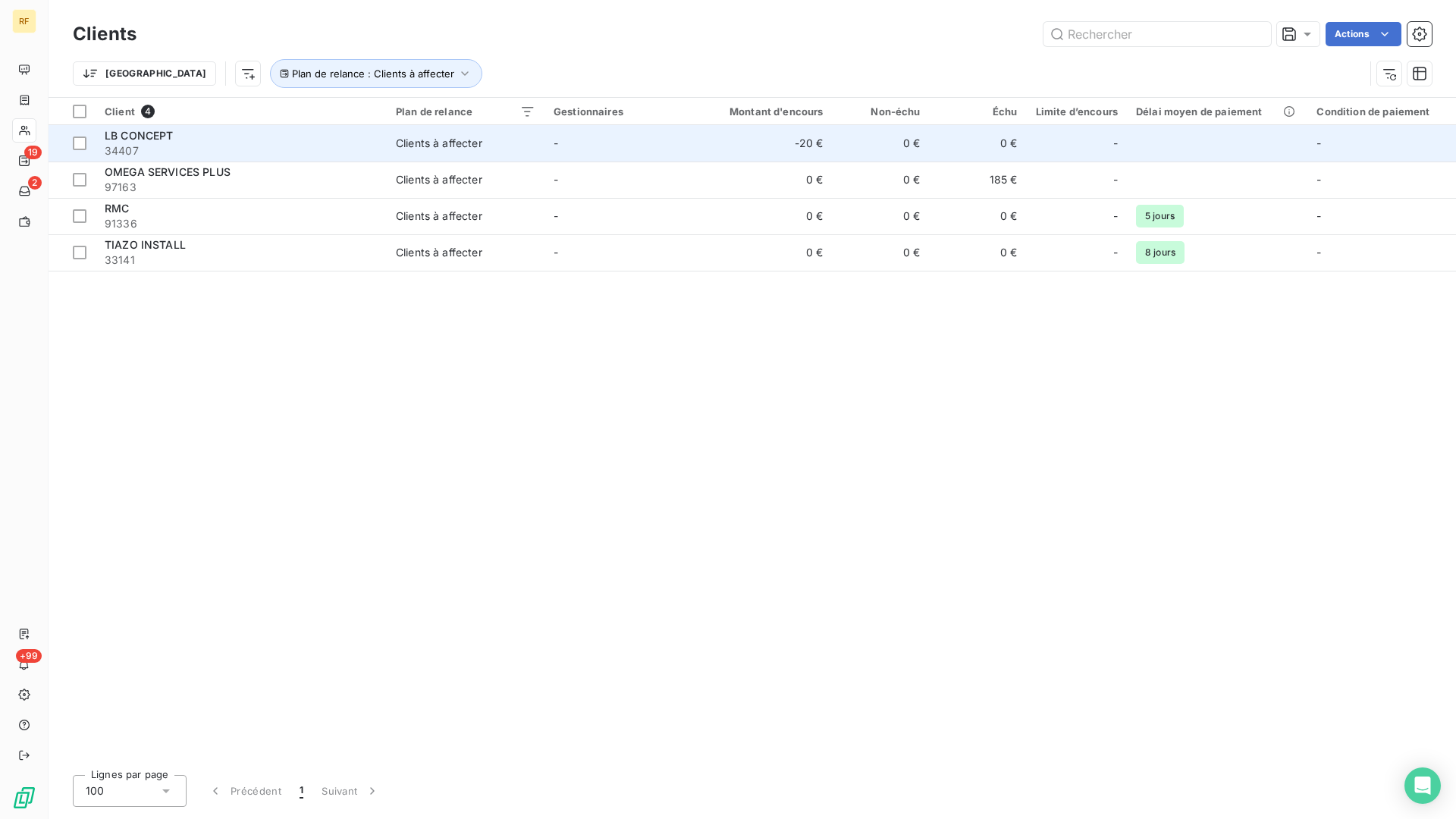
click at [227, 149] on span "34407" at bounding box center [241, 151] width 273 height 15
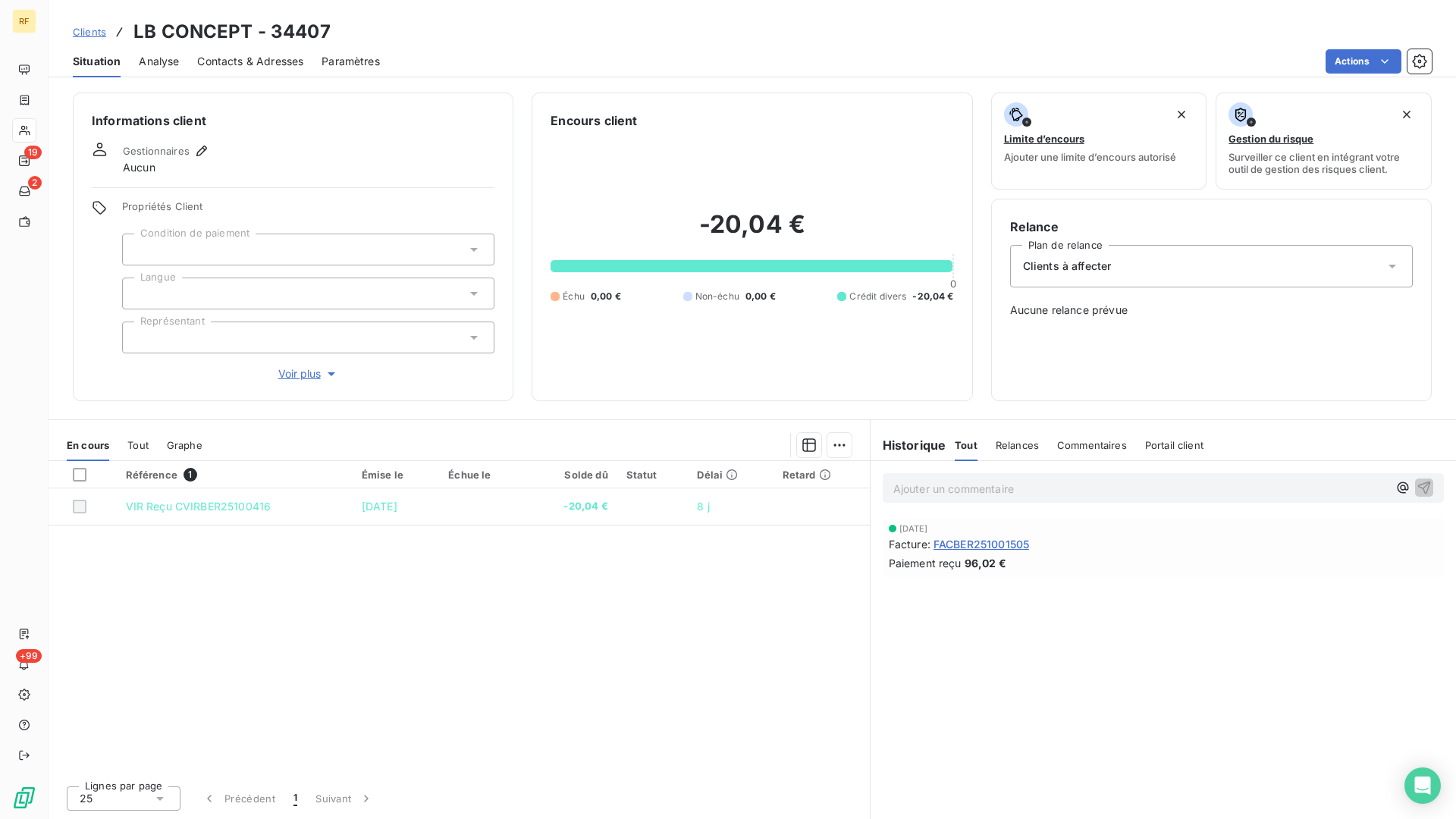
click at [226, 254] on div at bounding box center [308, 249] width 372 height 32
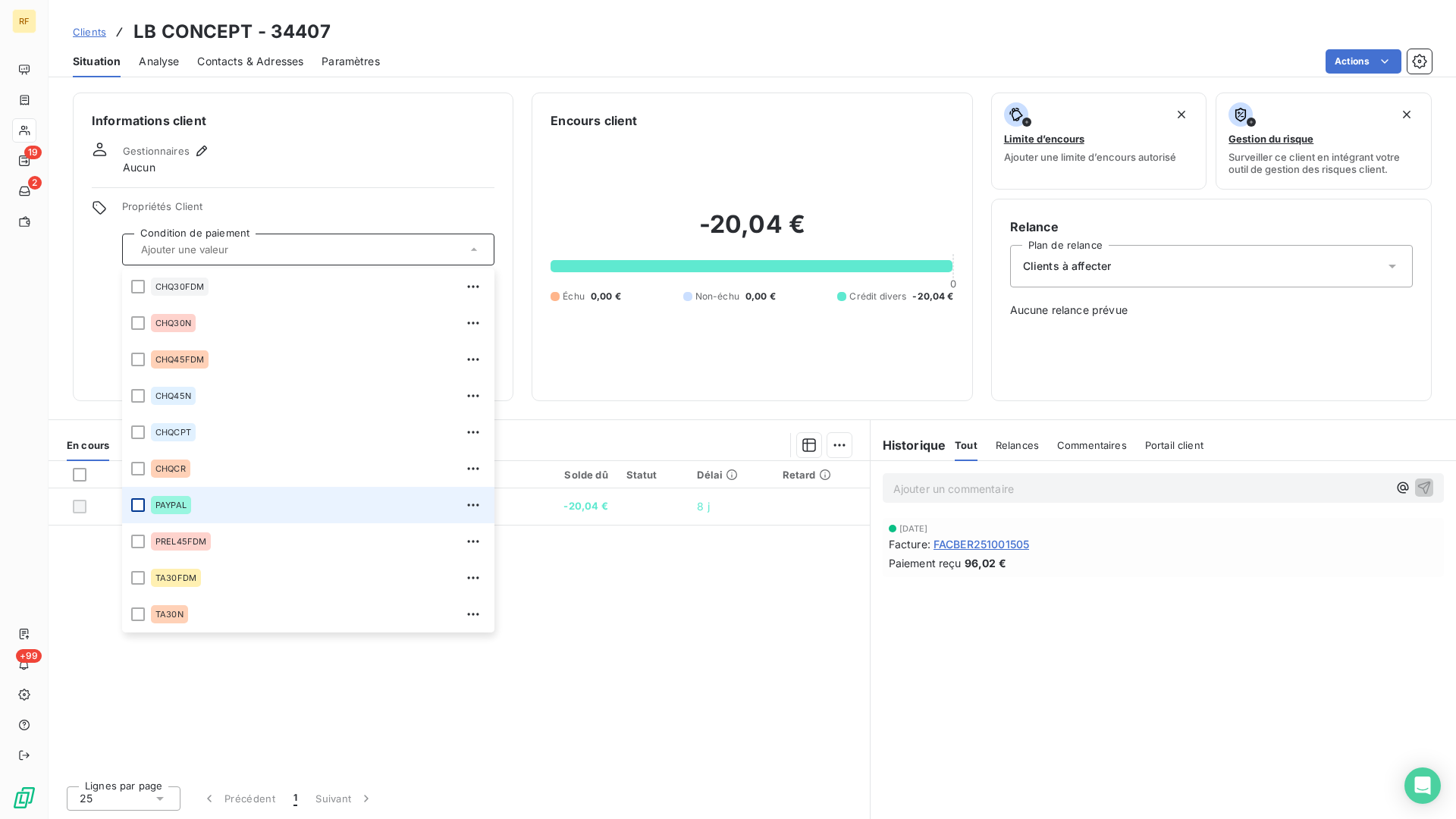
click at [140, 507] on div at bounding box center [138, 504] width 14 height 14
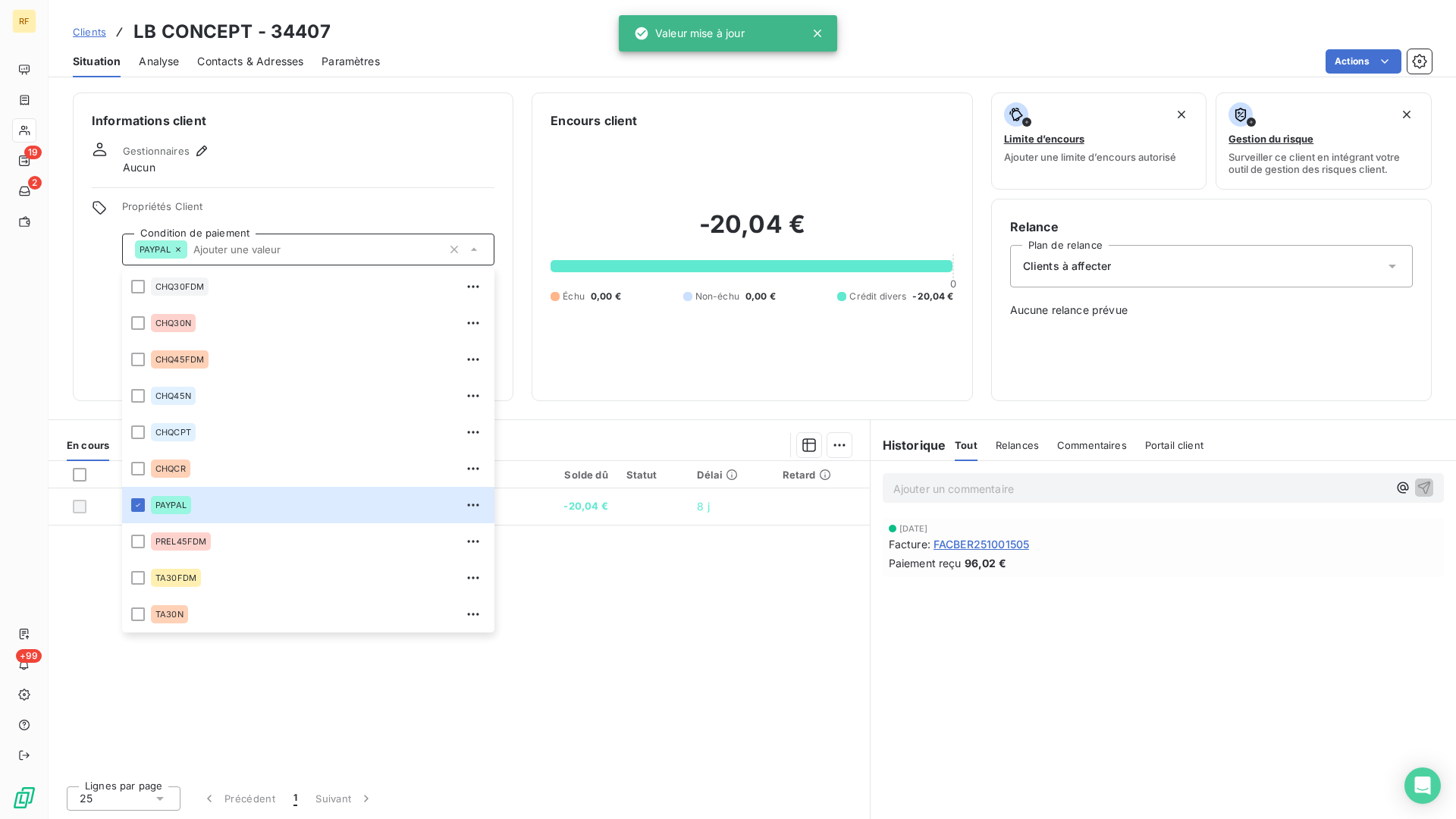
click at [355, 156] on div "Gestionnaires Aucun" at bounding box center [292, 159] width 402 height 33
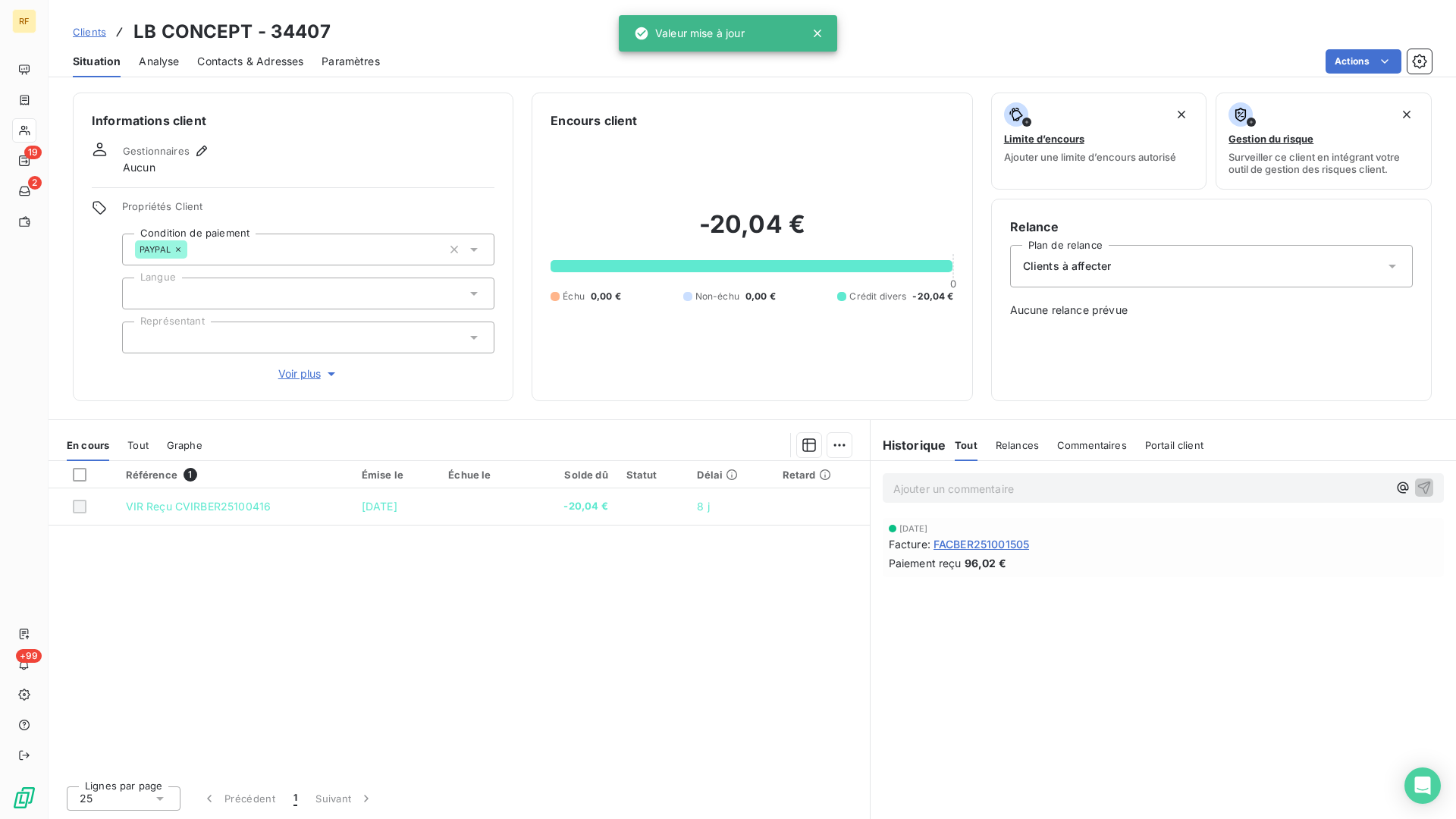
click at [252, 298] on div at bounding box center [308, 293] width 372 height 32
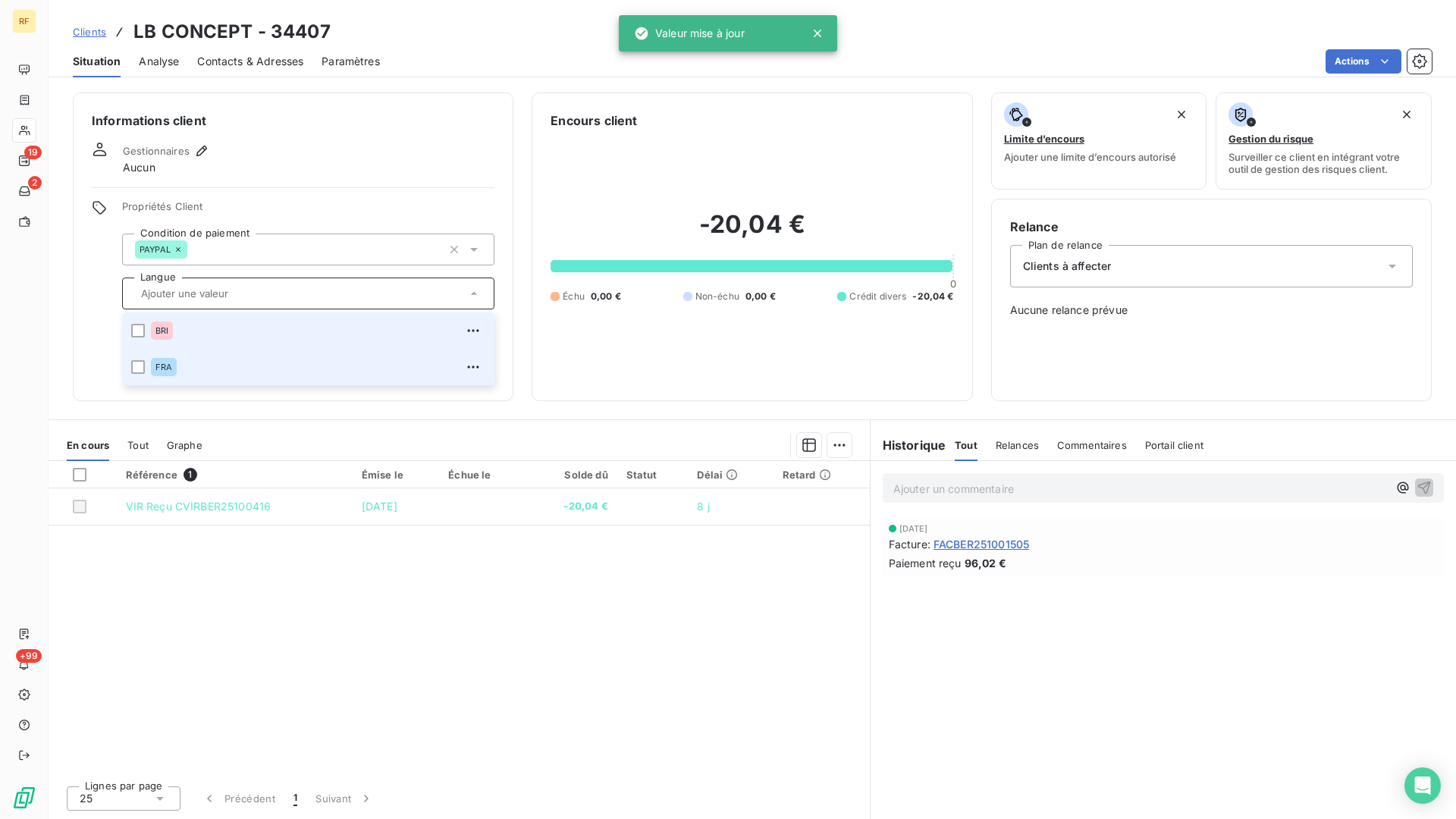
drag, startPoint x: 141, startPoint y: 366, endPoint x: 153, endPoint y: 341, distance: 27.7
click at [141, 367] on div at bounding box center [138, 366] width 14 height 14
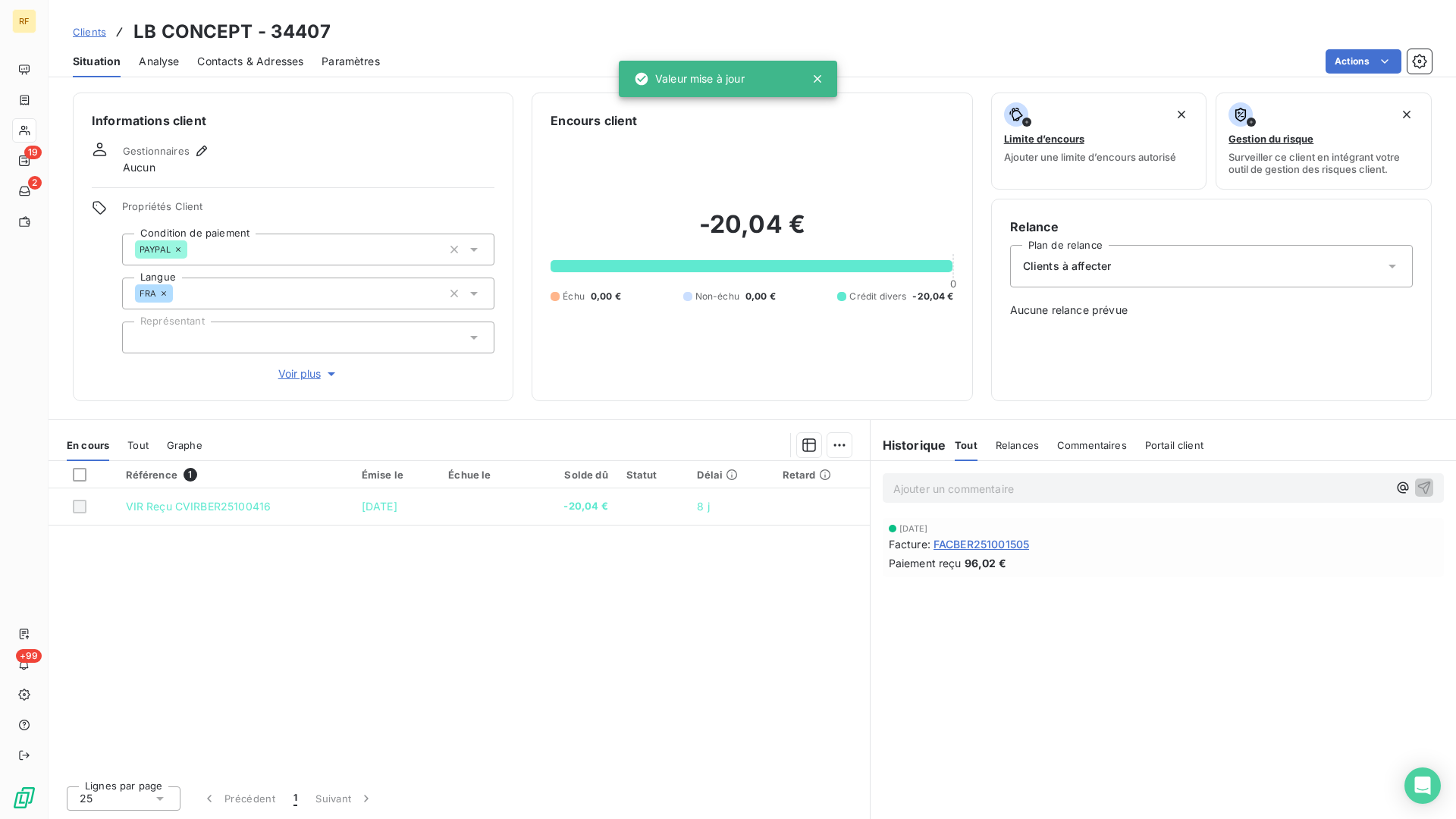
click at [307, 180] on div "Informations client Gestionnaires Aucun Propriétés Client Condition de paiement…" at bounding box center [292, 246] width 441 height 308
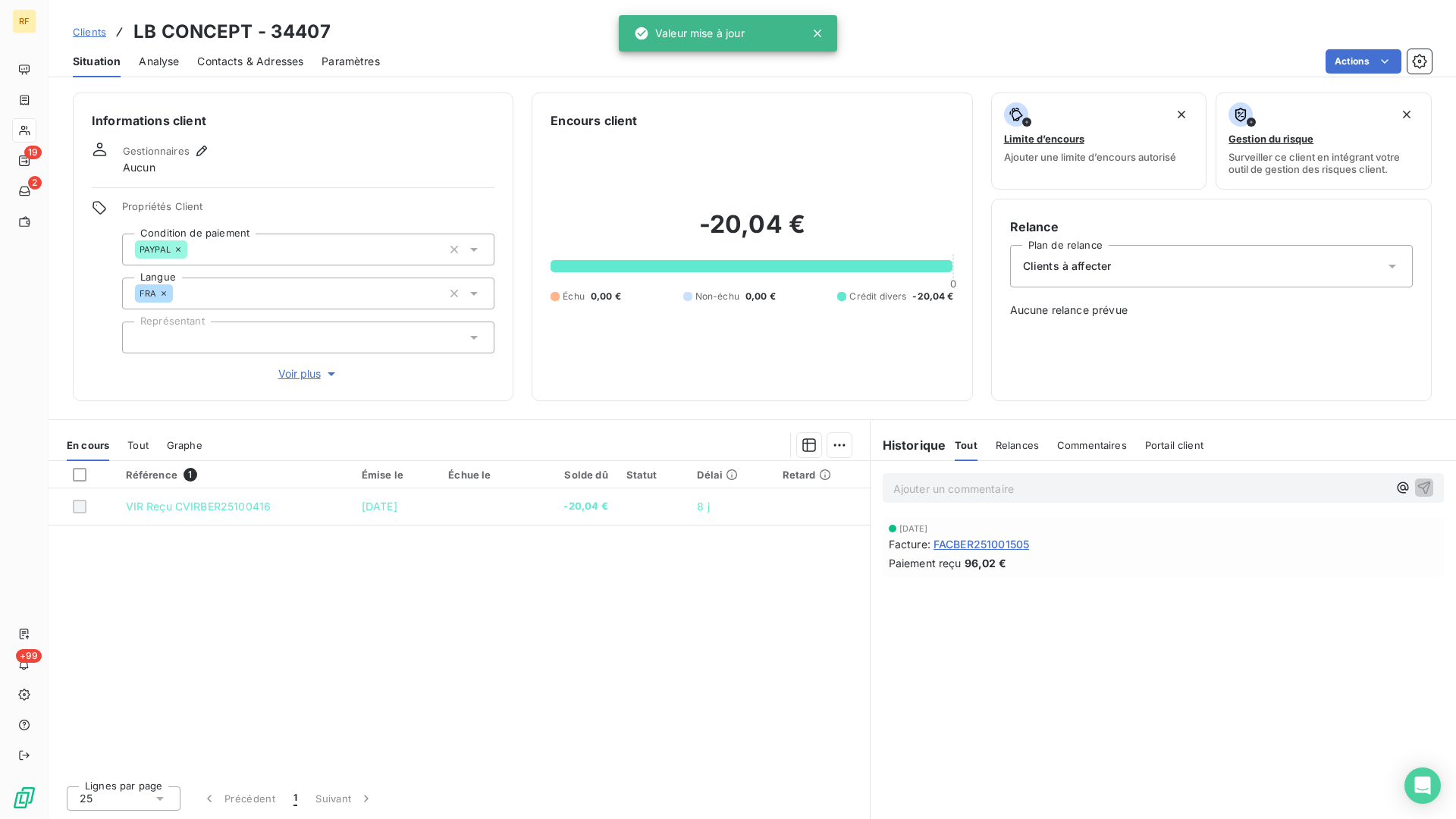
click at [224, 331] on div at bounding box center [308, 338] width 372 height 32
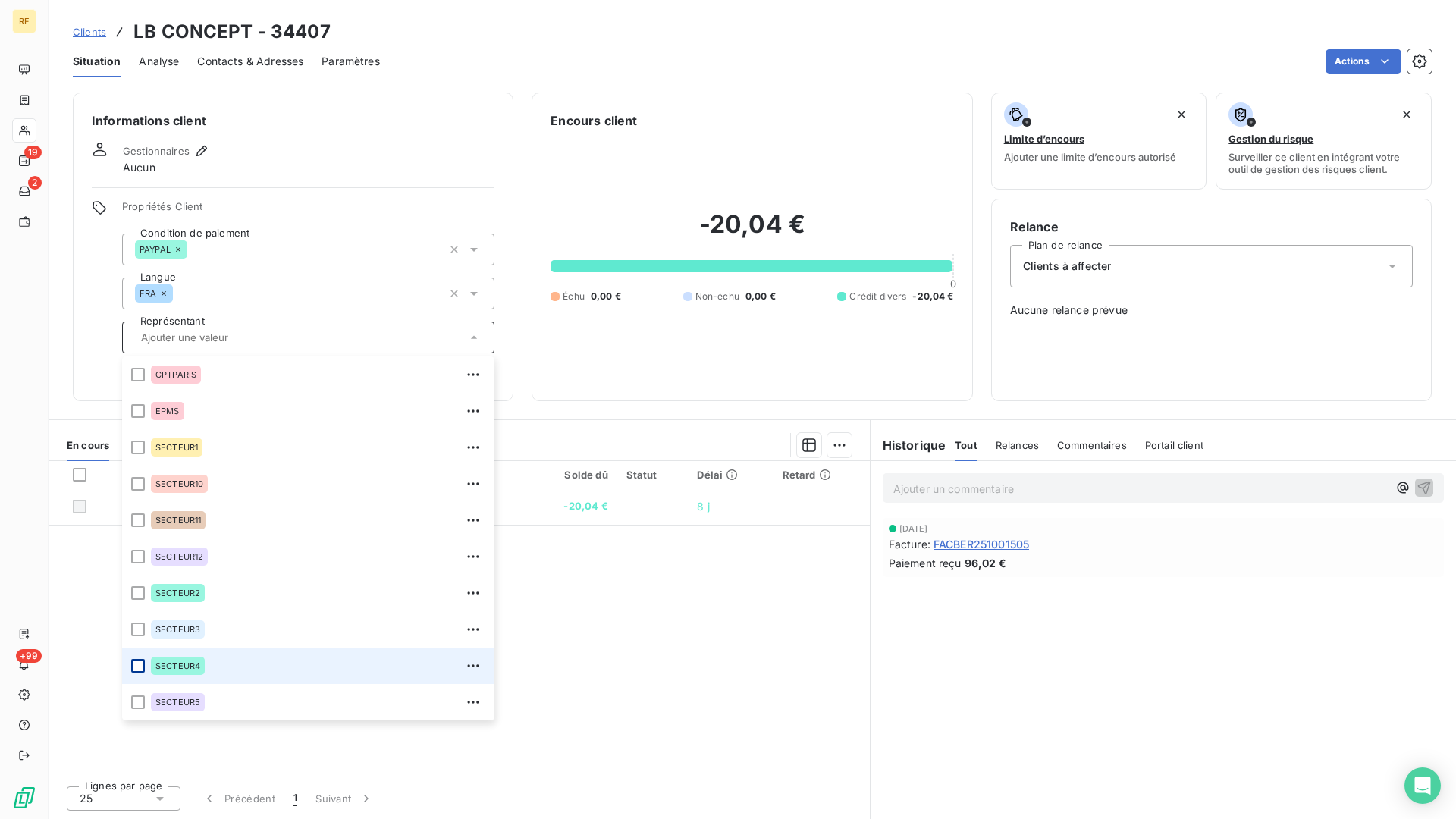
click at [139, 664] on div at bounding box center [138, 665] width 14 height 14
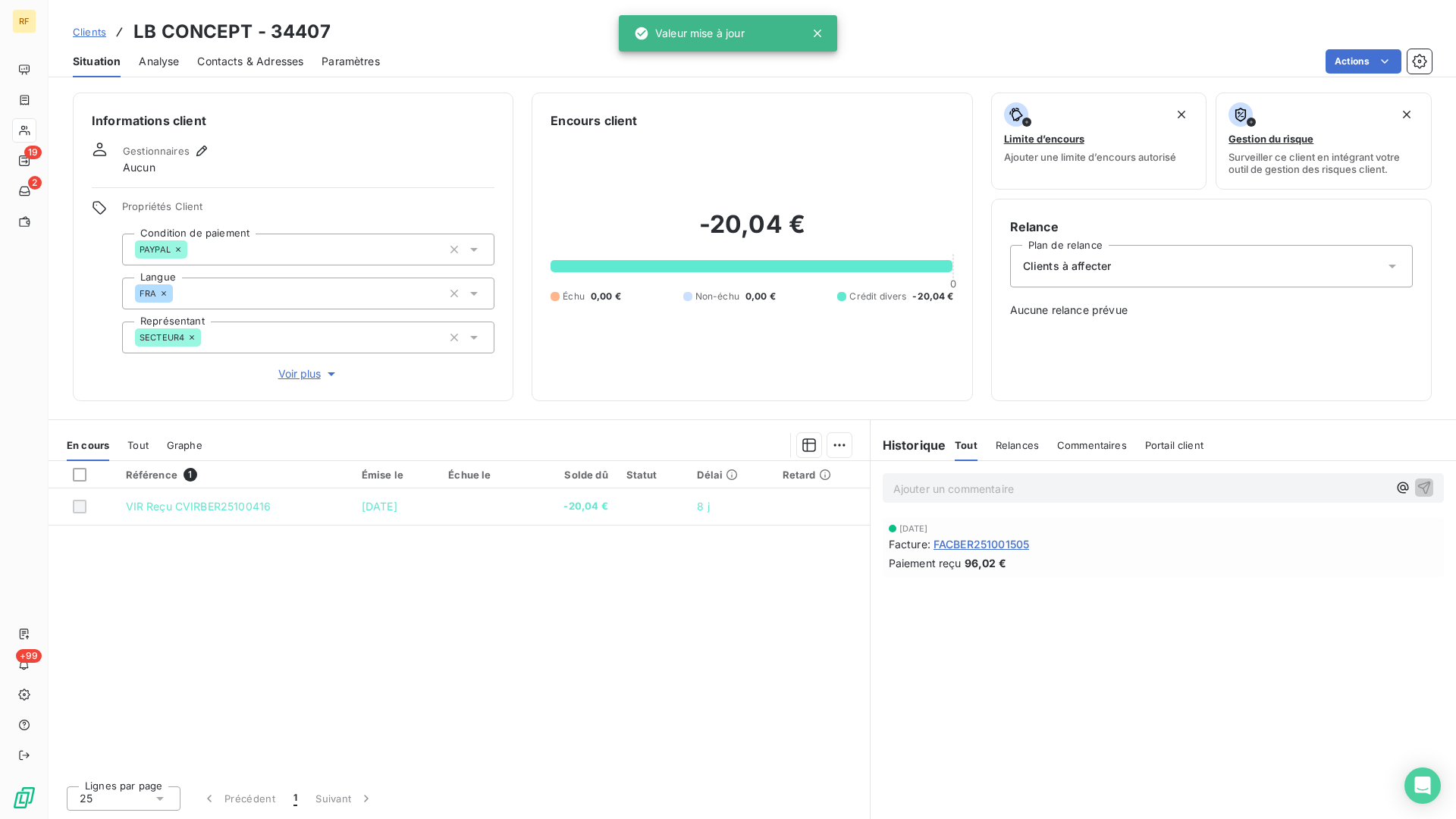
click at [397, 169] on div "Gestionnaires Aucun" at bounding box center [292, 159] width 402 height 33
click at [186, 145] on span "Gestionnaires" at bounding box center [156, 151] width 67 height 12
click at [198, 151] on icon "button" at bounding box center [201, 151] width 10 height 10
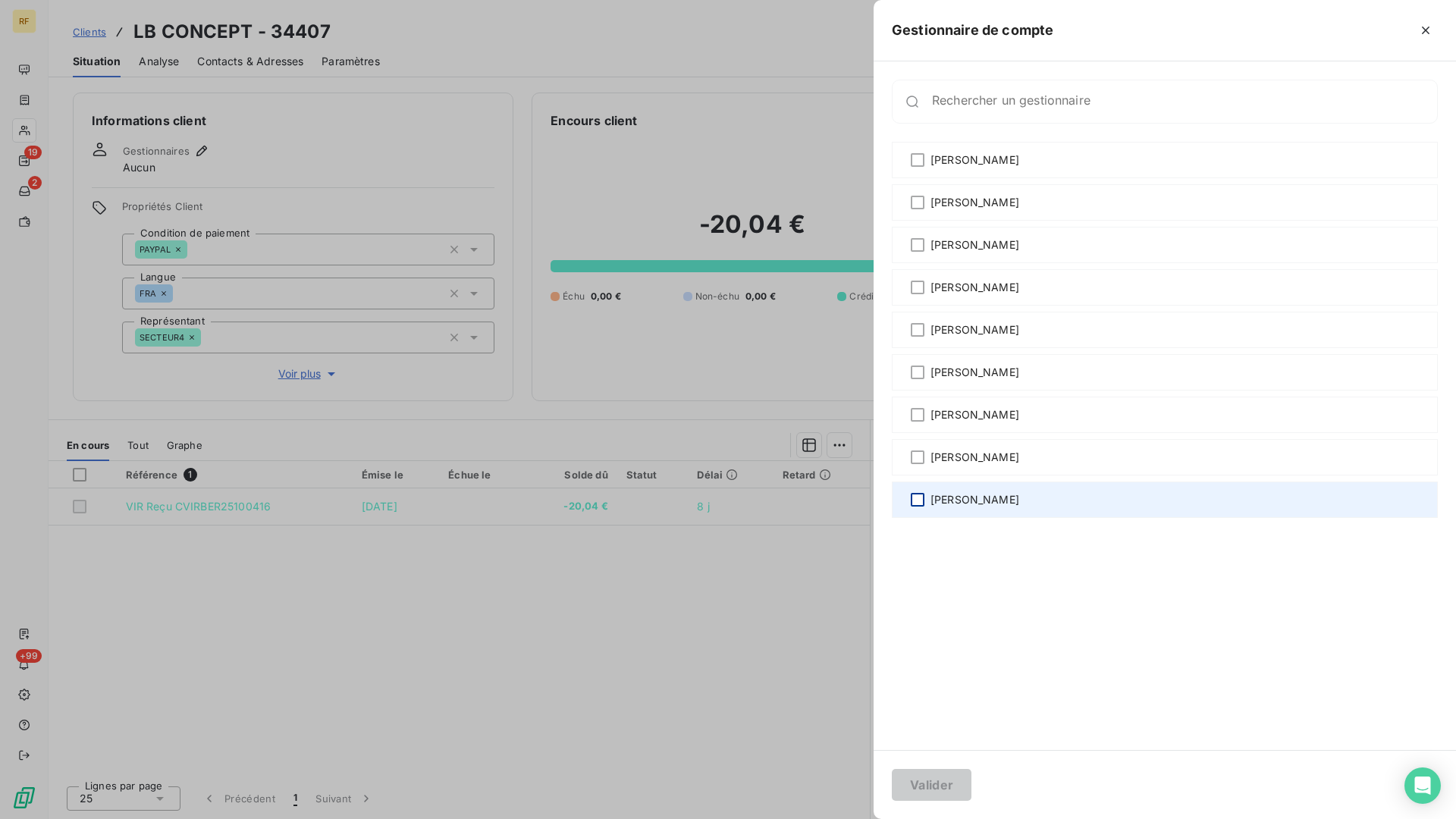
click at [914, 500] on div at bounding box center [917, 500] width 14 height 14
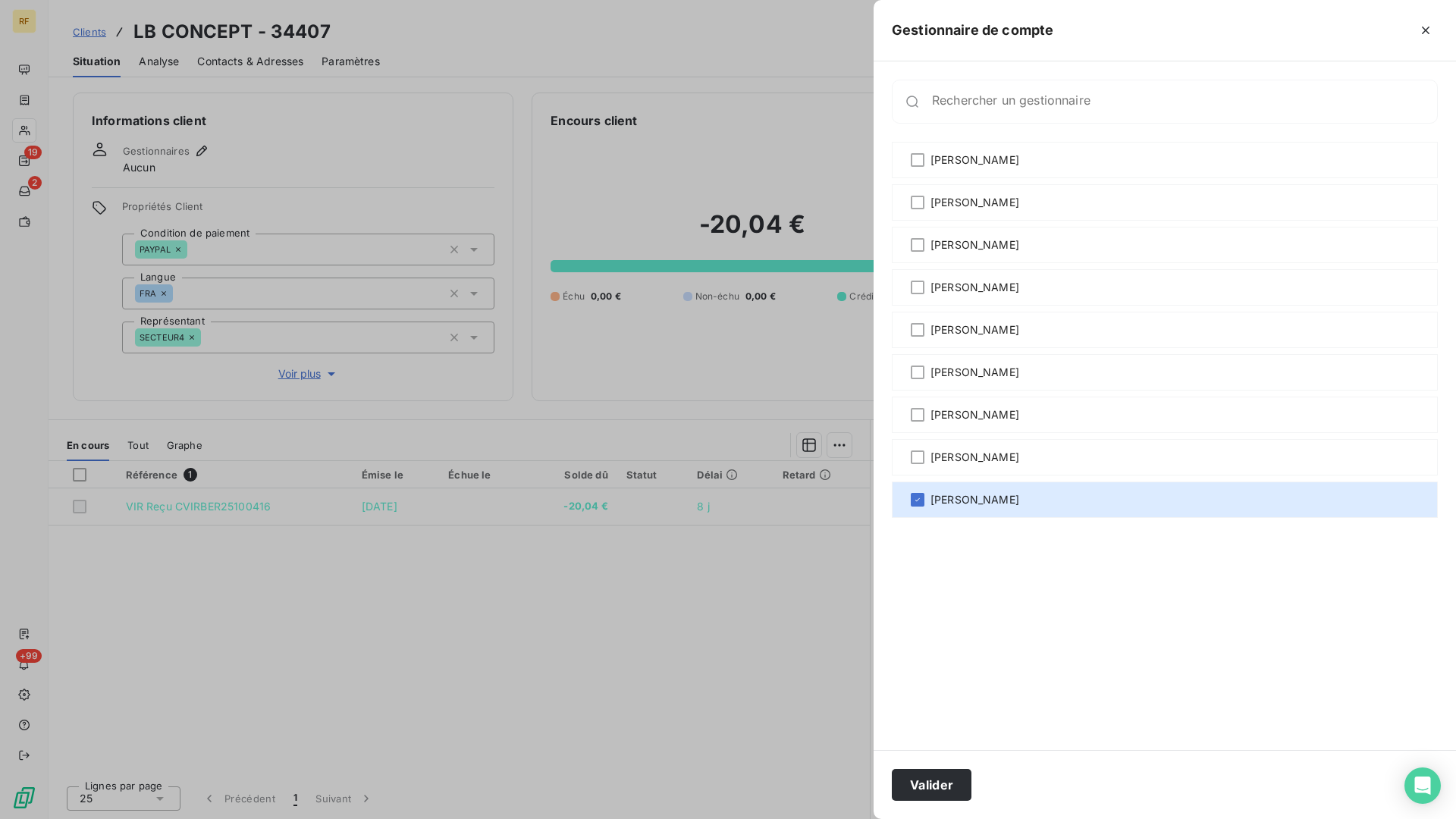
click at [341, 164] on div at bounding box center [728, 410] width 1456 height 819
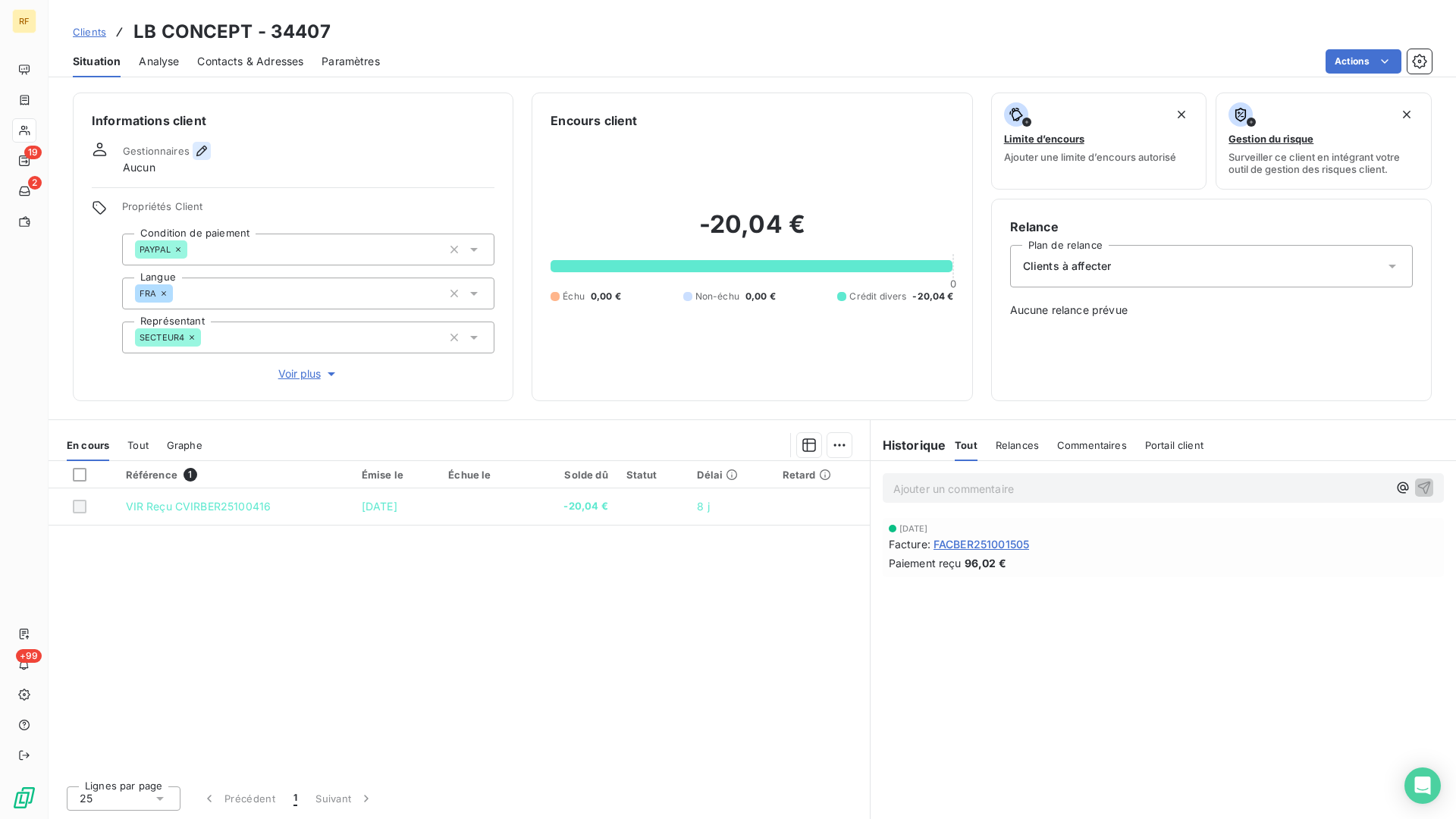
click at [205, 154] on icon "button" at bounding box center [202, 151] width 15 height 15
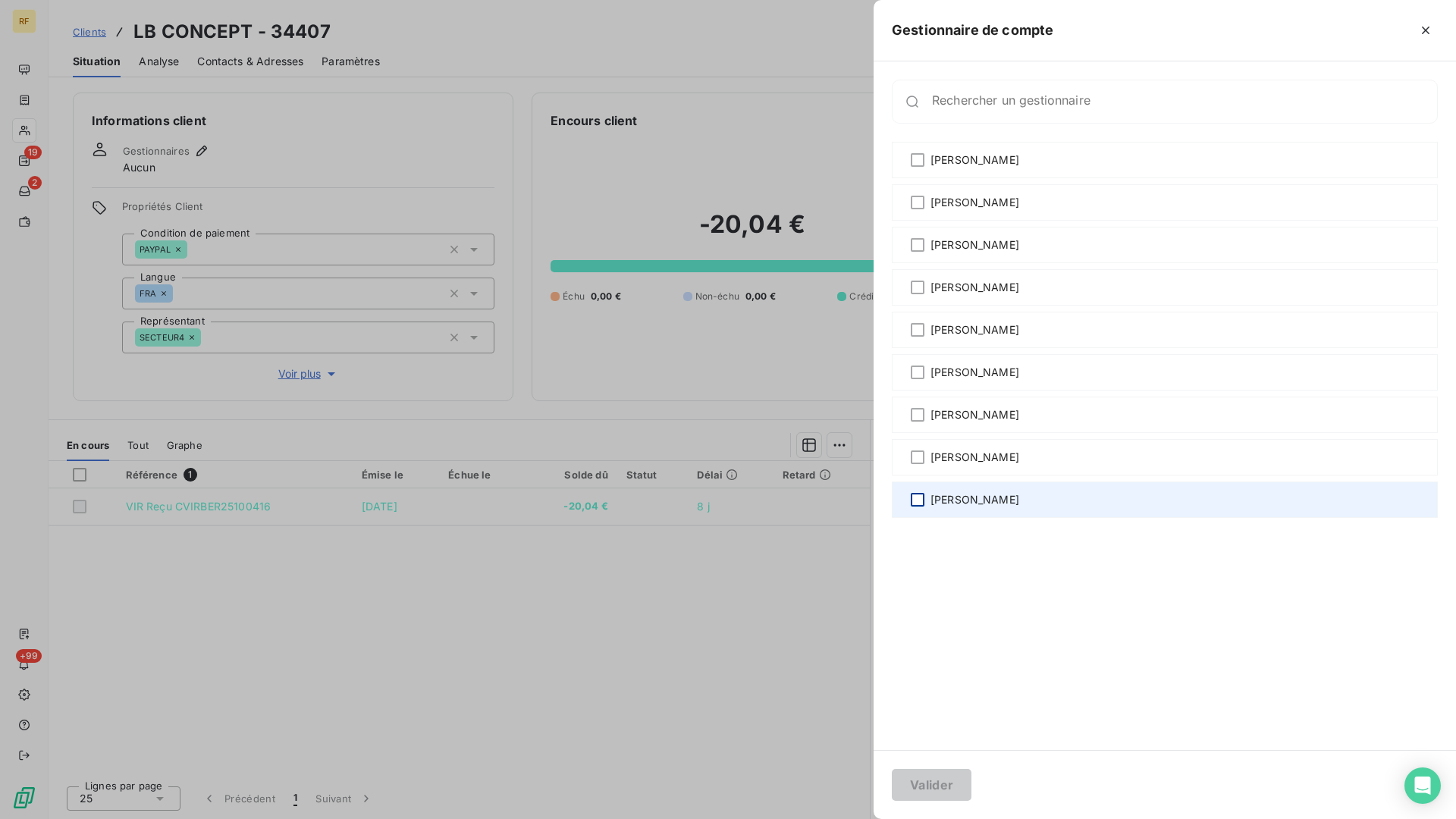
click at [912, 497] on div at bounding box center [917, 500] width 14 height 14
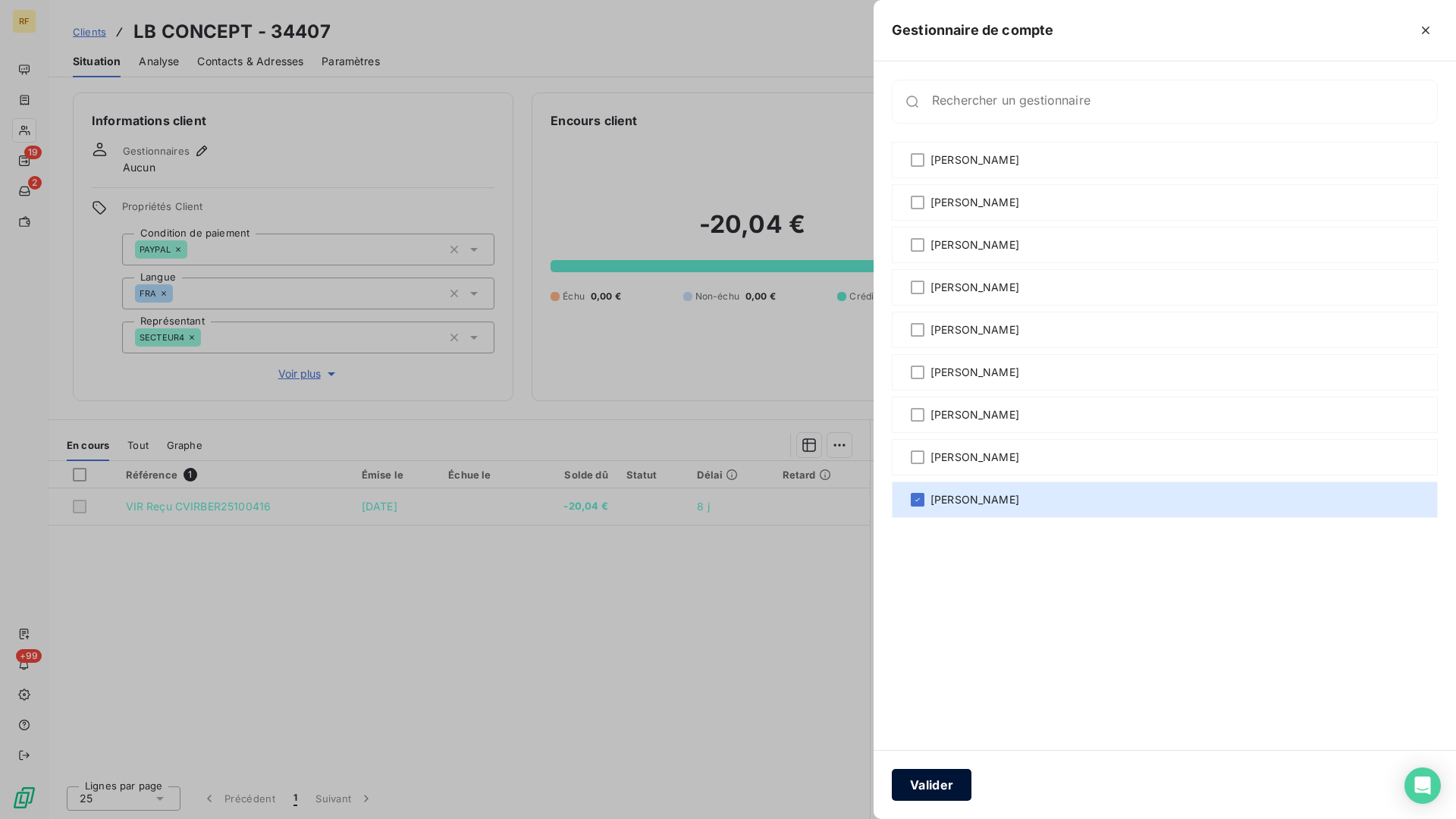
click at [956, 676] on button "Valider" at bounding box center [932, 785] width 80 height 32
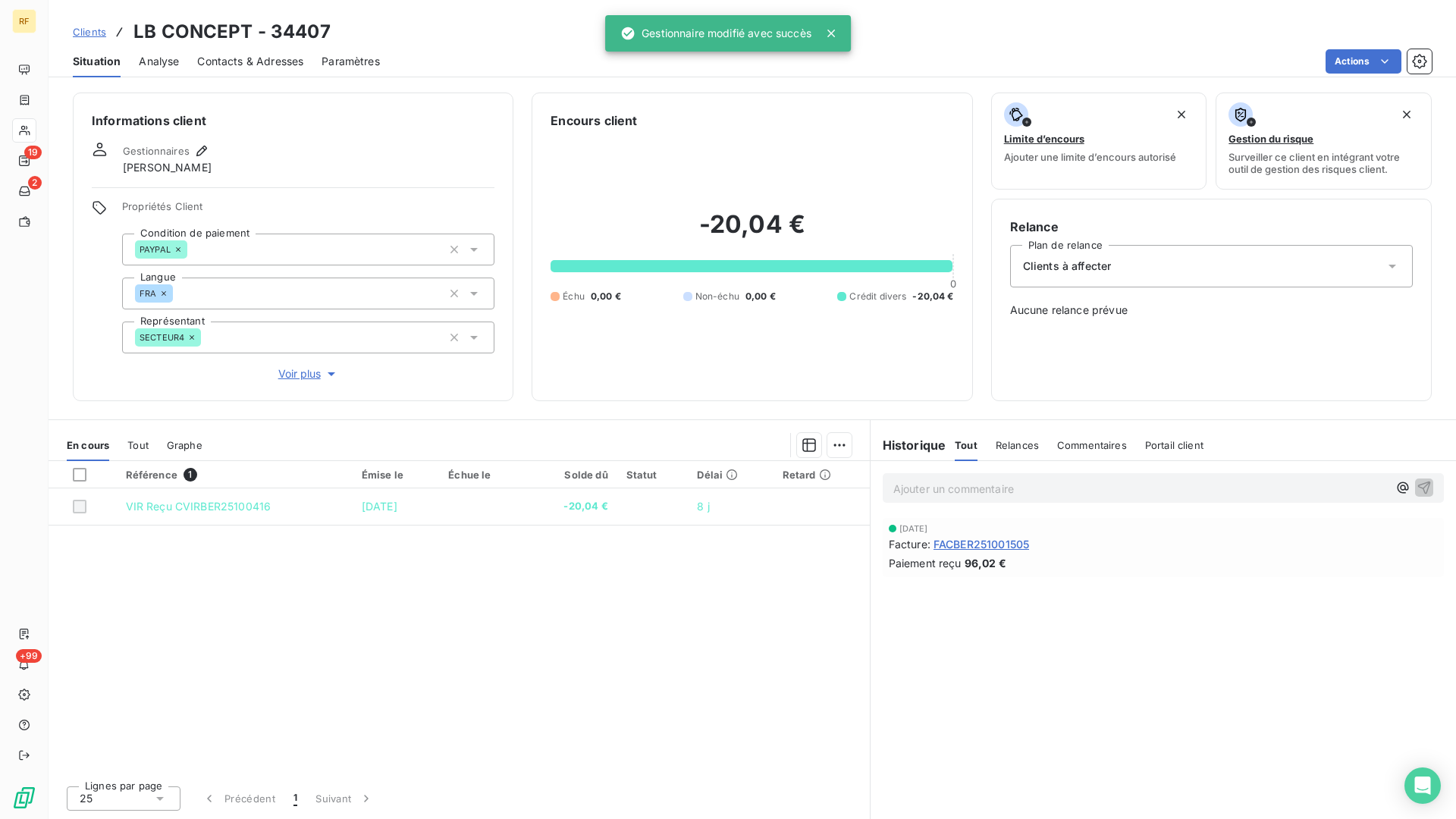
click at [289, 57] on span "Contacts & Adresses" at bounding box center [249, 61] width 106 height 15
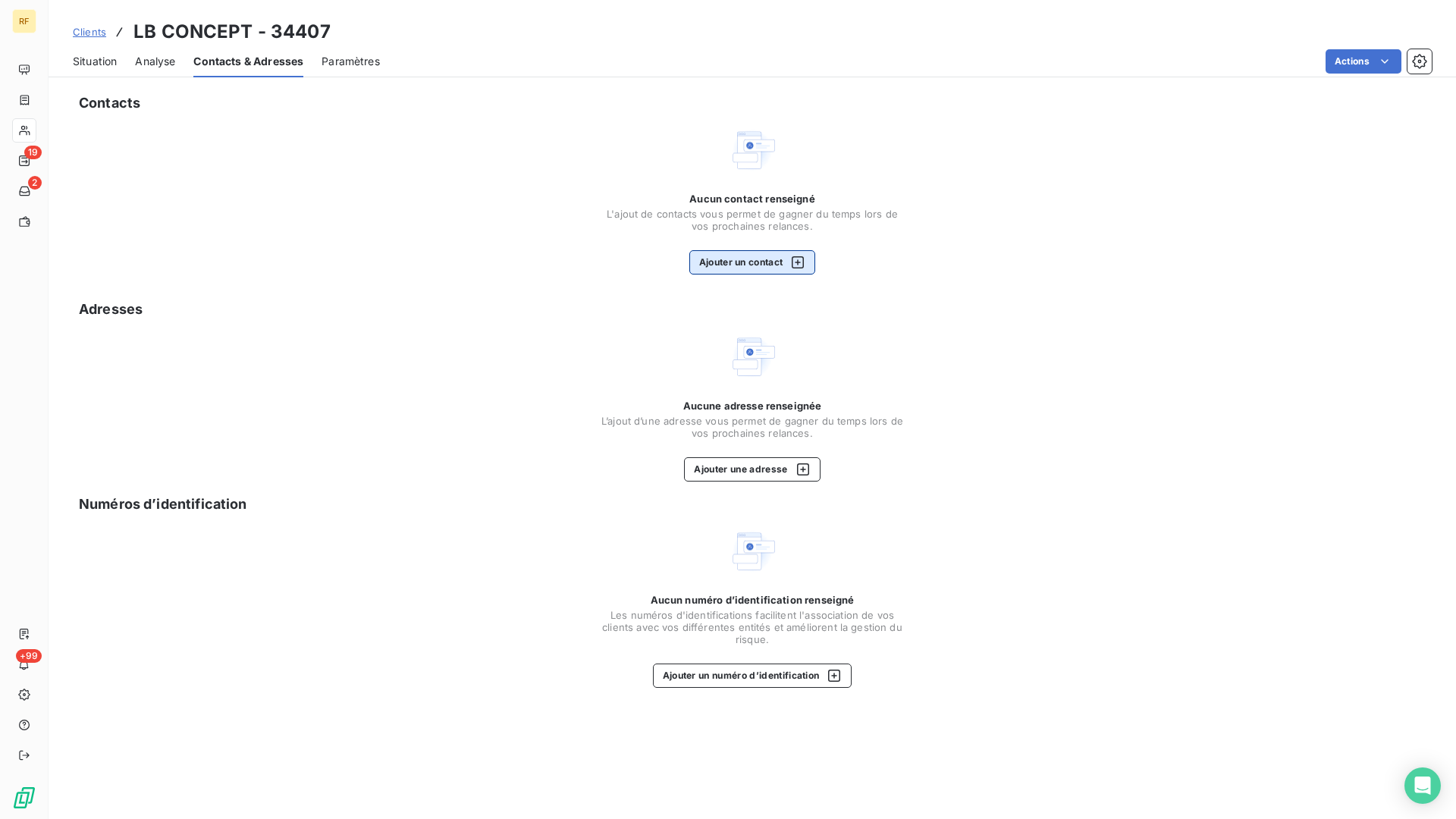
click at [763, 262] on button "Ajouter un contact" at bounding box center [752, 262] width 127 height 24
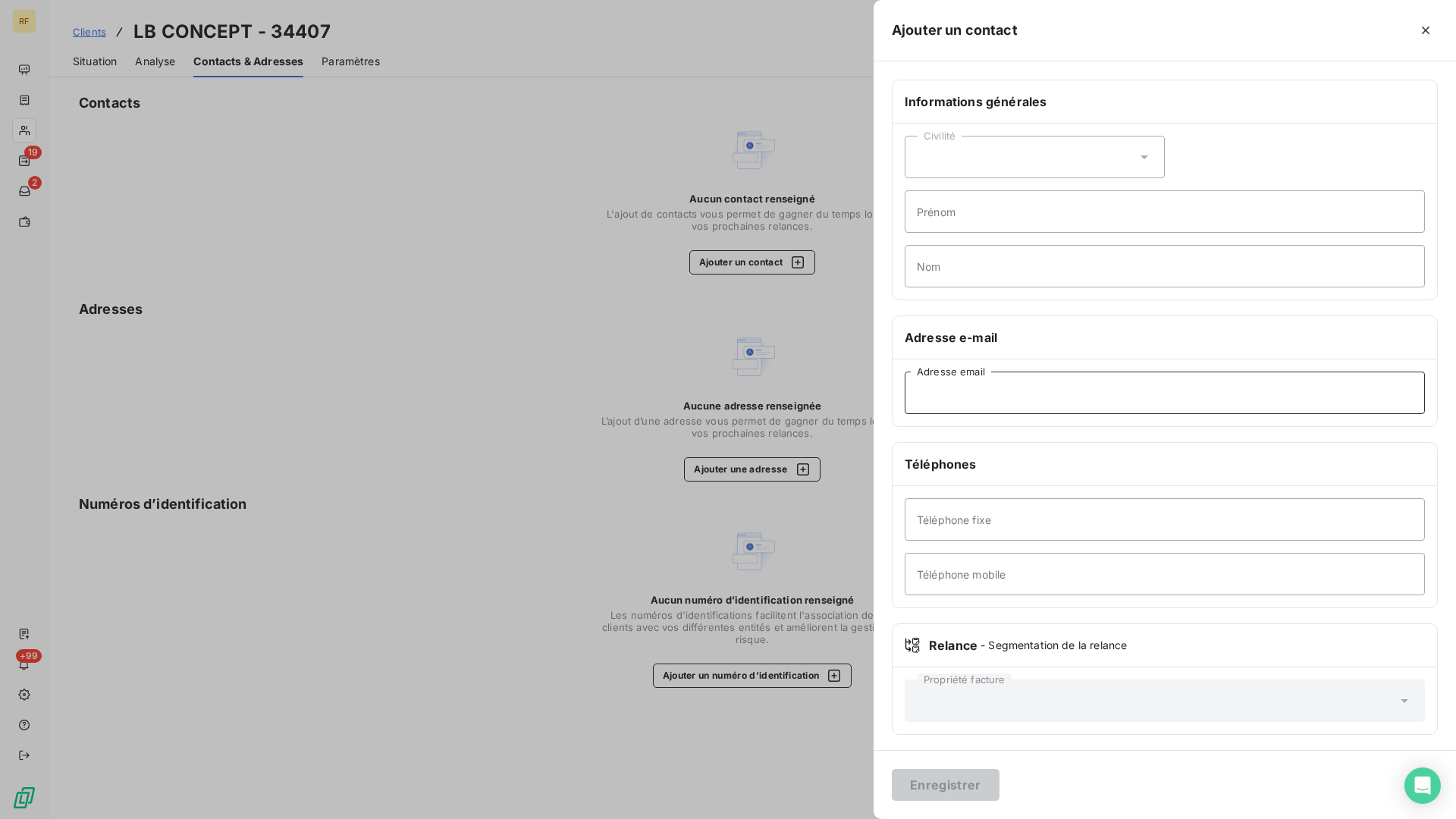
click at [1048, 397] on input "Adresse email" at bounding box center [1164, 392] width 520 height 42
paste input "[EMAIL_ADDRESS][DOMAIN_NAME]"
type input "[EMAIL_ADDRESS][DOMAIN_NAME]"
click at [950, 676] on button "Enregistrer" at bounding box center [945, 785] width 108 height 32
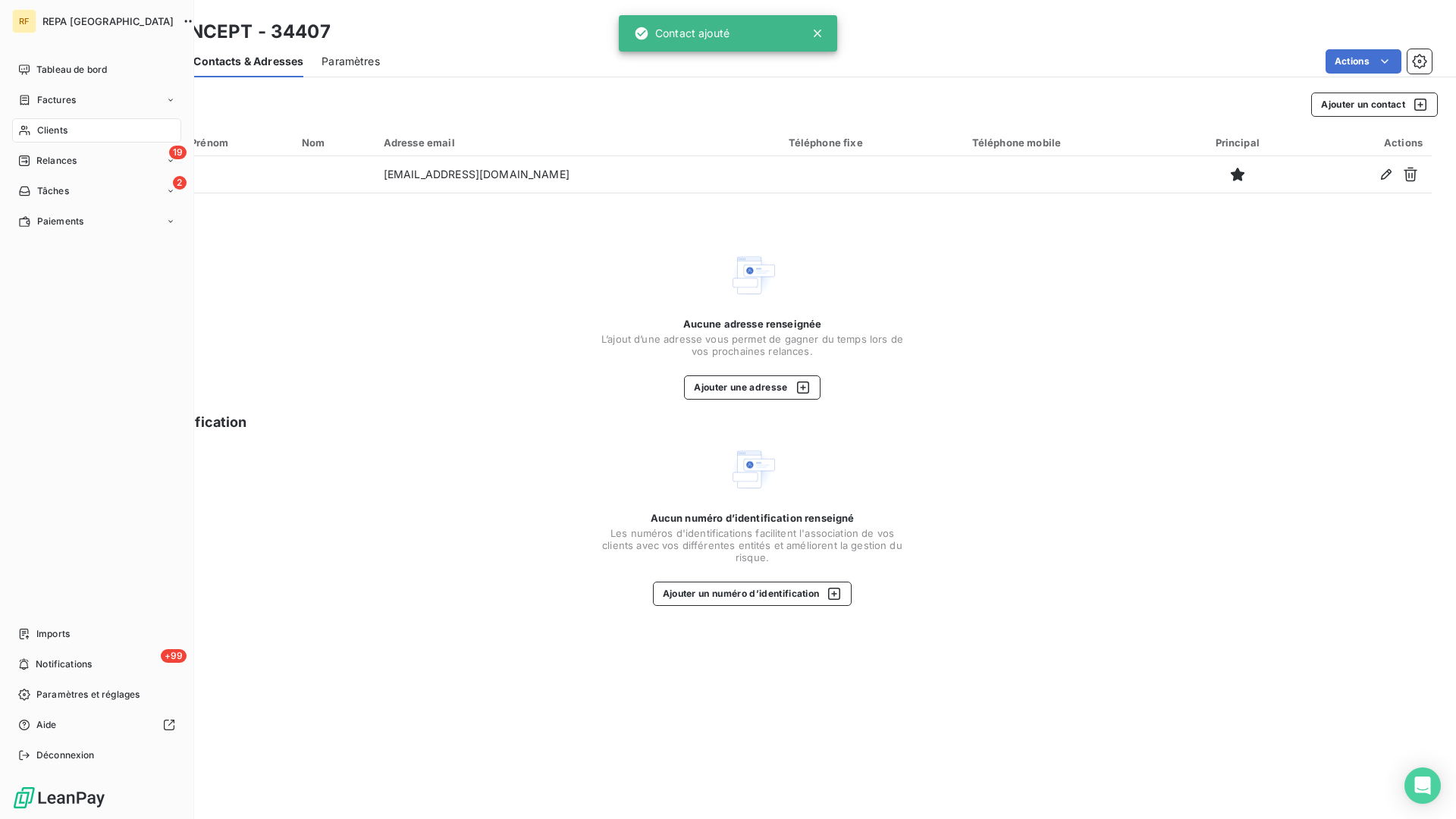
click at [33, 127] on div "Clients" at bounding box center [96, 130] width 169 height 24
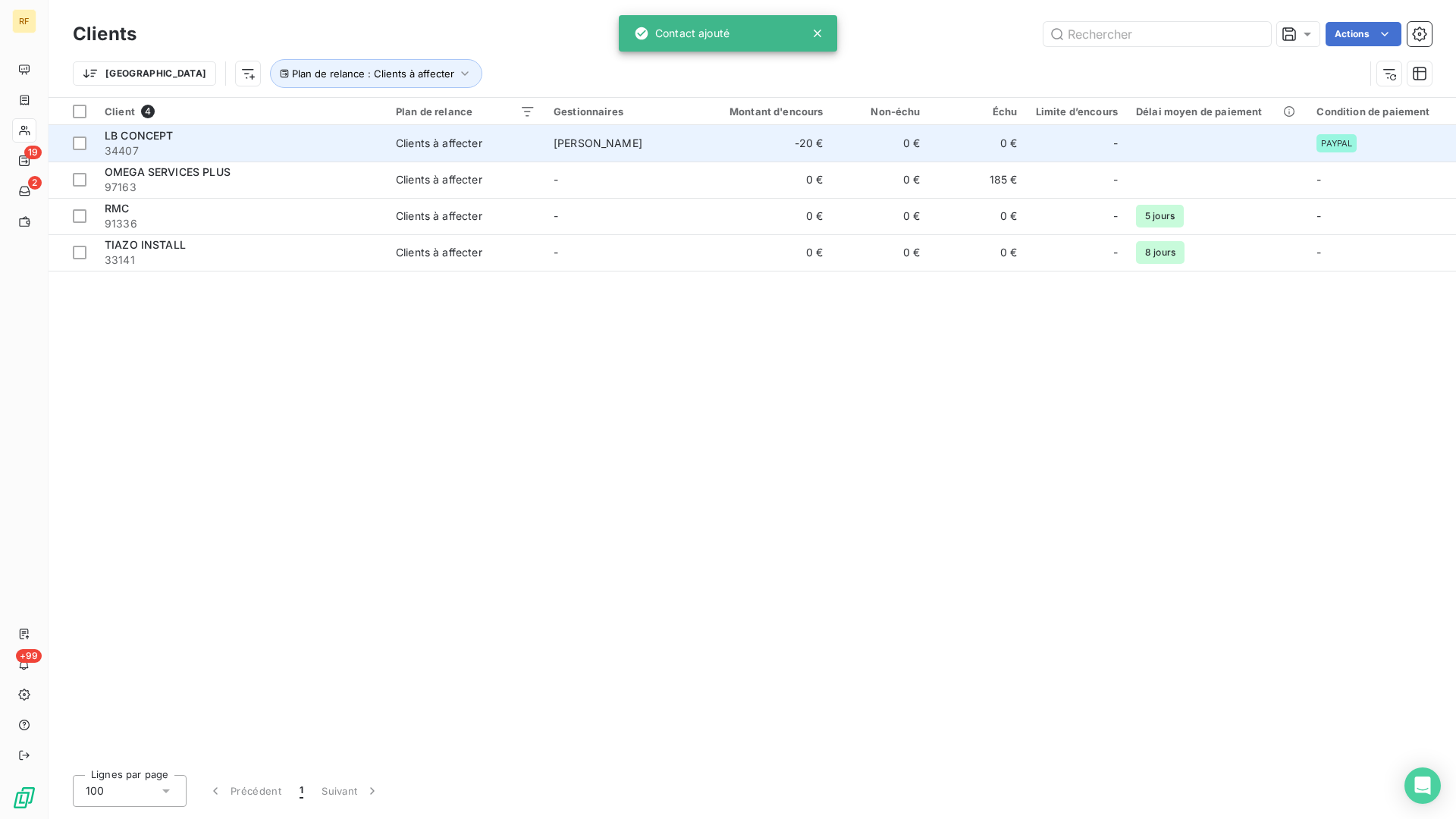
click at [229, 140] on div "LB CONCEPT" at bounding box center [241, 135] width 273 height 15
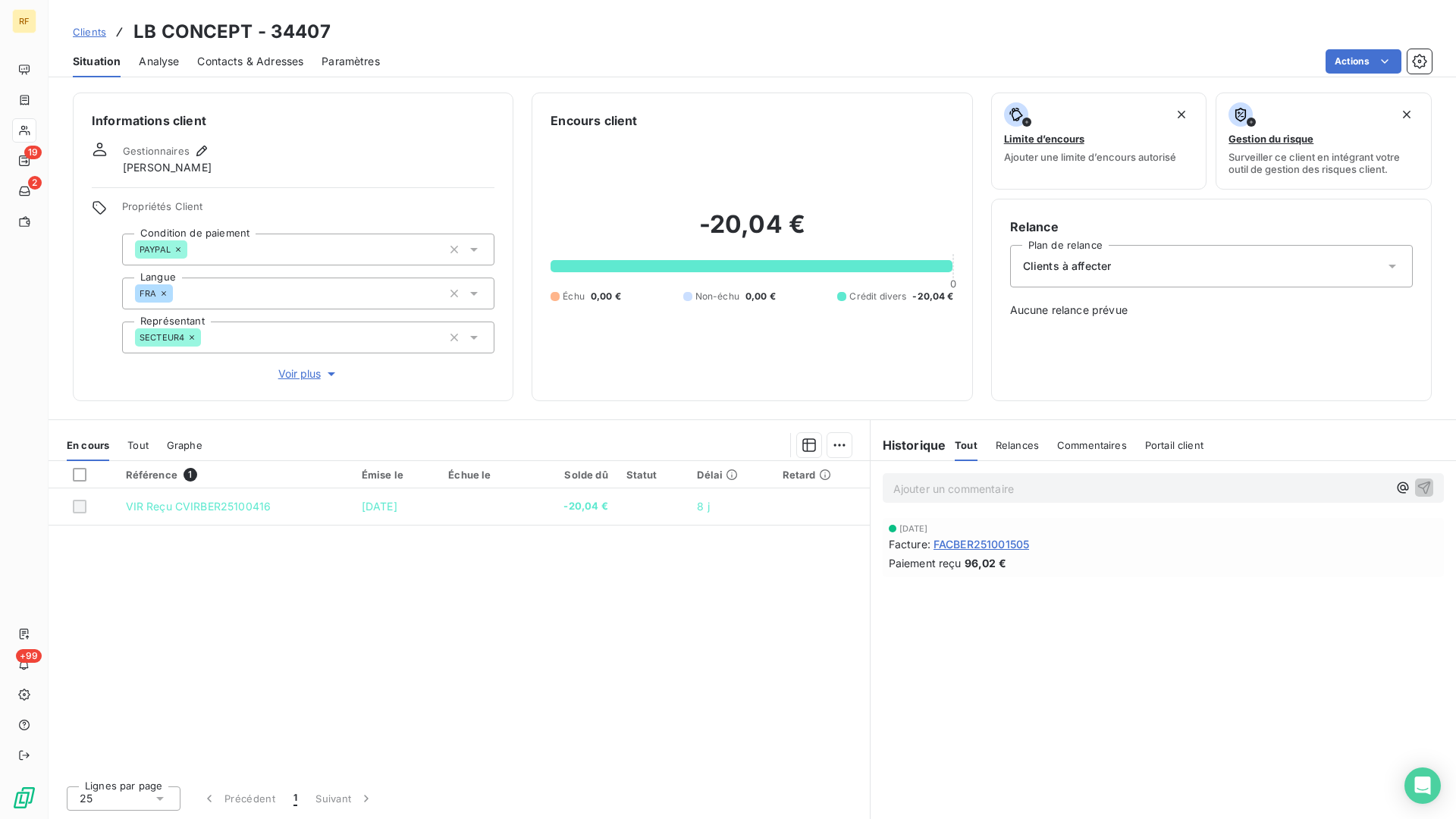
click at [1074, 260] on span "Clients à affecter" at bounding box center [1067, 266] width 88 height 15
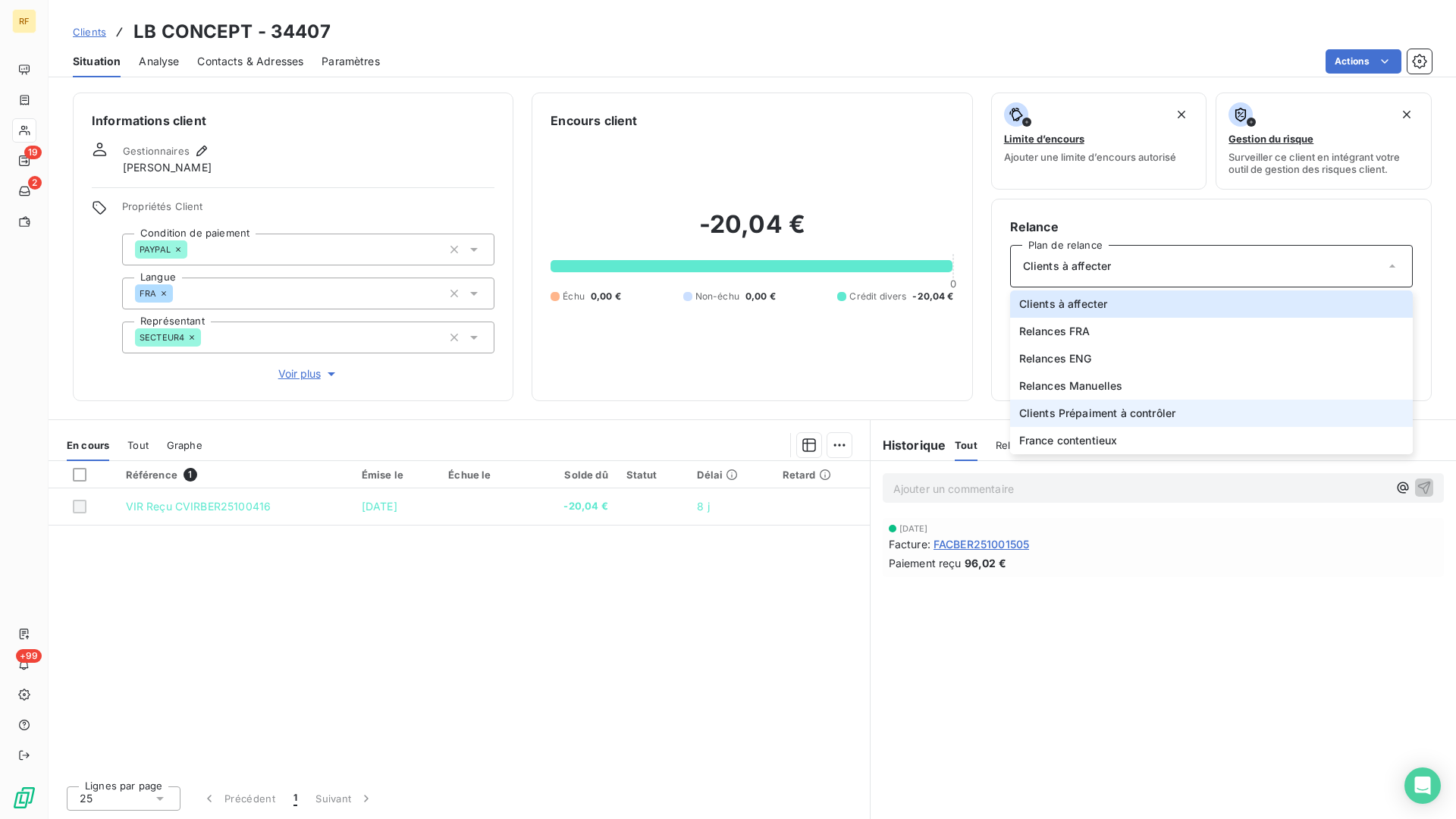
click at [1055, 417] on span "Clients Prépaiment à contrôler" at bounding box center [1097, 413] width 157 height 15
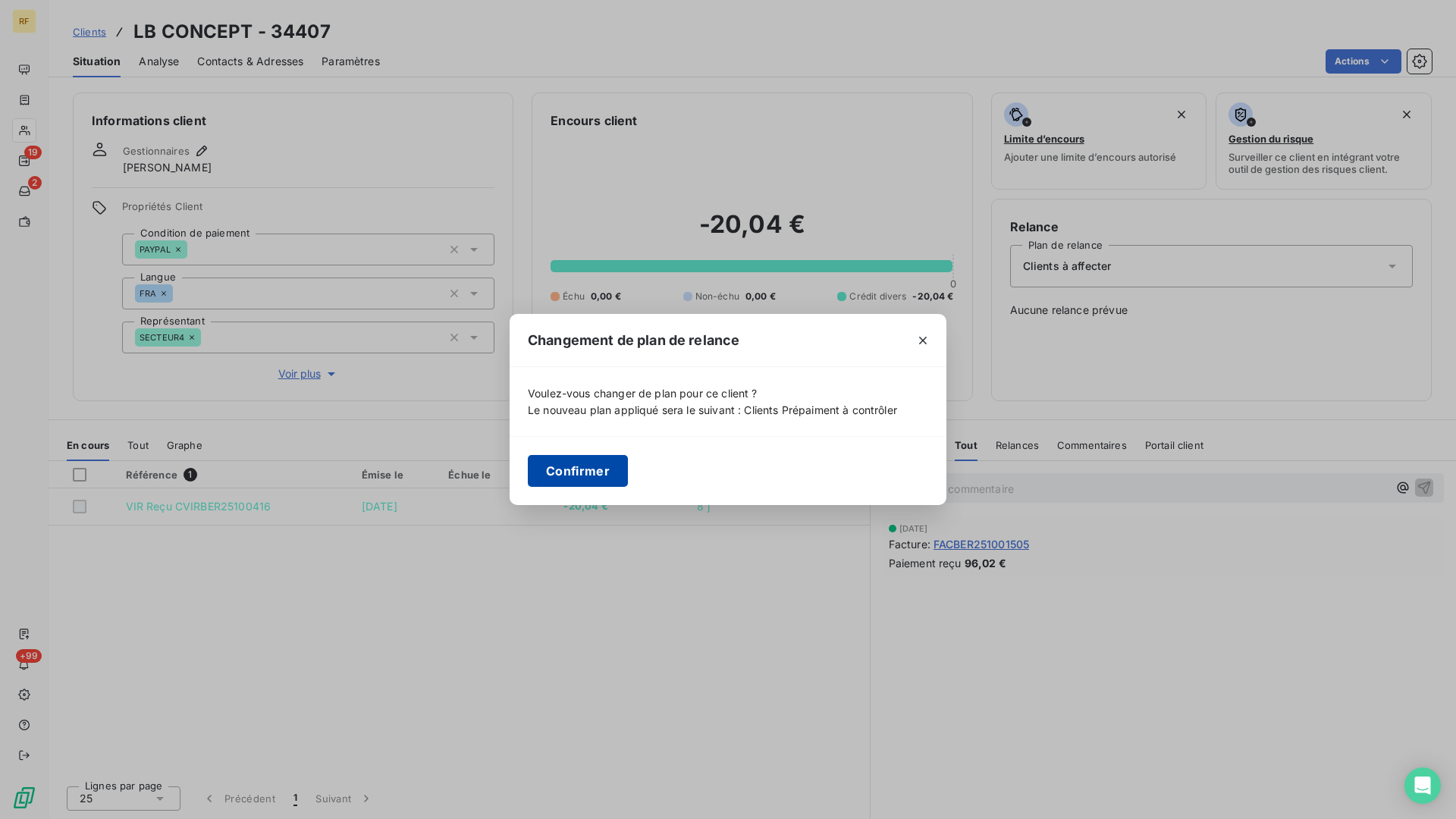
click at [589, 464] on button "Confirmer" at bounding box center [578, 471] width 100 height 32
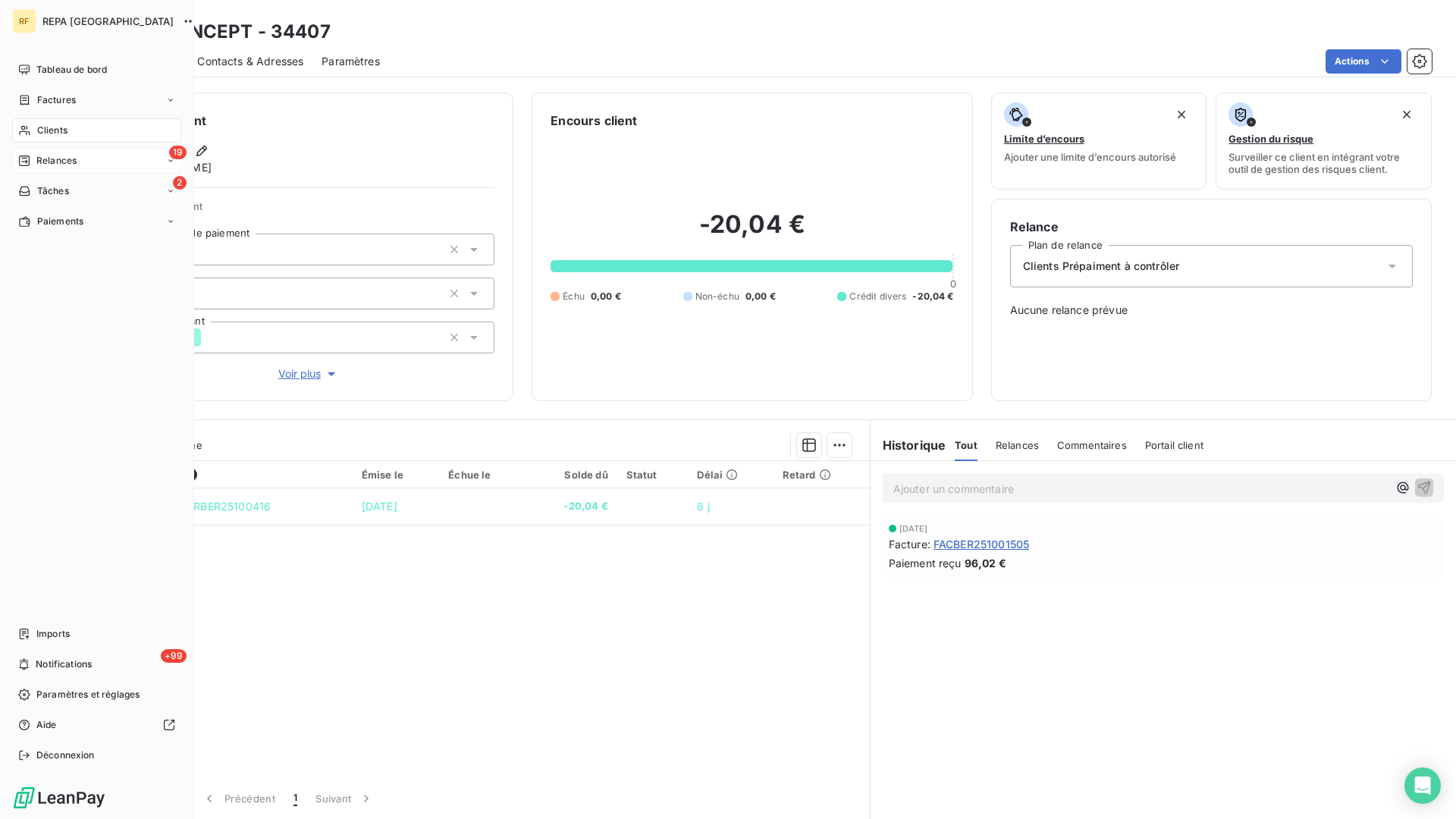
click at [21, 155] on icon at bounding box center [24, 160] width 12 height 12
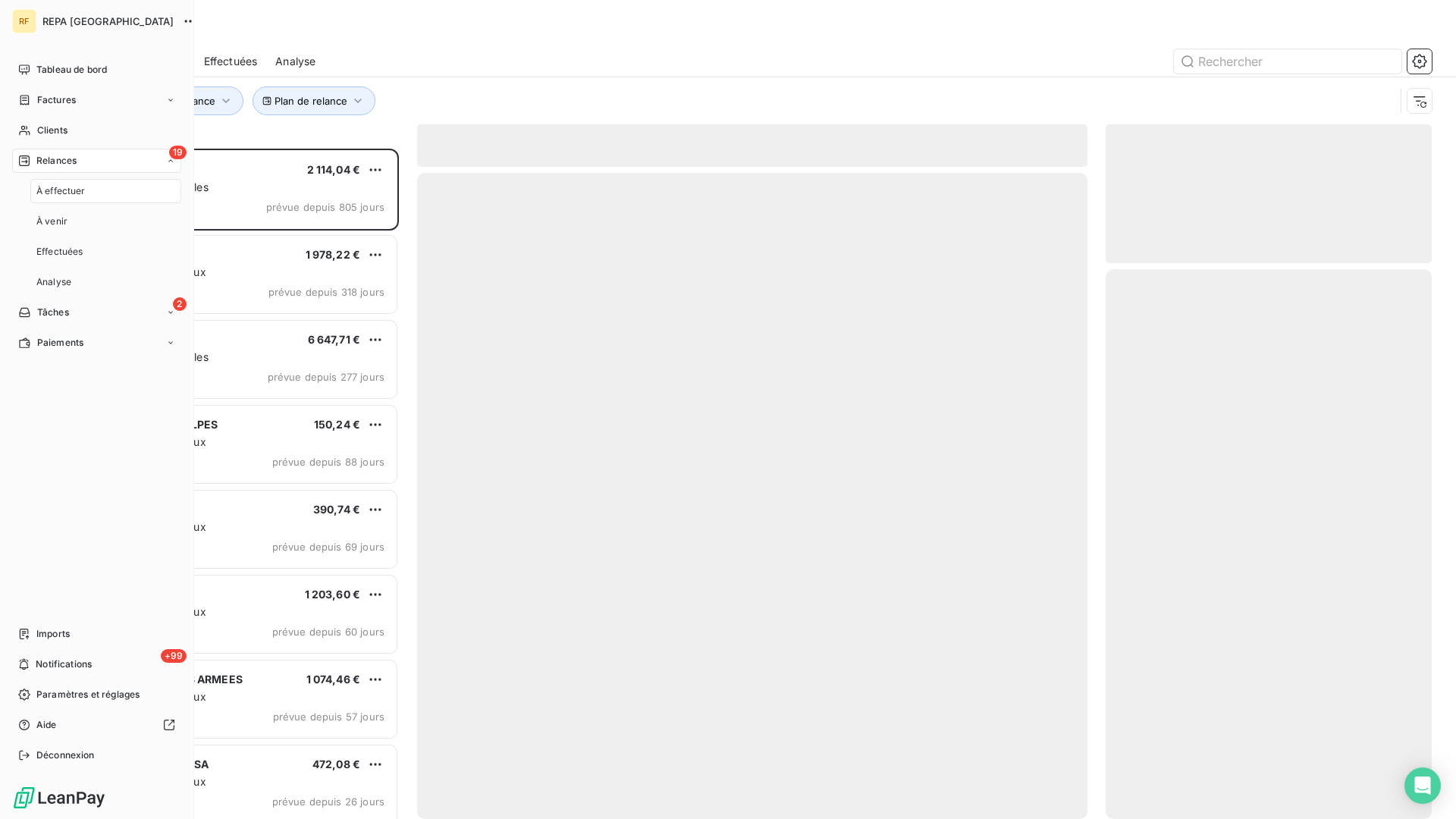
scroll to position [670, 326]
click at [39, 133] on span "Clients" at bounding box center [53, 130] width 30 height 14
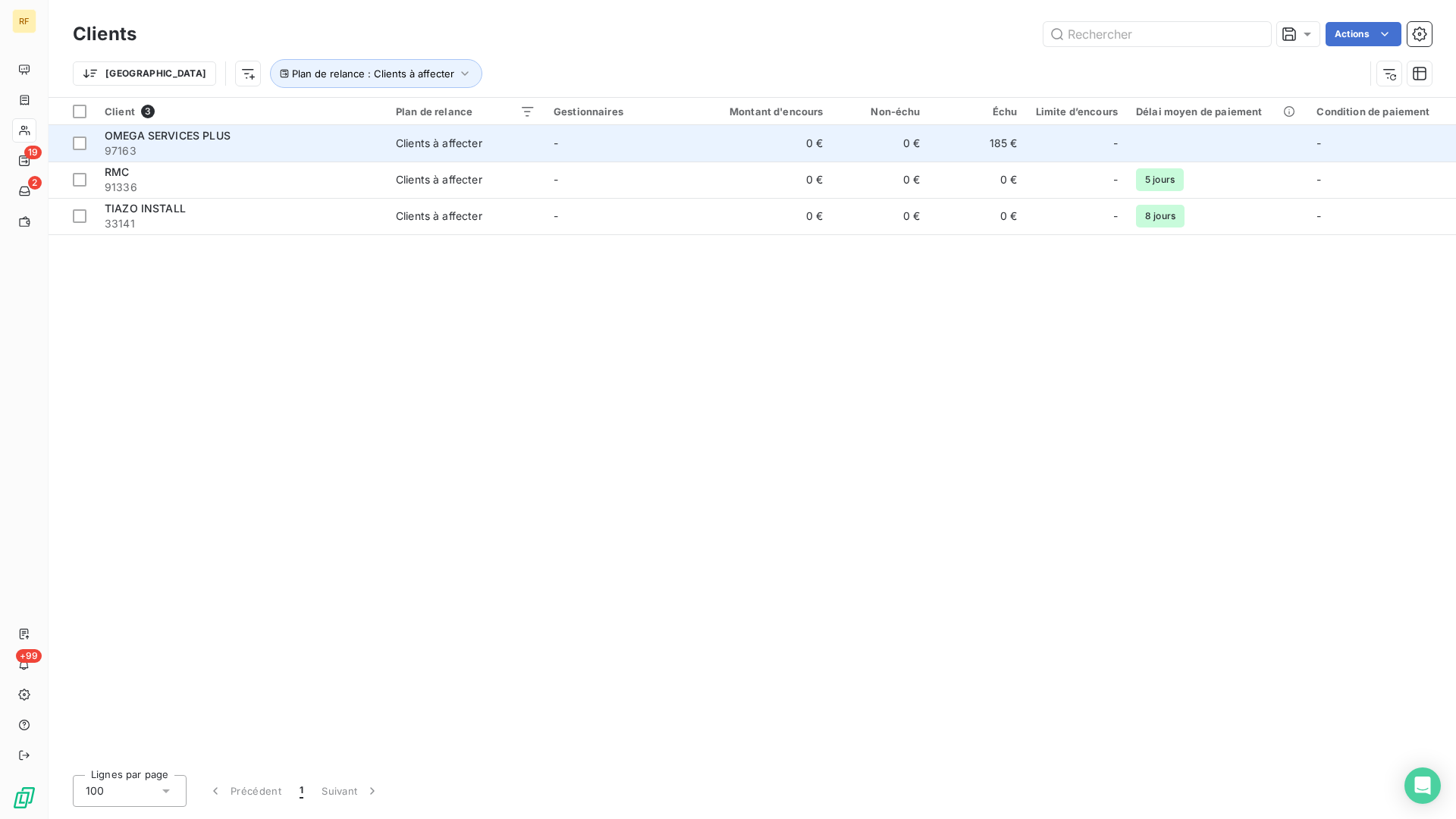
click at [234, 140] on div "OMEGA SERVICES PLUS" at bounding box center [241, 135] width 273 height 15
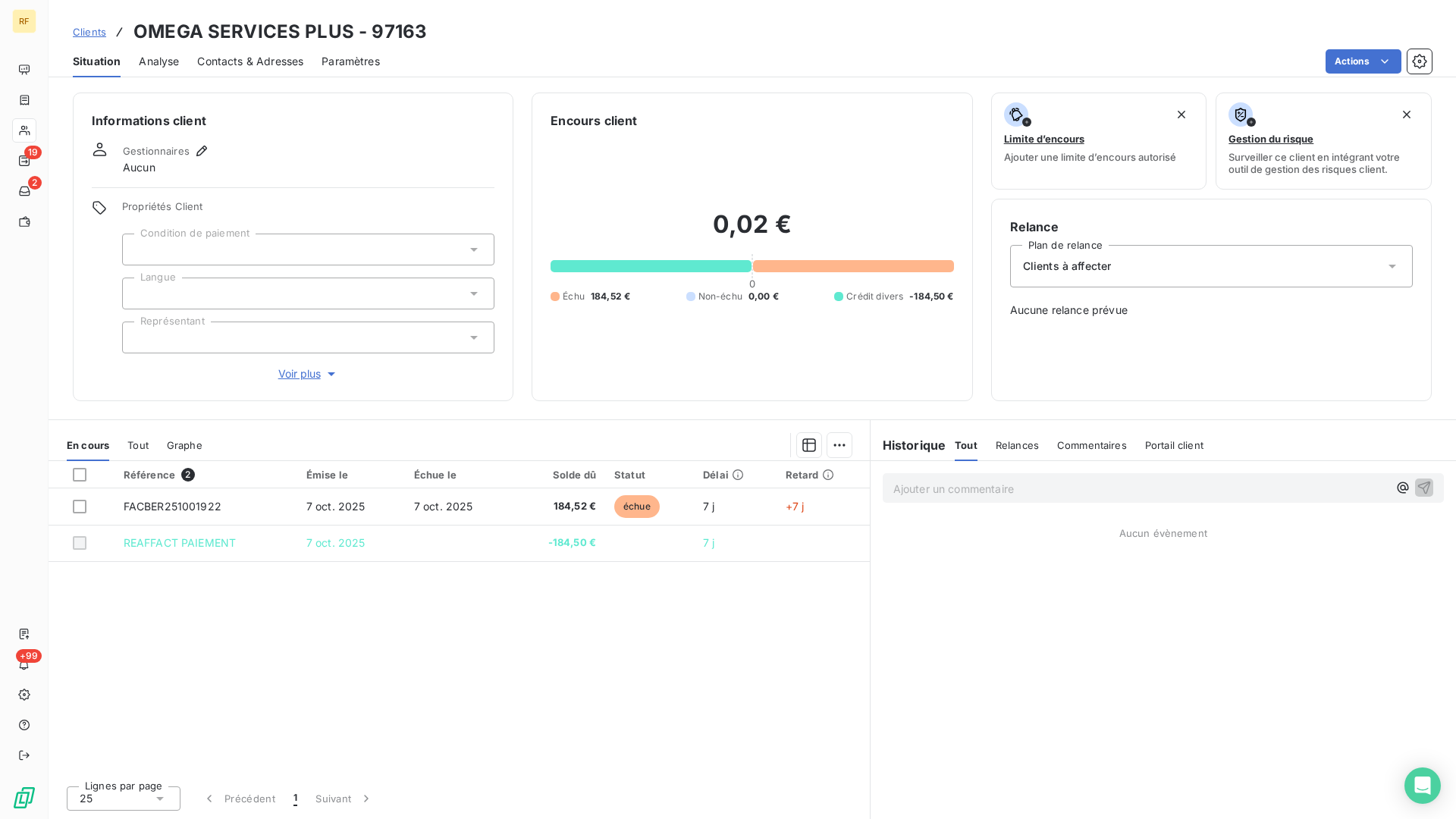
click at [304, 63] on div "Situation Analyse Contacts & Adresses Paramètres Actions" at bounding box center [752, 61] width 1407 height 32
click at [300, 70] on div "Contacts & Adresses" at bounding box center [249, 61] width 106 height 32
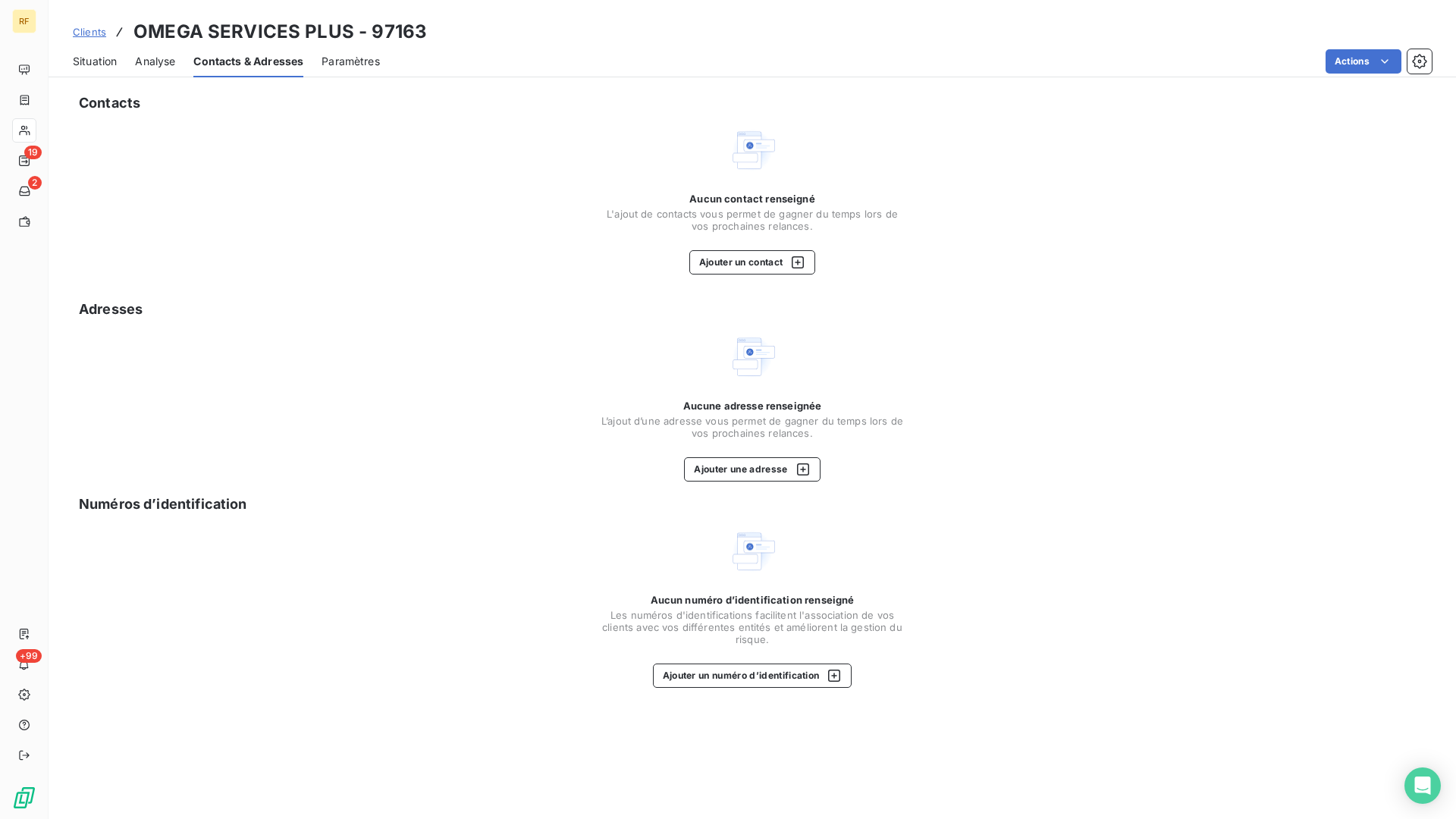
click at [752, 447] on div "Aucune adresse renseignée L’ajout d’une adresse vous permet de gagner du temps …" at bounding box center [752, 441] width 304 height 82
click at [739, 263] on button "Ajouter un contact" at bounding box center [752, 262] width 127 height 24
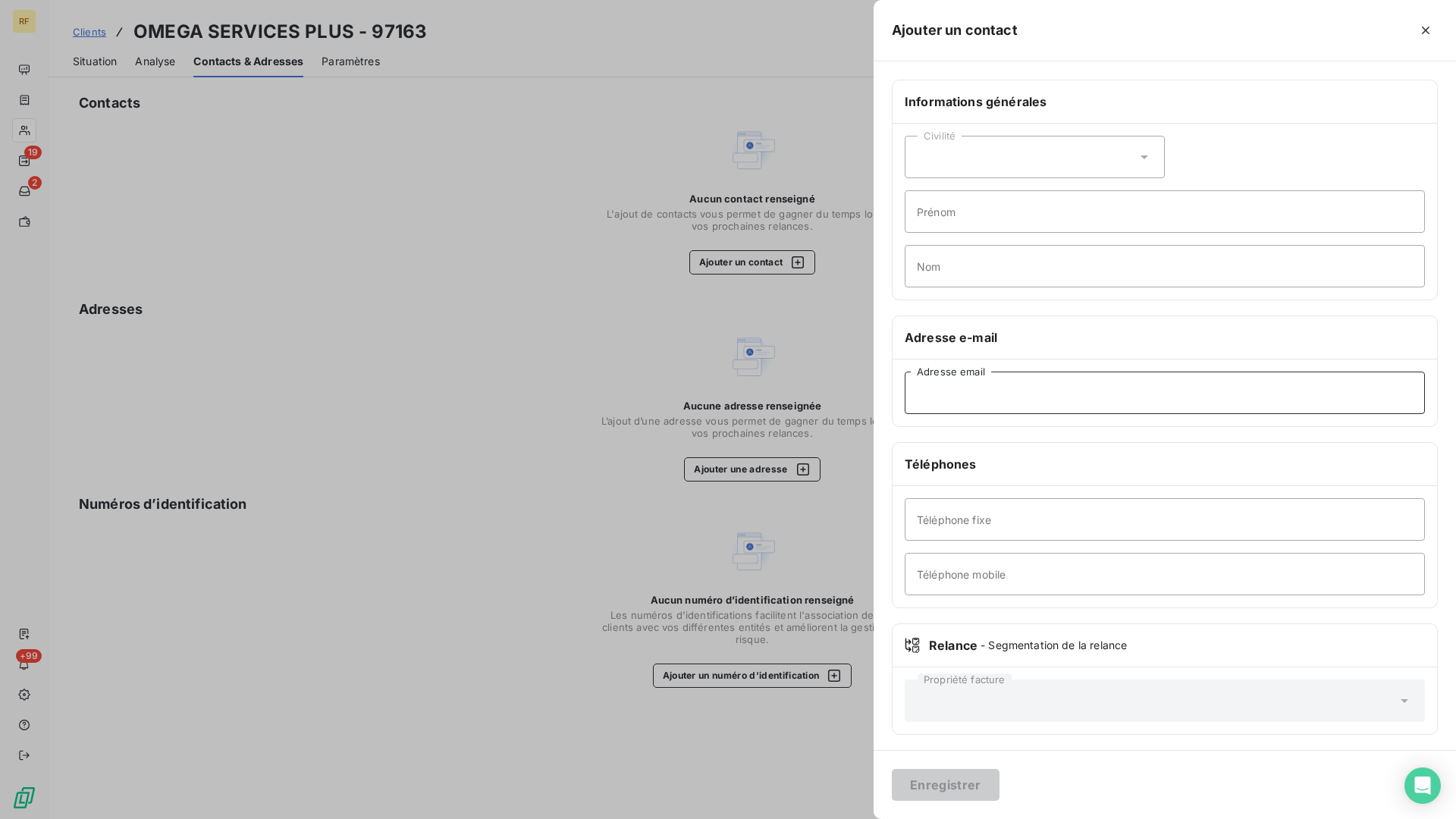
click at [937, 391] on input "Adresse email" at bounding box center [1164, 392] width 520 height 42
paste input "[EMAIL_ADDRESS][DOMAIN_NAME]"
type input "[EMAIL_ADDRESS][DOMAIN_NAME]"
click at [909, 676] on button "Enregistrer" at bounding box center [945, 785] width 108 height 32
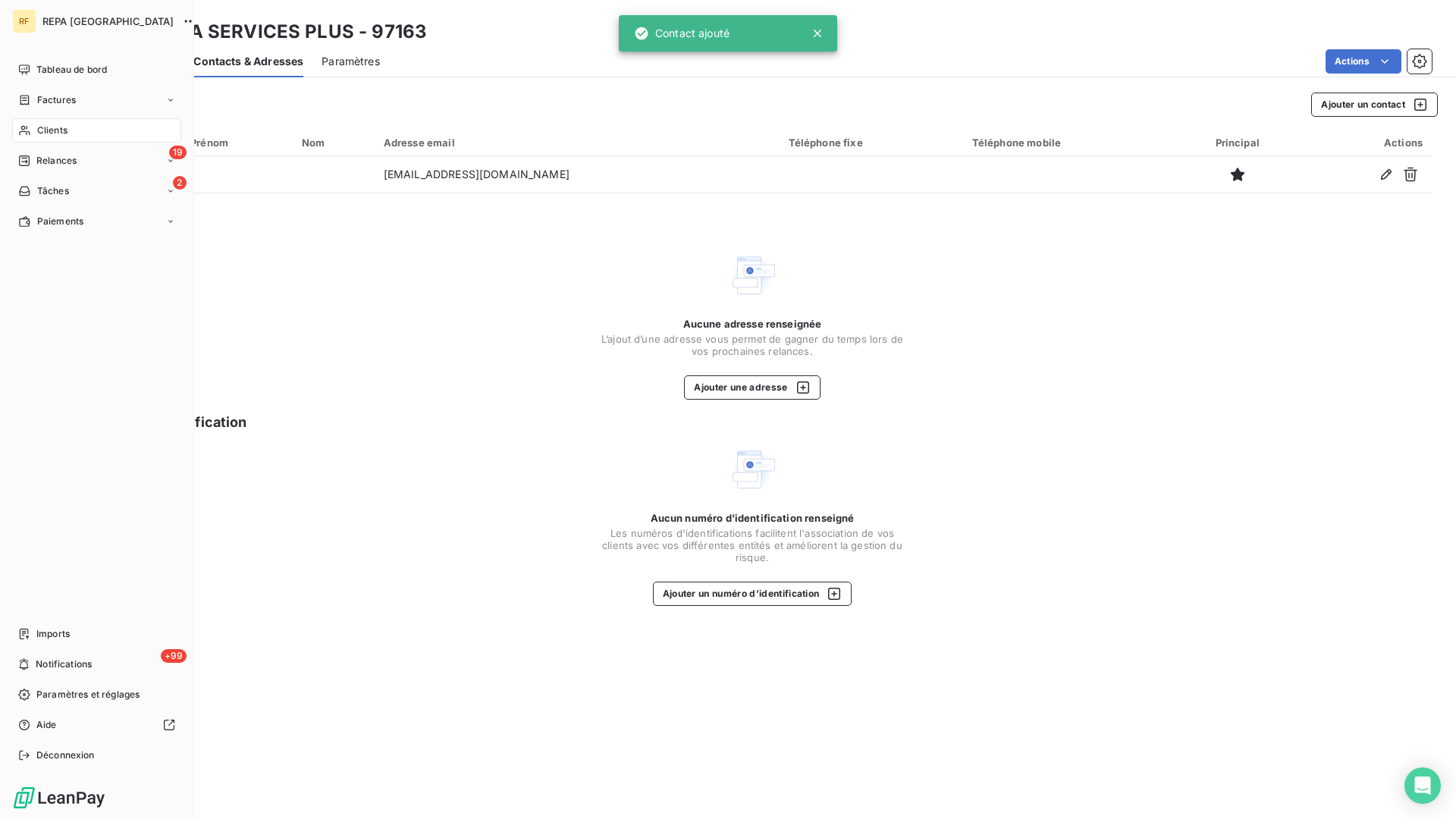
click at [62, 137] on div "Clients" at bounding box center [96, 130] width 169 height 24
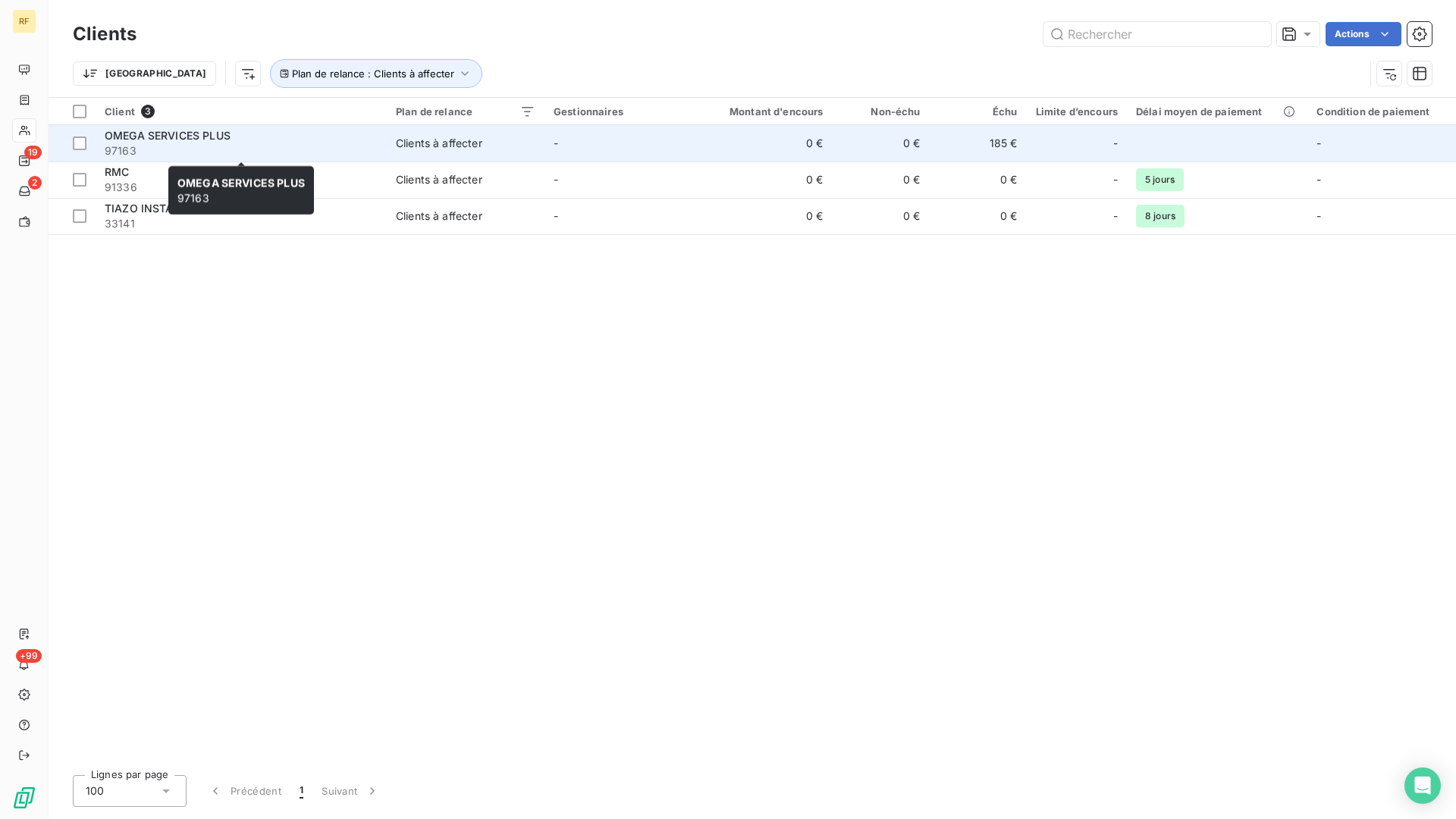
click at [133, 140] on span "OMEGA SERVICES PLUS" at bounding box center [167, 135] width 126 height 13
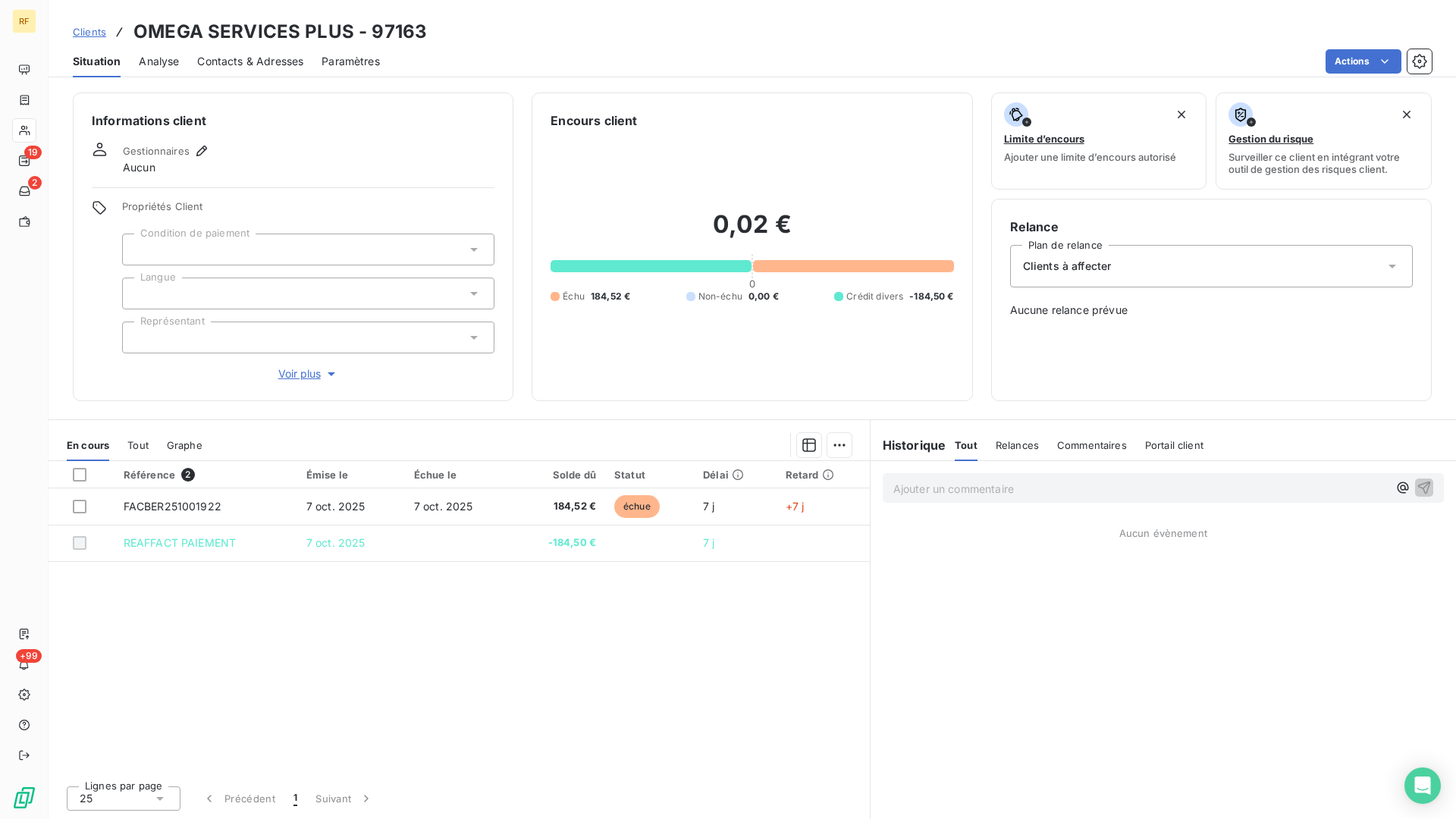
click at [278, 253] on div at bounding box center [308, 249] width 372 height 32
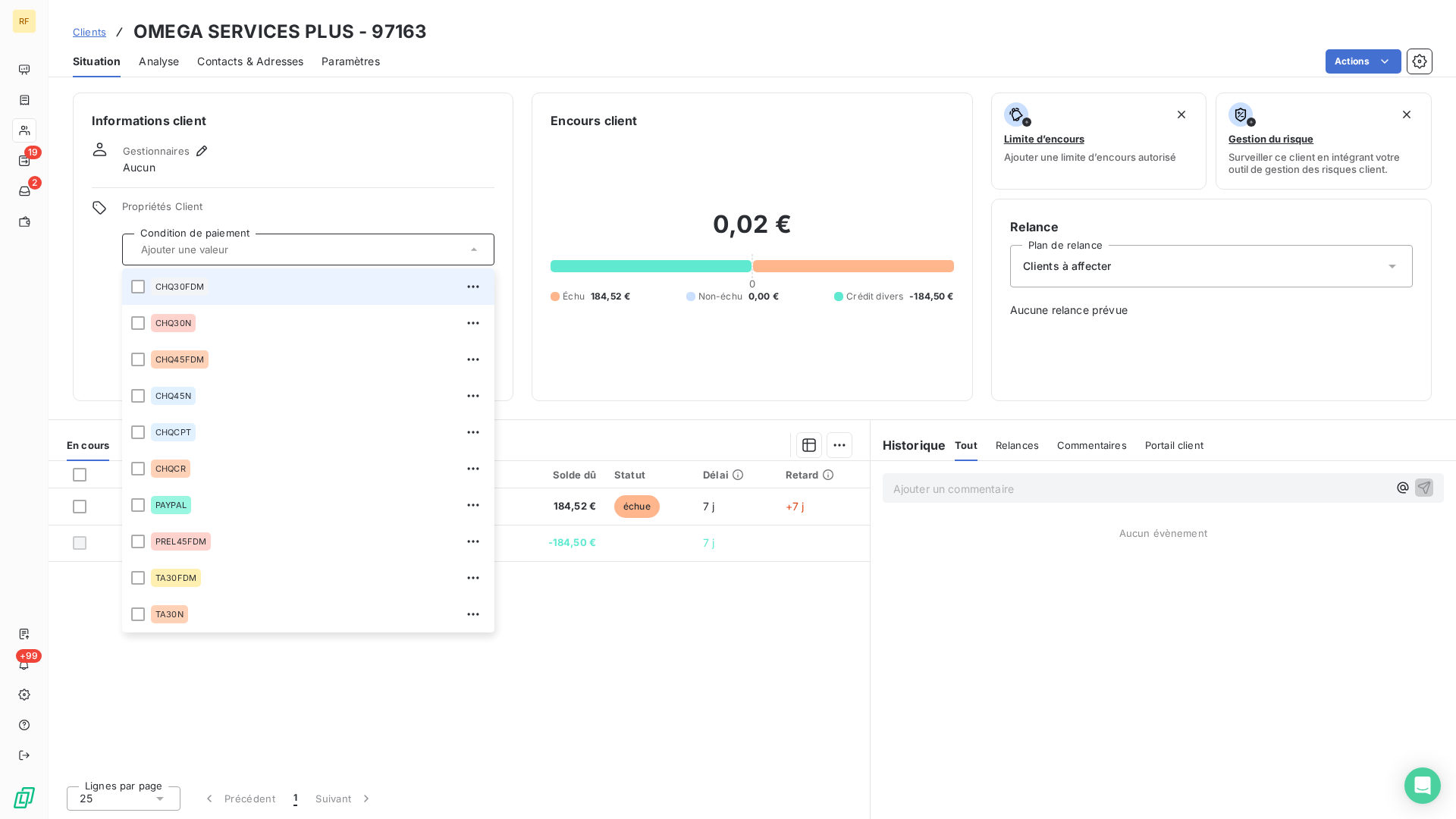
click at [314, 248] on input "text" at bounding box center [300, 249] width 332 height 14
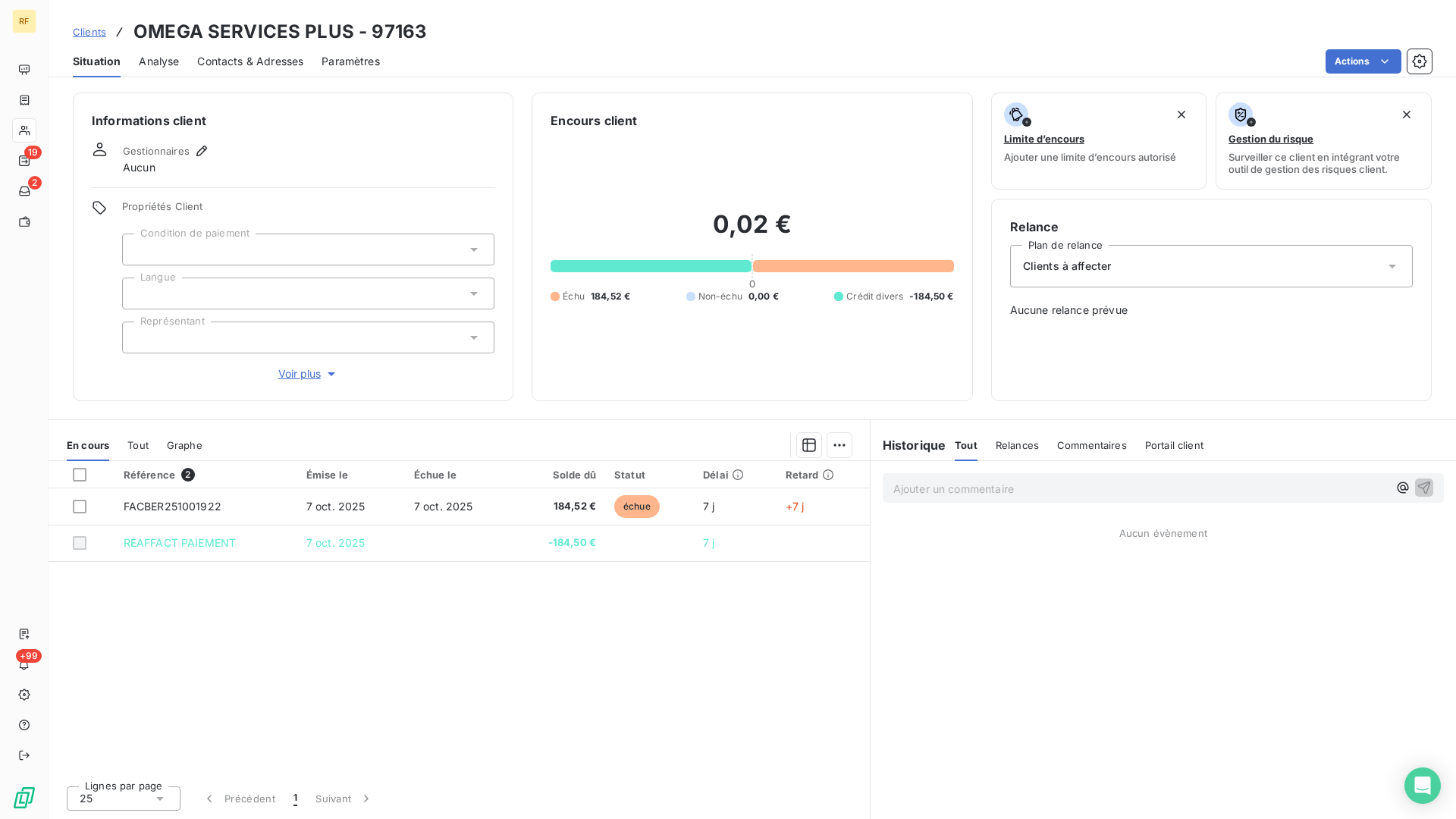
click at [238, 247] on div "vircom" at bounding box center [308, 249] width 372 height 32
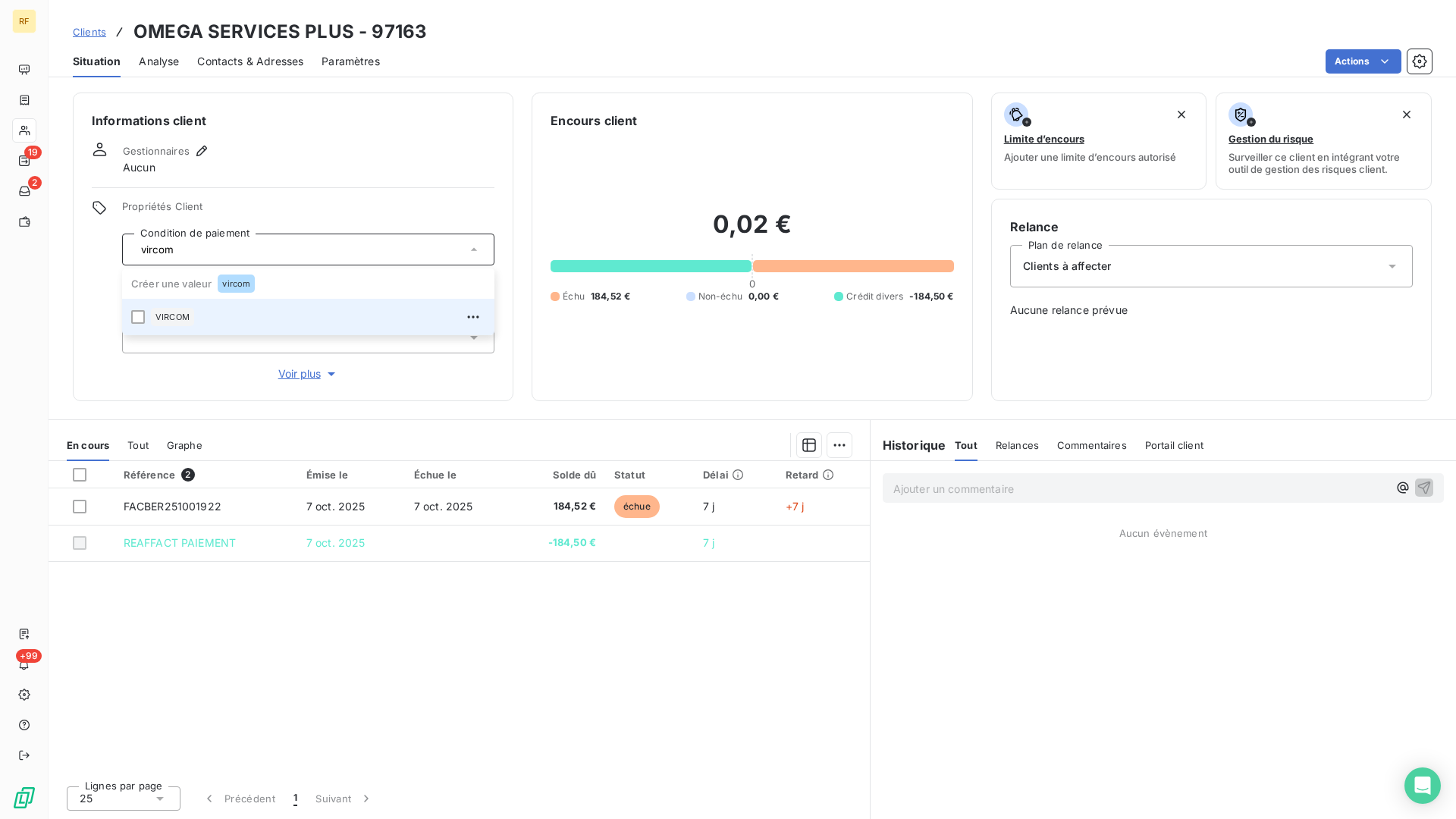
click at [182, 321] on span "VIRCOM" at bounding box center [172, 316] width 34 height 9
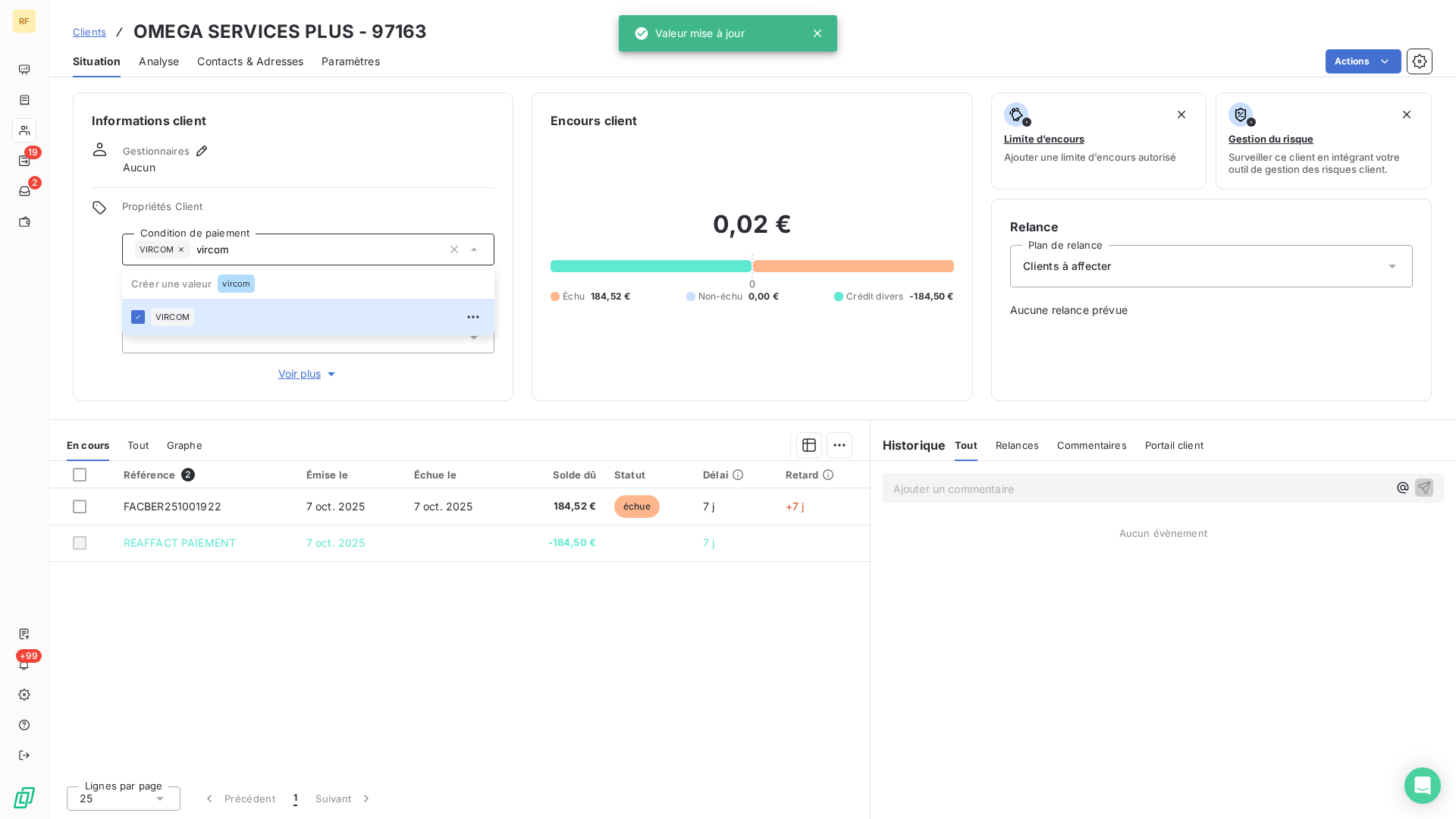
type input "vircom"
click at [372, 150] on div "Gestionnaires Aucun" at bounding box center [292, 159] width 402 height 33
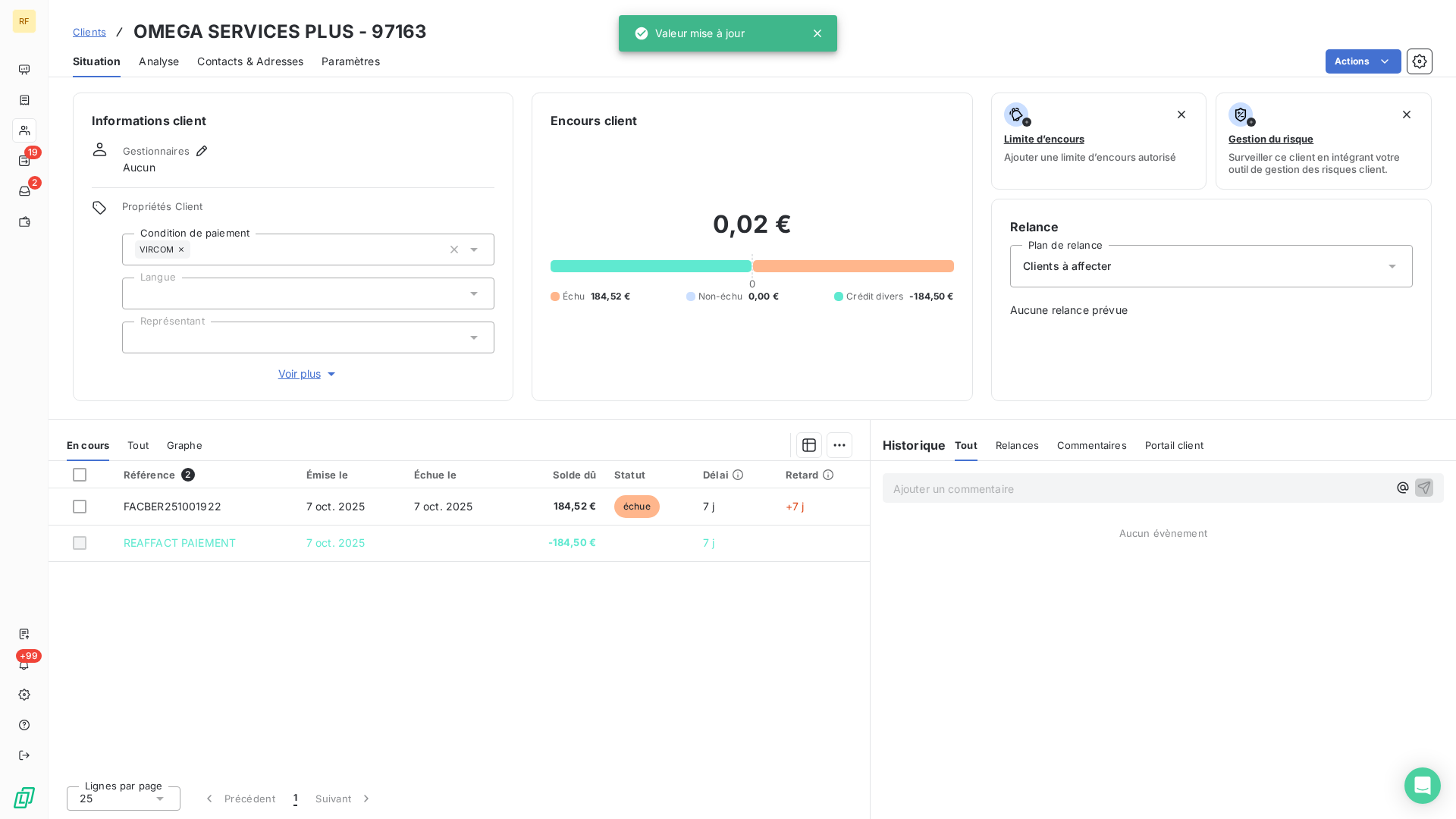
click at [228, 294] on div at bounding box center [308, 293] width 372 height 32
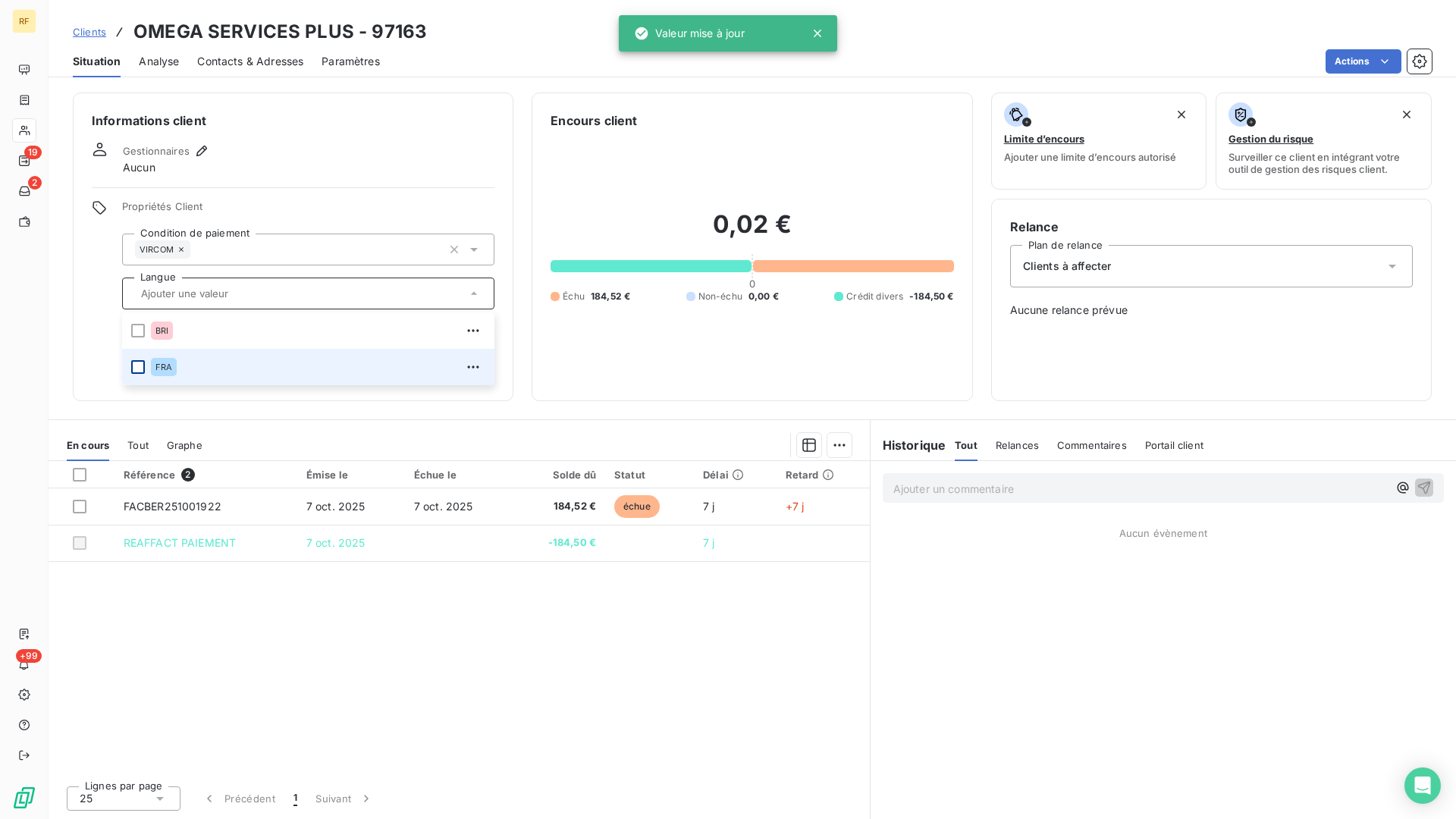
click at [142, 366] on div at bounding box center [138, 366] width 14 height 14
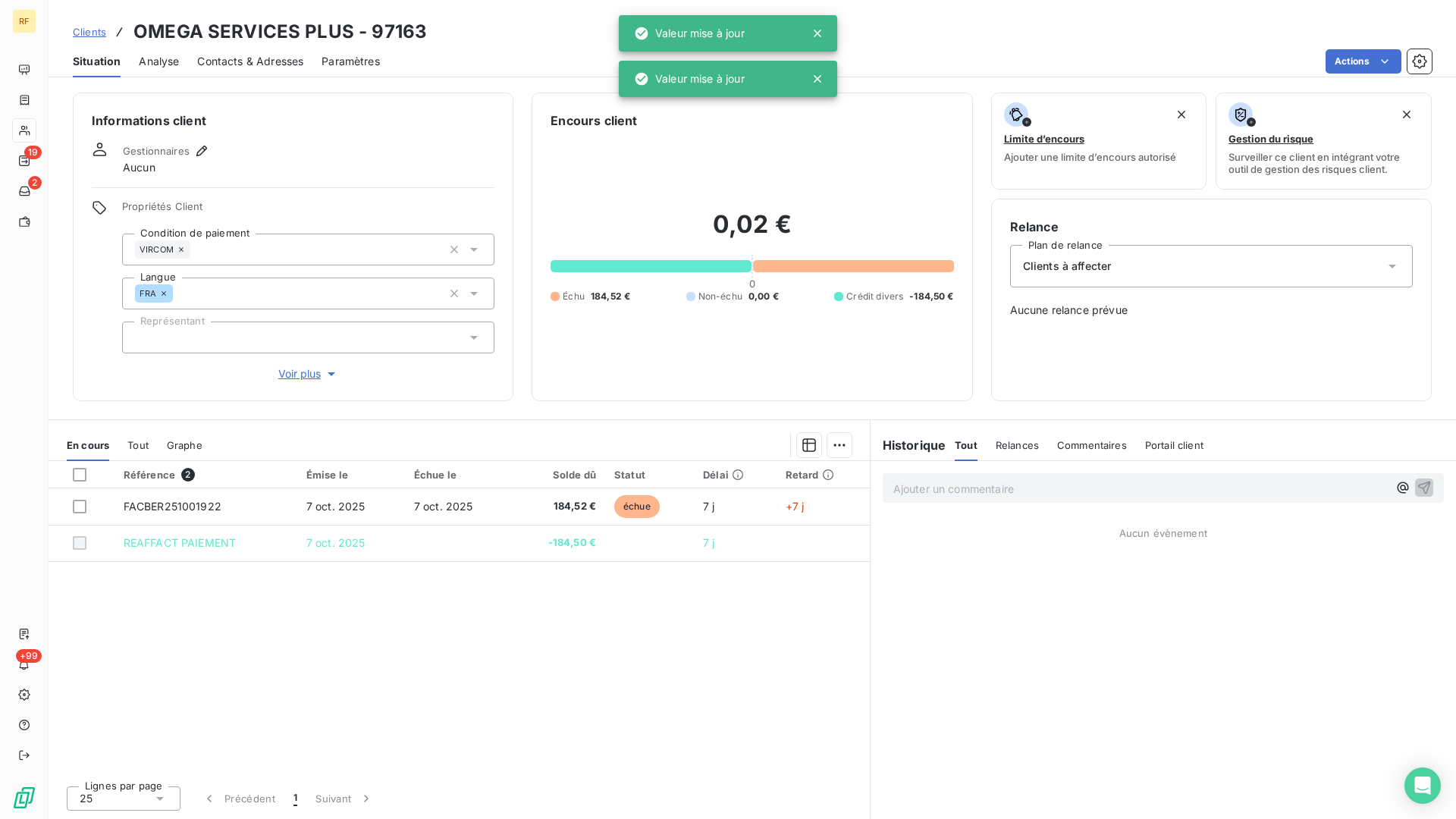
click at [370, 159] on div "Gestionnaires Aucun" at bounding box center [292, 159] width 402 height 33
click at [226, 336] on div at bounding box center [308, 338] width 372 height 32
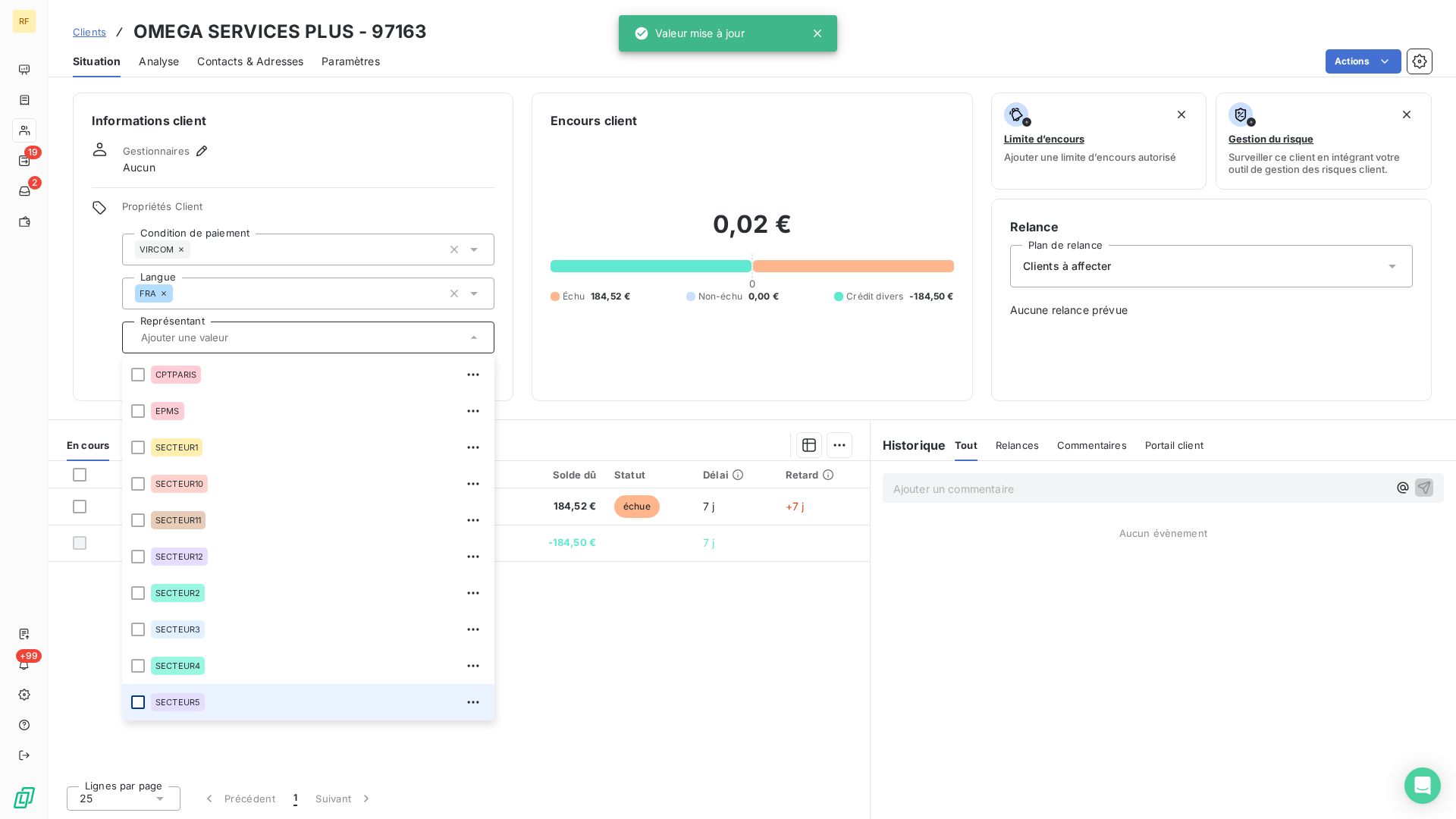
drag, startPoint x: 139, startPoint y: 707, endPoint x: 128, endPoint y: 671, distance: 37.6
click at [138, 676] on div at bounding box center [138, 702] width 14 height 14
click at [359, 148] on div "Gestionnaires Aucun" at bounding box center [292, 159] width 402 height 33
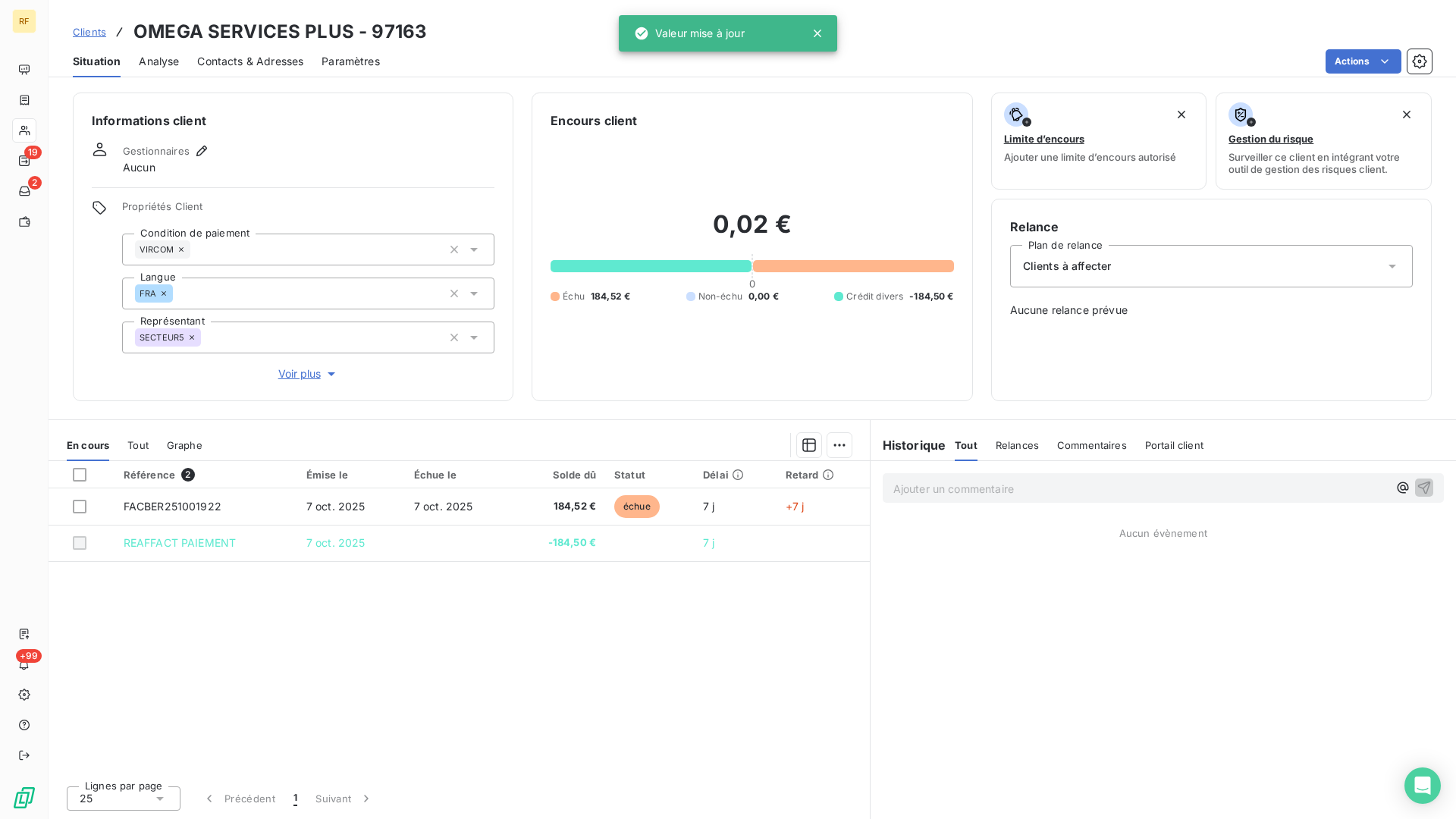
click at [197, 141] on div "Informations client Gestionnaires Aucun Propriétés Client Condition de paiement…" at bounding box center [292, 246] width 441 height 308
click at [196, 150] on icon "button" at bounding box center [202, 151] width 15 height 15
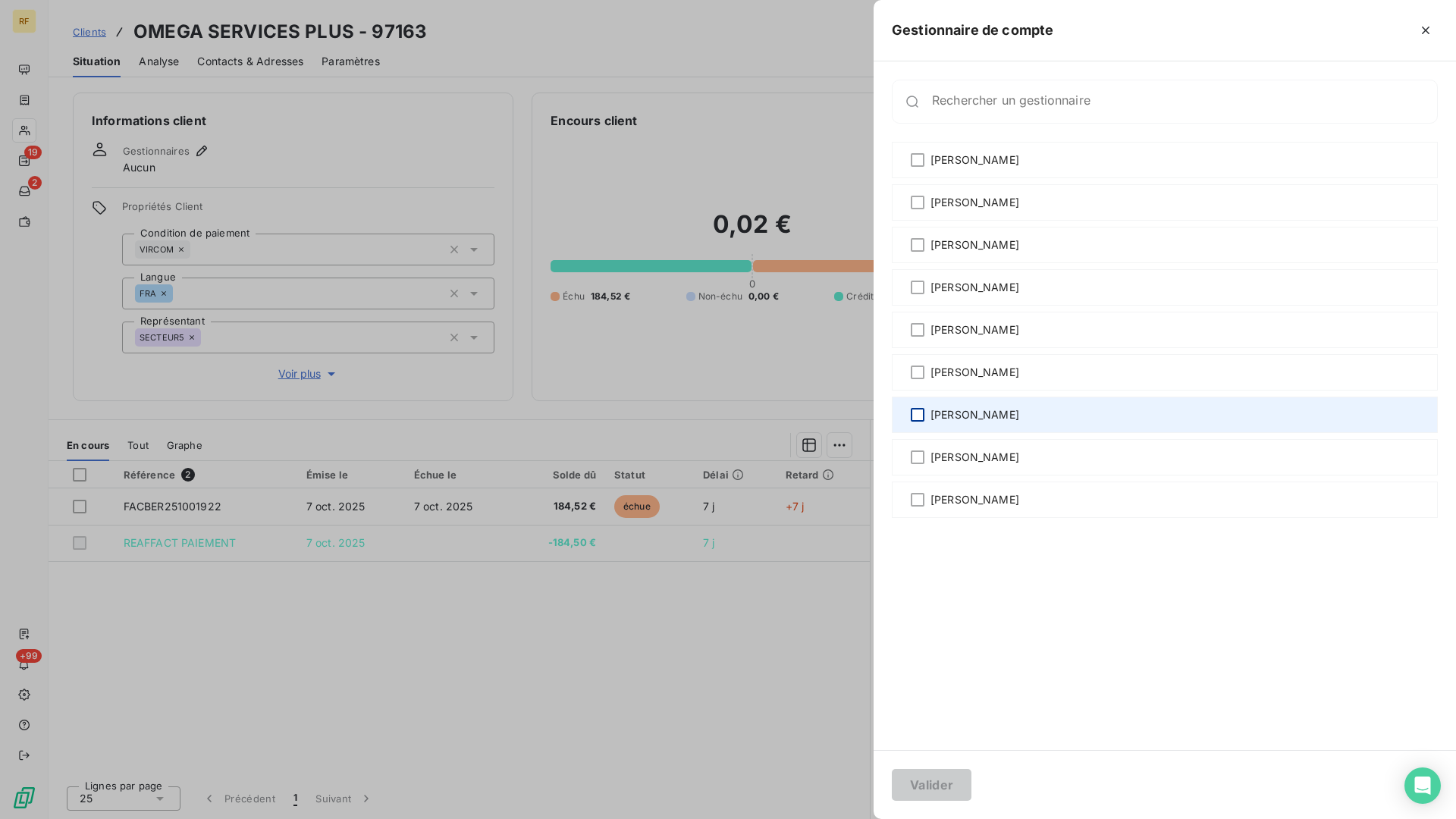
click at [917, 410] on div at bounding box center [917, 414] width 14 height 14
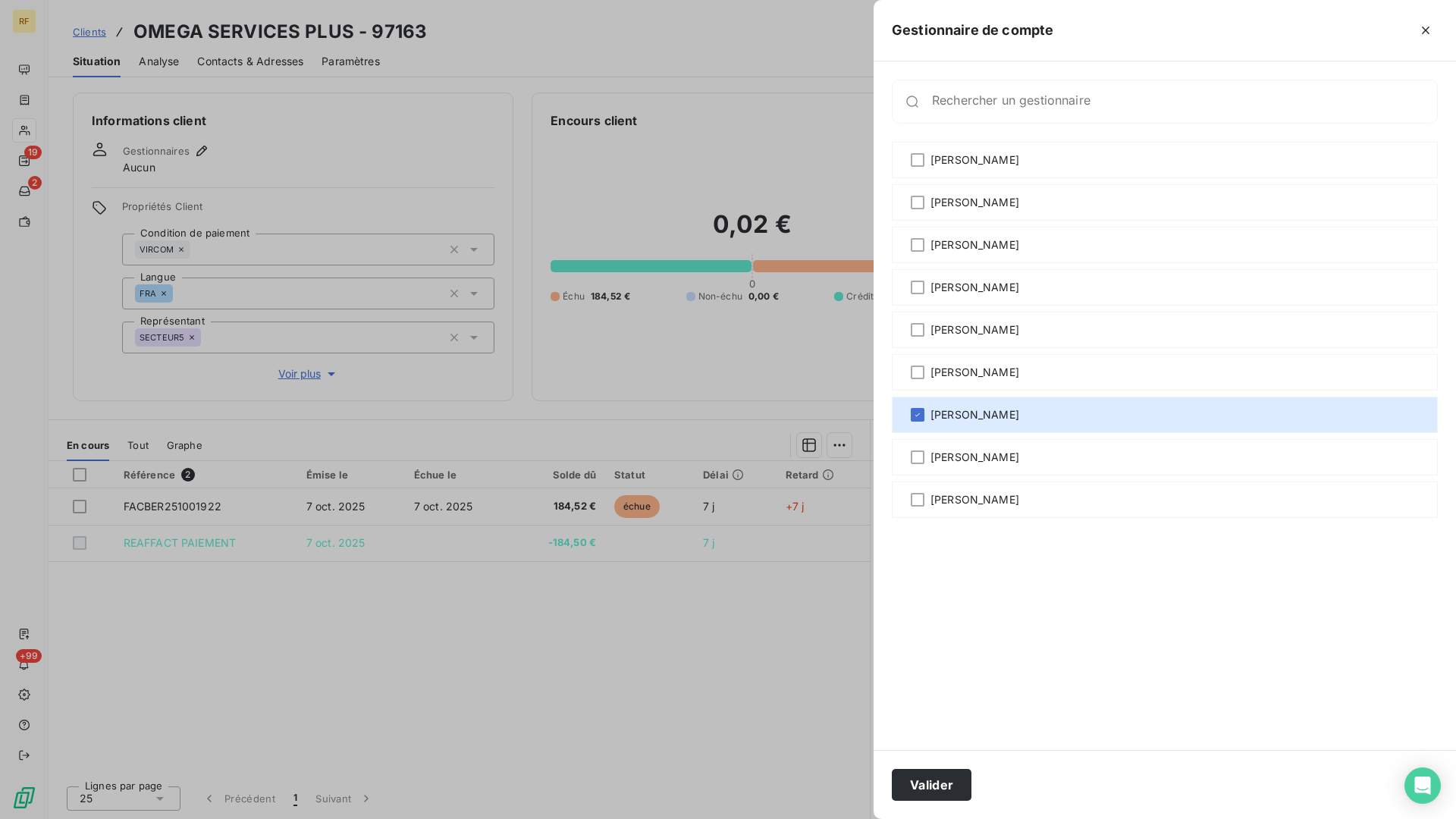
click at [364, 180] on div at bounding box center [728, 410] width 1456 height 819
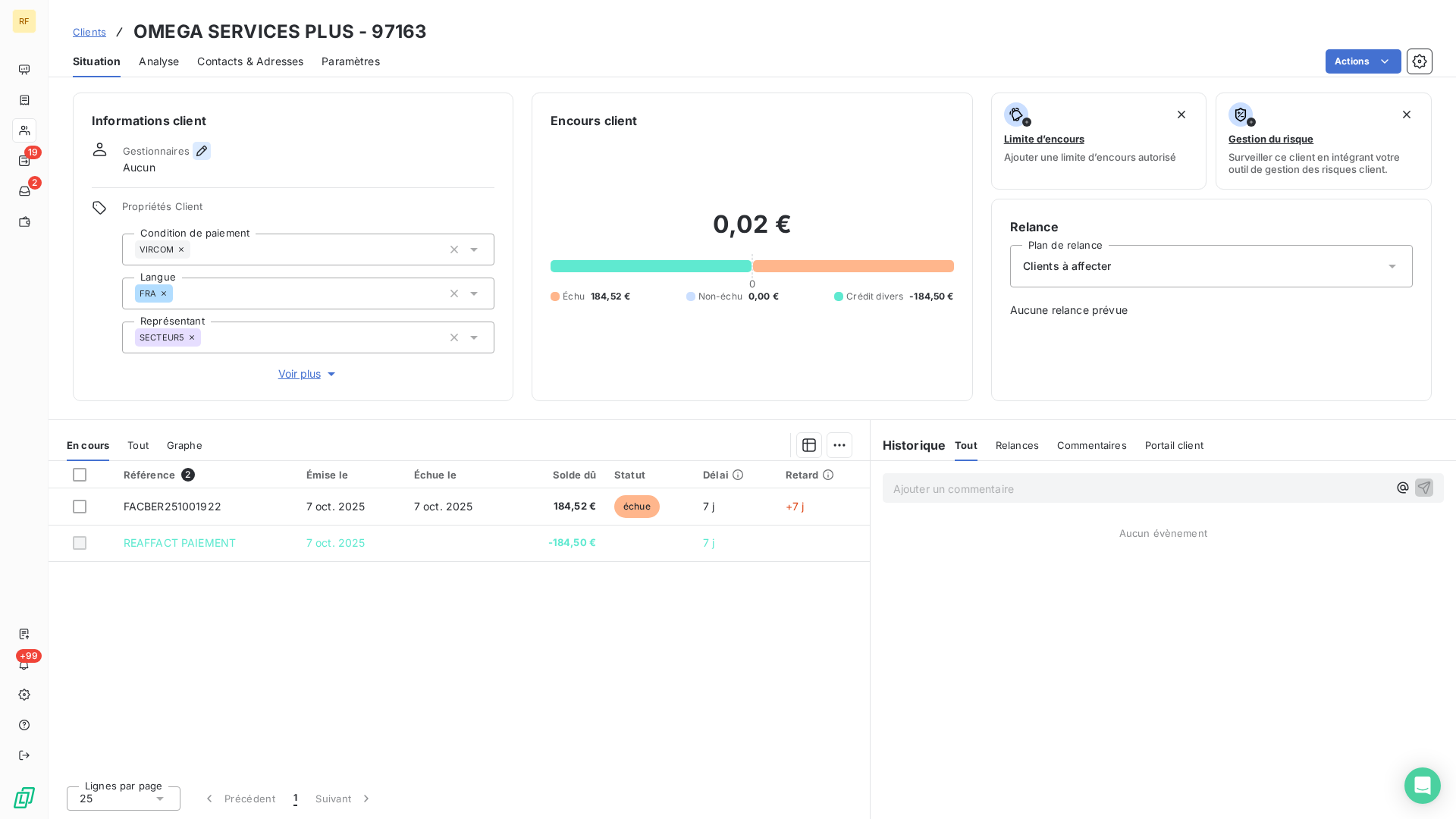
click at [194, 151] on icon "button" at bounding box center [202, 151] width 15 height 15
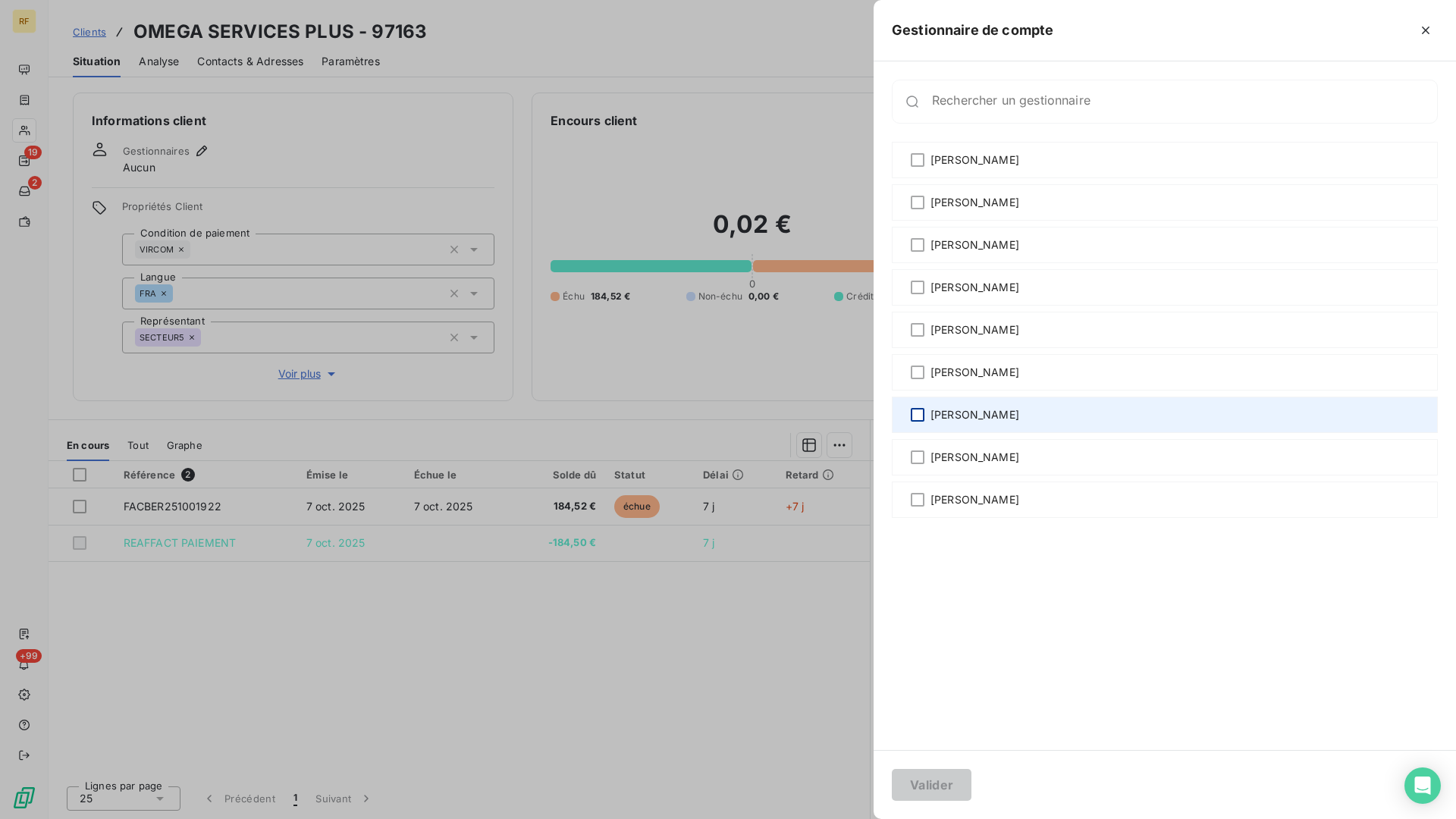
click at [914, 416] on div at bounding box center [917, 414] width 14 height 14
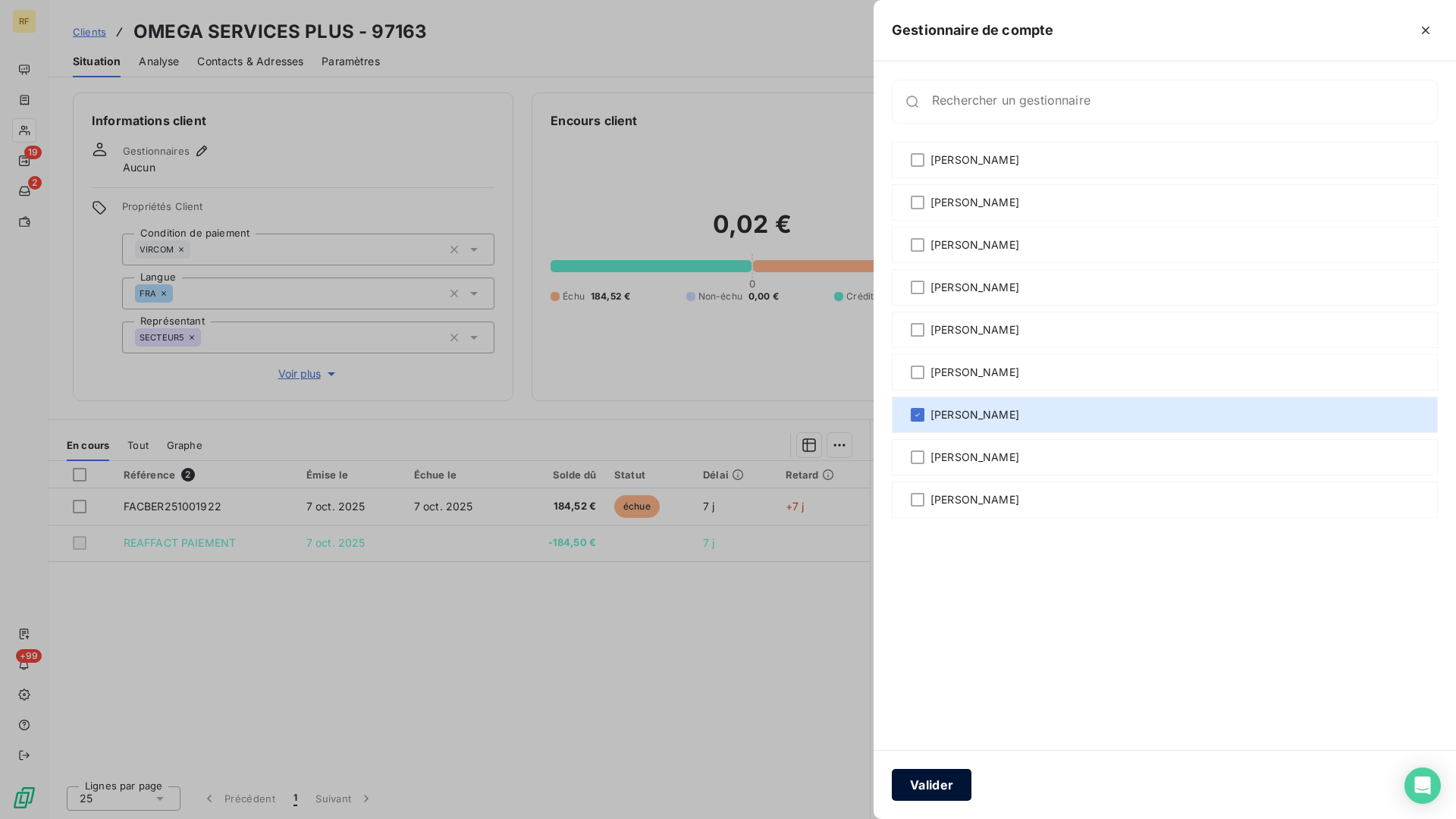
click at [936, 676] on button "Valider" at bounding box center [932, 785] width 80 height 32
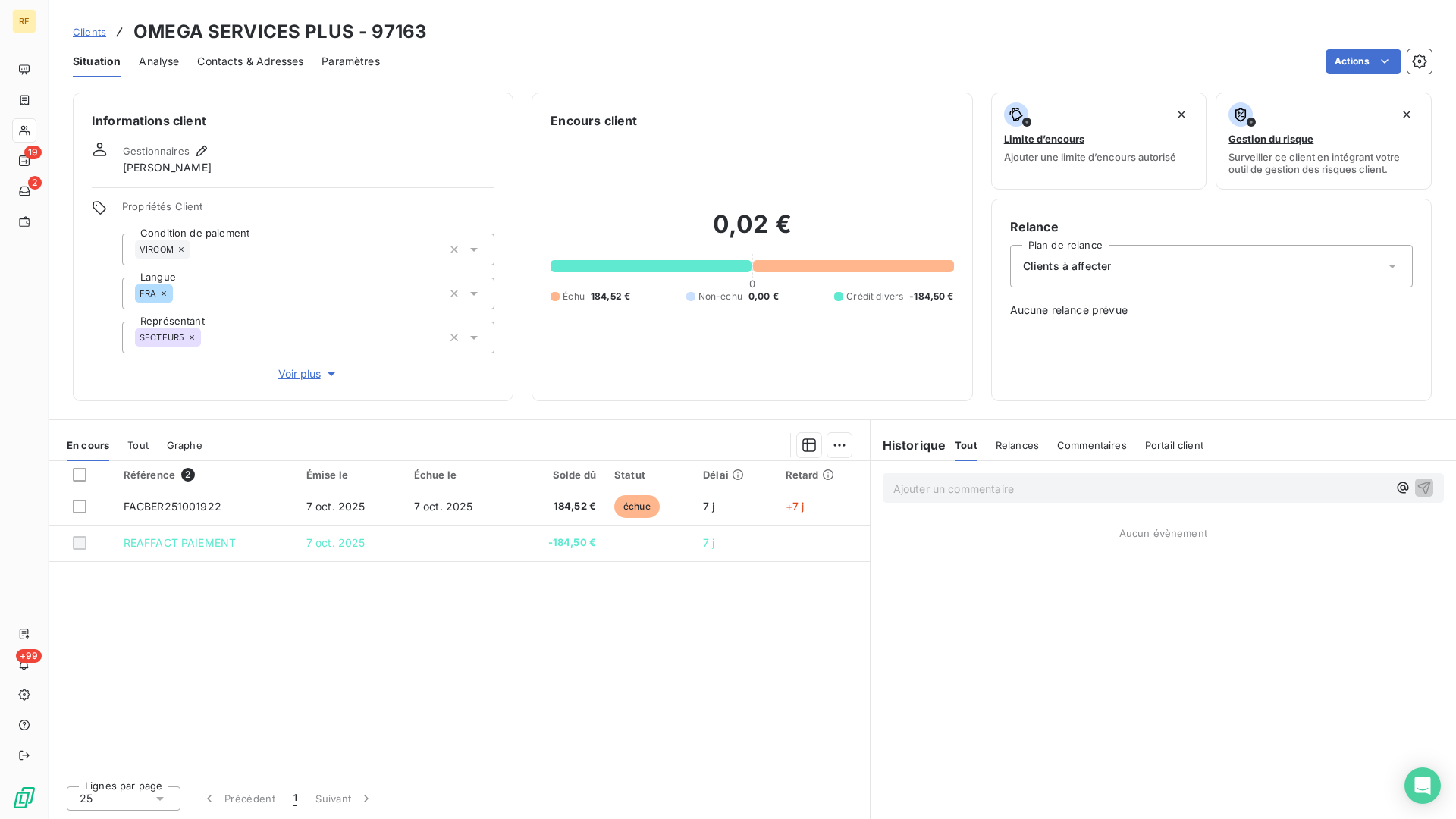
click at [258, 61] on span "Contacts & Adresses" at bounding box center [249, 61] width 106 height 15
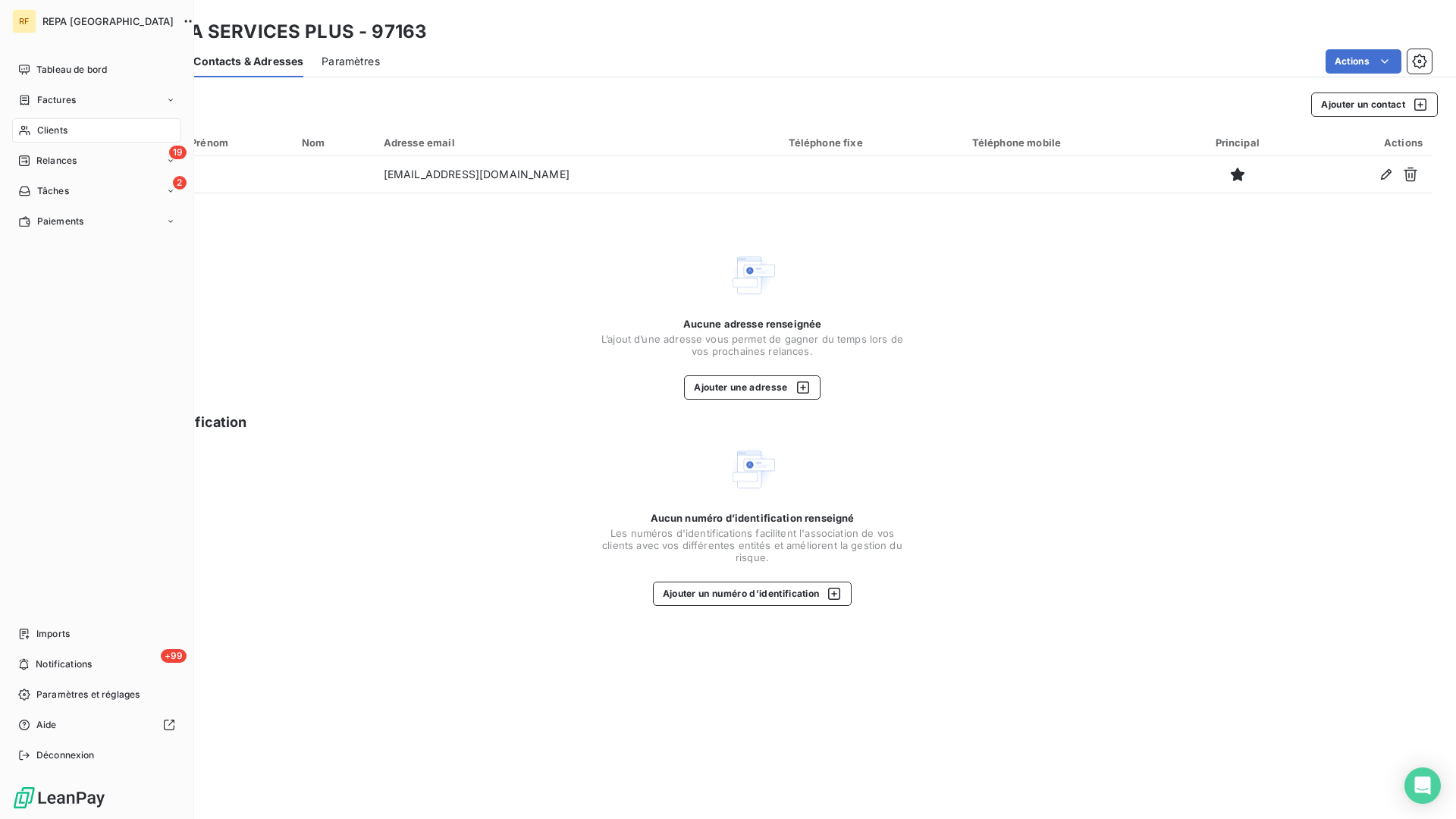
click at [37, 133] on div "Clients" at bounding box center [96, 130] width 169 height 24
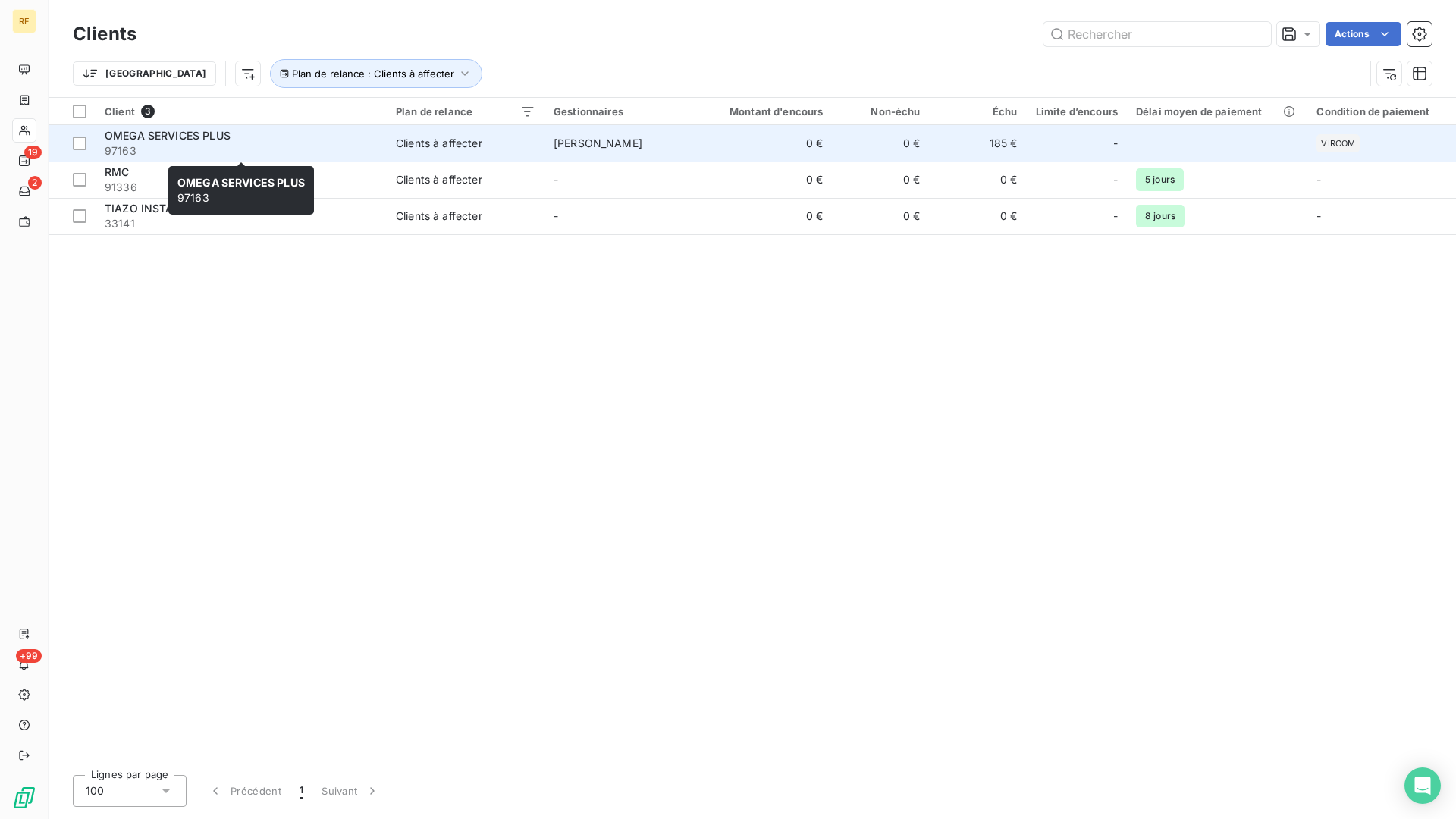
click at [223, 147] on span "97163" at bounding box center [241, 151] width 273 height 15
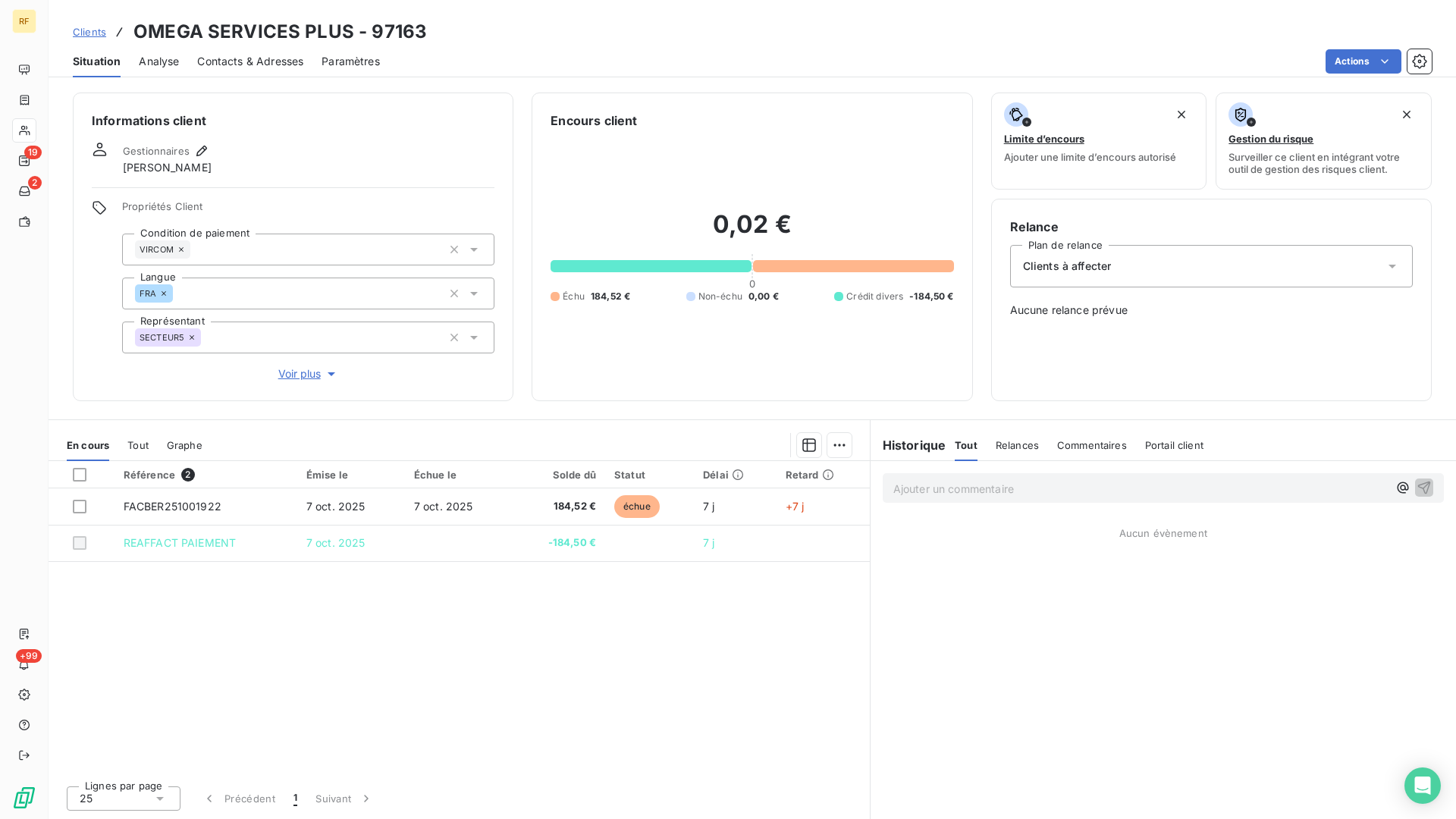
click at [1128, 272] on div "Clients à affecter" at bounding box center [1211, 265] width 402 height 42
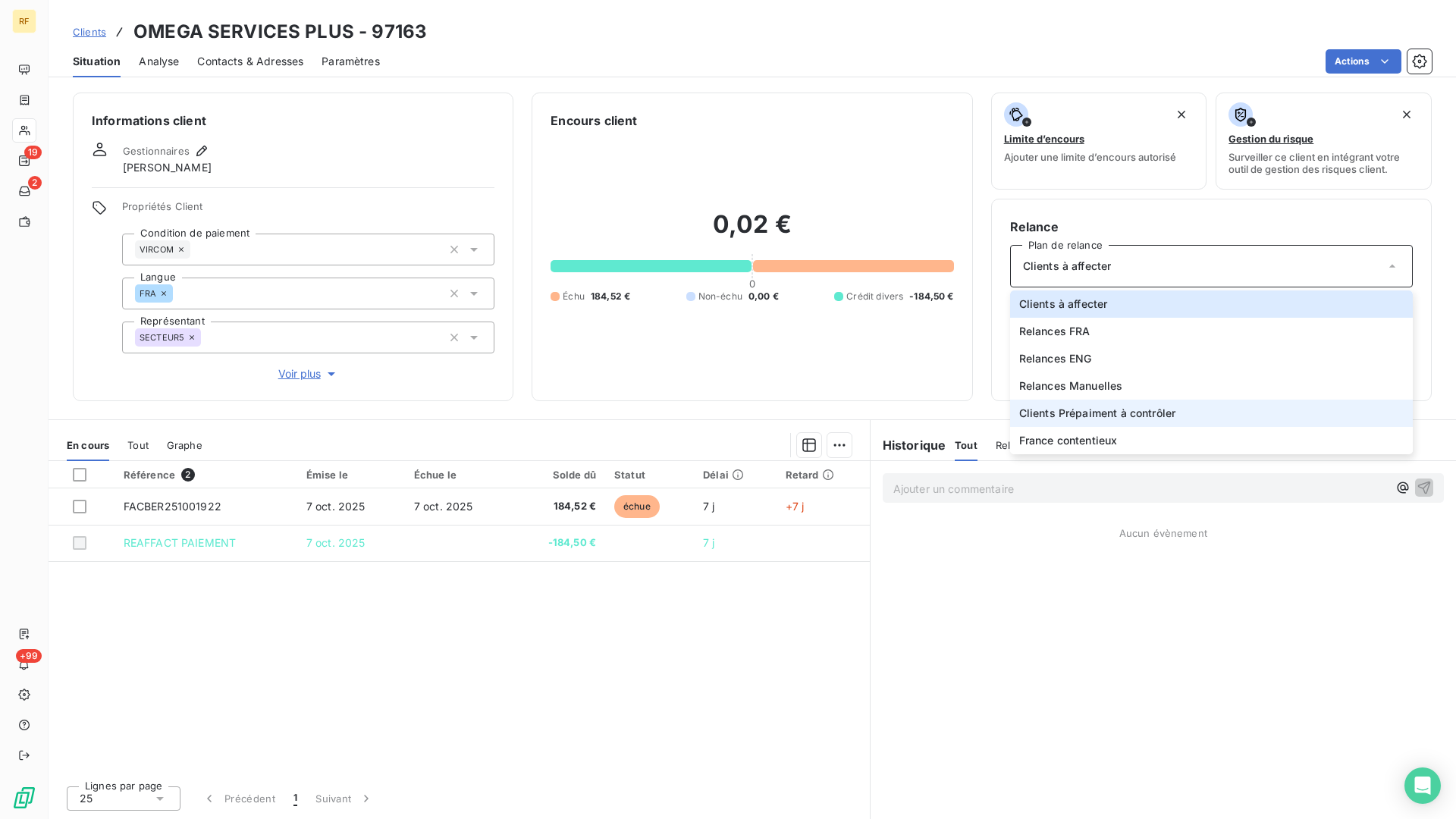
click at [1157, 414] on span "Clients Prépaiment à contrôler" at bounding box center [1097, 413] width 157 height 15
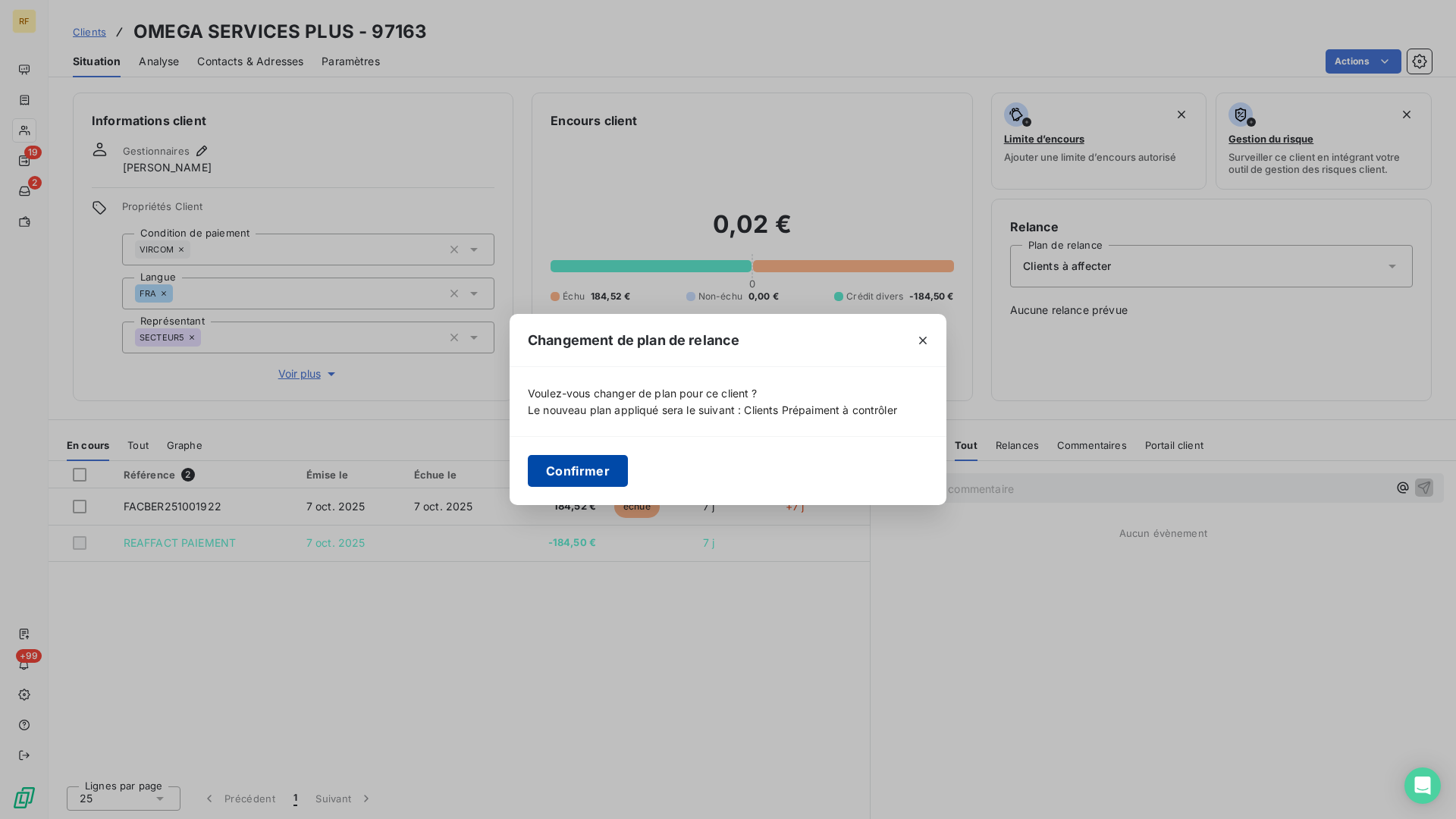
click at [607, 477] on button "Confirmer" at bounding box center [578, 471] width 100 height 32
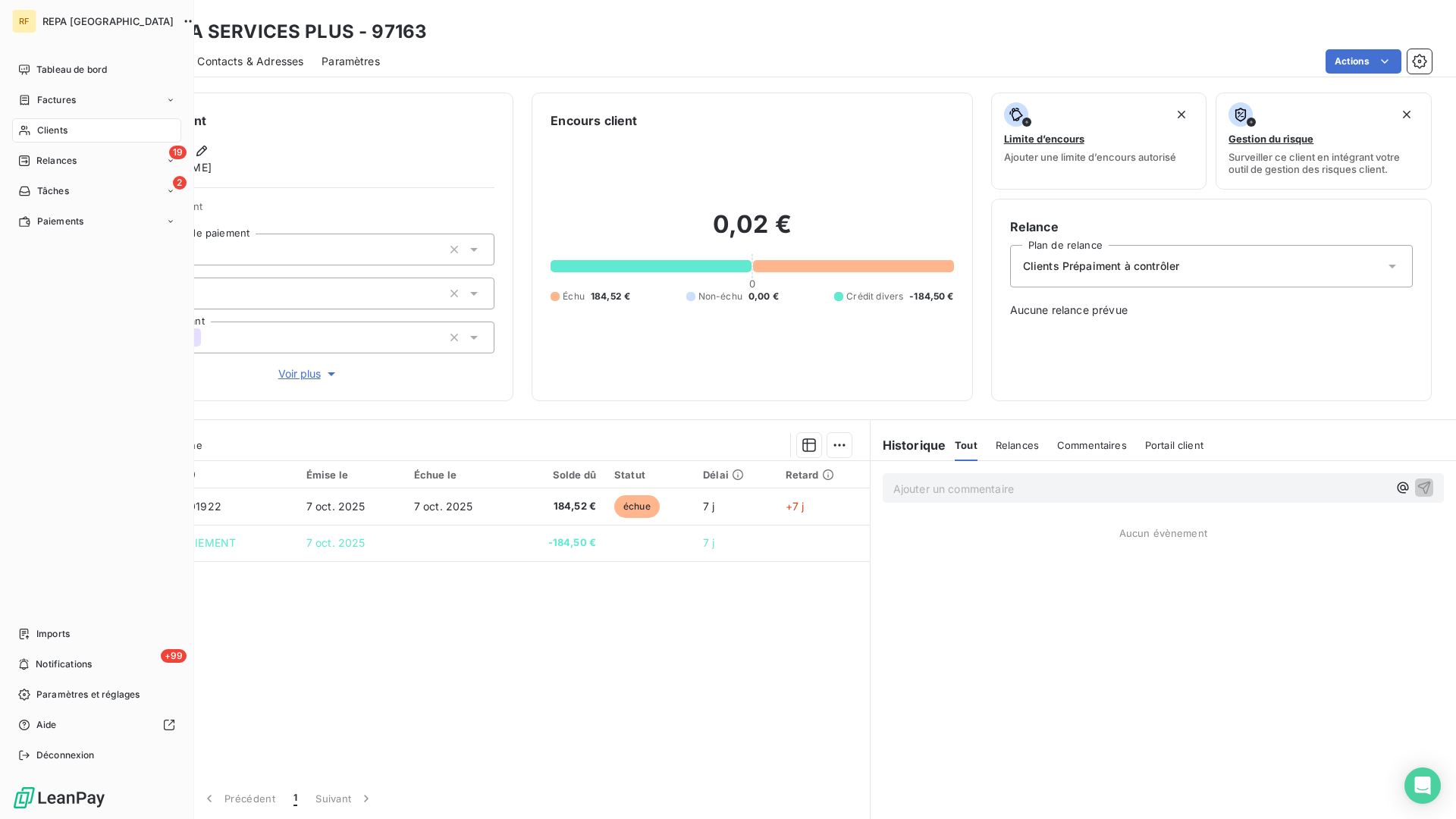
click at [56, 127] on span "Clients" at bounding box center [53, 130] width 30 height 14
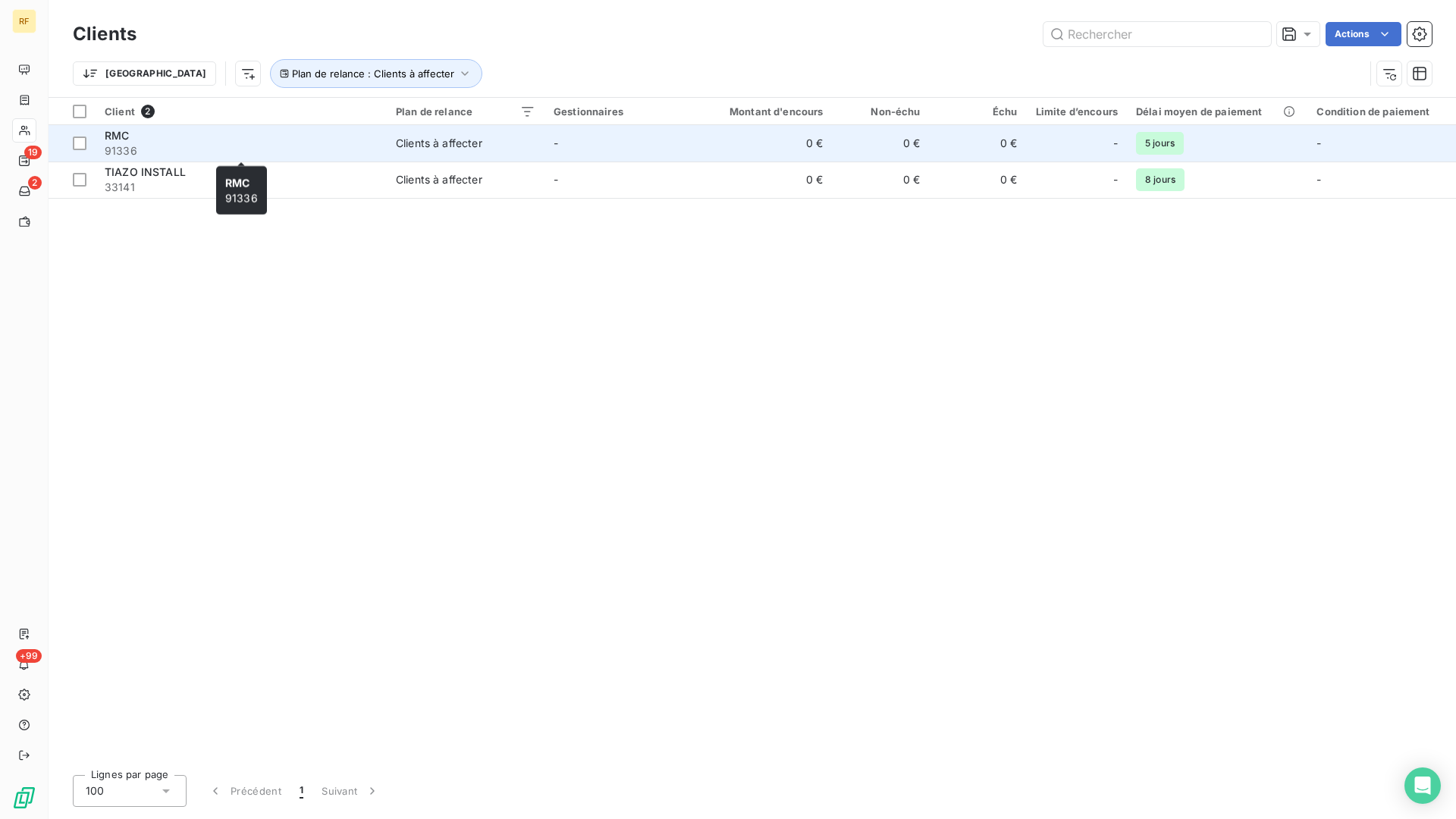
click at [124, 147] on span "91336" at bounding box center [241, 151] width 273 height 15
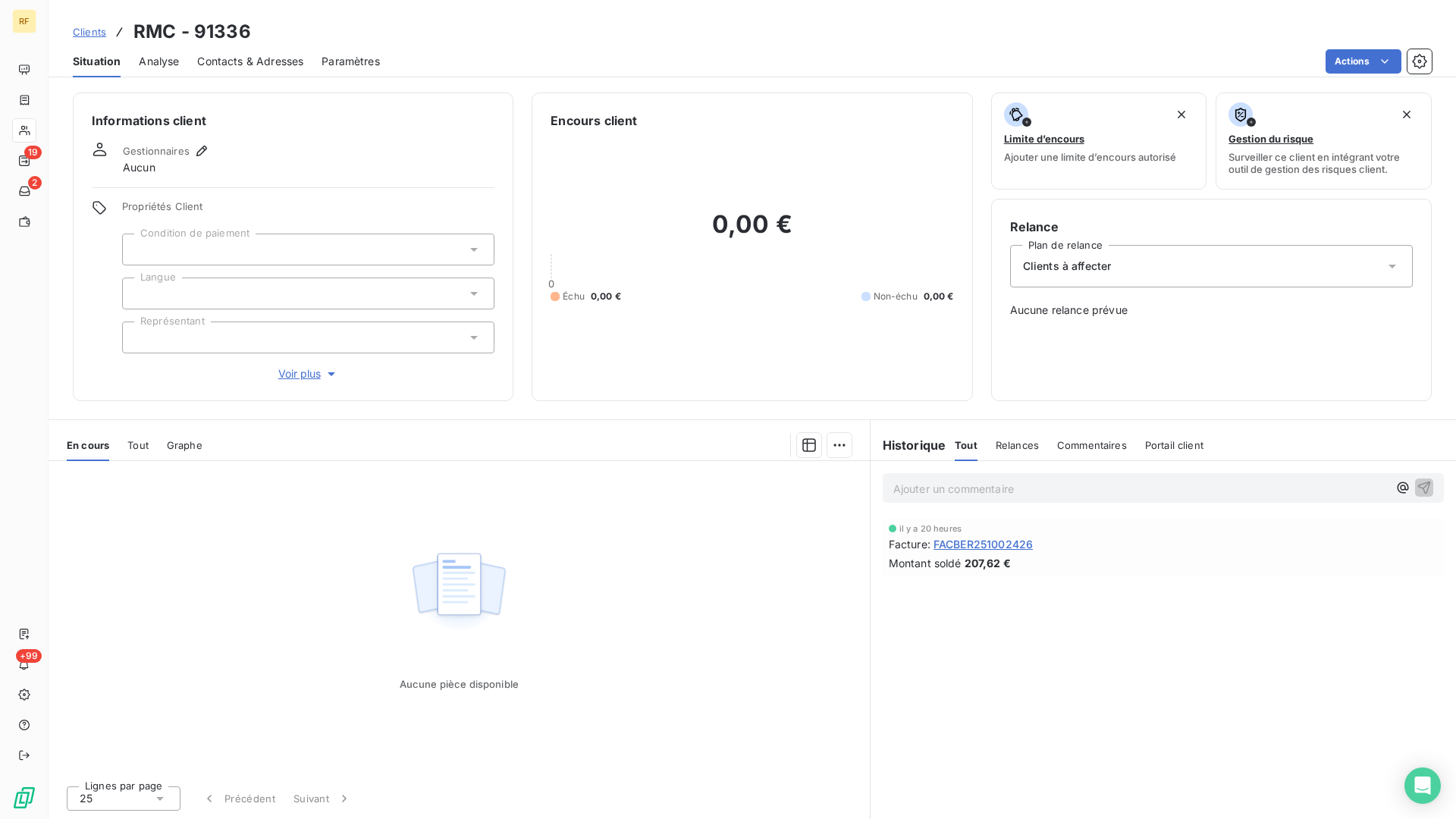
click at [197, 246] on div at bounding box center [308, 249] width 372 height 32
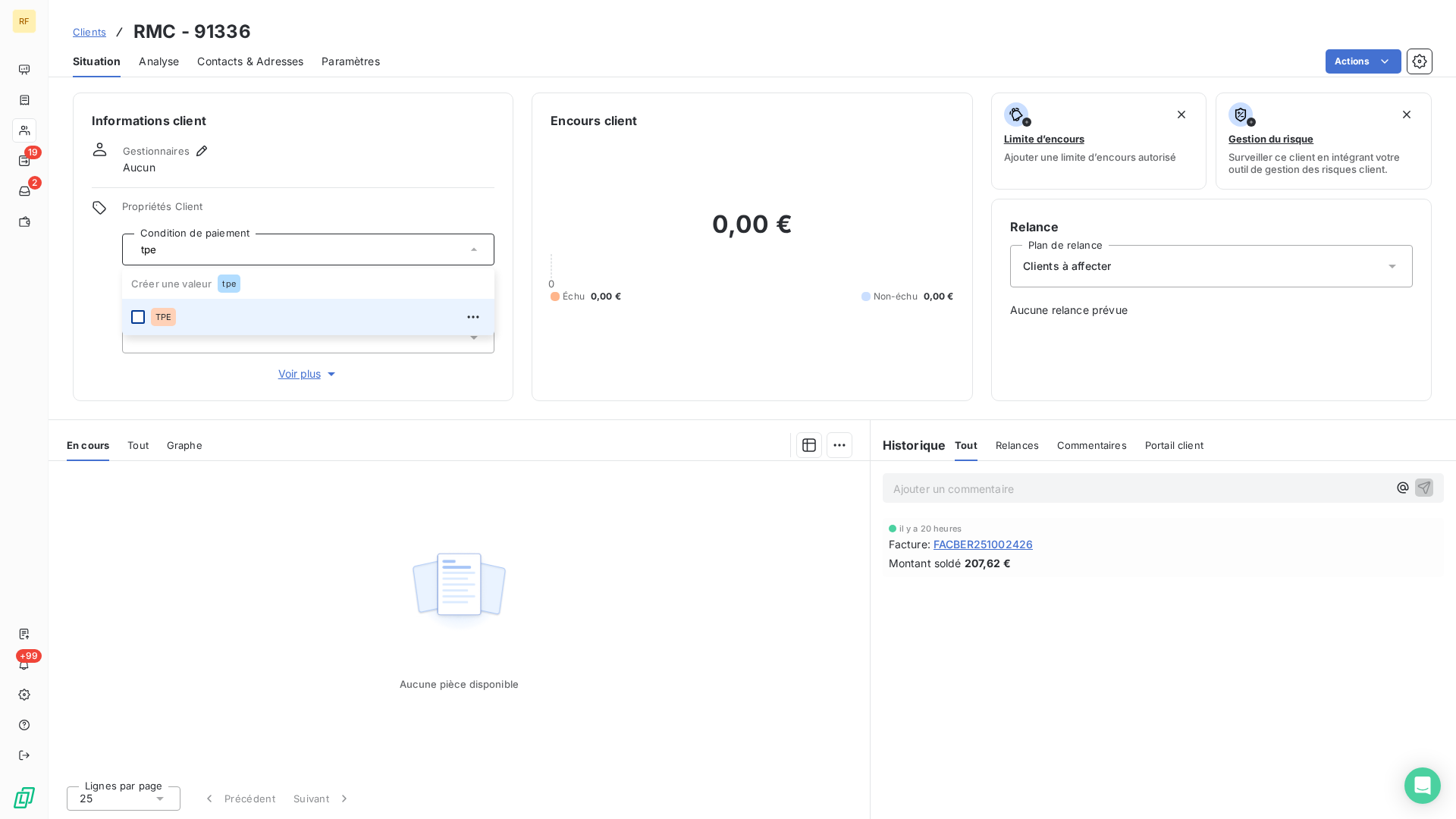
click at [135, 315] on div at bounding box center [138, 316] width 14 height 14
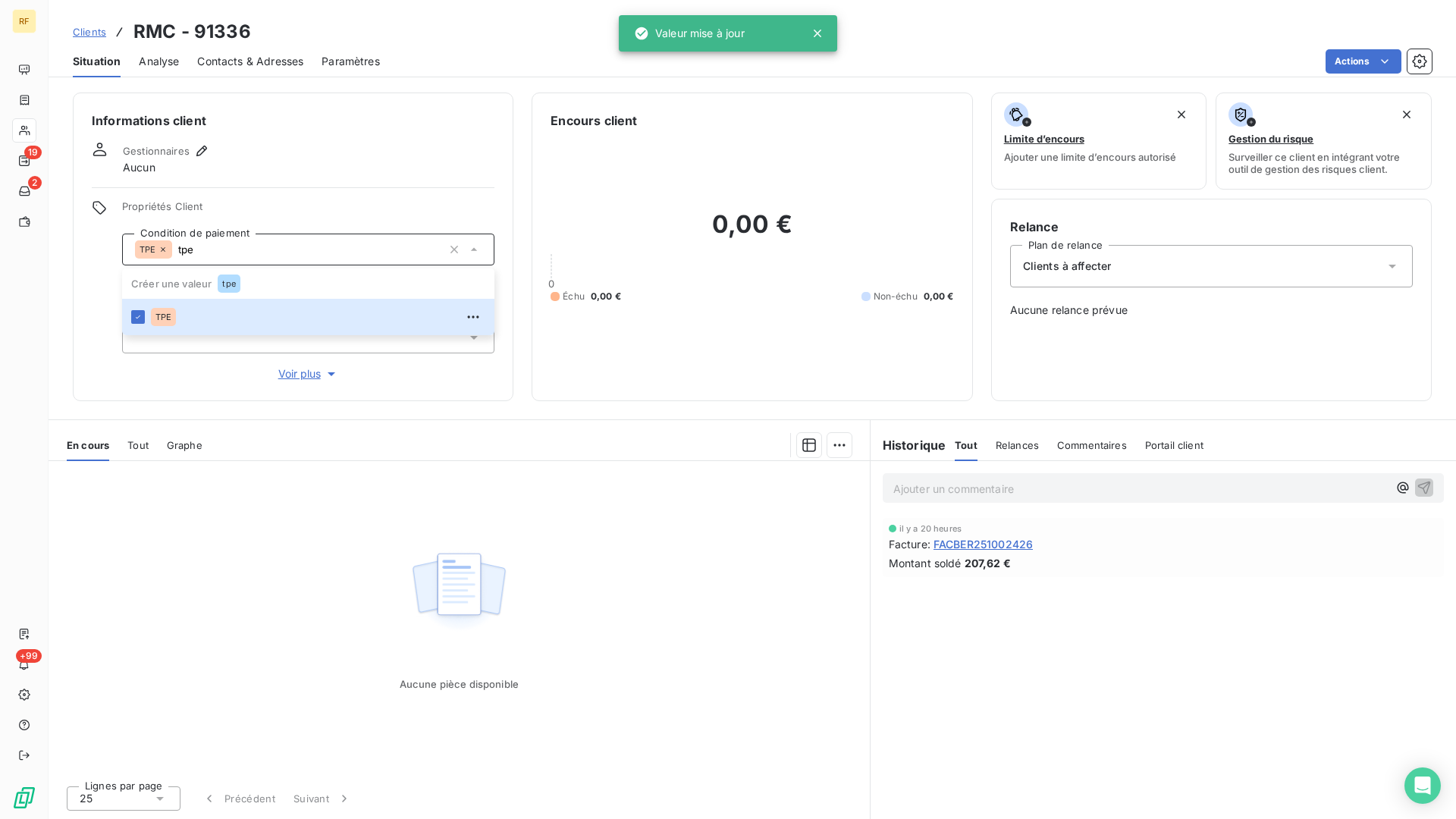
type input "tpe"
click at [304, 193] on div "Informations client Gestionnaires Aucun Propriétés Client Condition de paiement…" at bounding box center [292, 246] width 441 height 308
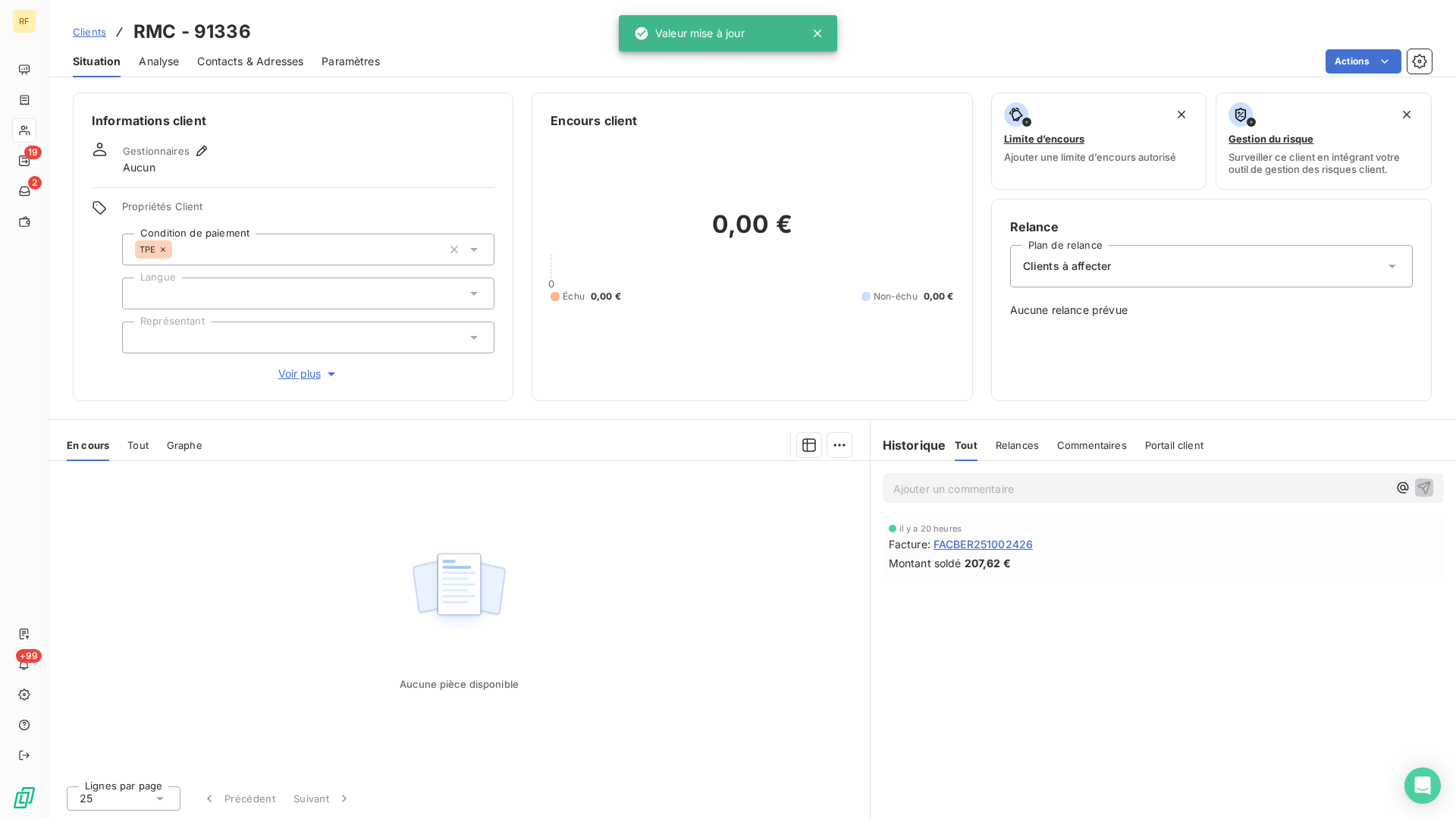
click at [219, 286] on div at bounding box center [308, 293] width 372 height 32
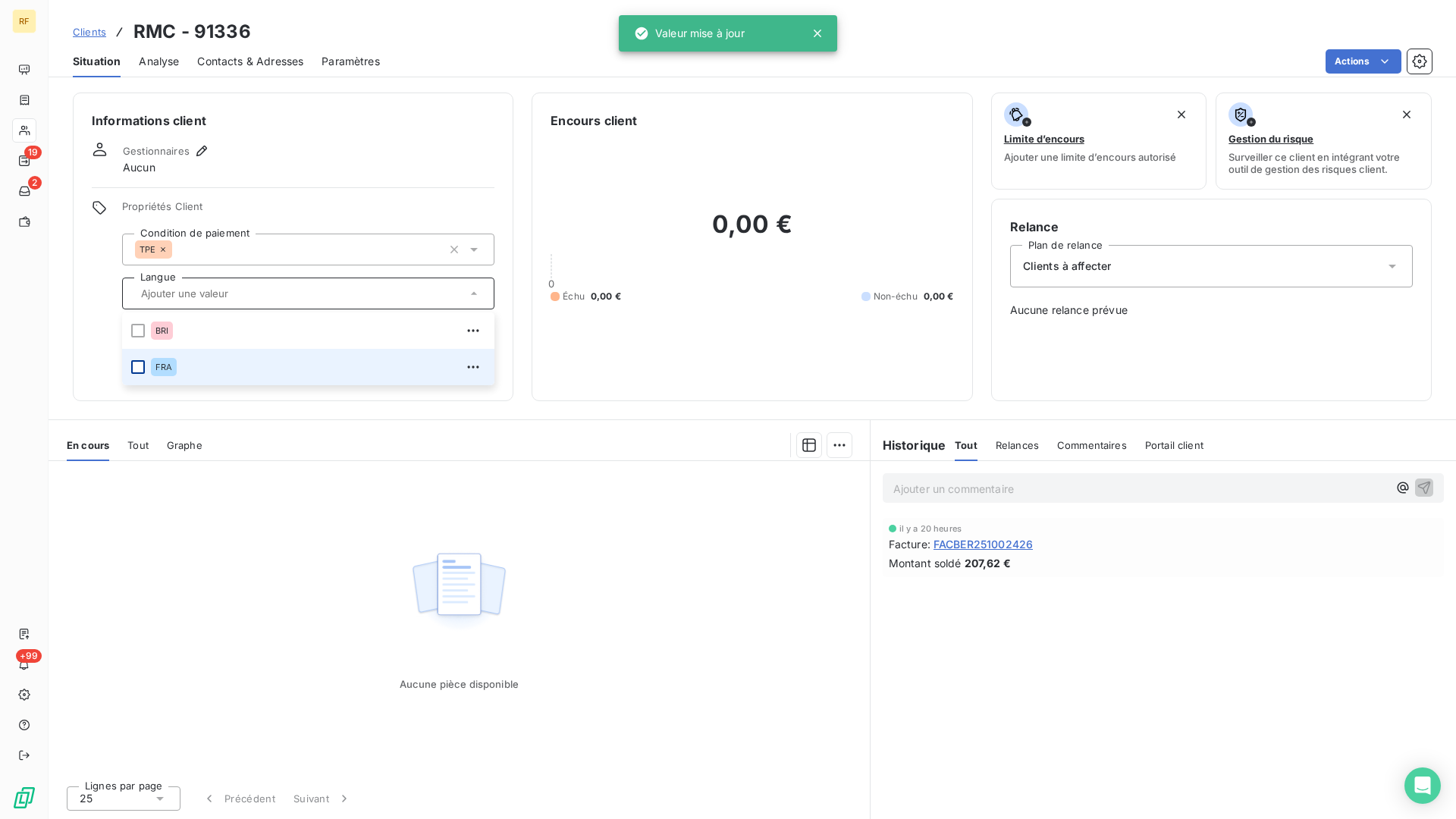
click at [136, 367] on div at bounding box center [138, 366] width 14 height 14
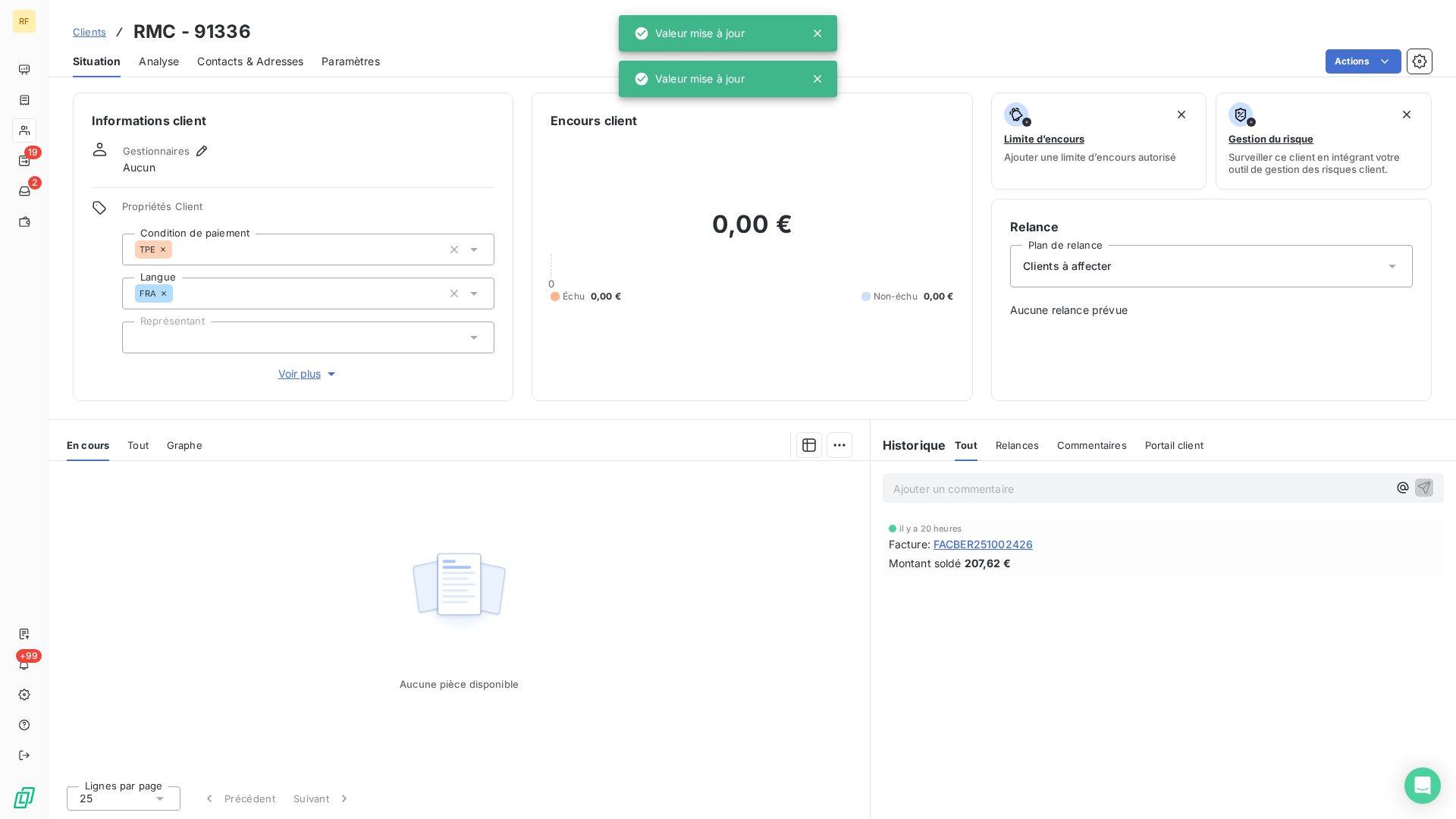
click at [283, 201] on span "Propriétés Client" at bounding box center [308, 210] width 372 height 22
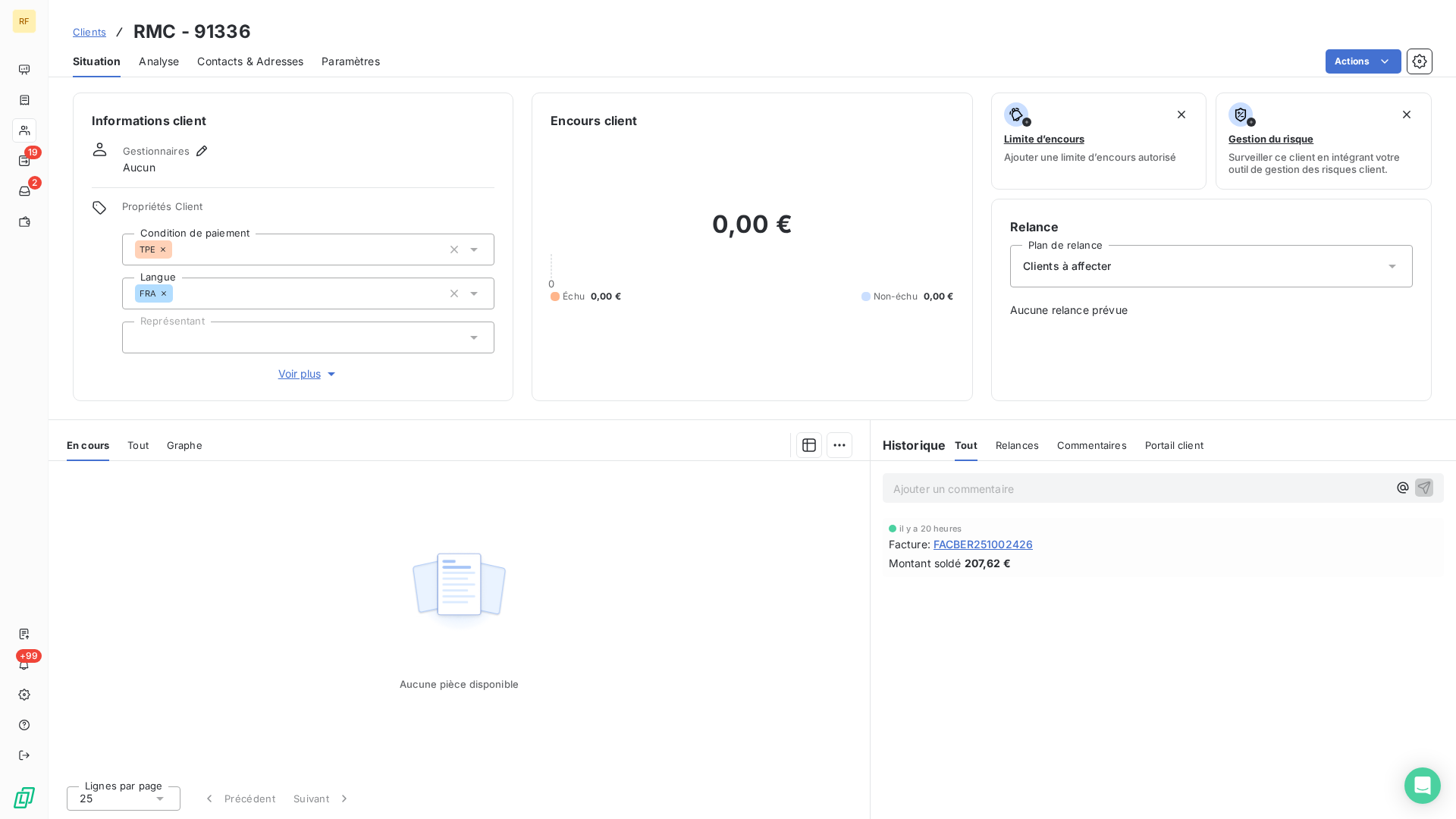
click at [273, 60] on span "Contacts & Adresses" at bounding box center [249, 61] width 106 height 15
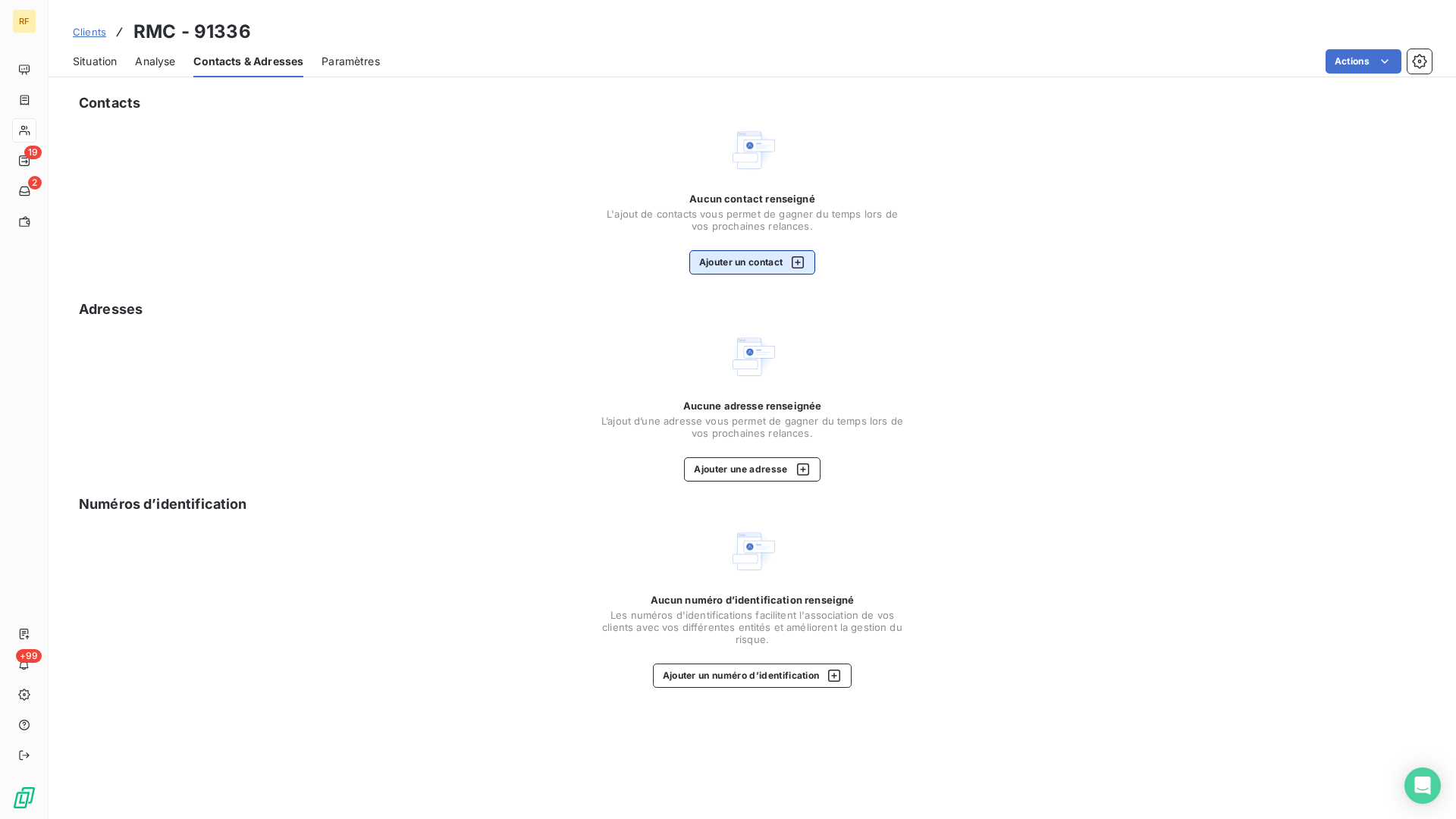
click at [775, 261] on button "Ajouter un contact" at bounding box center [752, 262] width 127 height 24
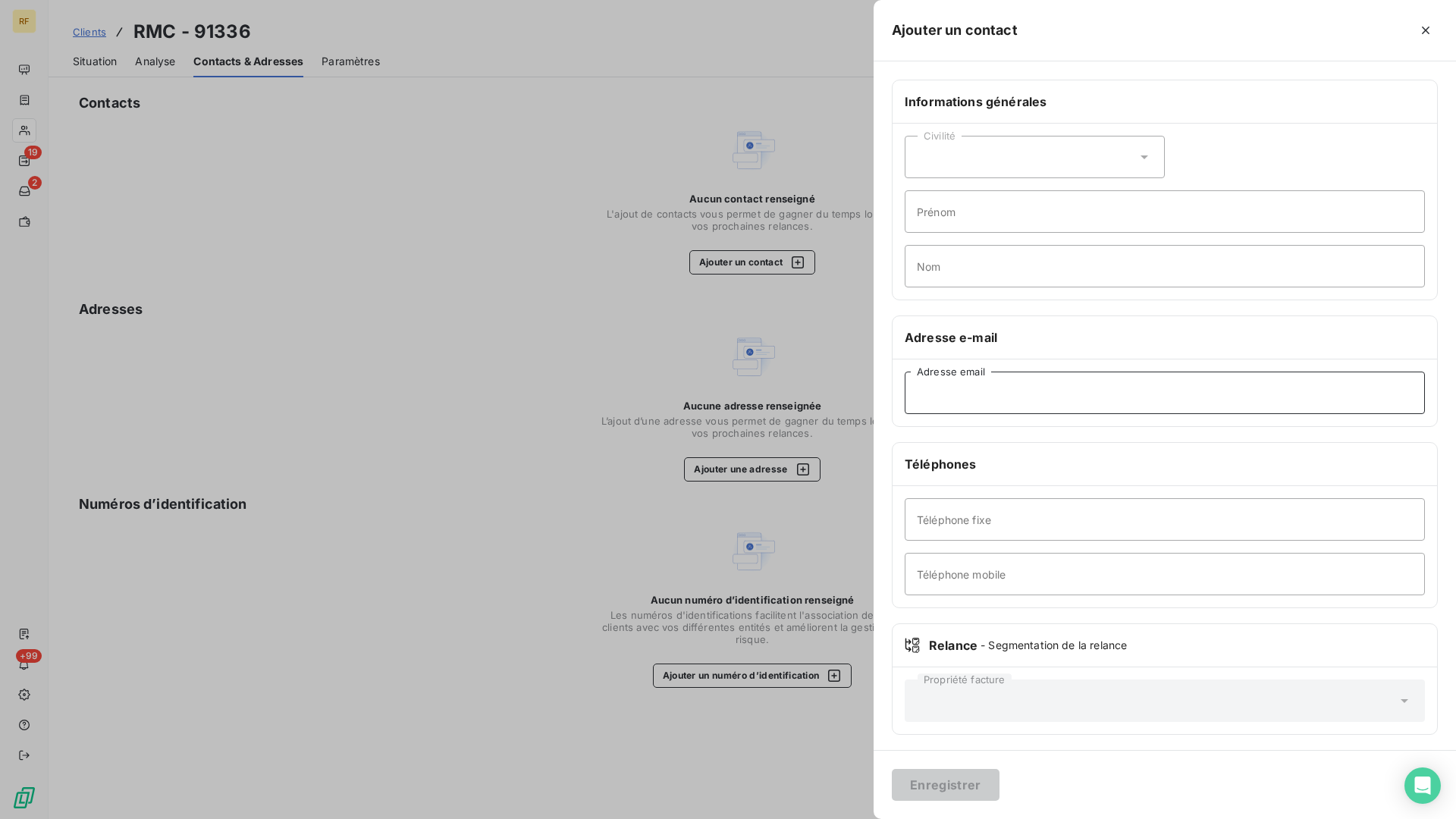
click at [971, 400] on input "Adresse email" at bounding box center [1164, 392] width 520 height 42
paste input "[EMAIL_ADDRESS][DOMAIN_NAME]"
type input "[EMAIL_ADDRESS][DOMAIN_NAME]"
drag, startPoint x: 924, startPoint y: 790, endPoint x: 871, endPoint y: 745, distance: 69.5
click at [924, 676] on button "Enregistrer" at bounding box center [945, 785] width 108 height 32
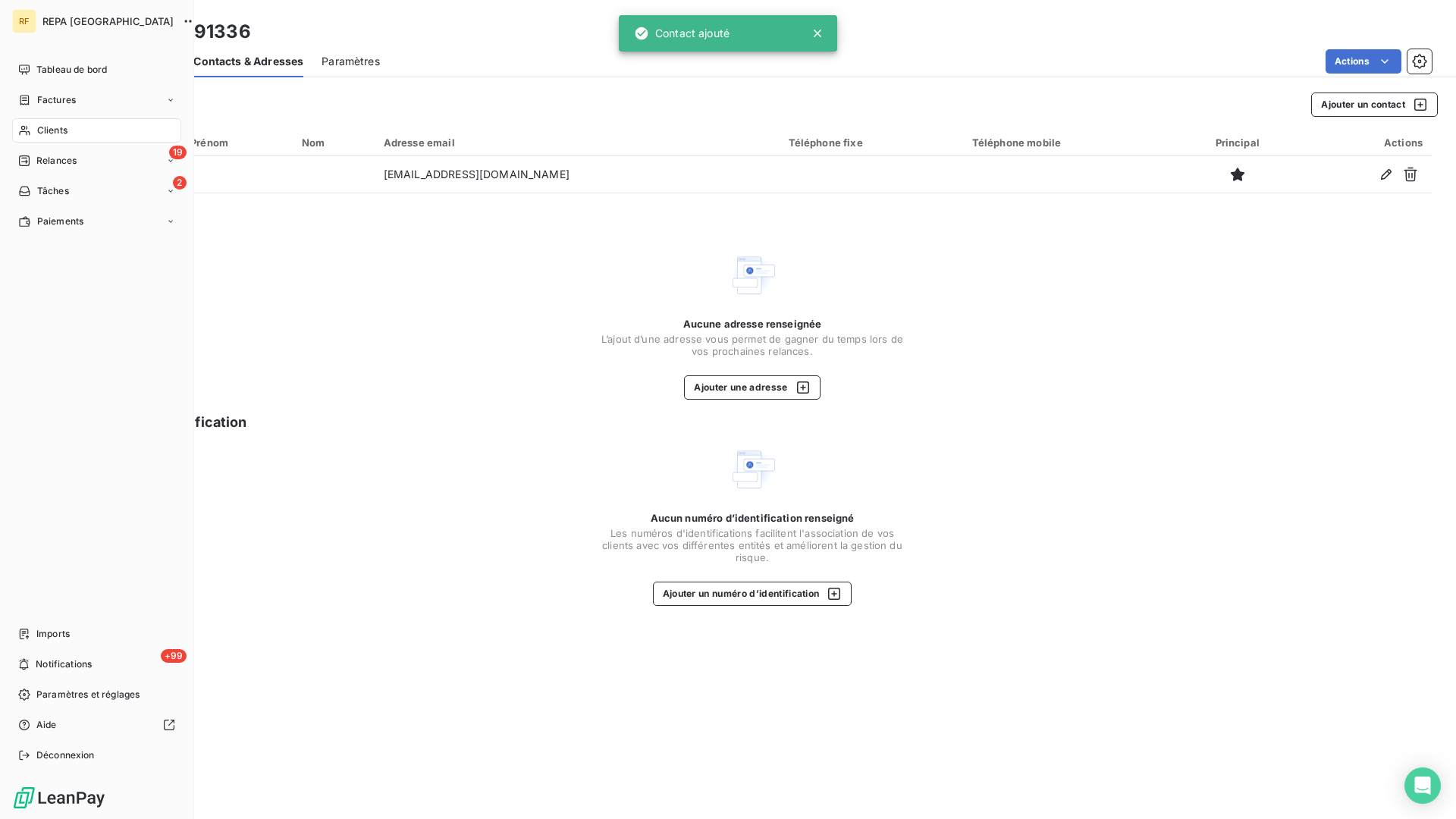
click at [34, 130] on div "Clients" at bounding box center [96, 130] width 169 height 24
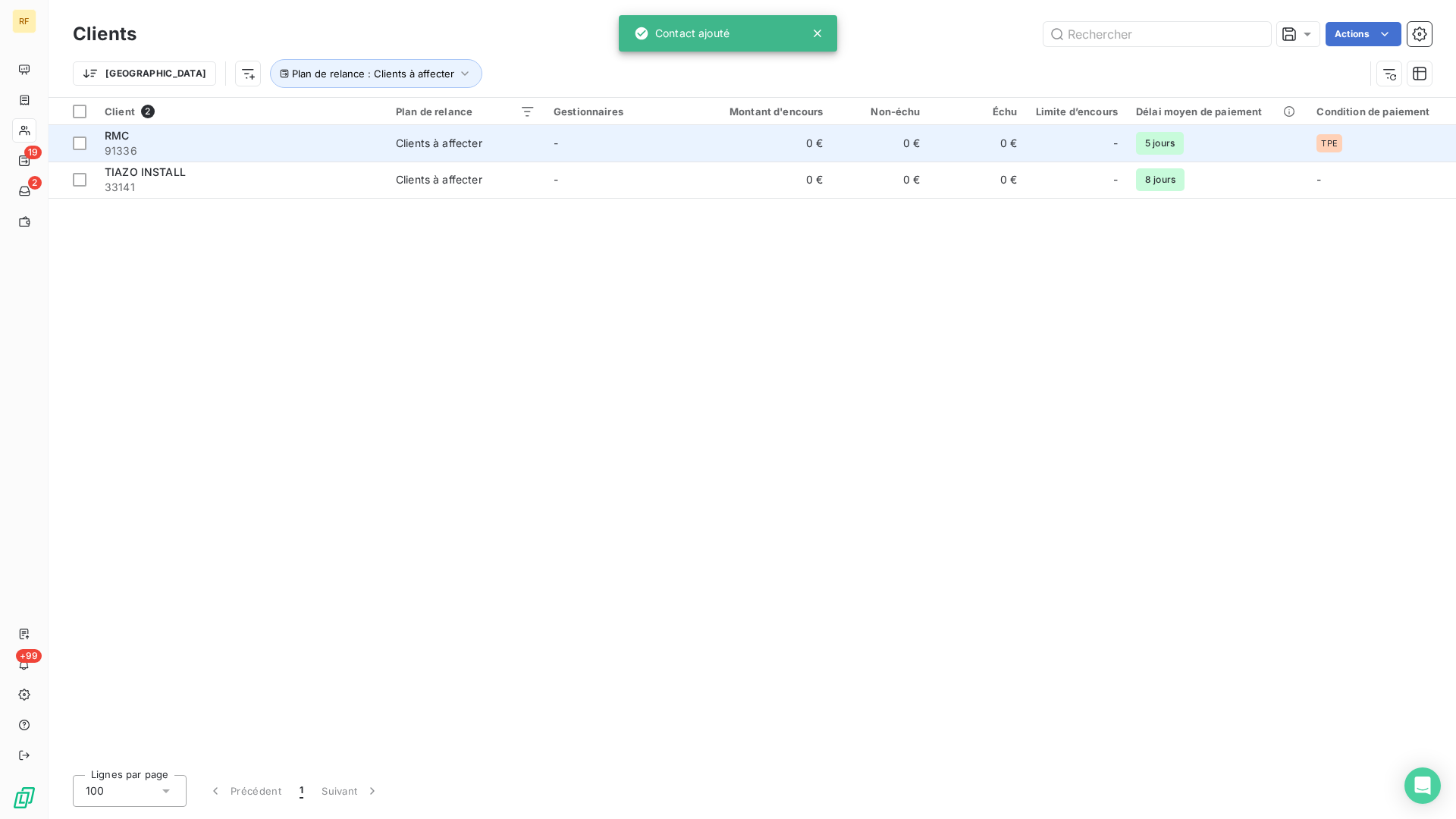
click at [212, 139] on div "RMC" at bounding box center [241, 135] width 273 height 15
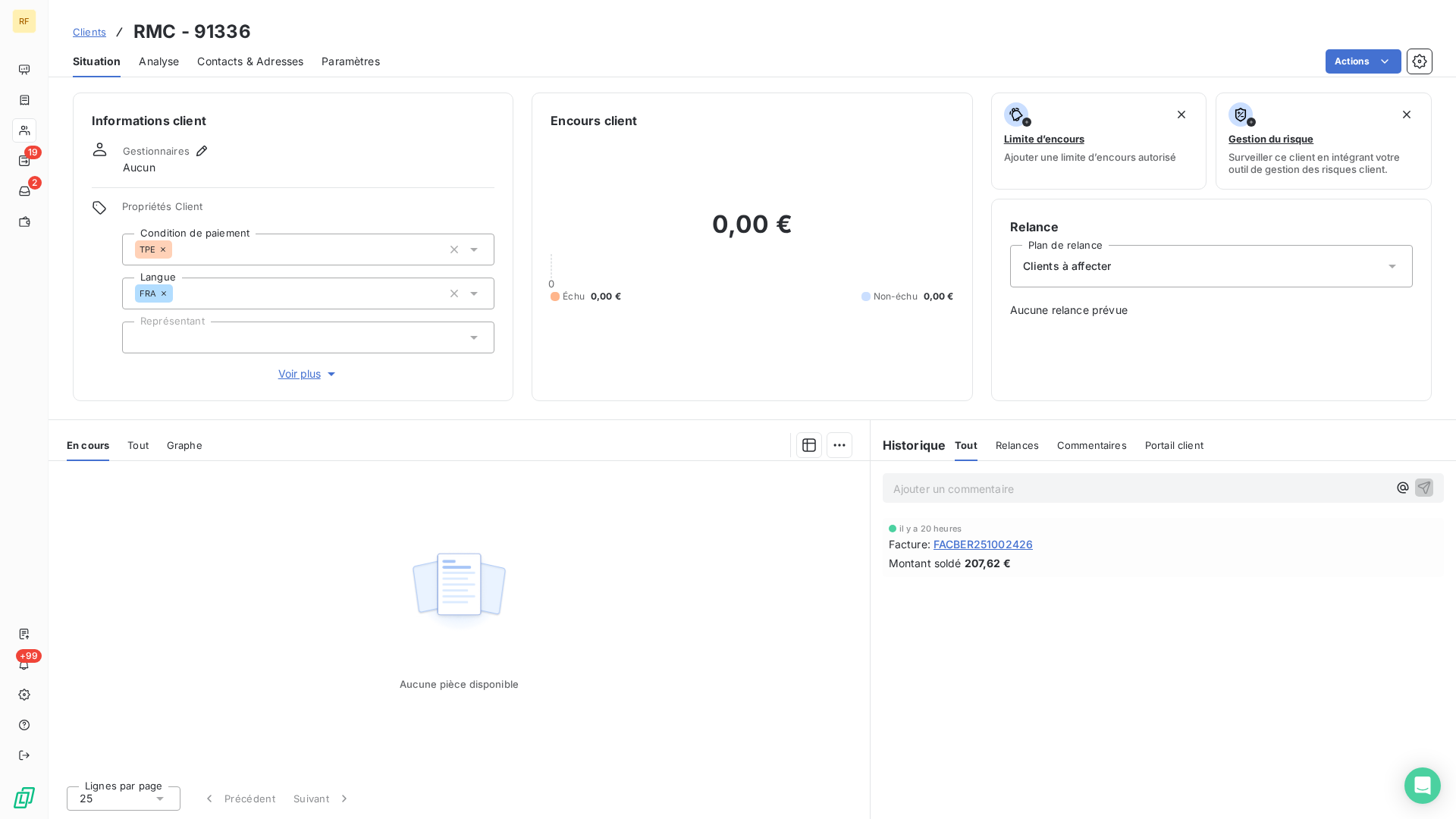
click at [213, 344] on div at bounding box center [308, 338] width 372 height 32
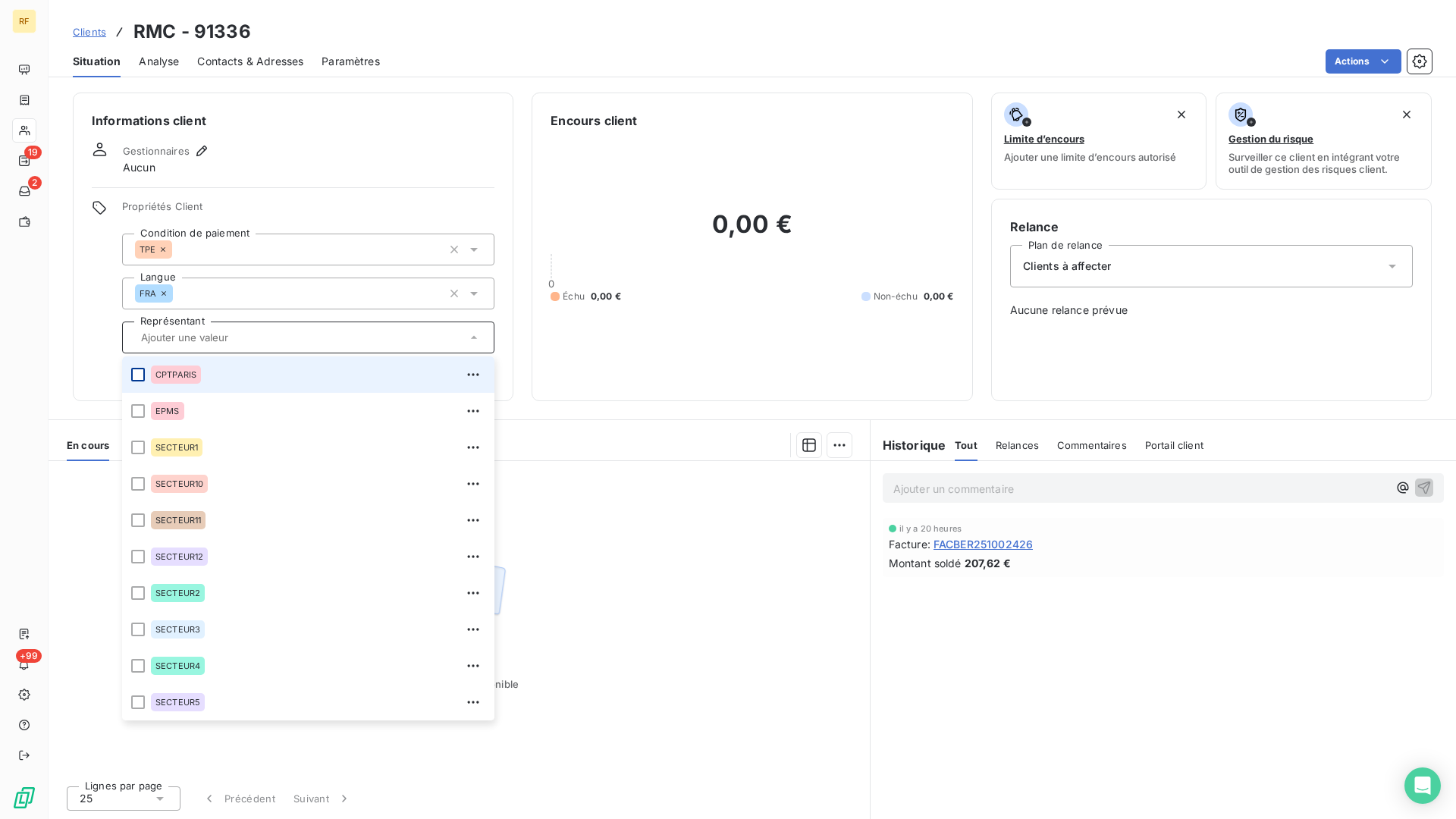
click at [142, 373] on div at bounding box center [138, 374] width 14 height 14
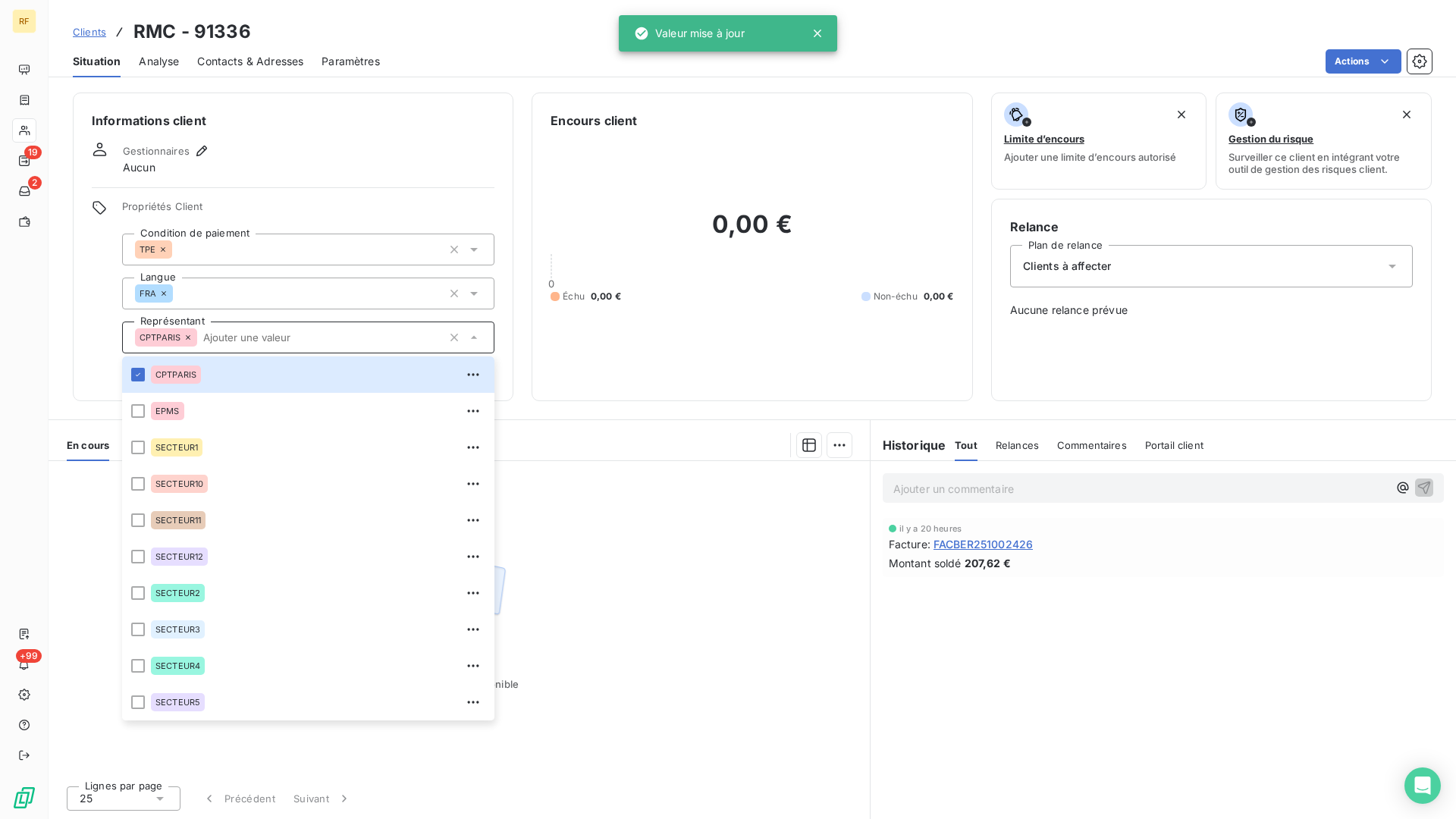
click at [307, 160] on div "Gestionnaires Aucun" at bounding box center [292, 159] width 402 height 33
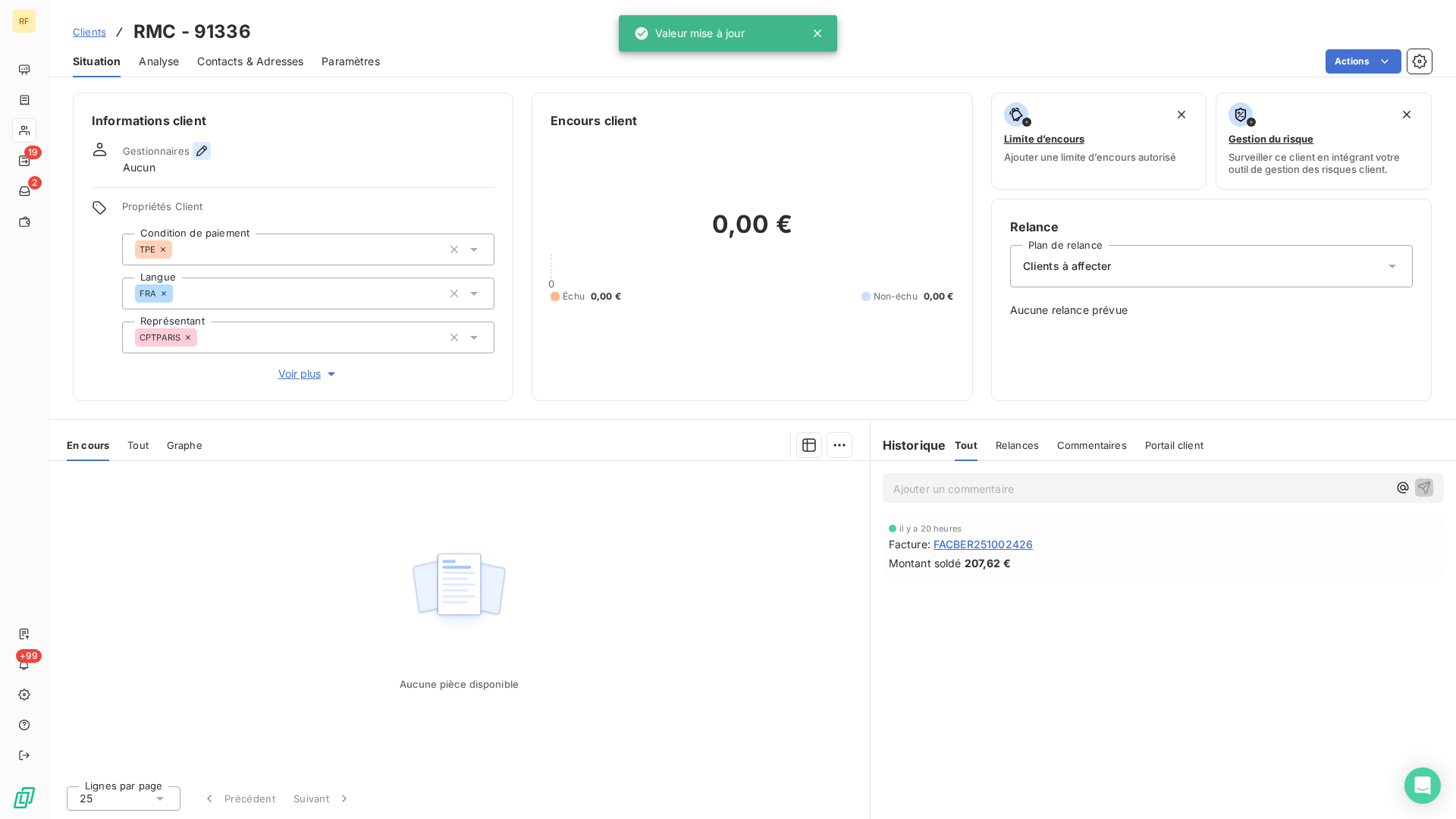
click at [204, 153] on icon "button" at bounding box center [202, 151] width 15 height 15
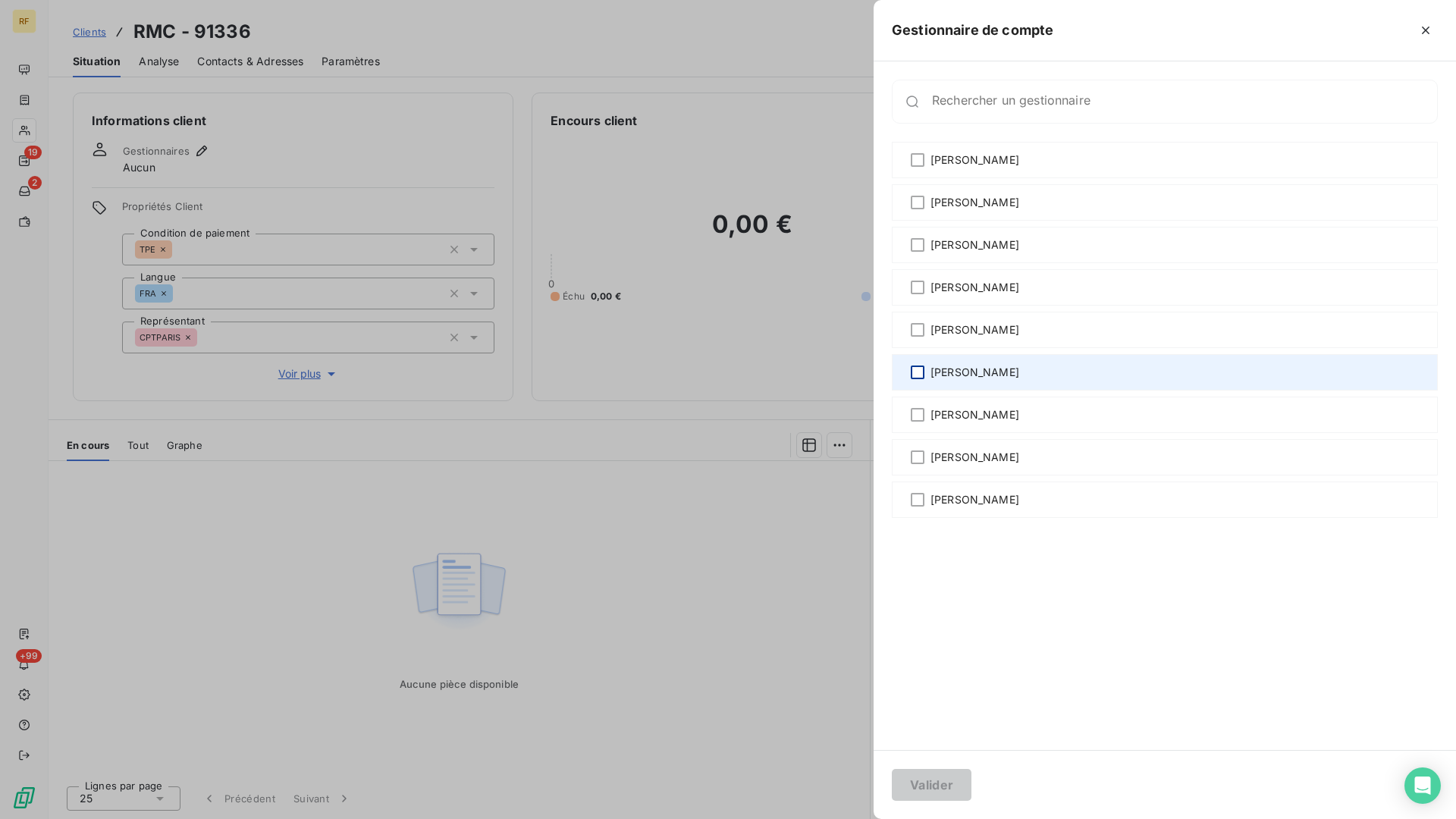
click at [915, 369] on div at bounding box center [917, 372] width 14 height 14
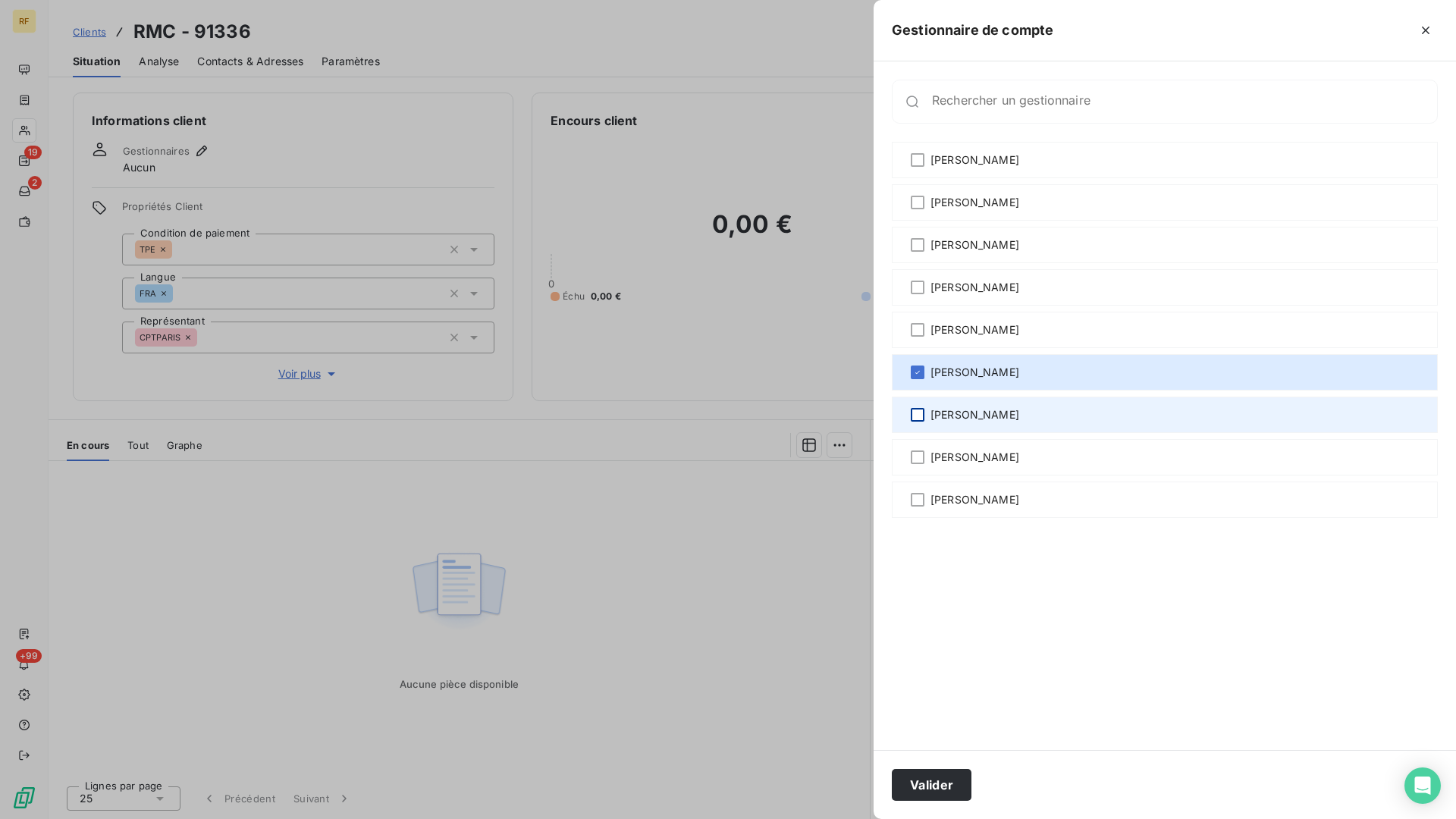
click at [912, 420] on div at bounding box center [917, 414] width 14 height 14
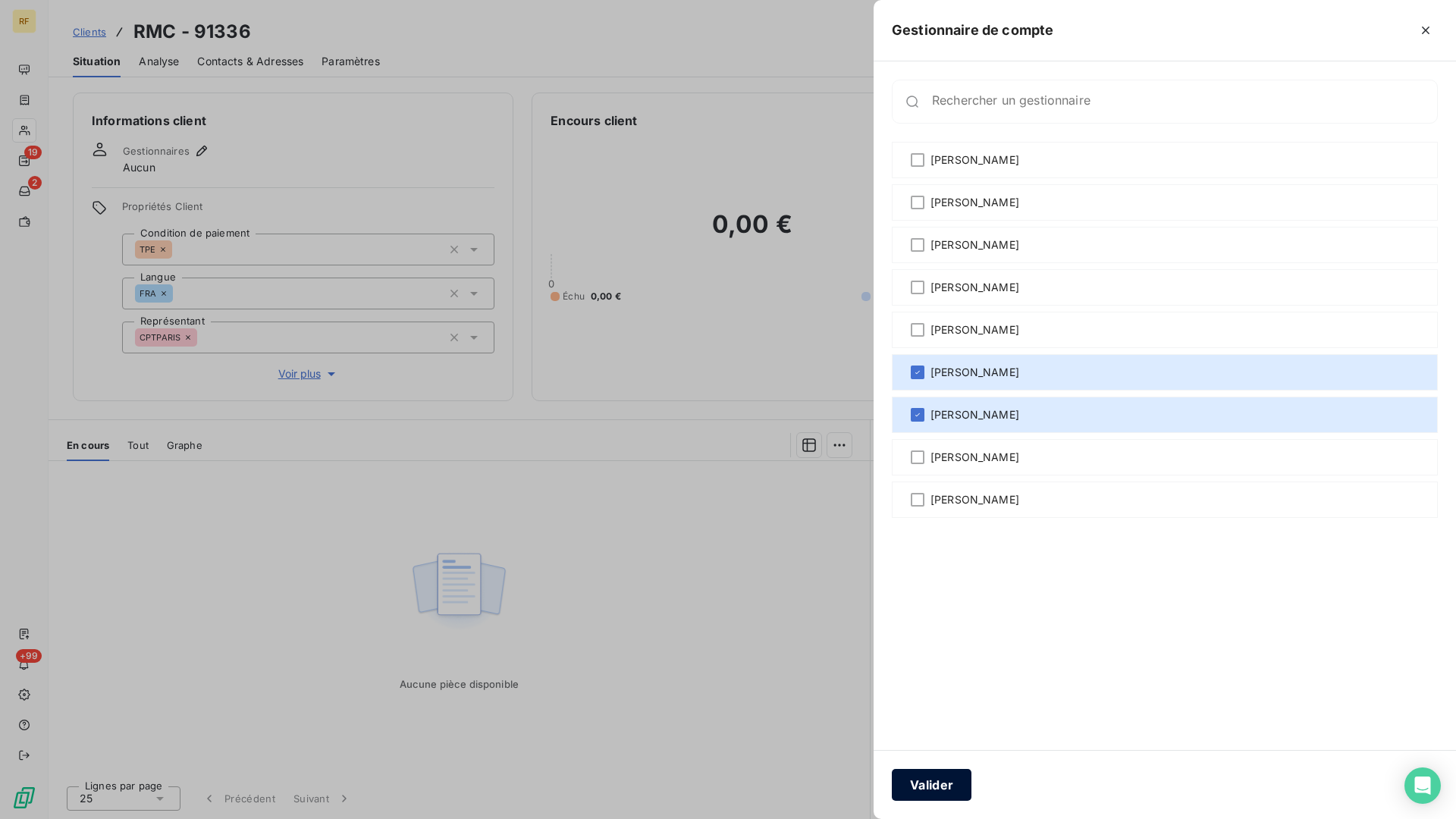
click at [955, 676] on button "Valider" at bounding box center [932, 785] width 80 height 32
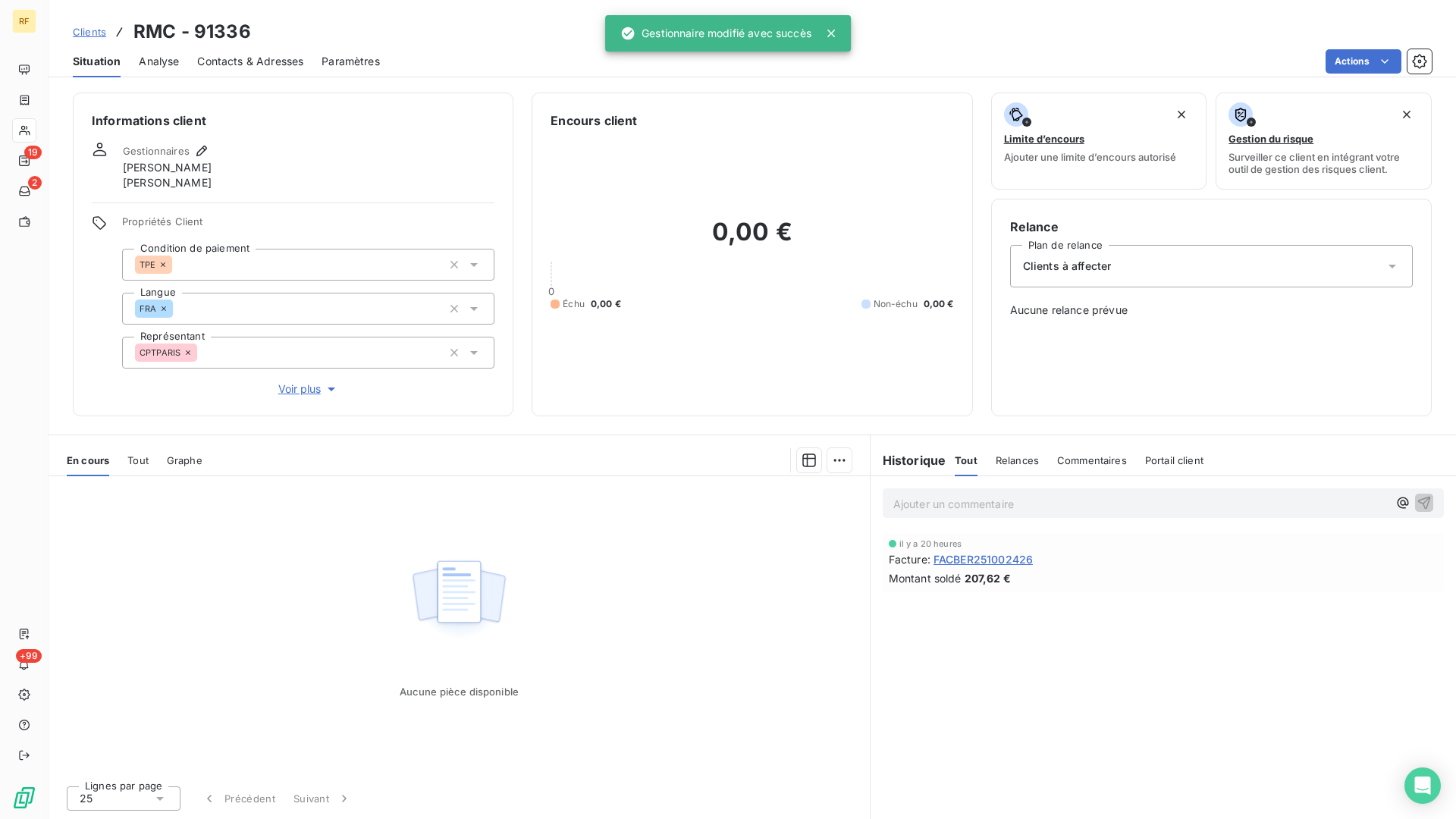
click at [1081, 259] on span "Clients à affecter" at bounding box center [1067, 266] width 88 height 15
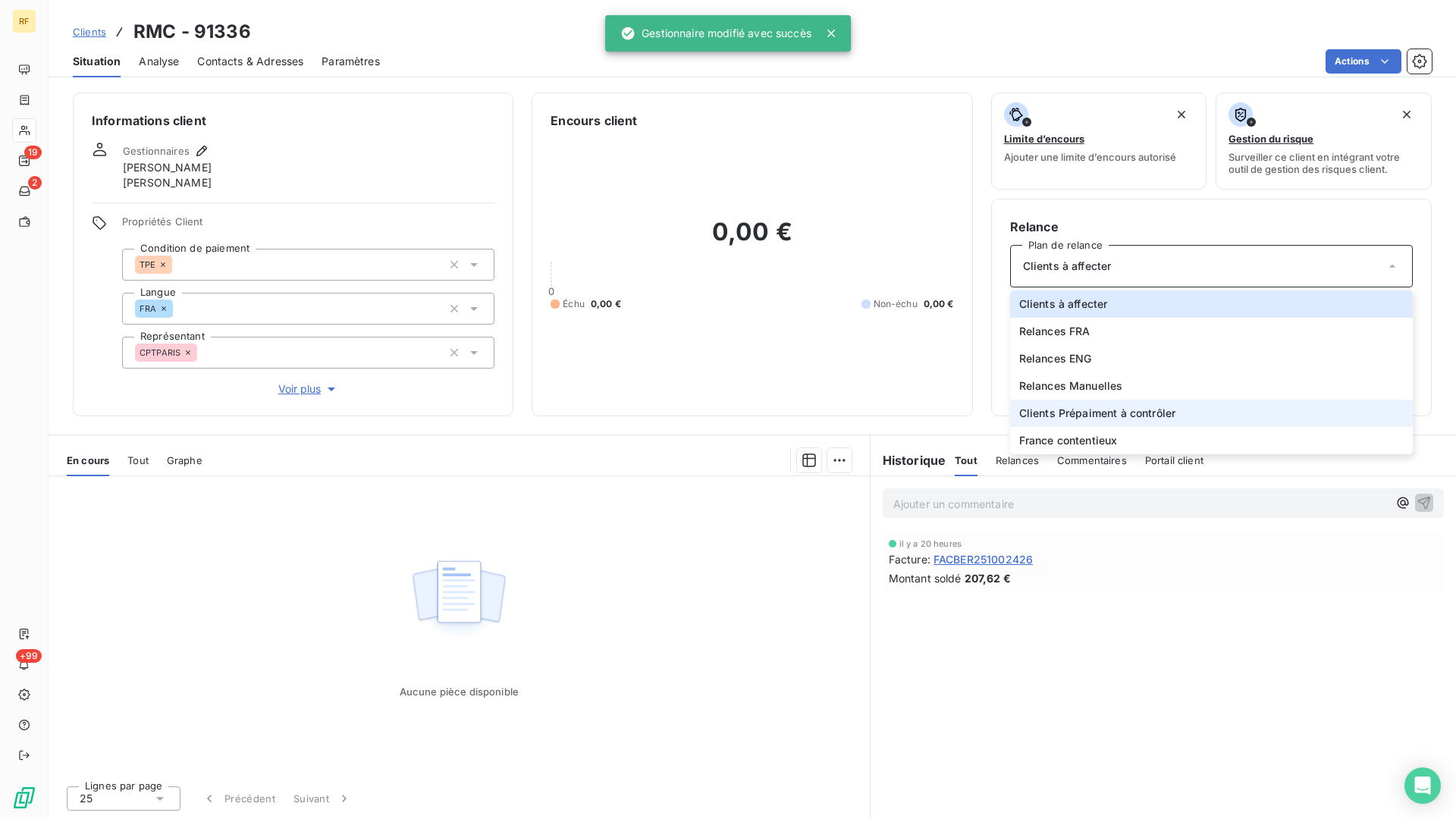
click at [1107, 416] on span "Clients Prépaiment à contrôler" at bounding box center [1097, 413] width 157 height 15
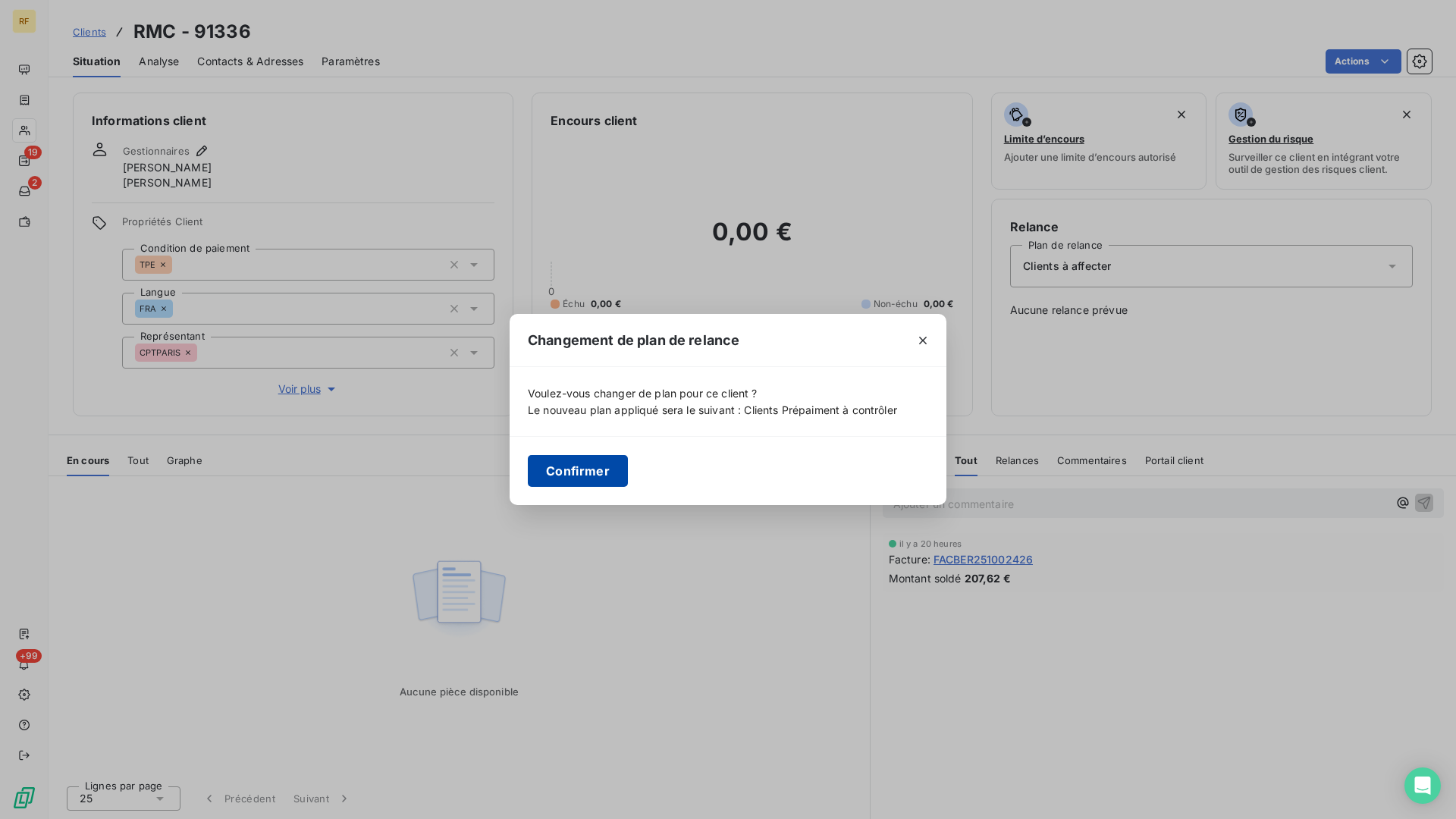
click at [588, 472] on button "Confirmer" at bounding box center [578, 471] width 100 height 32
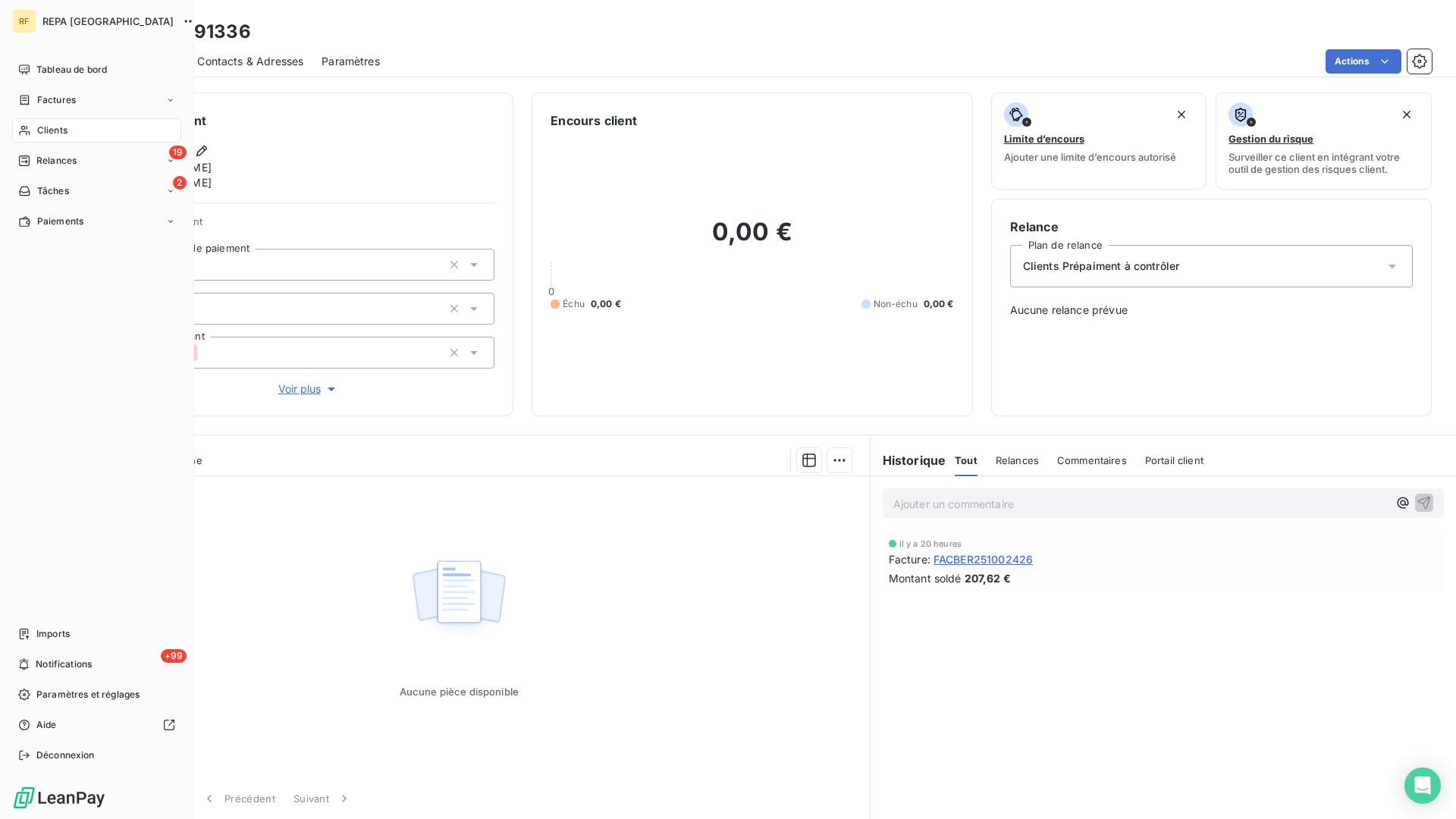
click at [42, 131] on span "Clients" at bounding box center [53, 130] width 30 height 14
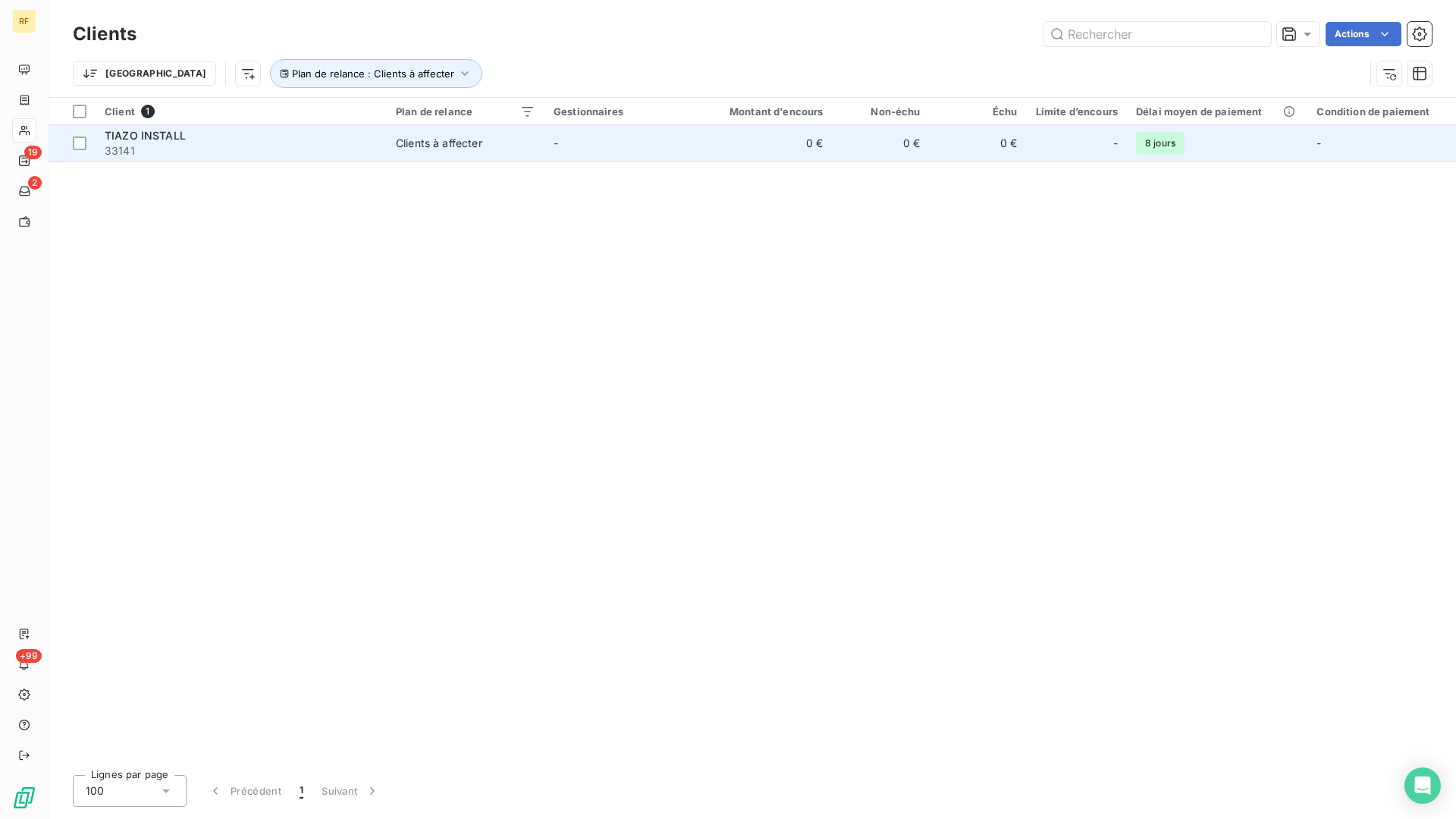
click at [144, 148] on span "33141" at bounding box center [241, 151] width 273 height 15
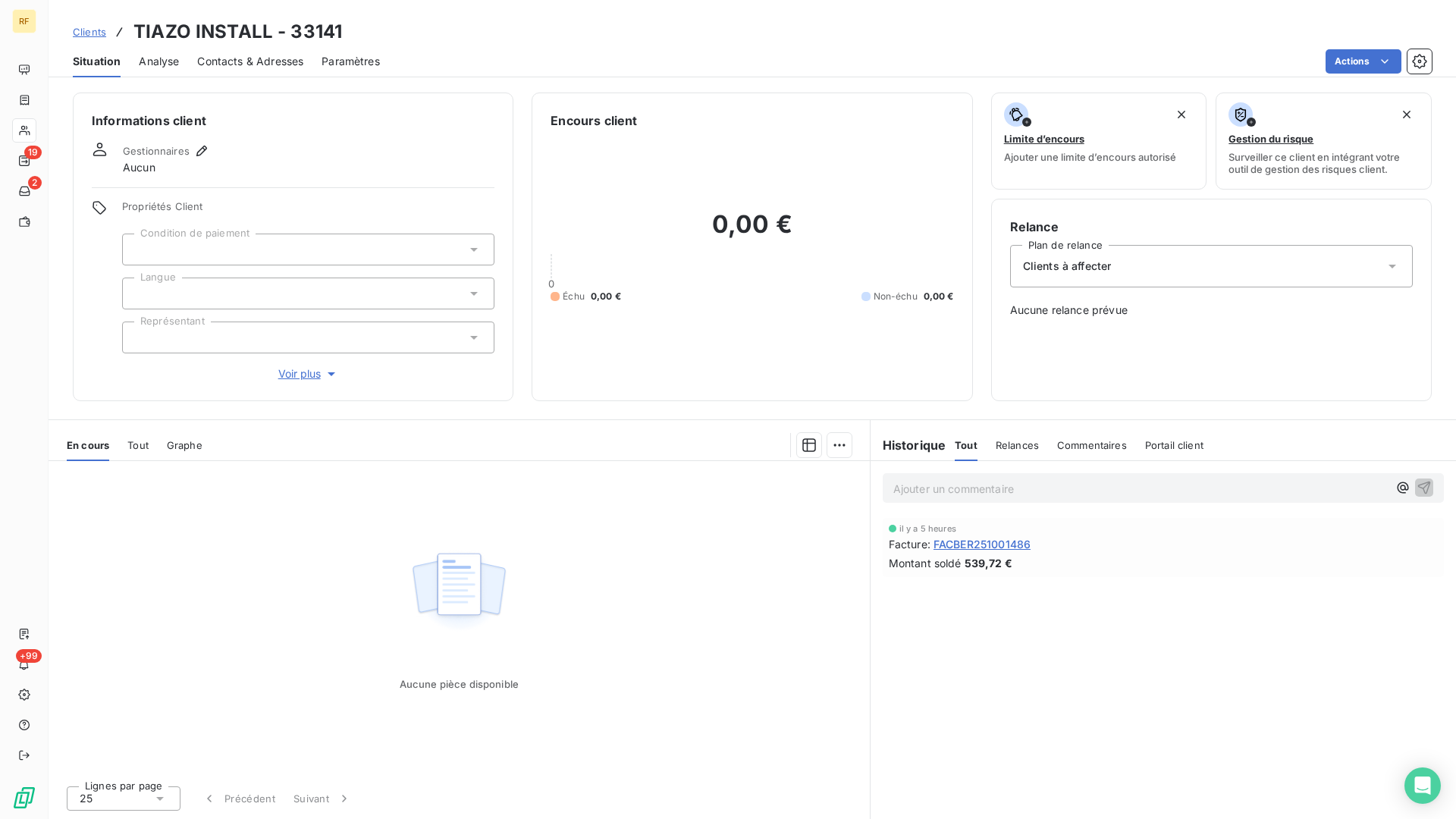
click at [269, 245] on div at bounding box center [308, 249] width 372 height 32
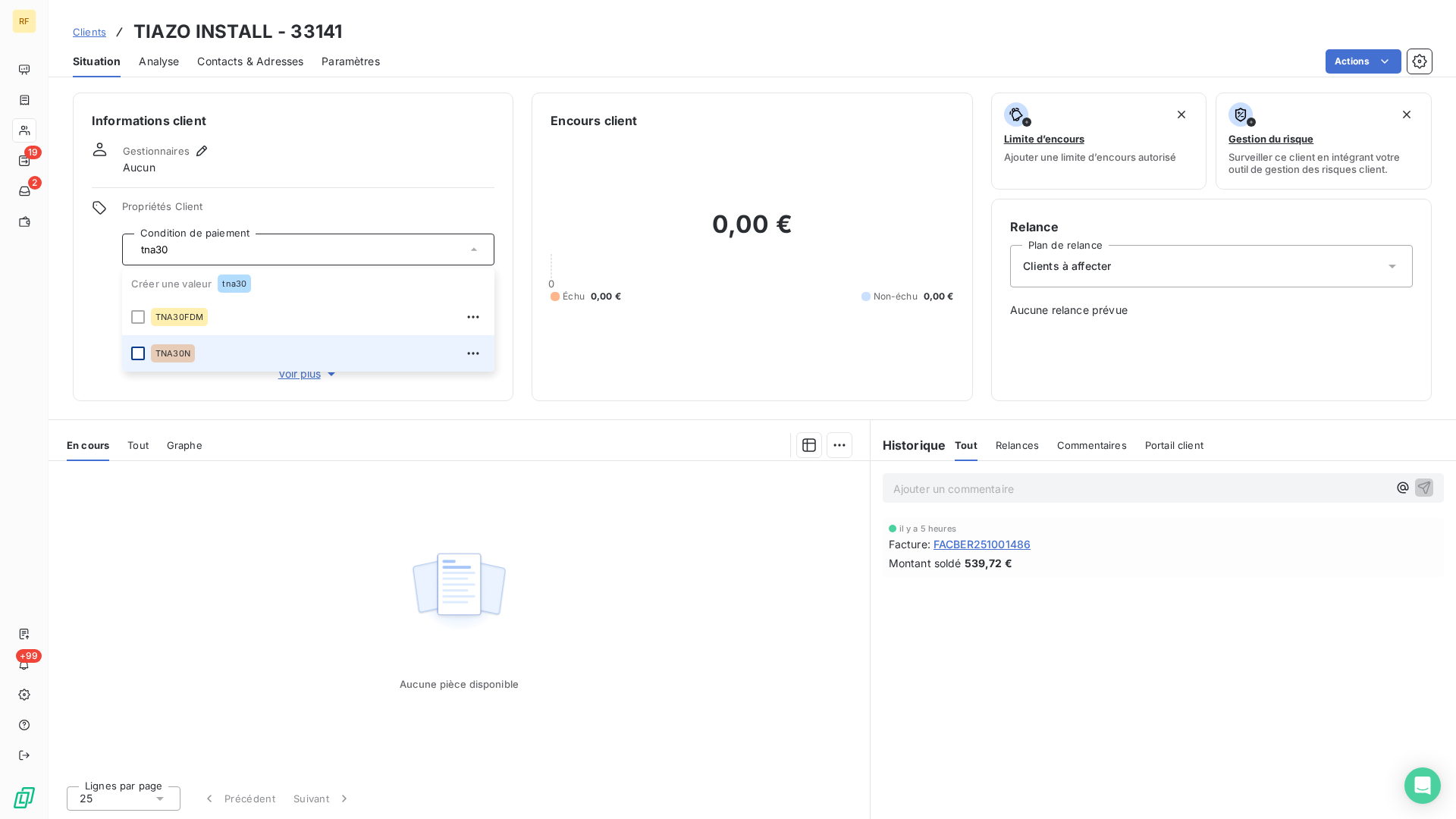
click at [143, 351] on div at bounding box center [138, 353] width 14 height 14
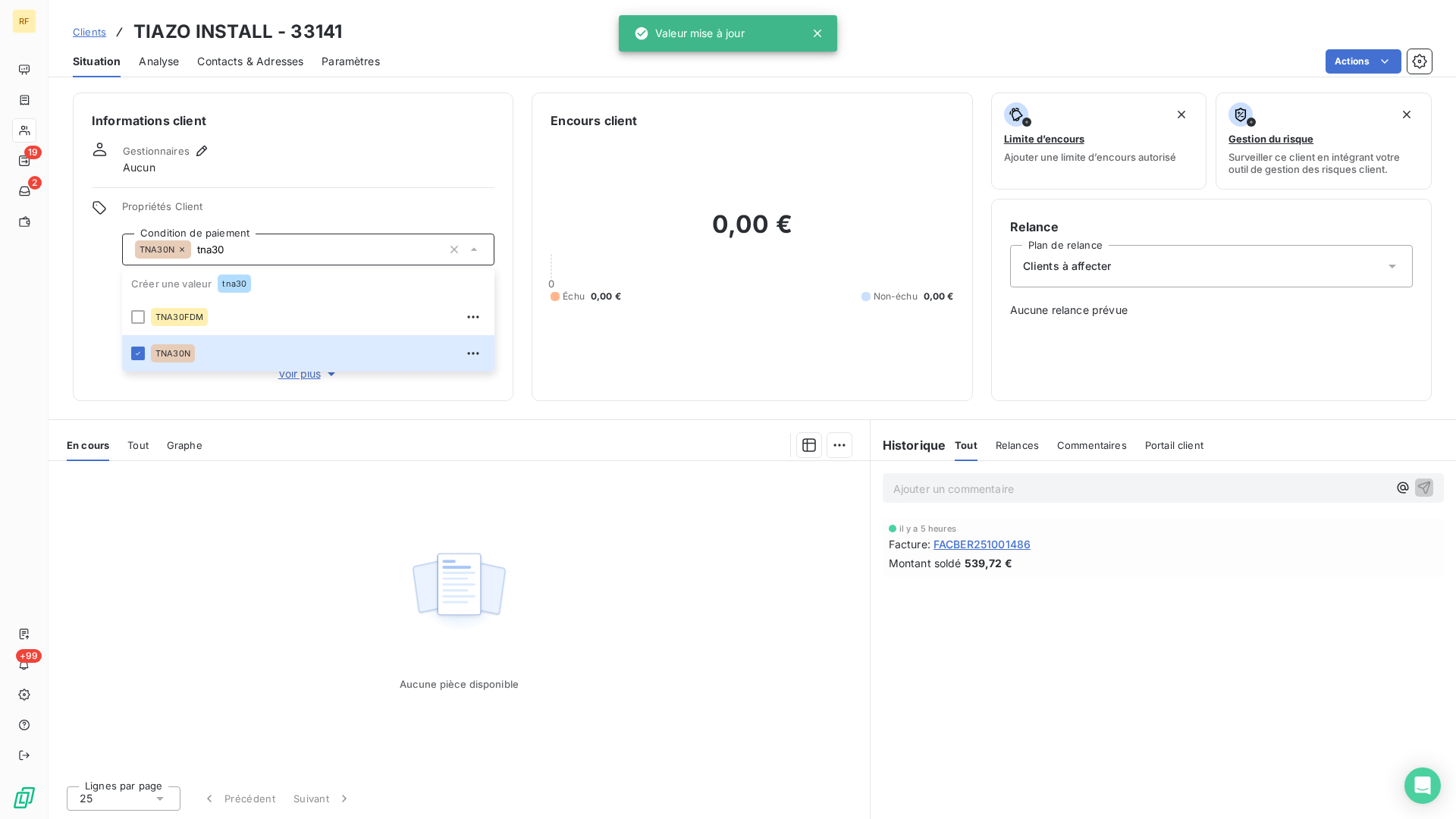
type input "tna30"
click at [377, 159] on div "Gestionnaires Aucun" at bounding box center [292, 159] width 402 height 33
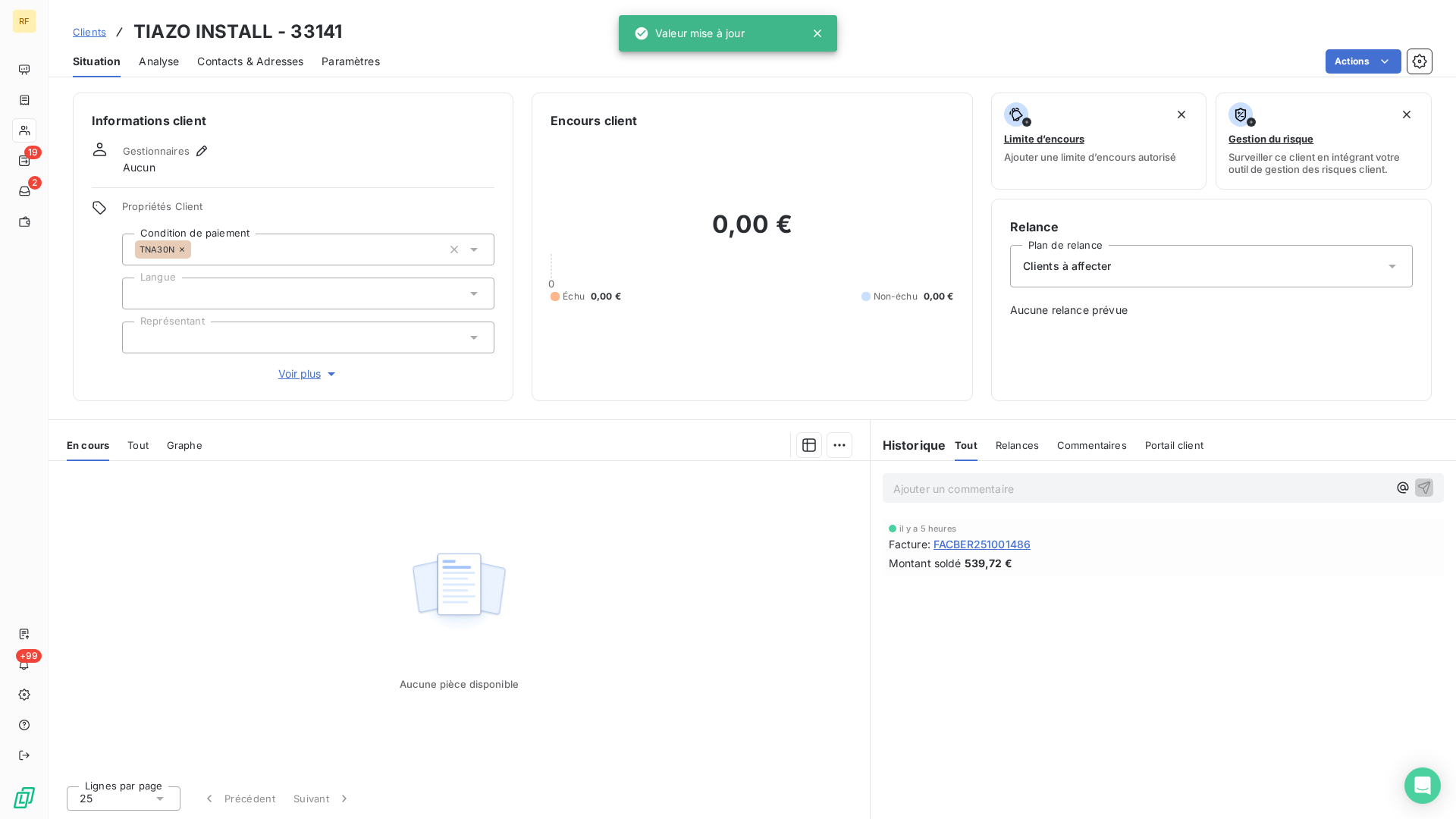
click at [318, 300] on div at bounding box center [308, 293] width 372 height 32
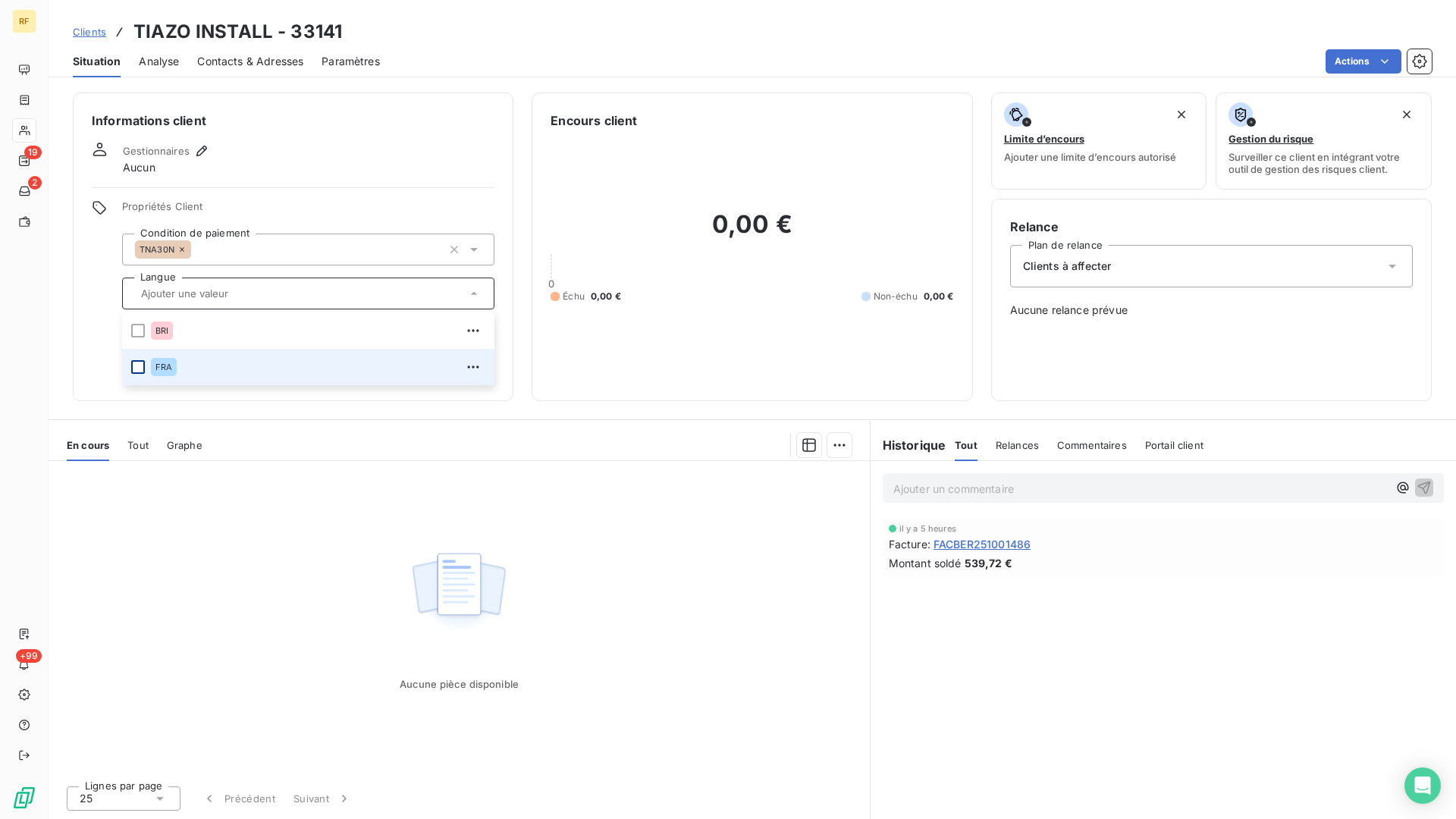
click at [139, 370] on div at bounding box center [138, 366] width 14 height 14
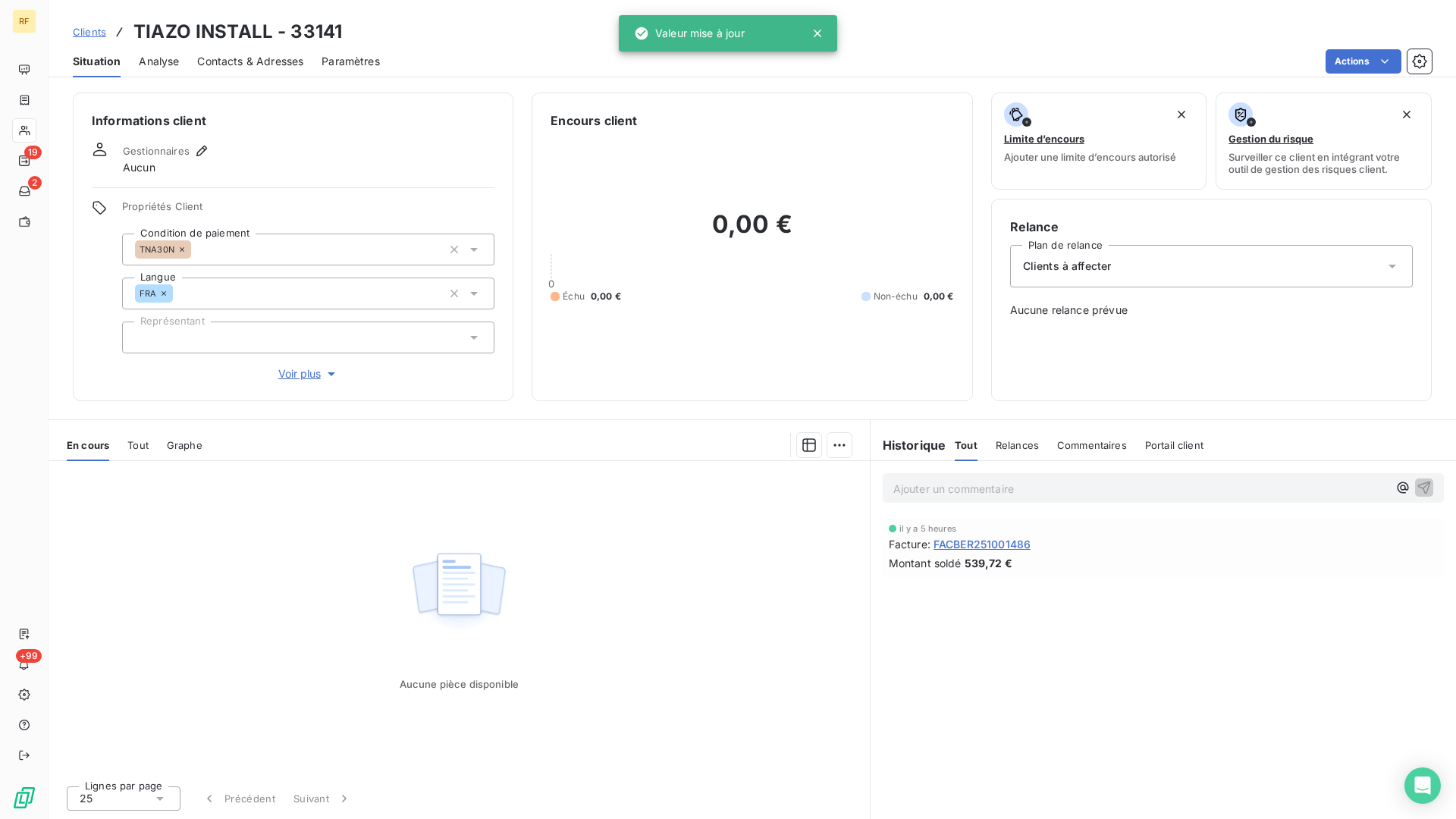
click at [340, 143] on div "Gestionnaires Aucun" at bounding box center [292, 159] width 402 height 33
click at [245, 337] on div at bounding box center [308, 338] width 372 height 32
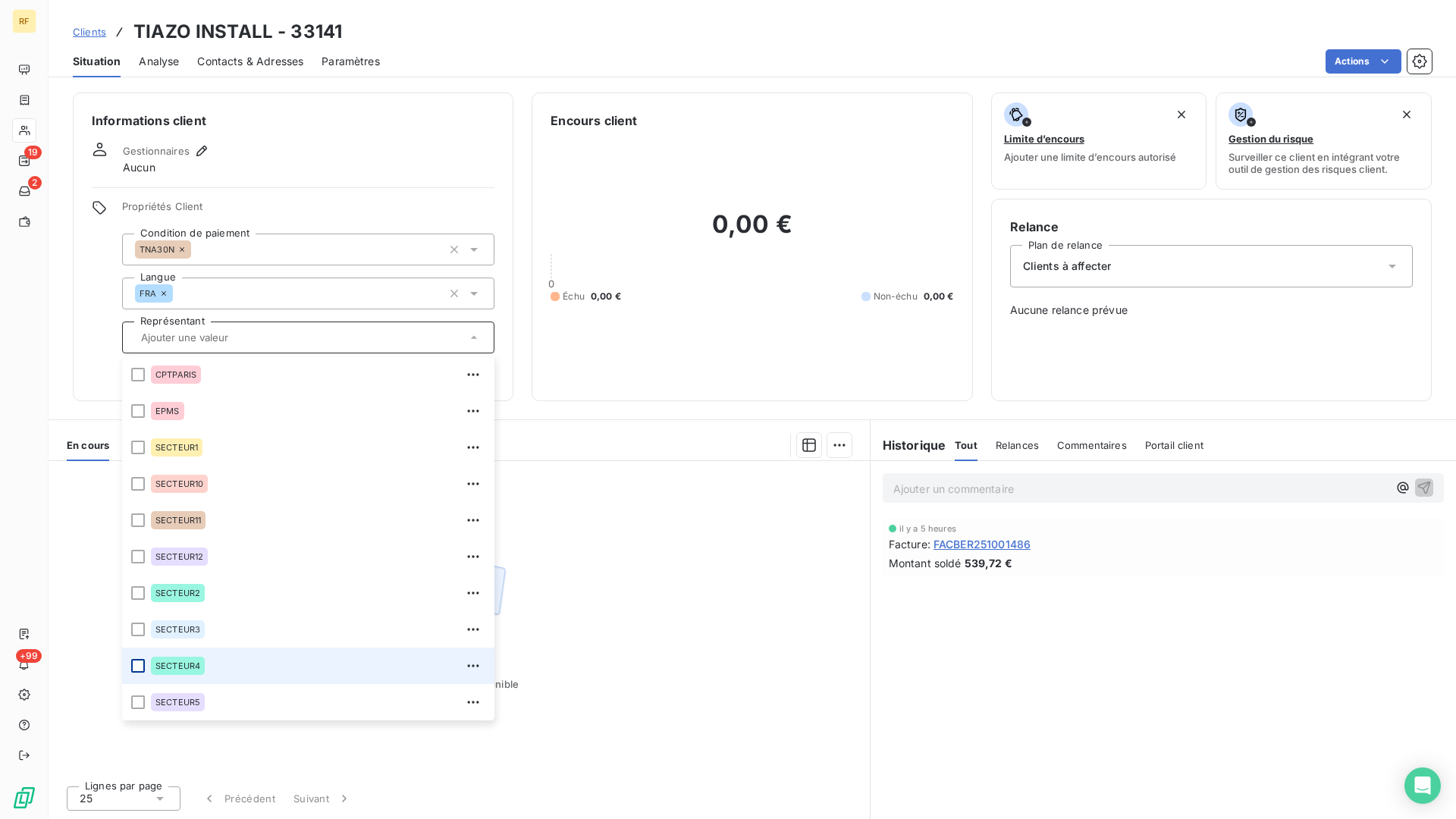
click at [143, 665] on div at bounding box center [138, 665] width 14 height 14
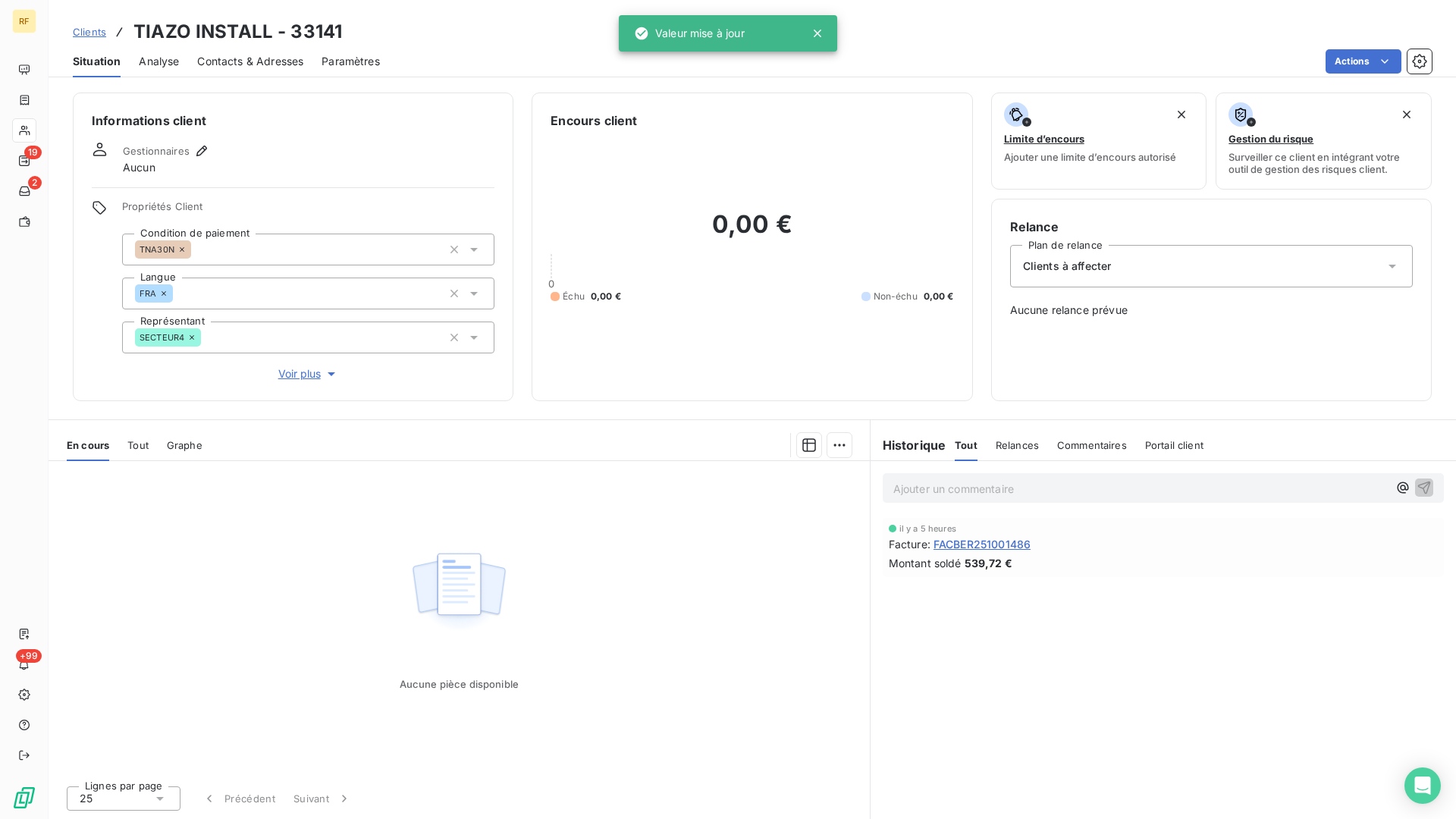
click at [322, 176] on div "Informations client Gestionnaires Aucun Propriétés Client Condition de paiement…" at bounding box center [292, 246] width 441 height 308
click at [193, 149] on button "button" at bounding box center [202, 151] width 18 height 18
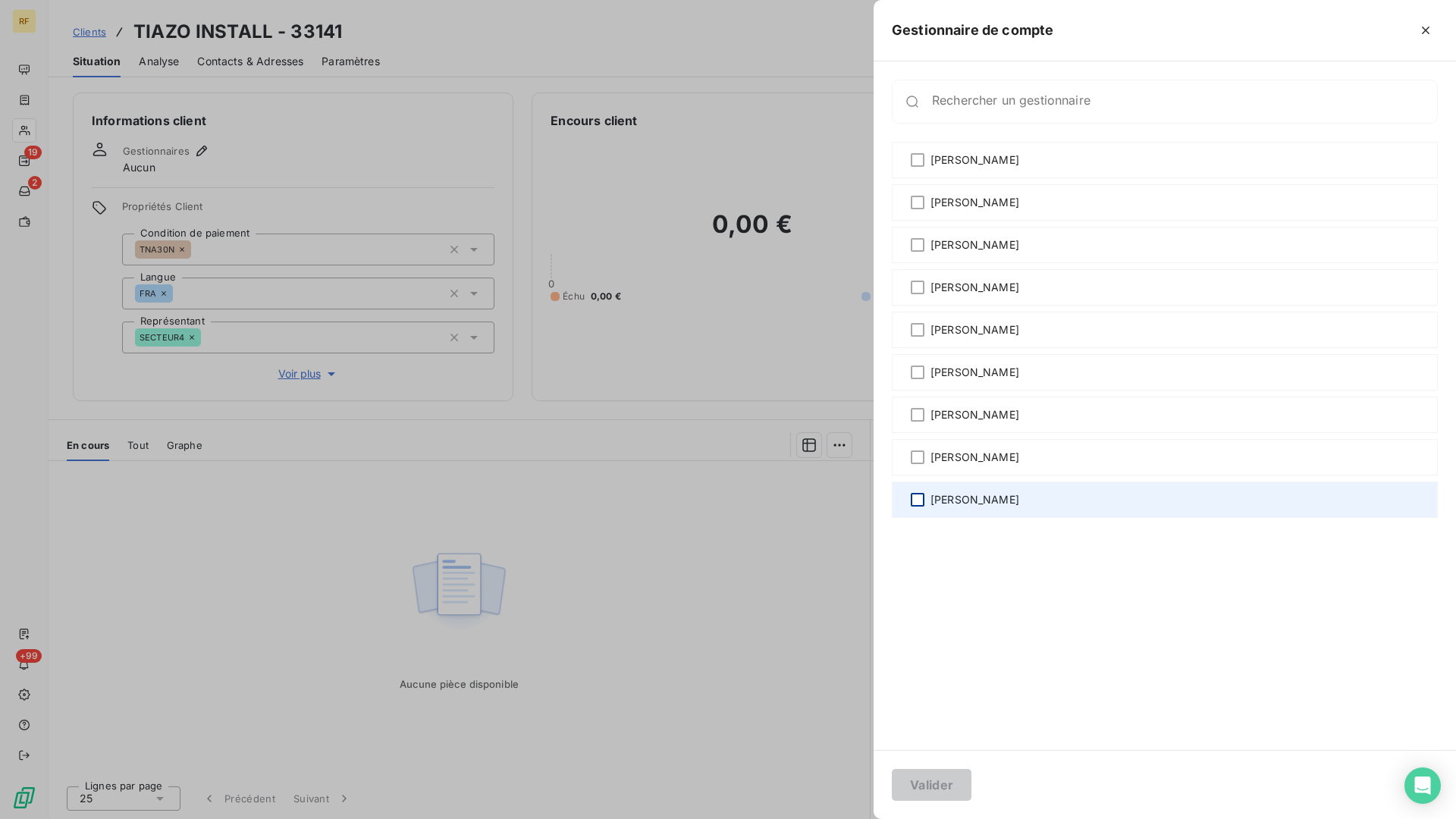
click at [913, 502] on div at bounding box center [917, 500] width 14 height 14
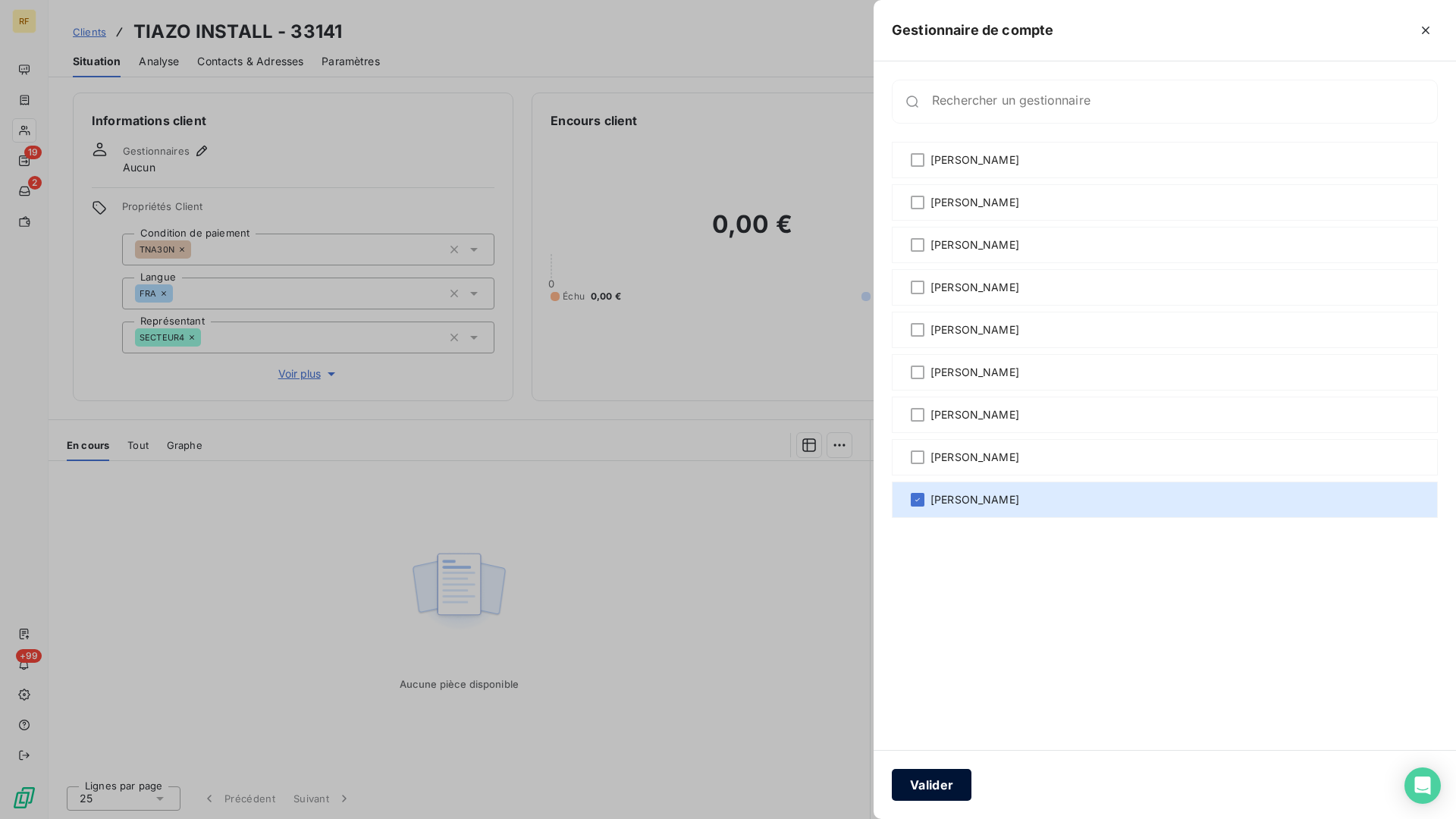
click at [928, 676] on button "Valider" at bounding box center [932, 785] width 80 height 32
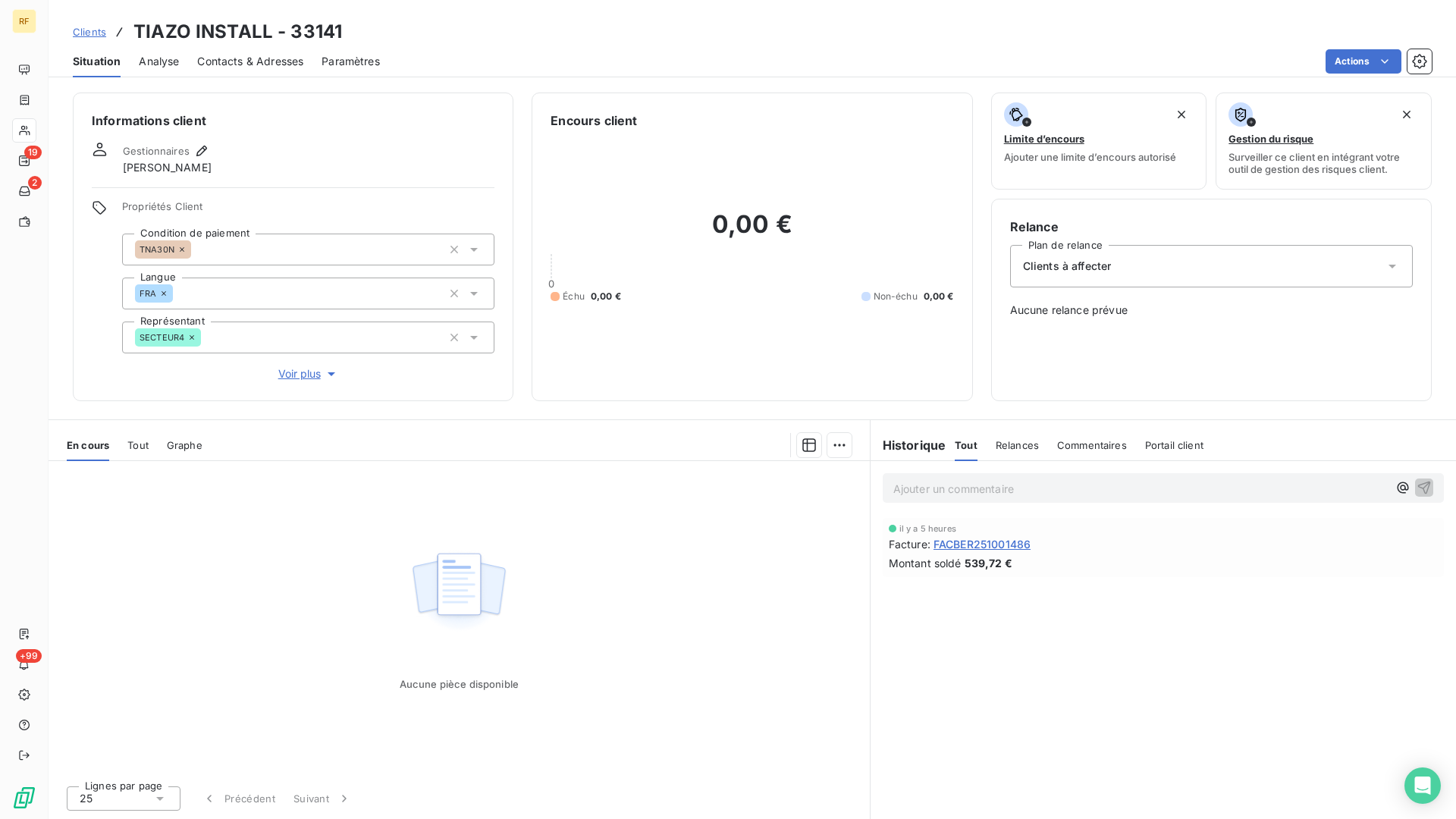
click at [281, 60] on span "Contacts & Adresses" at bounding box center [249, 61] width 106 height 15
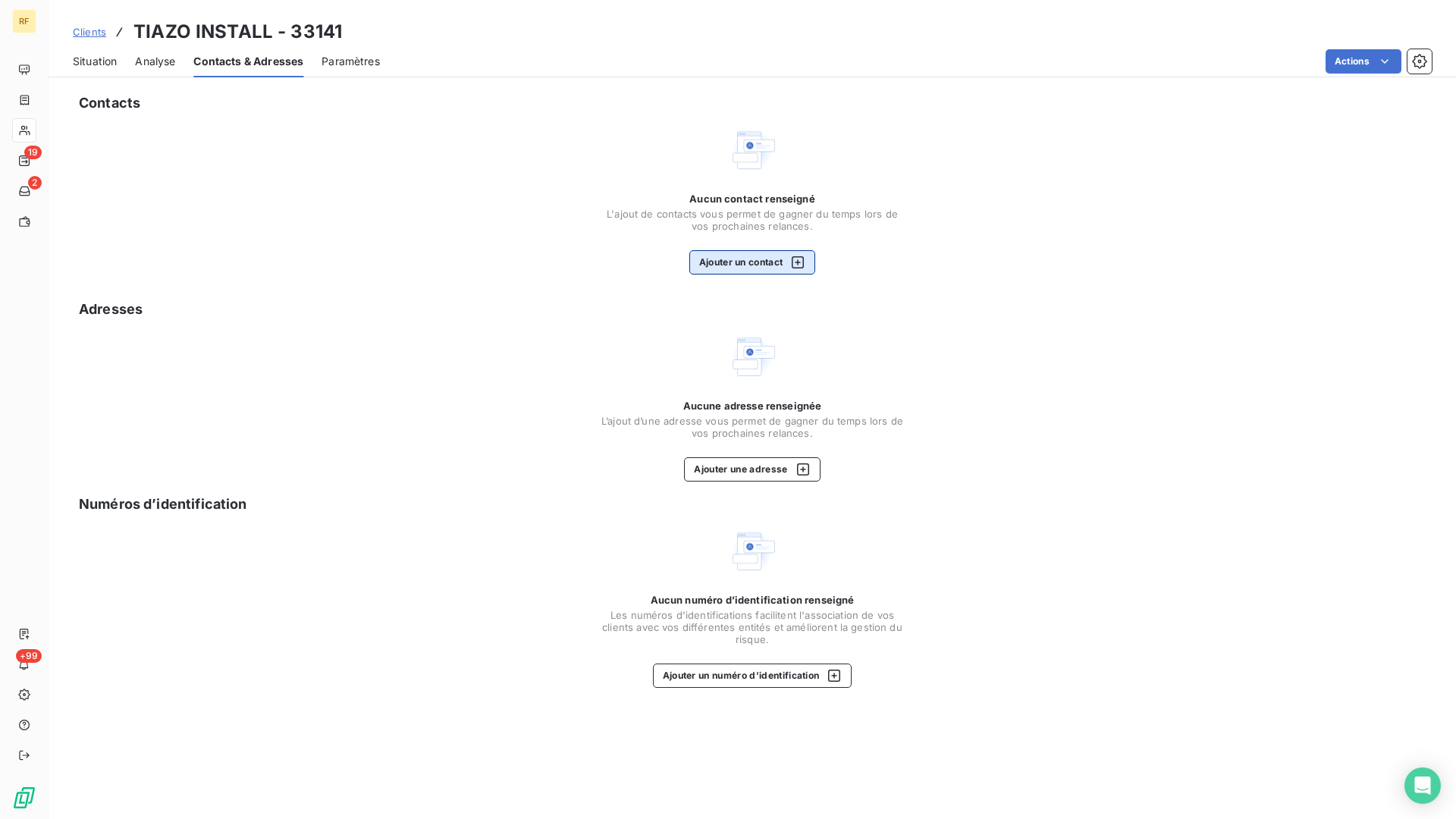
click at [726, 255] on button "Ajouter un contact" at bounding box center [752, 262] width 127 height 24
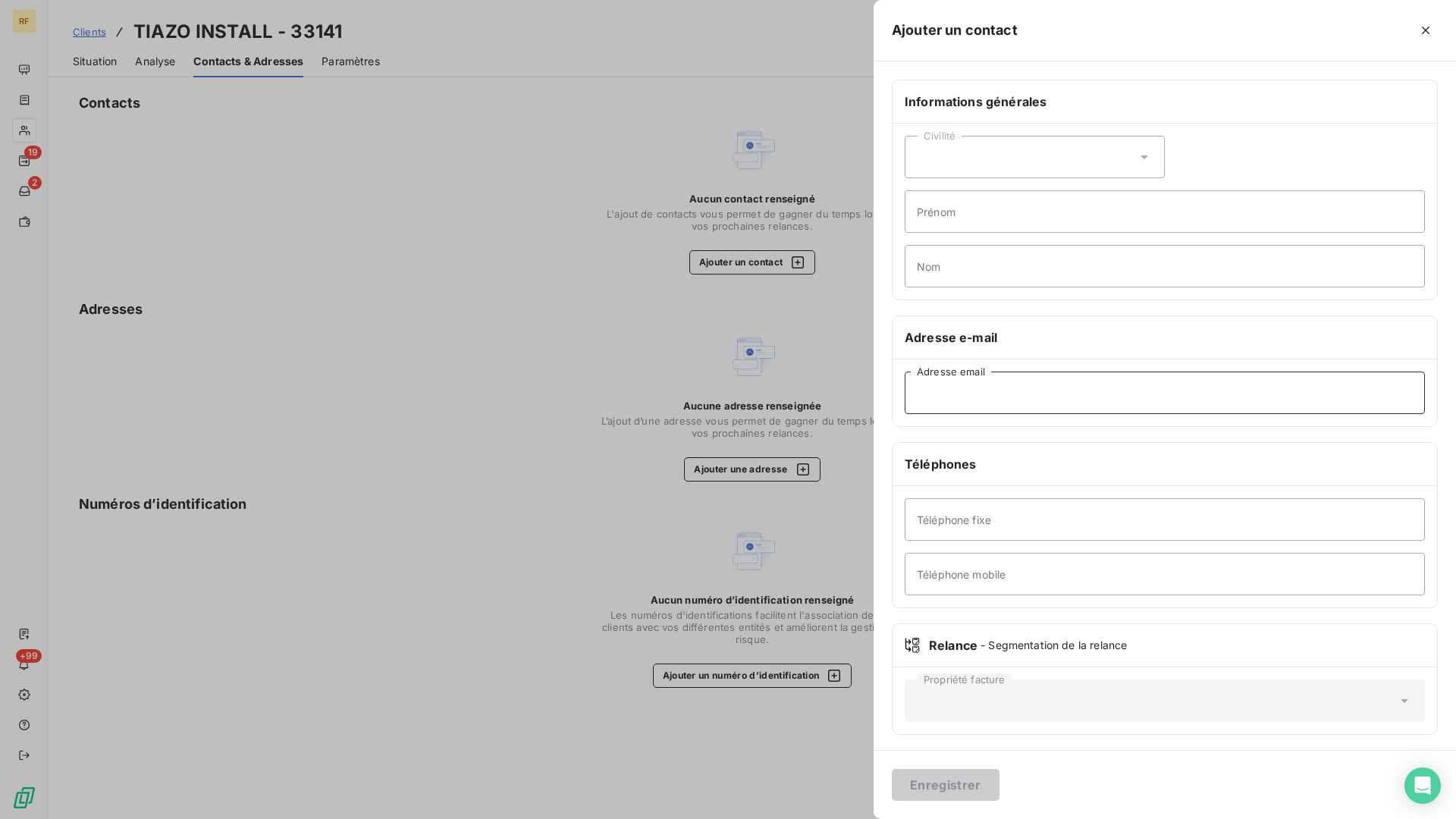
click at [1003, 395] on input "Adresse email" at bounding box center [1164, 392] width 520 height 42
paste input "[EMAIL_ADDRESS][DOMAIN_NAME]"
type input "[EMAIL_ADDRESS][DOMAIN_NAME]"
click at [923, 676] on button "Enregistrer" at bounding box center [945, 785] width 108 height 32
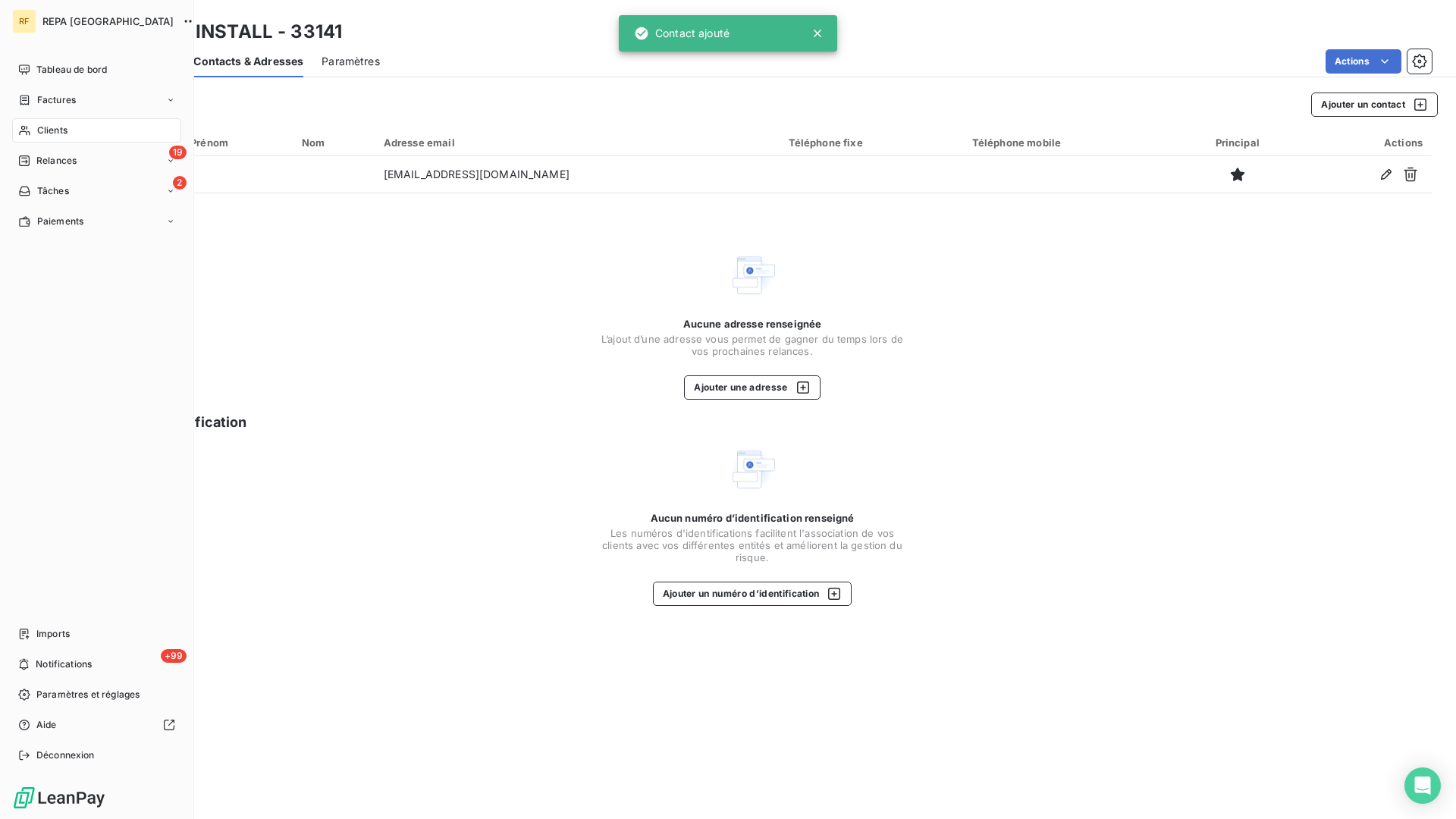
click at [38, 133] on span "Clients" at bounding box center [53, 130] width 30 height 14
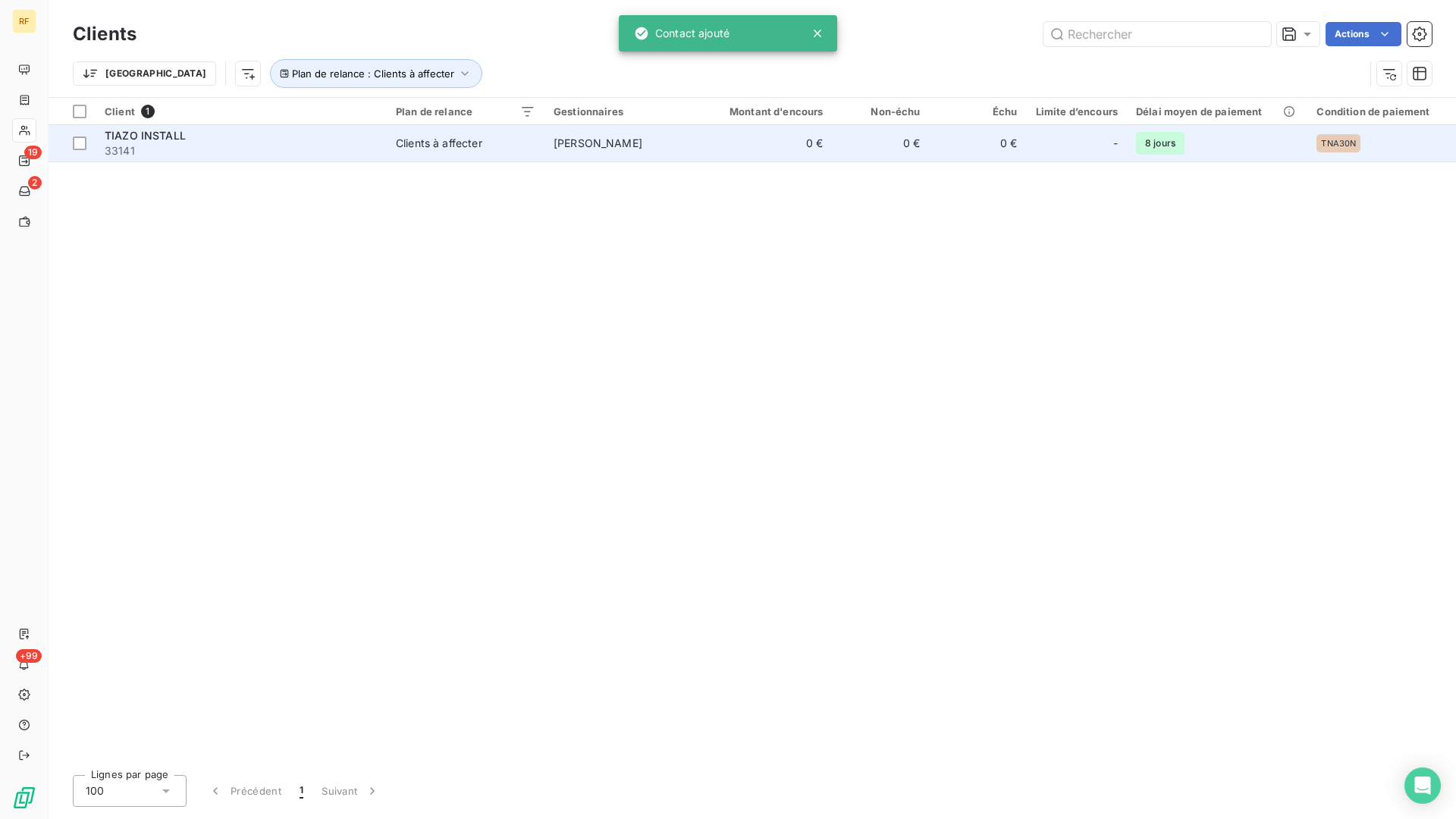
click at [254, 145] on span "33141" at bounding box center [241, 151] width 273 height 15
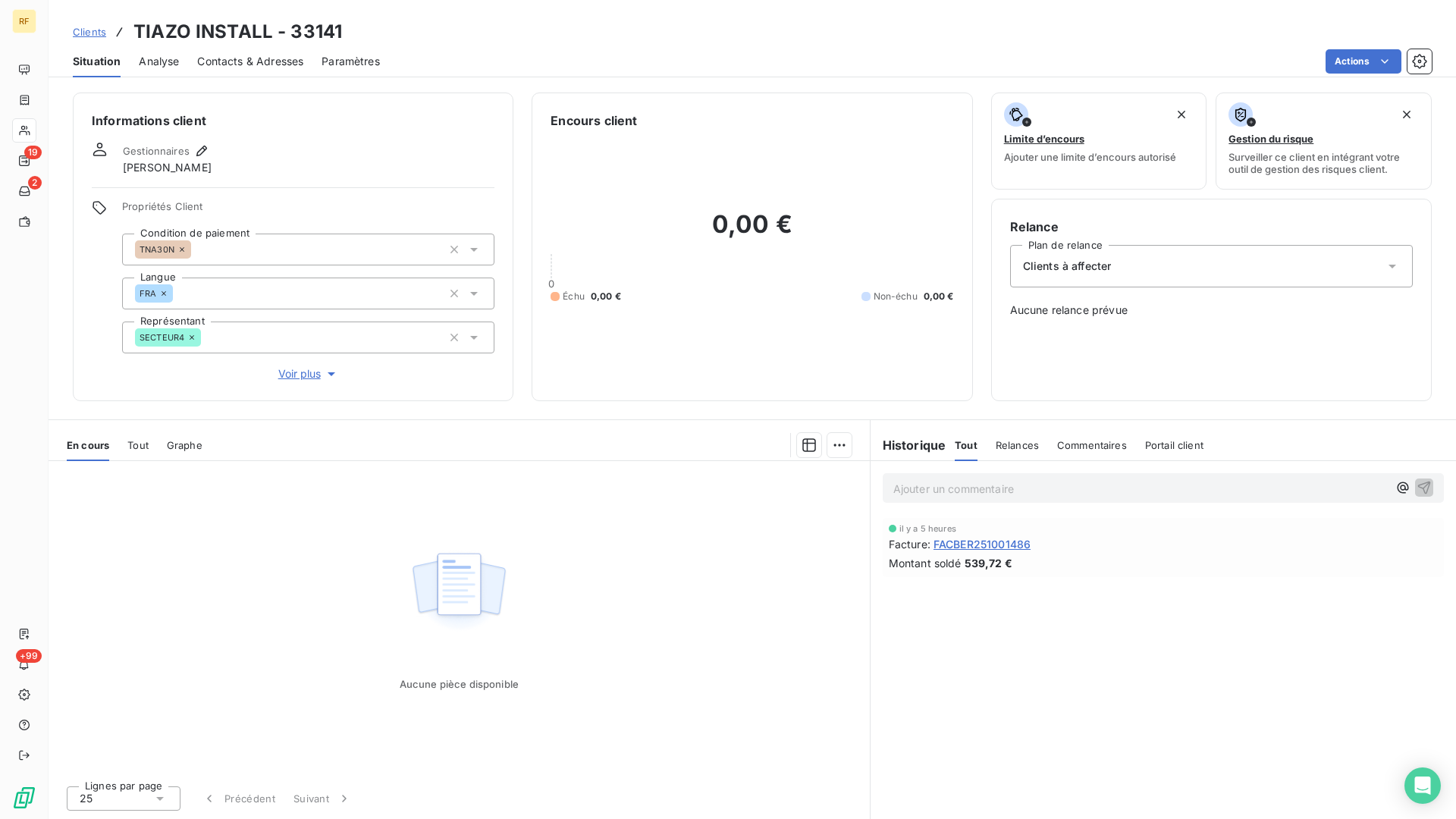
click at [1190, 268] on div "Clients à affecter" at bounding box center [1211, 265] width 402 height 42
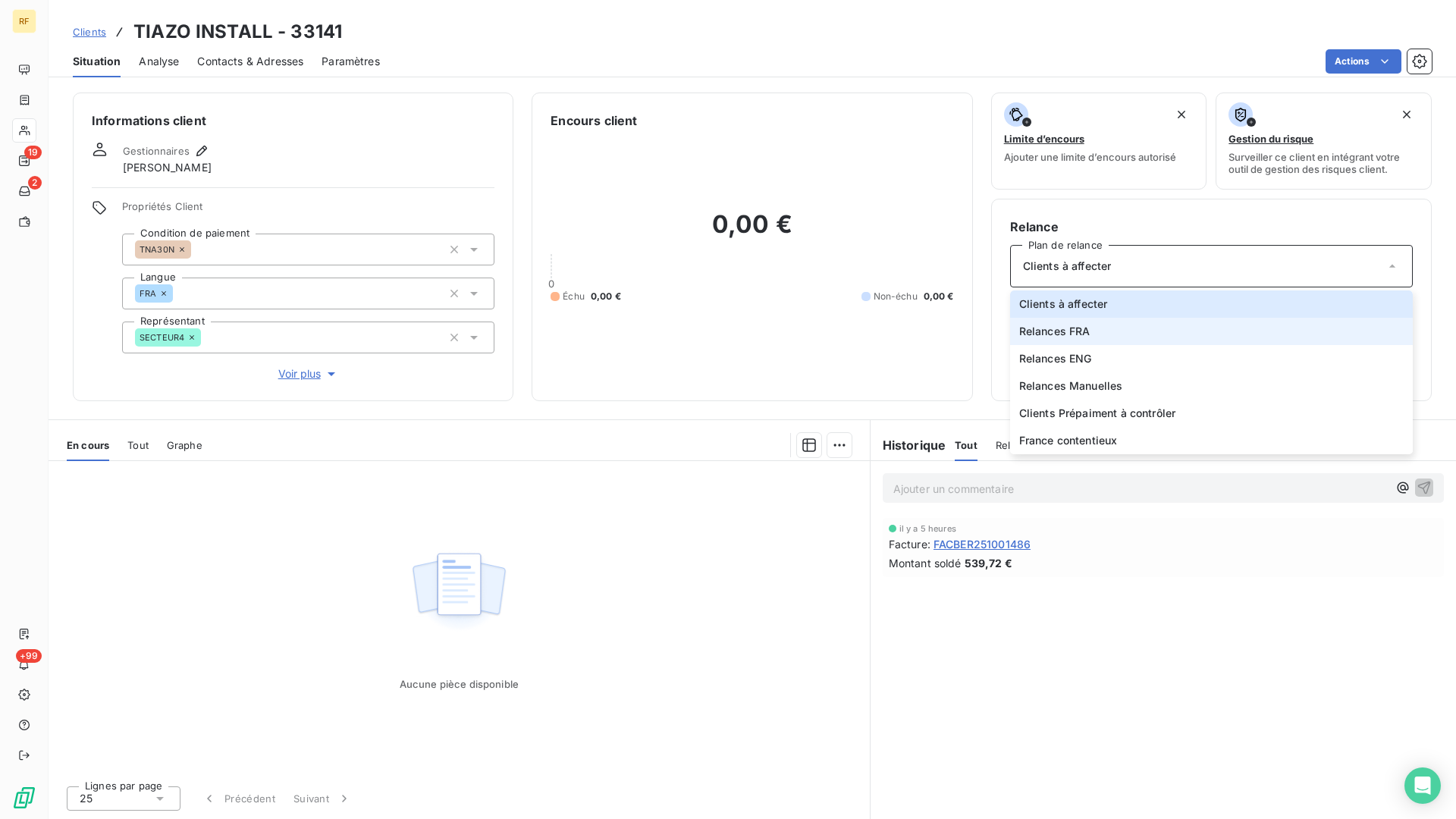
click at [1098, 334] on li "Relances FRA" at bounding box center [1211, 331] width 402 height 27
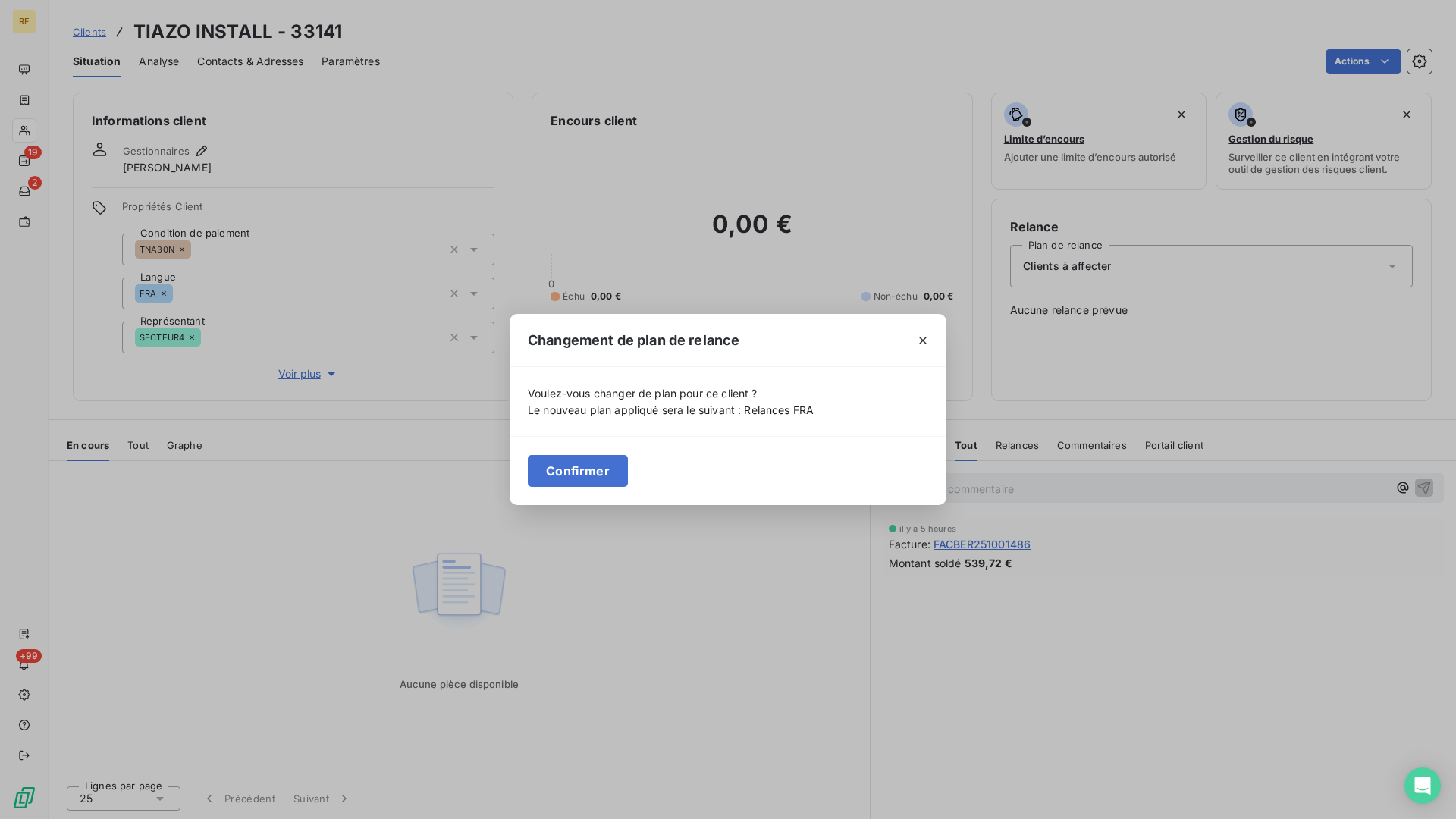
click at [585, 466] on button "Confirmer" at bounding box center [578, 471] width 100 height 32
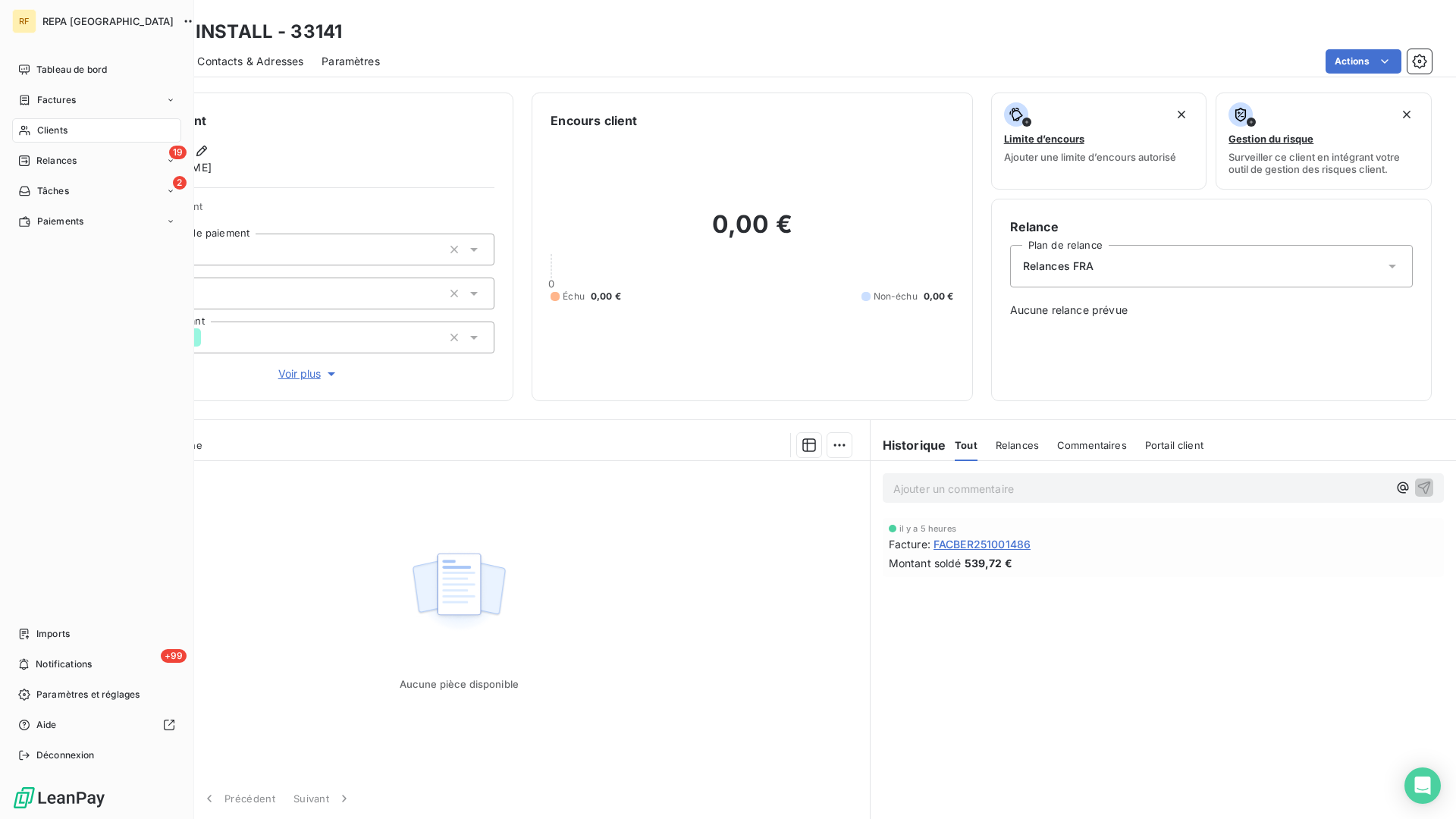
click at [45, 127] on span "Clients" at bounding box center [53, 130] width 30 height 14
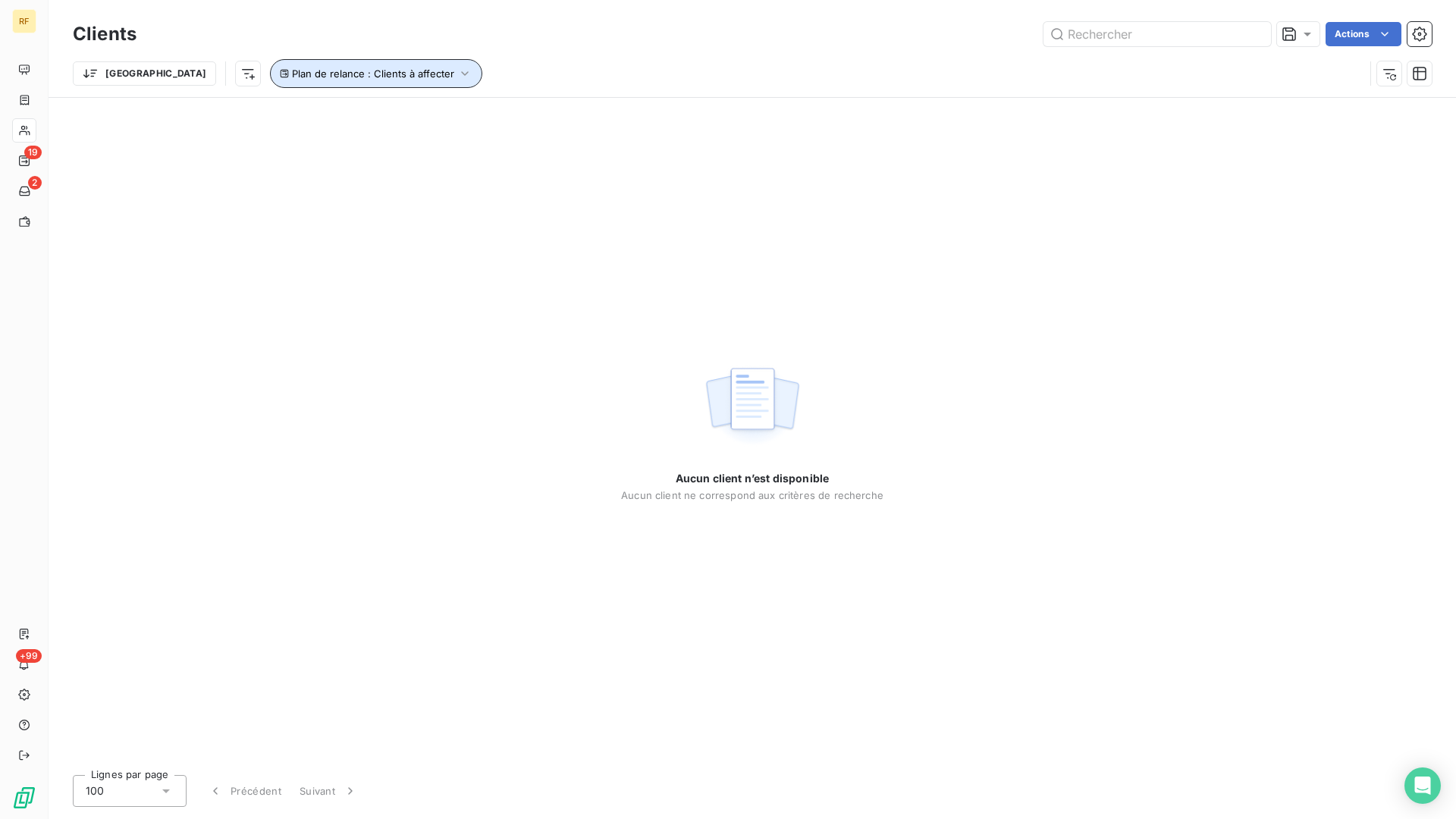
click at [292, 72] on span "Plan de relance : Clients à affecter" at bounding box center [373, 73] width 163 height 12
click at [453, 113] on div "Clients à affecter" at bounding box center [468, 112] width 86 height 15
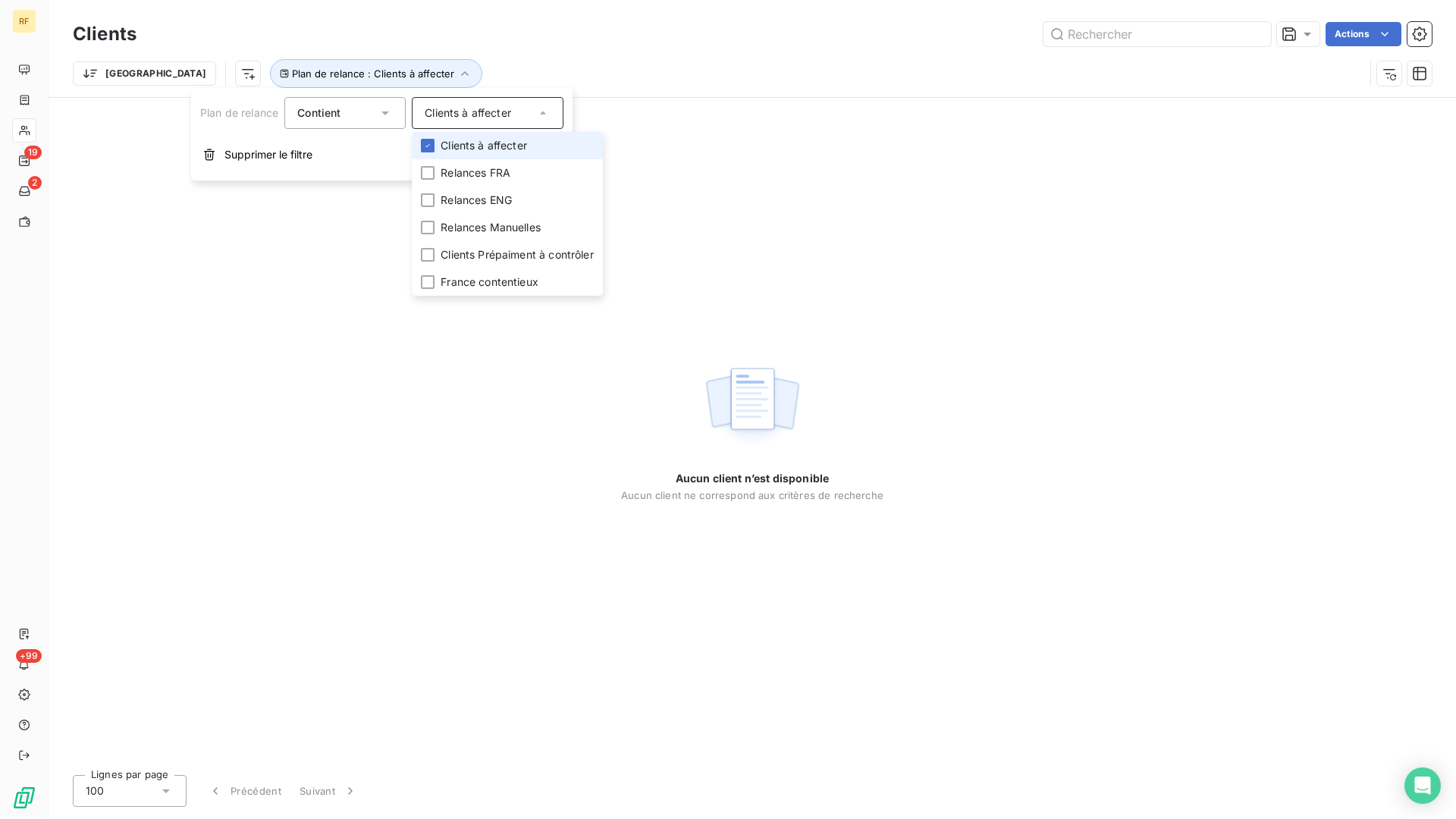
click at [474, 147] on span "Clients à affecter" at bounding box center [484, 145] width 86 height 15
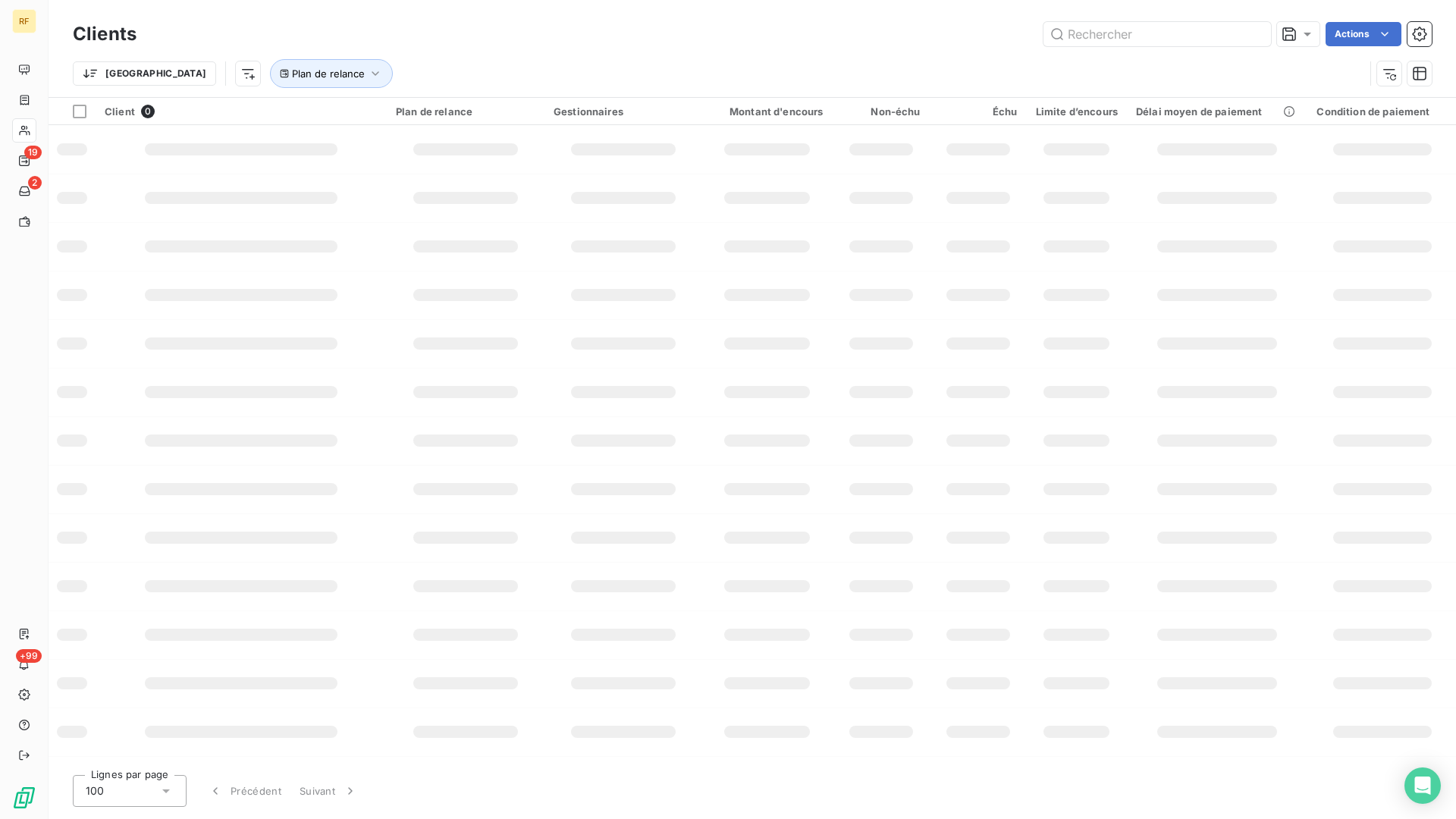
click at [547, 39] on div "Actions" at bounding box center [793, 34] width 1277 height 24
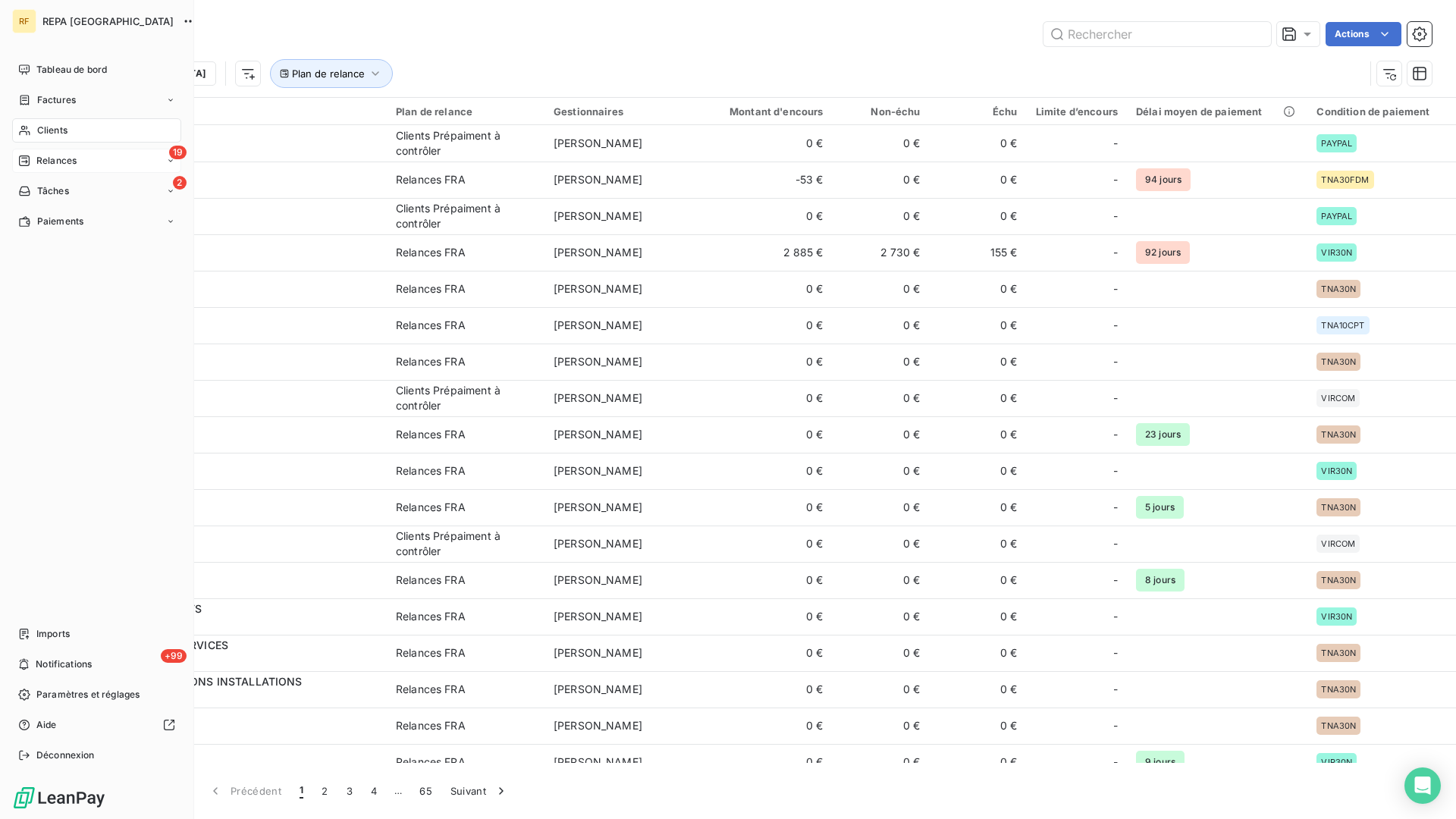
click at [55, 154] on span "Relances" at bounding box center [57, 160] width 40 height 14
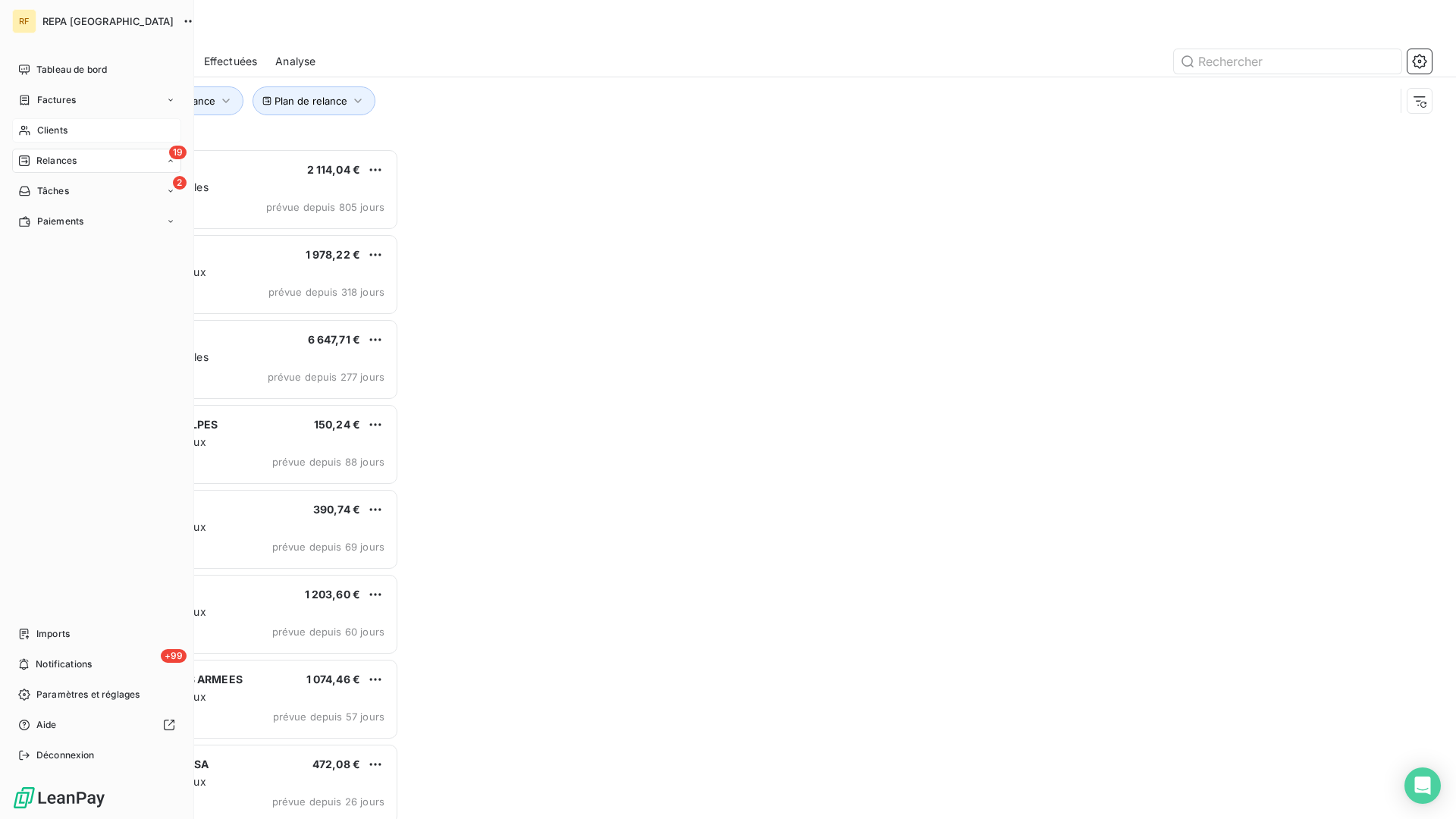
scroll to position [670, 326]
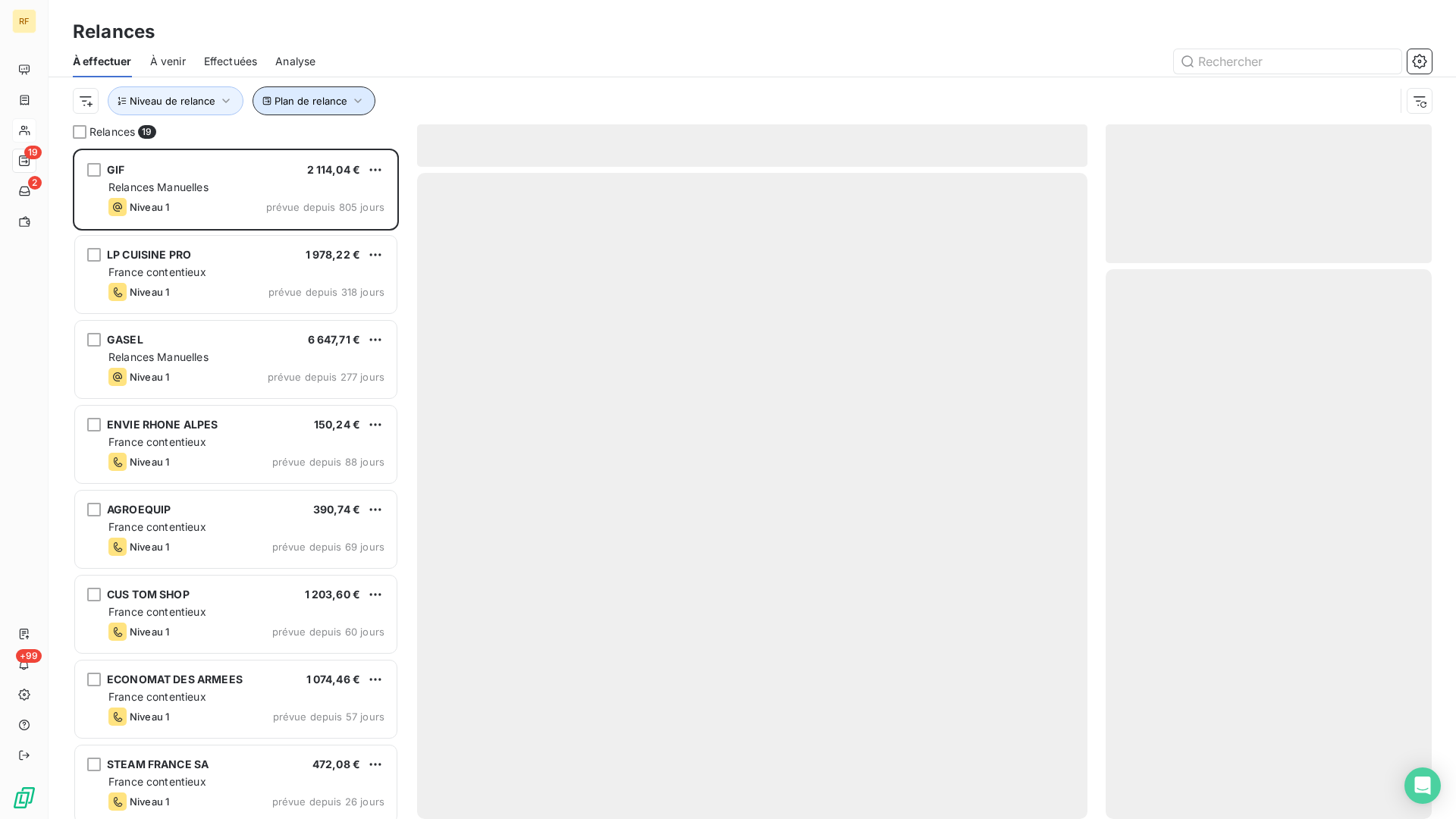
click at [317, 96] on span "Plan de relance" at bounding box center [311, 100] width 73 height 12
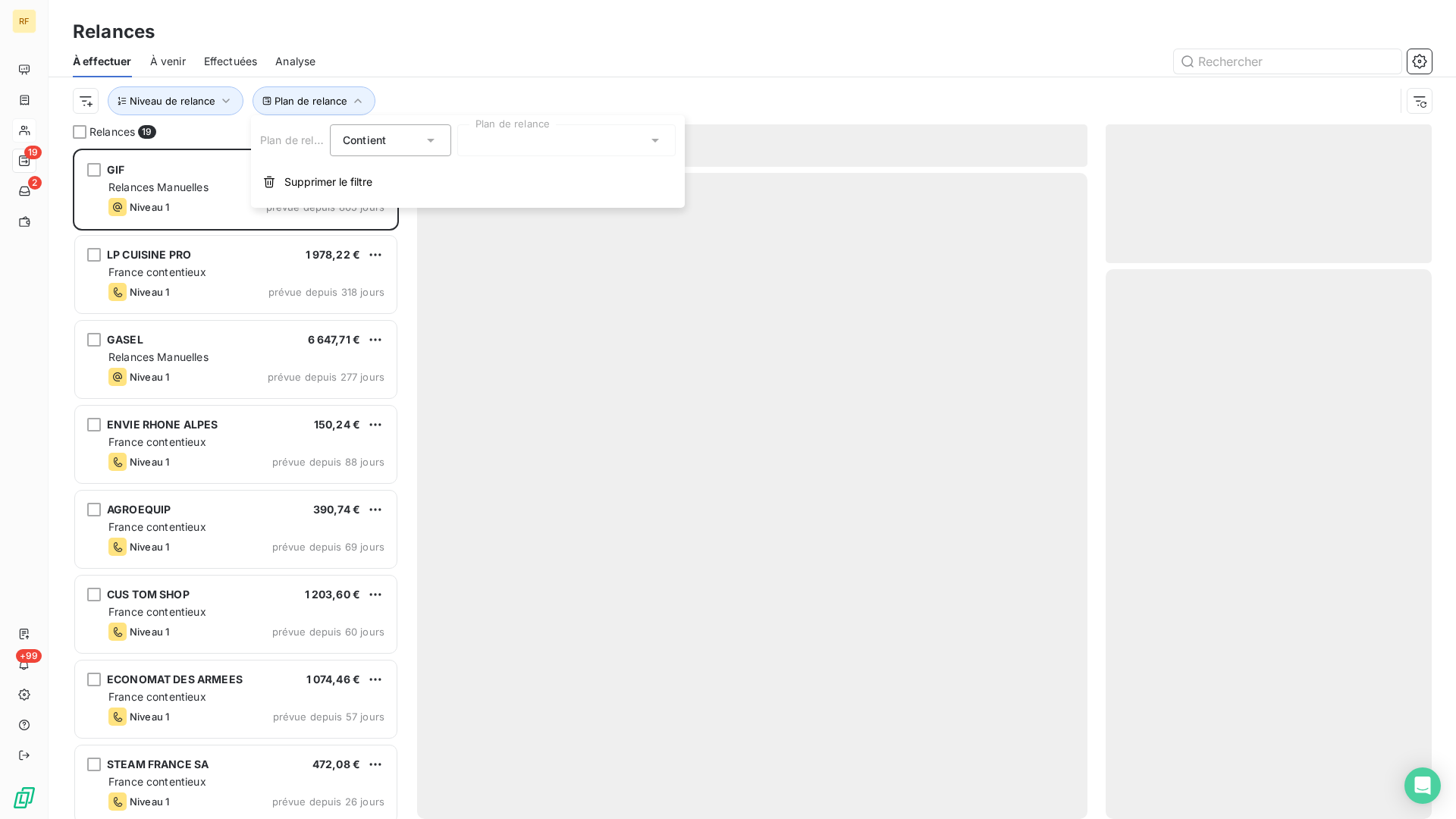
click at [568, 139] on div at bounding box center [567, 140] width 218 height 32
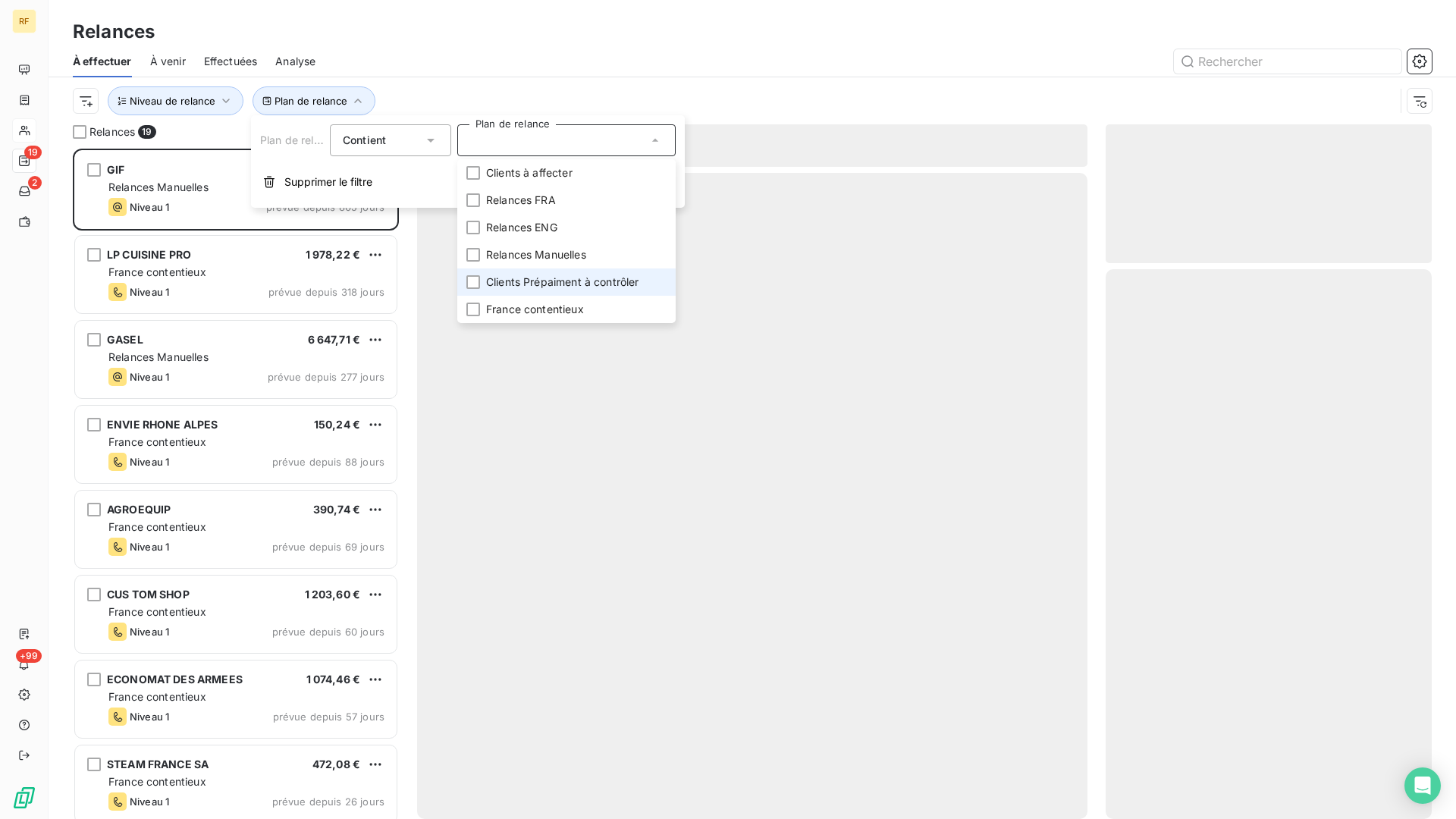
click at [593, 285] on span "Clients Prépaiment à contrôler" at bounding box center [563, 282] width 153 height 15
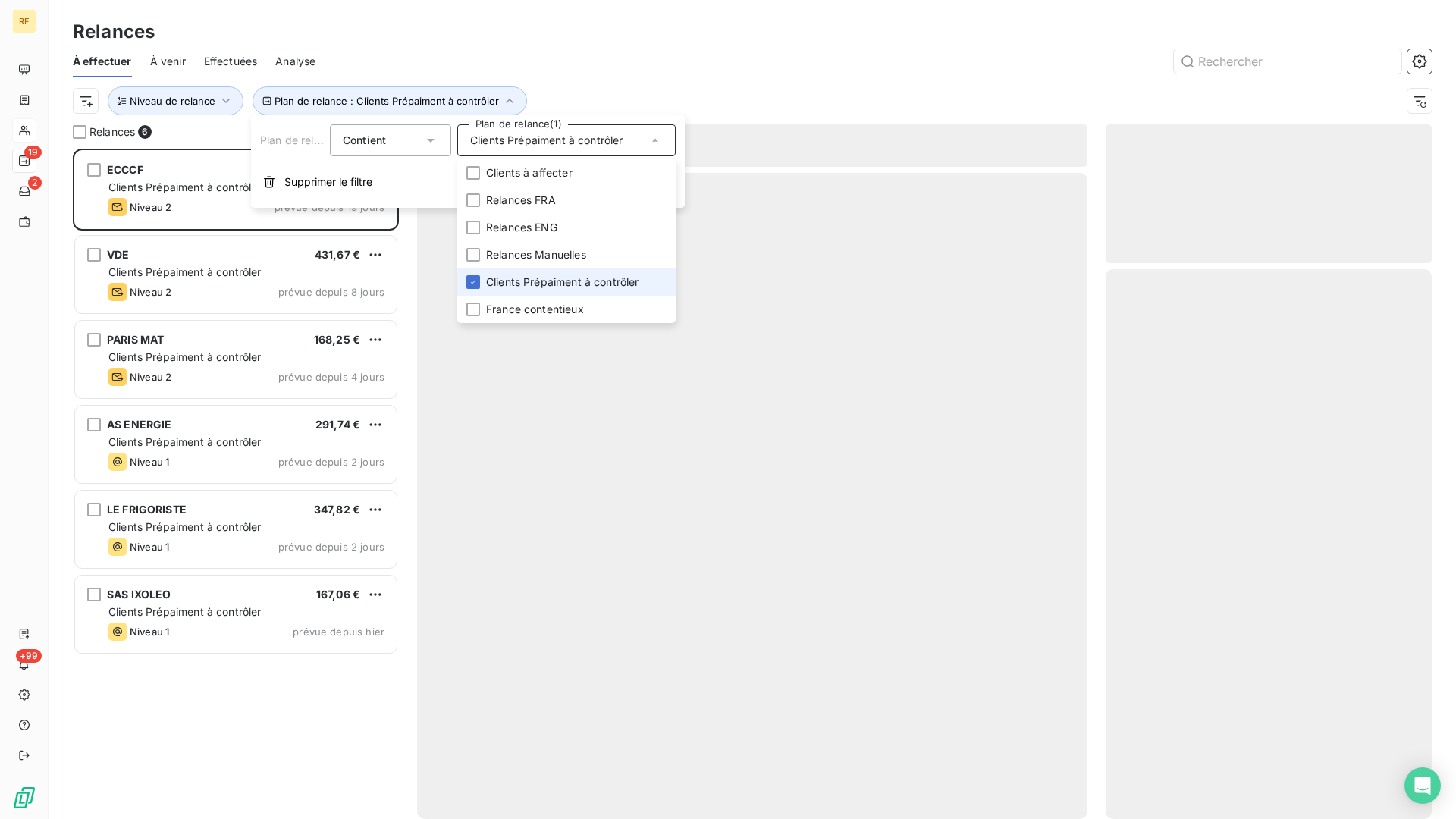
scroll to position [670, 326]
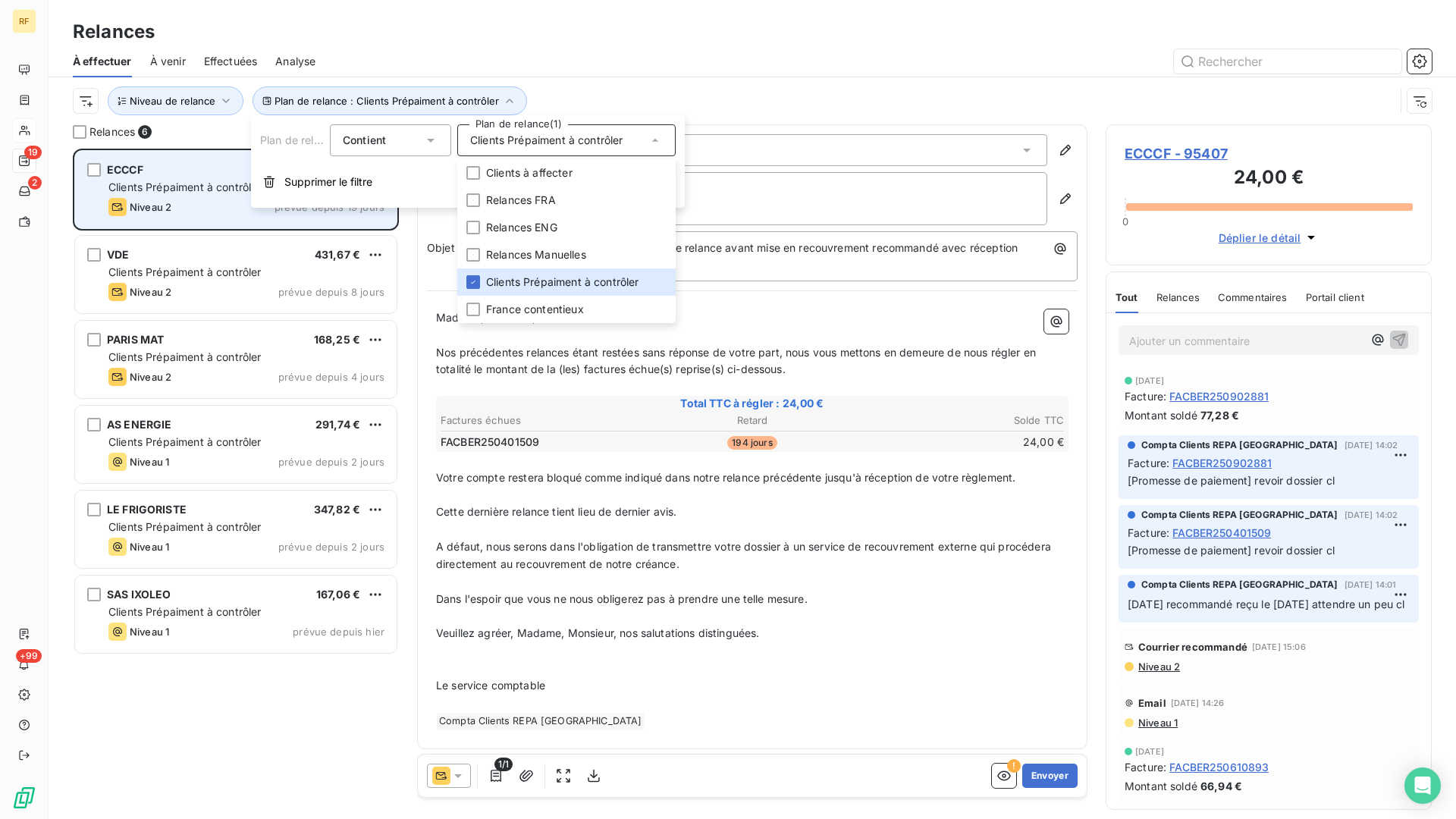
click at [128, 159] on div "ECCCF 24,00 € Clients Prépaiment à contrôler Niveau 2 prévue depuis 19 jours" at bounding box center [236, 189] width 322 height 77
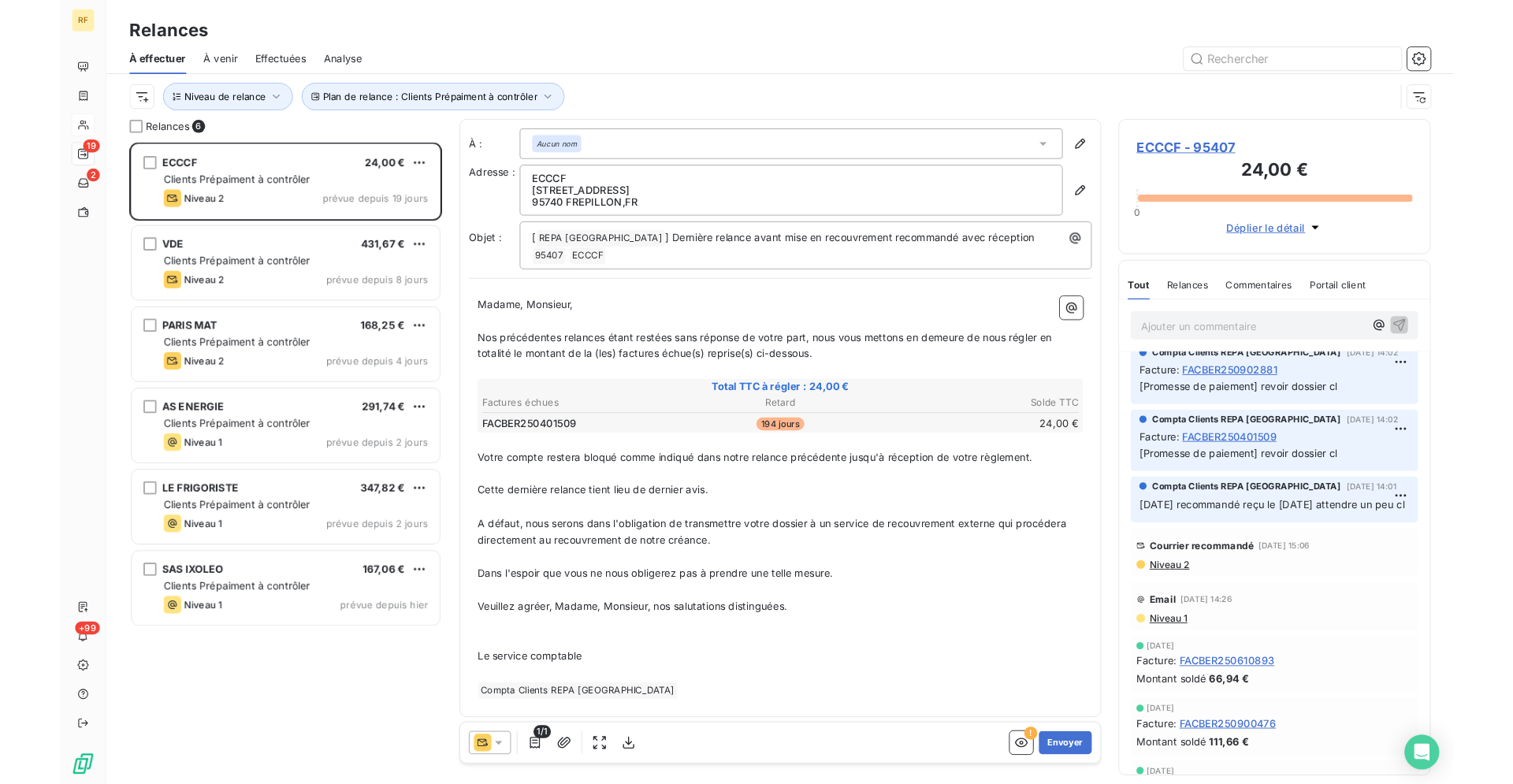
scroll to position [0, 0]
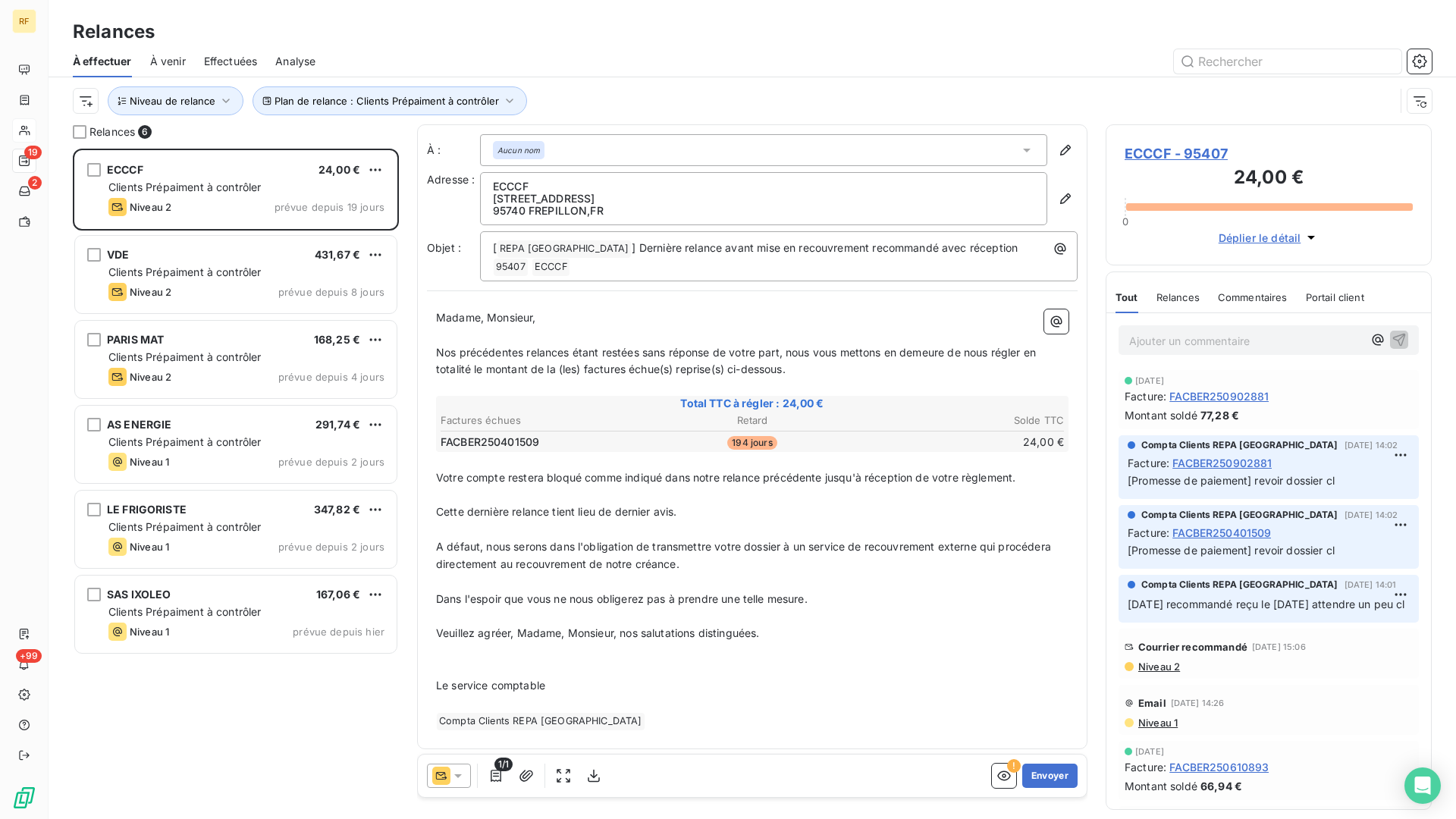
click at [1186, 296] on span "Relances" at bounding box center [1178, 296] width 43 height 12
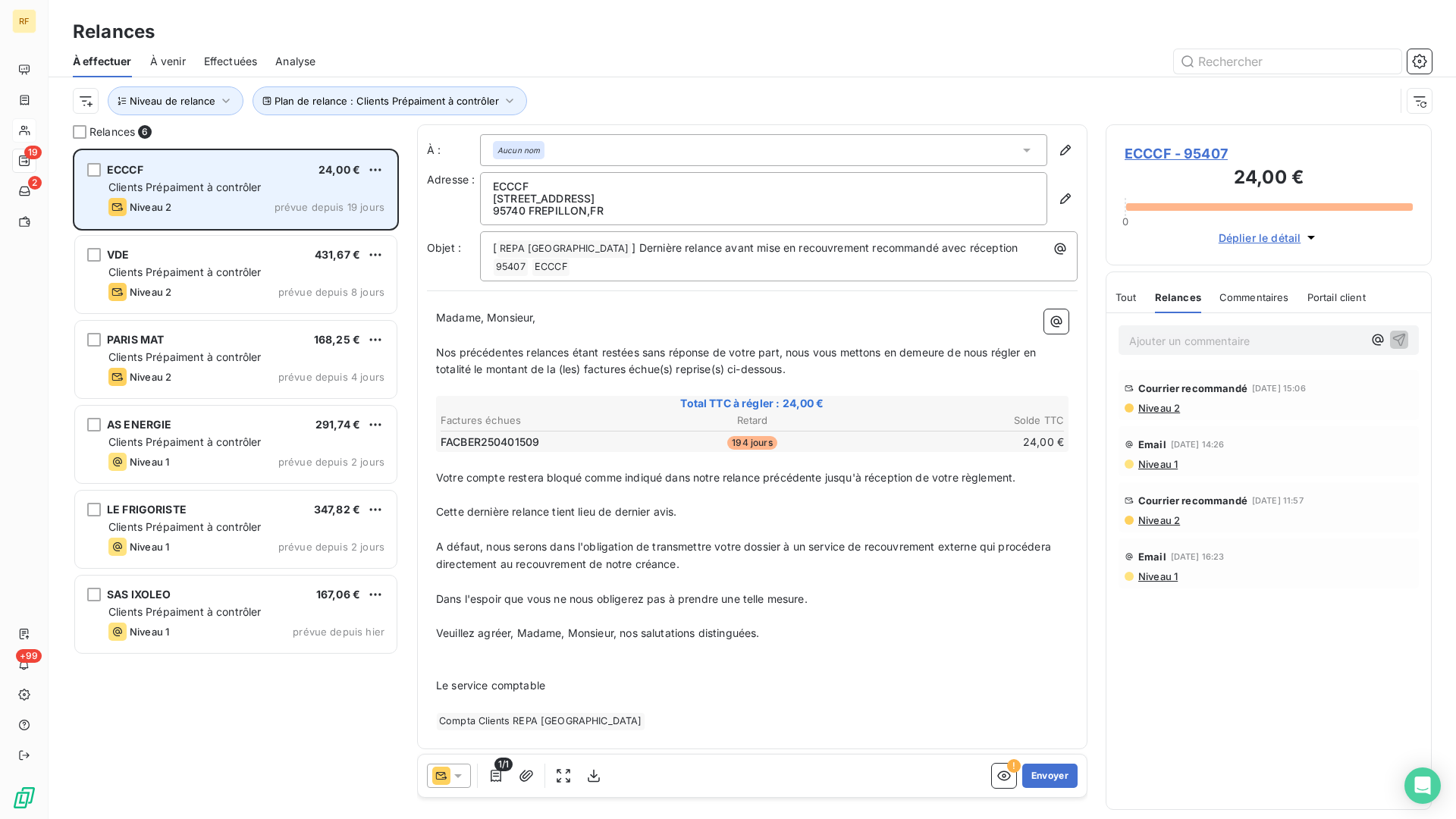
click at [270, 200] on div "Niveau 2 prévue depuis 19 jours" at bounding box center [246, 206] width 276 height 18
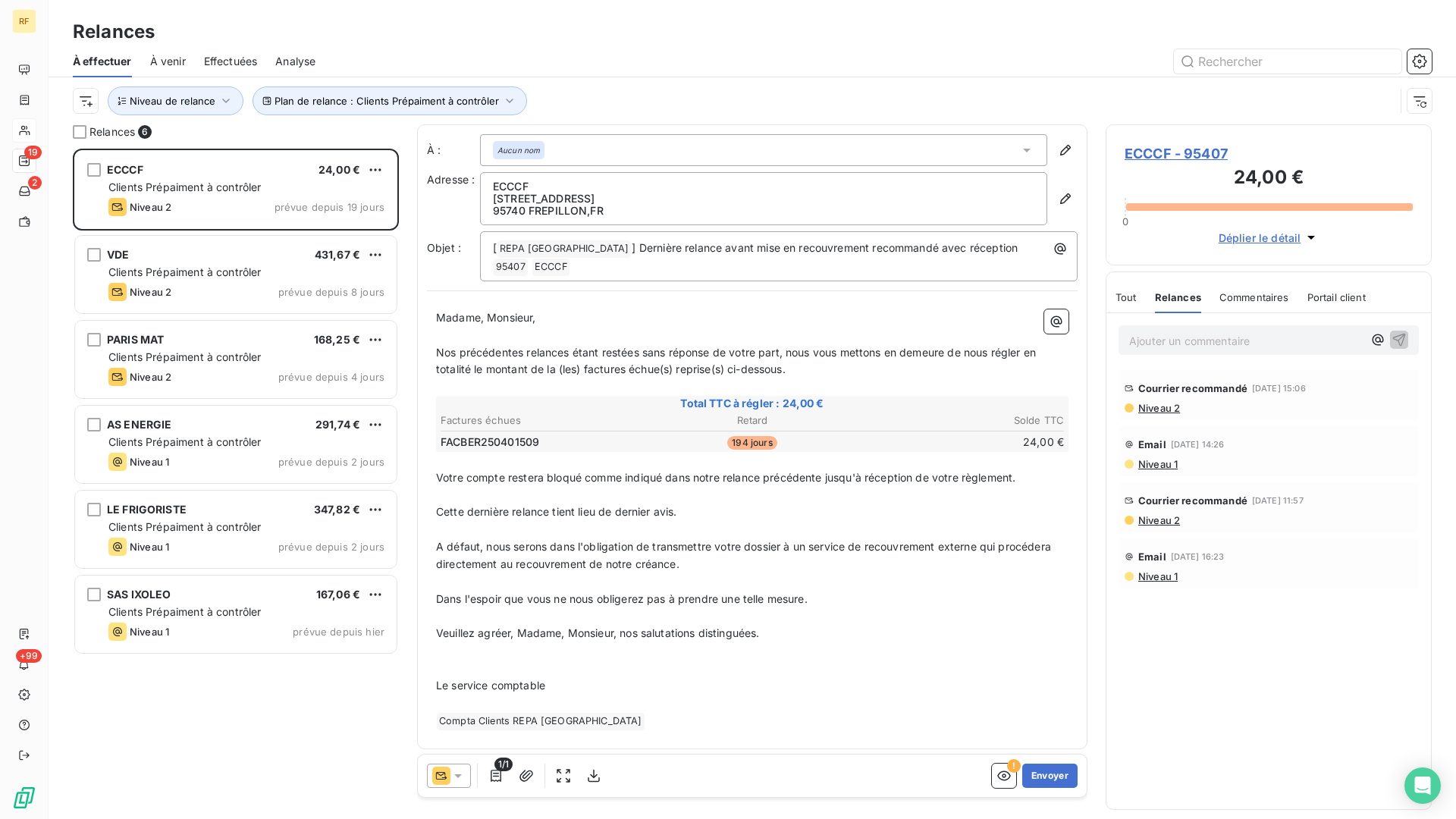
click at [1229, 296] on span "Commentaires" at bounding box center [1254, 296] width 70 height 12
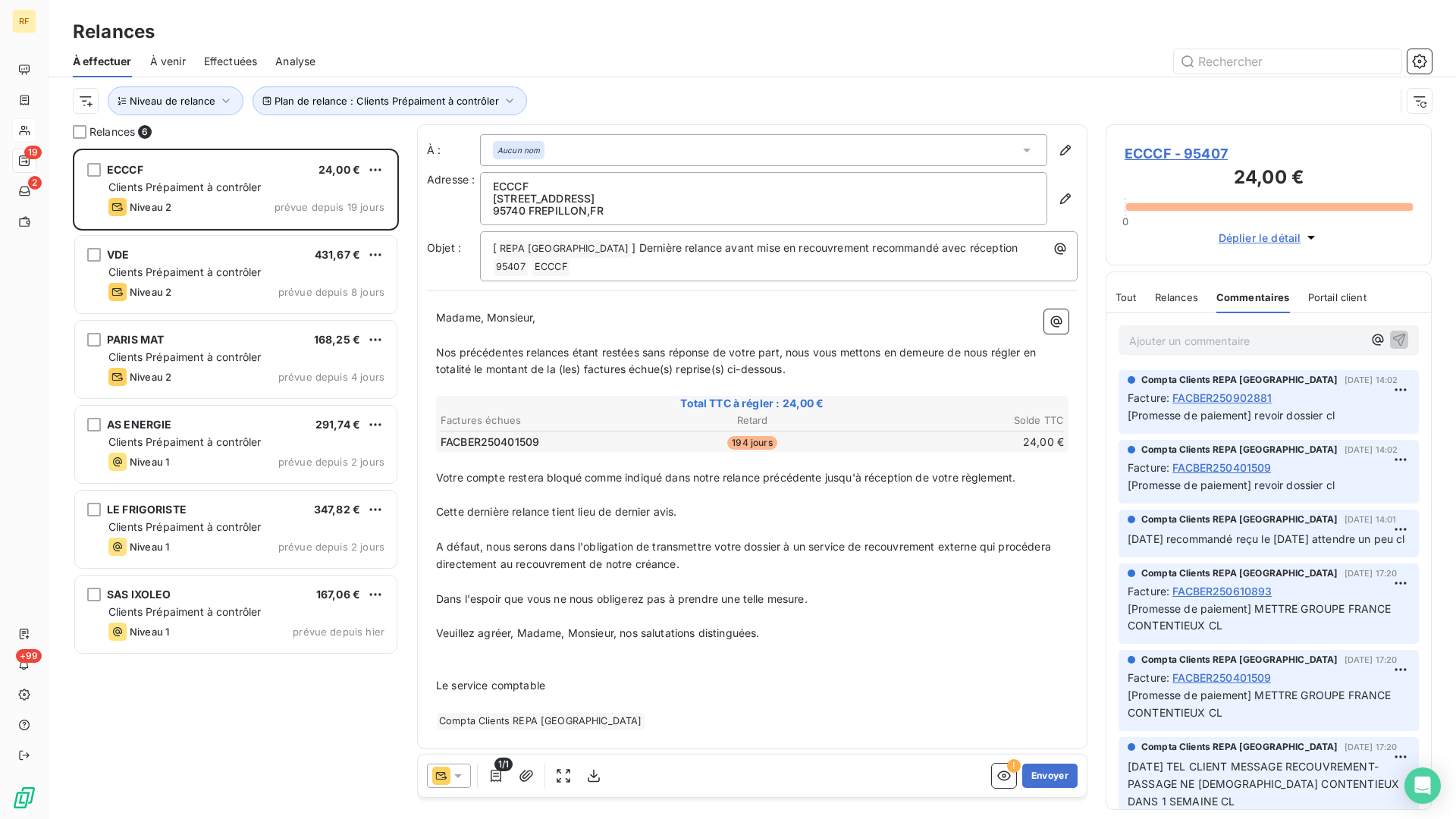
click at [1213, 343] on p "Ajouter un commentaire ﻿" at bounding box center [1246, 341] width 234 height 19
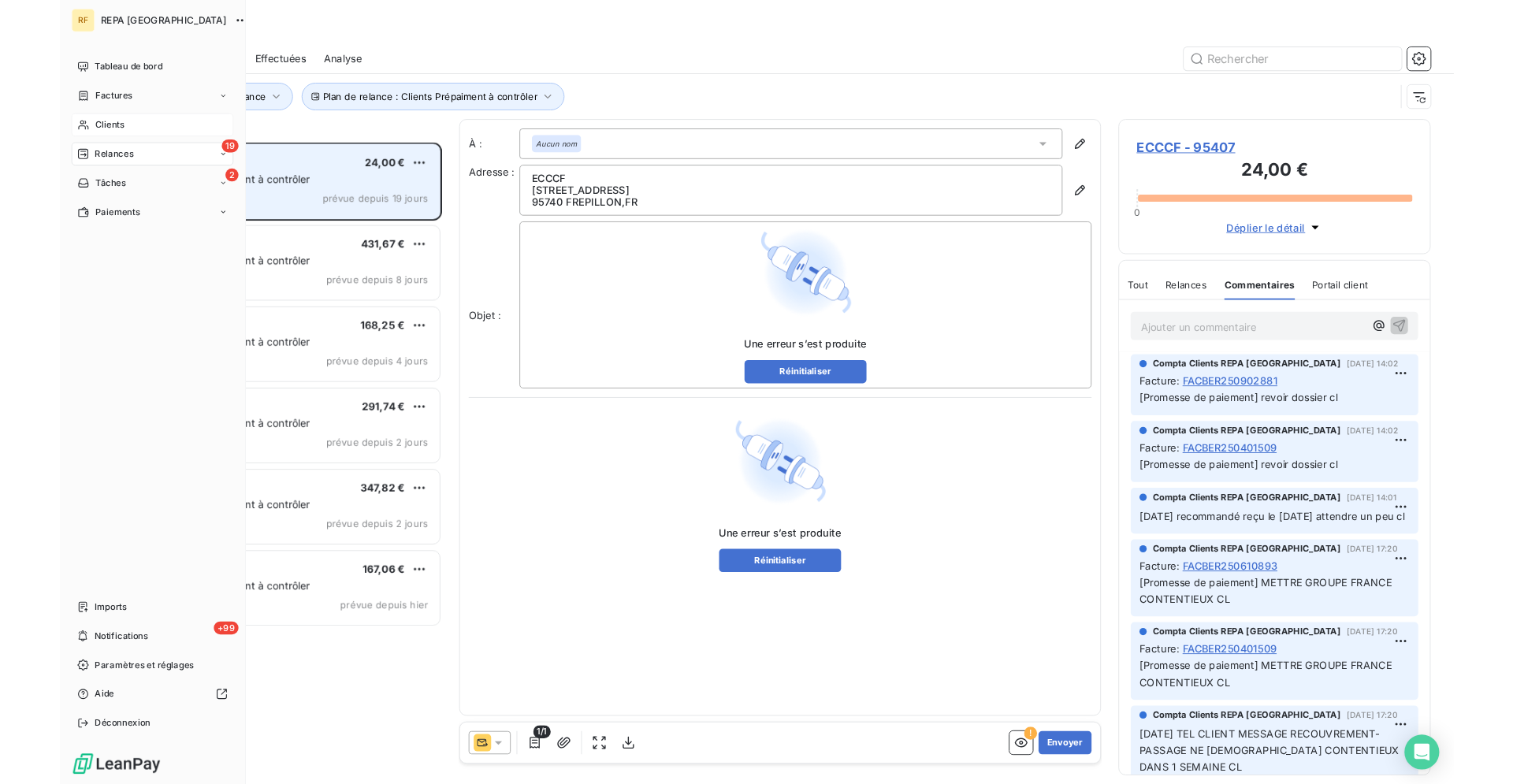
scroll to position [696, 339]
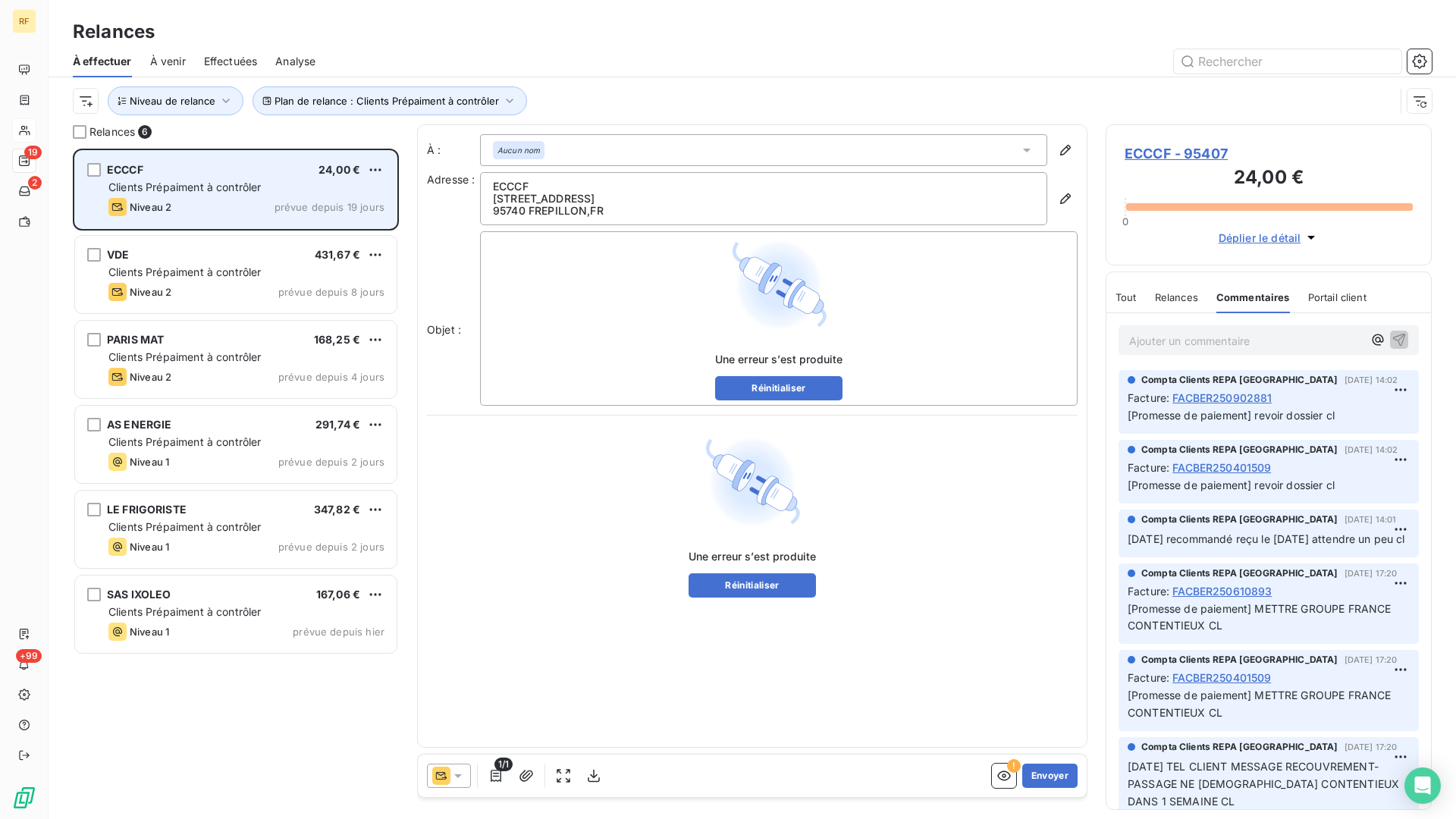
click at [228, 181] on span "Clients Prépaiment à contrôler" at bounding box center [185, 187] width 153 height 13
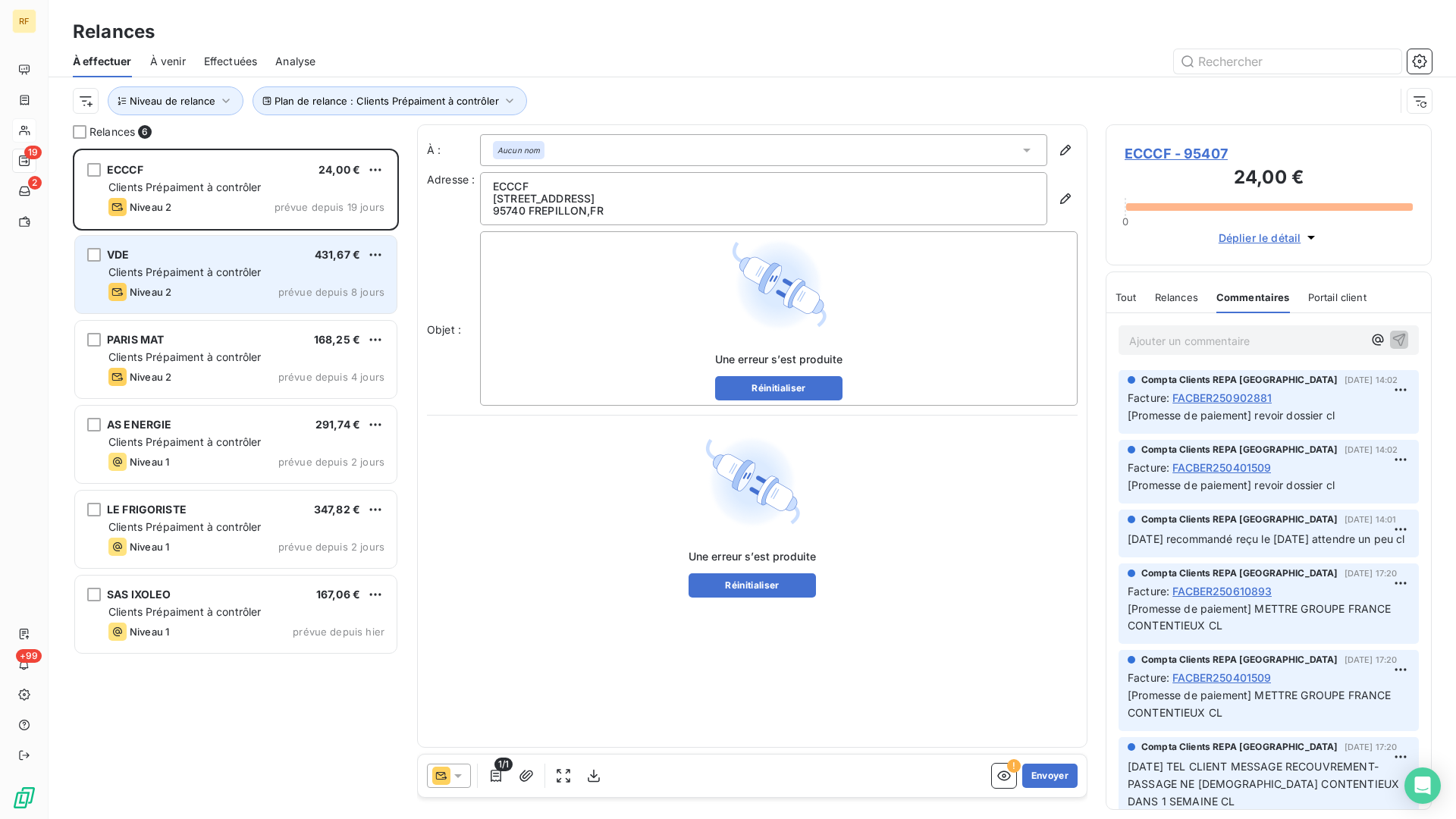
drag, startPoint x: 260, startPoint y: 266, endPoint x: 234, endPoint y: 260, distance: 26.7
click at [259, 266] on span "Clients Prépaiment à contrôler" at bounding box center [185, 272] width 153 height 13
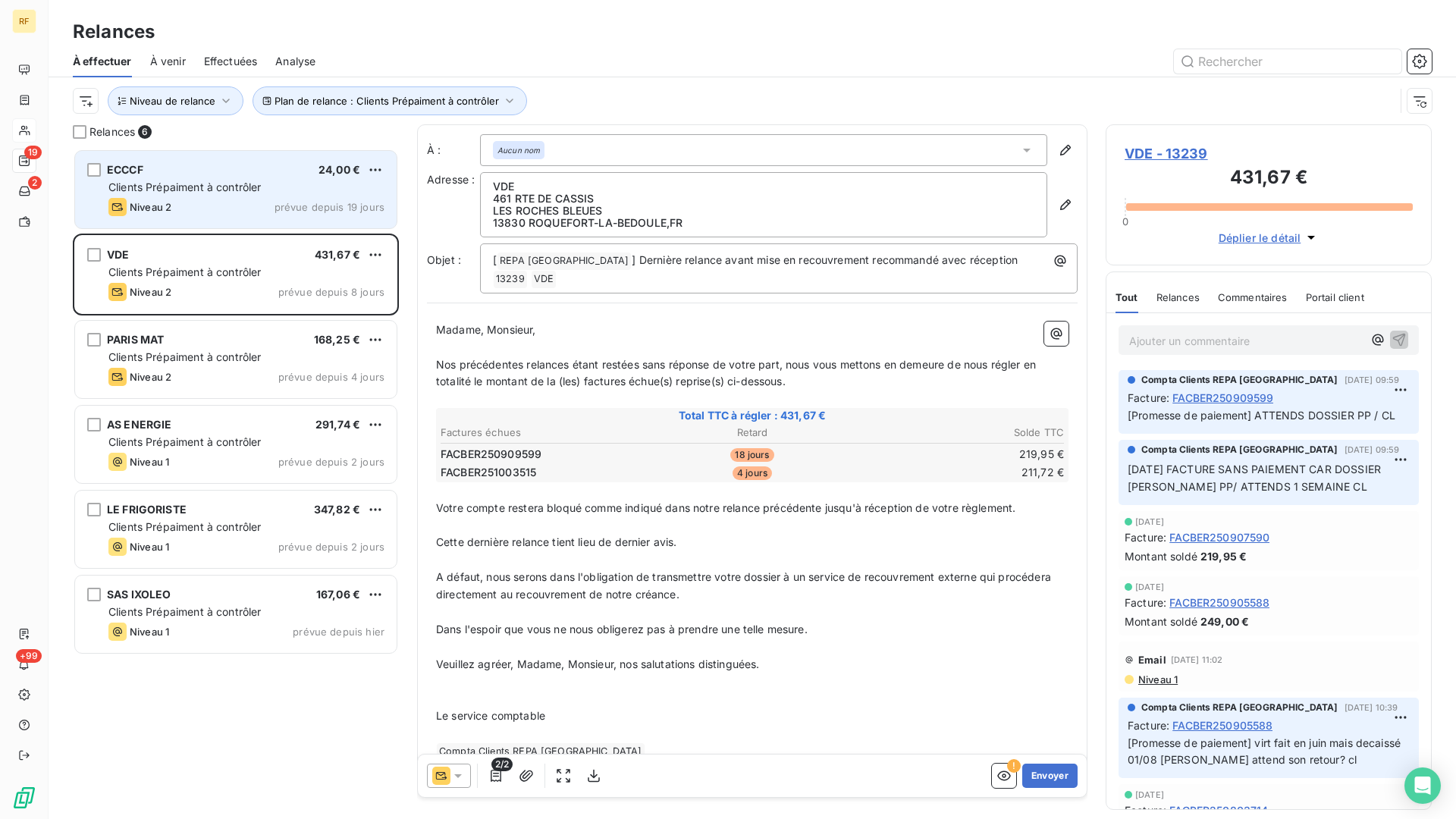
click at [233, 208] on div "Niveau 2 prévue depuis 19 jours" at bounding box center [246, 206] width 276 height 18
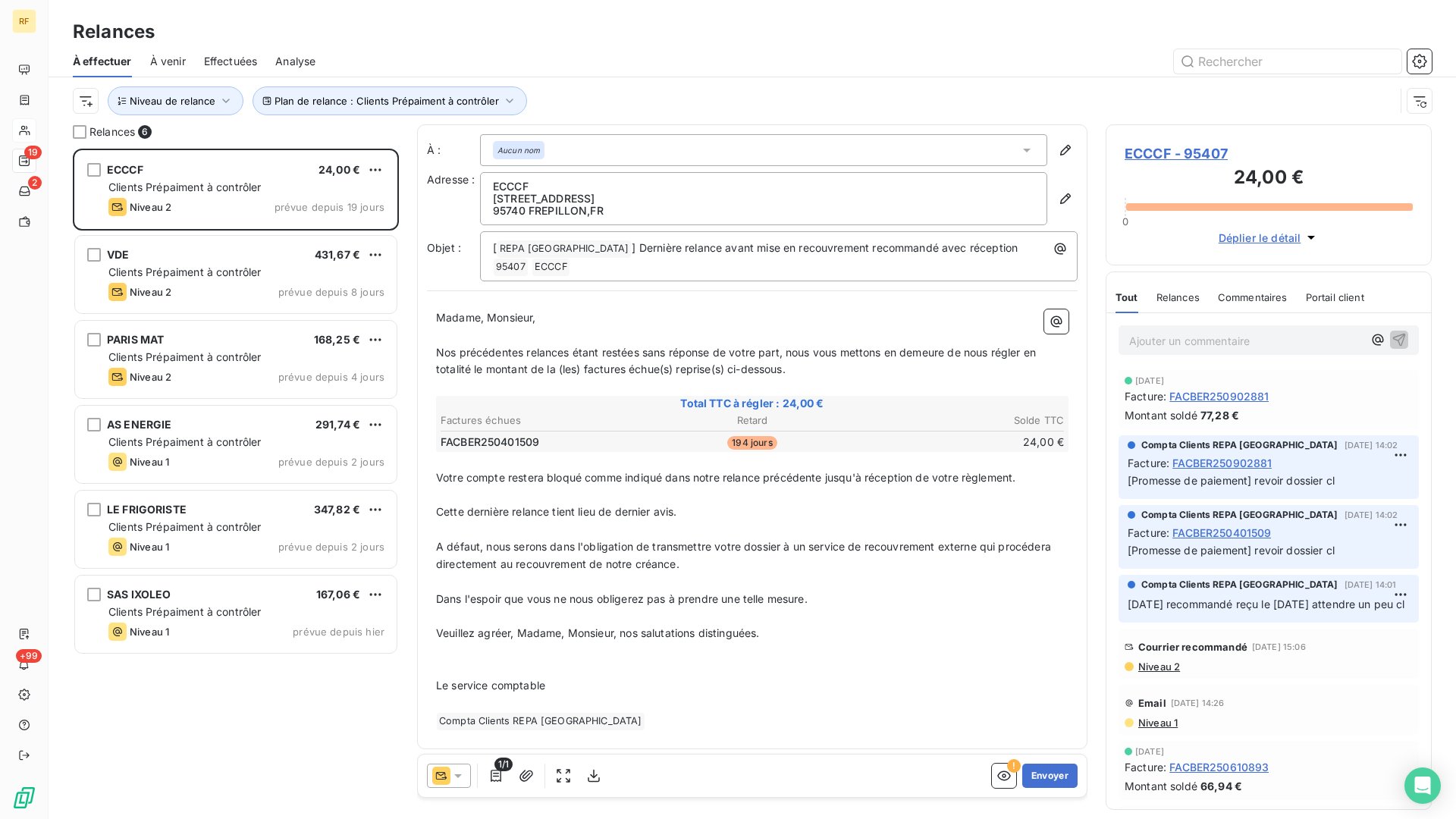
click at [1207, 334] on p "Ajouter un commentaire ﻿" at bounding box center [1246, 341] width 234 height 19
click at [1206, 335] on p "Ajouter un commentaire ﻿" at bounding box center [1246, 341] width 234 height 19
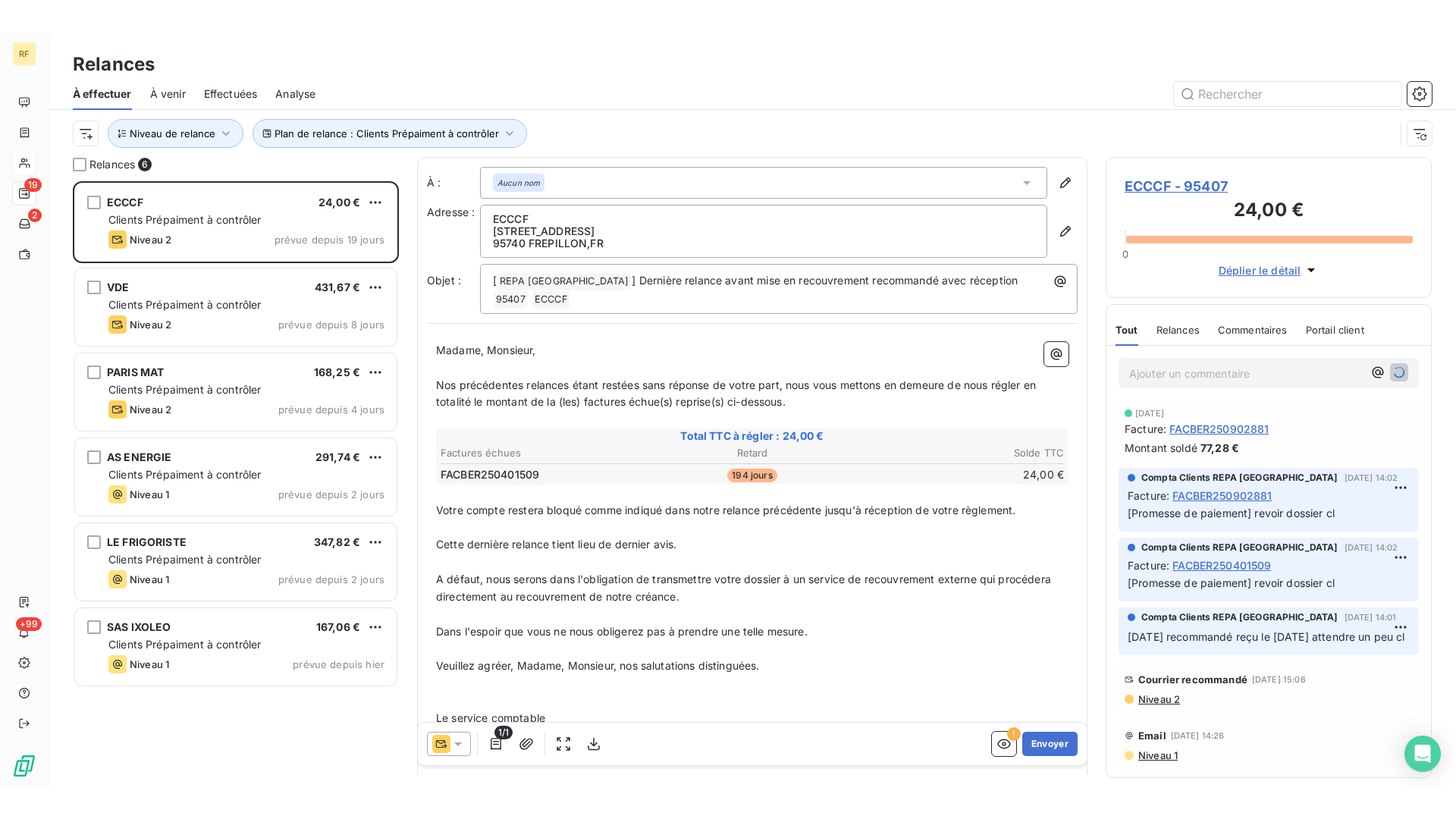
scroll to position [670, 326]
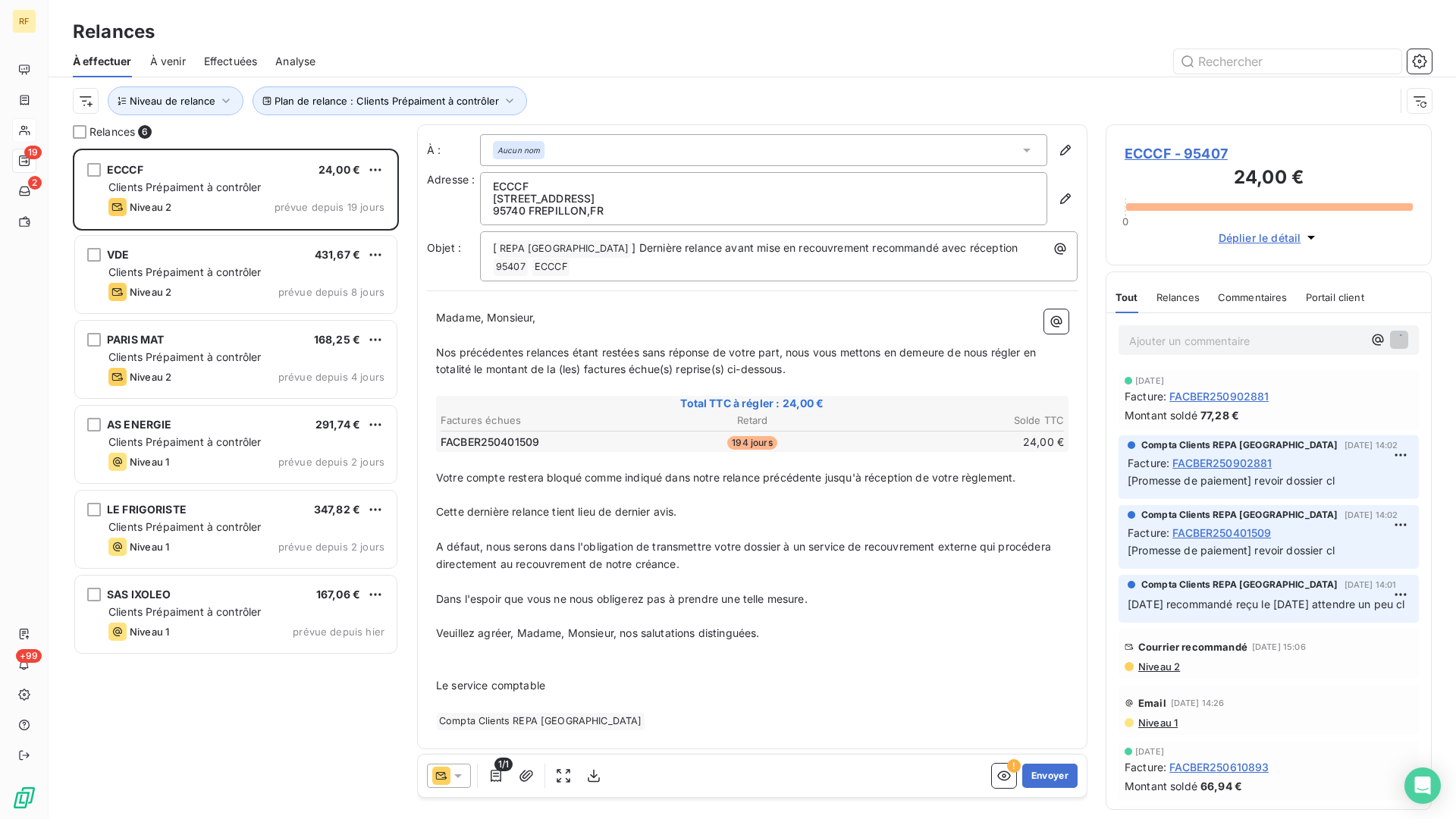
click at [1183, 151] on span "ECCCF - 95407" at bounding box center [1269, 154] width 288 height 21
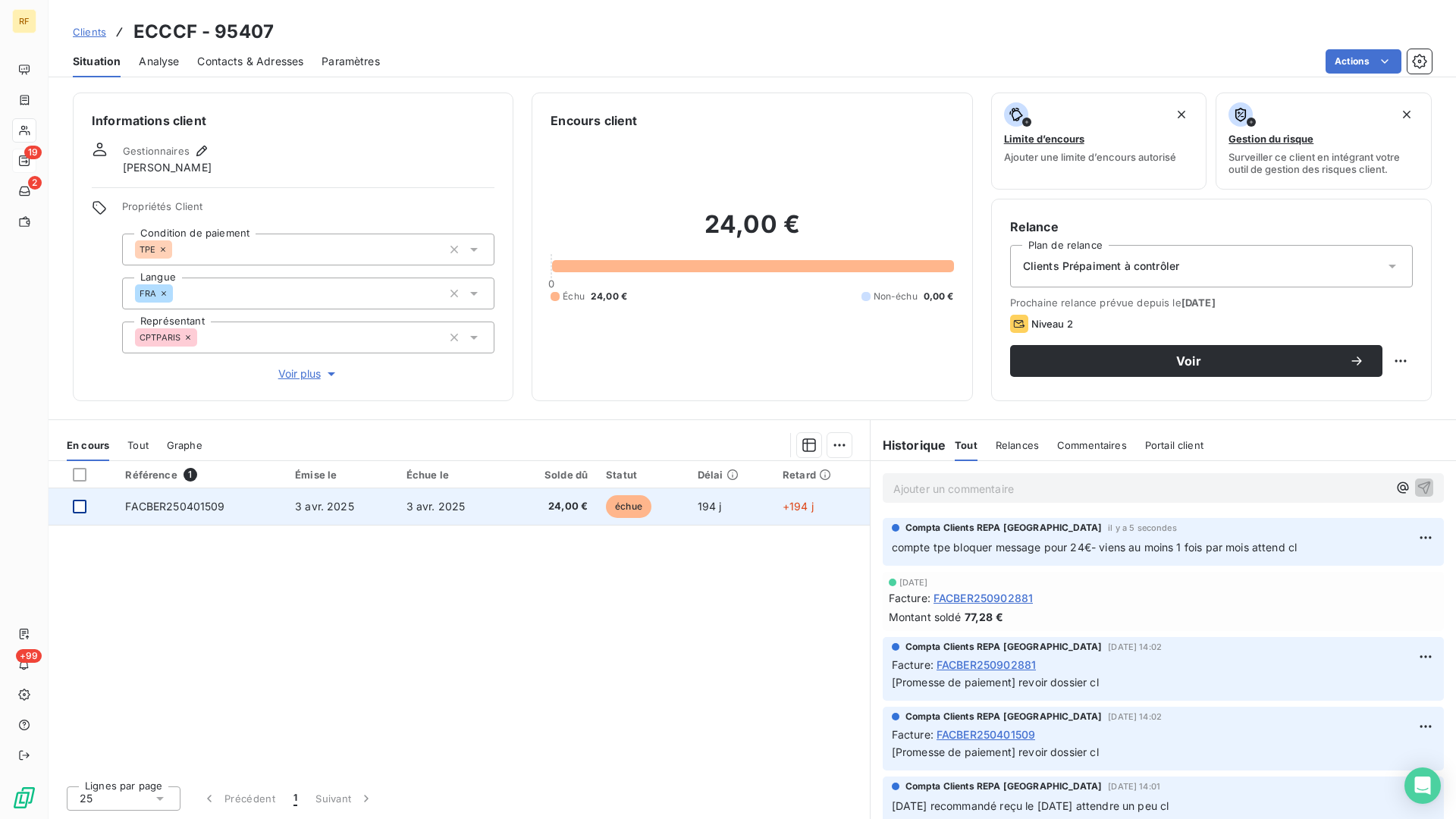
click at [85, 504] on div at bounding box center [79, 506] width 14 height 14
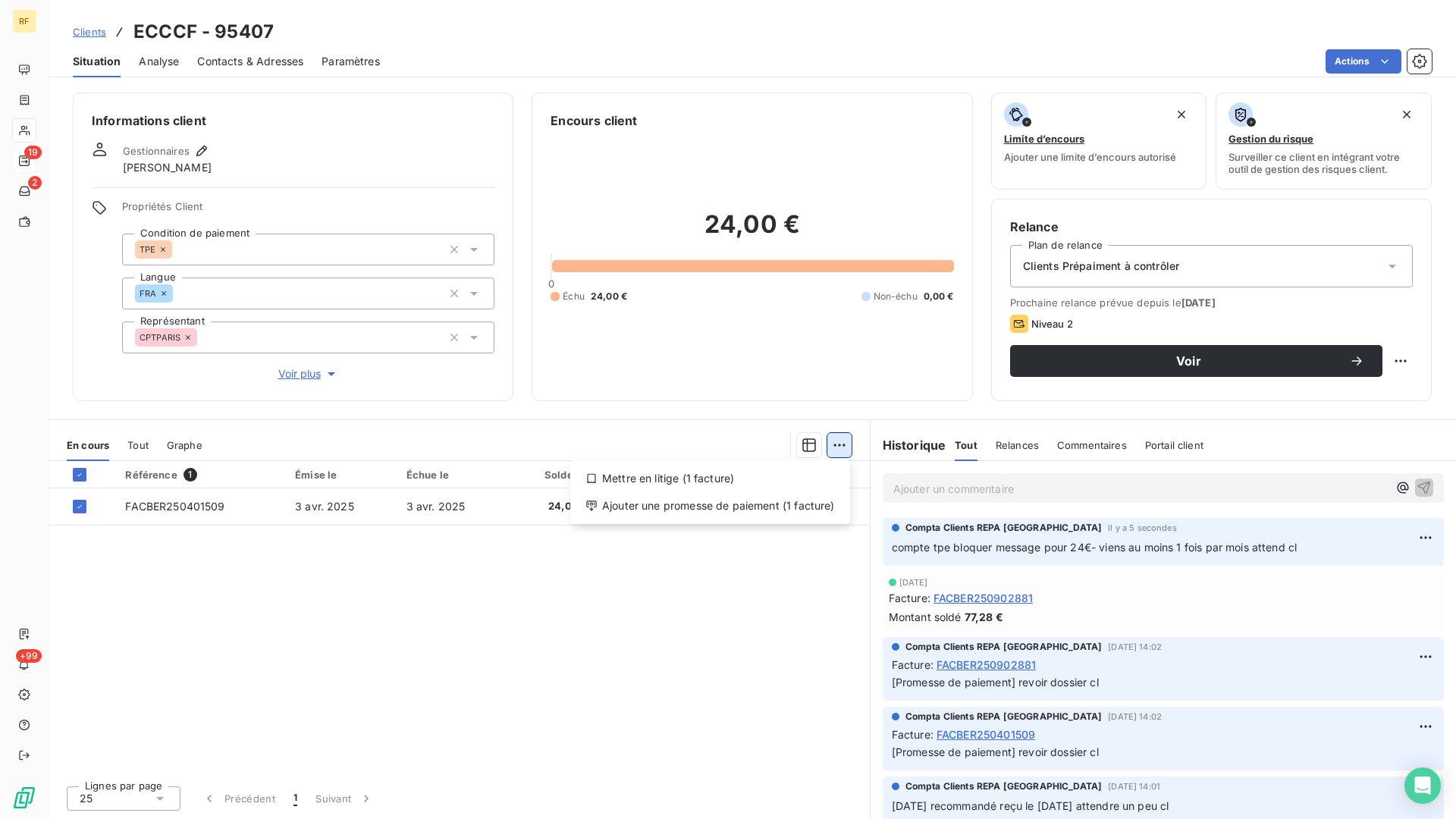
click at [834, 454] on html "RF 19 2 +99 Clients ECCCF - 95407 Situation Analyse Contacts & Adresses Paramèt…" at bounding box center [728, 410] width 1456 height 819
click at [1101, 259] on html "RF 19 2 +99 Clients ECCCF - 95407 Situation Analyse Contacts & Adresses Paramèt…" at bounding box center [728, 410] width 1456 height 819
click at [1101, 259] on span "Clients Prépaiment à contrôler" at bounding box center [1101, 266] width 157 height 15
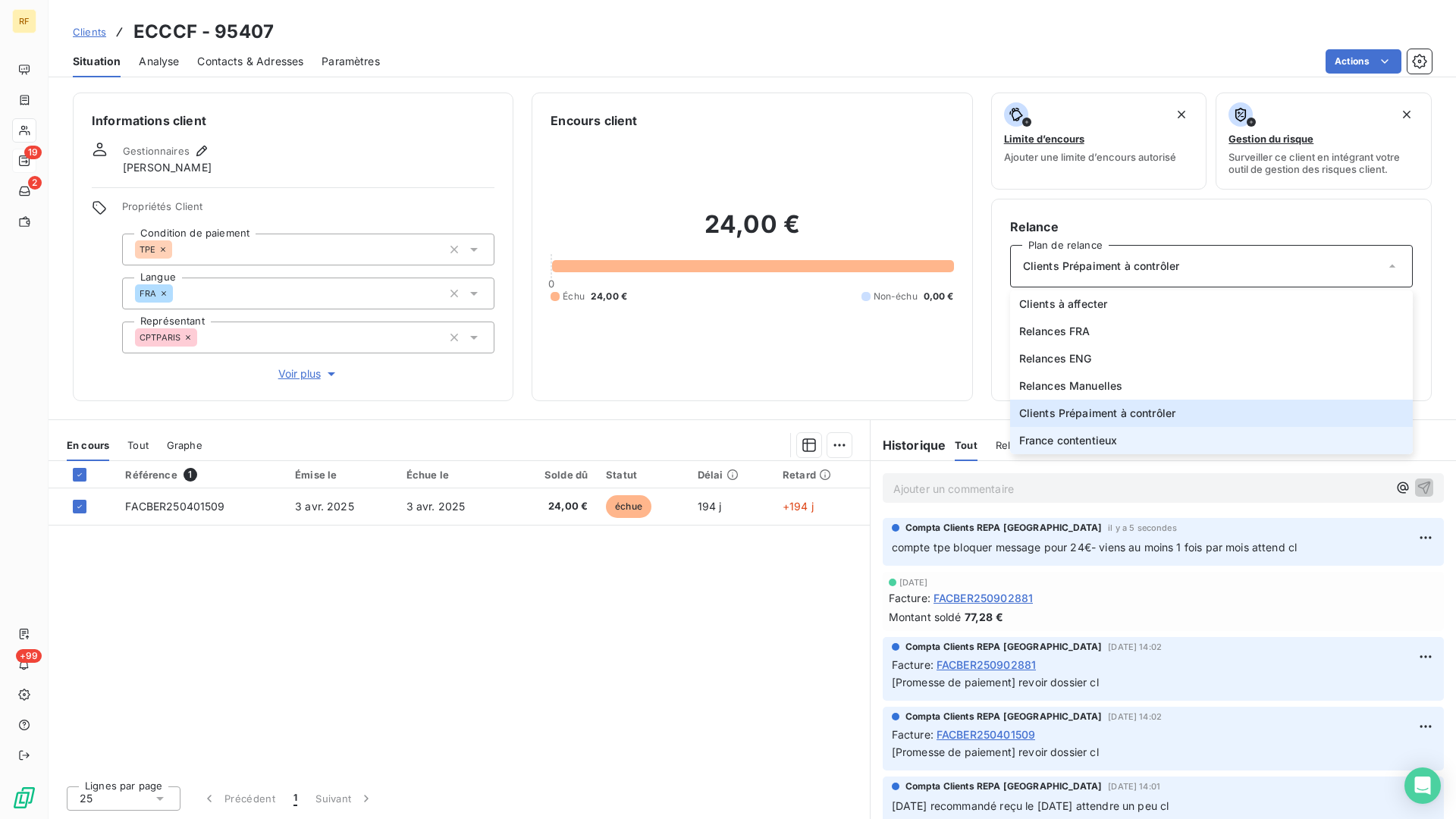
click at [1089, 442] on span "France contentieux" at bounding box center [1069, 440] width 99 height 15
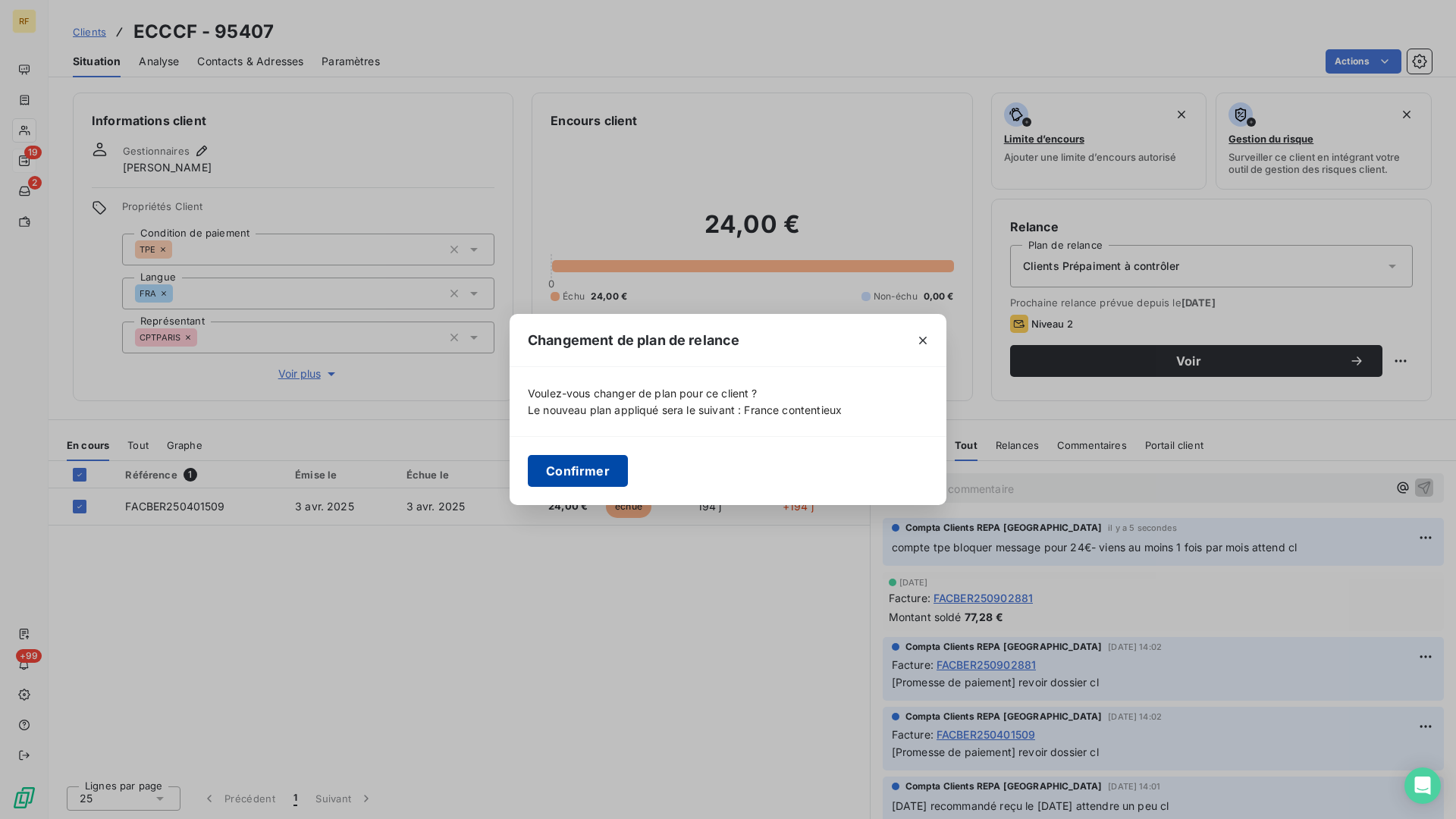
click at [595, 463] on button "Confirmer" at bounding box center [578, 471] width 100 height 32
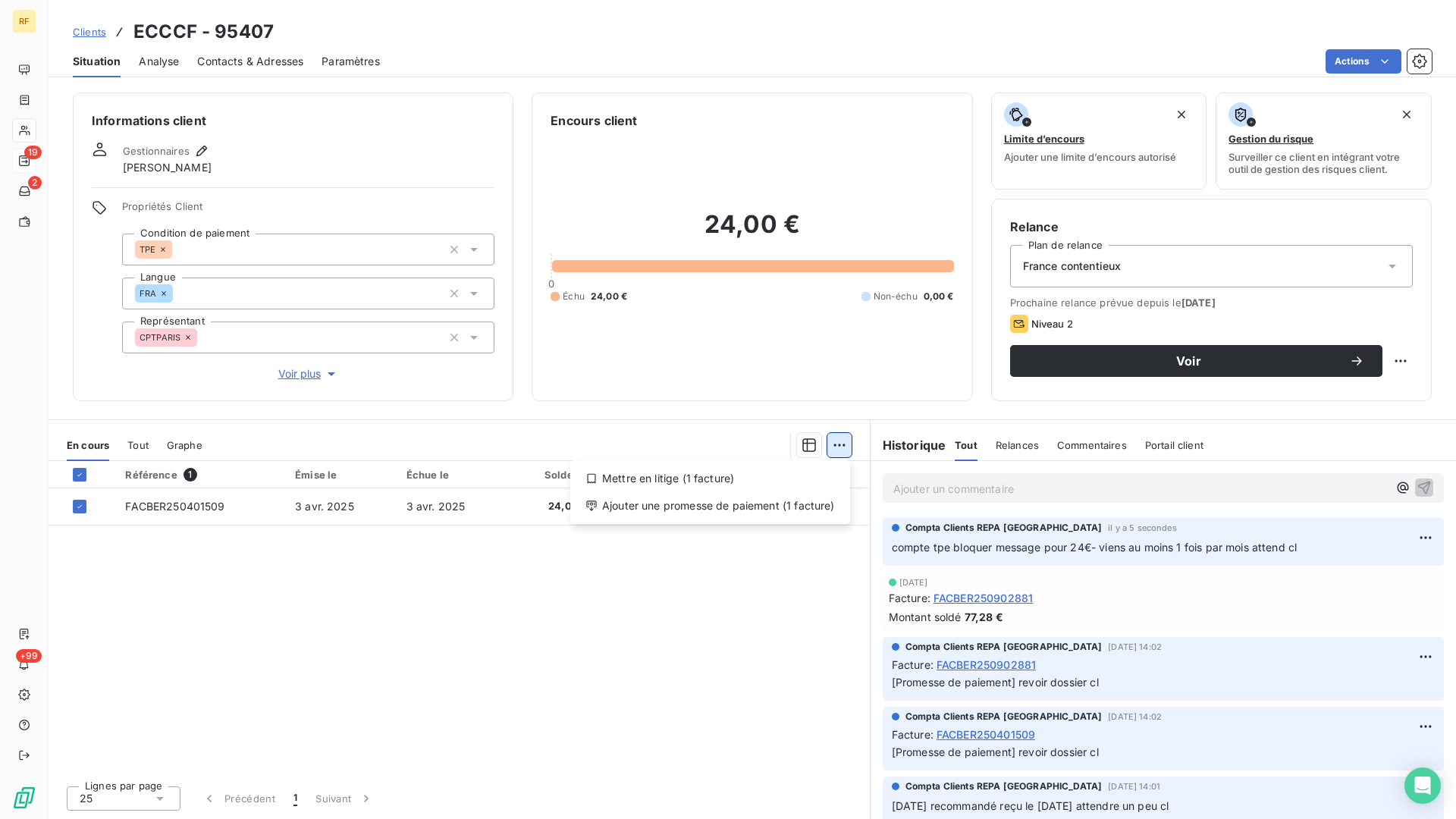
click at [843, 447] on html "RF 19 2 +99 Clients ECCCF - 95407 Situation Analyse Contacts & Adresses Paramèt…" at bounding box center [728, 410] width 1456 height 819
click at [775, 514] on div "Ajouter une promesse de paiement (1 facture)" at bounding box center [710, 506] width 268 height 24
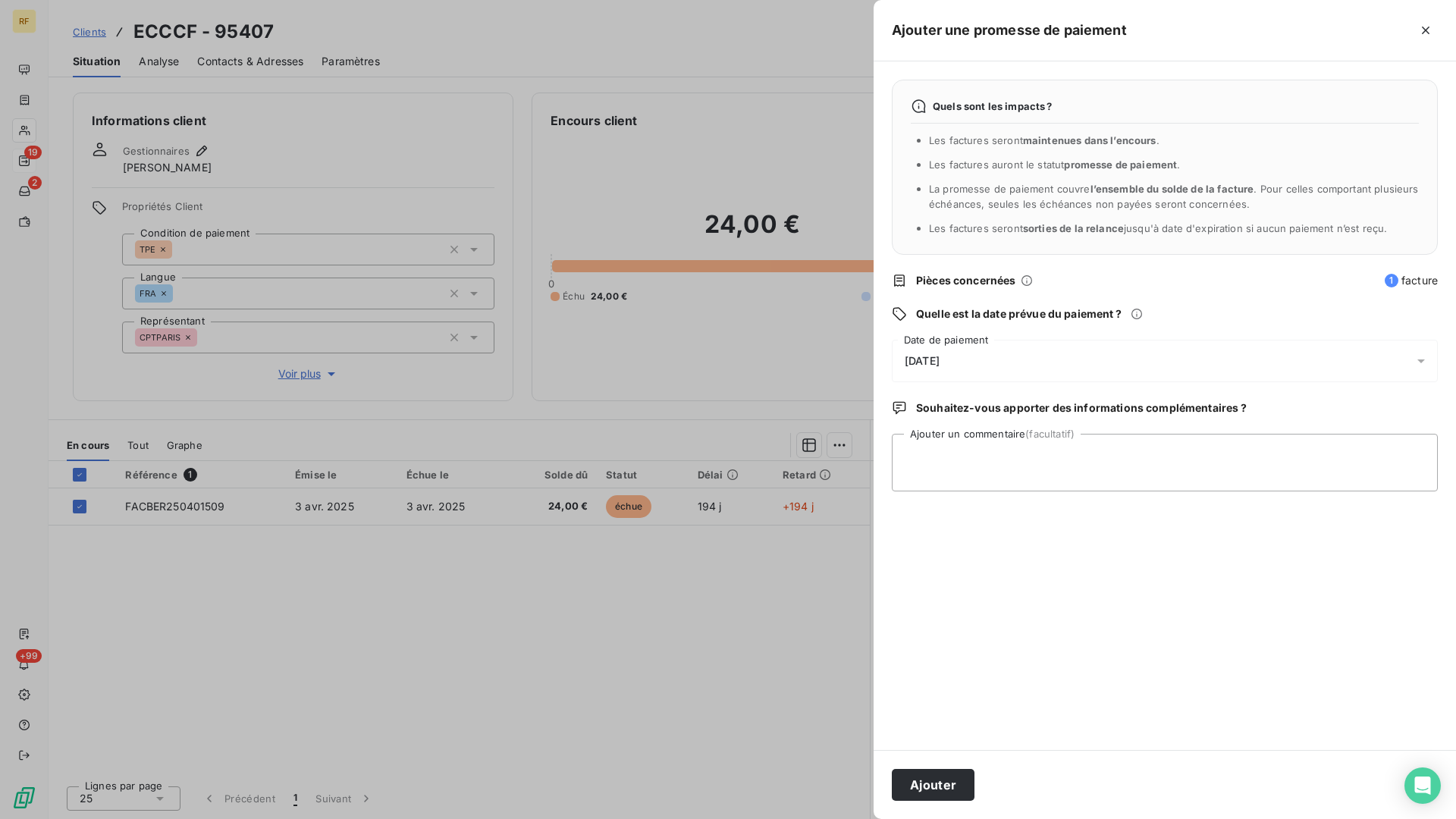
click at [940, 358] on span "[DATE]" at bounding box center [922, 360] width 35 height 12
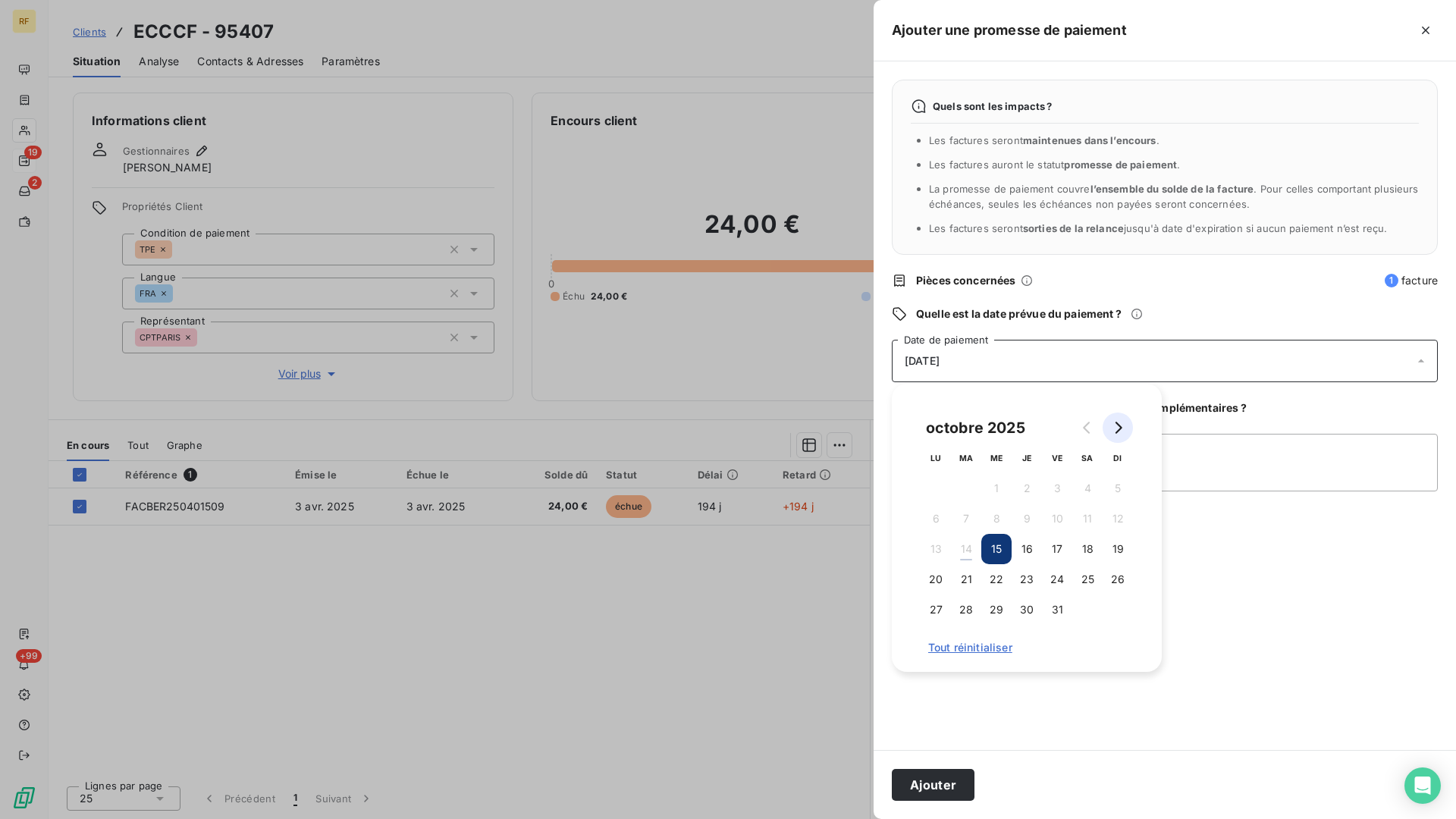
click at [1120, 432] on icon "Go to next month" at bounding box center [1117, 427] width 12 height 12
click at [936, 546] on button "10" at bounding box center [936, 549] width 30 height 30
click at [1292, 460] on textarea "Ajouter un commentaire (facultatif)" at bounding box center [1164, 462] width 546 height 57
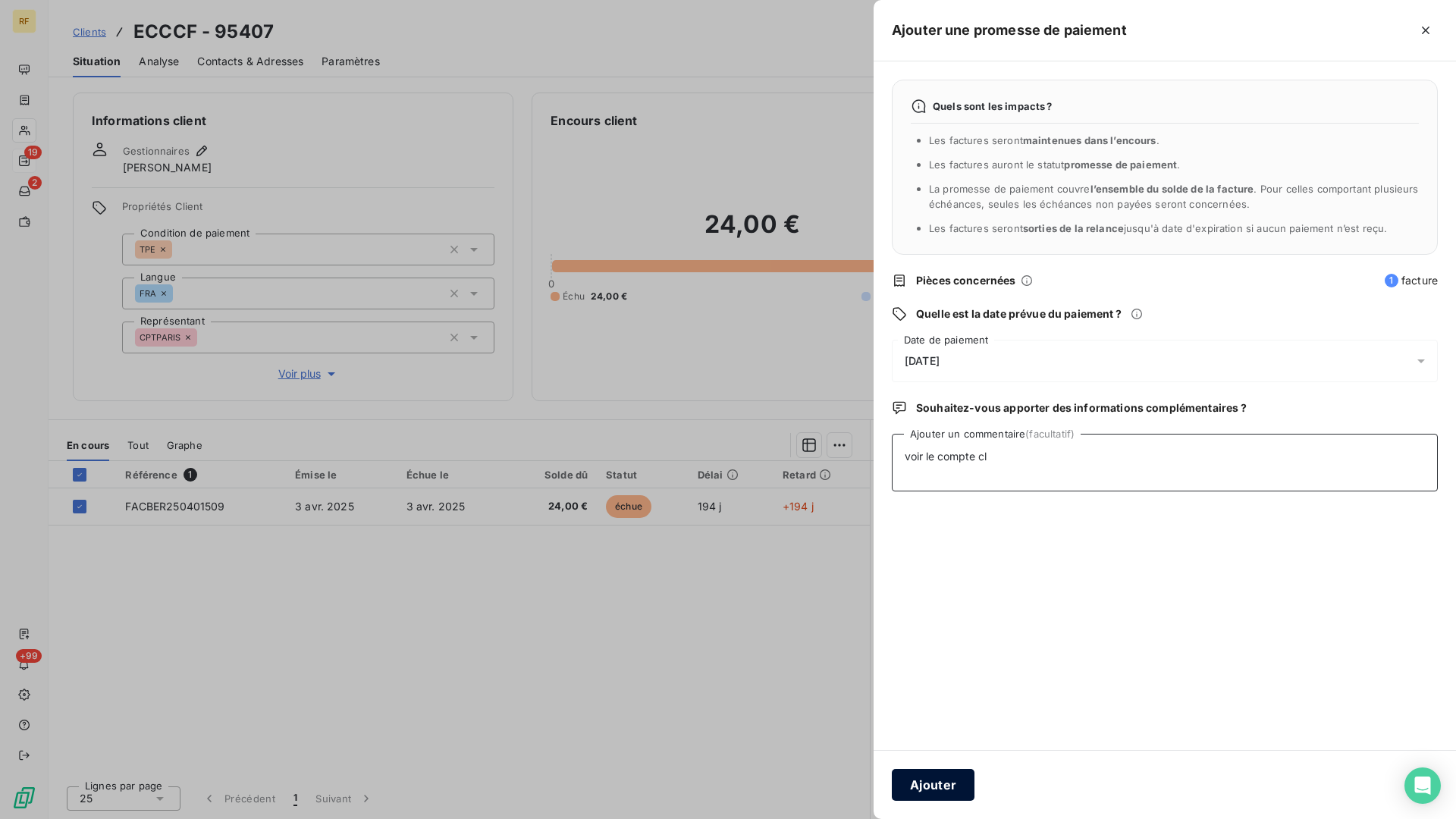
type textarea "voir le compte cl"
click at [937, 676] on button "Ajouter" at bounding box center [933, 785] width 83 height 32
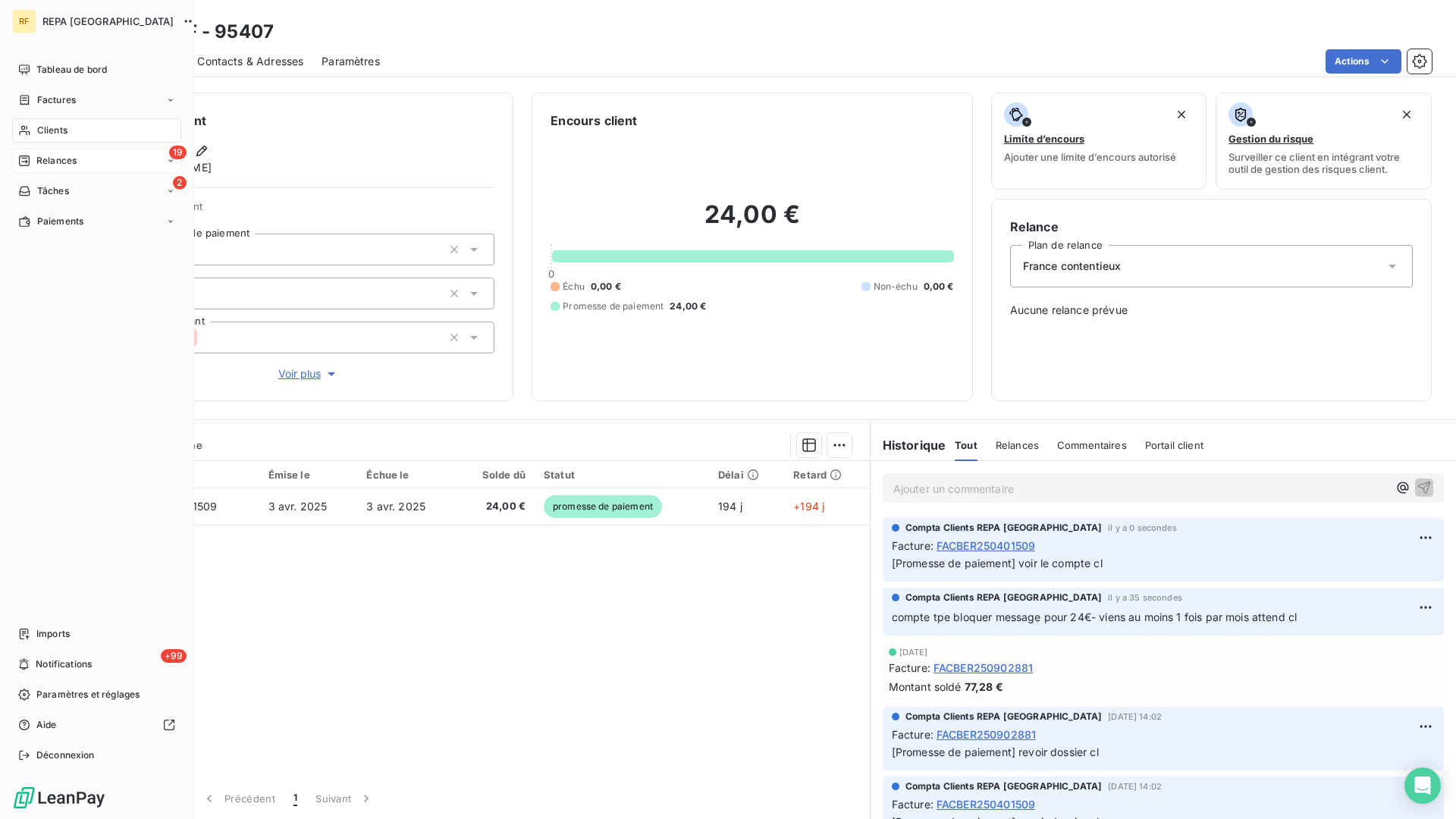
click at [49, 159] on span "Relances" at bounding box center [57, 160] width 40 height 14
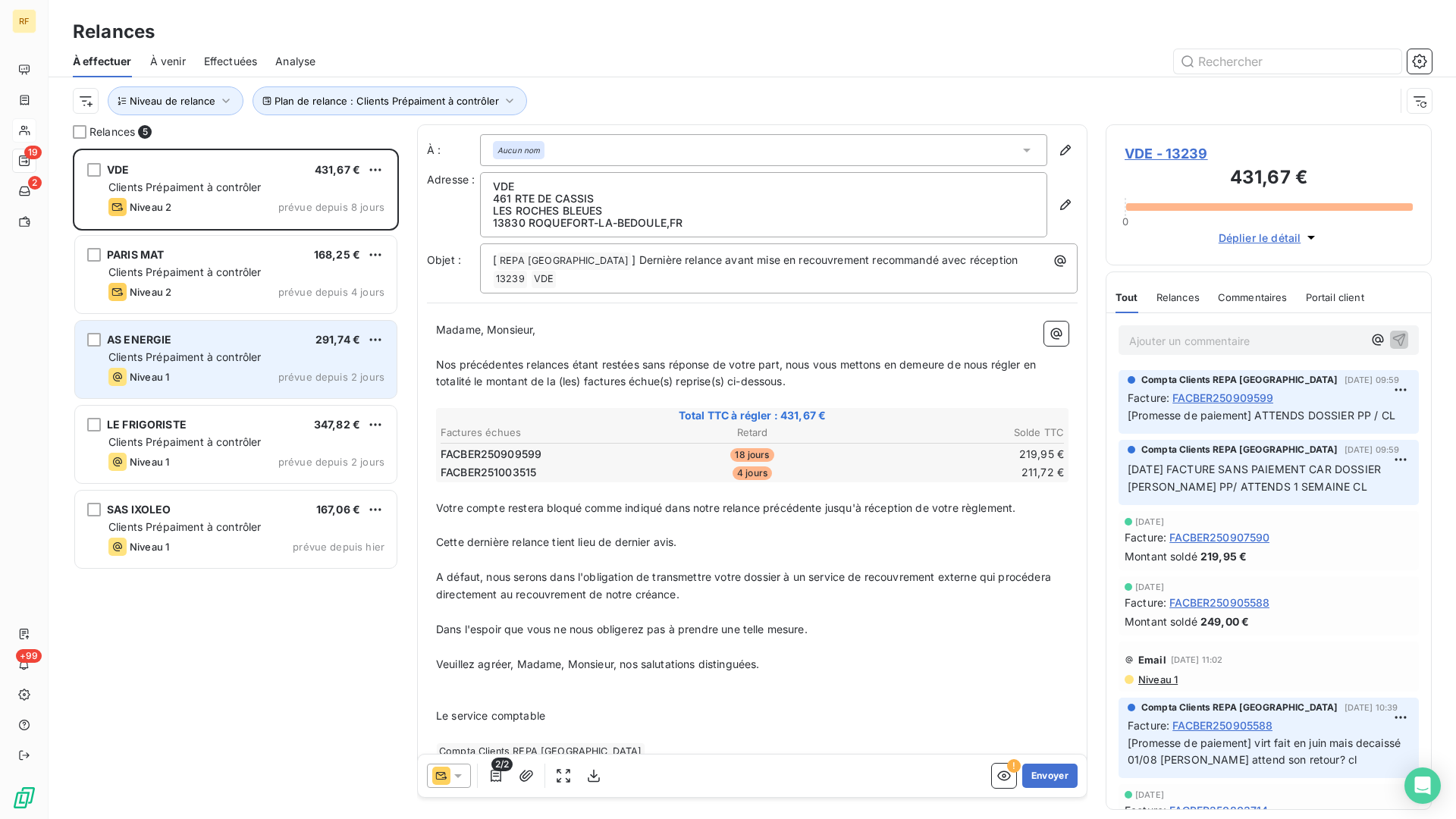
scroll to position [670, 326]
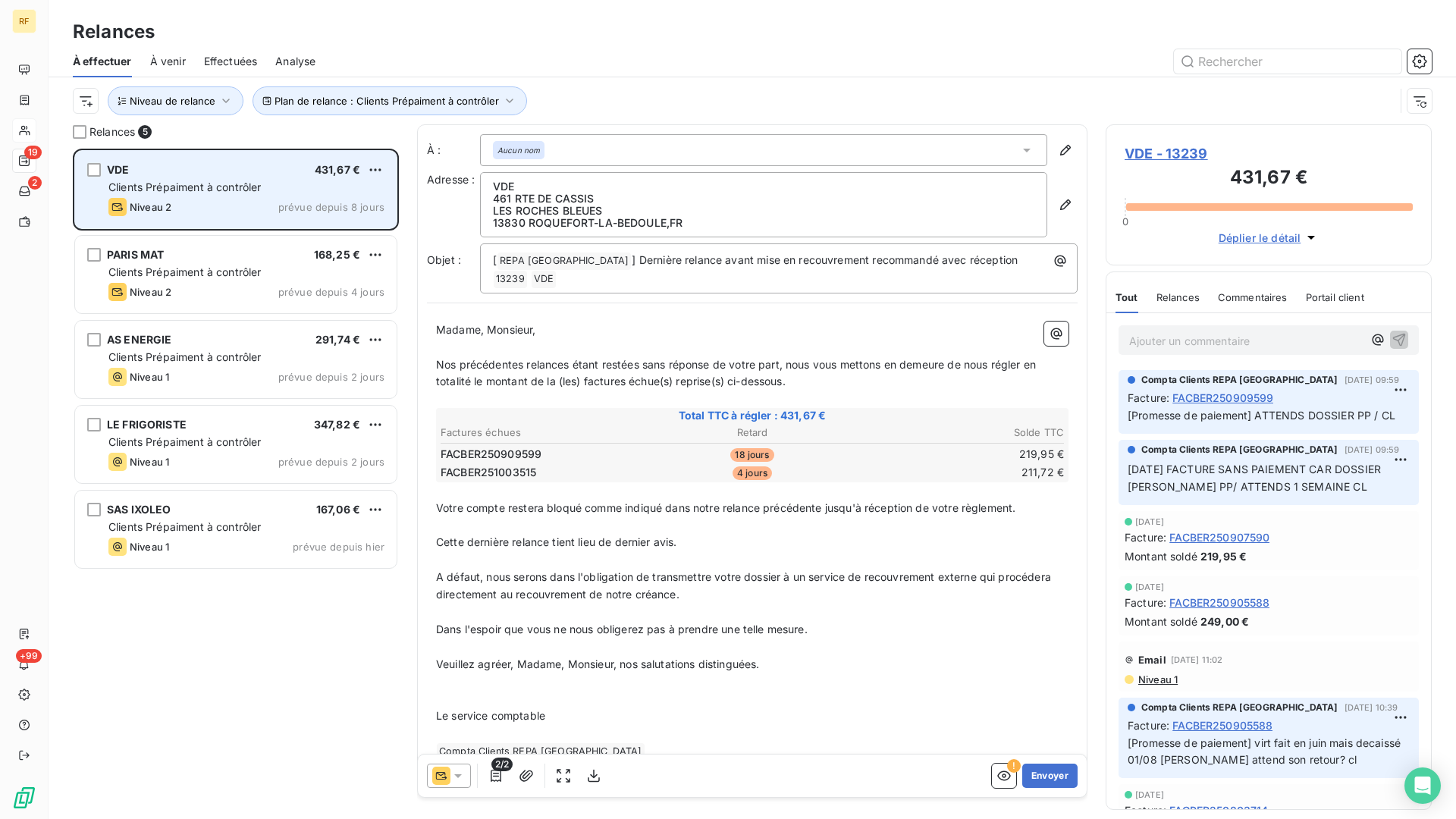
click at [238, 201] on div "Niveau 2 prévue depuis 8 jours" at bounding box center [246, 206] width 276 height 18
click at [239, 200] on div "Niveau 2 prévue depuis 8 jours" at bounding box center [246, 206] width 276 height 18
click at [279, 202] on div "Niveau 2 prévue depuis 8 jours" at bounding box center [246, 206] width 276 height 18
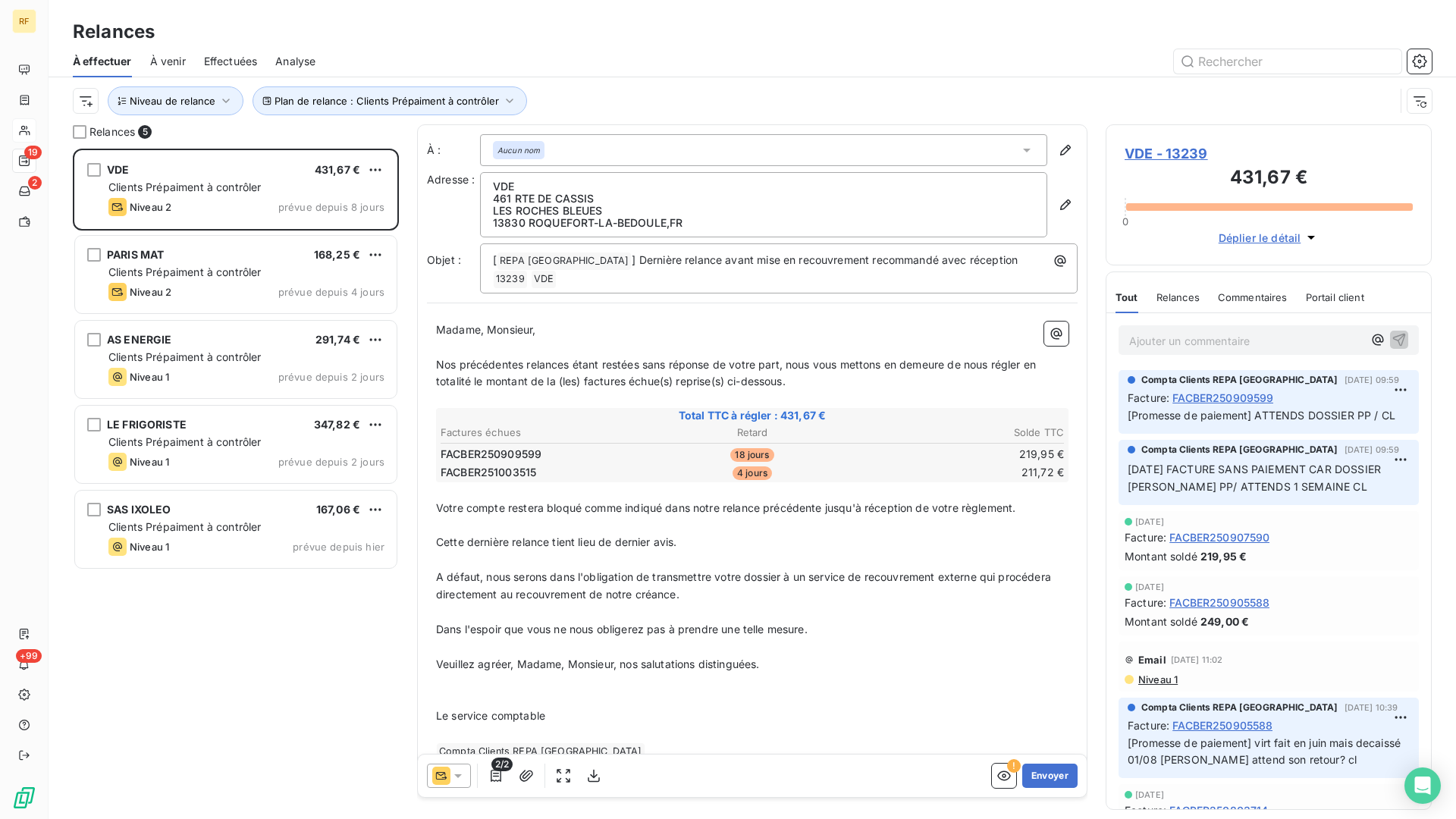
click at [1142, 151] on span "VDE - 13239" at bounding box center [1269, 154] width 288 height 21
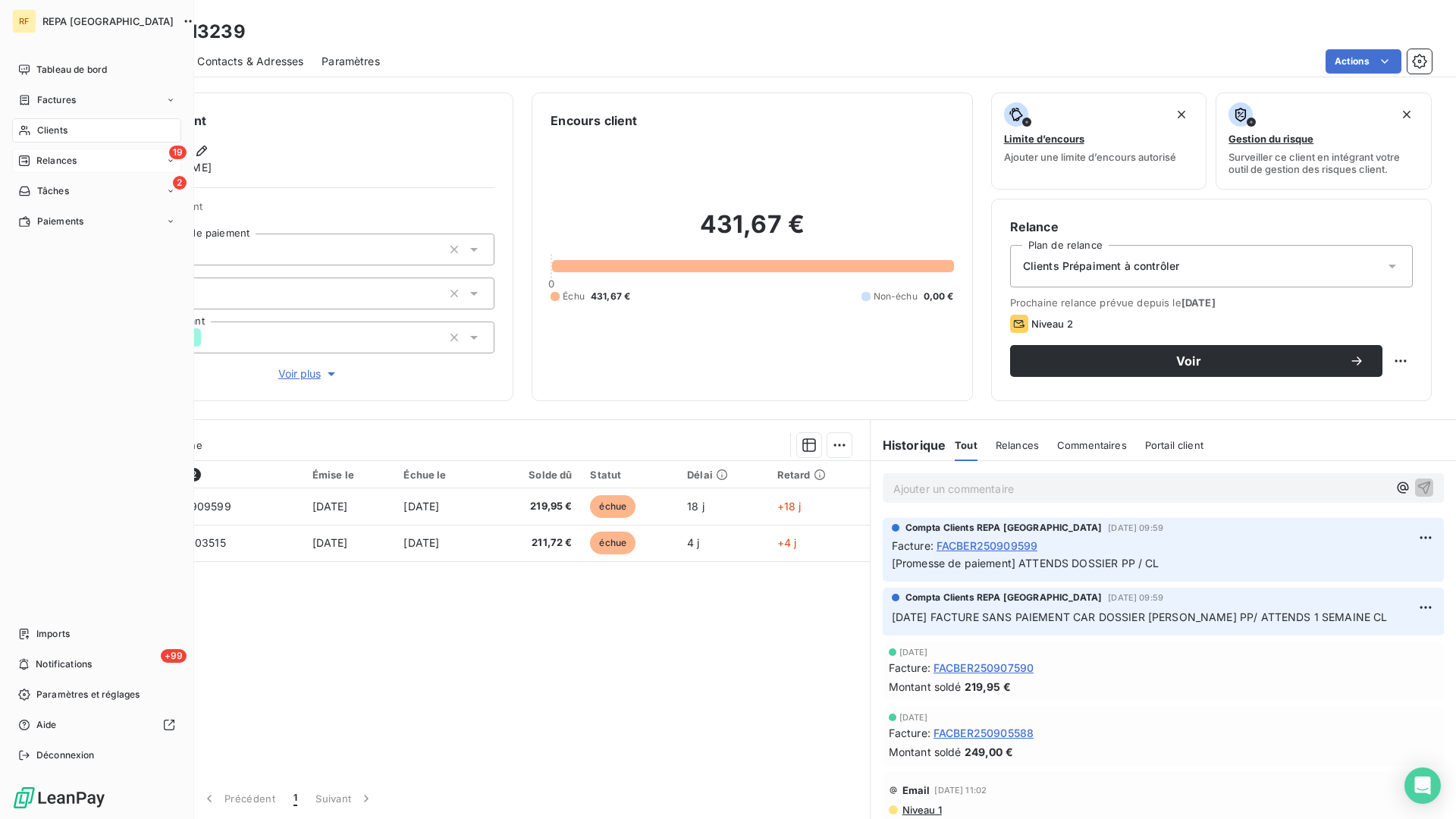
click at [40, 161] on span "Relances" at bounding box center [57, 160] width 40 height 14
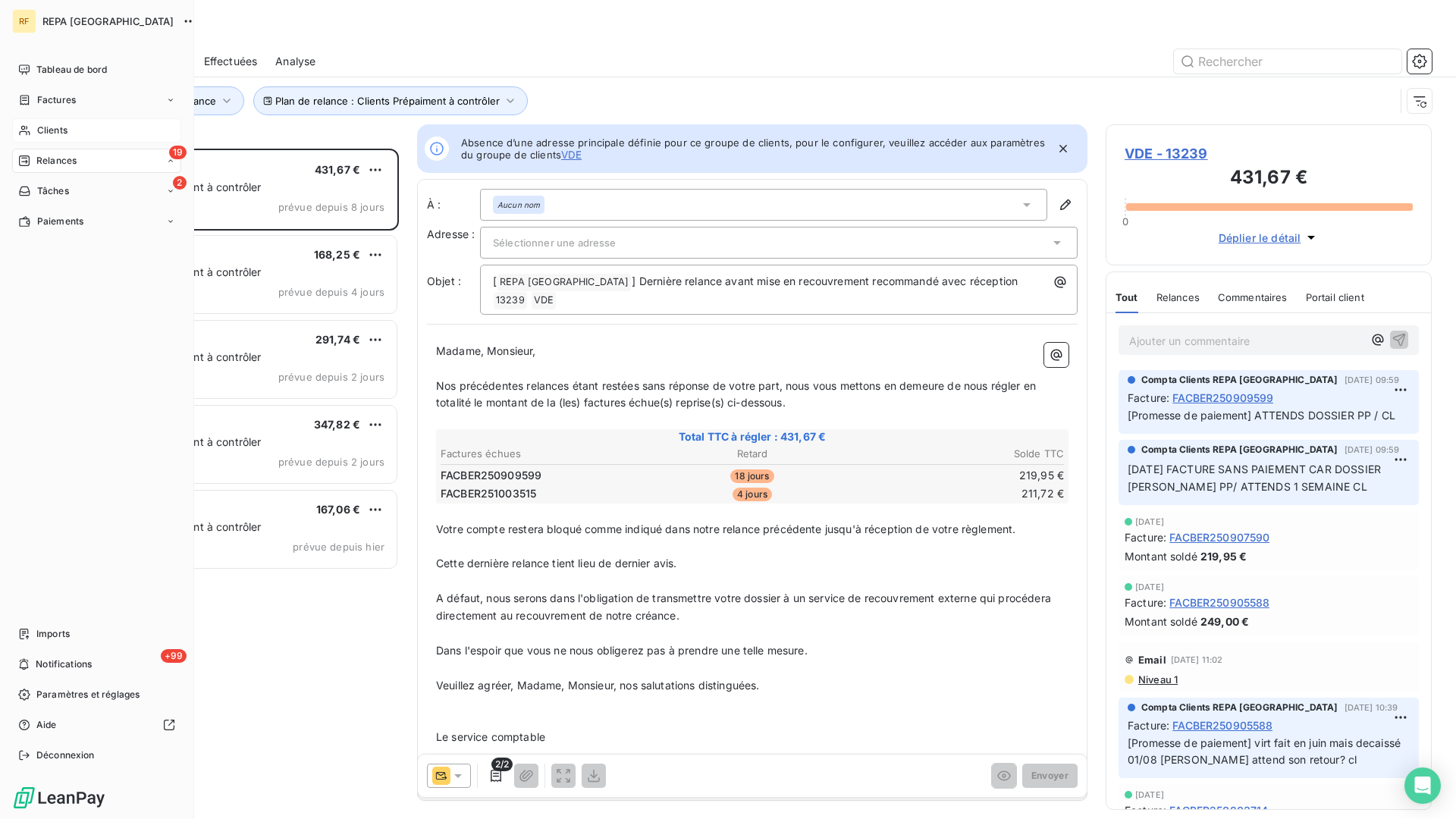
scroll to position [670, 326]
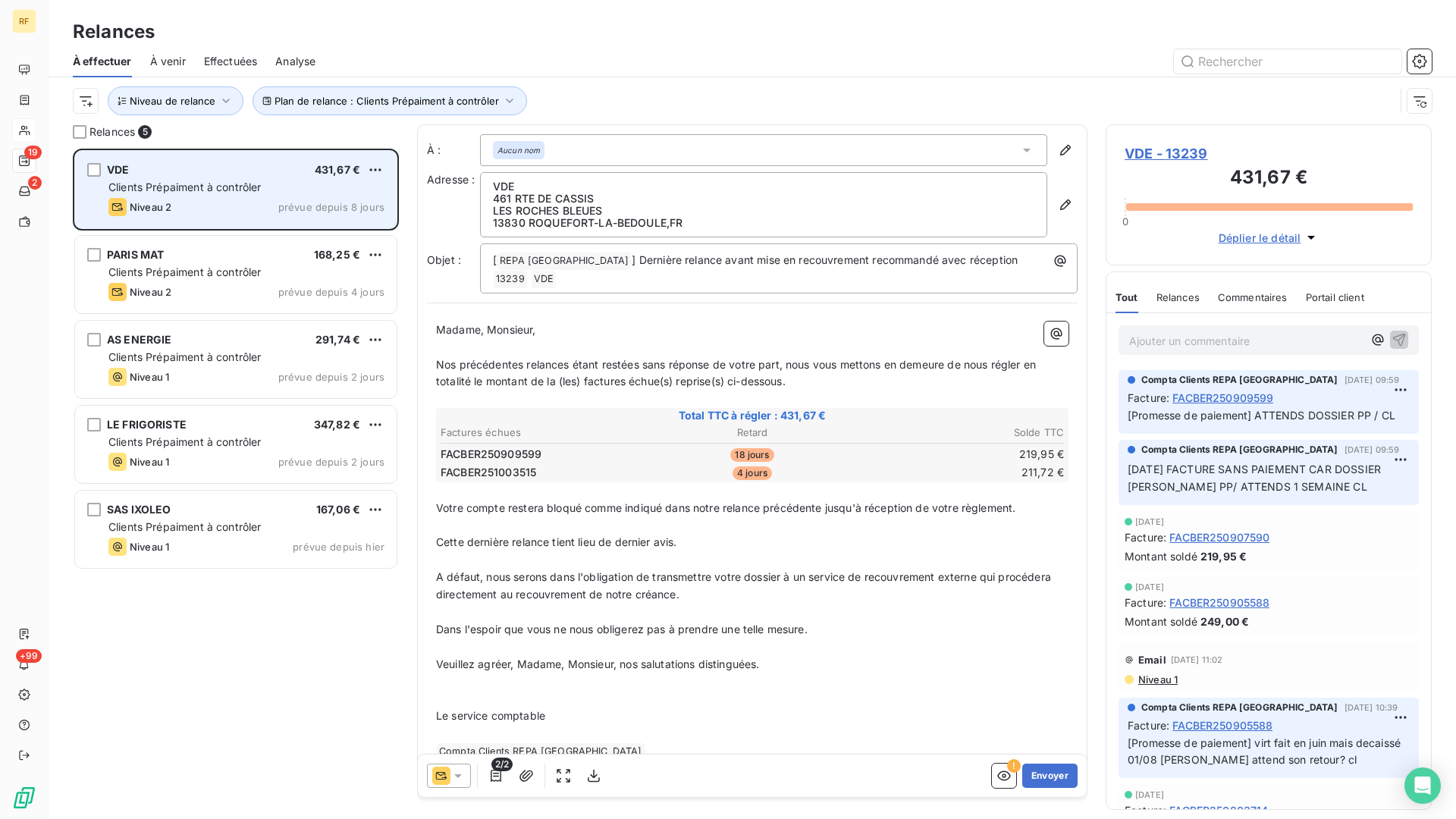
click at [230, 187] on span "Clients Prépaiment à contrôler" at bounding box center [185, 187] width 153 height 13
click at [275, 194] on div "Clients Prépaiment à contrôler" at bounding box center [246, 187] width 276 height 15
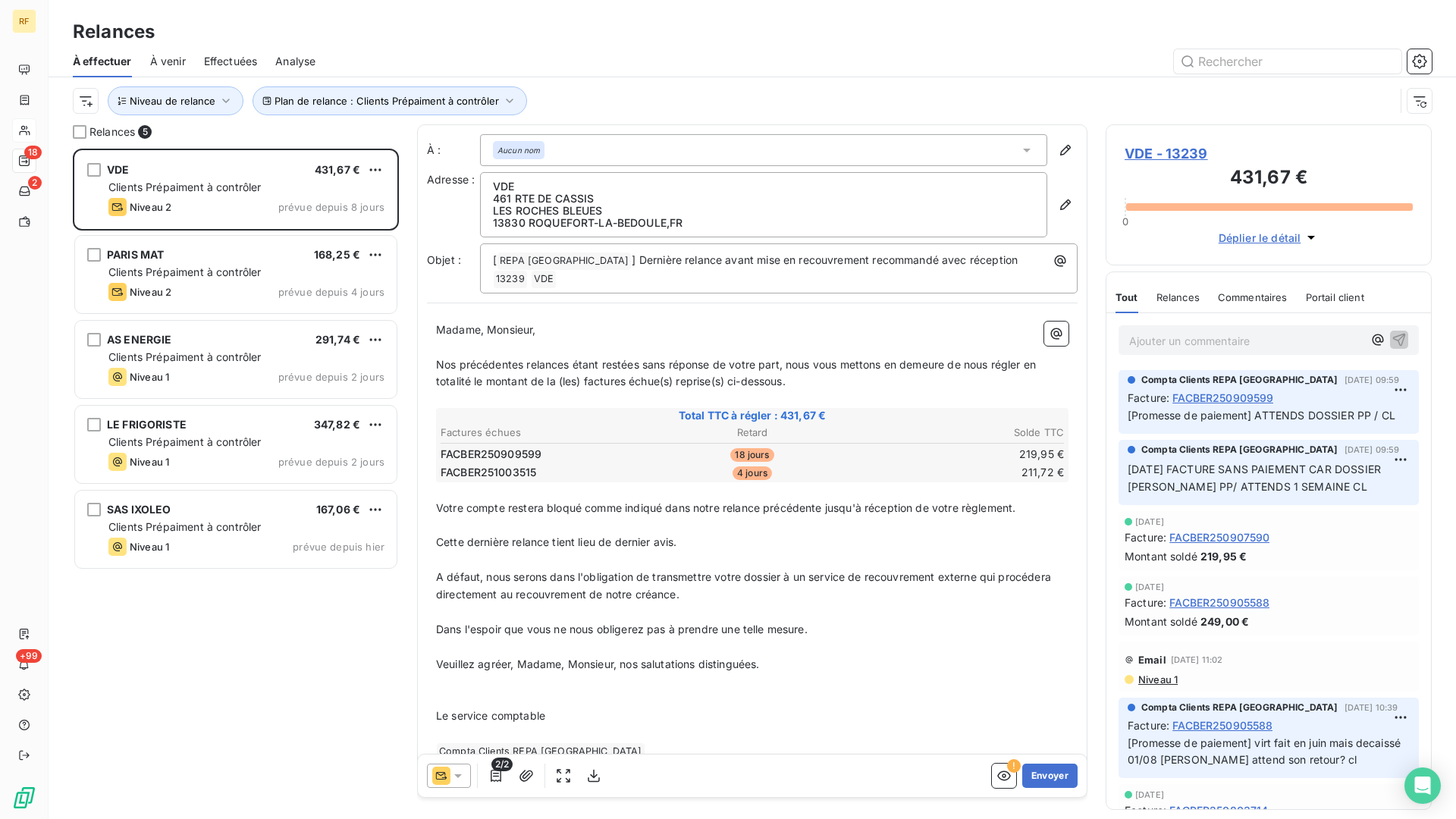
click at [1217, 337] on p "Ajouter un commentaire ﻿" at bounding box center [1246, 341] width 234 height 19
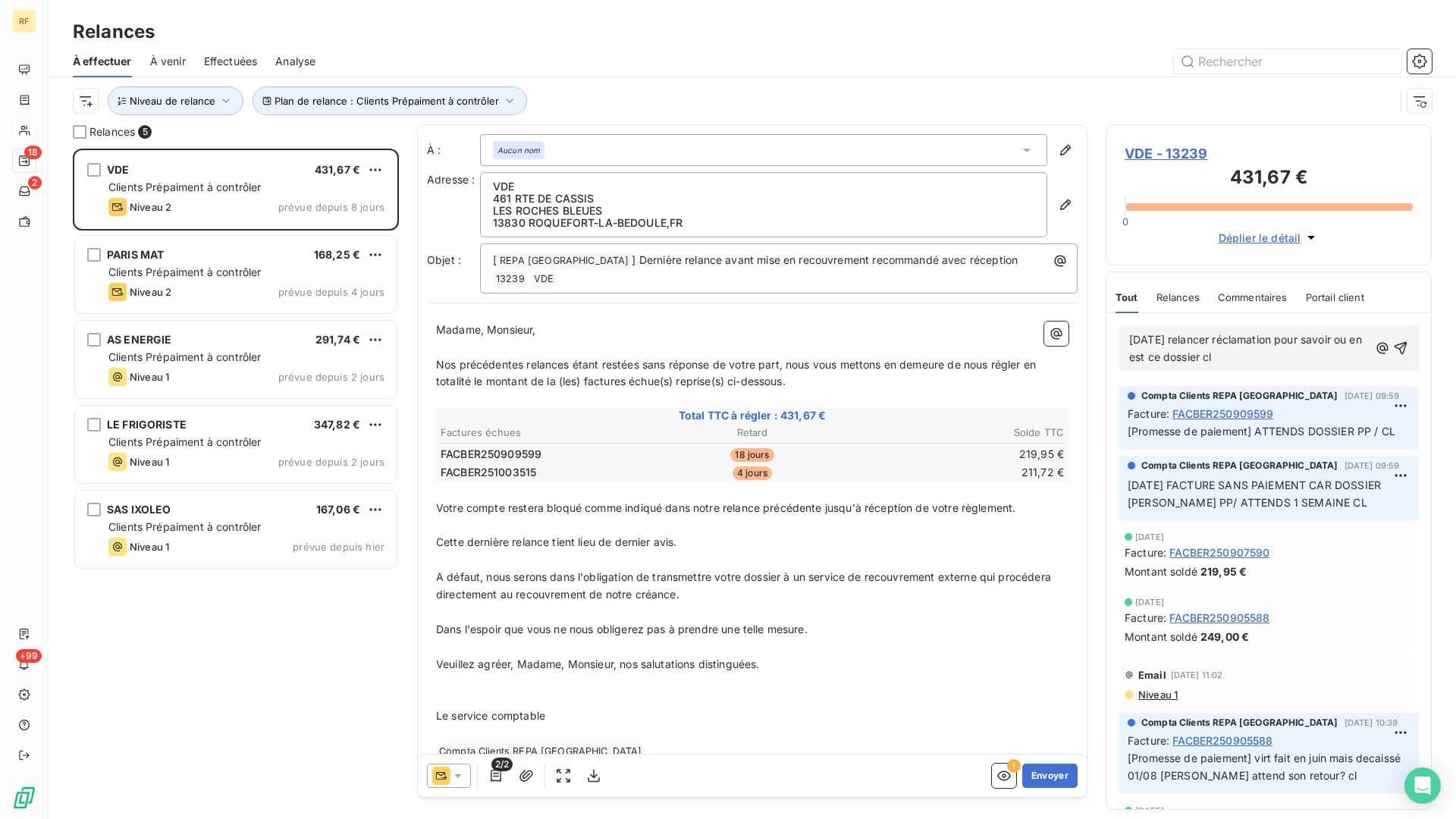
click at [1217, 356] on span "[DATE] relancer réclamation pour savoir ou en est ce dossier cl" at bounding box center [1247, 348] width 236 height 30
click at [1402, 345] on icon "button" at bounding box center [1400, 347] width 15 height 15
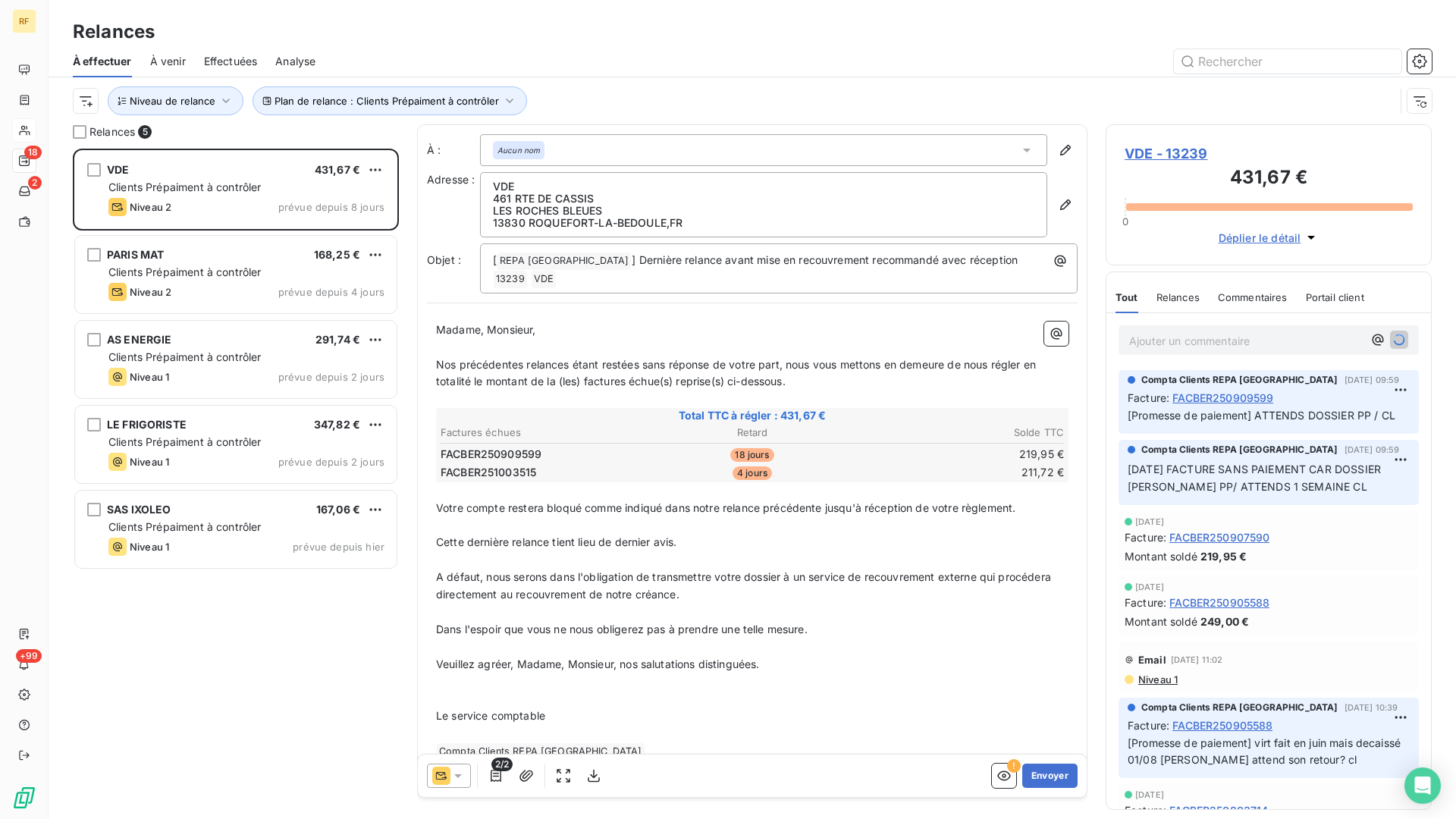
click at [1178, 150] on span "VDE - 13239" at bounding box center [1269, 154] width 288 height 21
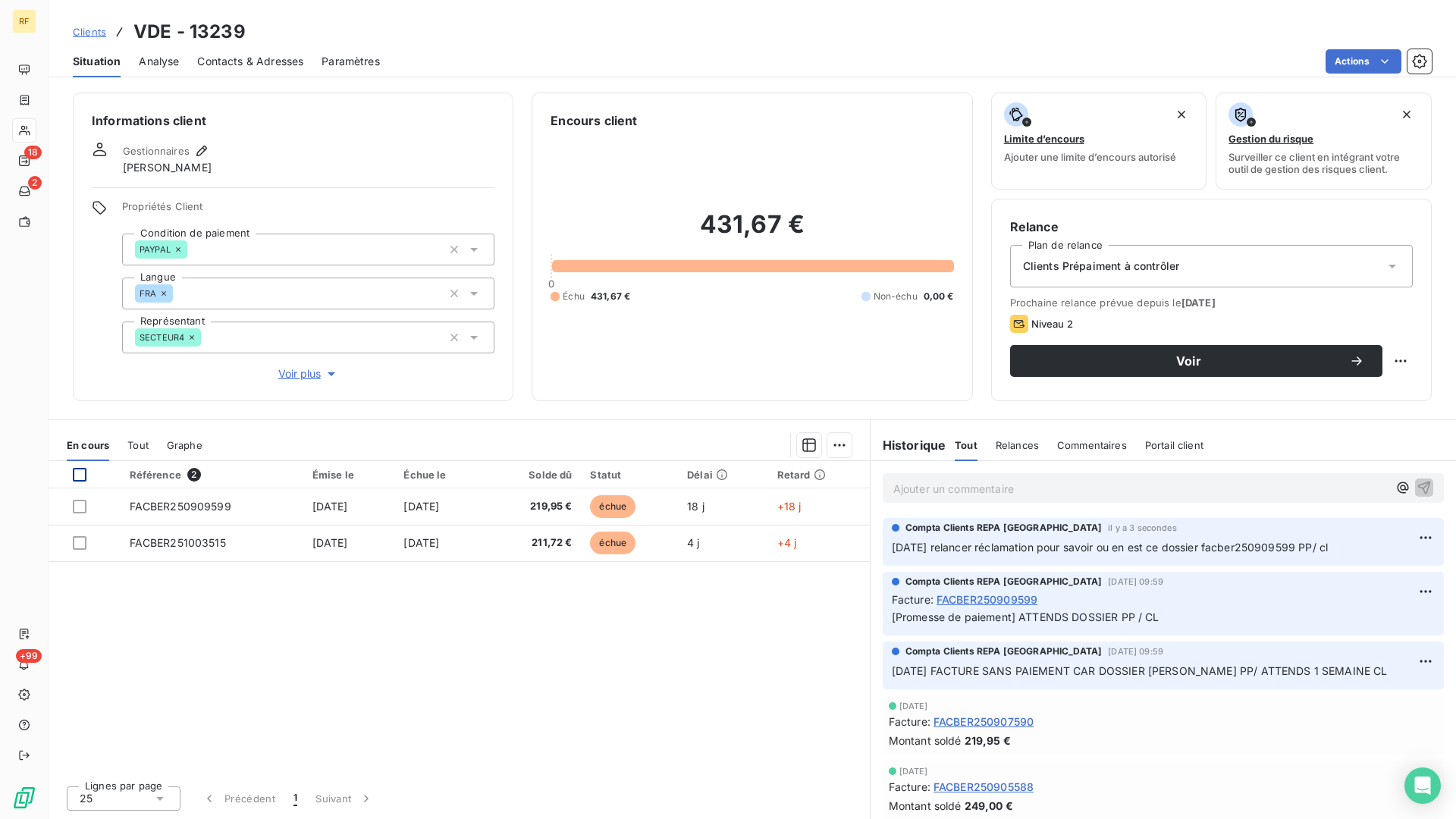
click at [80, 476] on div at bounding box center [79, 474] width 14 height 14
click at [828, 449] on html "RF 18 2 +99 Clients VDE - 13239 Situation Analyse Contacts & Adresses Paramètre…" at bounding box center [728, 410] width 1456 height 819
click at [672, 506] on div "Ajouter une promesse de paiement (2 factures)" at bounding box center [705, 506] width 275 height 24
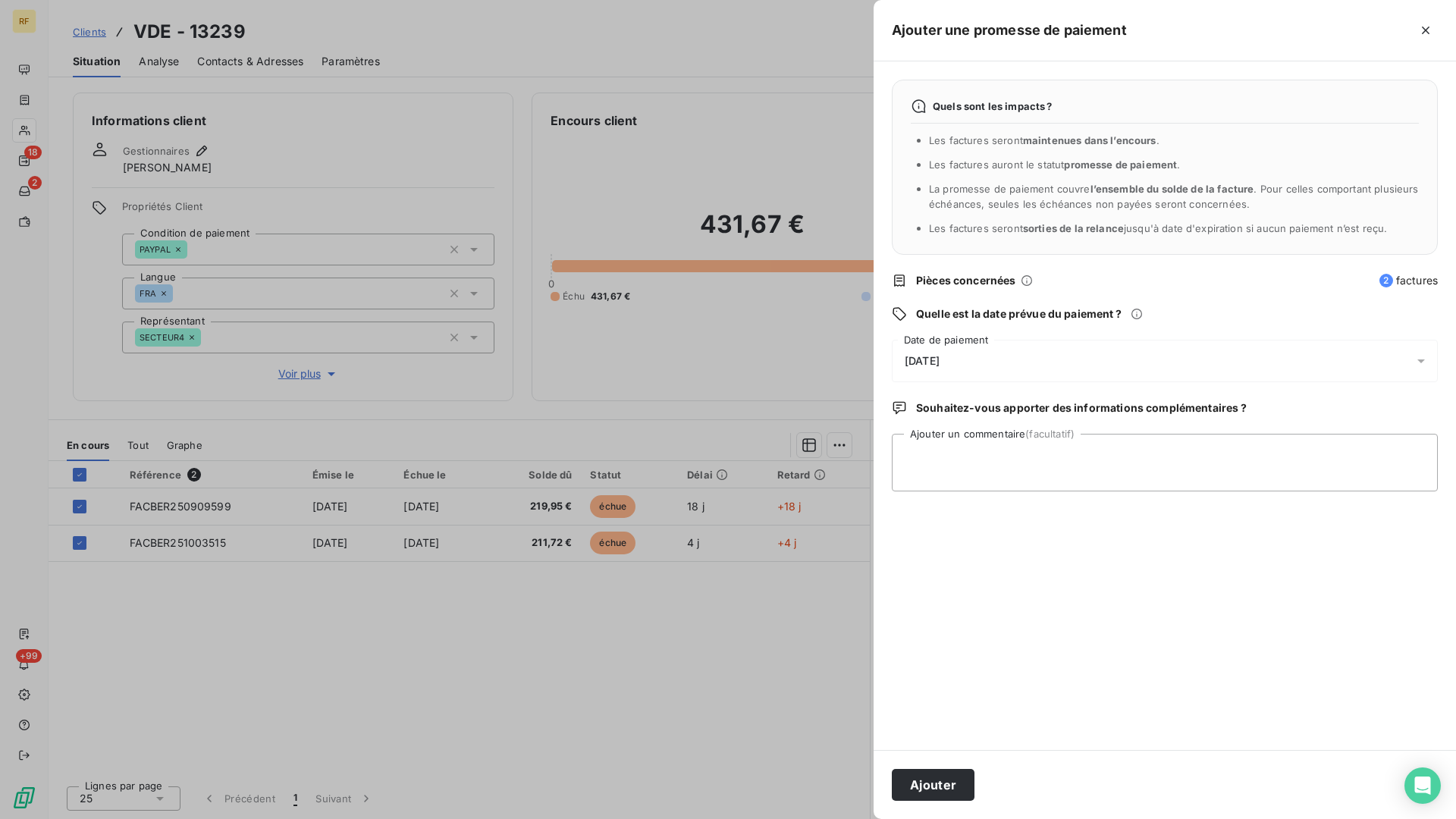
click at [926, 371] on div "[DATE]" at bounding box center [1164, 360] width 546 height 42
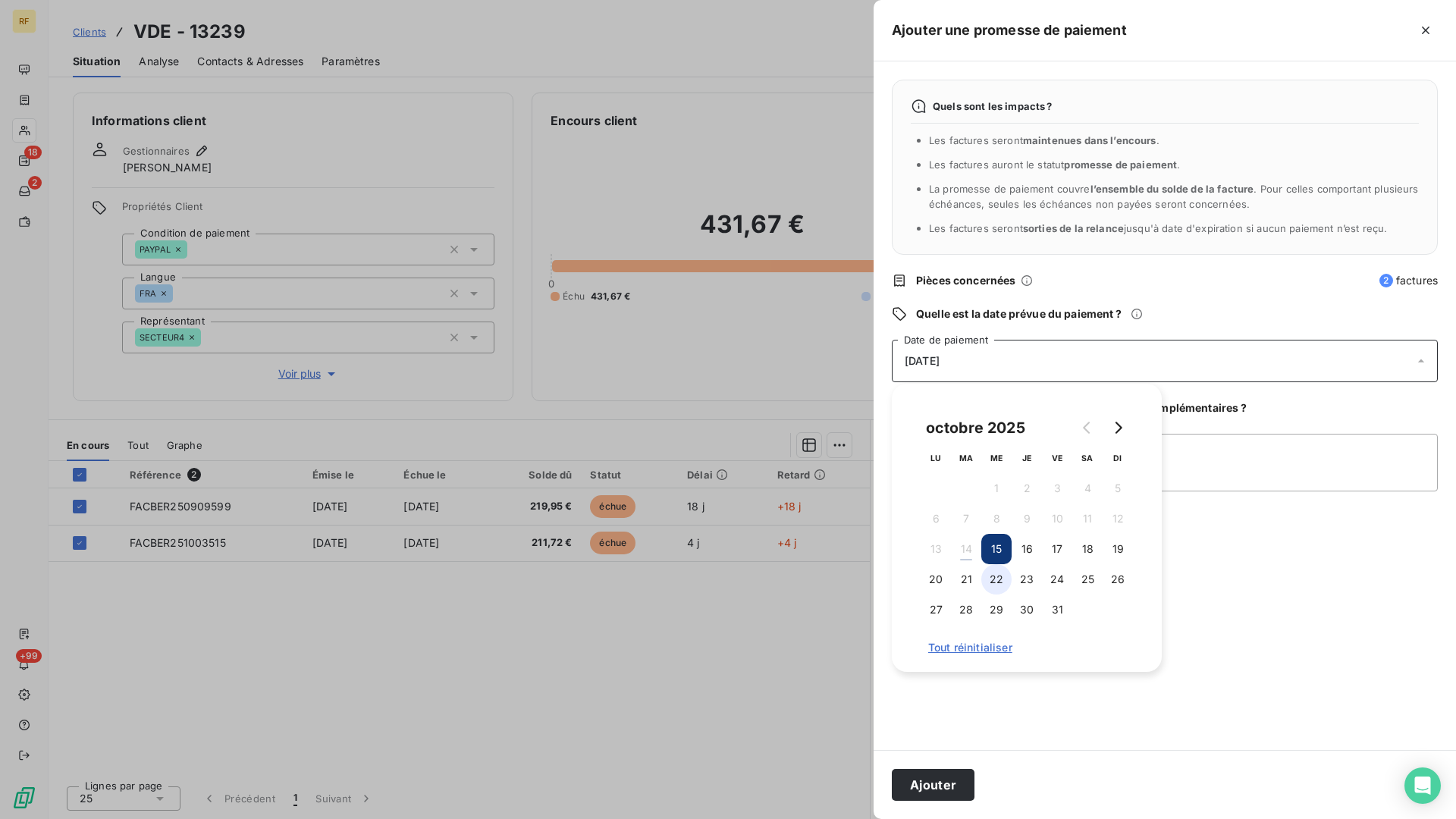
click at [1001, 580] on button "22" at bounding box center [996, 579] width 30 height 30
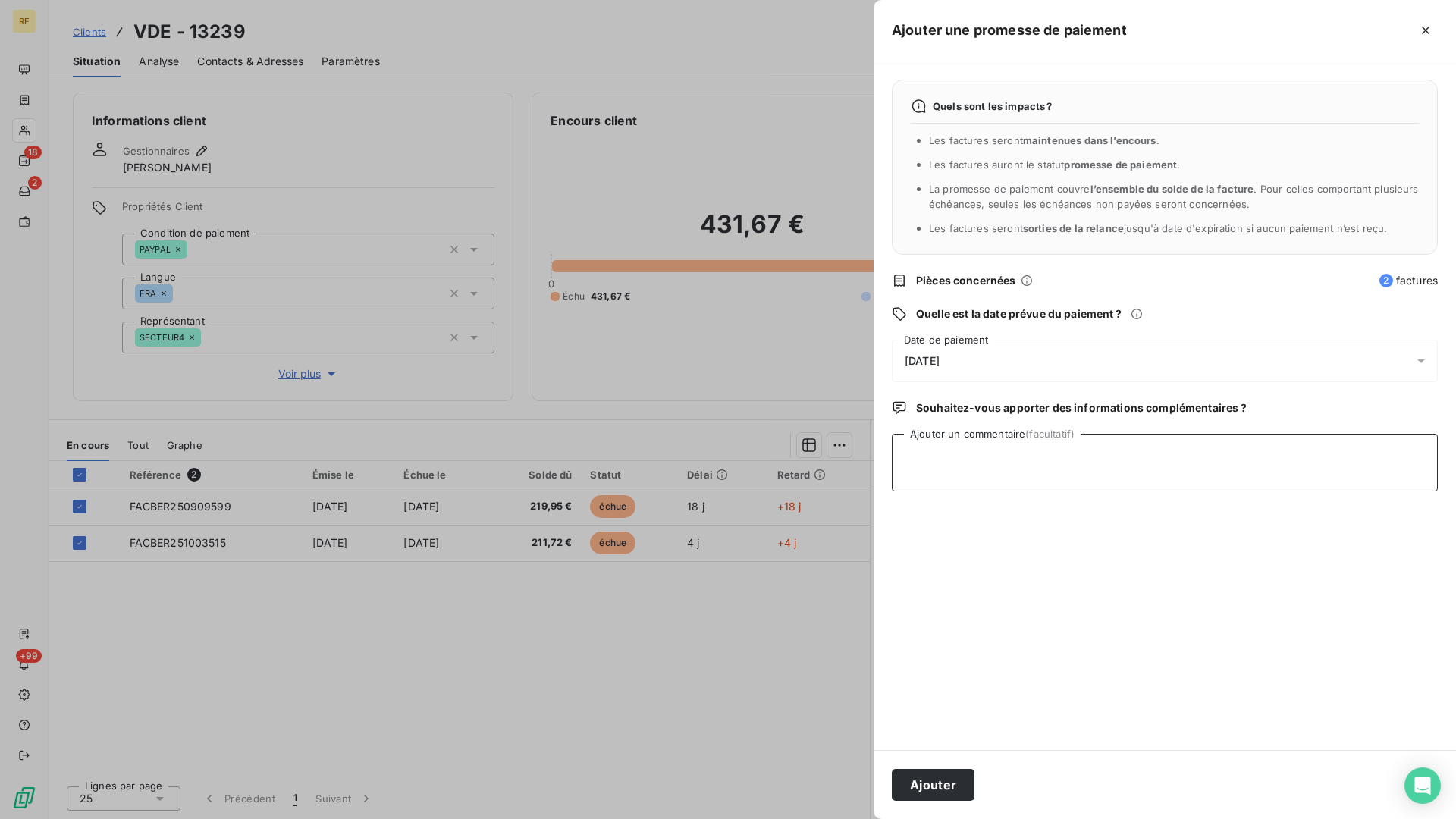
click at [1257, 465] on textarea "Ajouter un commentaire (facultatif)" at bounding box center [1164, 462] width 546 height 57
type textarea "revoir dossier cl"
click at [937, 676] on button "Ajouter" at bounding box center [933, 785] width 83 height 32
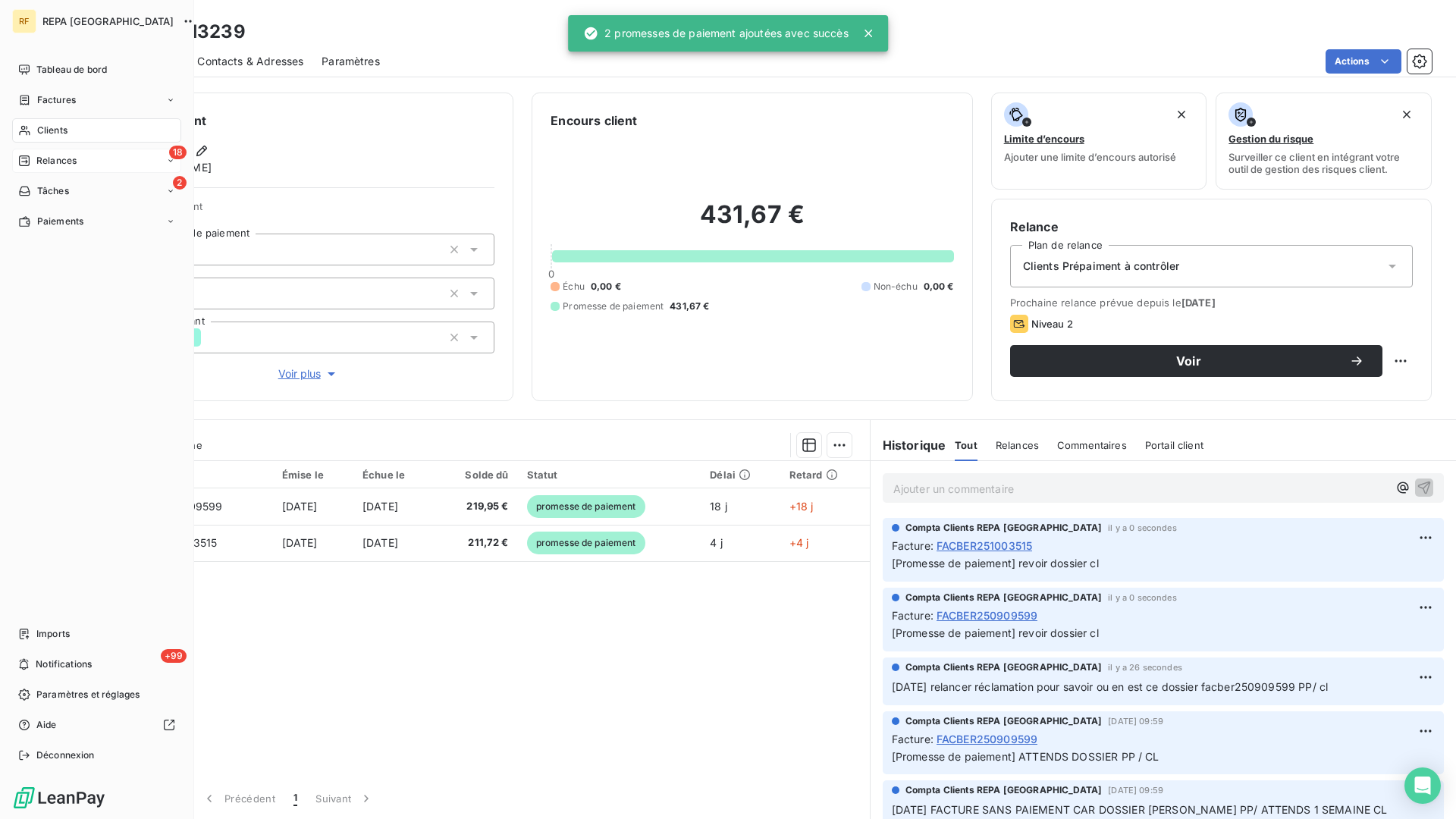
click at [36, 163] on div "Relances" at bounding box center [47, 160] width 58 height 14
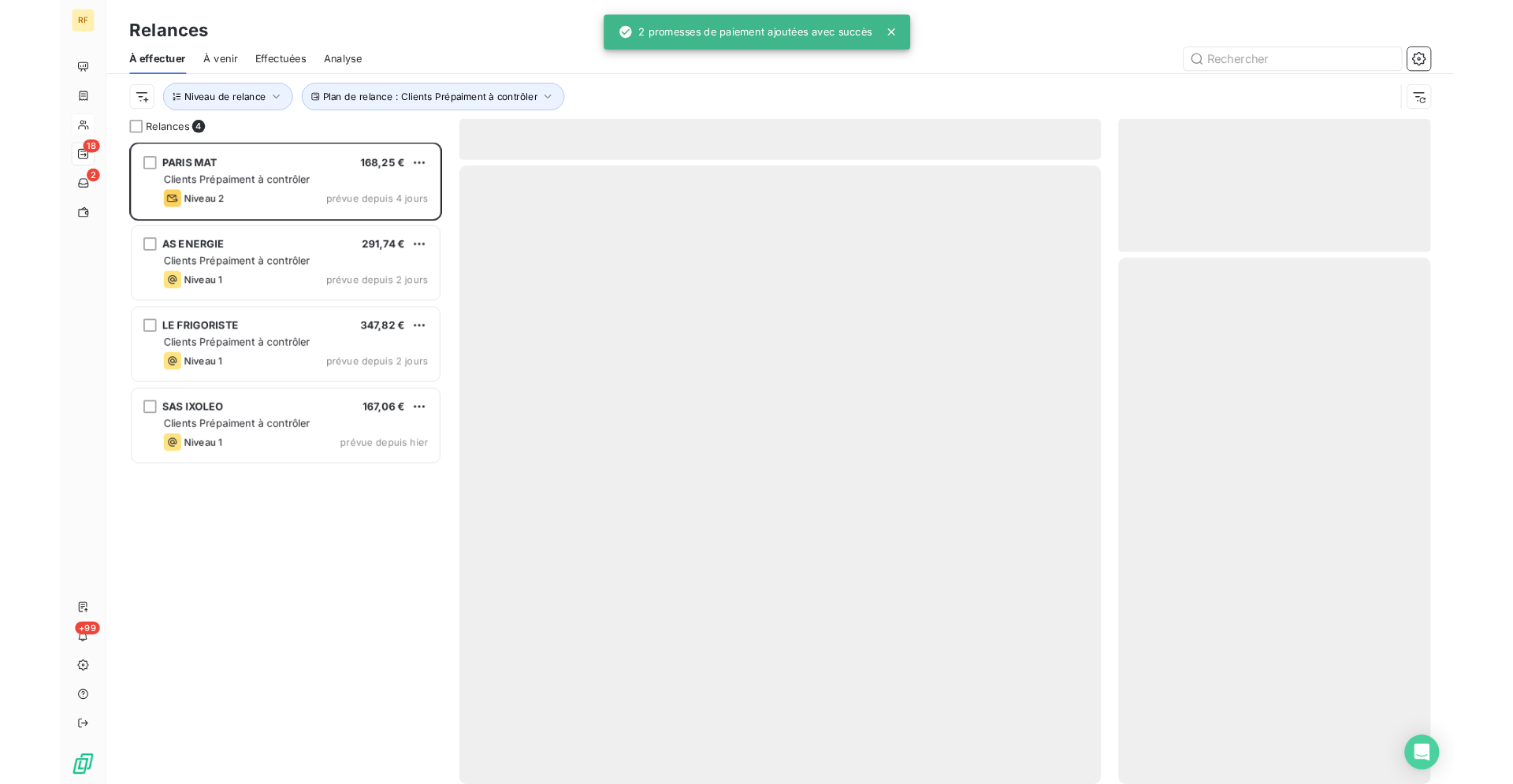
scroll to position [696, 339]
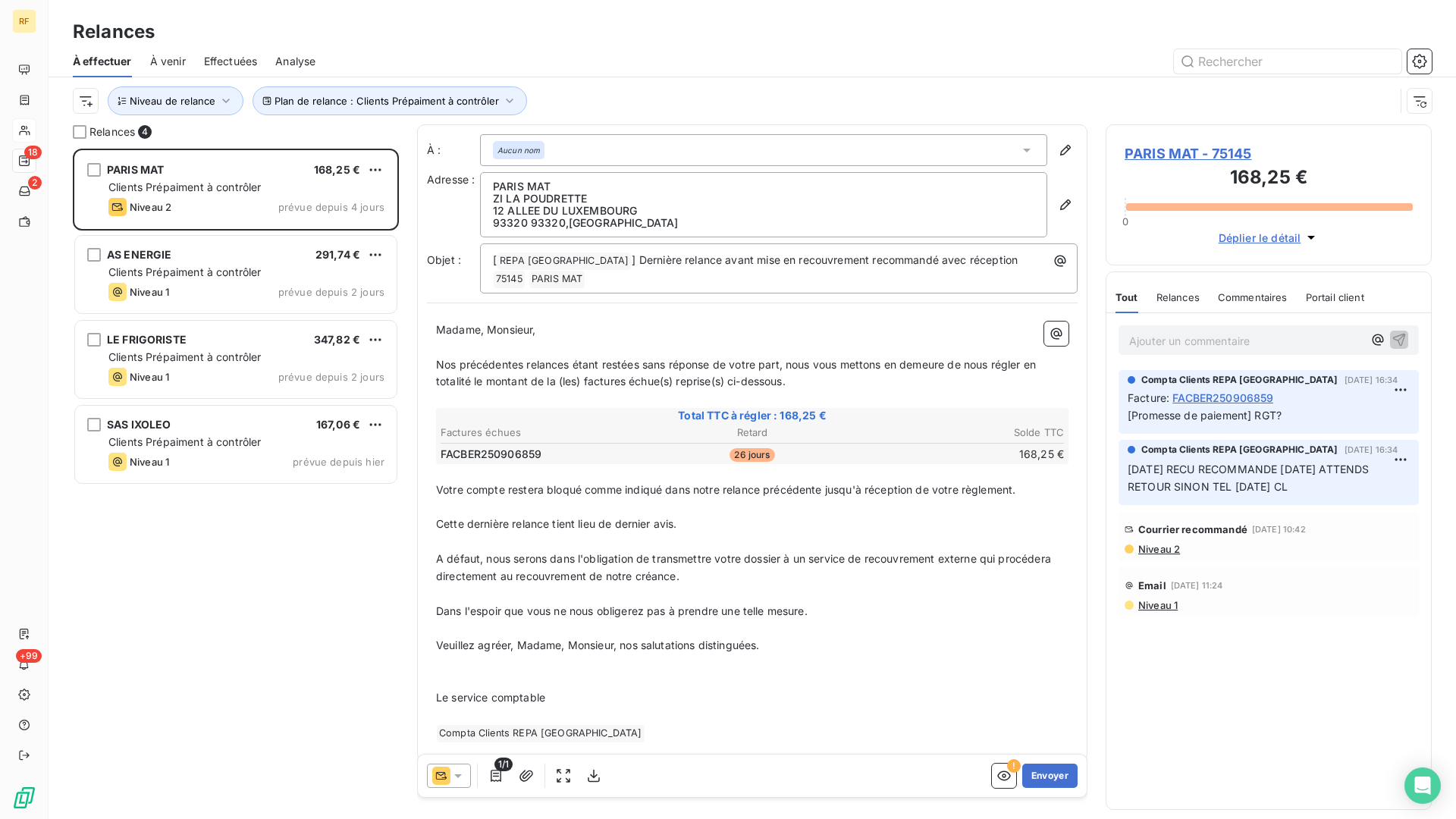
click at [275, 649] on div "PARIS MAT 168,25 € Clients Prépaiment à contrôler Niveau 2 prévue depuis 4 jour…" at bounding box center [235, 484] width 326 height 670
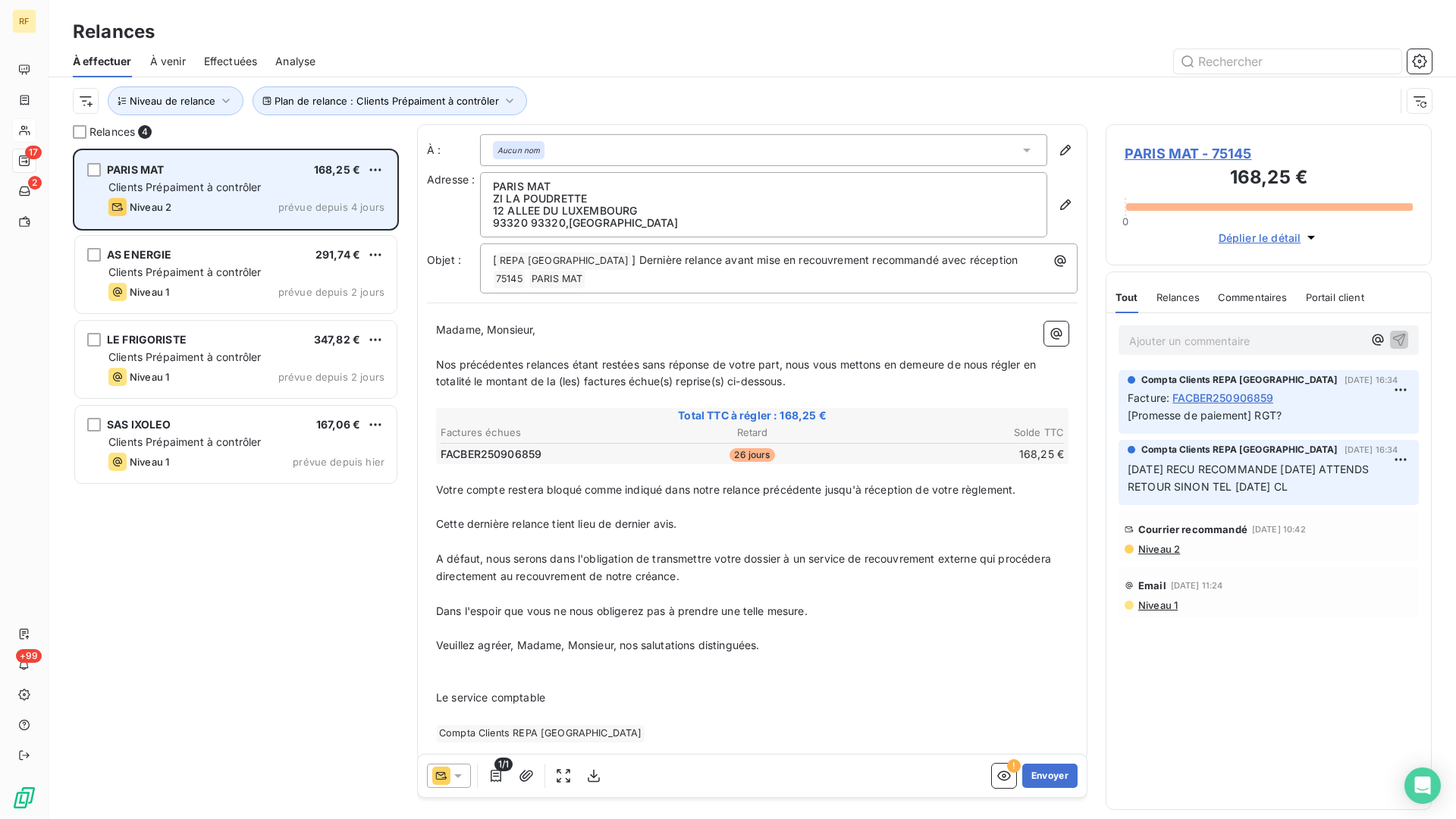
click at [181, 163] on div "PARIS MAT 168,25 €" at bounding box center [246, 170] width 276 height 14
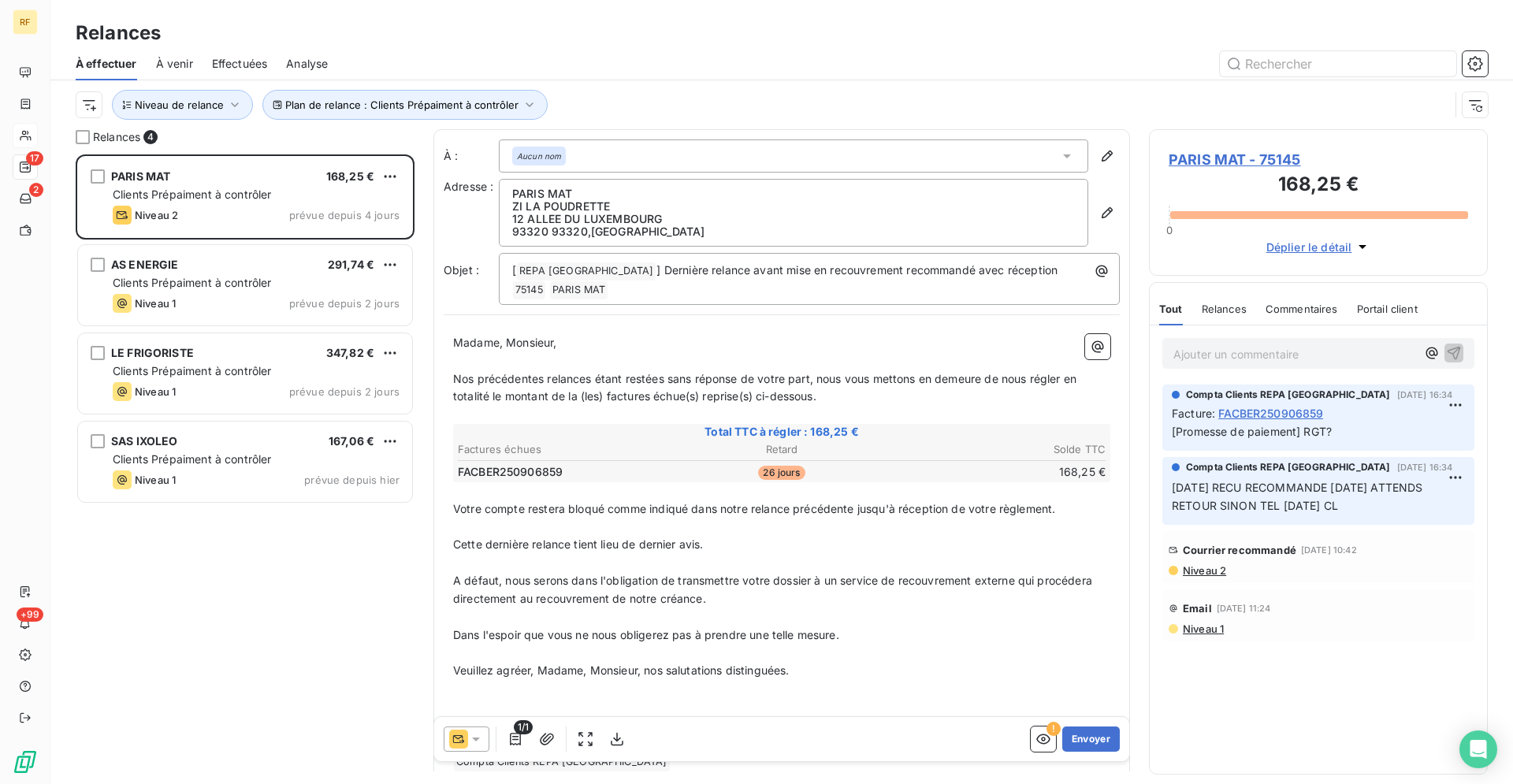
scroll to position [629, 339]
